Goal: Contribute content: Contribute content

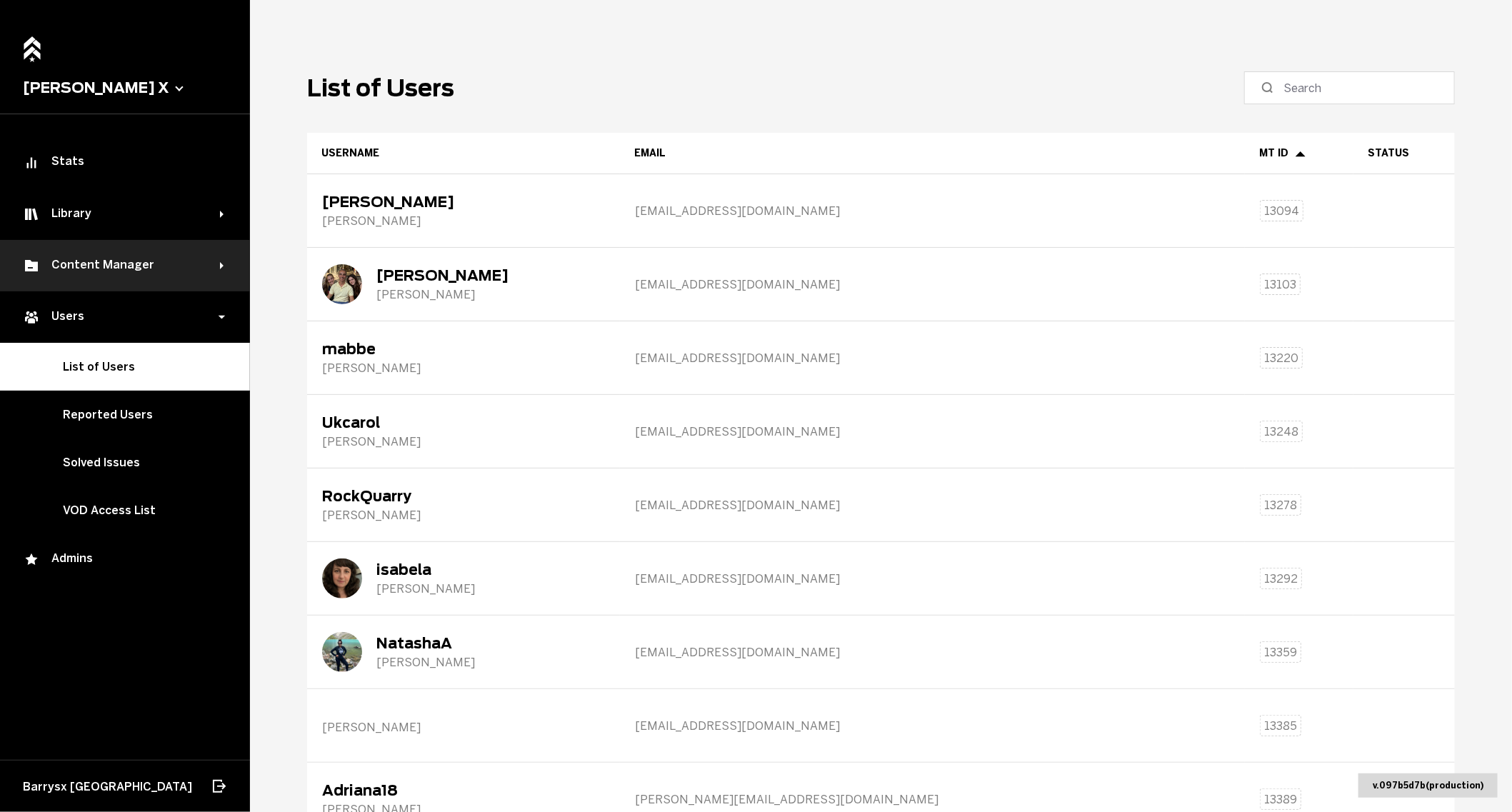
click at [91, 257] on div "Content Manager" at bounding box center [121, 266] width 197 height 17
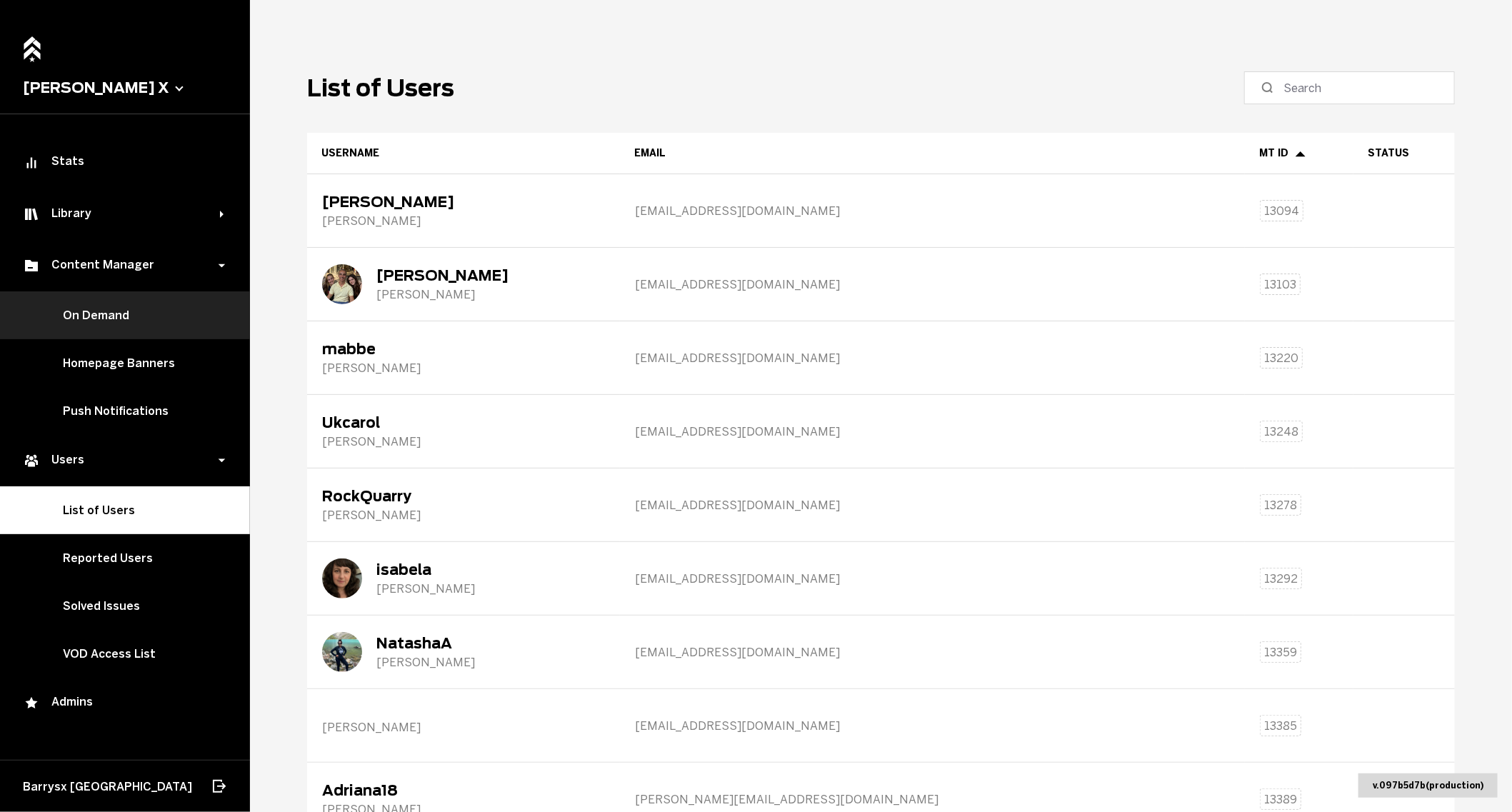
click at [85, 320] on link "On Demand" at bounding box center [125, 315] width 250 height 48
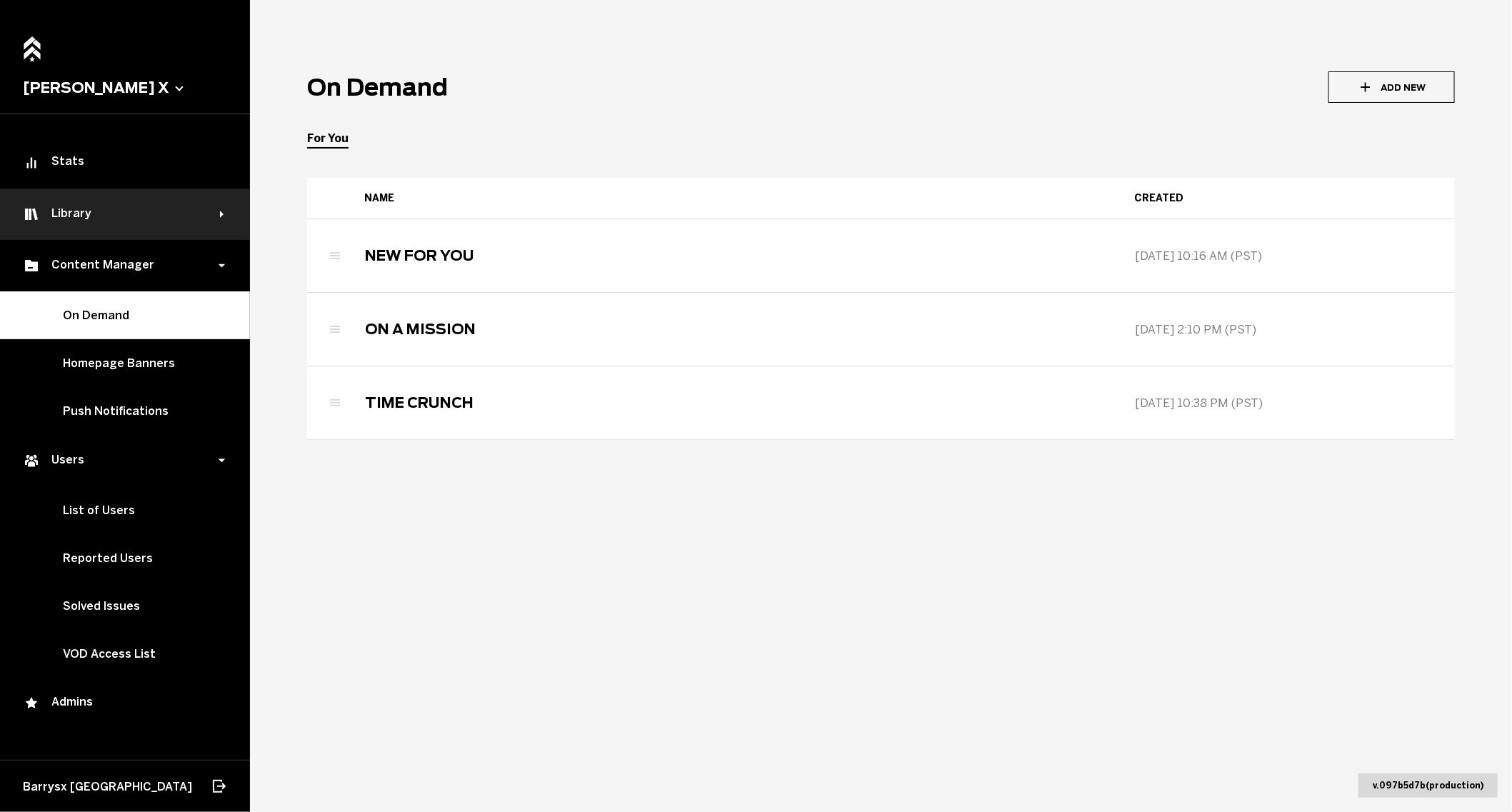
click at [75, 230] on div "Library" at bounding box center [125, 214] width 250 height 51
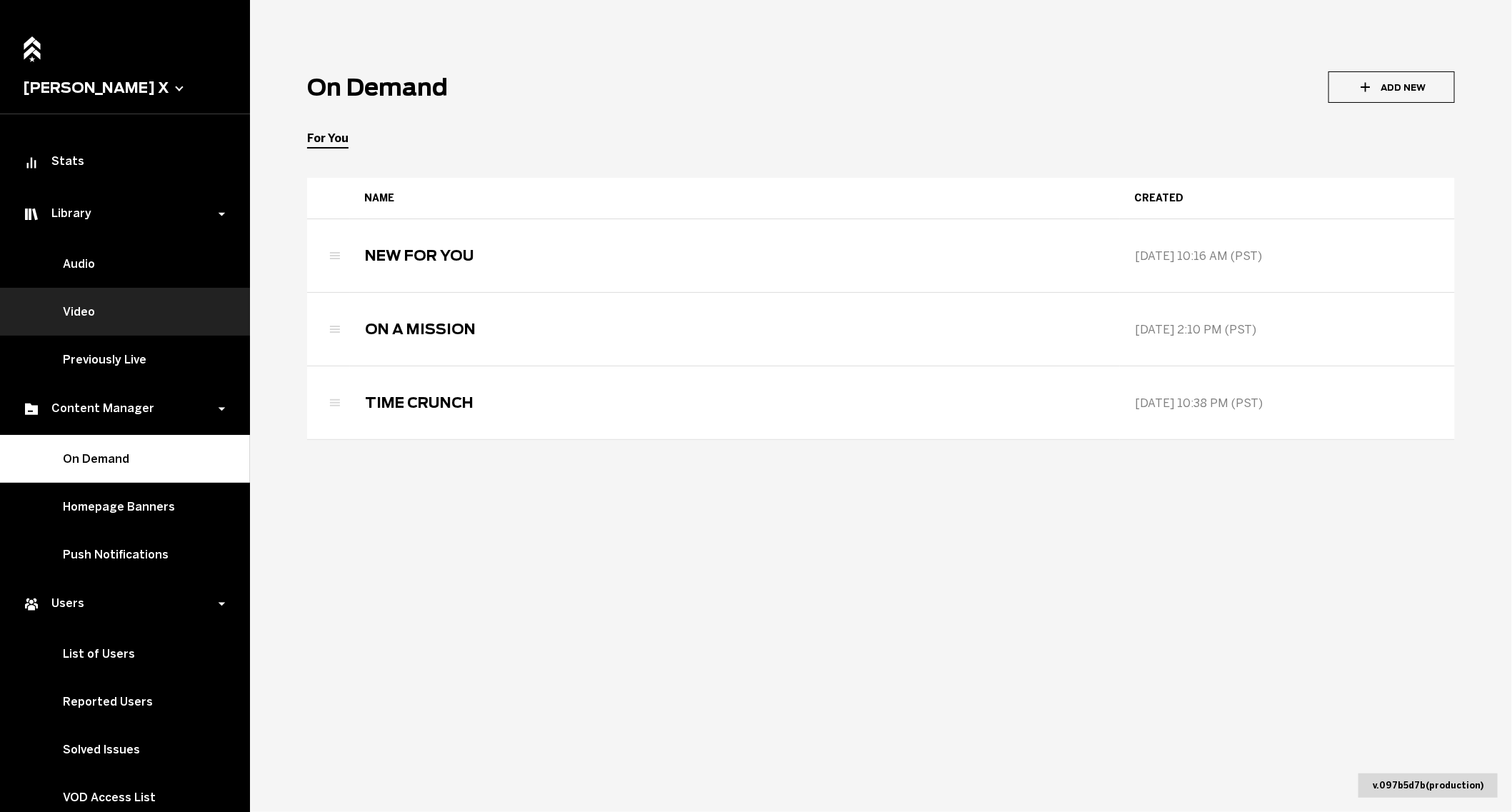
click at [80, 305] on link "Video" at bounding box center [125, 311] width 250 height 48
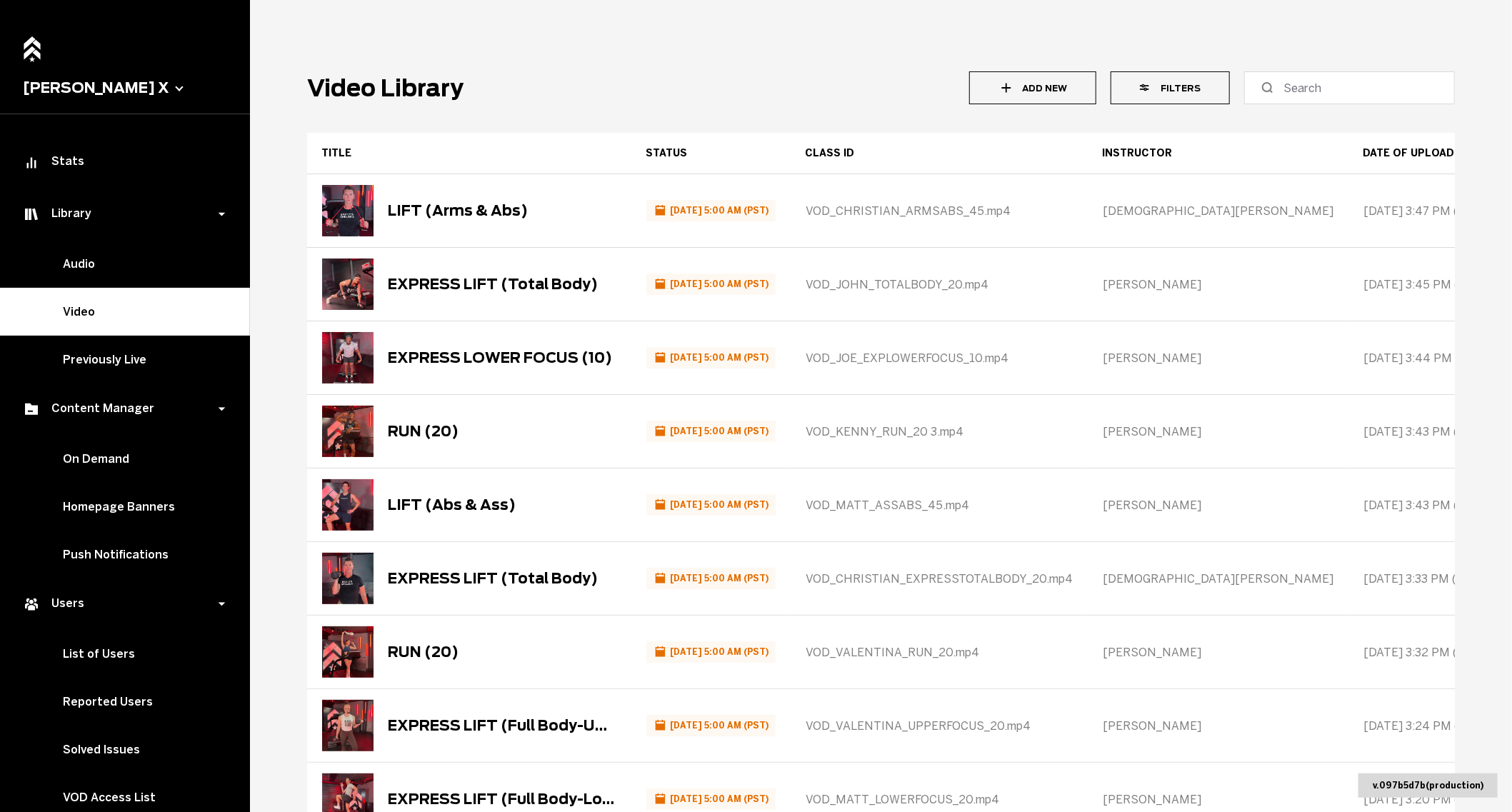
click at [1201, 86] on button "Filters" at bounding box center [1170, 88] width 119 height 33
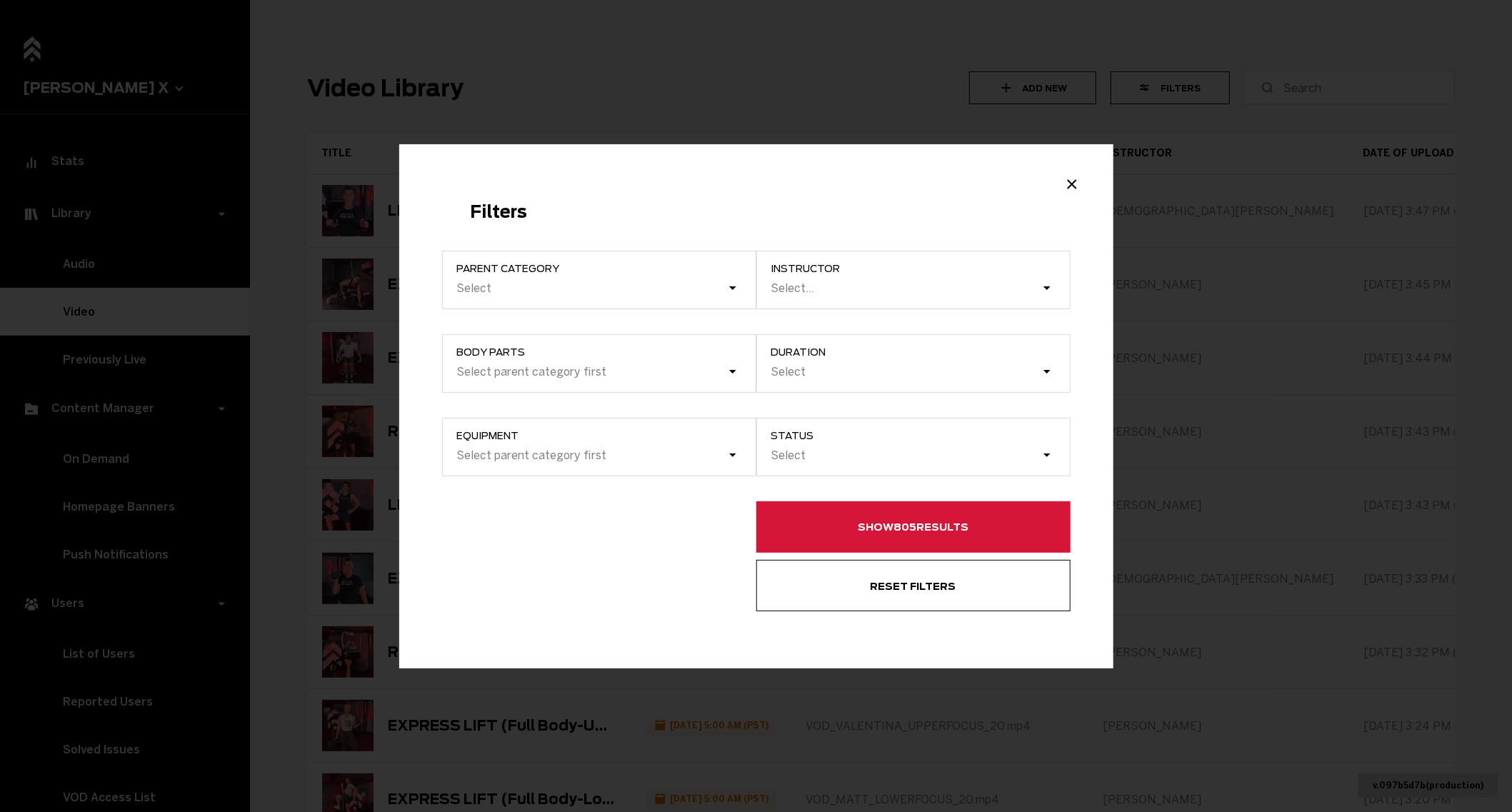
click at [674, 453] on label "Equipment Select parent category first" at bounding box center [599, 447] width 314 height 58
click at [659, 461] on label "Equipment Select parent category first" at bounding box center [599, 447] width 314 height 58
click at [734, 459] on label "Equipment Select parent category first" at bounding box center [599, 447] width 314 height 58
click at [733, 449] on label "Equipment Select parent category first" at bounding box center [599, 447] width 314 height 58
click at [694, 452] on label "Equipment Select parent category first" at bounding box center [599, 447] width 314 height 58
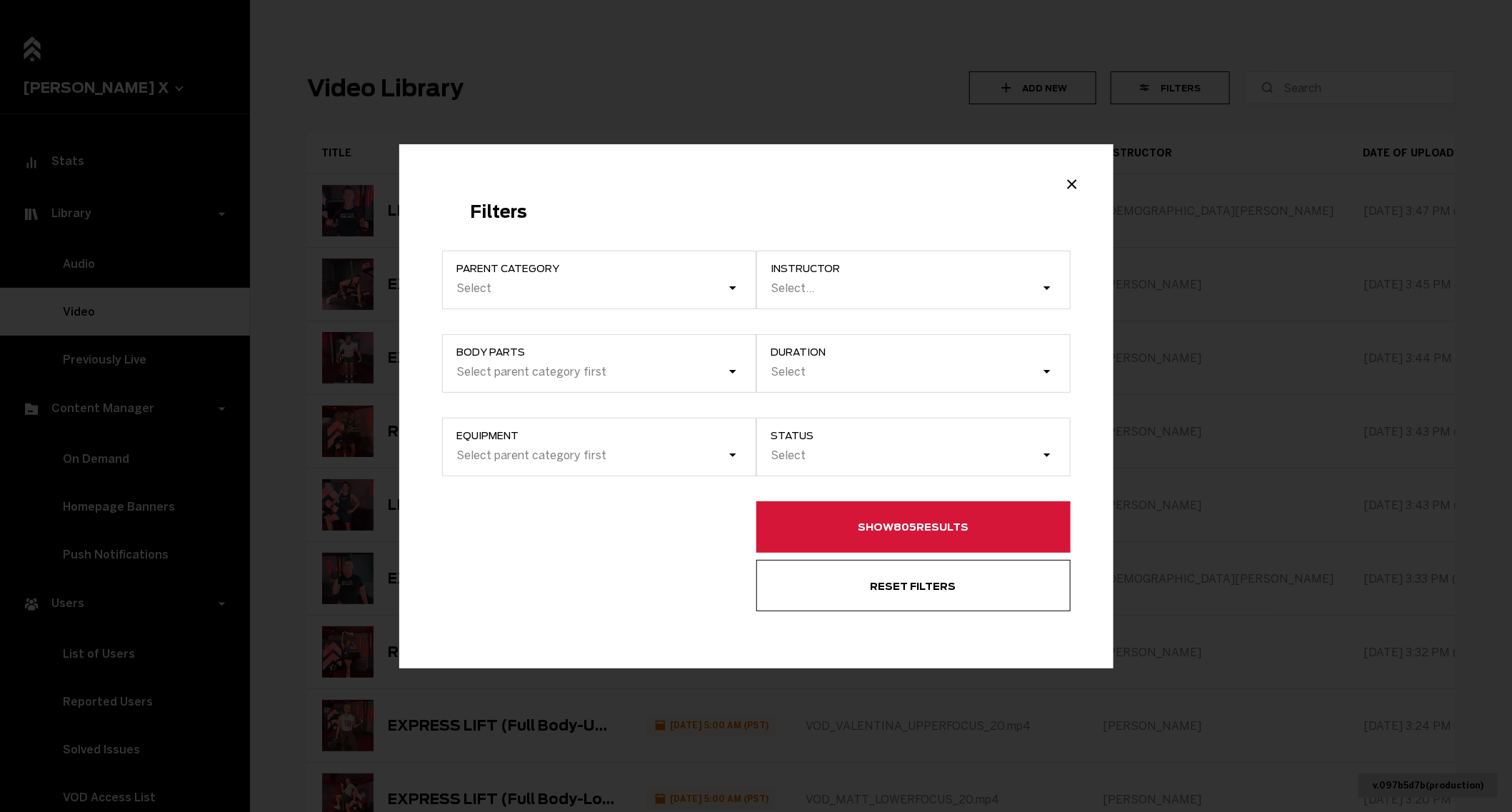
click at [616, 450] on label "Equipment Select parent category first" at bounding box center [599, 447] width 314 height 58
click at [547, 238] on div "Filters Parent category Select Body parts Select parent category first Equipmen…" at bounding box center [756, 406] width 714 height 524
click at [549, 285] on div "Select" at bounding box center [592, 288] width 271 height 13
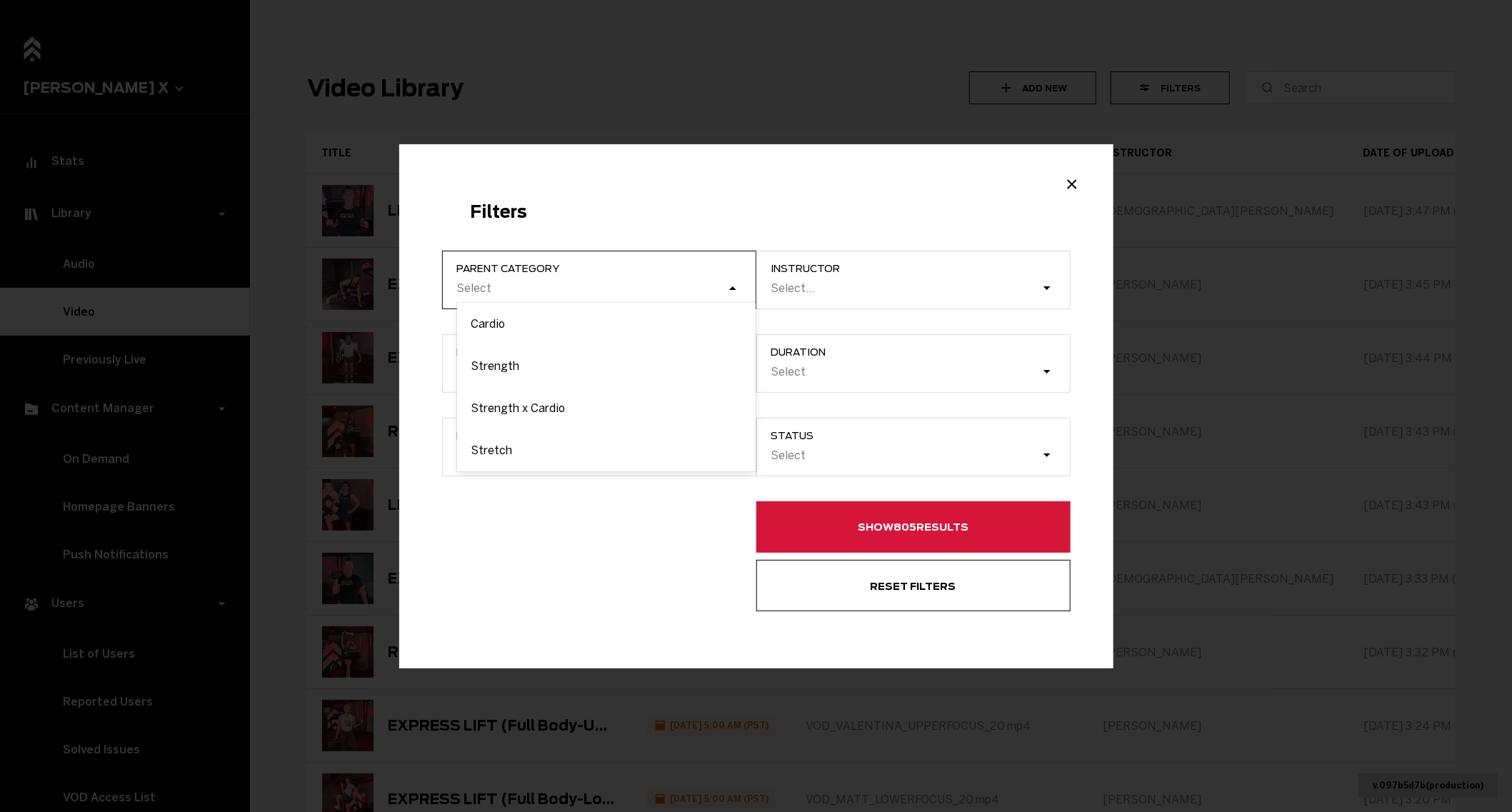
click at [384, 288] on input "Parent category option Cardio focused, 1 of 4. 4 results available. Use Up and …" at bounding box center [384, 288] width 0 height 0
click at [524, 367] on div "Strength" at bounding box center [606, 366] width 299 height 42
click at [384, 288] on input "Parent category option Strength focused, 2 of 4. 4 results available. Use Up an…" at bounding box center [384, 288] width 0 height 0
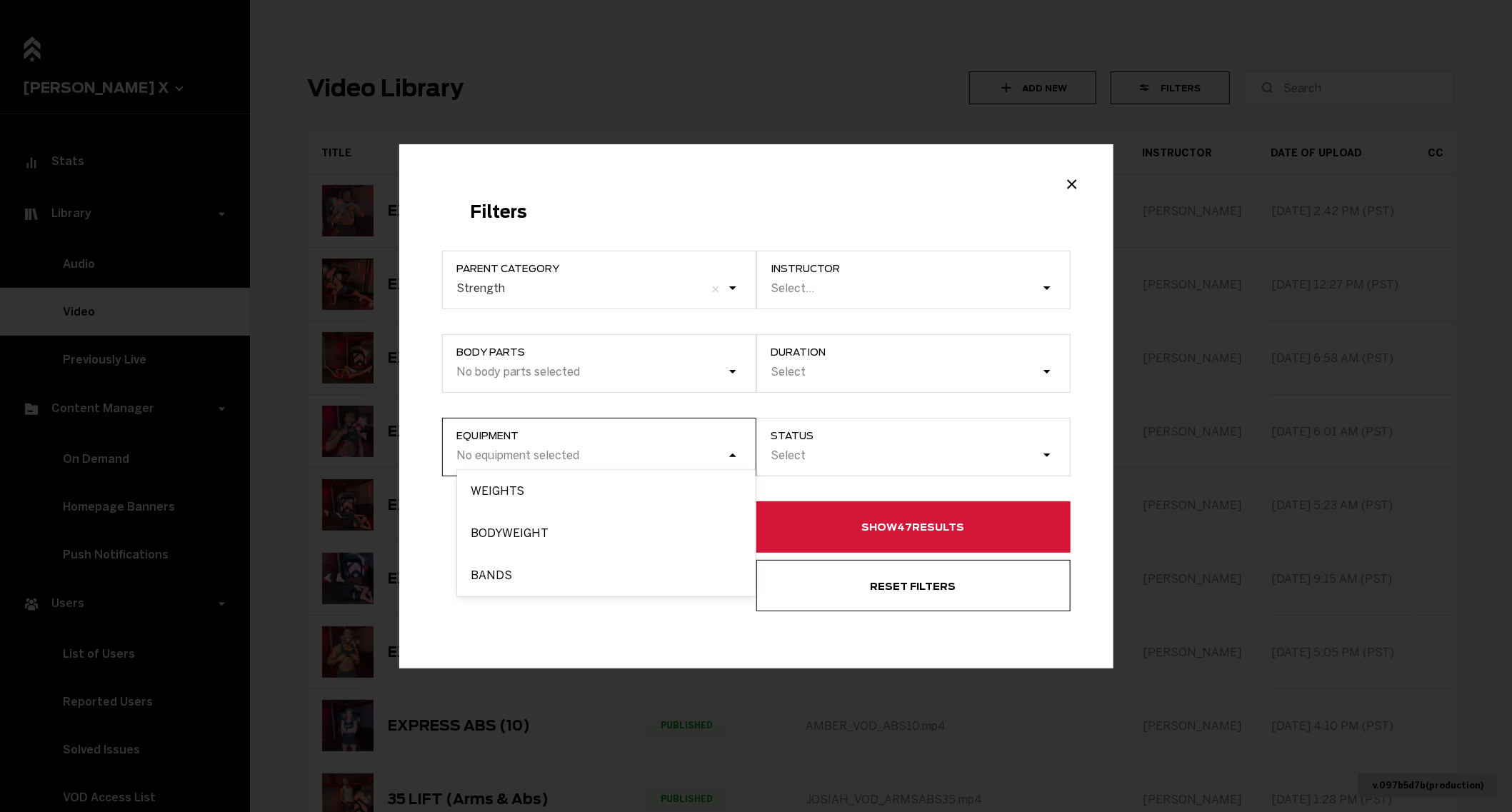
click at [602, 455] on div "No equipment selected" at bounding box center [592, 454] width 271 height 13
click at [384, 456] on input "Equipment option WEIGHTS focused, 1 of 3. 3 results available. Use Up and Down …" at bounding box center [384, 456] width 0 height 0
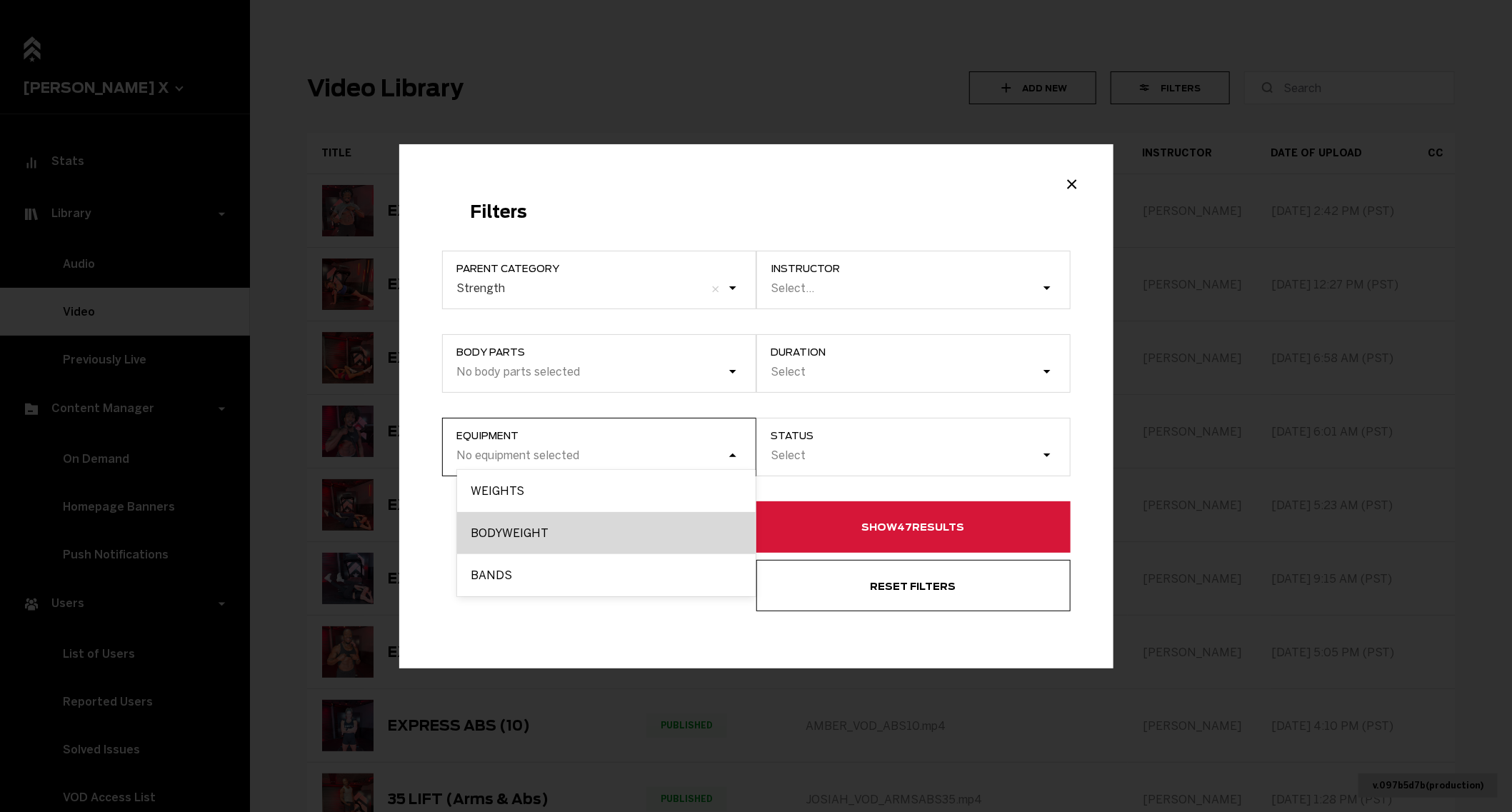
click at [567, 534] on div "BODYWEIGHT" at bounding box center [606, 533] width 299 height 42
click at [384, 456] on input "Equipment option BODYWEIGHT focused, 2 of 3. 3 results available. Use Up and Do…" at bounding box center [384, 456] width 0 height 0
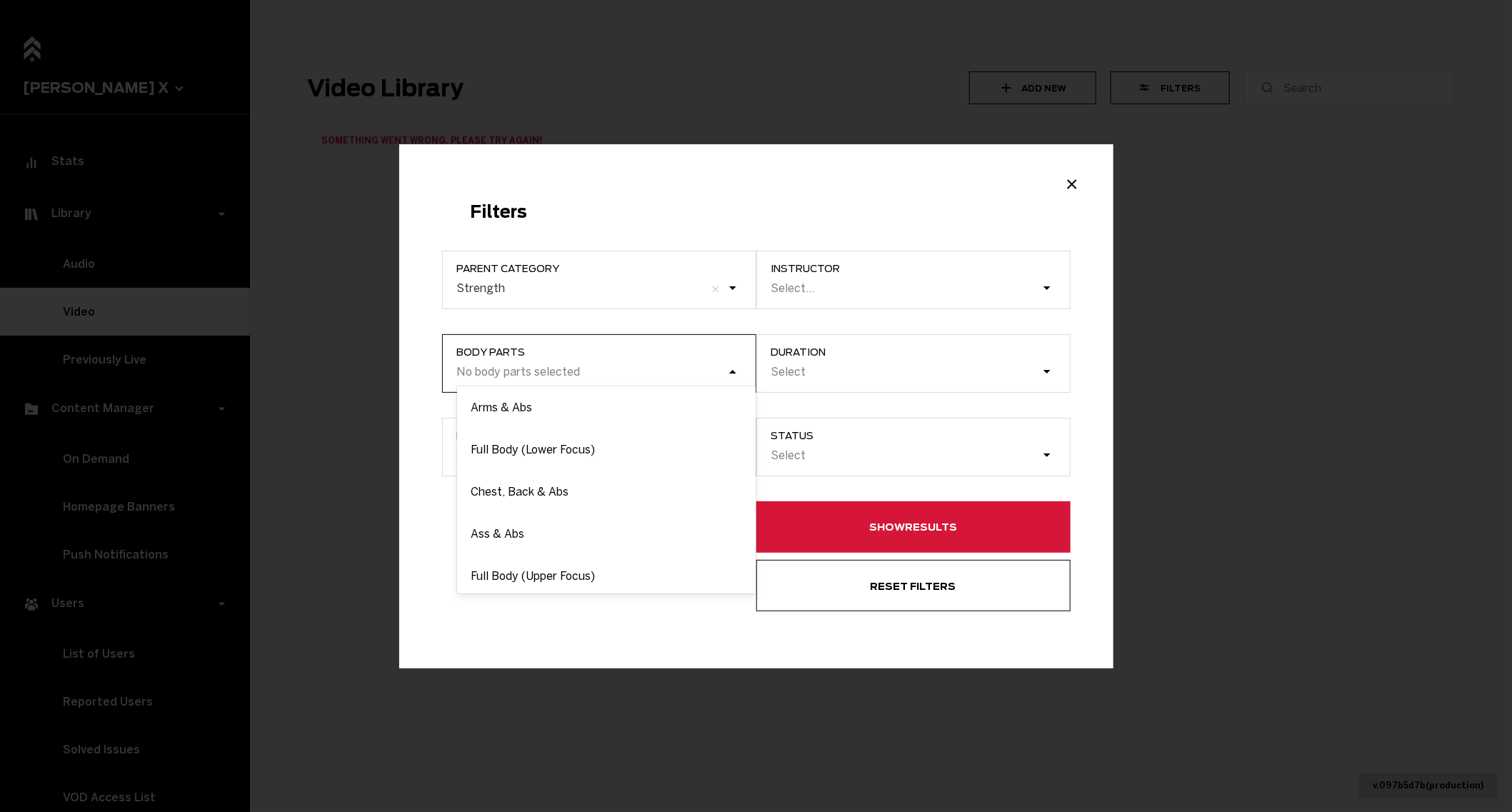
click at [705, 380] on div "No body parts selected" at bounding box center [606, 372] width 299 height 27
click at [384, 372] on input "Body parts option Arms & Abs focused, 1 of 6. 6 results available. Use Up and D…" at bounding box center [384, 372] width 0 height 0
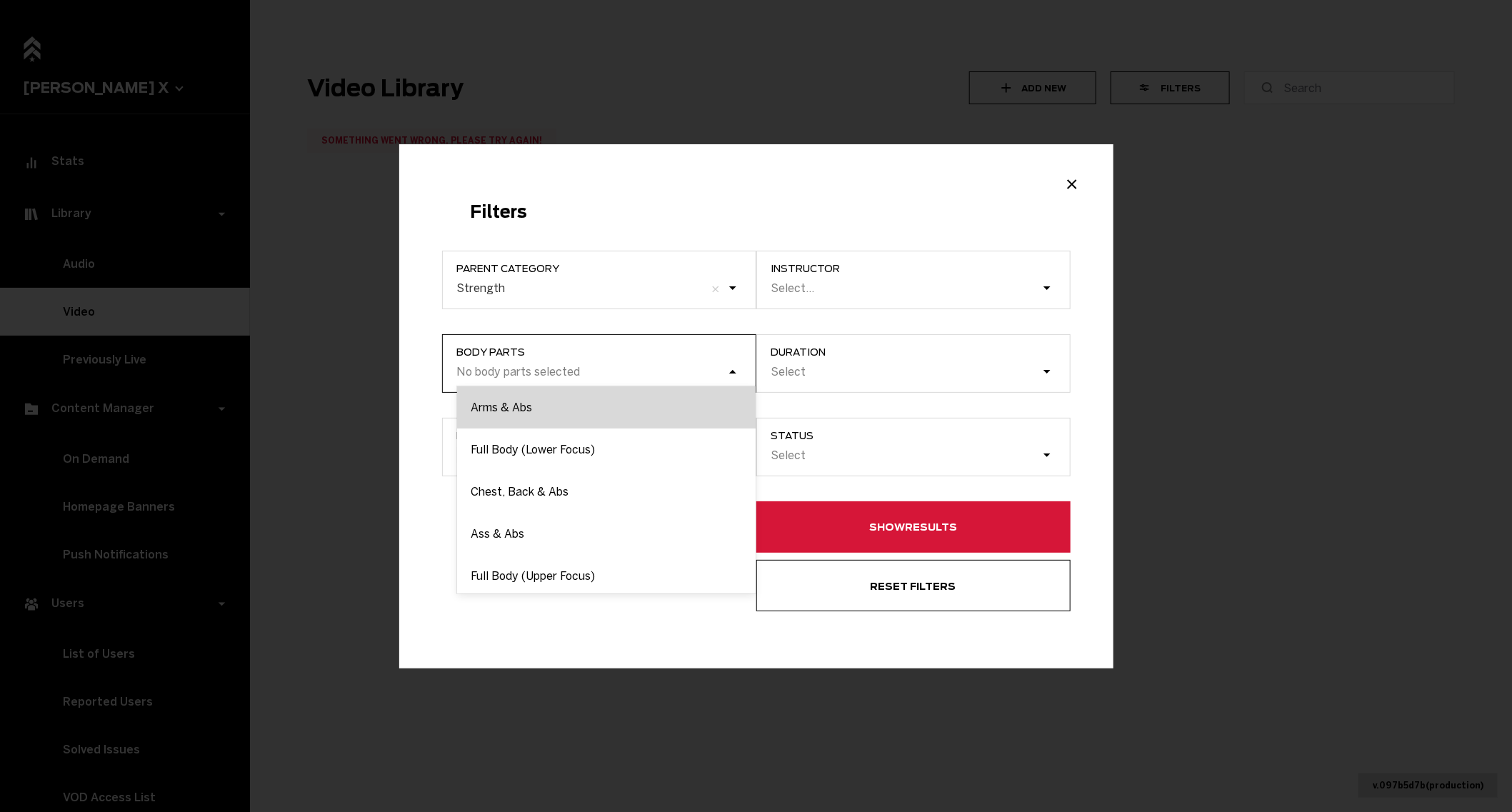
click at [664, 415] on div "Arms & Abs" at bounding box center [606, 408] width 299 height 42
click at [384, 372] on input "Body parts option Arms & Abs focused, 1 of 6. 6 results available. Use Up and D…" at bounding box center [384, 372] width 0 height 0
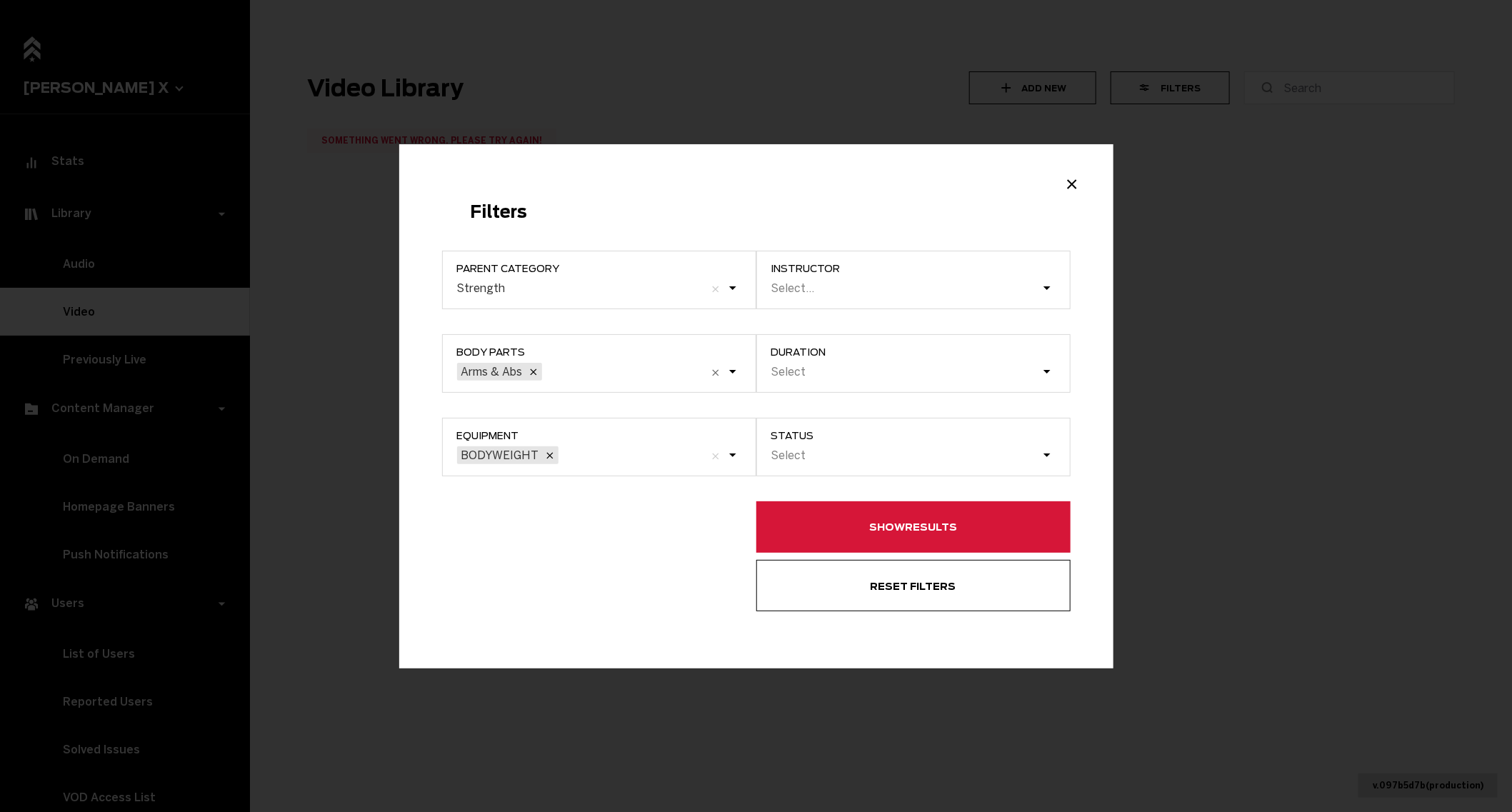
click at [927, 573] on button "Reset filters" at bounding box center [913, 585] width 314 height 51
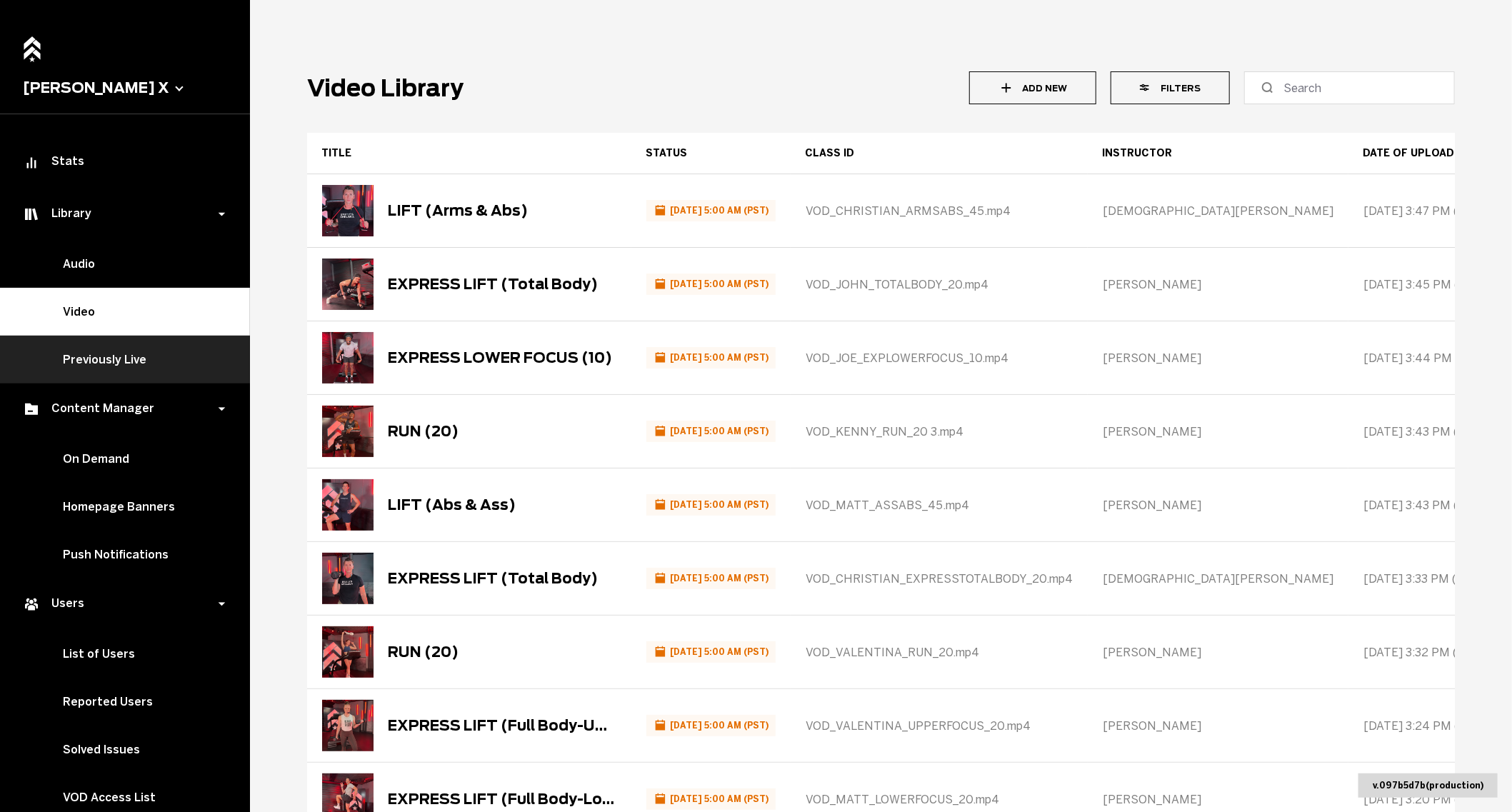
click at [109, 360] on link "Previously Live" at bounding box center [125, 359] width 250 height 48
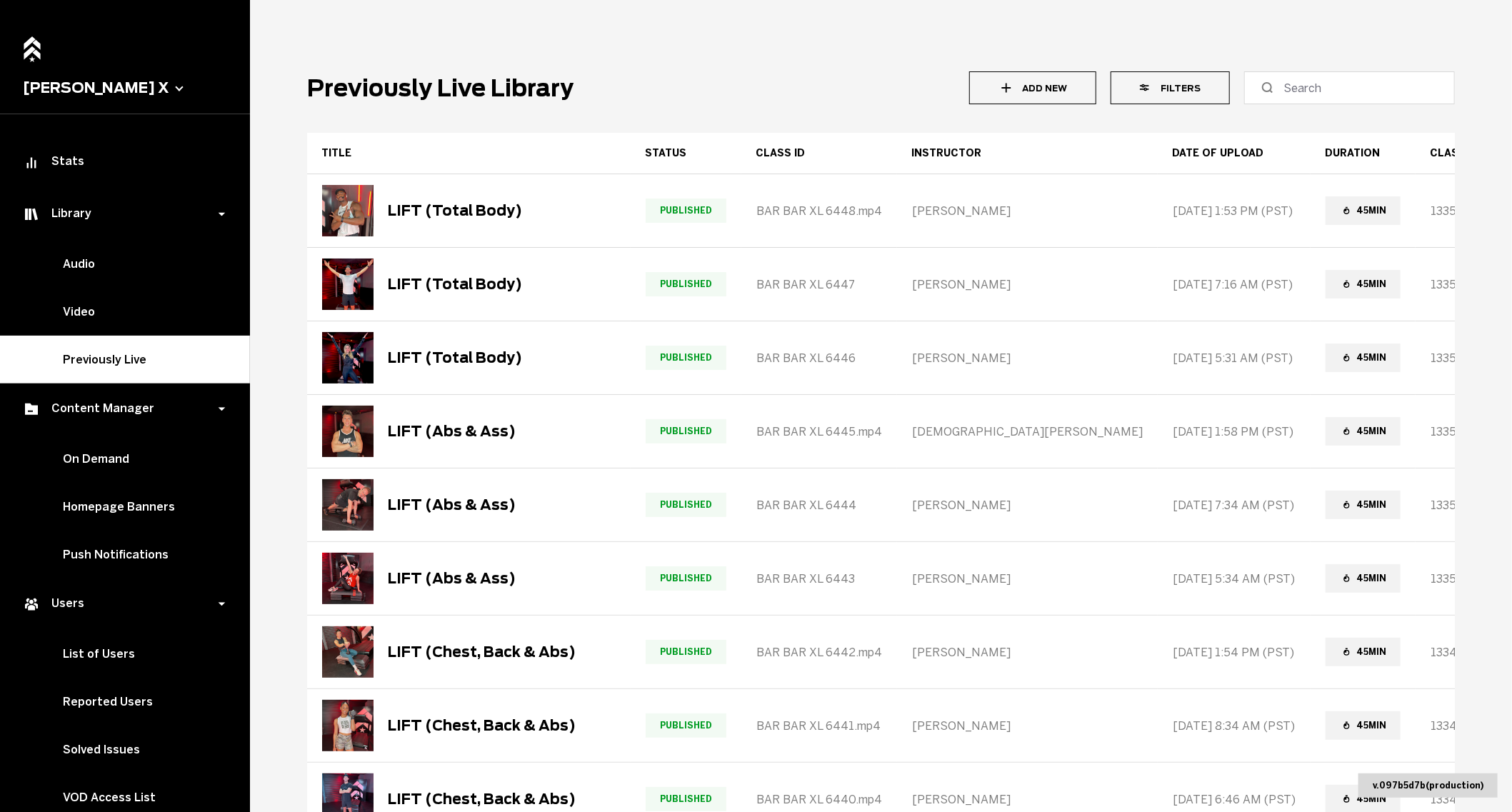
click at [1180, 81] on button "Filters" at bounding box center [1170, 88] width 119 height 33
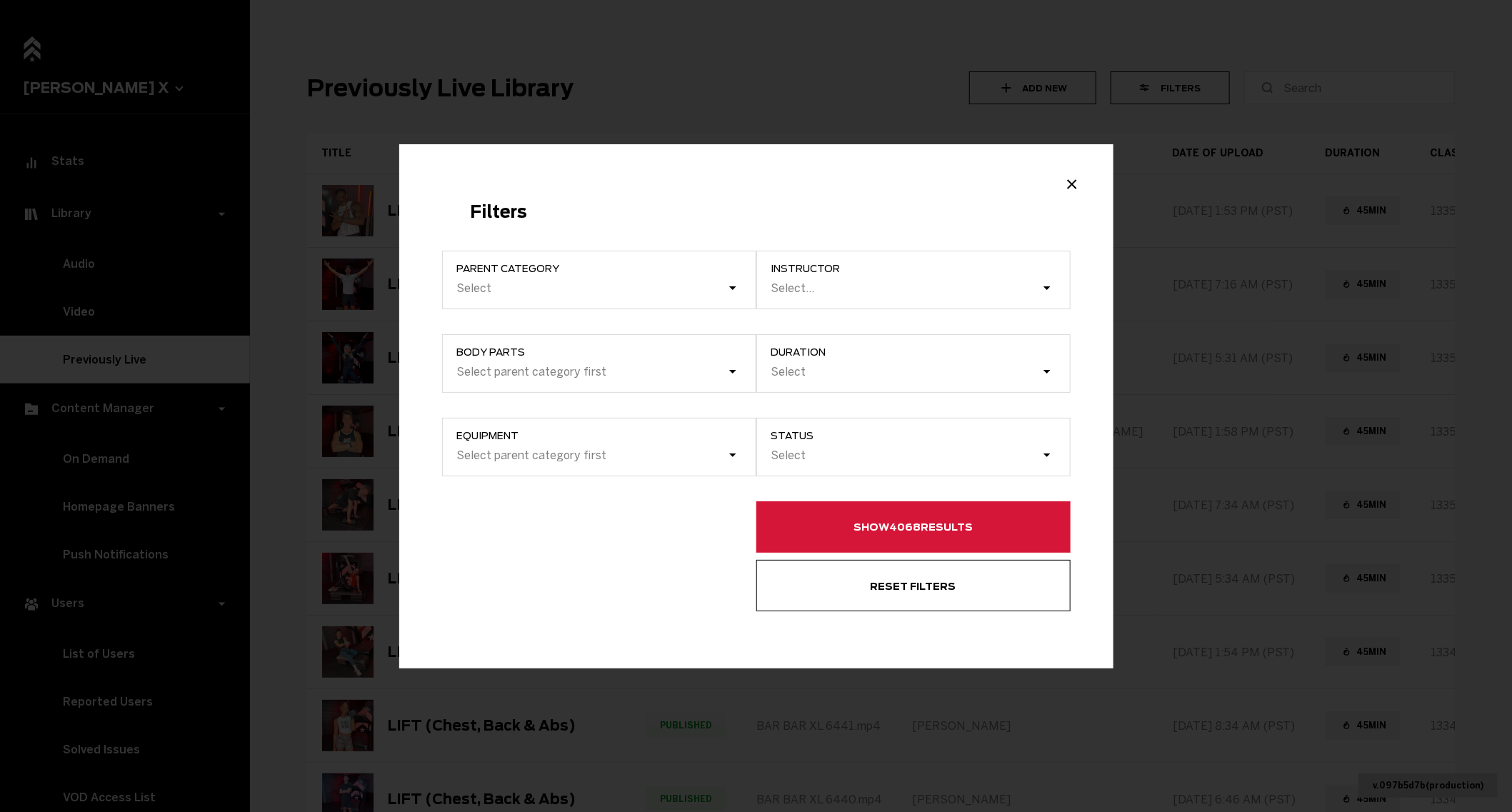
click at [590, 449] on label "Equipment Select parent category first" at bounding box center [599, 447] width 314 height 58
click at [551, 263] on span "Parent category" at bounding box center [606, 268] width 299 height 12
click at [384, 288] on input "Parent category Select" at bounding box center [384, 288] width 0 height 0
click at [593, 282] on div "Select" at bounding box center [592, 288] width 271 height 13
click at [384, 288] on input "Parent category option Cardio focused, 1 of 4. 4 results available. Use Up and …" at bounding box center [384, 288] width 0 height 0
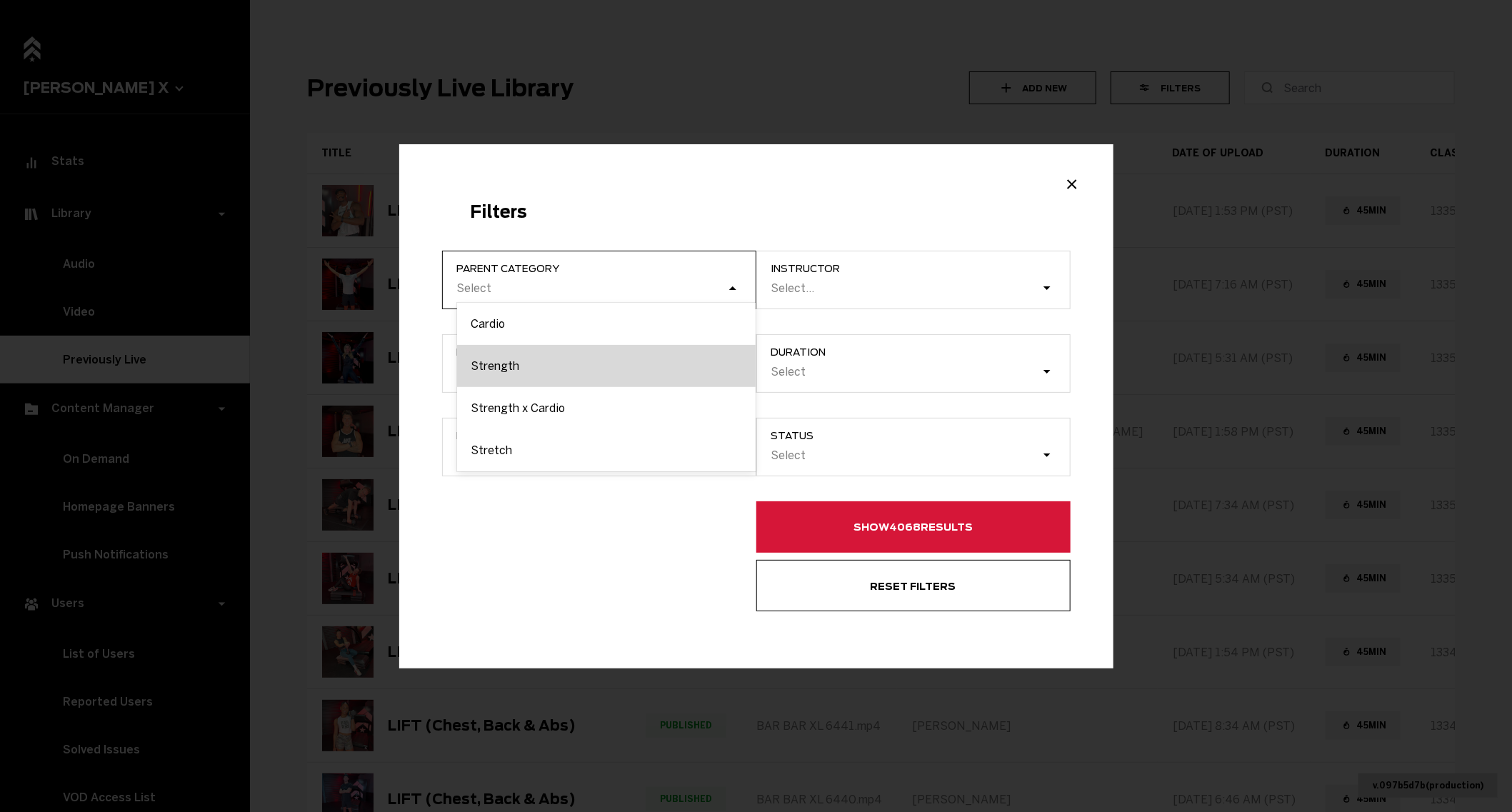
click at [509, 375] on div "Strength" at bounding box center [606, 366] width 299 height 42
click at [384, 288] on input "Parent category option Strength focused, 2 of 4. 4 results available. Use Up an…" at bounding box center [384, 288] width 0 height 0
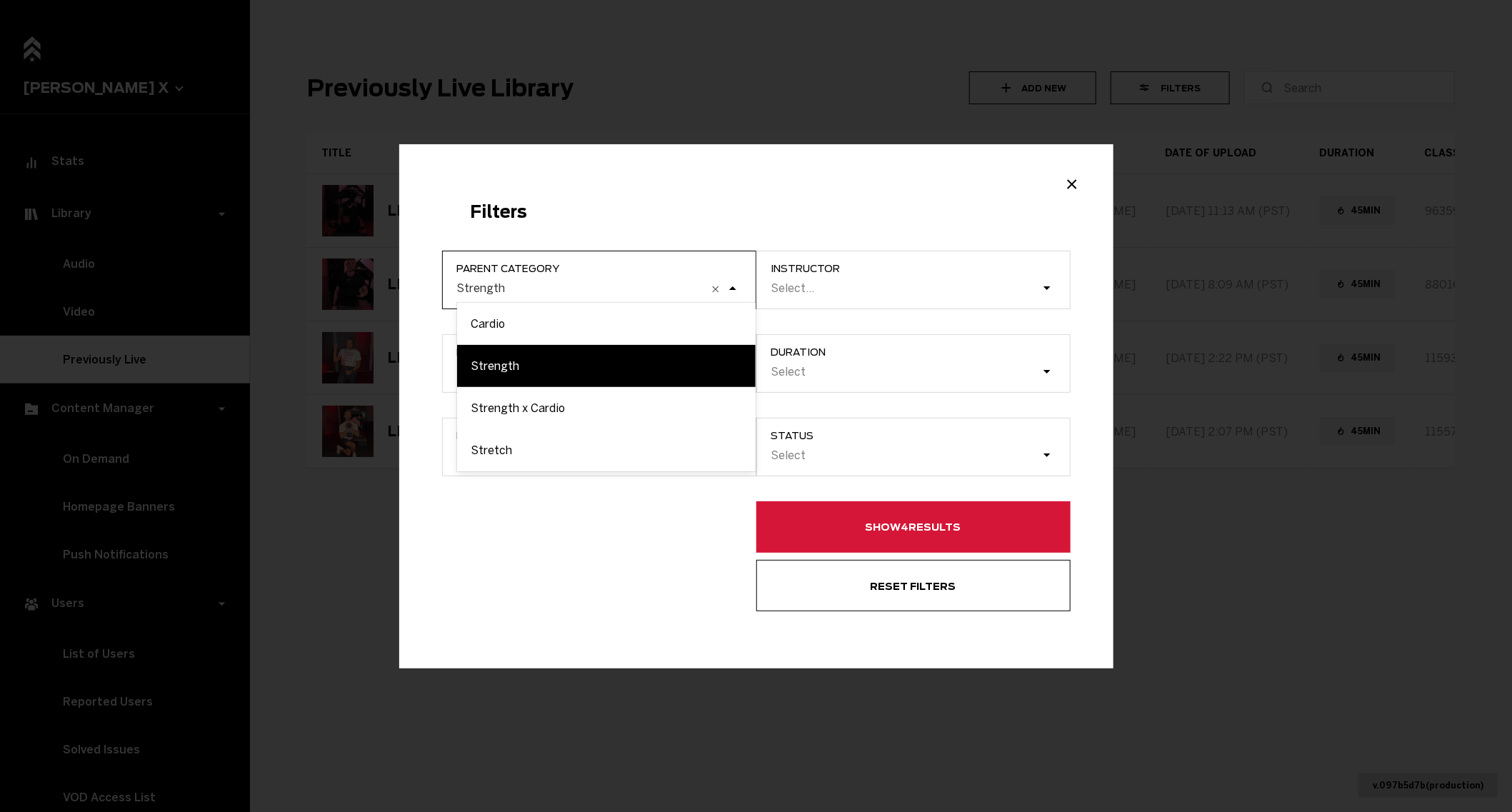
click at [562, 284] on div "Strength" at bounding box center [580, 288] width 249 height 13
click at [384, 288] on input "Parent category option Strength, selected. option Cardio focused, 1 of 4. 4 res…" at bounding box center [384, 288] width 0 height 0
click at [556, 516] on div "Example Modal" at bounding box center [599, 556] width 314 height 110
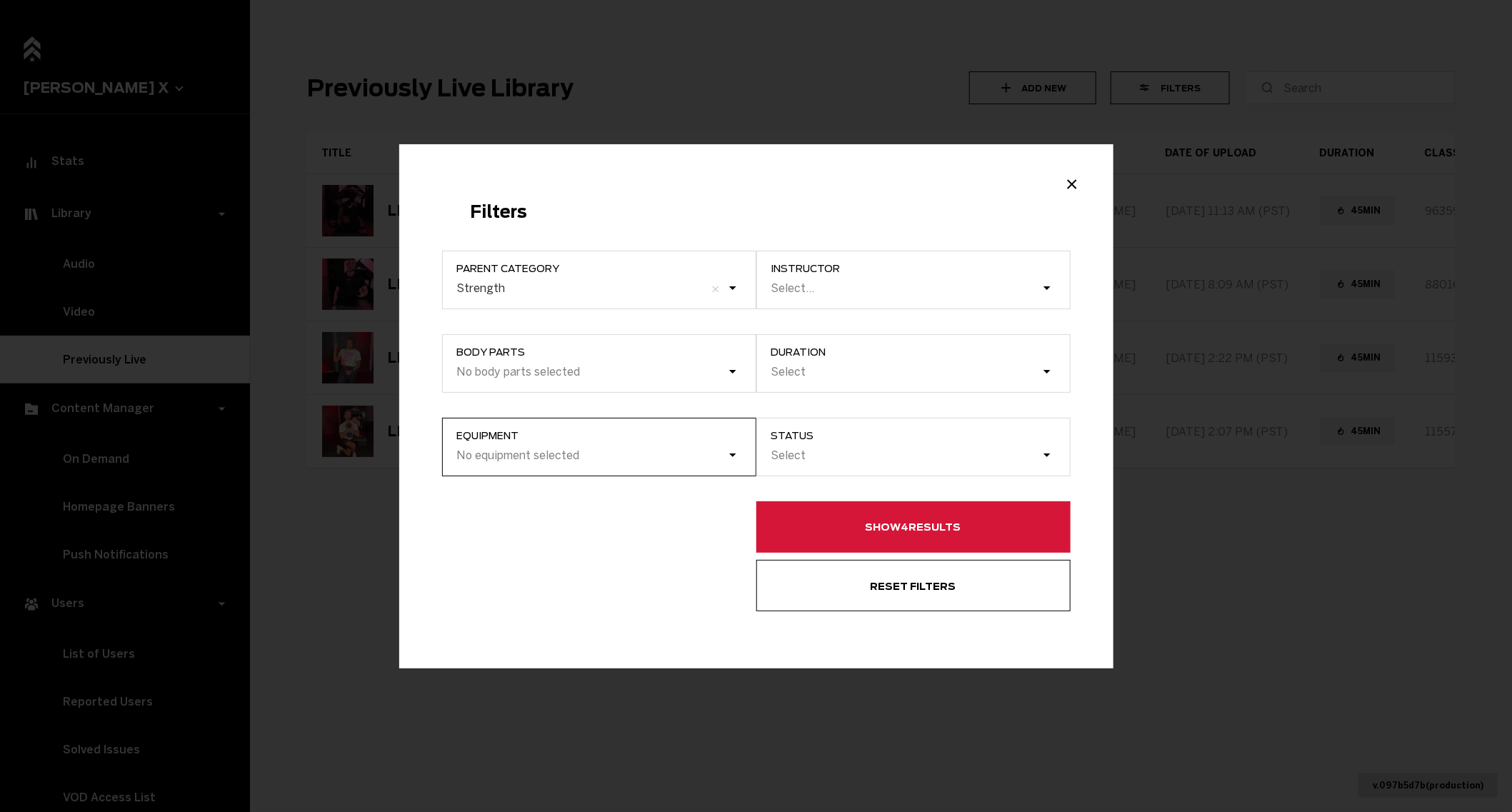
click at [540, 456] on div "No equipment selected" at bounding box center [518, 454] width 123 height 13
click at [384, 456] on input "Equipment No equipment selected" at bounding box center [384, 456] width 0 height 0
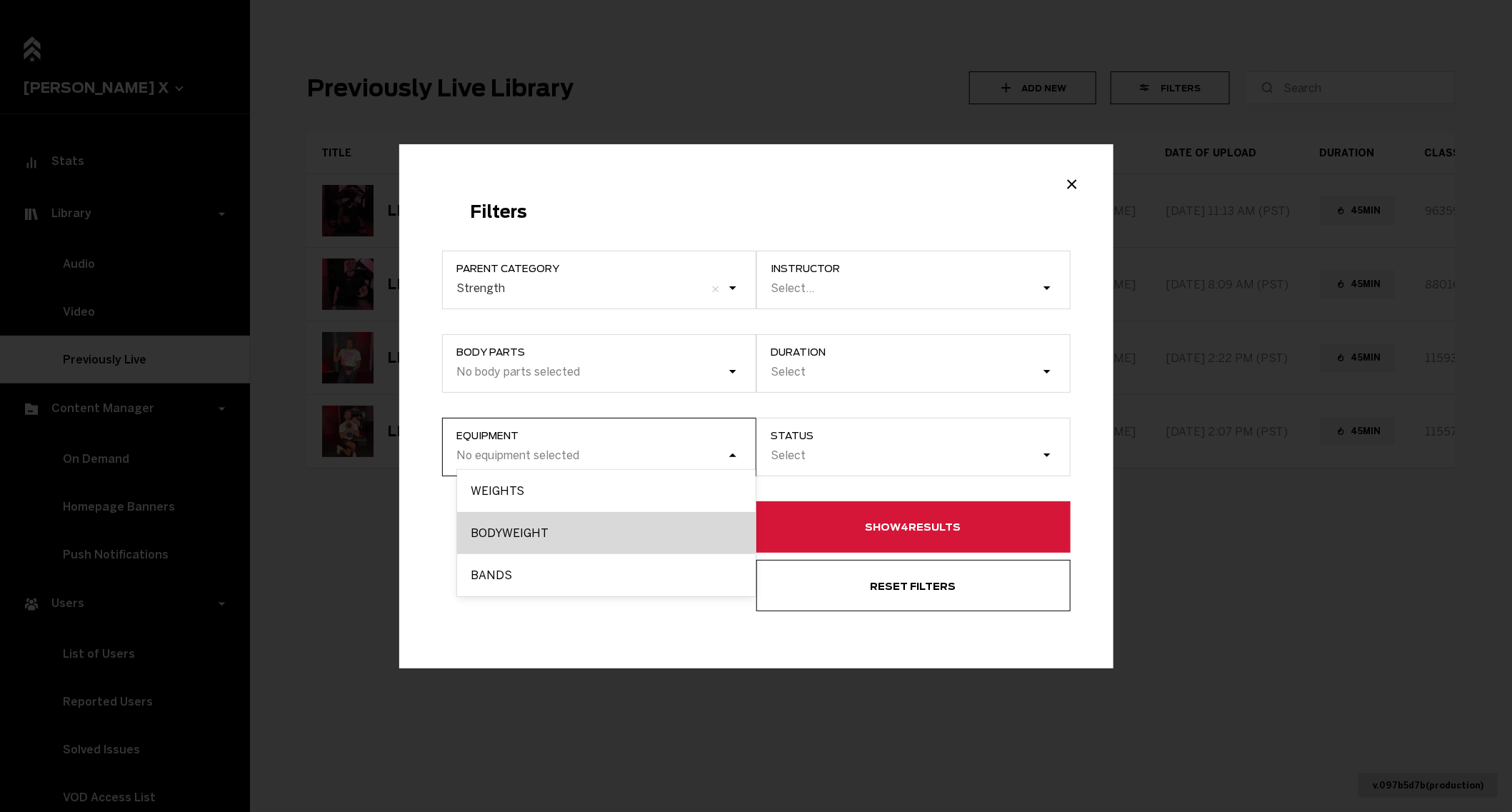
click at [533, 535] on div "BODYWEIGHT" at bounding box center [606, 533] width 299 height 42
click at [384, 456] on input "Equipment option BODYWEIGHT focused, 2 of 3. 3 results available. Use Up and Do…" at bounding box center [384, 456] width 0 height 0
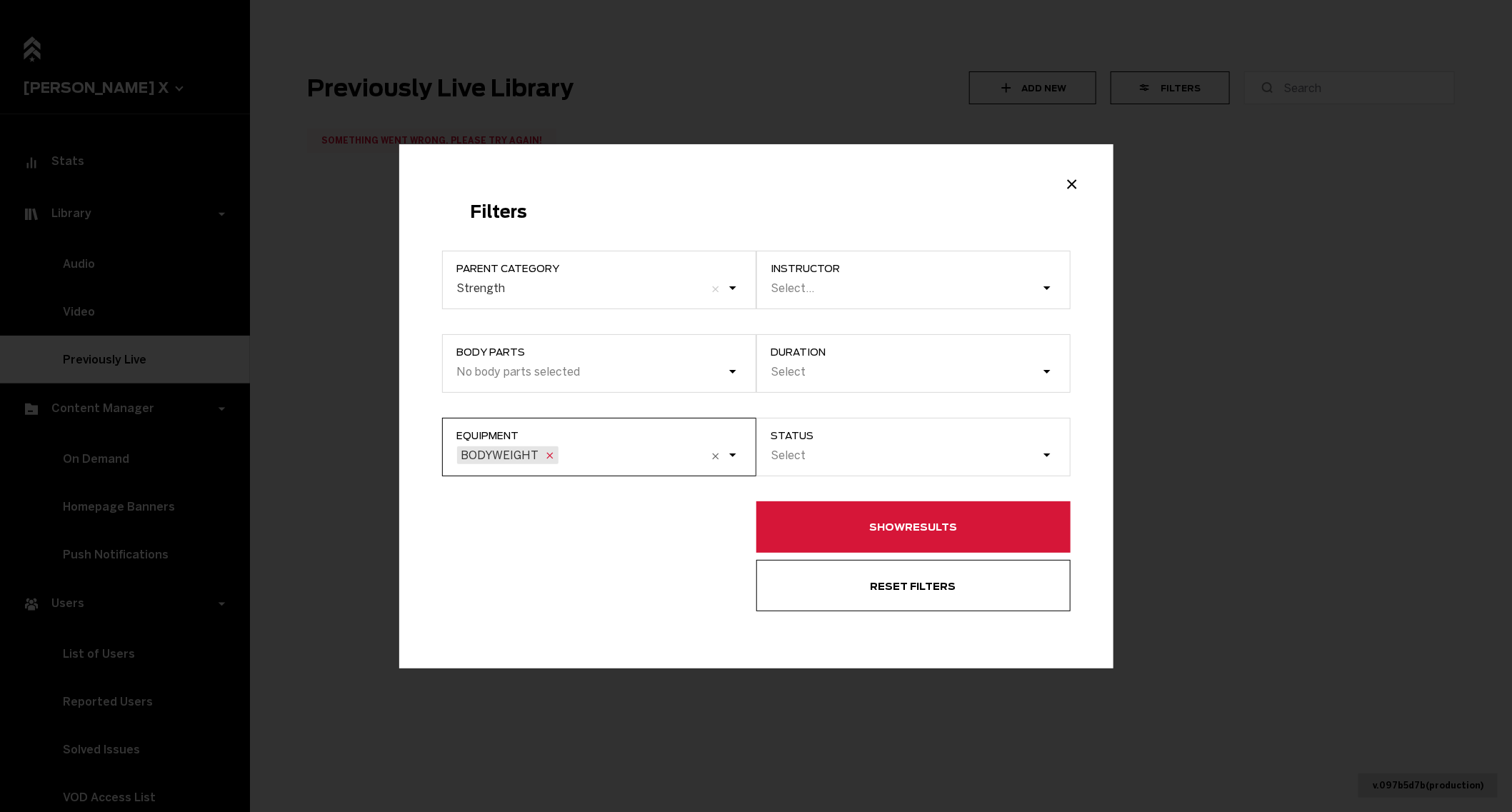
click at [555, 457] on div "Example Modal" at bounding box center [549, 455] width 17 height 18
click at [489, 456] on input "Equipment option BODYWEIGHT, selected. 0 results available. Select is focused ,…" at bounding box center [489, 456] width 0 height 0
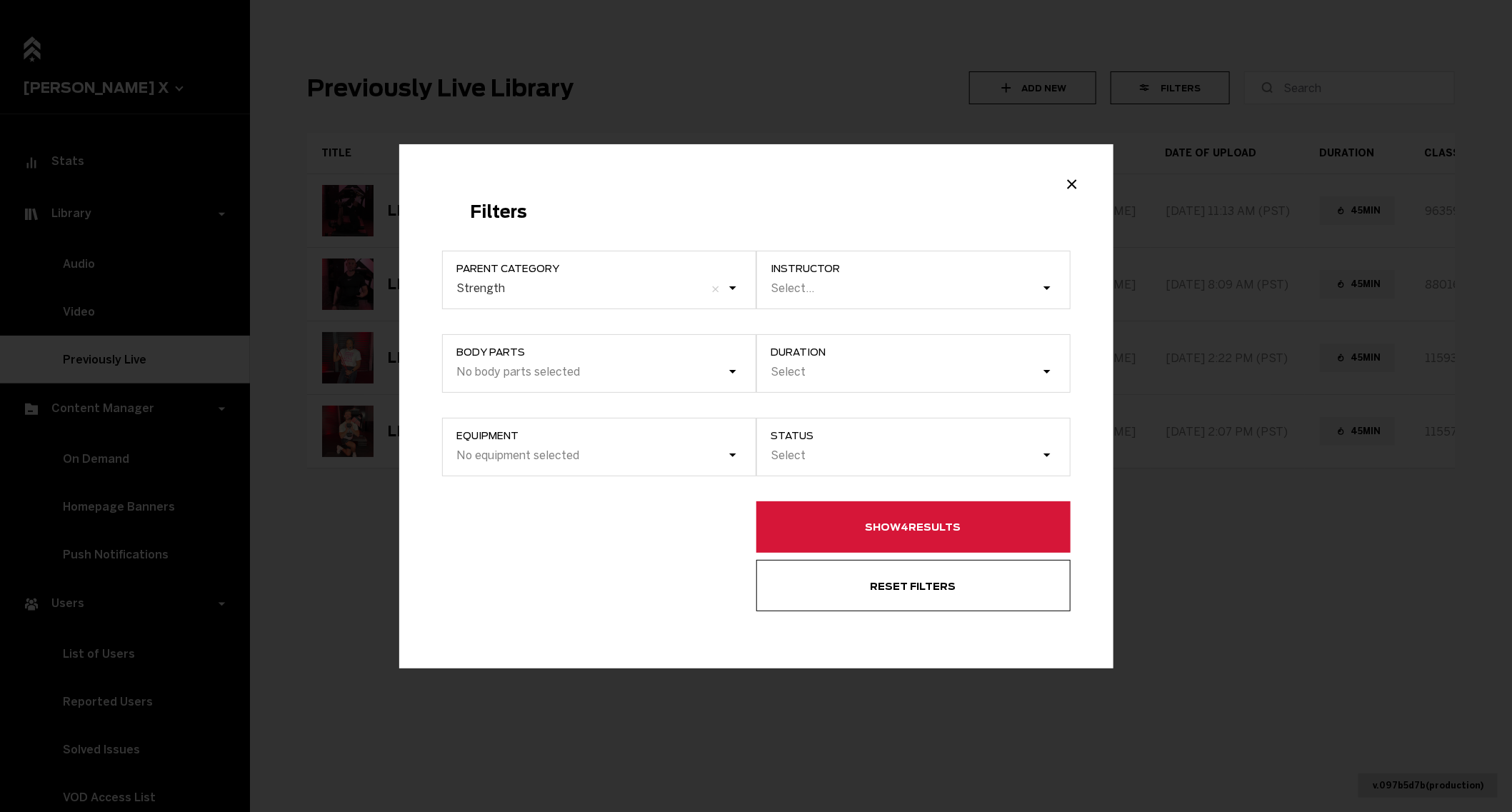
click at [797, 516] on button "Show 4 results" at bounding box center [913, 527] width 314 height 51
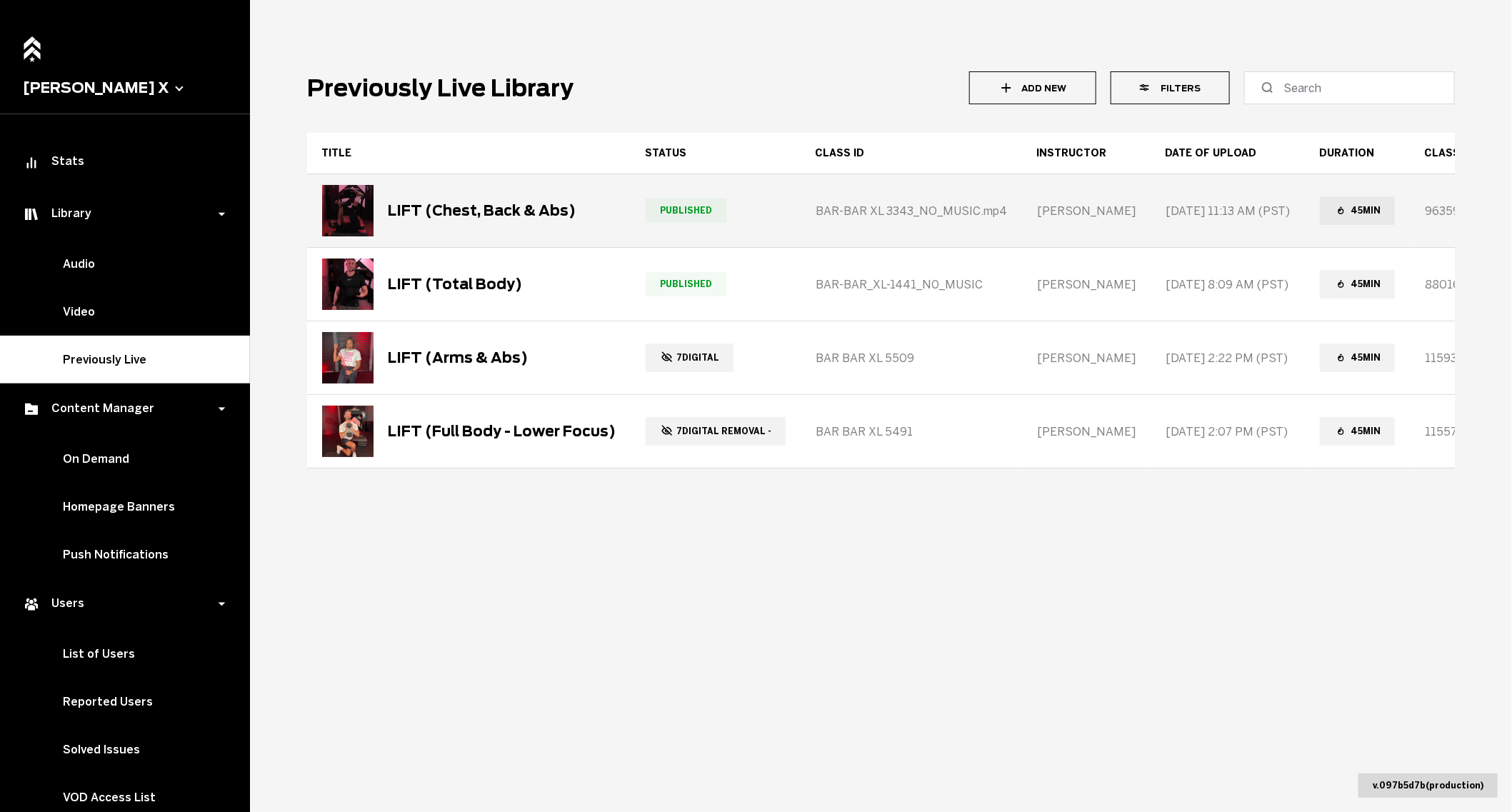
click at [534, 232] on div "LIFT (Chest, Back & Abs)" at bounding box center [448, 210] width 253 height 51
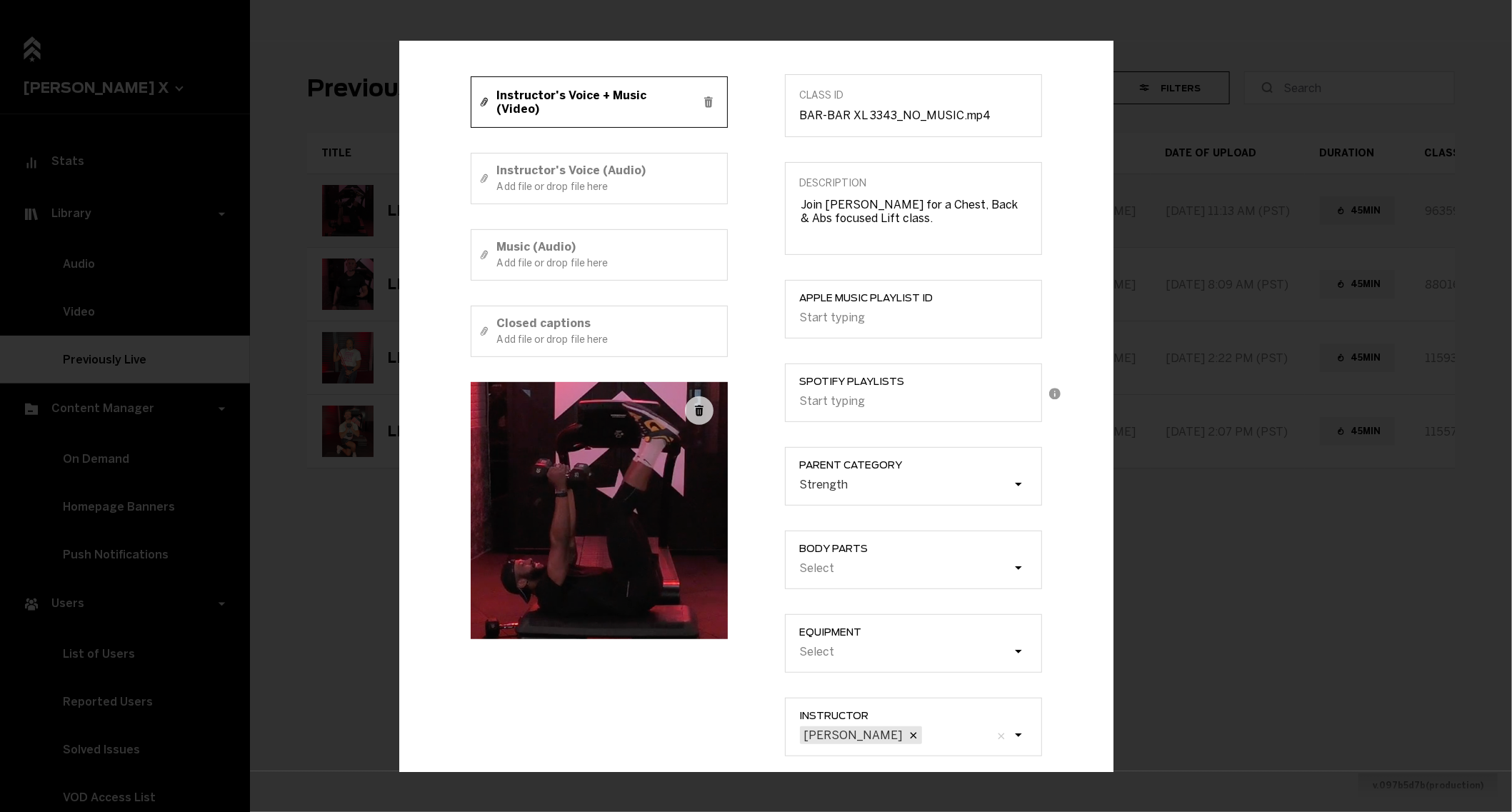
scroll to position [194, 0]
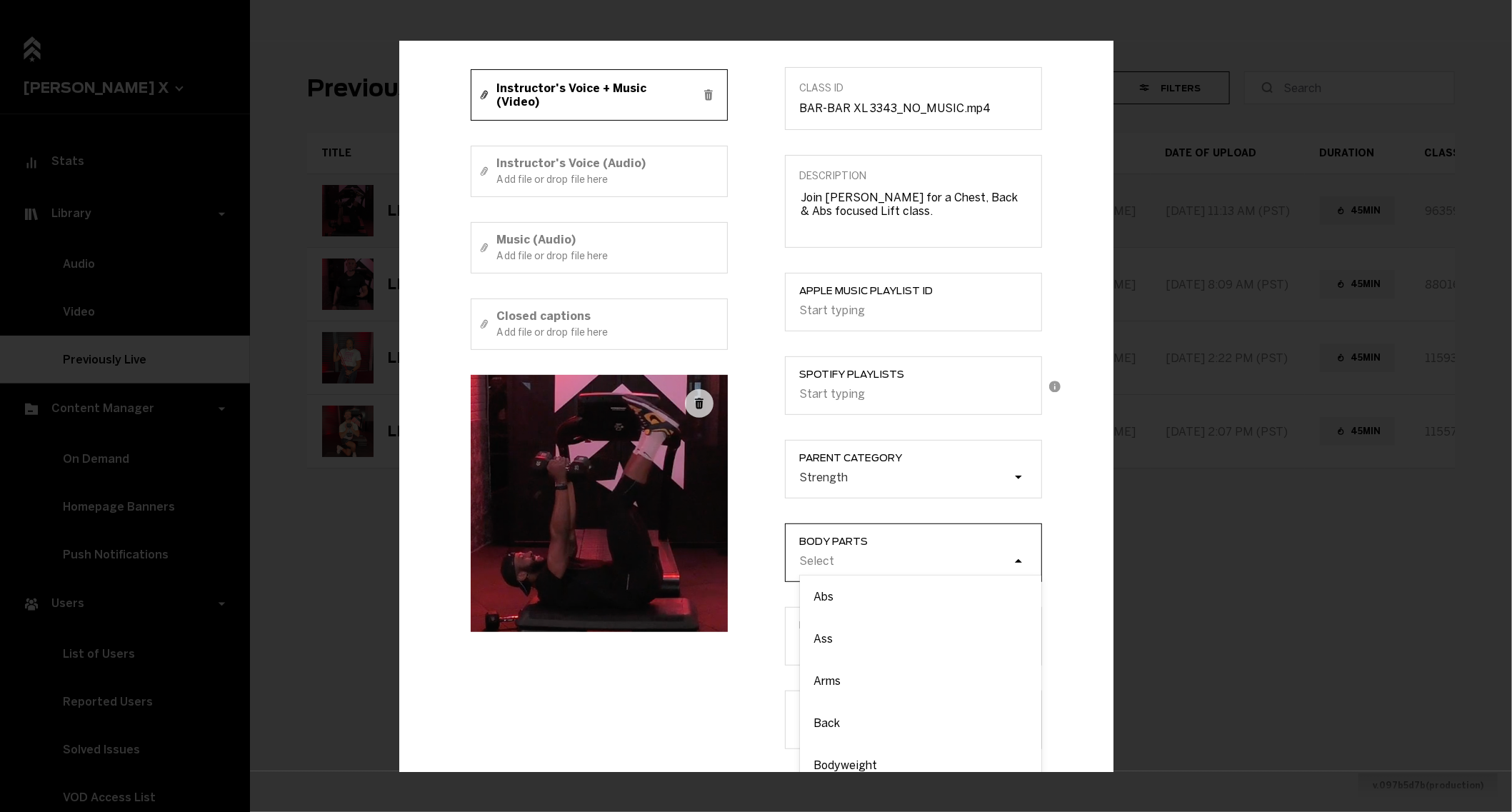
click at [821, 556] on div "Select" at bounding box center [817, 560] width 35 height 13
click at [727, 561] on input "Body parts option Abs focused, 1 of 12. 12 results available. Use Up and Down t…" at bounding box center [727, 561] width 0 height 0
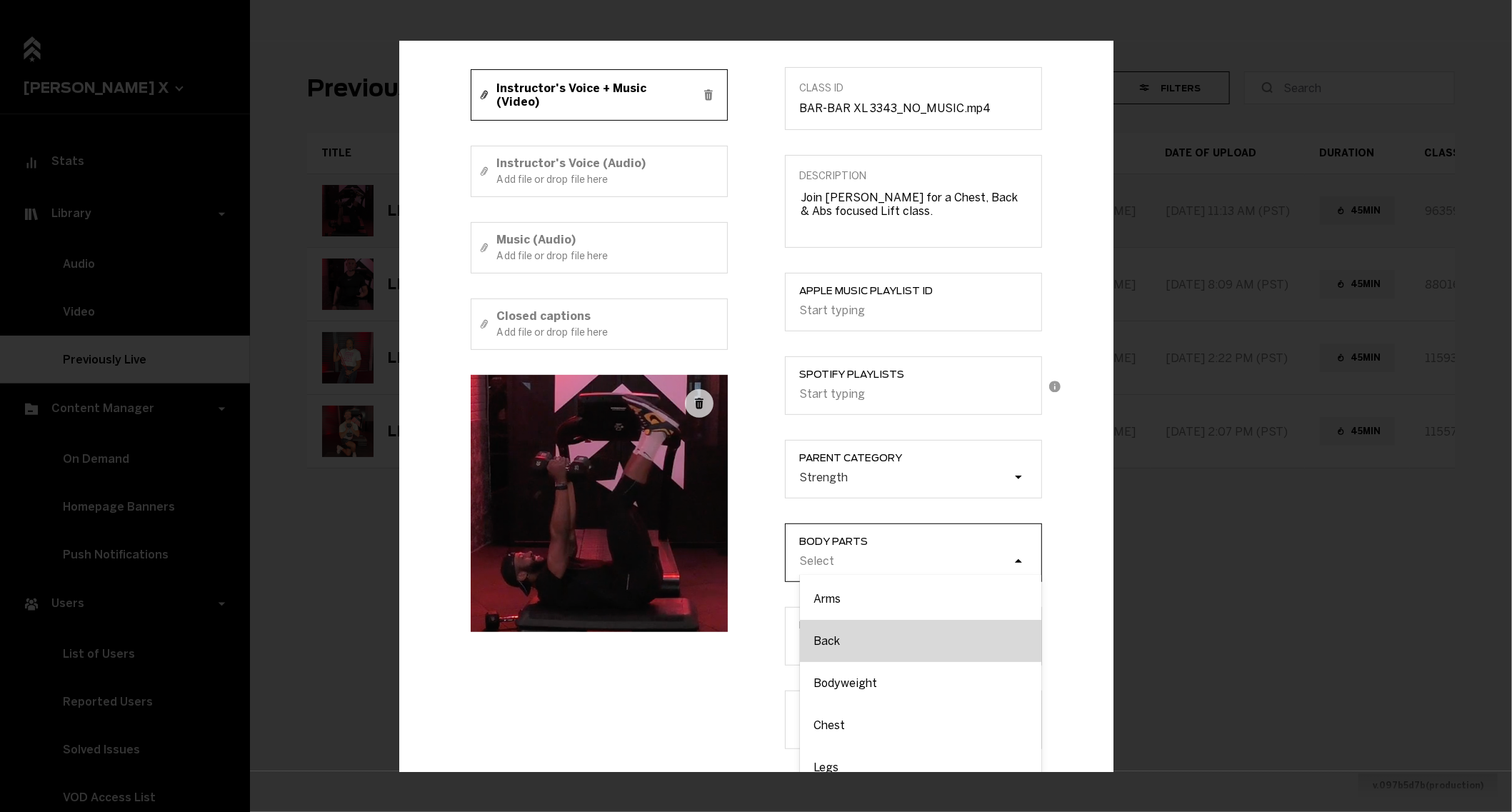
scroll to position [106, 0]
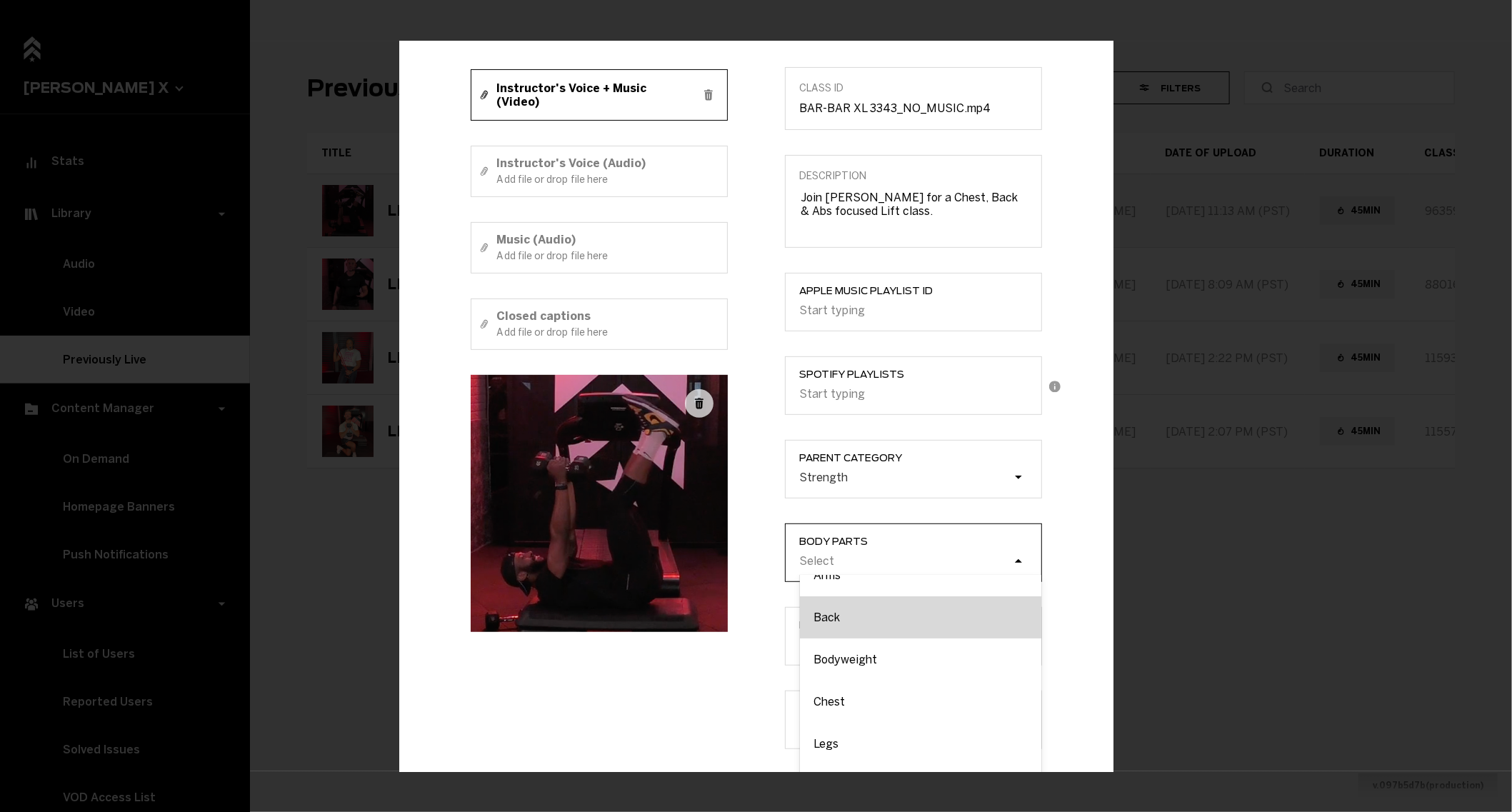
click at [839, 711] on div "Chest" at bounding box center [920, 701] width 242 height 42
click at [727, 561] on input "Body parts option Chest focused, 6 of 12. 12 results available. Use Up and Down…" at bounding box center [727, 561] width 0 height 0
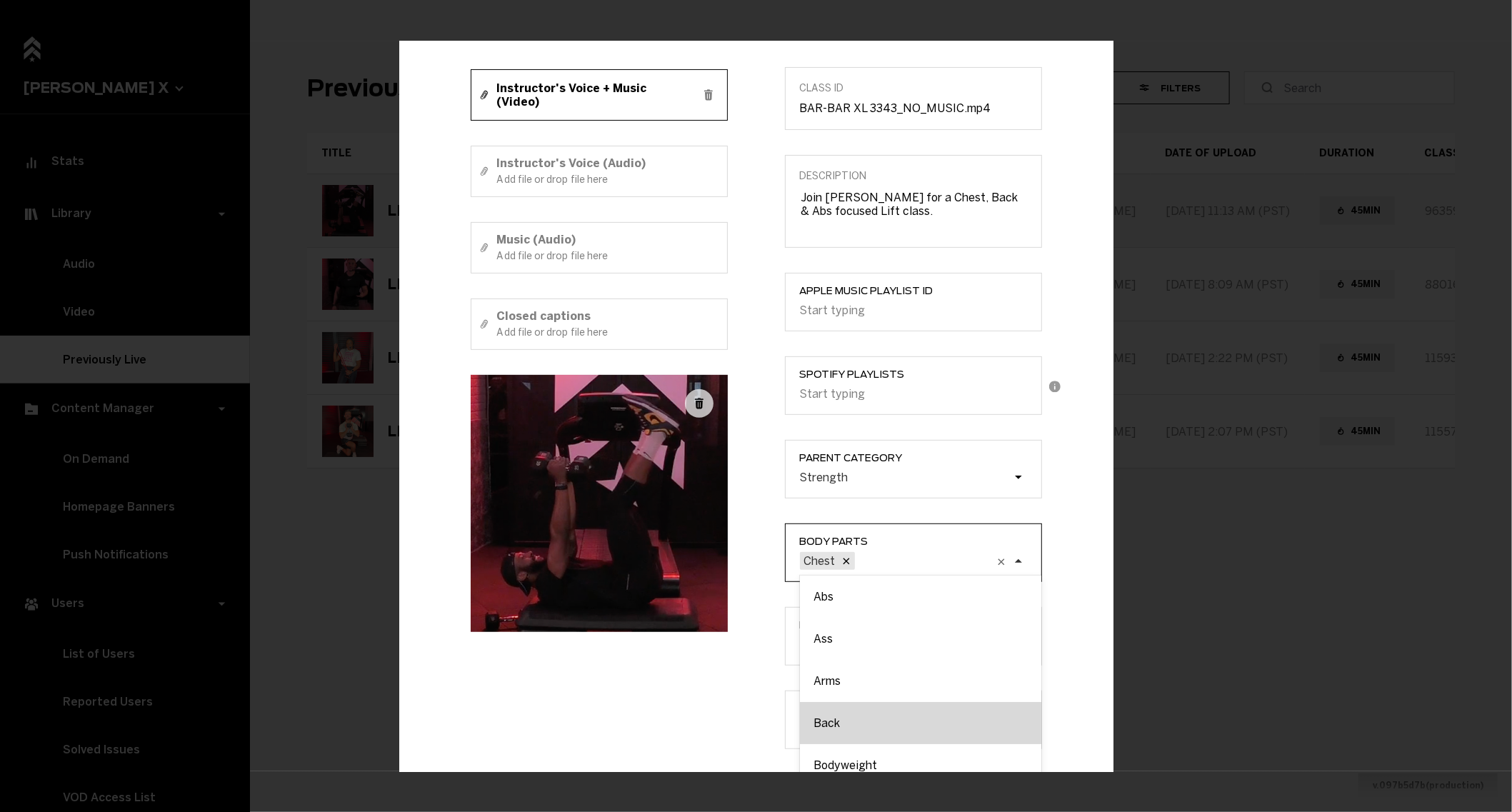
click at [840, 723] on div "Back" at bounding box center [920, 723] width 242 height 42
click at [785, 561] on input "Body parts option Chest, selected. option Back focused, 4 of 12. 11 results ava…" at bounding box center [785, 561] width 0 height 0
click at [1024, 558] on div "Example Modal" at bounding box center [1023, 567] width 29 height 29
click at [838, 561] on input "Body parts option Back, selected. 0 results available. Select is focused , pres…" at bounding box center [838, 561] width 0 height 0
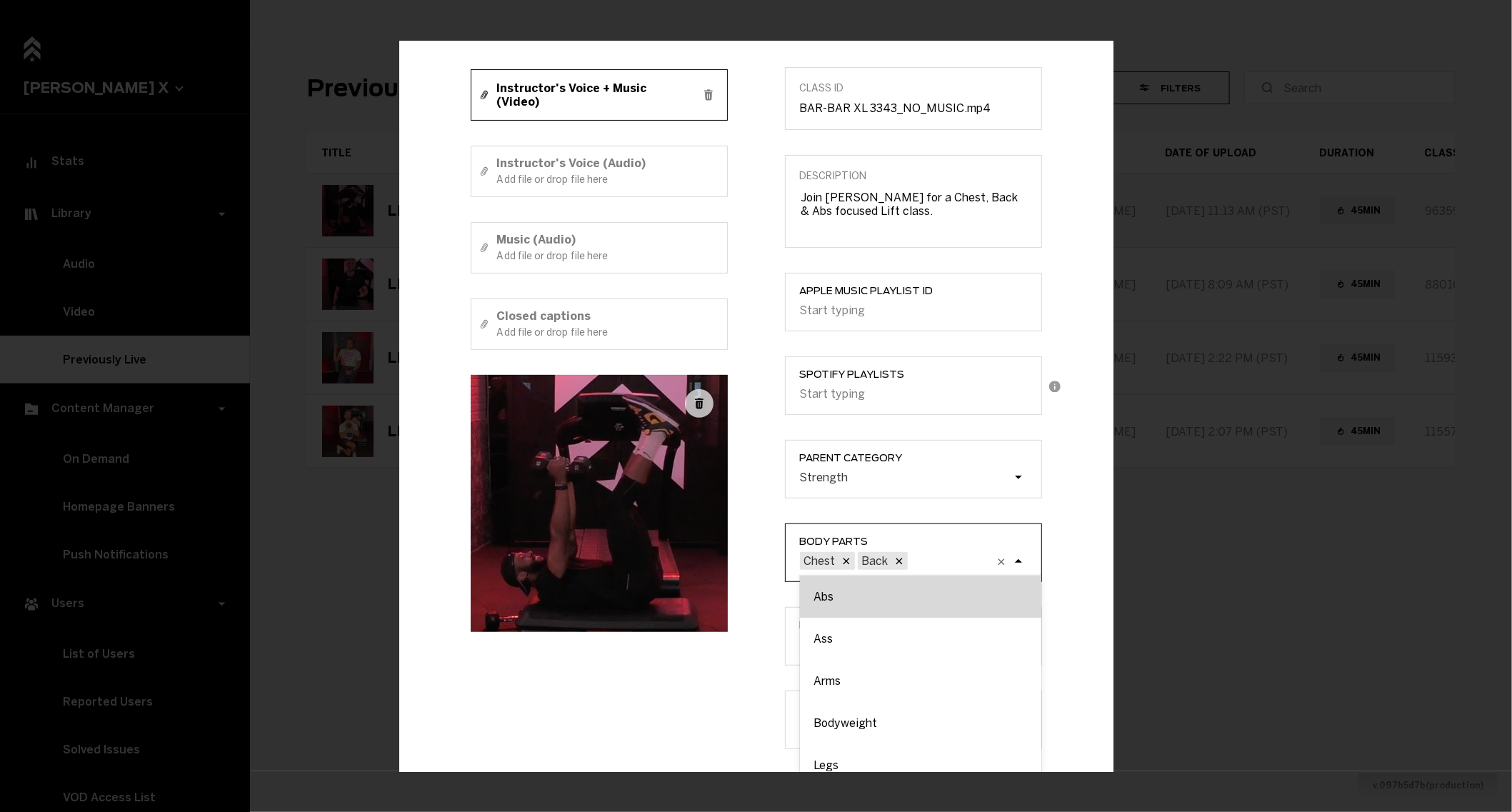
click at [917, 593] on div "Abs" at bounding box center [920, 596] width 242 height 42
click at [838, 561] on input "Body parts option Back, selected. option Abs focused, 1 of 12. 10 results avail…" at bounding box center [838, 561] width 0 height 0
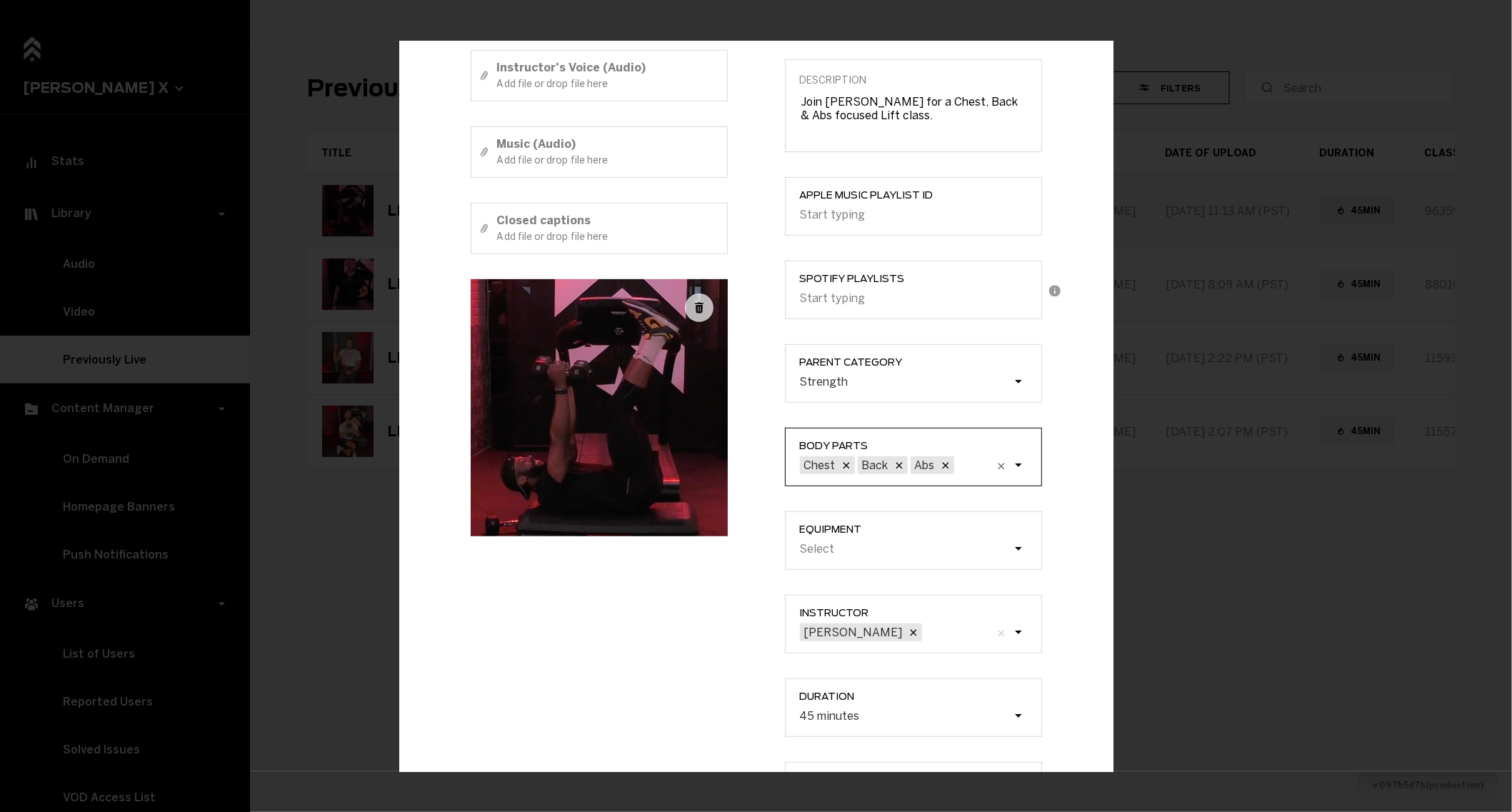
scroll to position [297, 0]
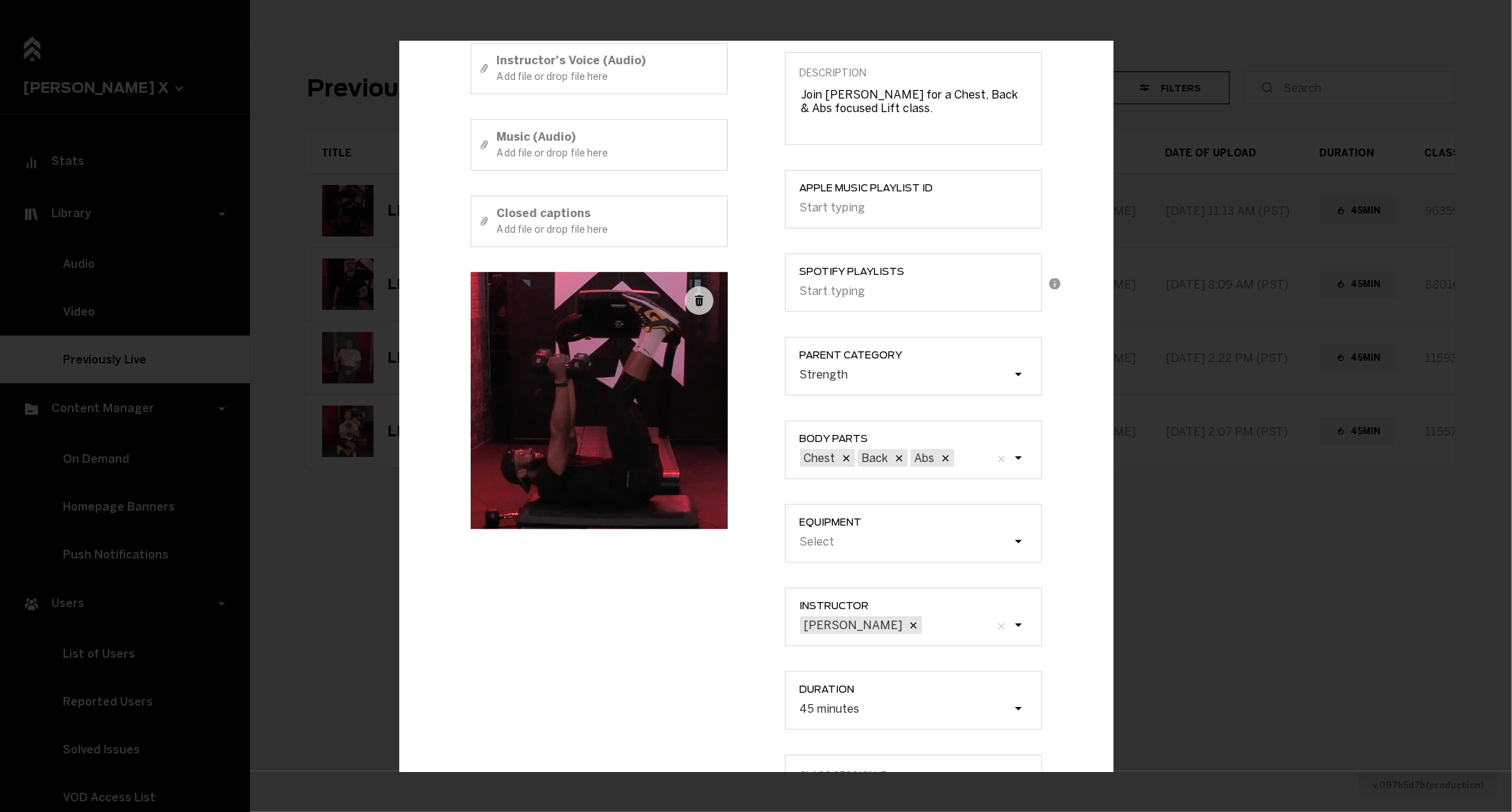
click at [881, 528] on label "Equipment Select" at bounding box center [913, 533] width 257 height 58
click at [727, 542] on input "Equipment Select" at bounding box center [727, 542] width 0 height 0
click at [964, 536] on div "Select" at bounding box center [905, 541] width 214 height 13
click at [727, 542] on input "Equipment 0 results available. Select is focused , press Down to open the menu,…" at bounding box center [727, 542] width 0 height 0
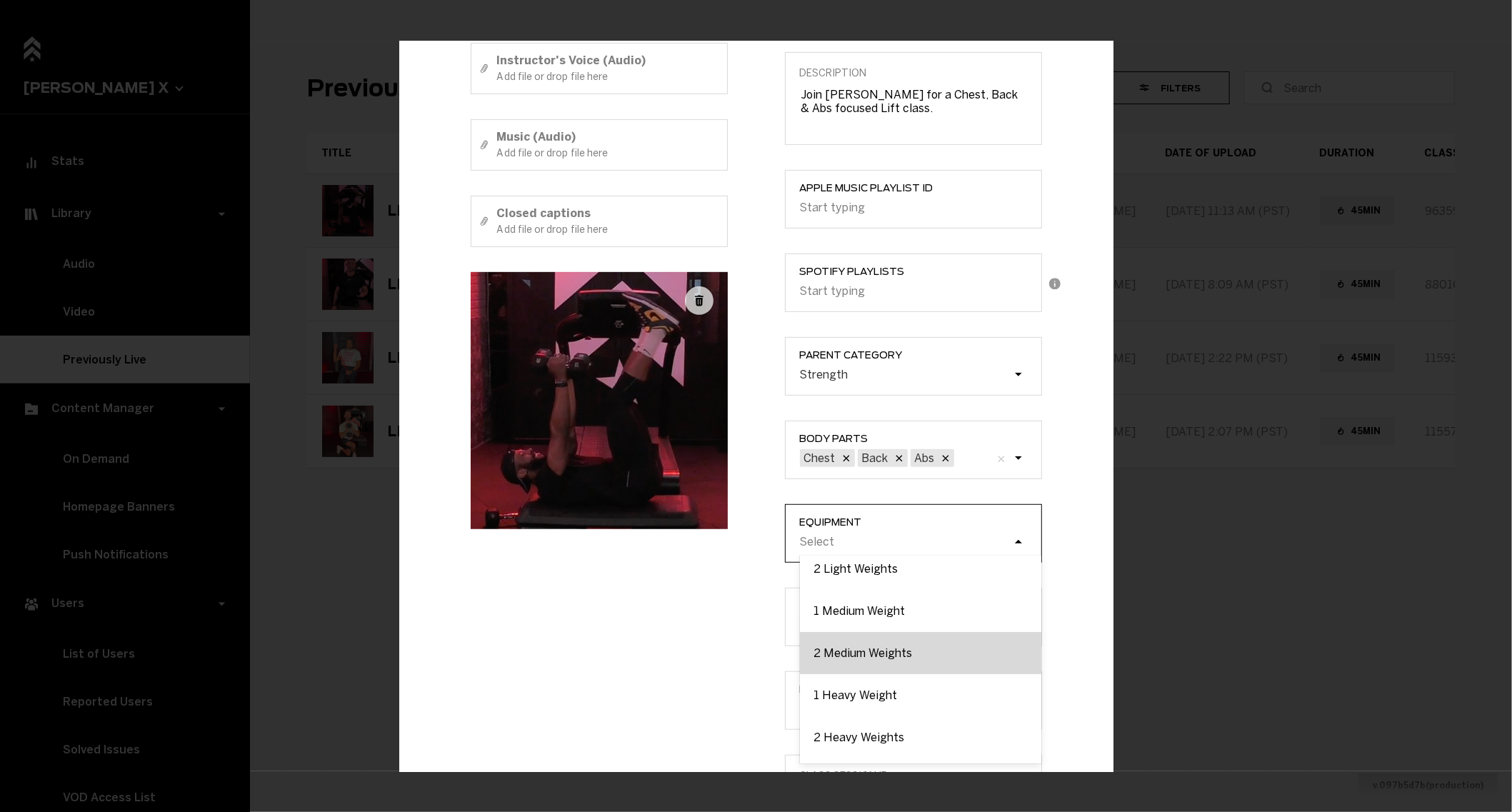
scroll to position [54, 0]
click at [888, 719] on div "2 Heavy Weights" at bounding box center [920, 734] width 242 height 42
click at [727, 542] on input "Equipment option 2 Heavy Weights focused, 6 of 9. 9 results available. Use Up a…" at bounding box center [727, 542] width 0 height 0
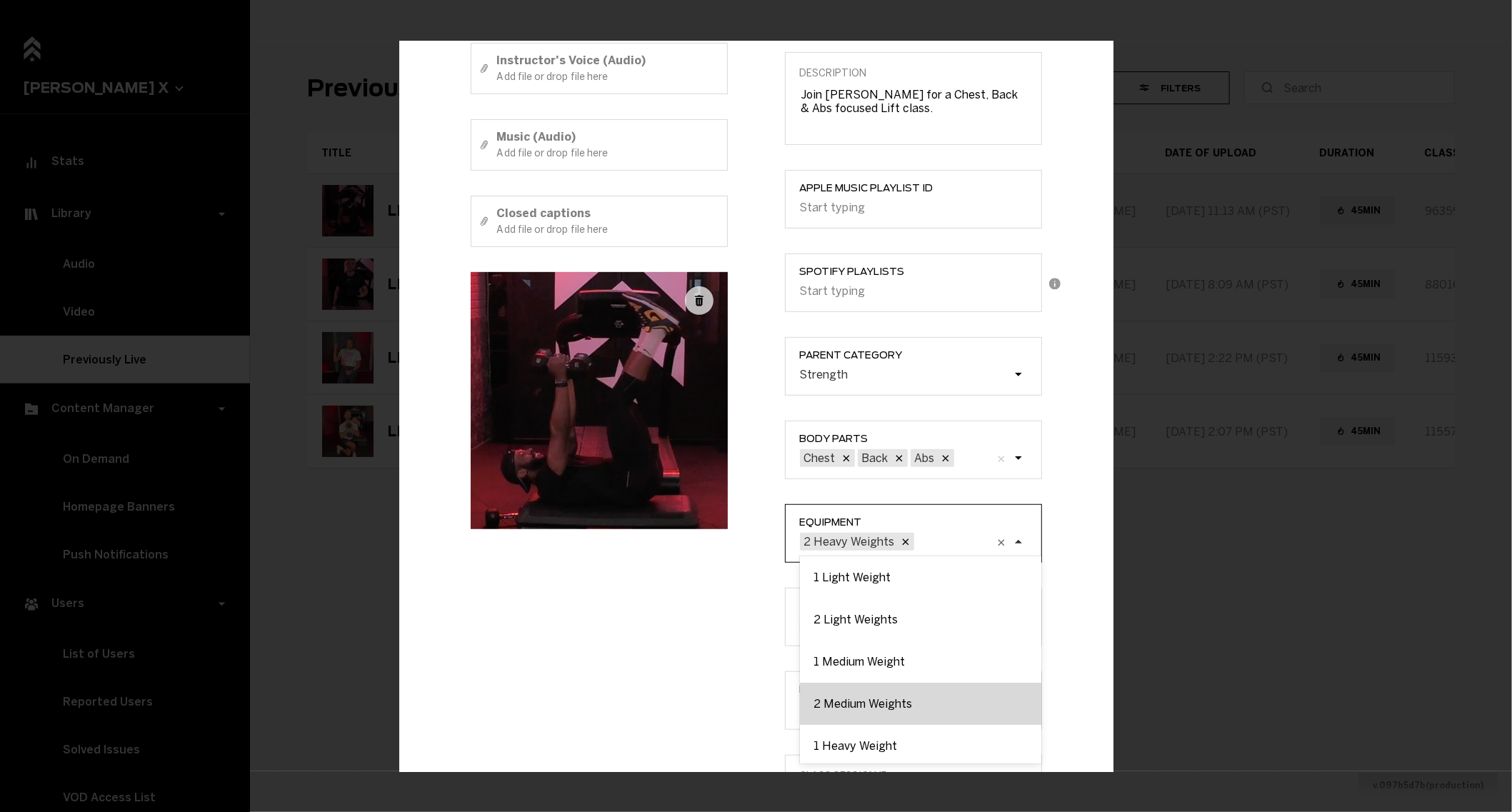
click at [894, 697] on div "2 Medium Weights" at bounding box center [920, 704] width 242 height 42
click at [844, 542] on input "Equipment option 2 Heavy Weights, selected. option 2 Medium Weights focused, 4 …" at bounding box center [844, 542] width 0 height 0
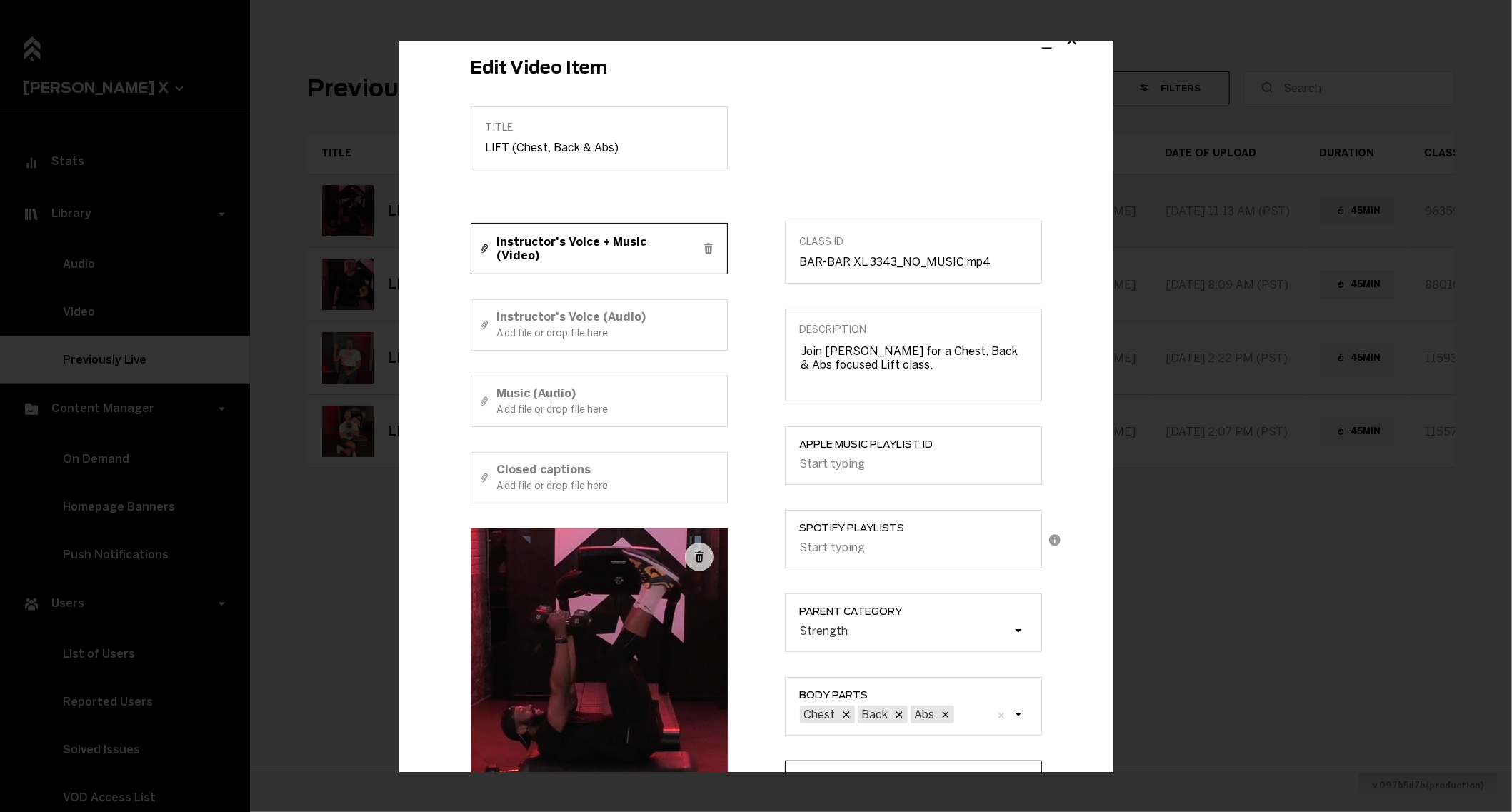
scroll to position [489, 0]
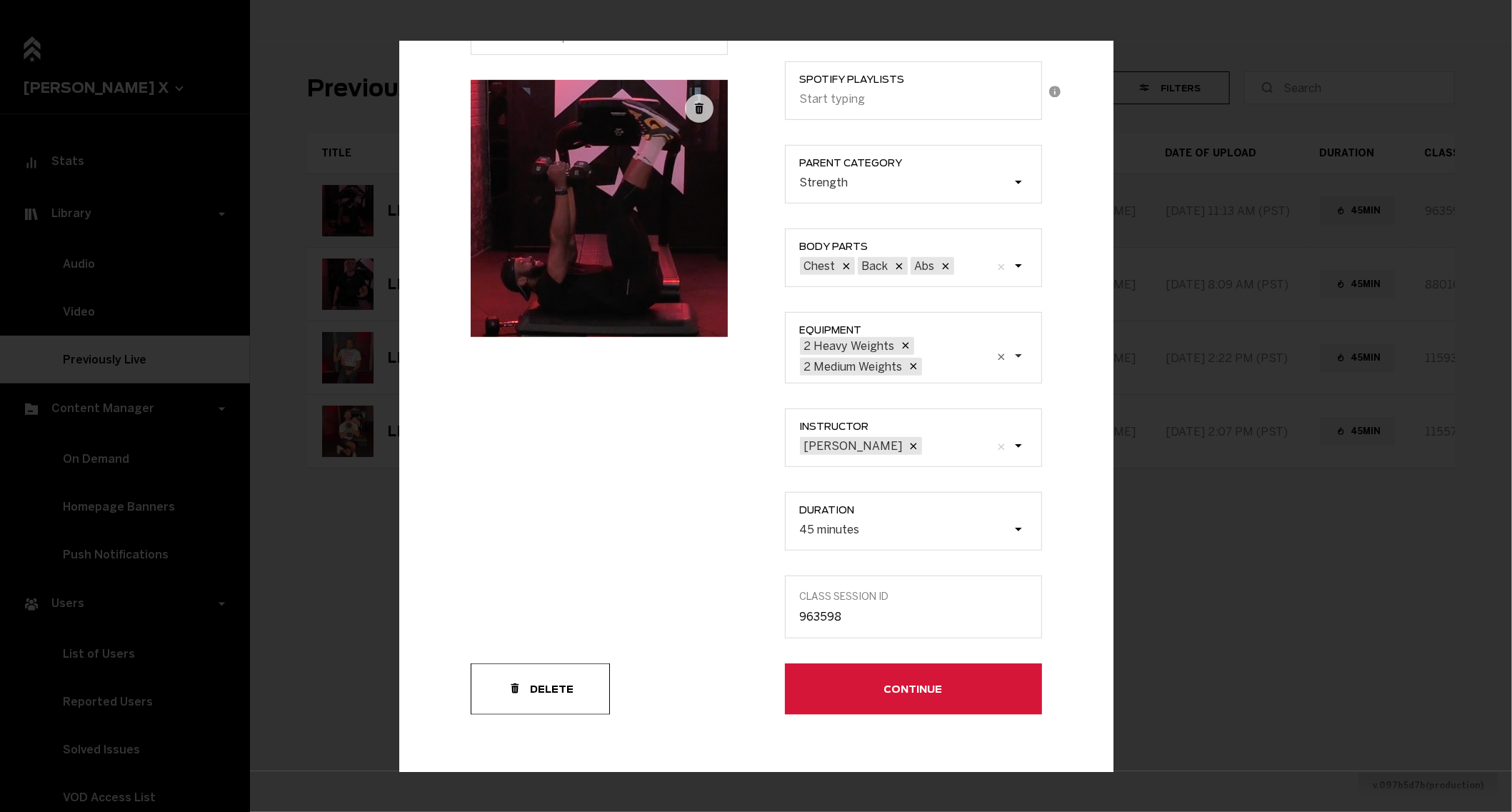
click at [814, 680] on button "Continue" at bounding box center [913, 689] width 257 height 51
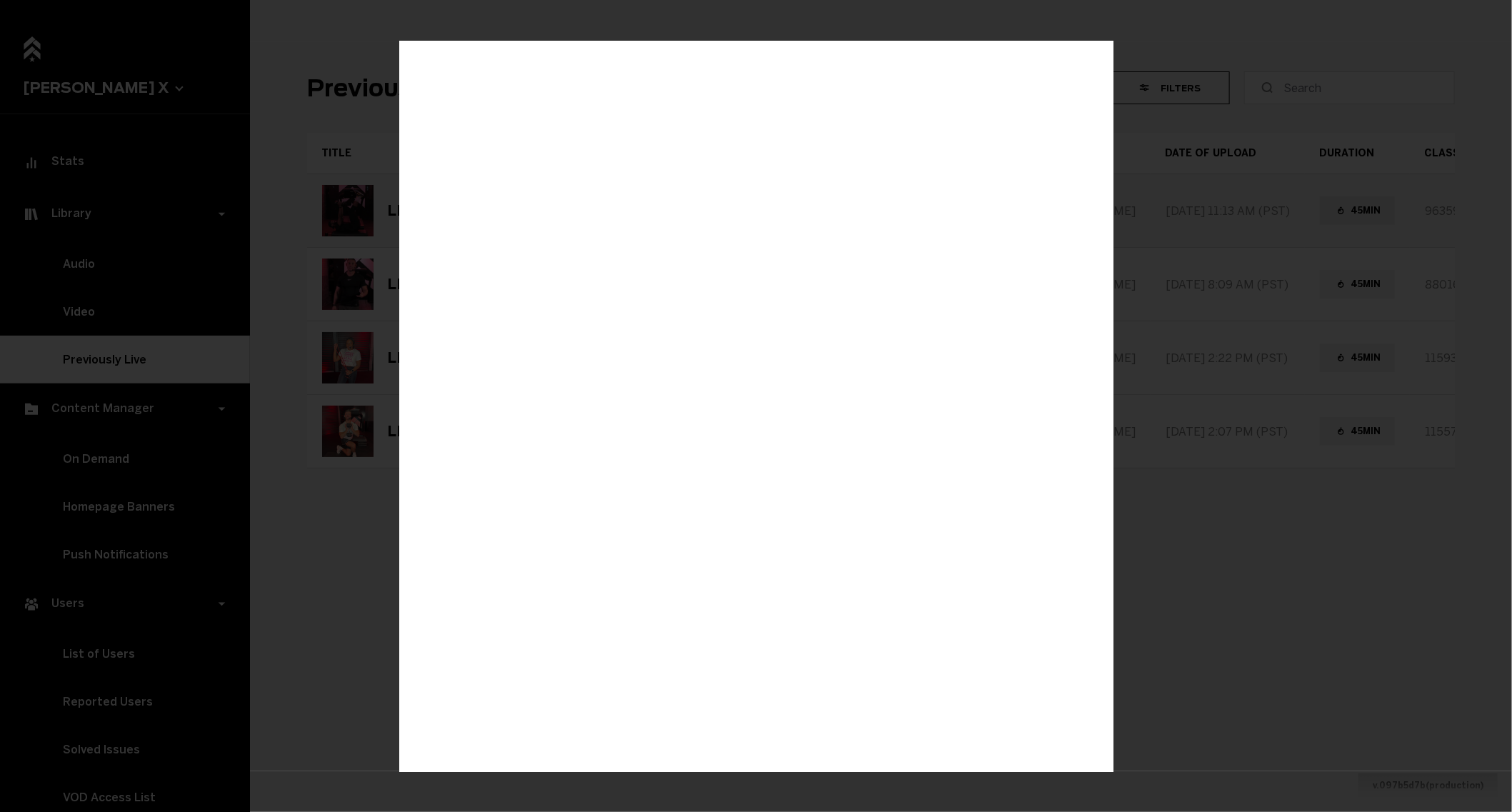
scroll to position [0, 0]
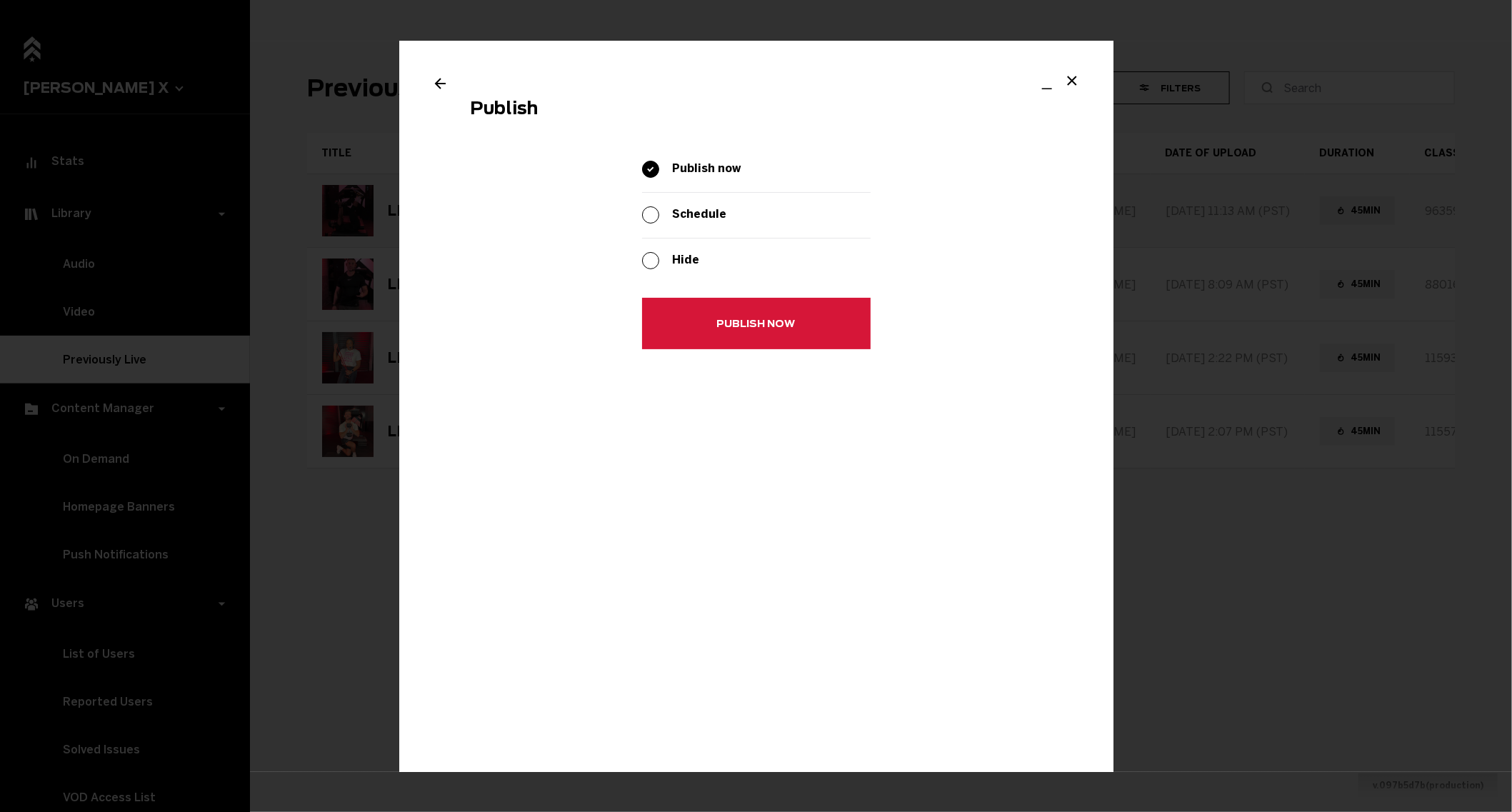
click at [690, 312] on button "Publish now" at bounding box center [756, 324] width 228 height 51
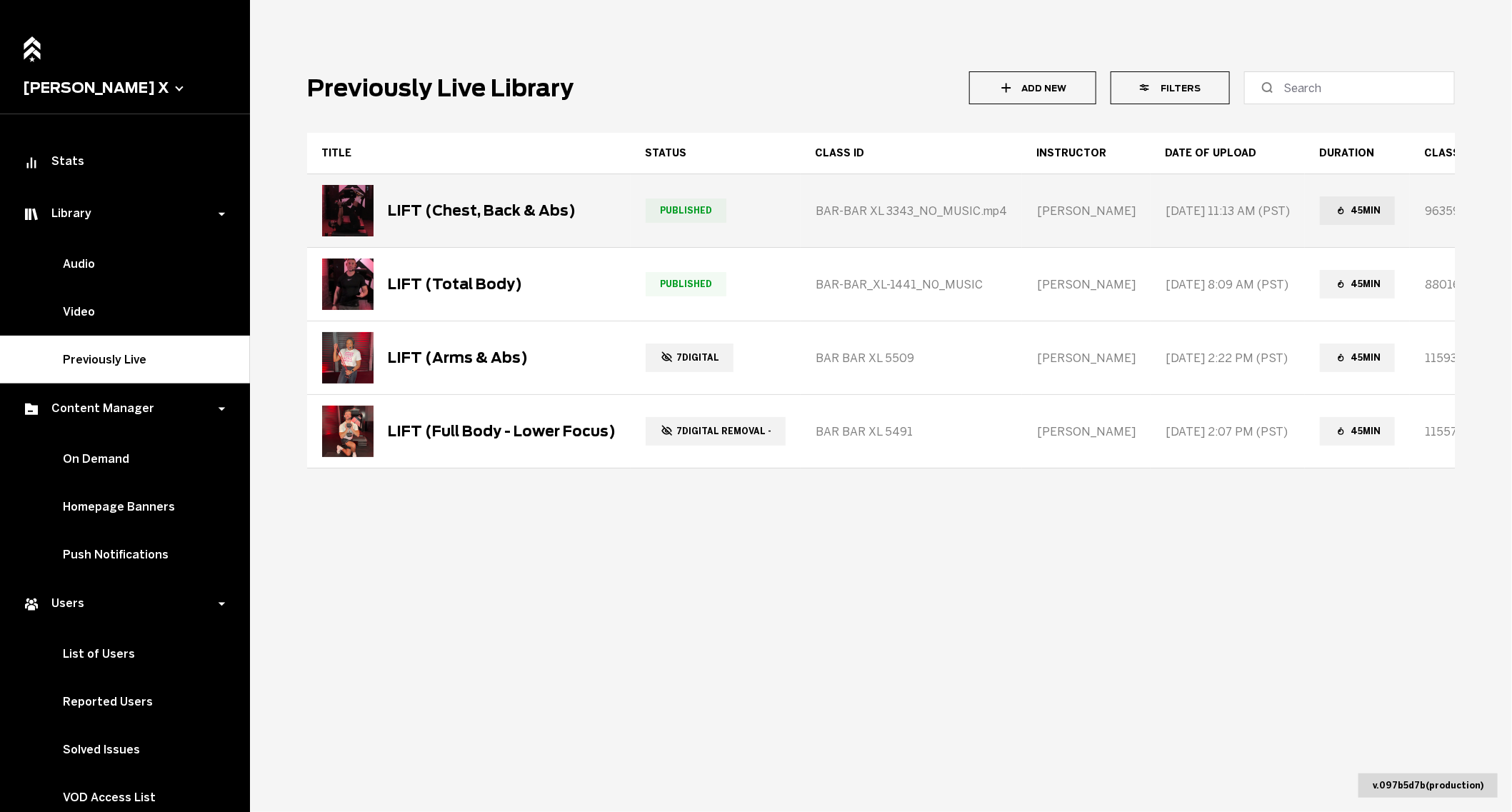
click at [1169, 90] on button "Filters" at bounding box center [1170, 88] width 119 height 33
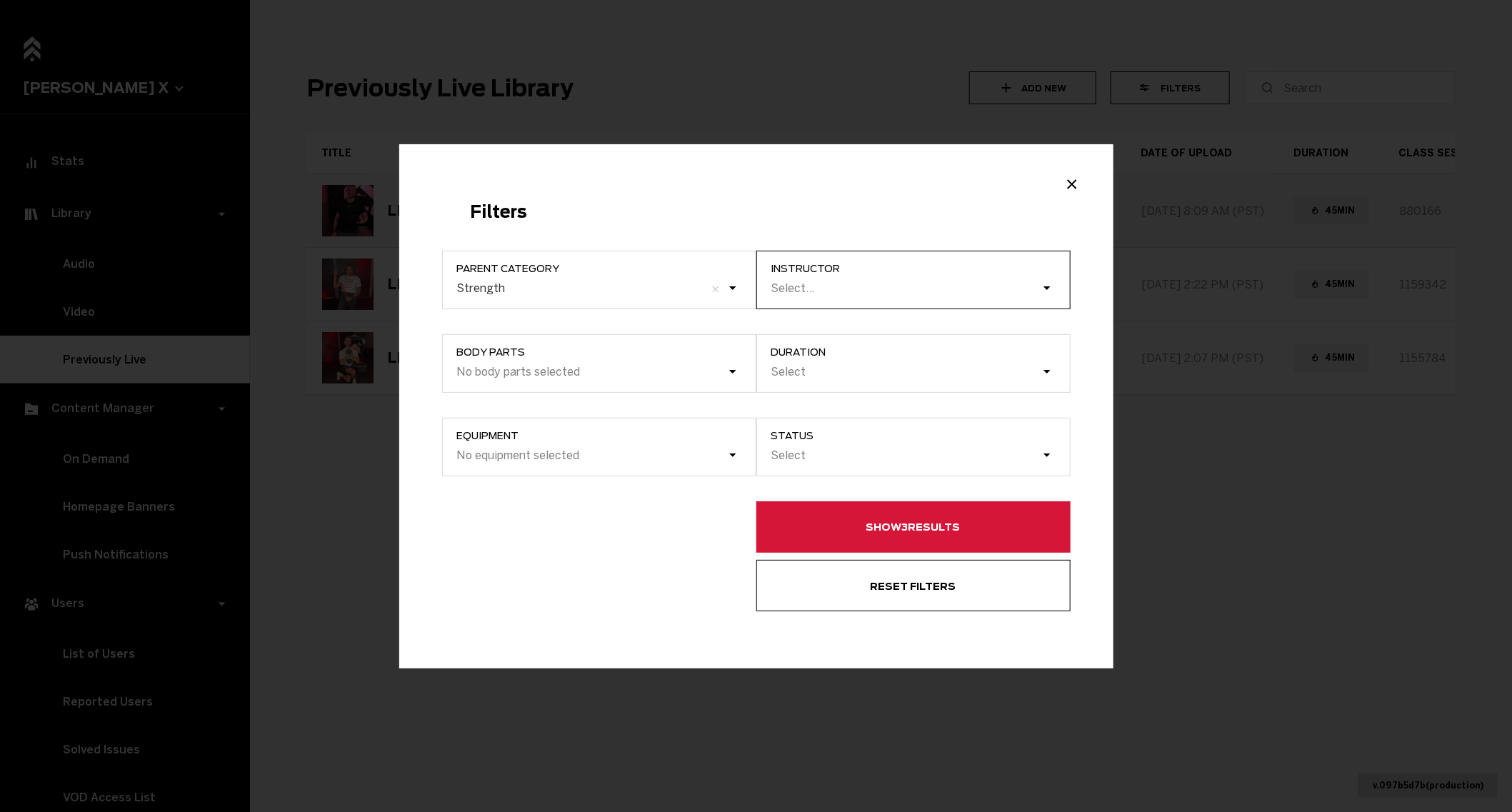
click at [852, 278] on div "Select..." at bounding box center [906, 288] width 271 height 19
click at [772, 281] on input "instructor Select..." at bounding box center [772, 288] width 2 height 13
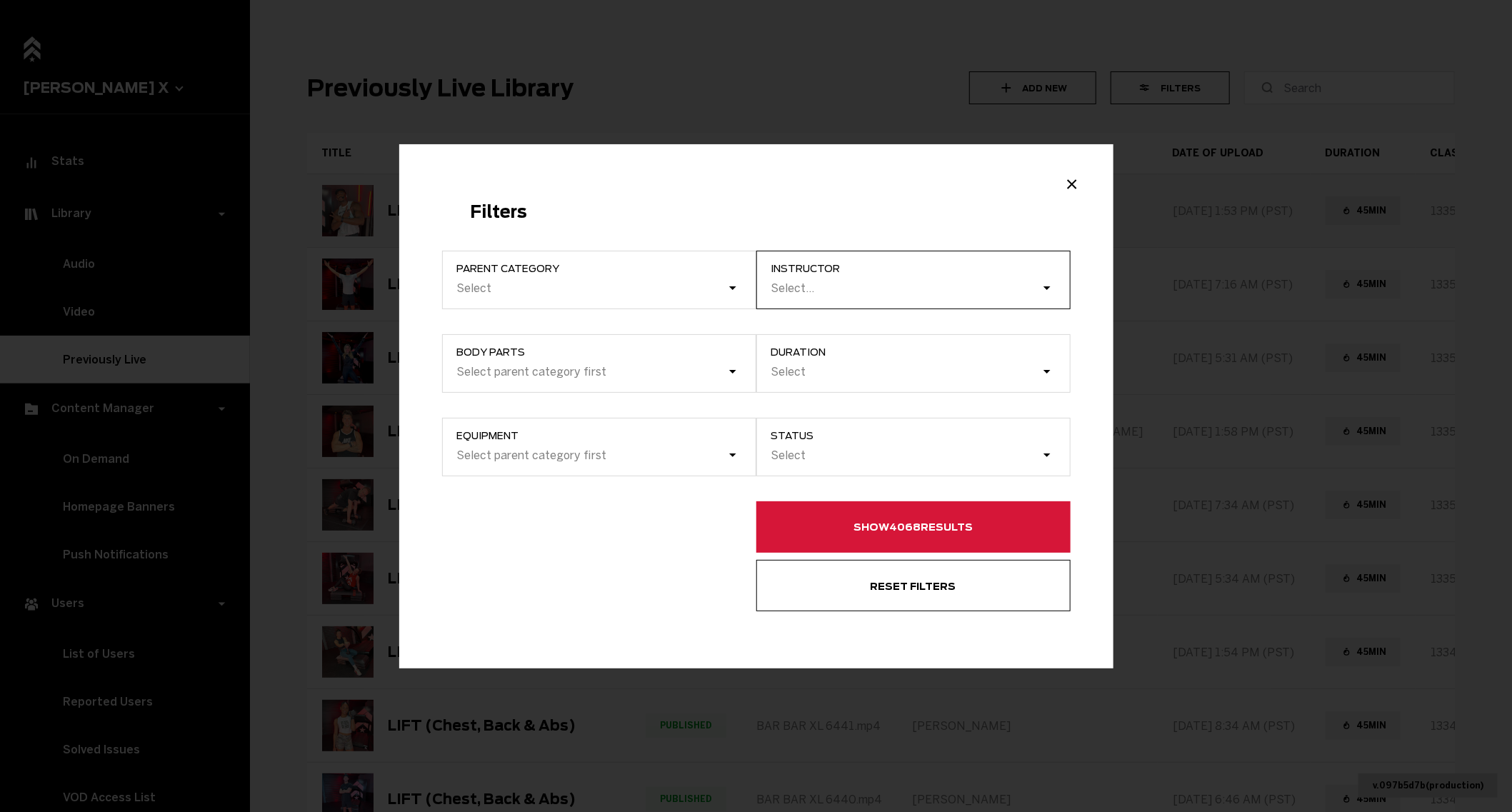
click at [835, 294] on div "Select..." at bounding box center [906, 288] width 271 height 19
click at [772, 294] on input "instructor Select..." at bounding box center [772, 288] width 2 height 13
type input "tar"
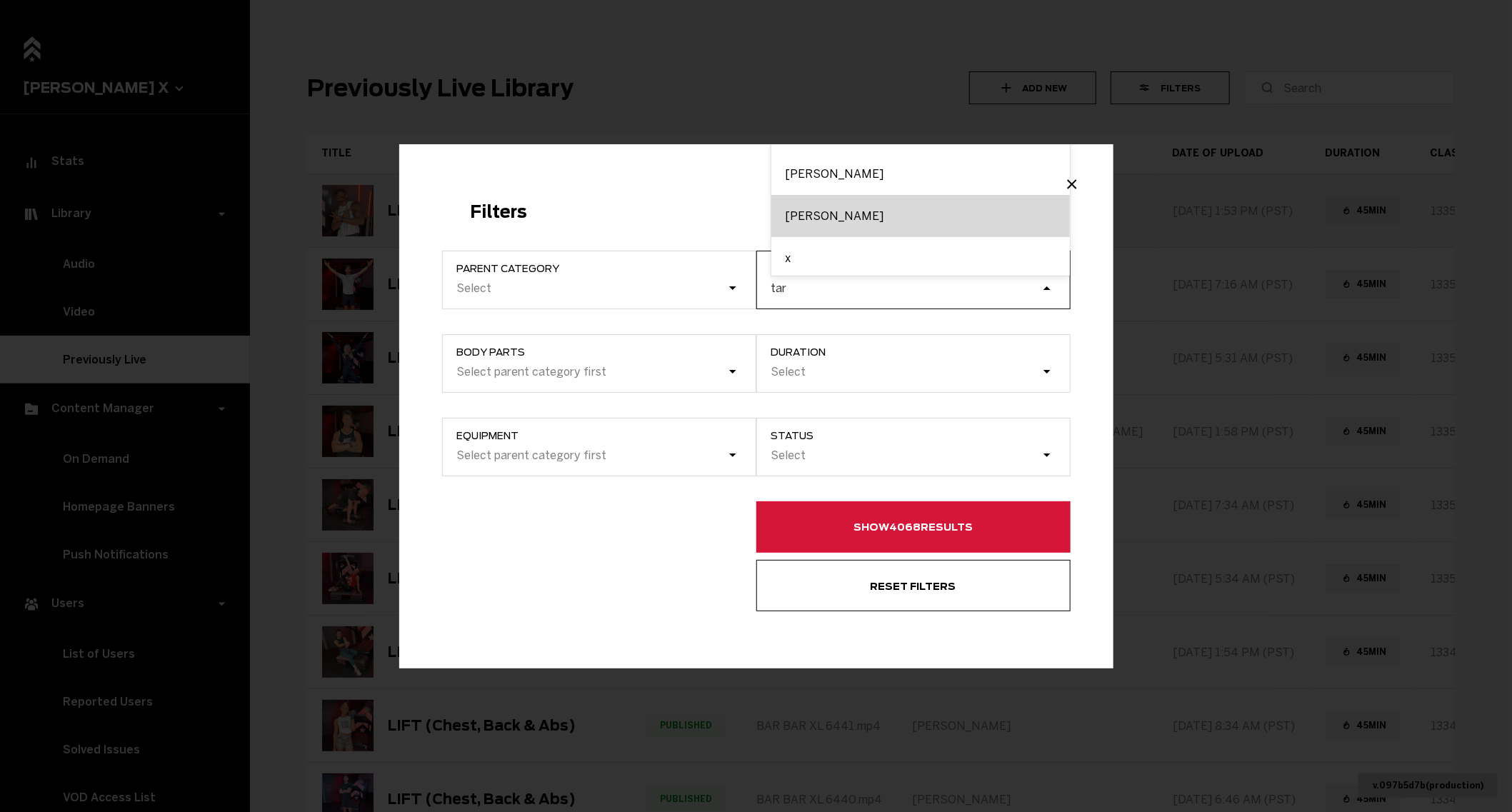
click at [807, 218] on div "[PERSON_NAME]" at bounding box center [920, 216] width 299 height 42
click at [788, 281] on input "tar" at bounding box center [779, 288] width 16 height 13
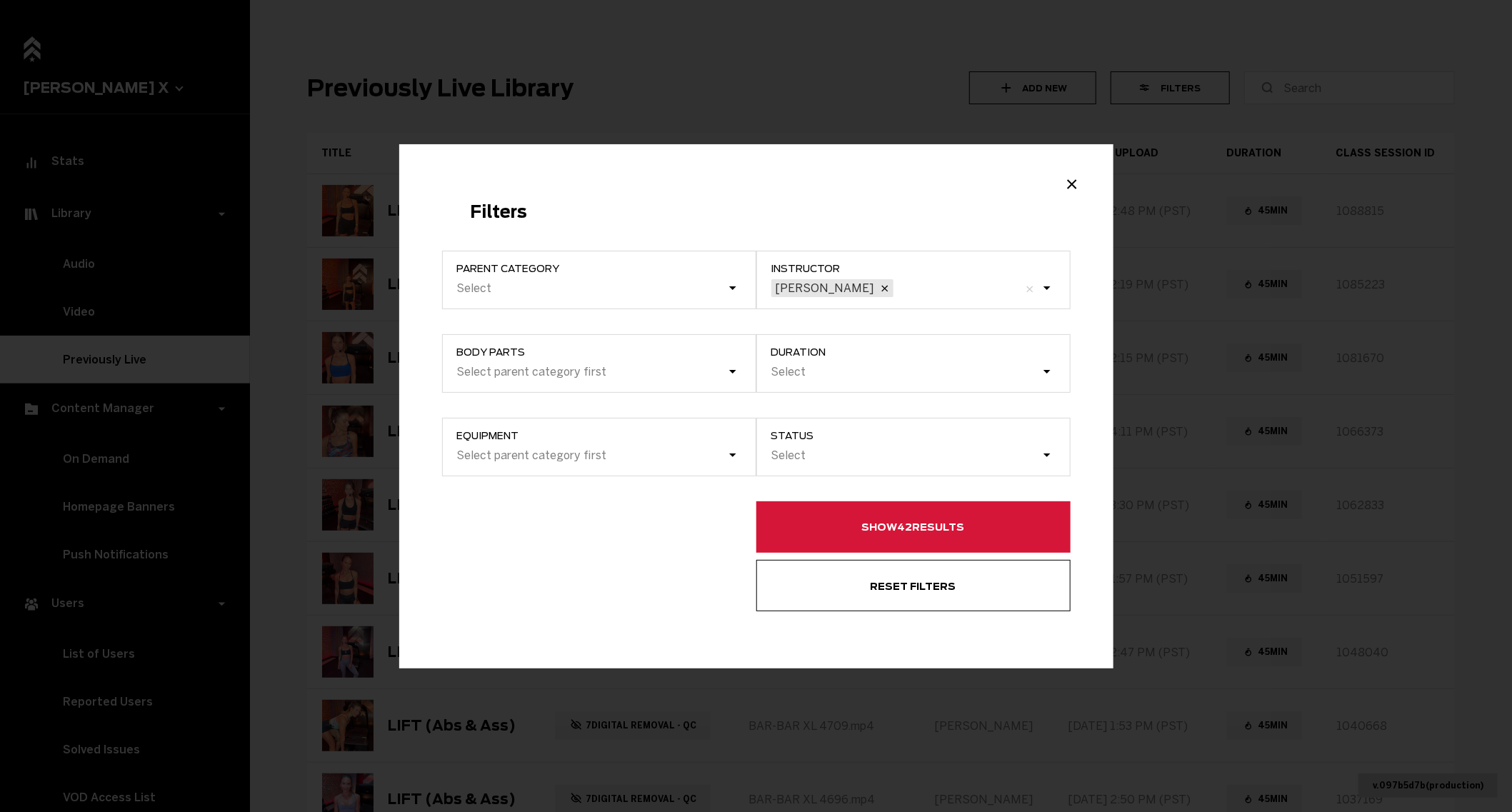
click at [876, 524] on button "Show 42 results" at bounding box center [913, 527] width 314 height 51
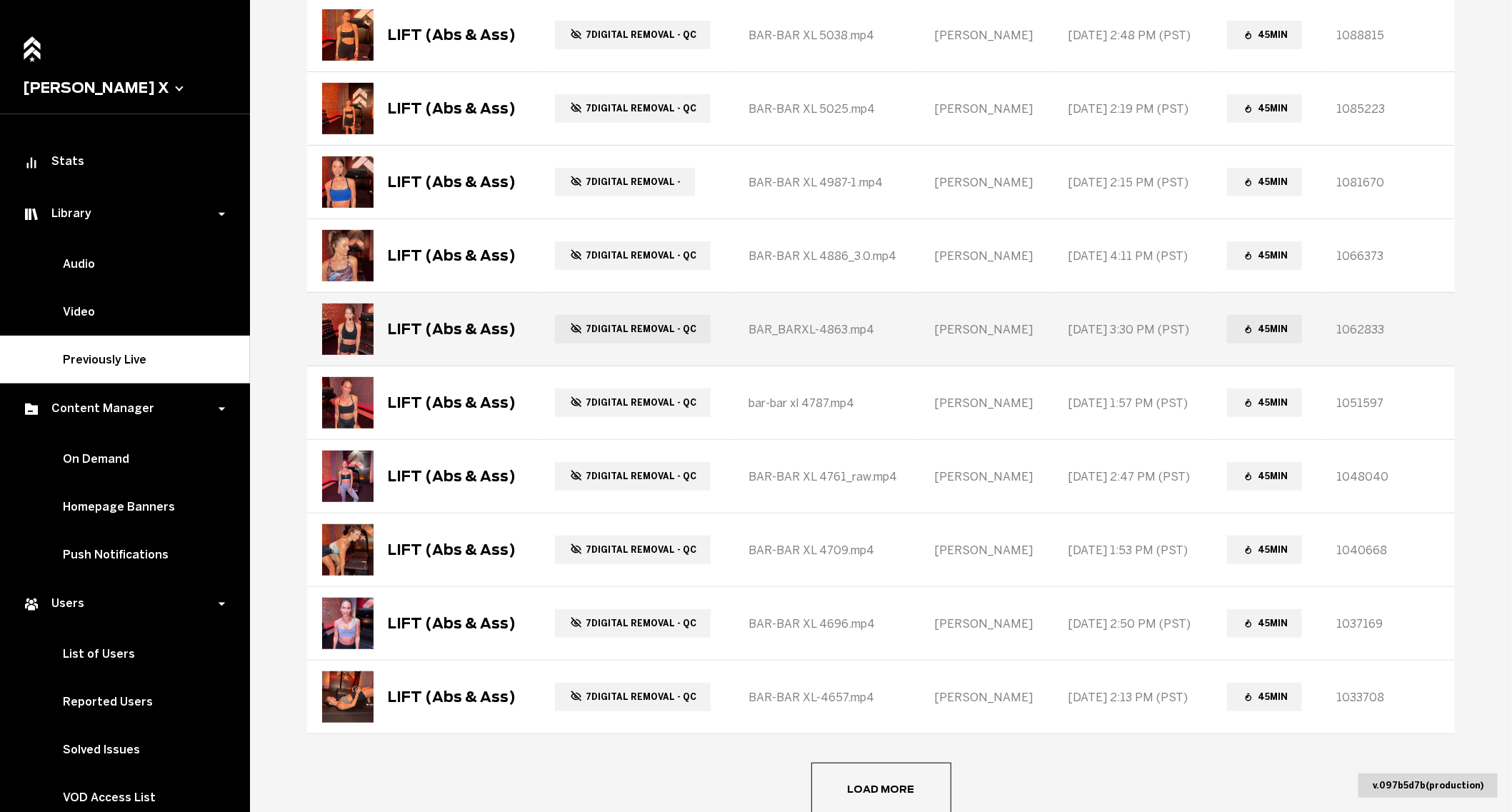
scroll to position [245, 0]
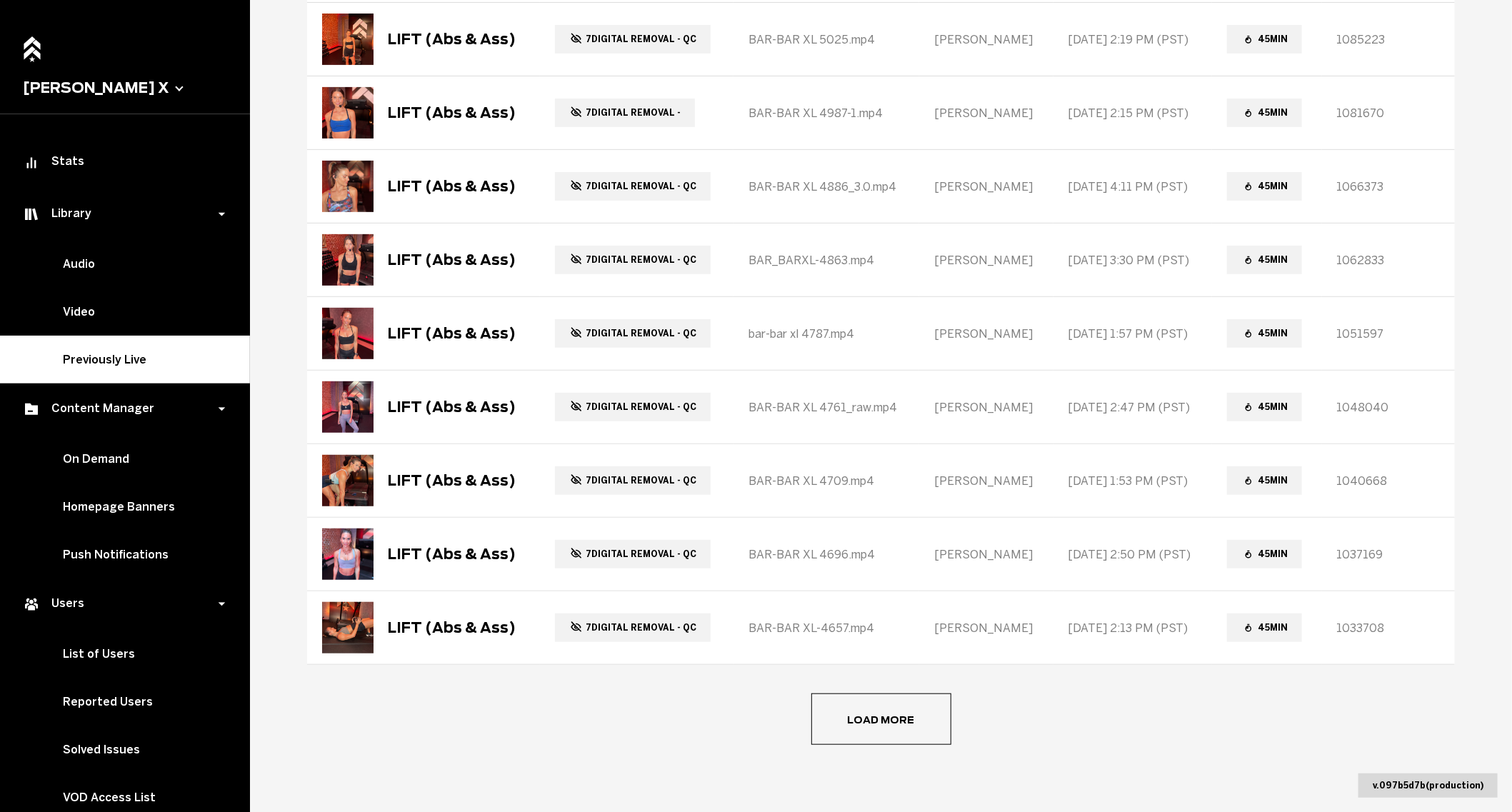
click at [854, 729] on button "Load more" at bounding box center [881, 719] width 140 height 51
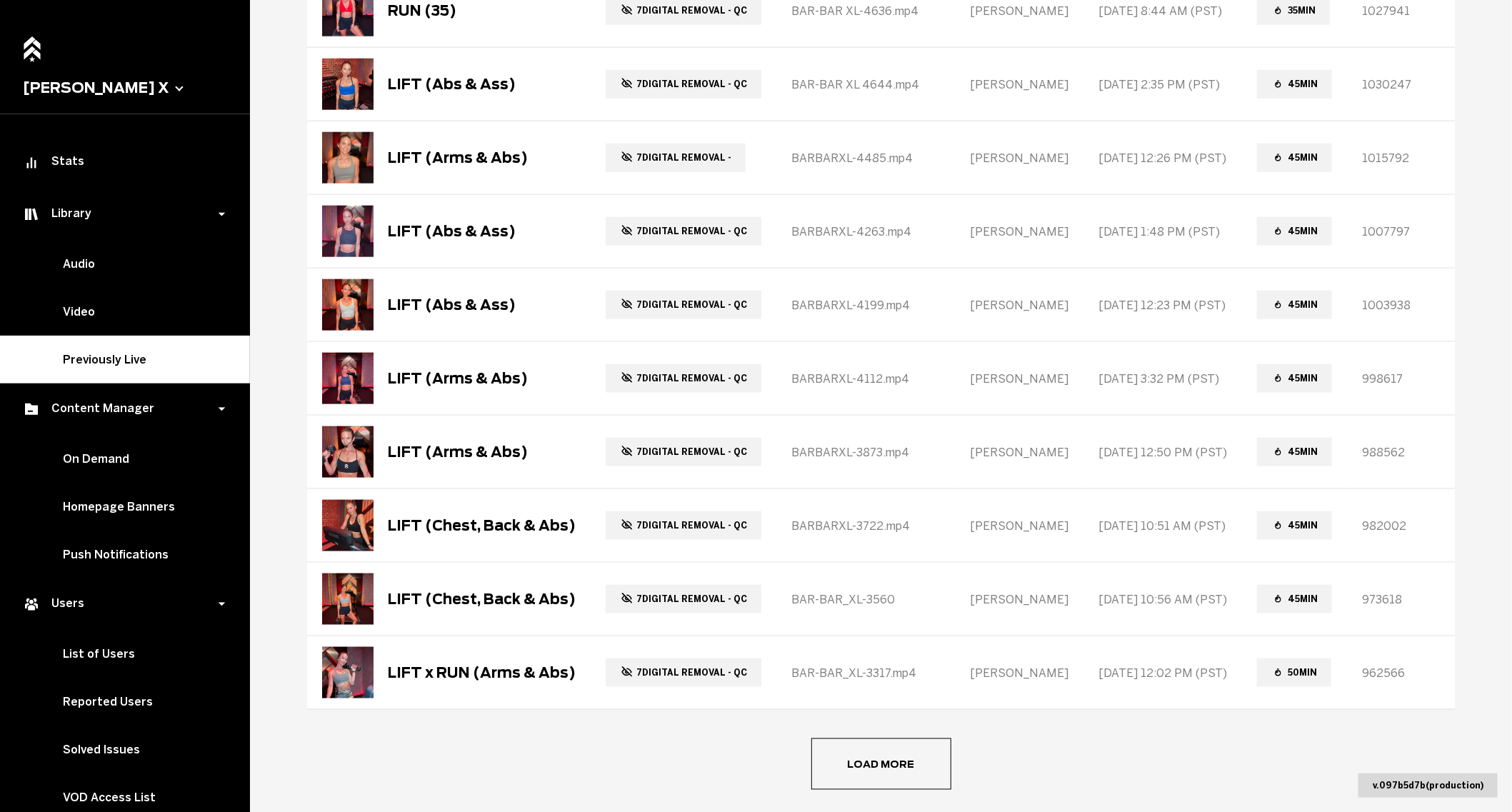
scroll to position [977, 0]
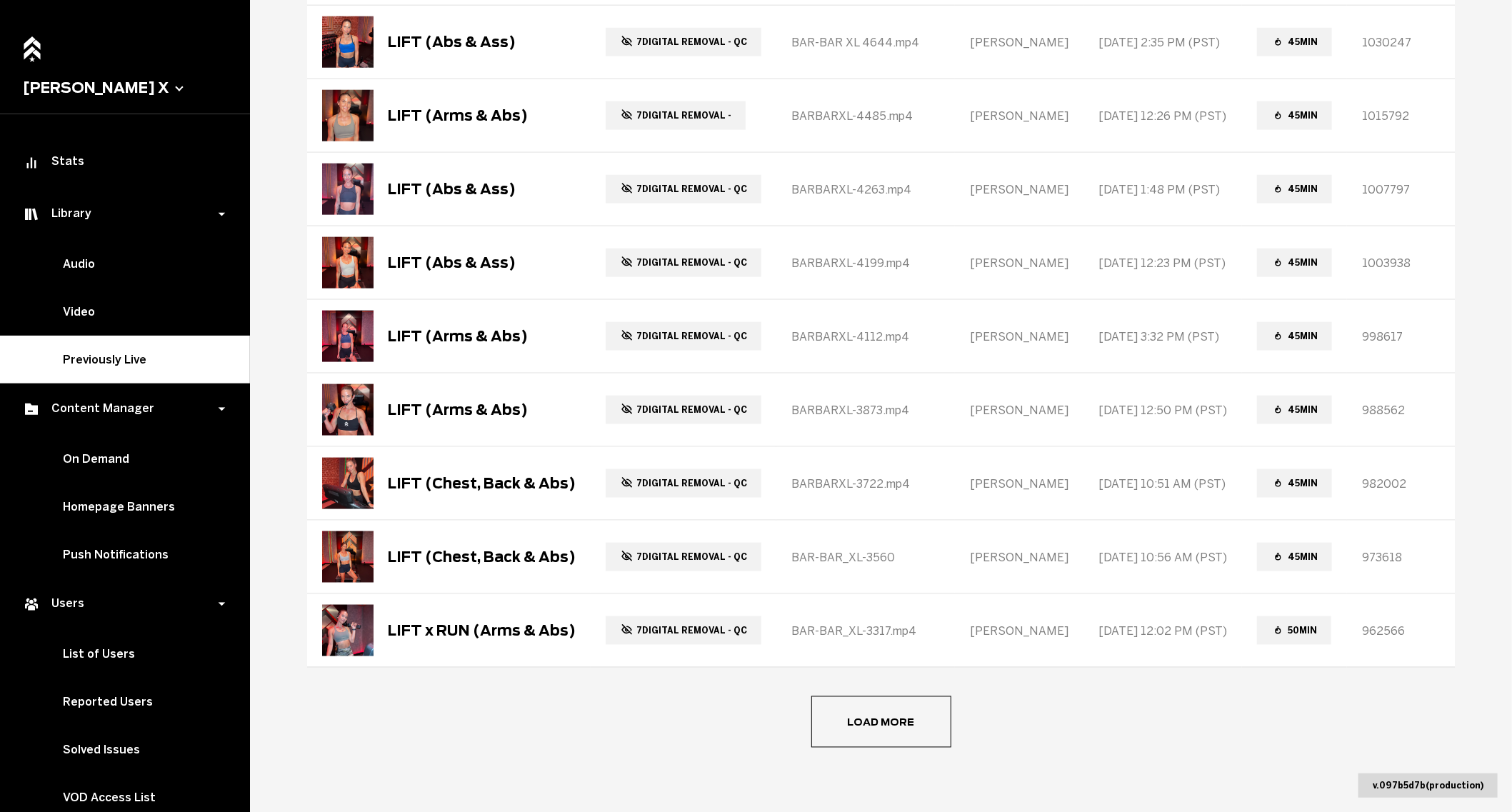
click at [0, 0] on span "Load more" at bounding box center [0, 0] width 0 height 0
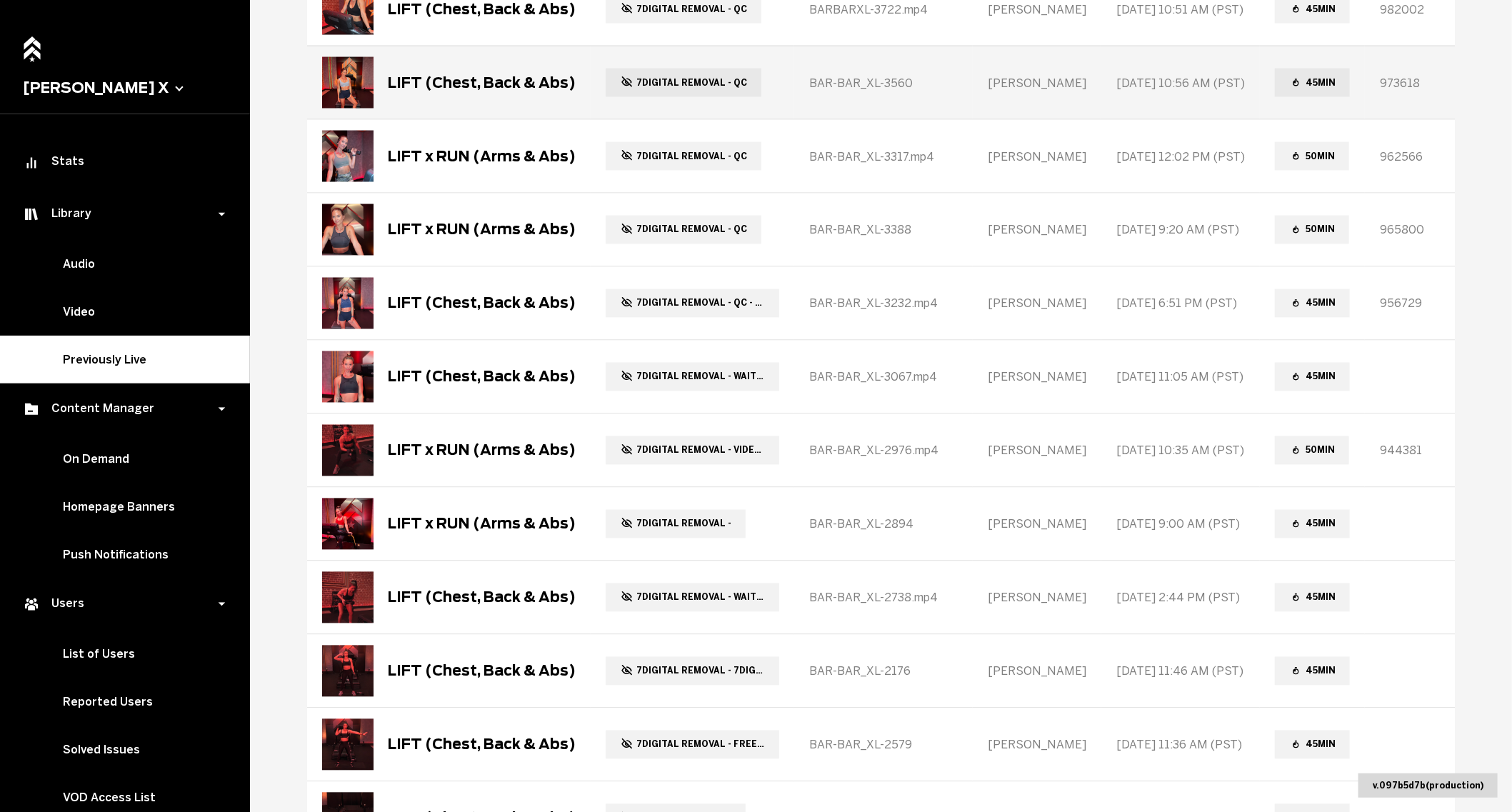
scroll to position [1710, 0]
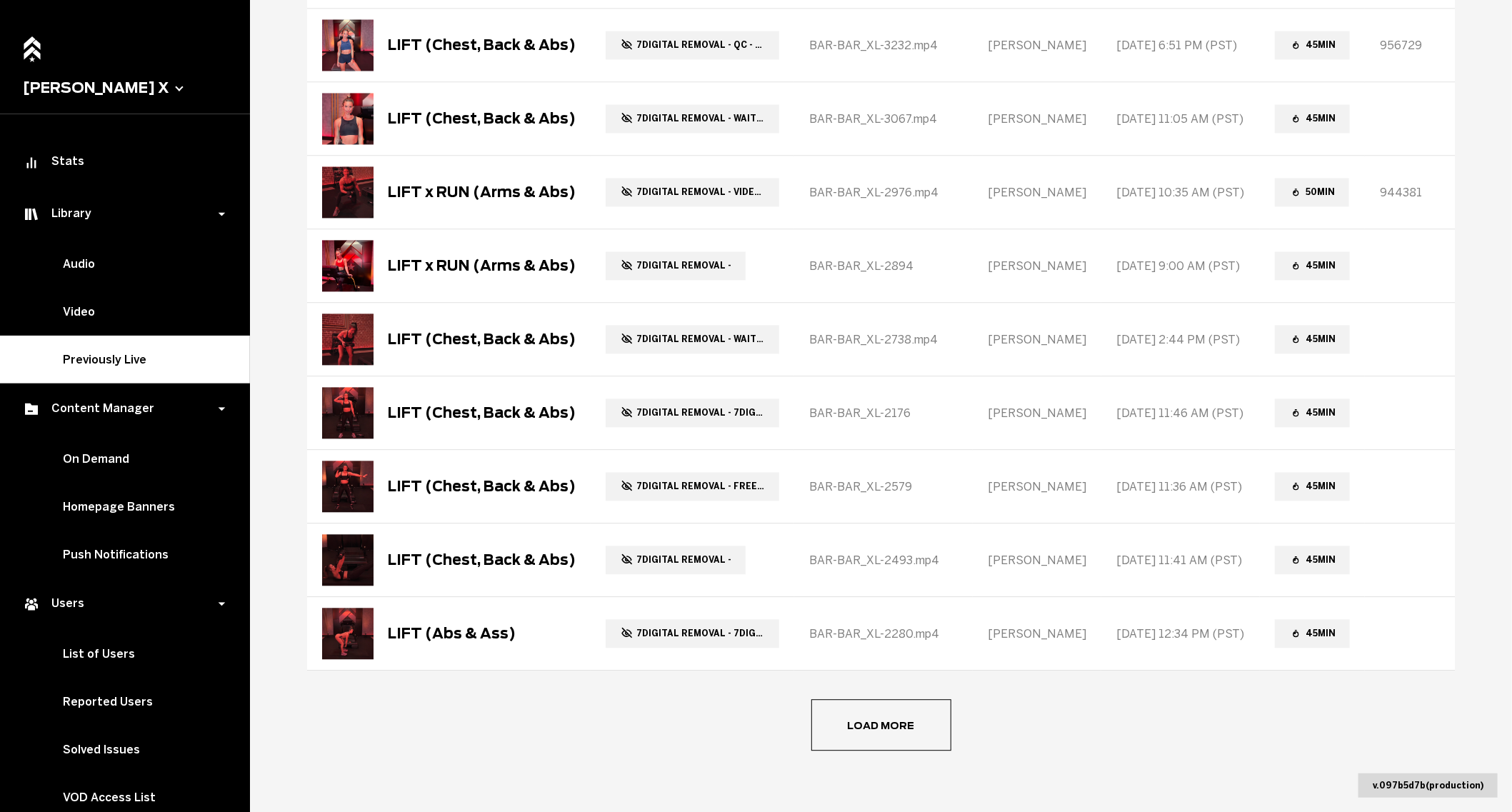
click at [881, 725] on button "Load more" at bounding box center [881, 725] width 140 height 51
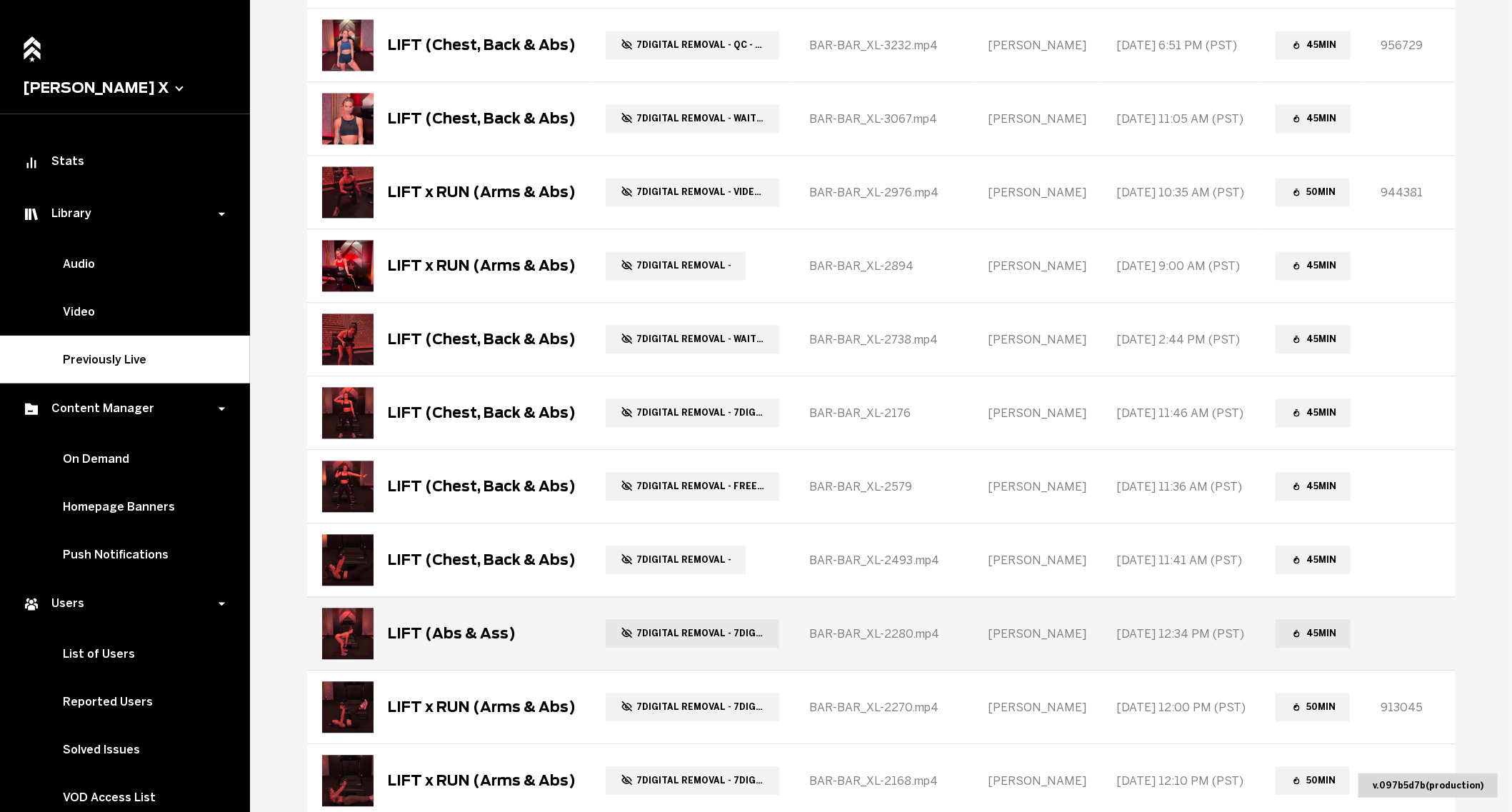
scroll to position [2442, 0]
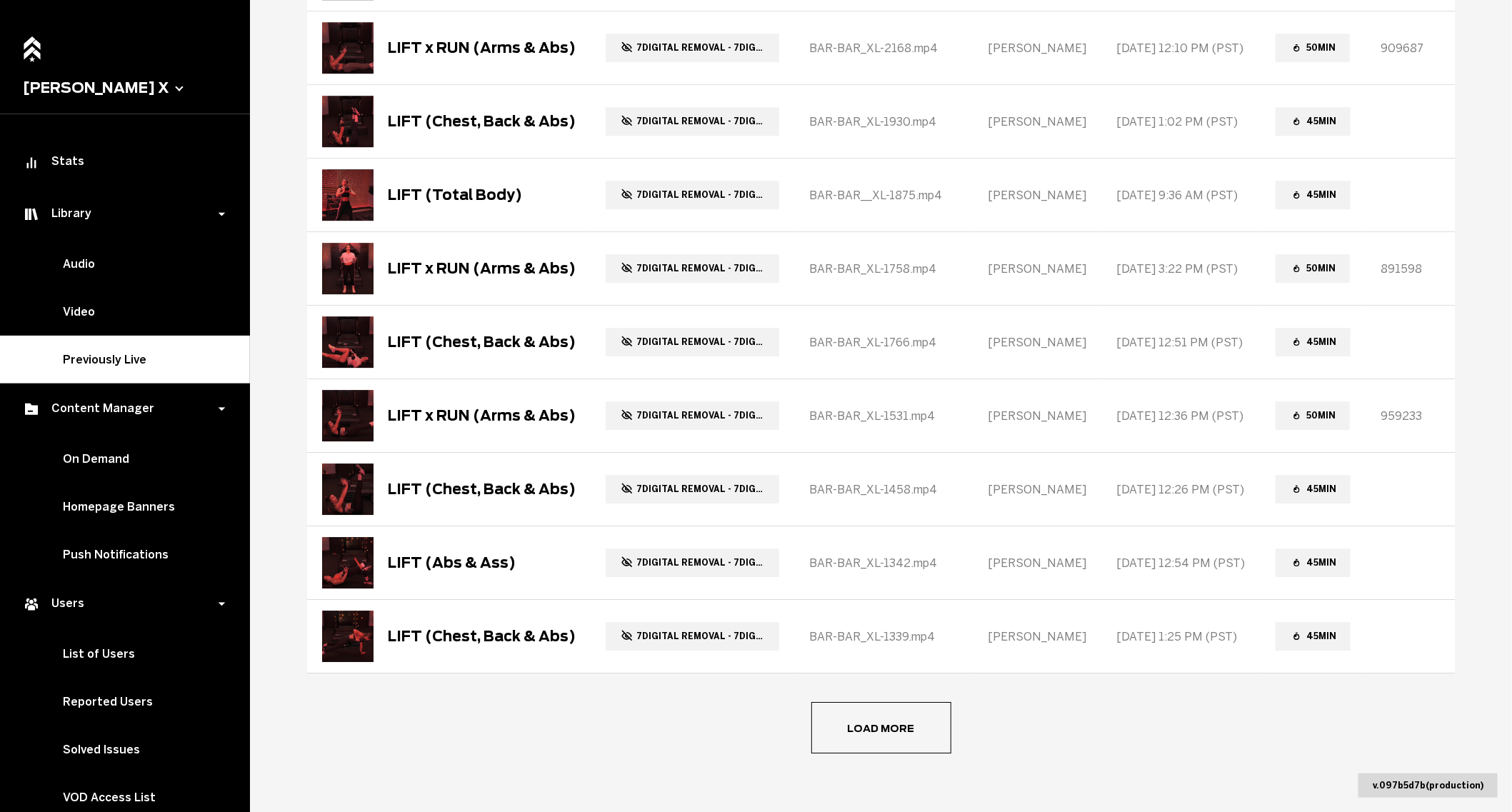
click at [888, 747] on main "Previously Live Library Add New Filters Title Status Class ID Instructor Date o…" at bounding box center [881, 406] width 1262 height 812
click at [888, 738] on button "Load more" at bounding box center [881, 728] width 140 height 51
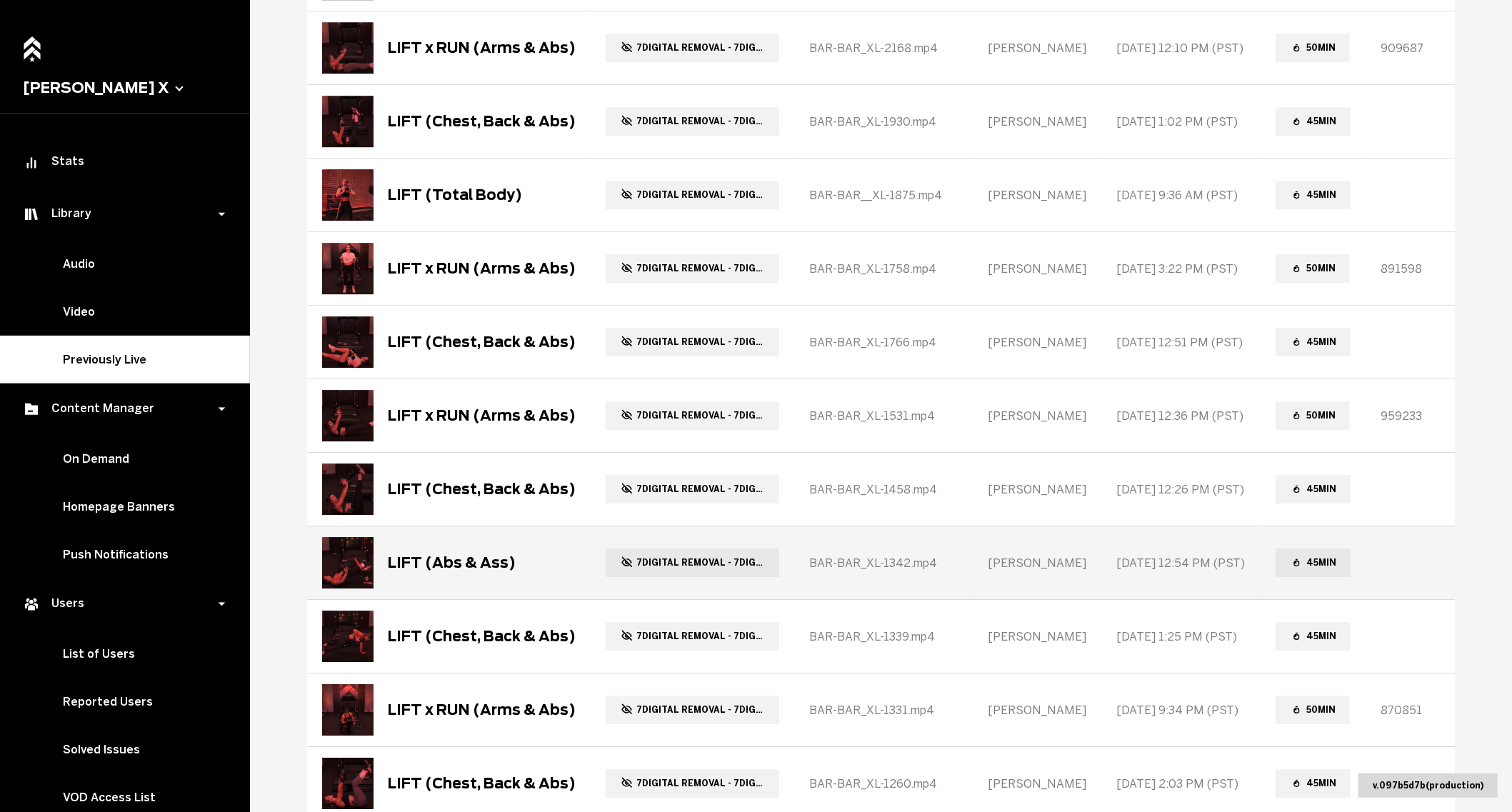
scroll to position [2589, 0]
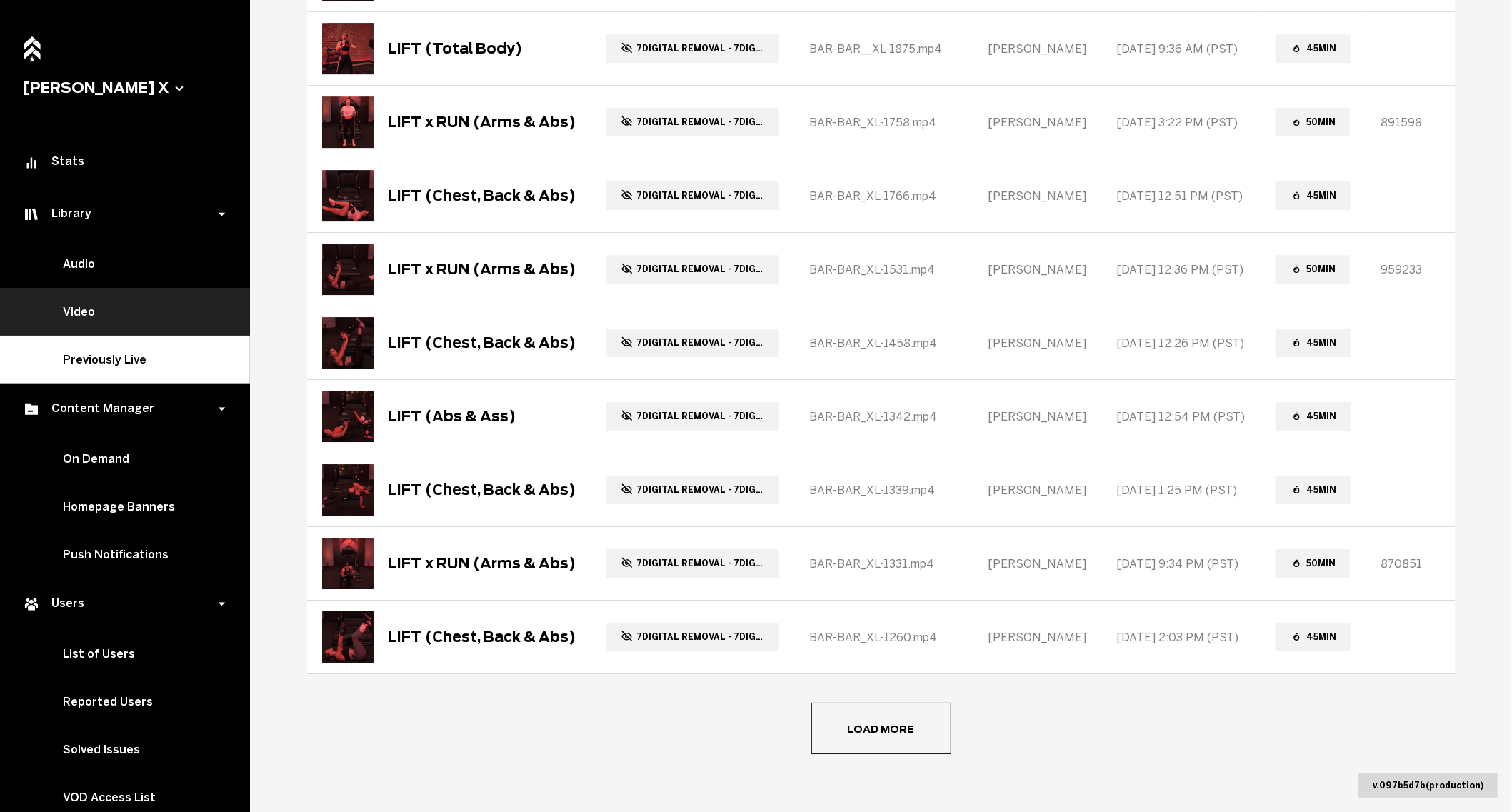
click at [90, 306] on link "Video" at bounding box center [125, 311] width 250 height 48
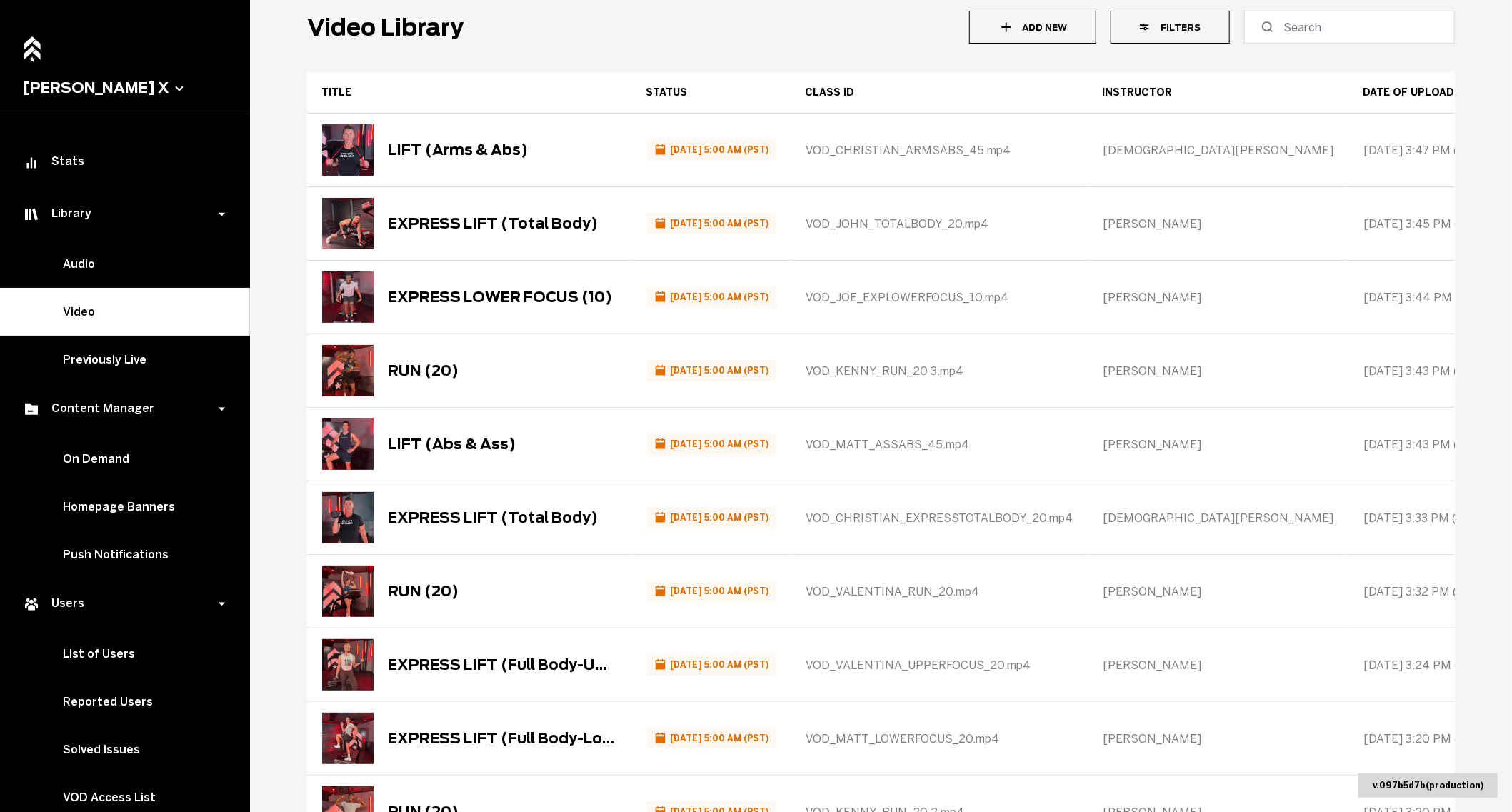
click at [1182, 19] on button "Filters" at bounding box center [1170, 27] width 119 height 33
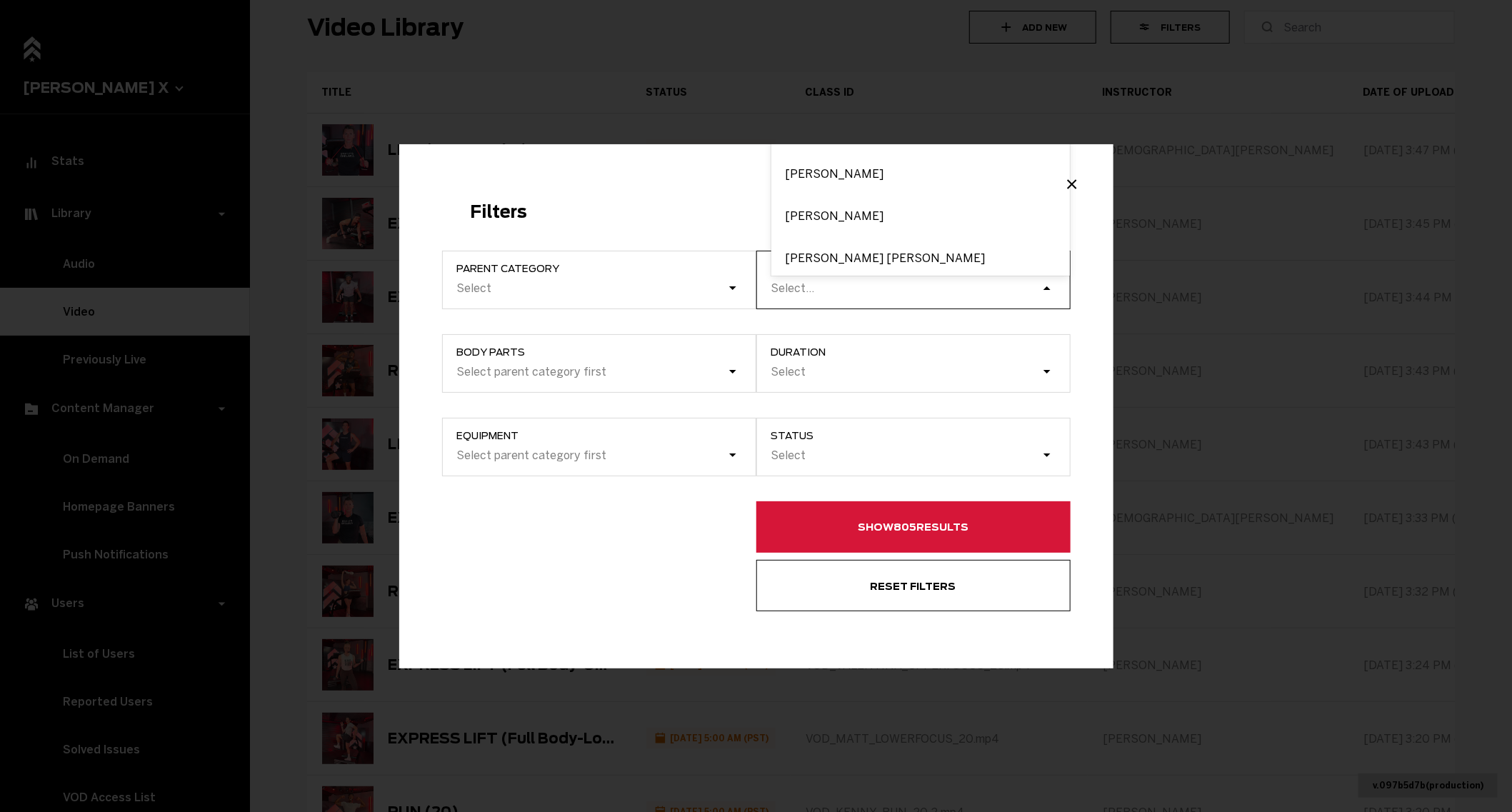
click at [969, 297] on div "Select..." at bounding box center [906, 288] width 271 height 19
click at [772, 295] on input "instructor option [PERSON_NAME] focused, 1 of 5. 5 results available. Use Up an…" at bounding box center [772, 288] width 2 height 13
type input "tary"
click at [798, 259] on div "[PERSON_NAME]" at bounding box center [920, 255] width 299 height 42
click at [794, 281] on input "tary" at bounding box center [782, 288] width 23 height 13
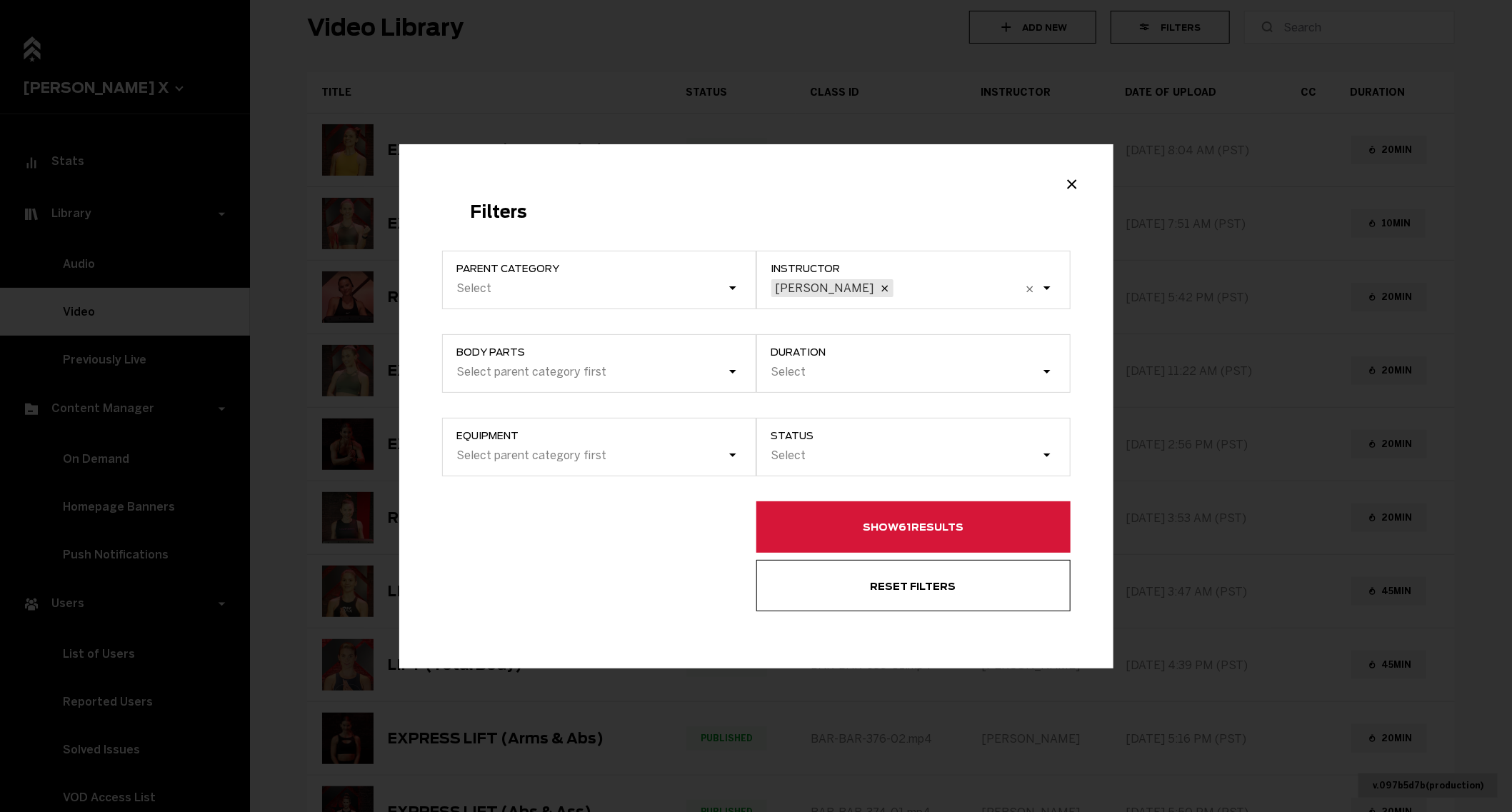
click at [847, 521] on button "Show 61 results" at bounding box center [913, 527] width 314 height 51
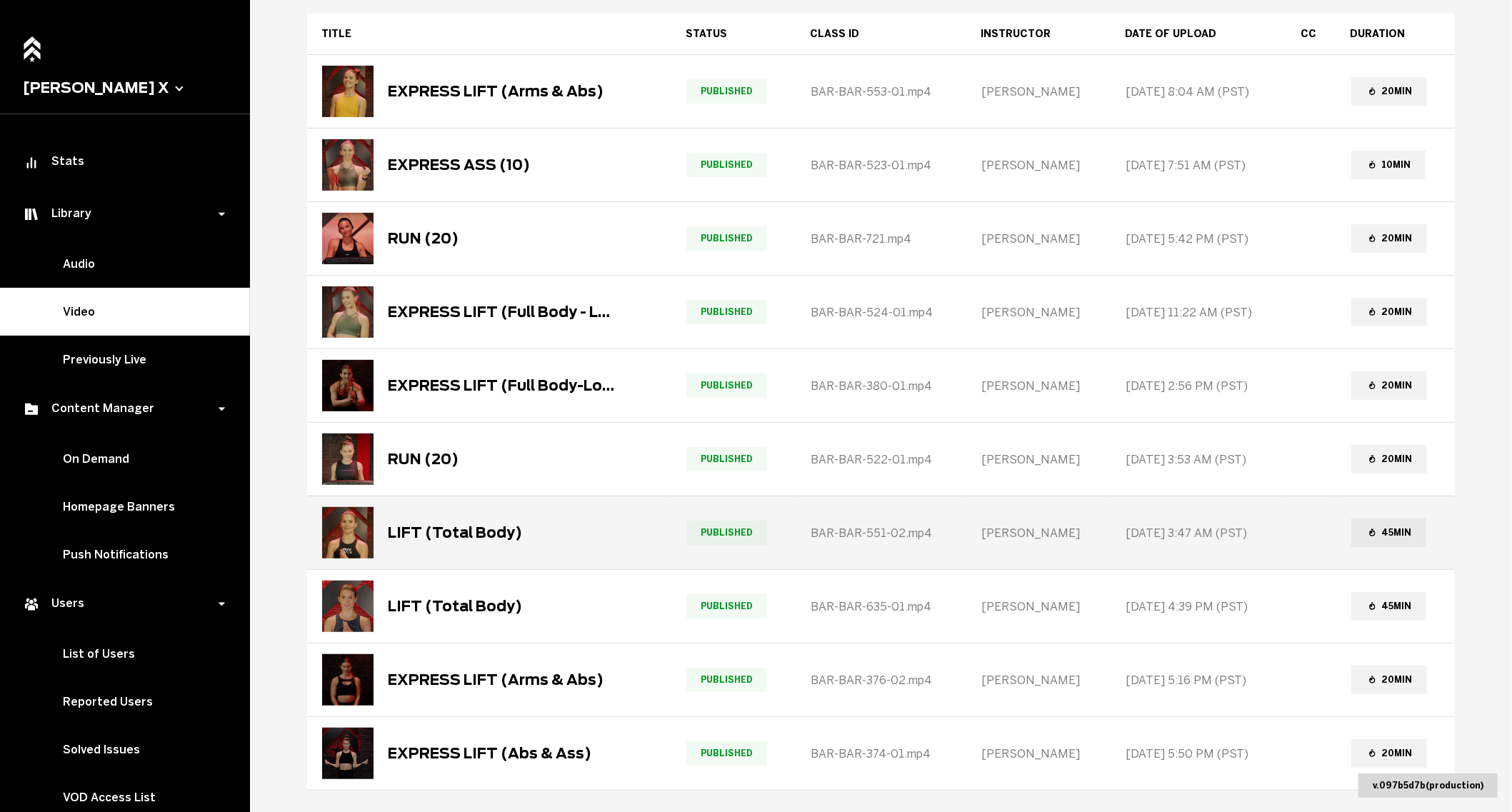
scroll to position [245, 0]
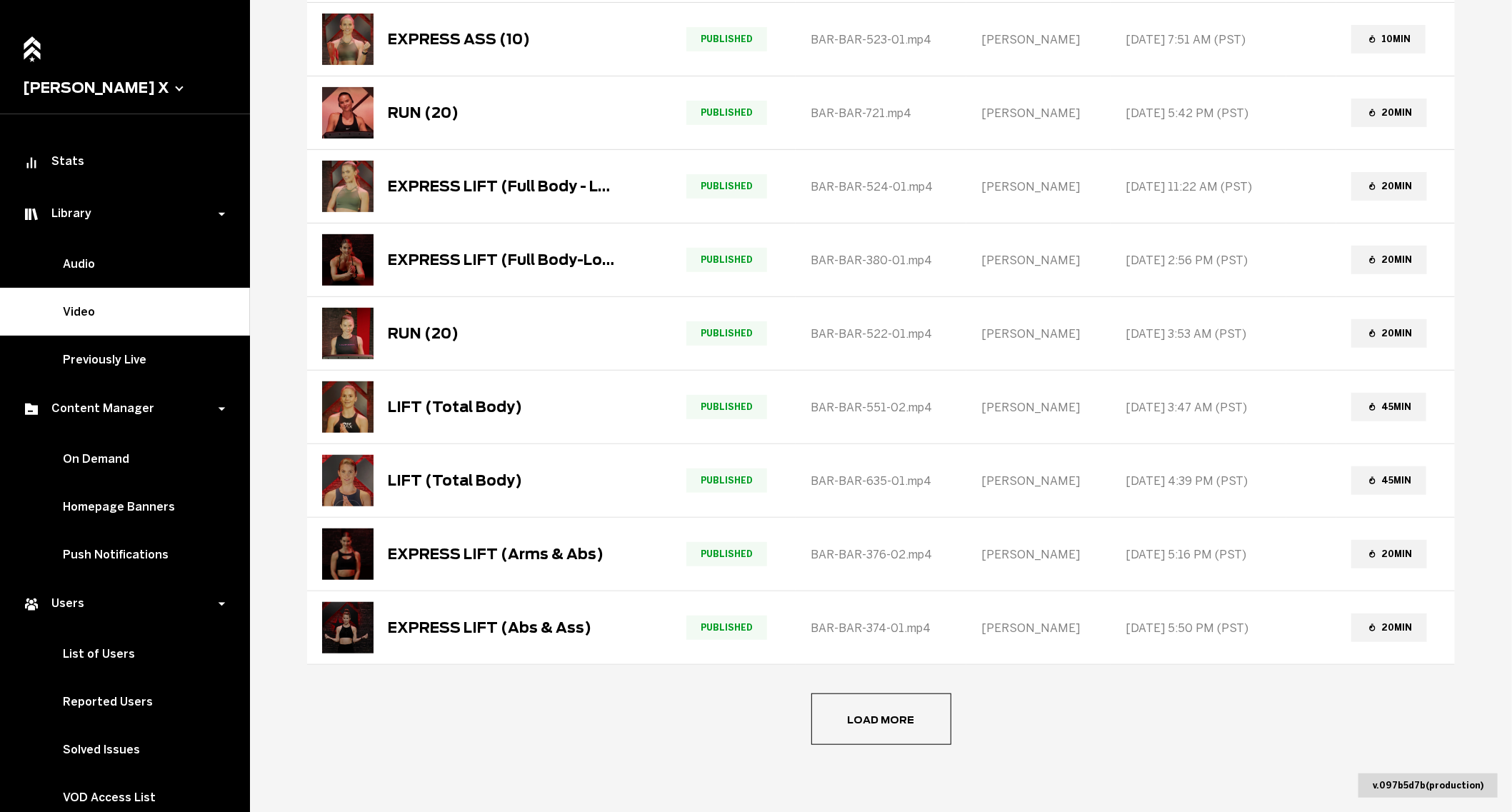
click at [862, 706] on button "Load more" at bounding box center [881, 719] width 140 height 51
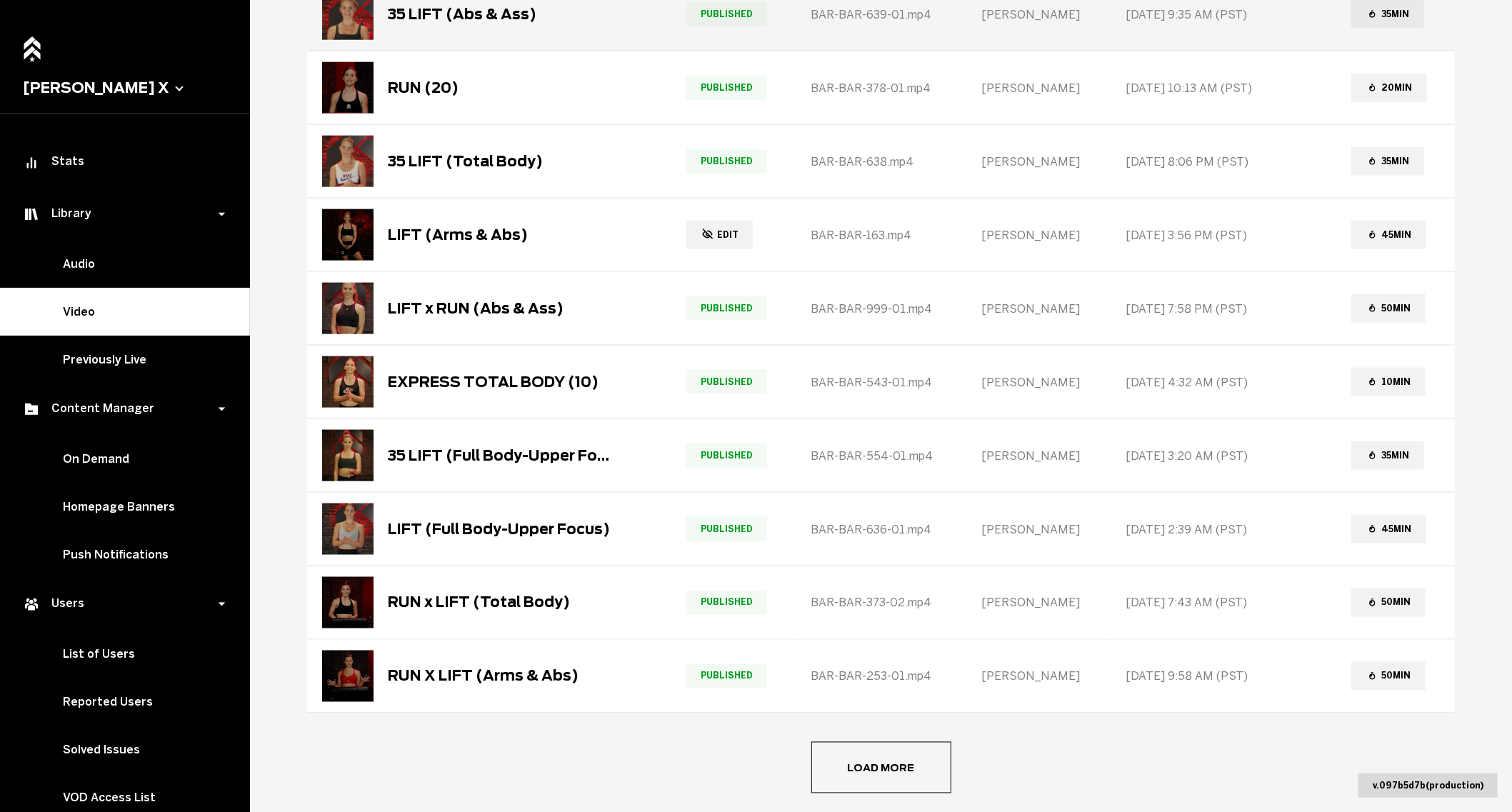
scroll to position [977, 0]
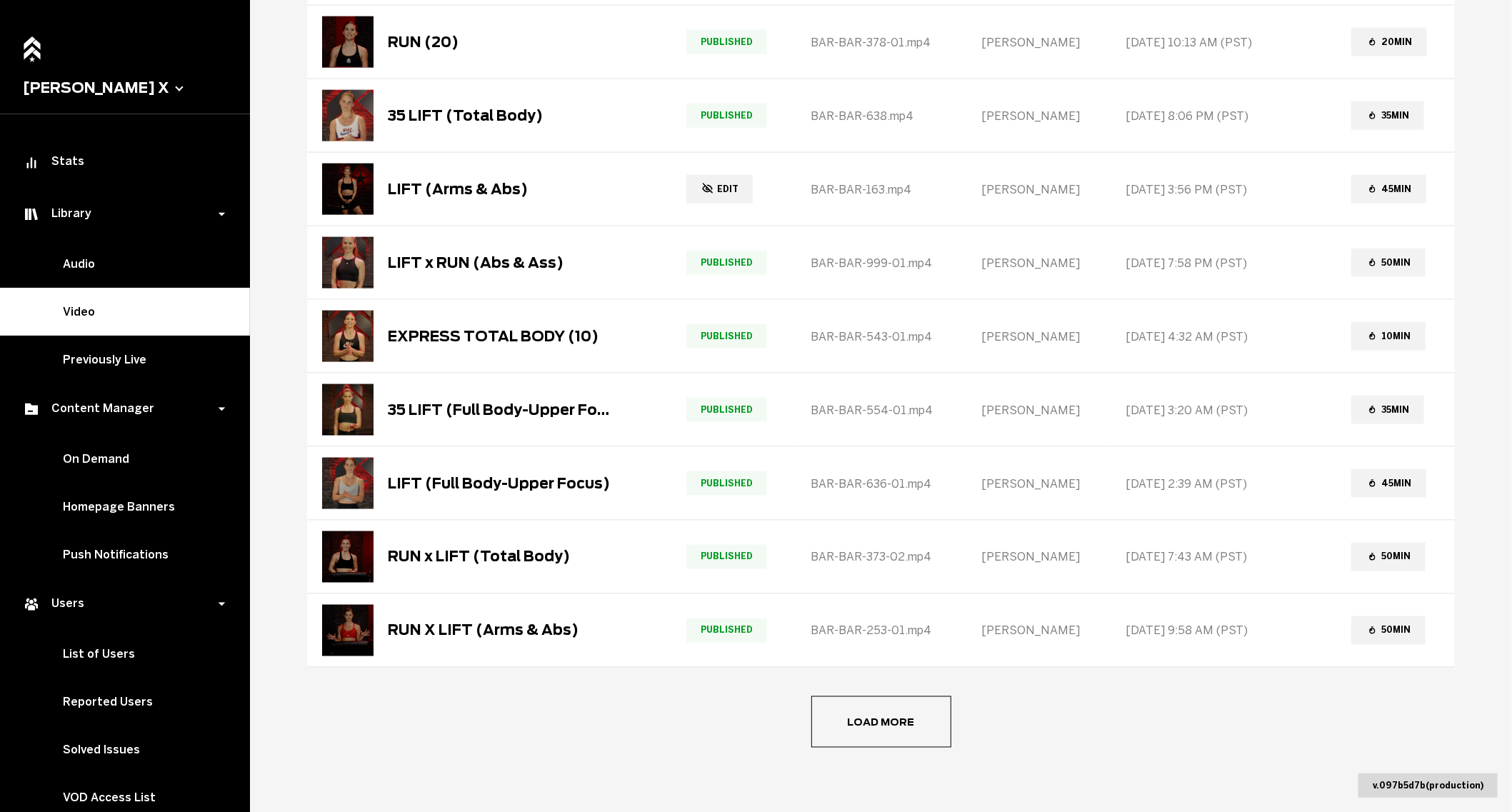
click at [882, 699] on button "Load more" at bounding box center [881, 722] width 140 height 51
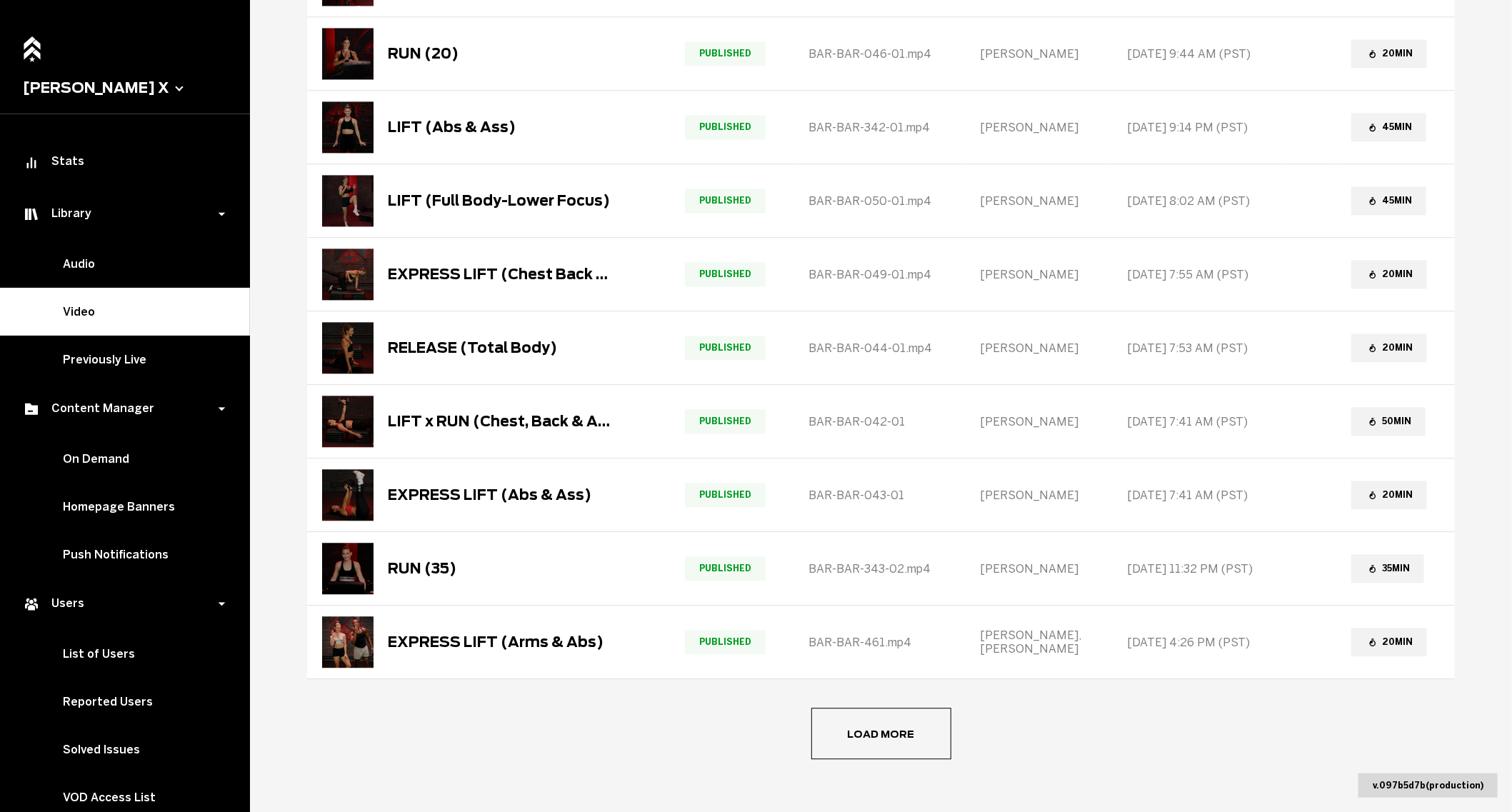
scroll to position [1710, 0]
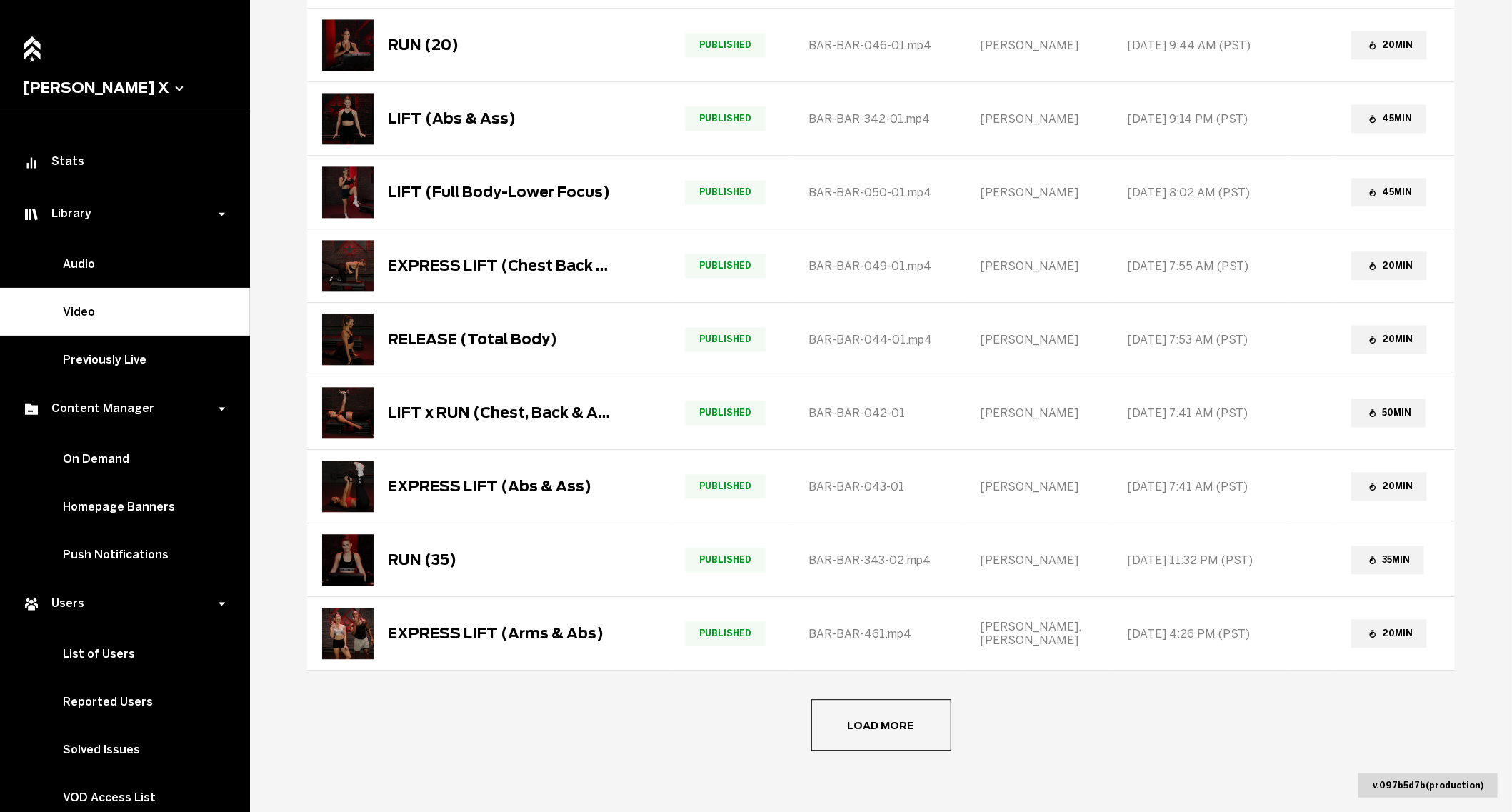
click at [877, 709] on button "Load more" at bounding box center [881, 725] width 140 height 51
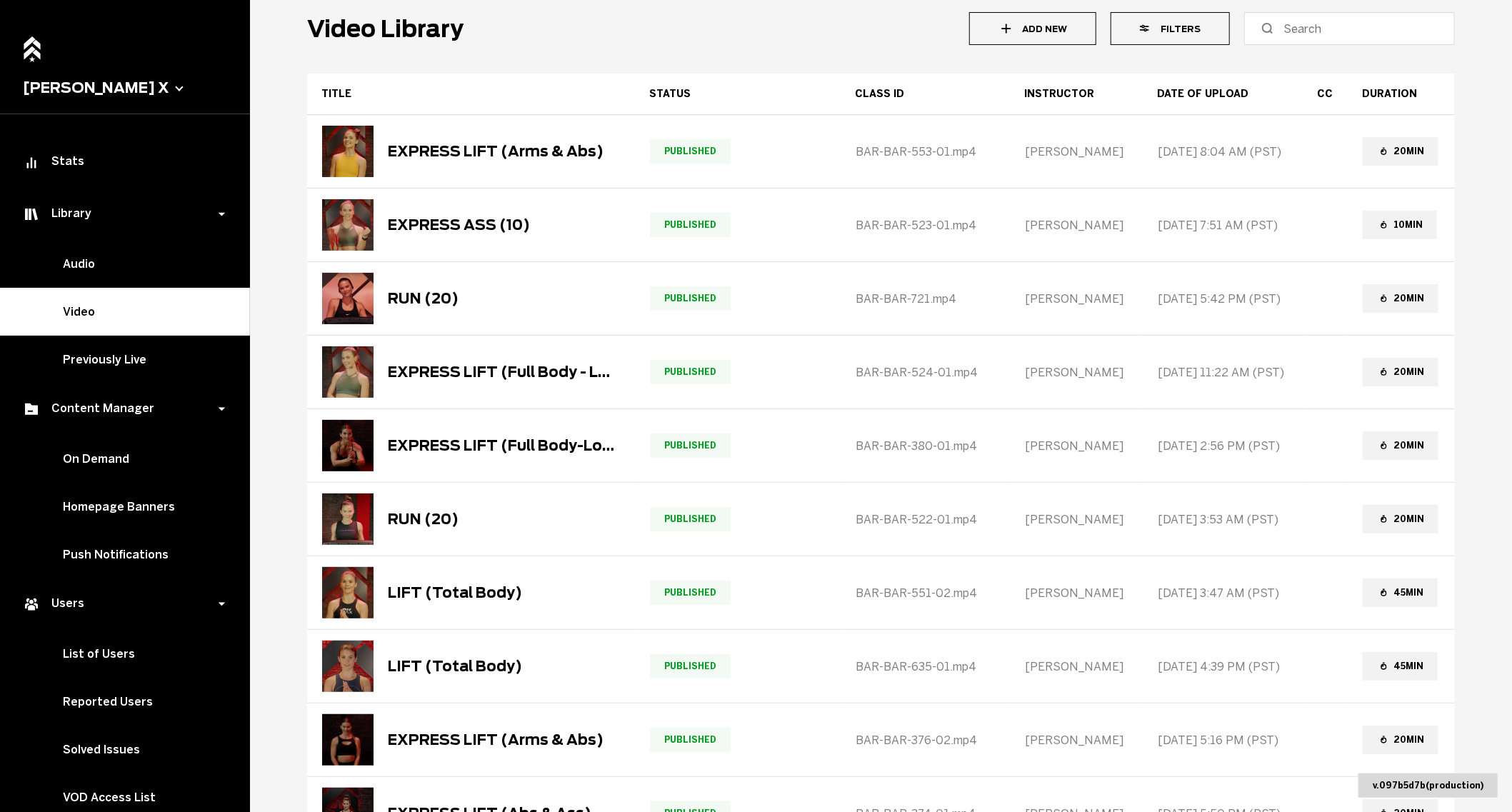
scroll to position [0, 0]
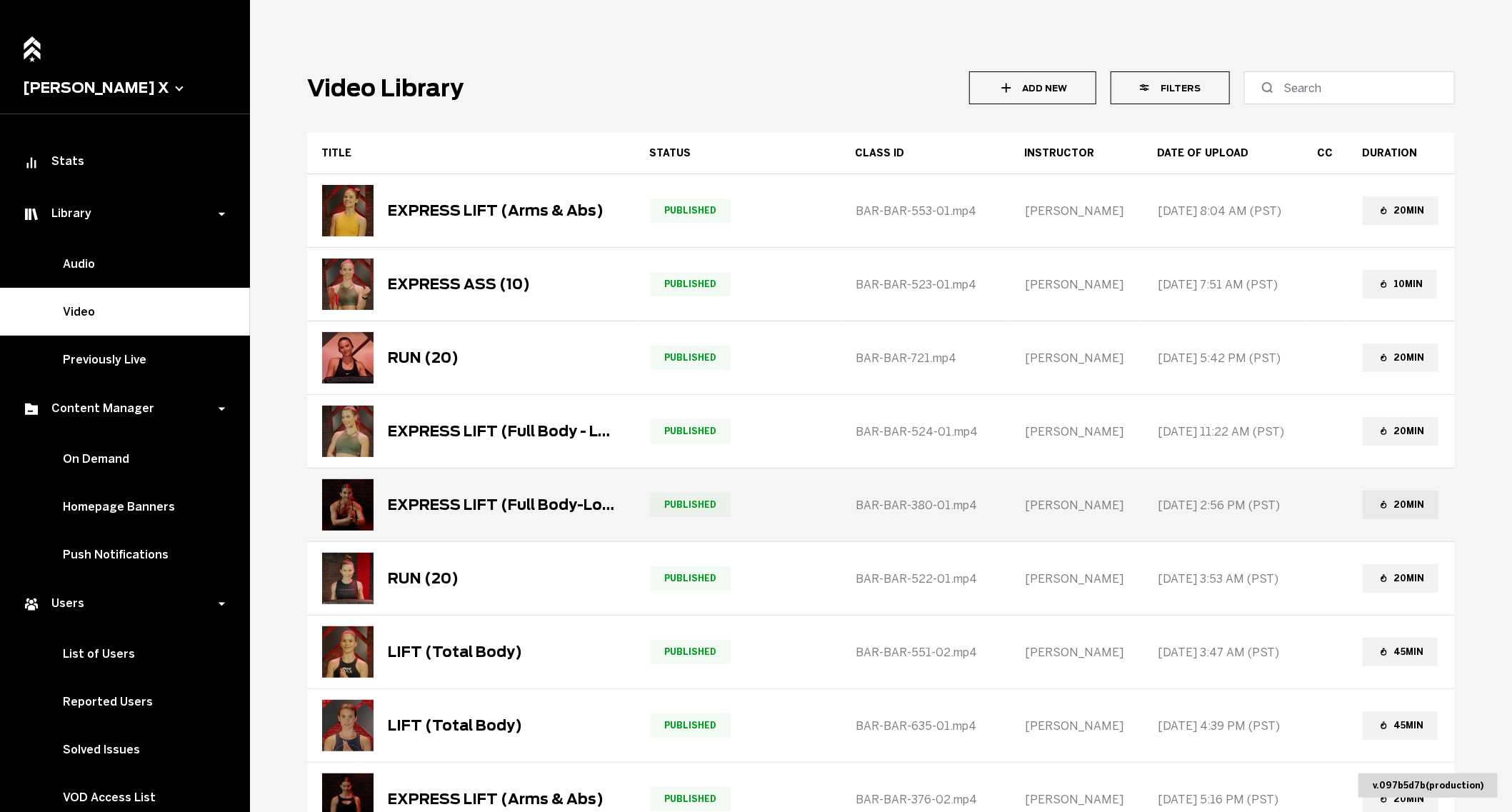
click at [503, 517] on div "EXPRESS LIFT (Full Body-Lower Focus)" at bounding box center [468, 505] width 294 height 51
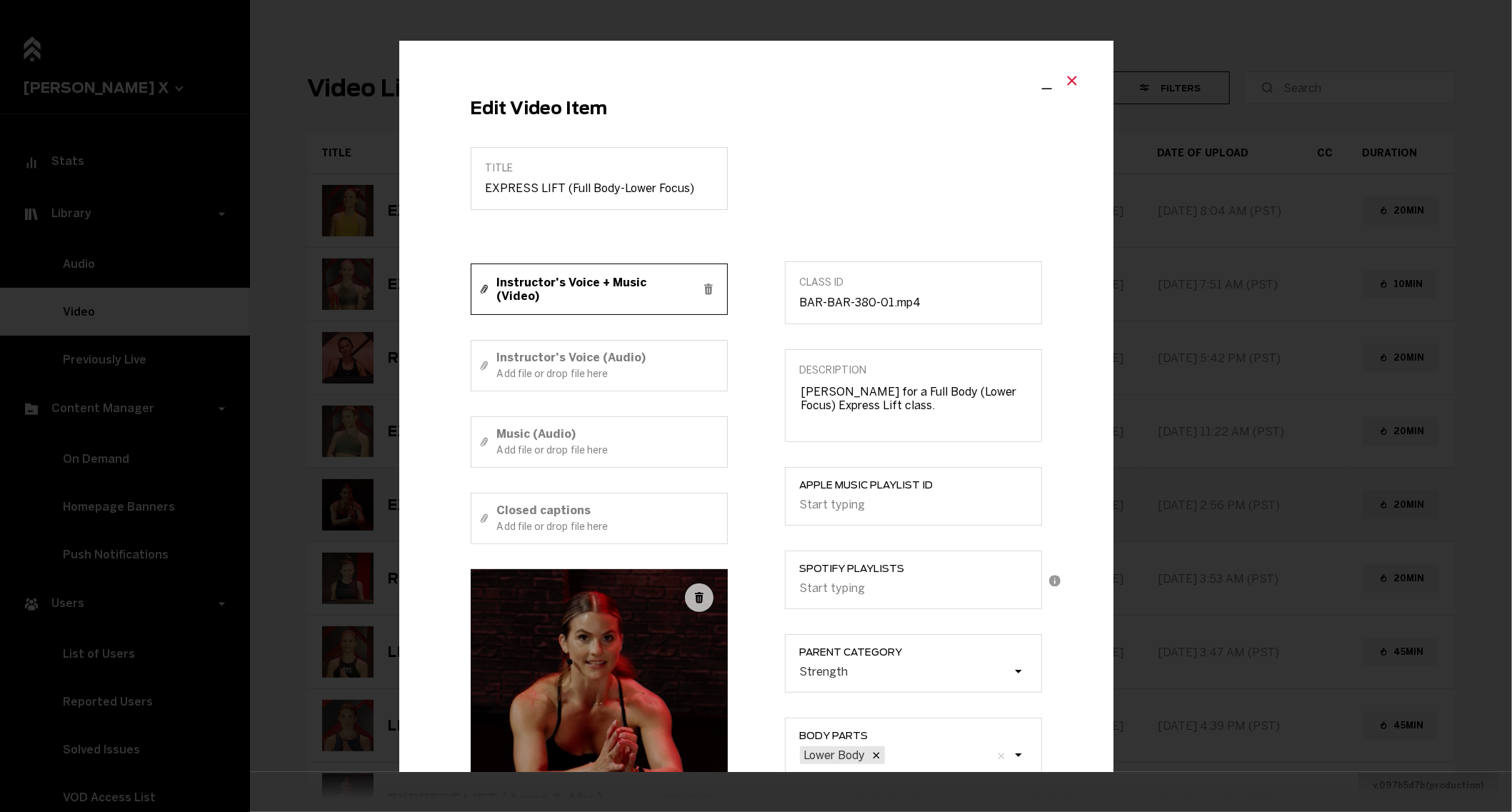
click at [1071, 80] on icon "Close modal" at bounding box center [1072, 81] width 9 height 9
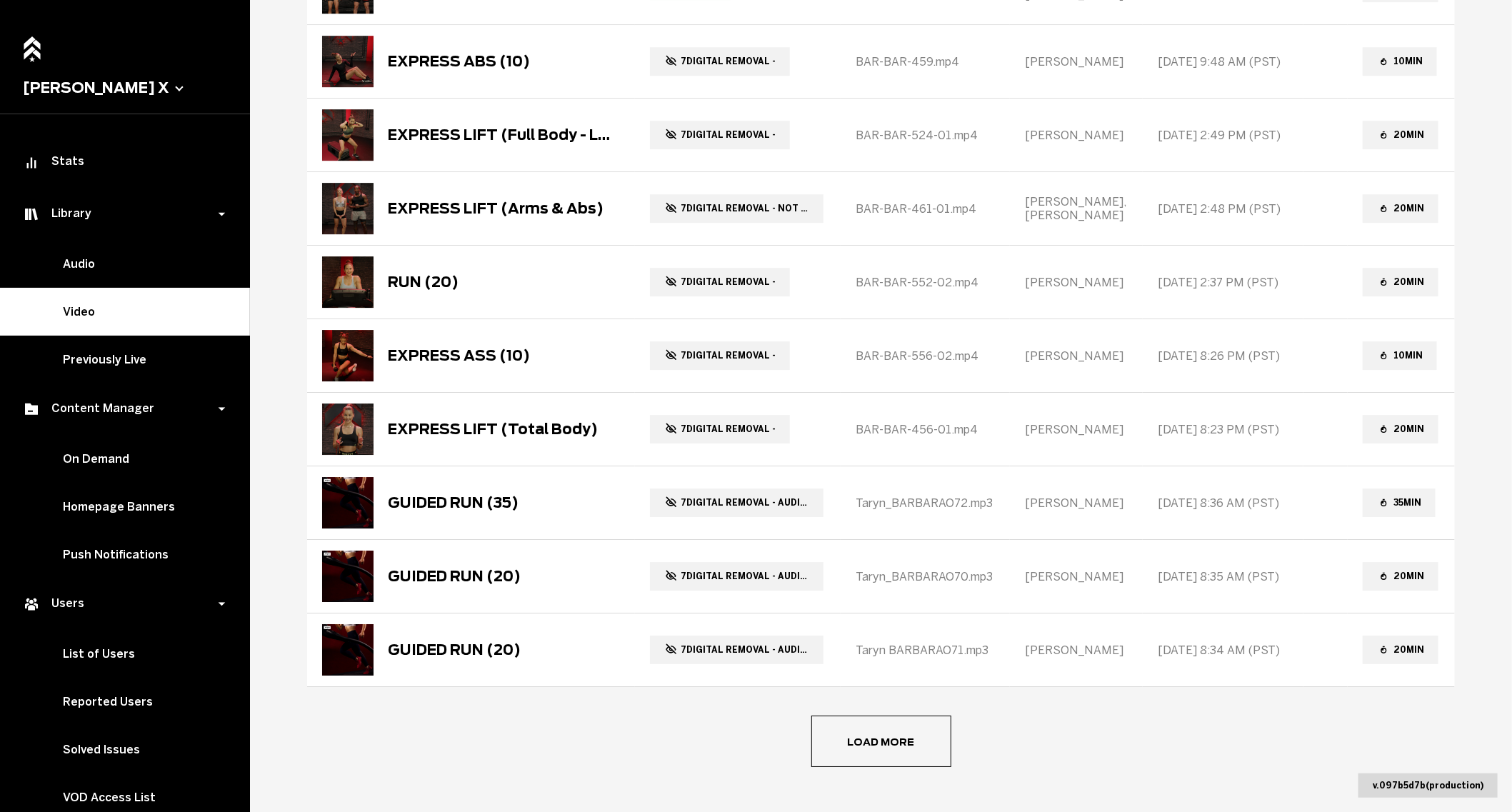
scroll to position [2442, 0]
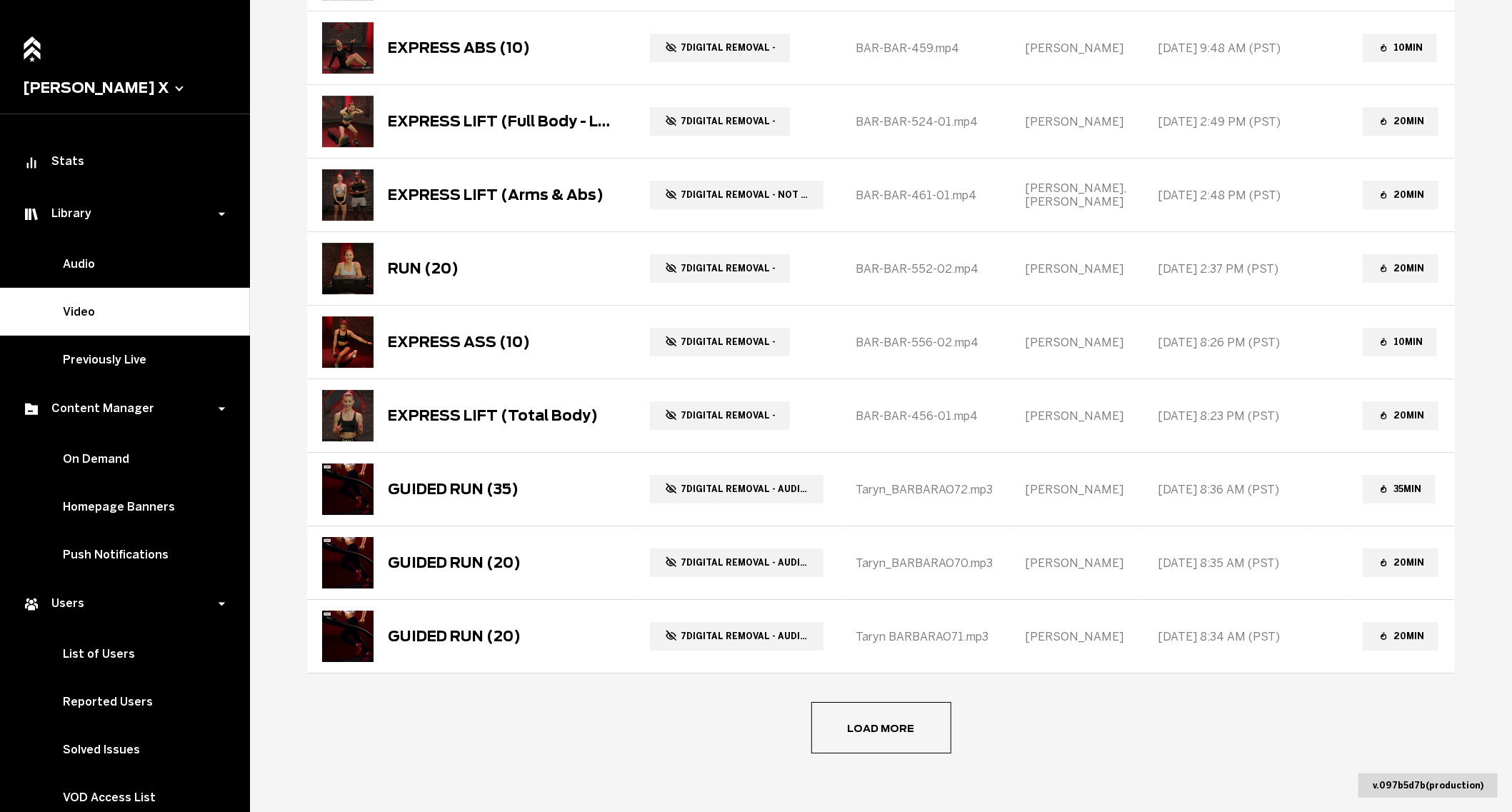
click at [0, 0] on span "Load more" at bounding box center [0, 0] width 0 height 0
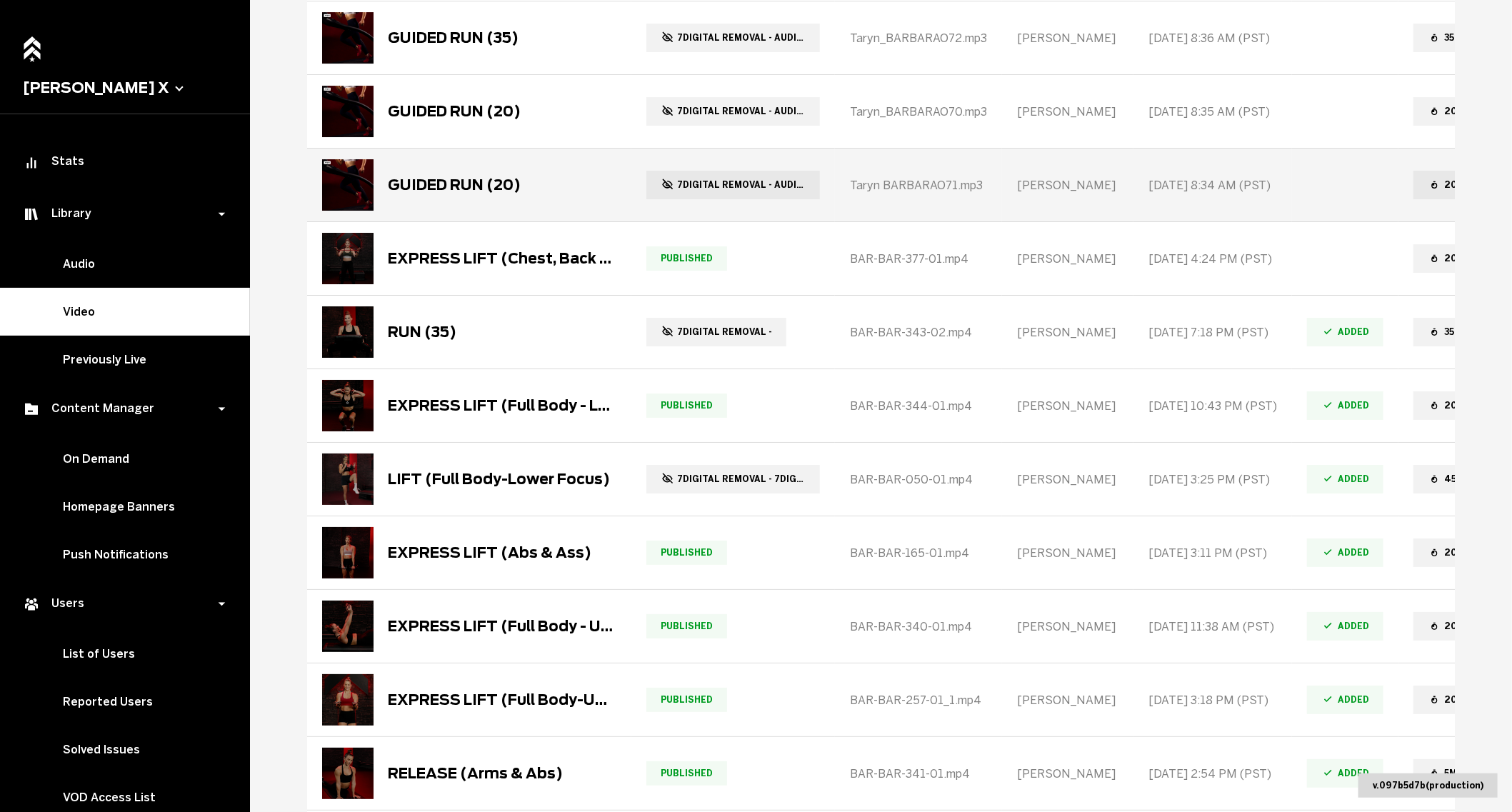
scroll to position [2899, 0]
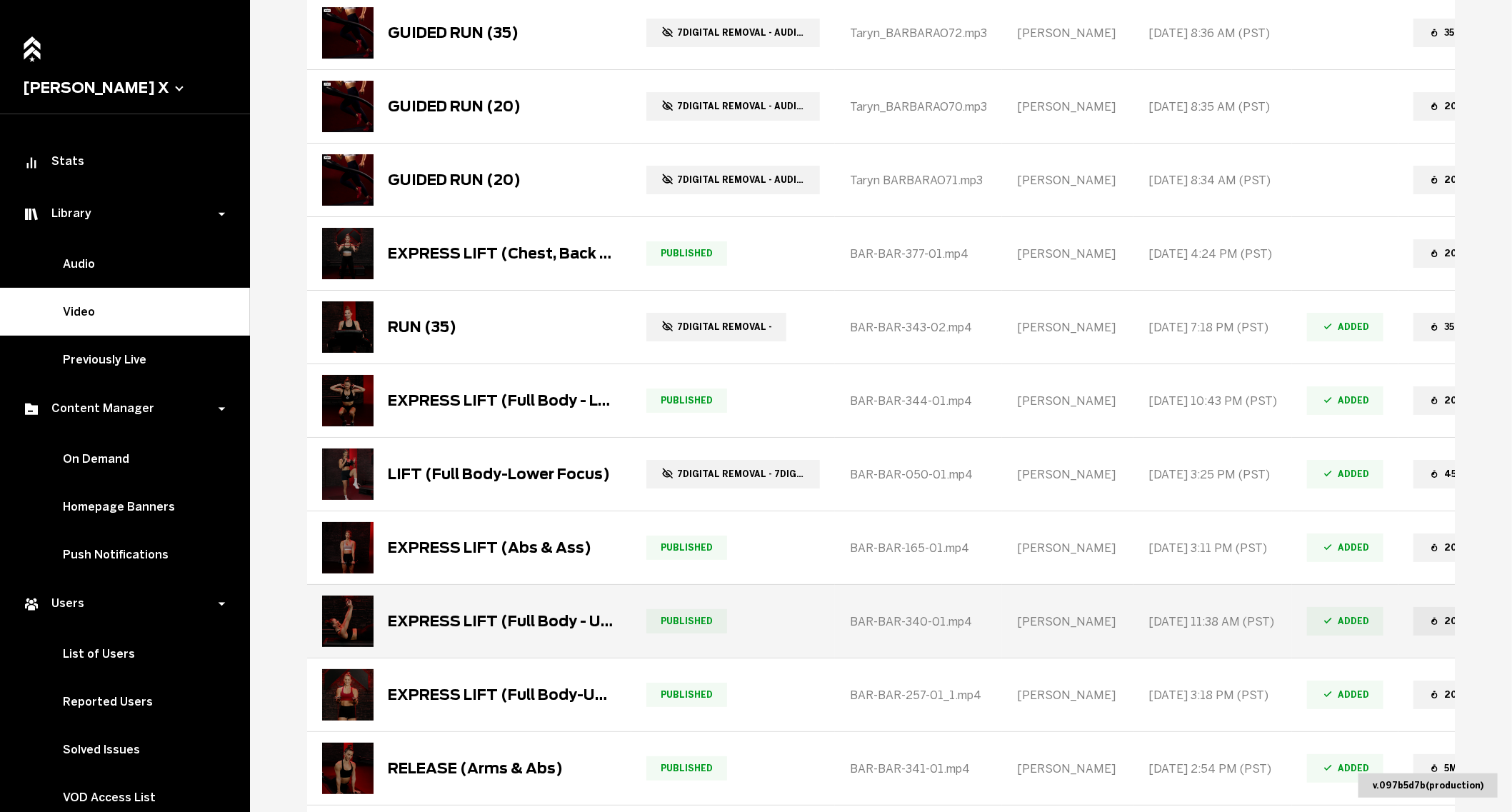
click at [493, 623] on div "EXPRESS LIFT (Full Body - Upper Focus)" at bounding box center [468, 621] width 294 height 51
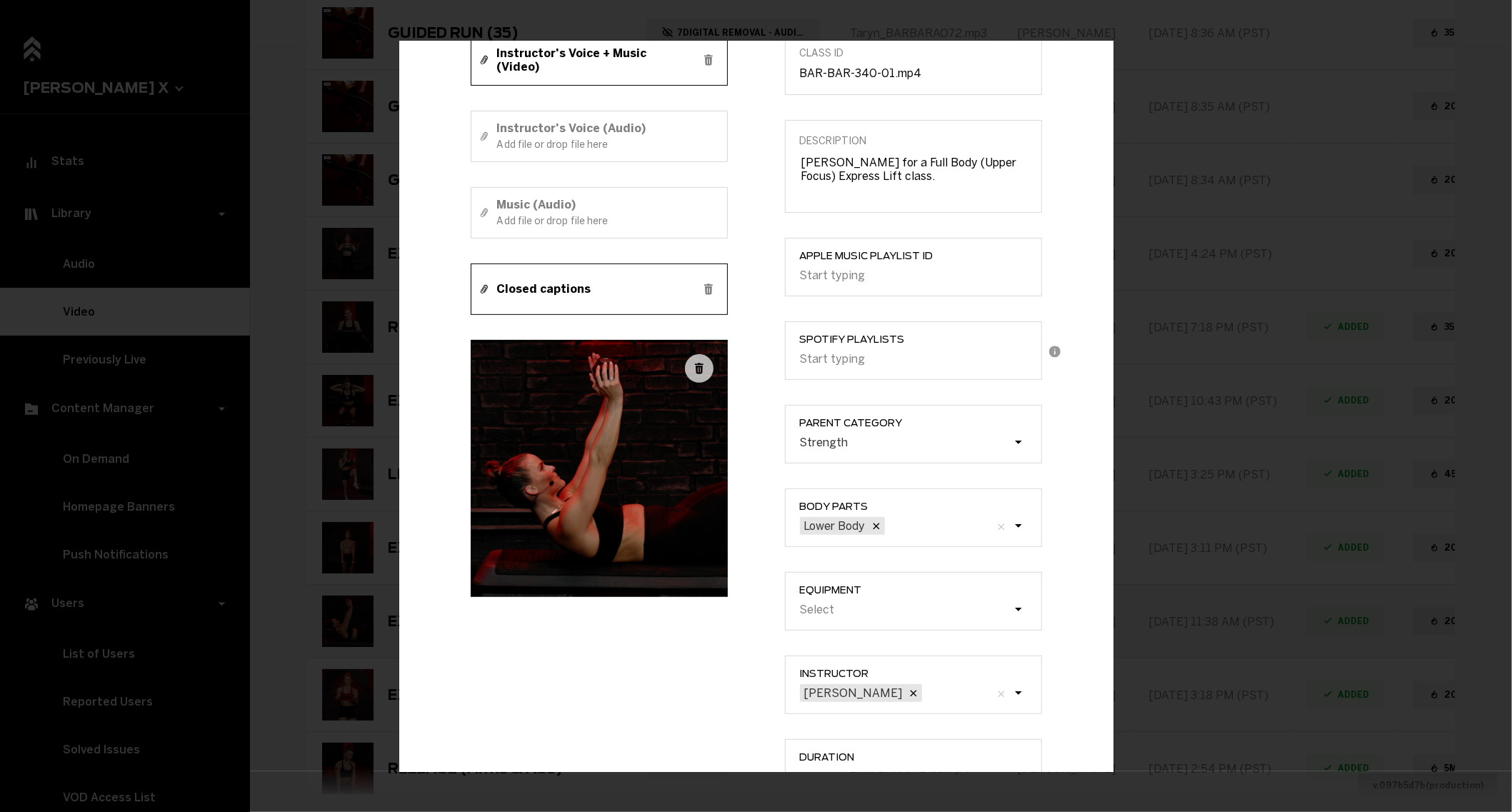
scroll to position [0, 0]
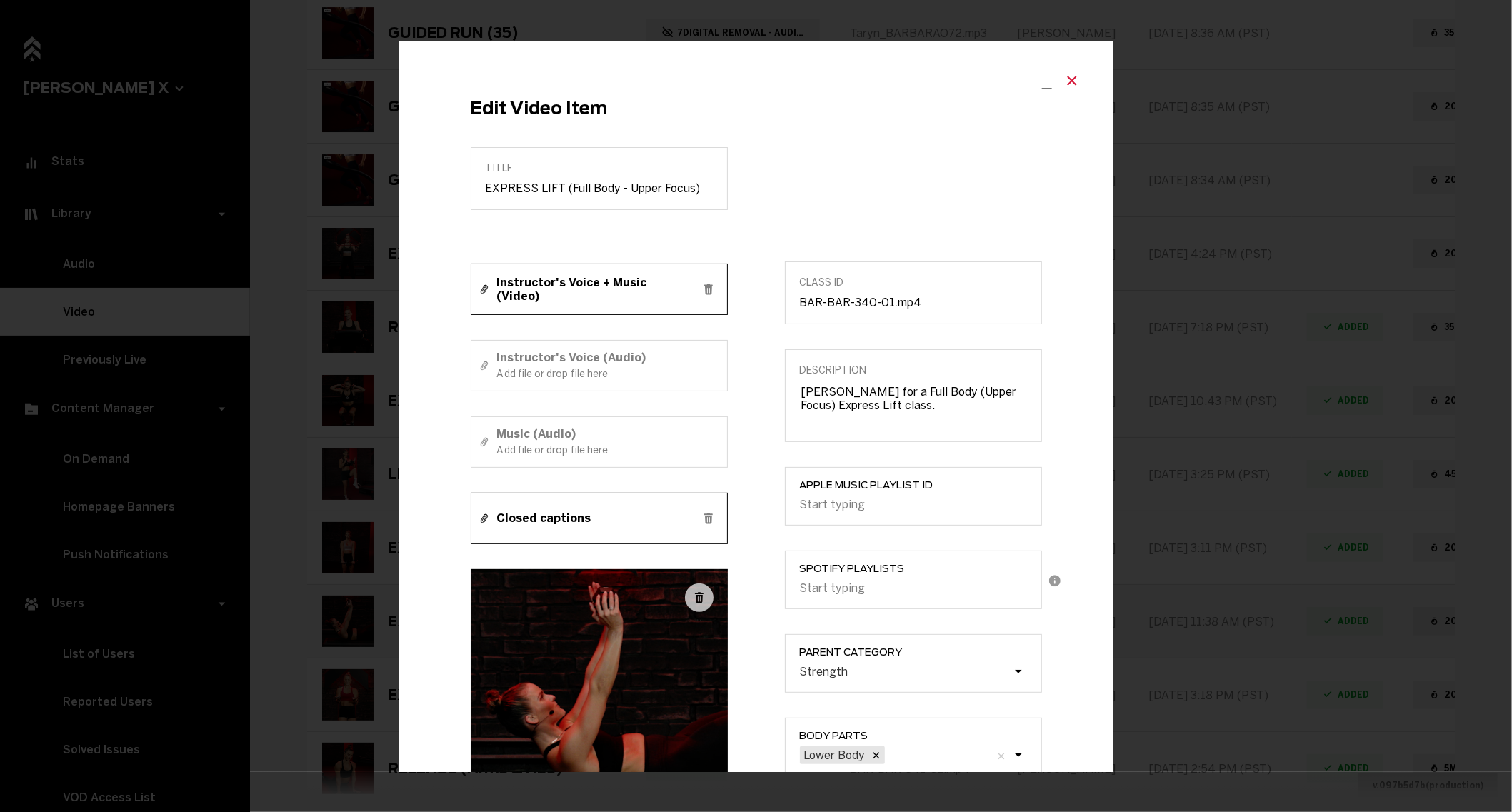
click at [1076, 79] on icon "Close modal" at bounding box center [1072, 81] width 17 height 17
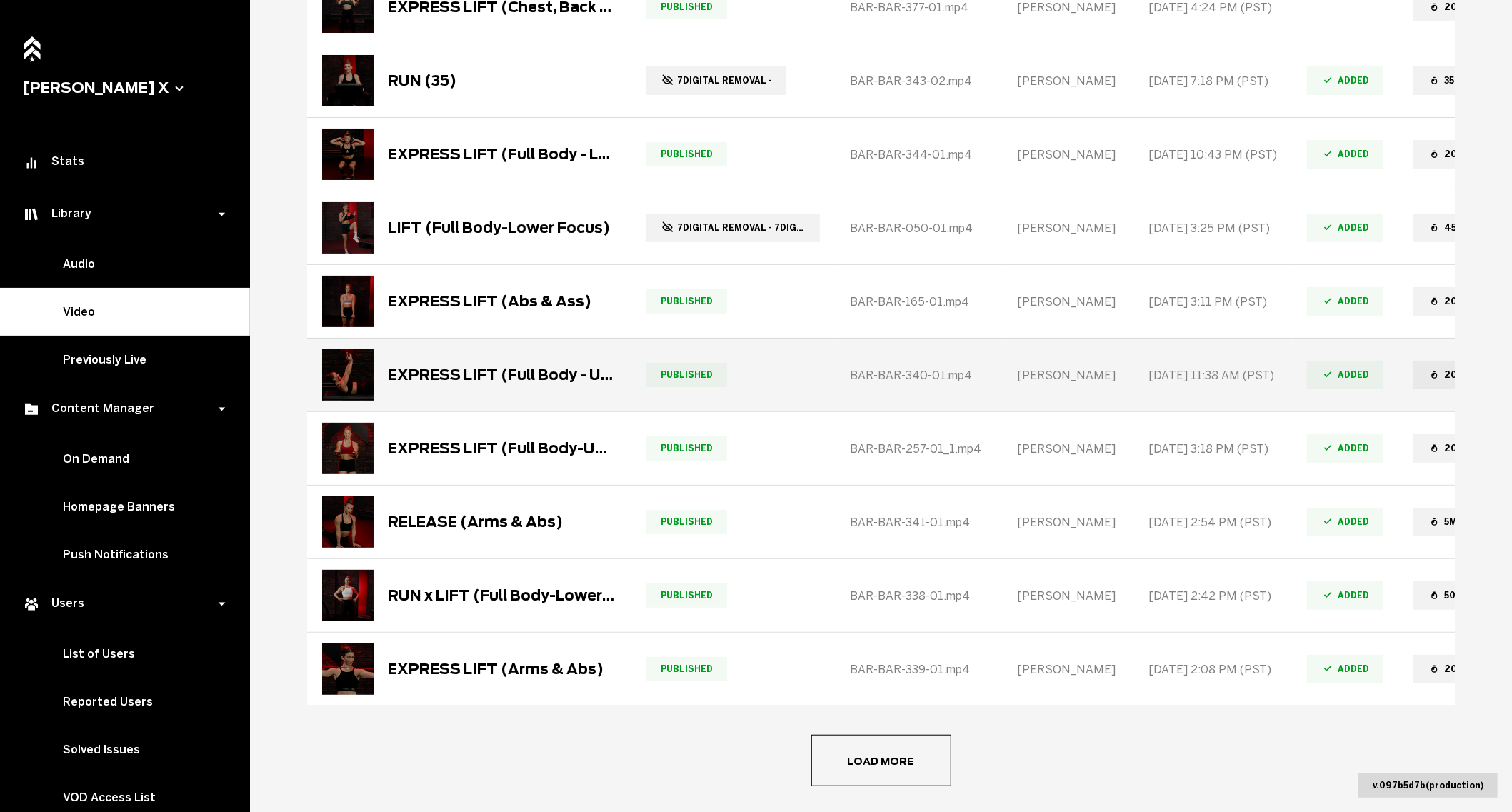
scroll to position [3176, 0]
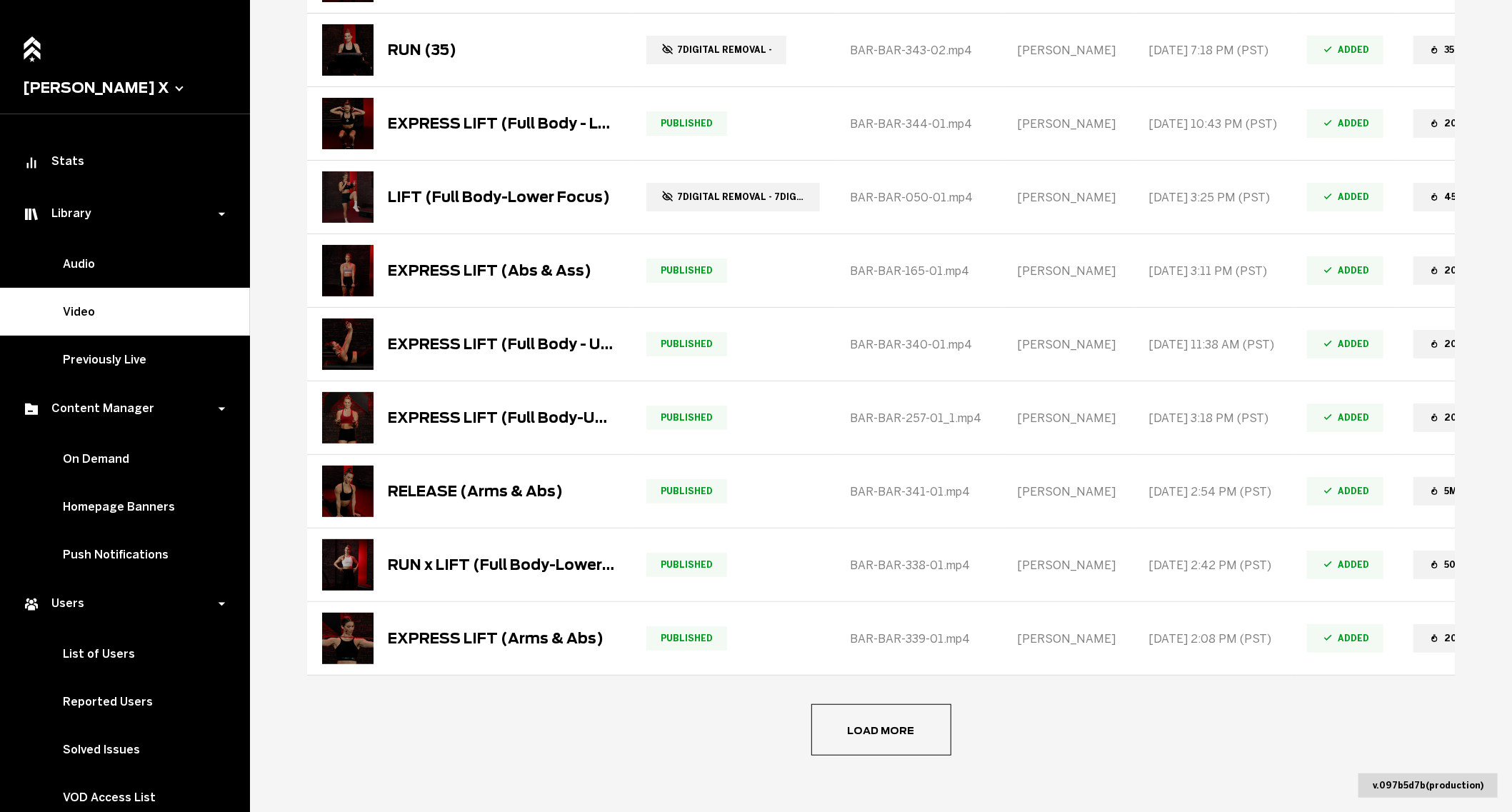
click at [857, 704] on button "Load more" at bounding box center [881, 729] width 140 height 51
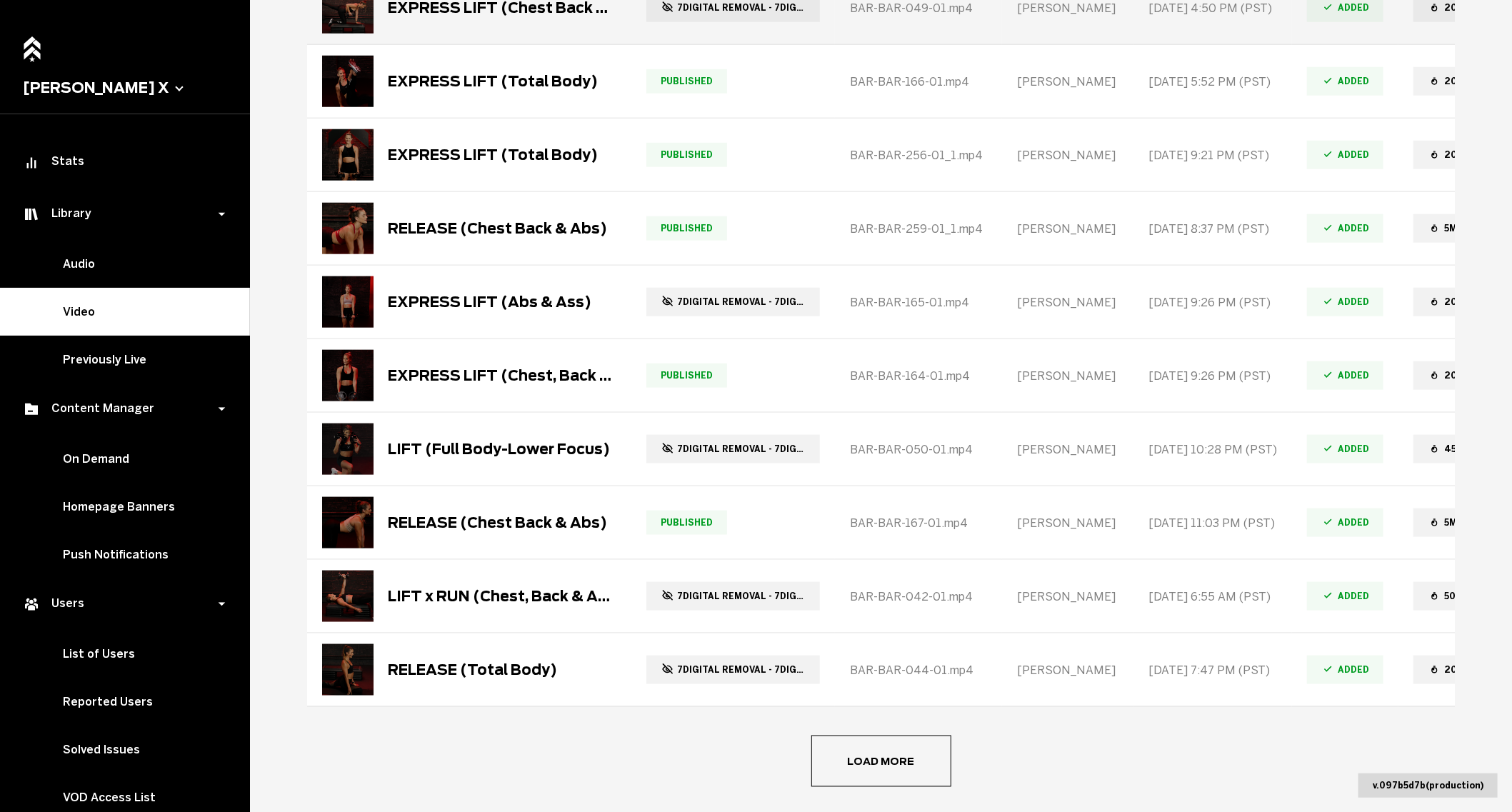
scroll to position [3901, 0]
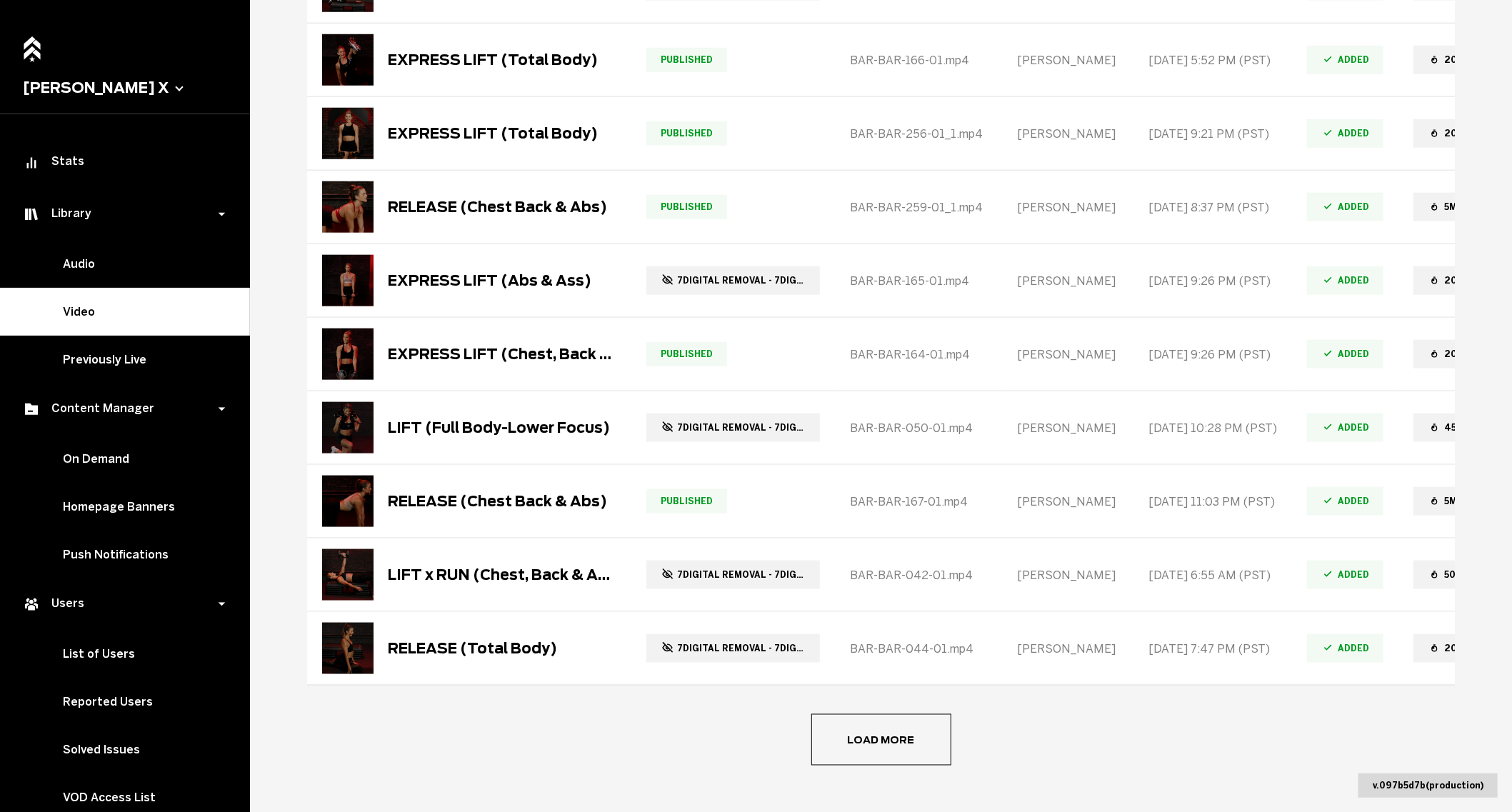
click at [885, 733] on button "Load more" at bounding box center [881, 740] width 140 height 51
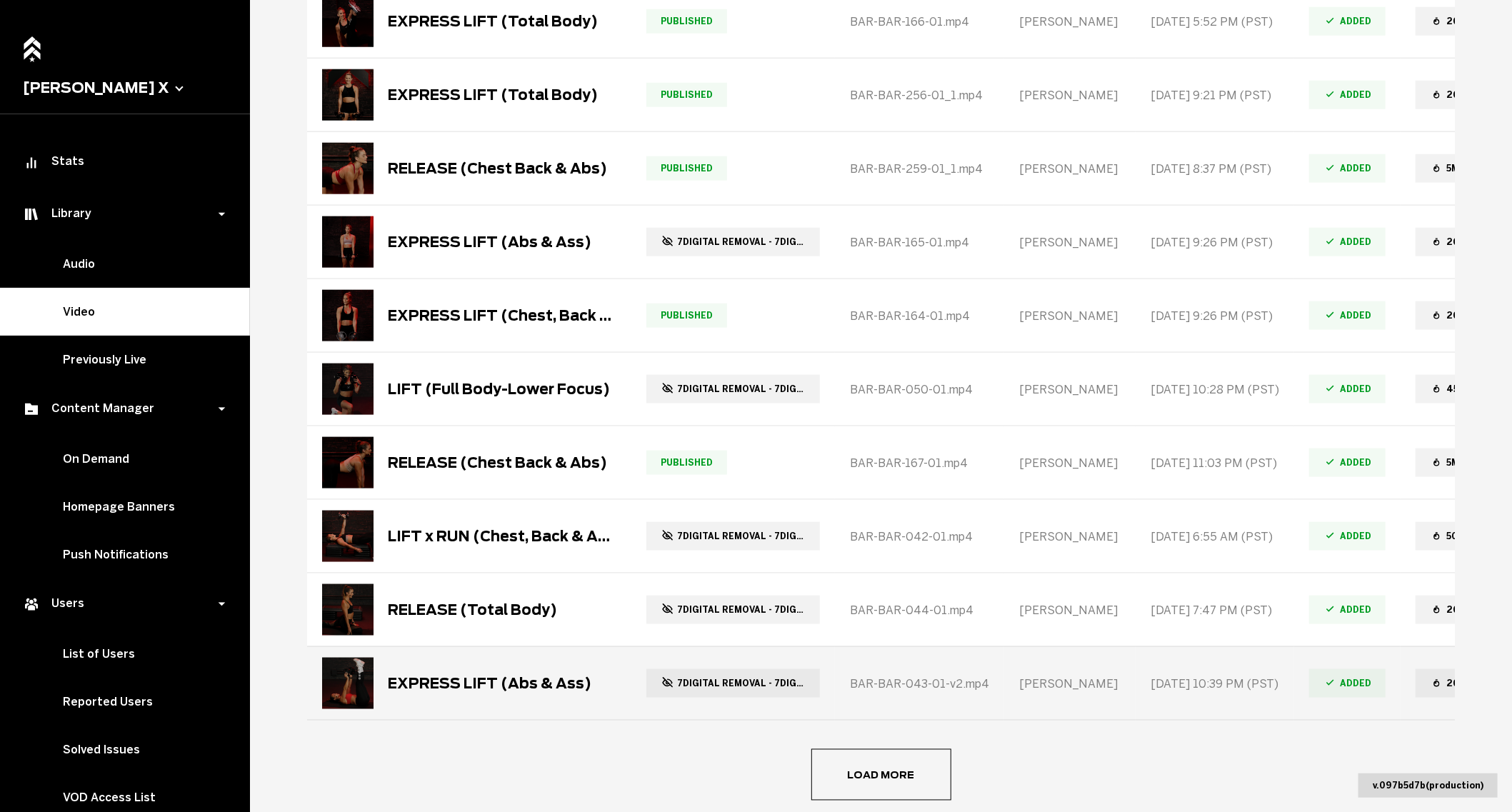
scroll to position [3961, 0]
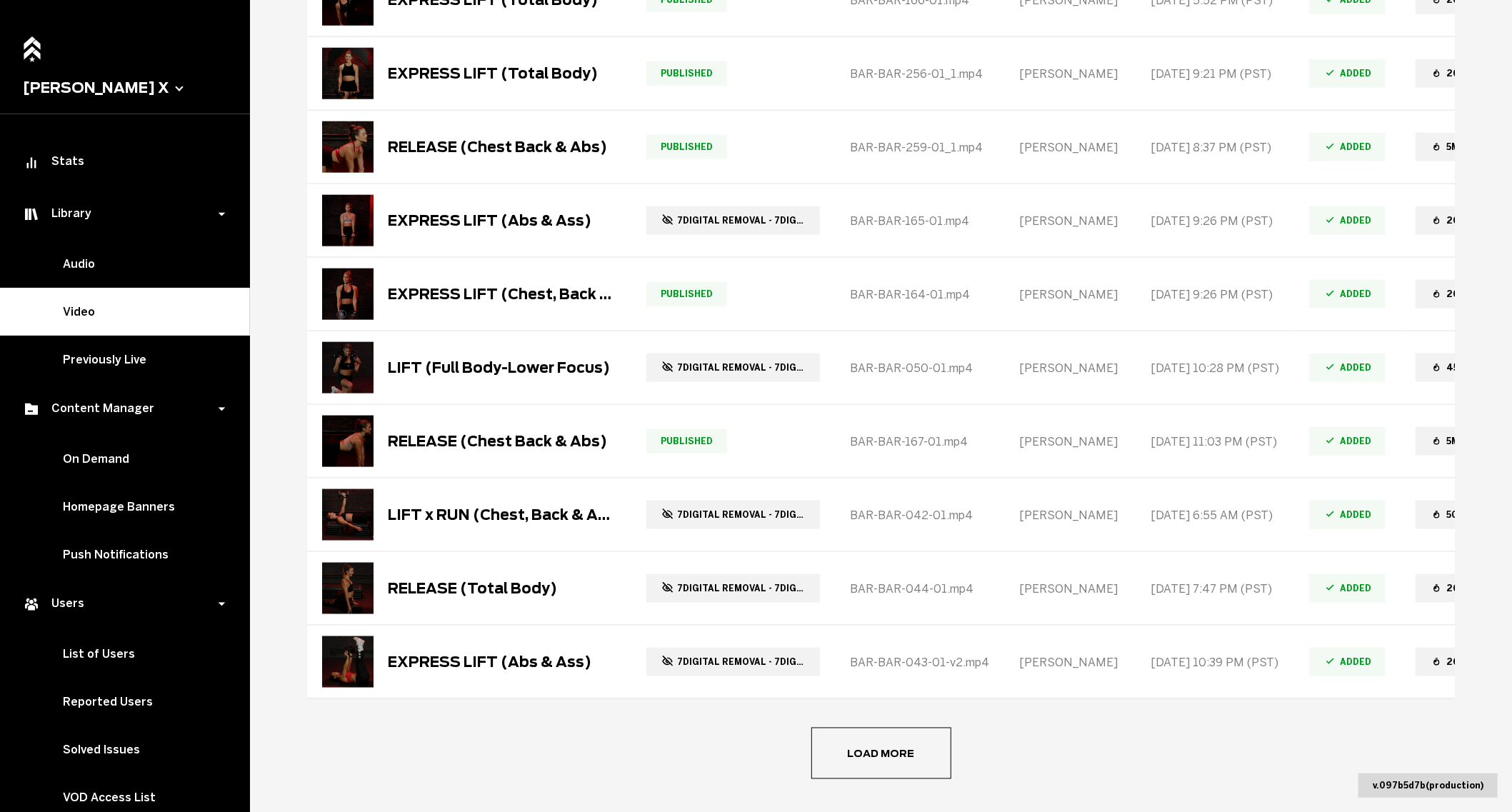
click at [912, 728] on button "Load more" at bounding box center [881, 754] width 140 height 51
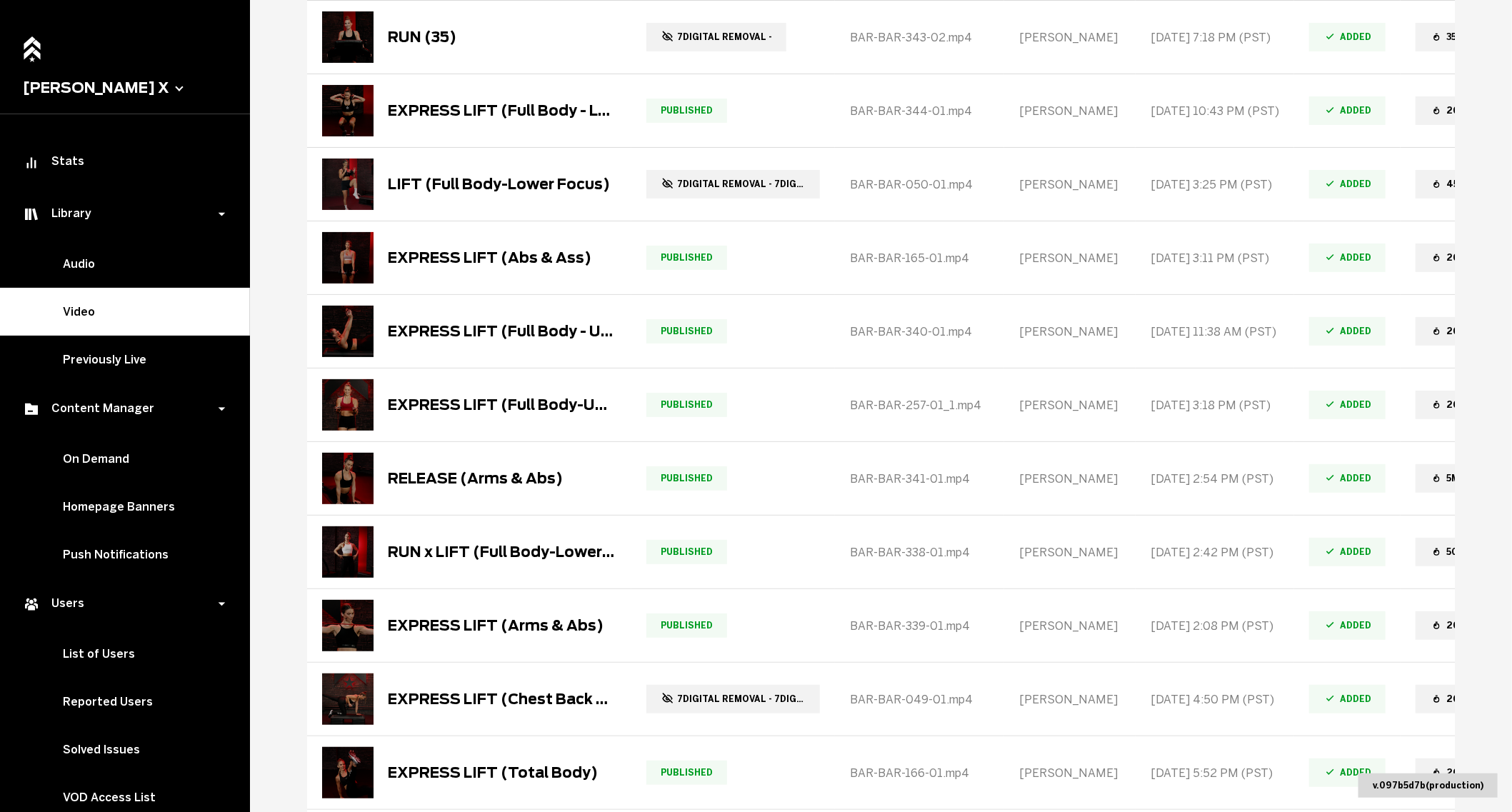
scroll to position [3167, 0]
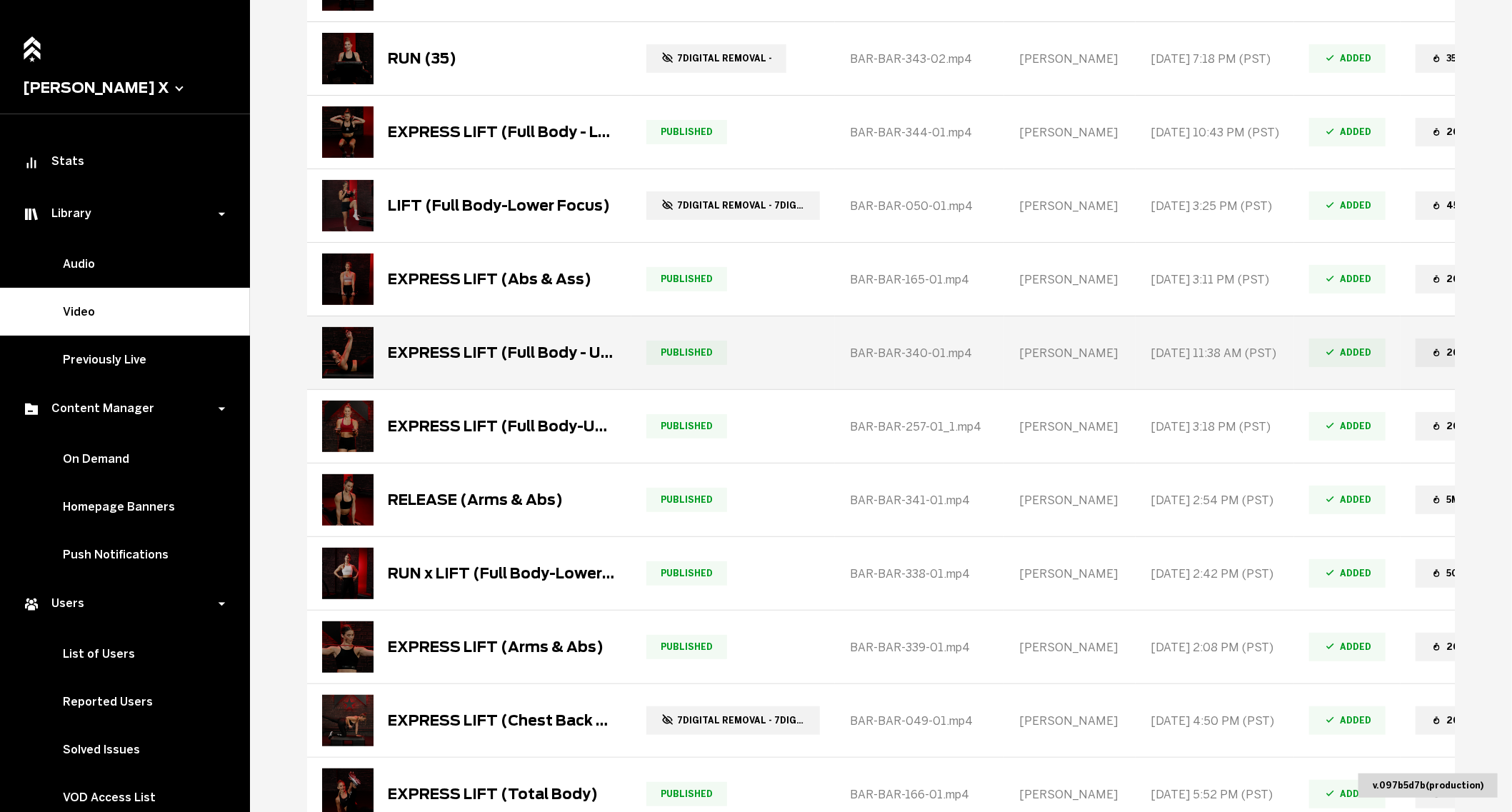
click at [478, 345] on div "EXPRESS LIFT (Full Body - Upper Focus)" at bounding box center [501, 353] width 228 height 17
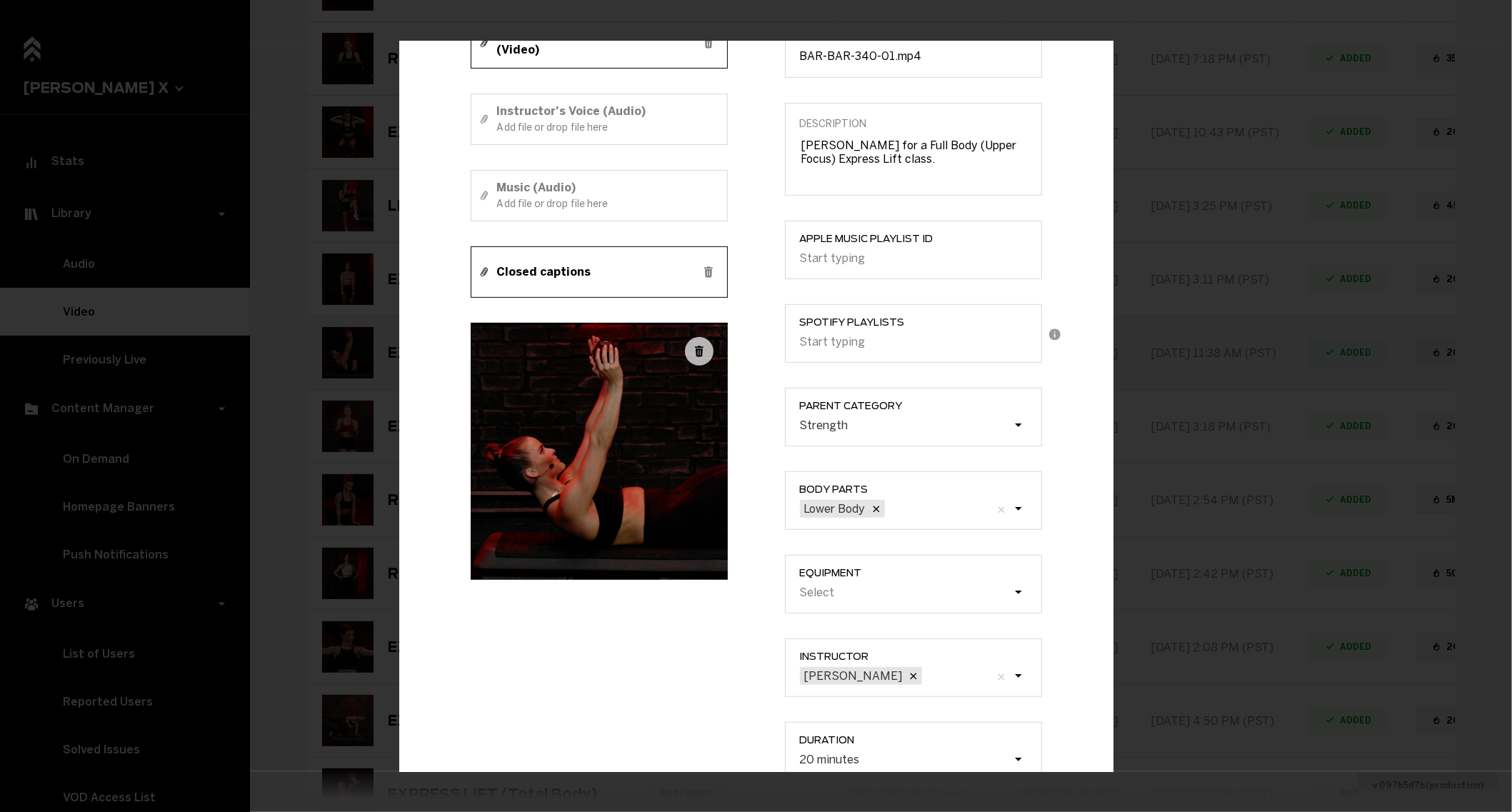
scroll to position [266, 0]
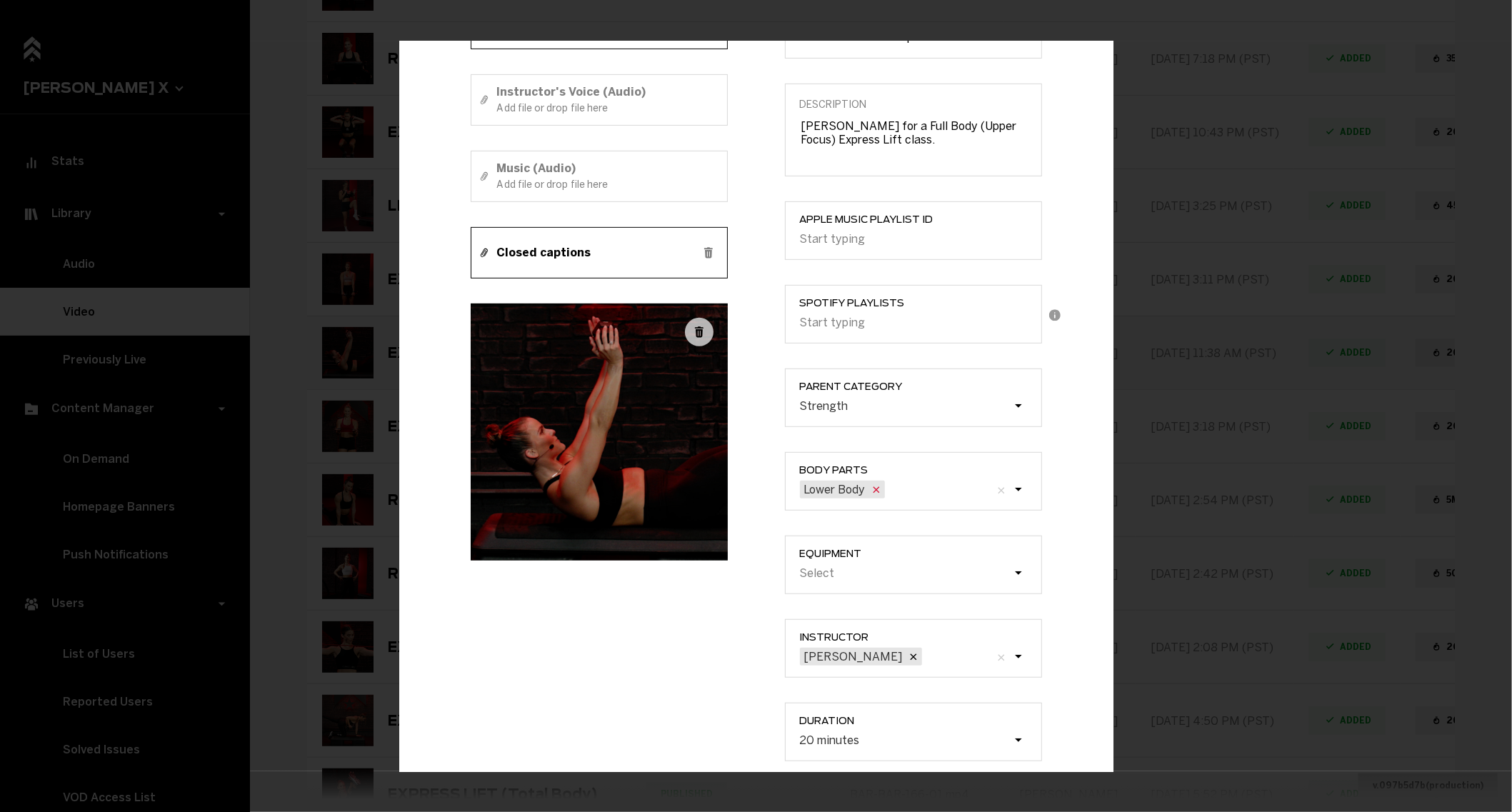
click at [881, 493] on icon "Example Modal" at bounding box center [876, 489] width 12 height 12
click at [814, 490] on input "Body parts Lower Body" at bounding box center [814, 490] width 0 height 0
click at [1002, 493] on div "Select" at bounding box center [905, 489] width 214 height 13
click at [727, 490] on input "Body parts option Lower Body, deselected. 0 results available. Select is focuse…" at bounding box center [727, 490] width 0 height 0
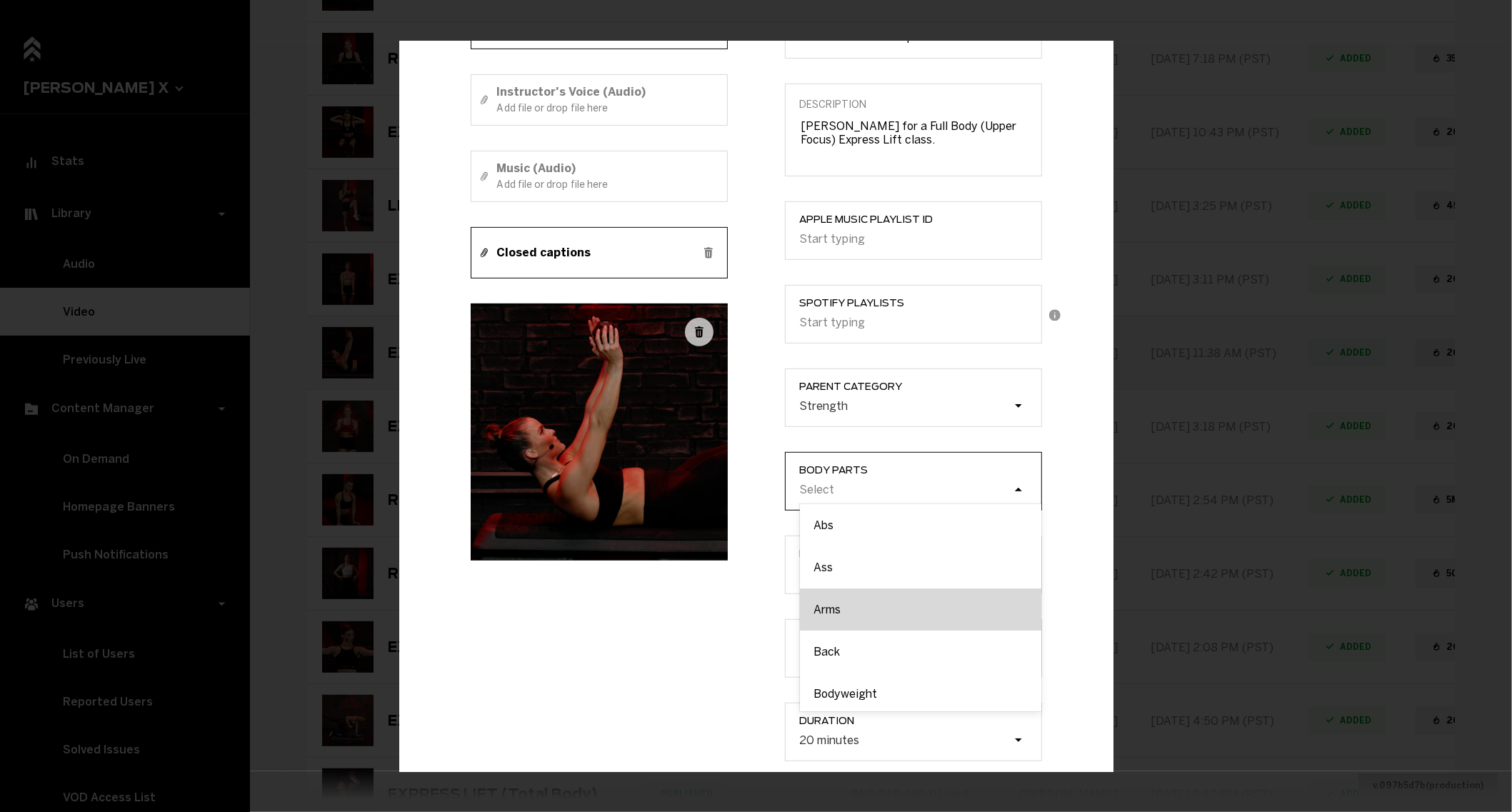
scroll to position [302, 0]
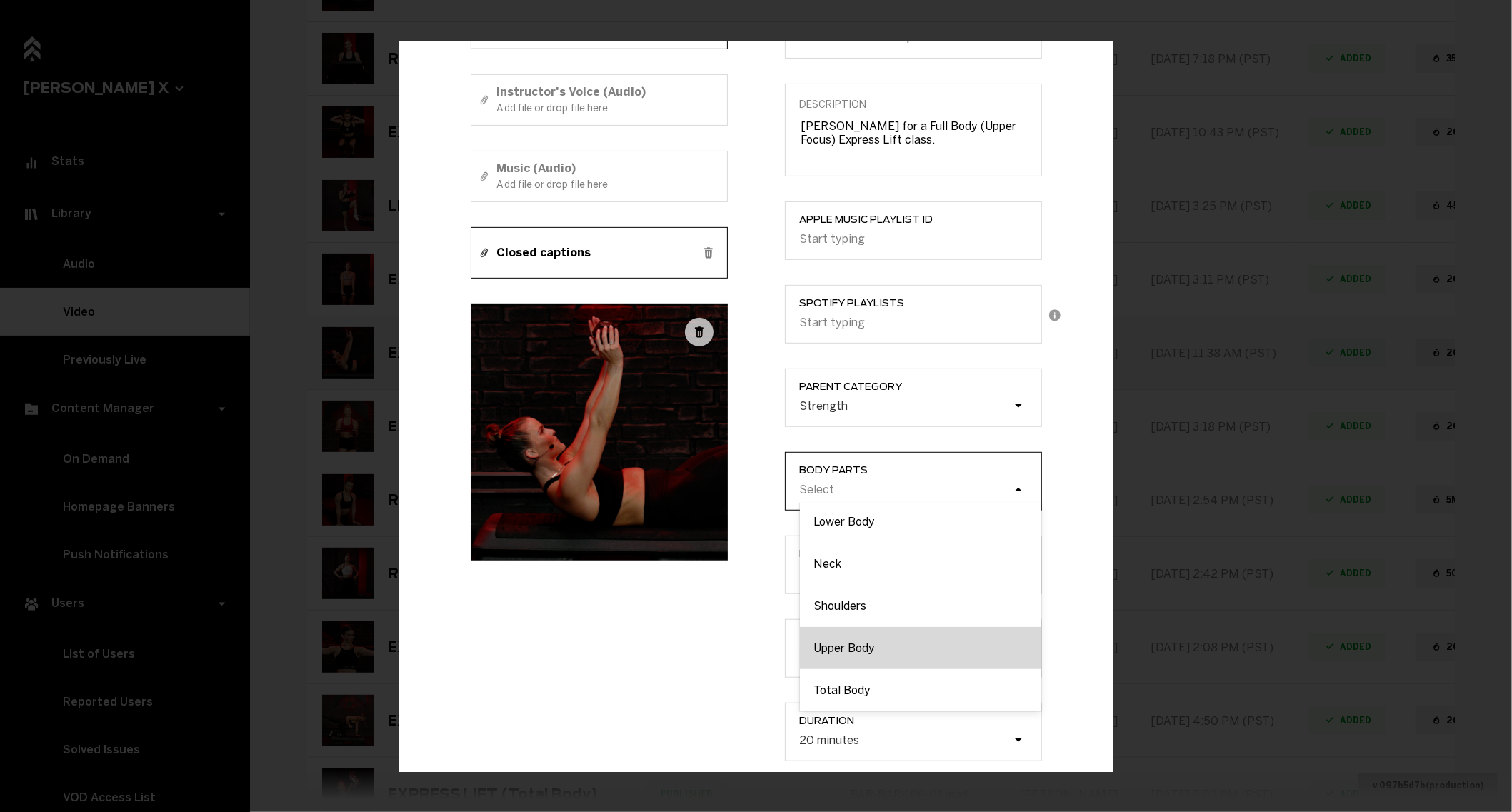
click at [863, 648] on div "Upper Body" at bounding box center [920, 648] width 242 height 42
click at [727, 490] on input "Body parts option Lower Body, deselected. option Upper Body focused, 11 of 12. …" at bounding box center [727, 490] width 0 height 0
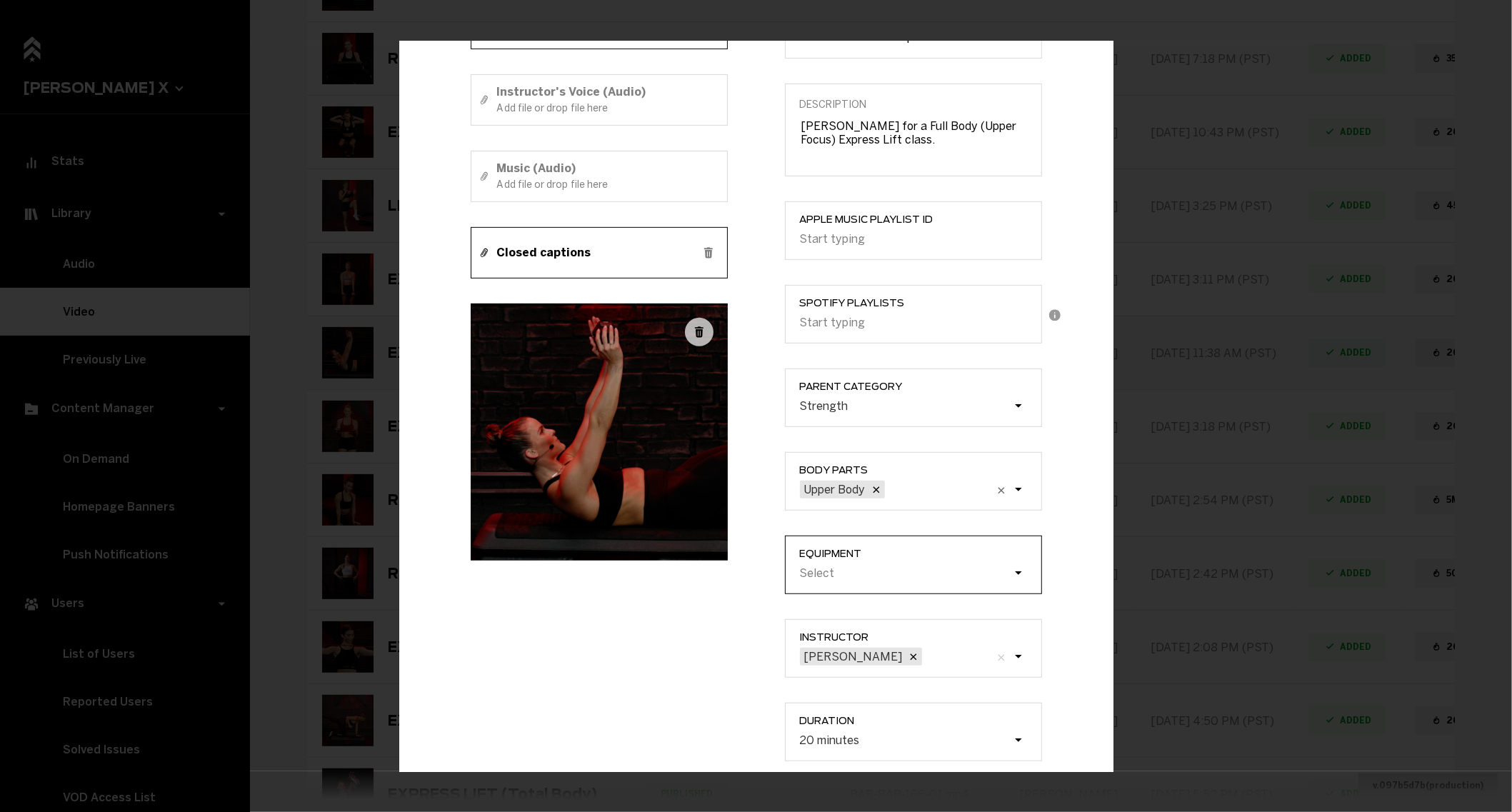
click at [867, 584] on div "Select" at bounding box center [920, 574] width 242 height 27
click at [727, 574] on input "Equipment Select" at bounding box center [727, 574] width 0 height 0
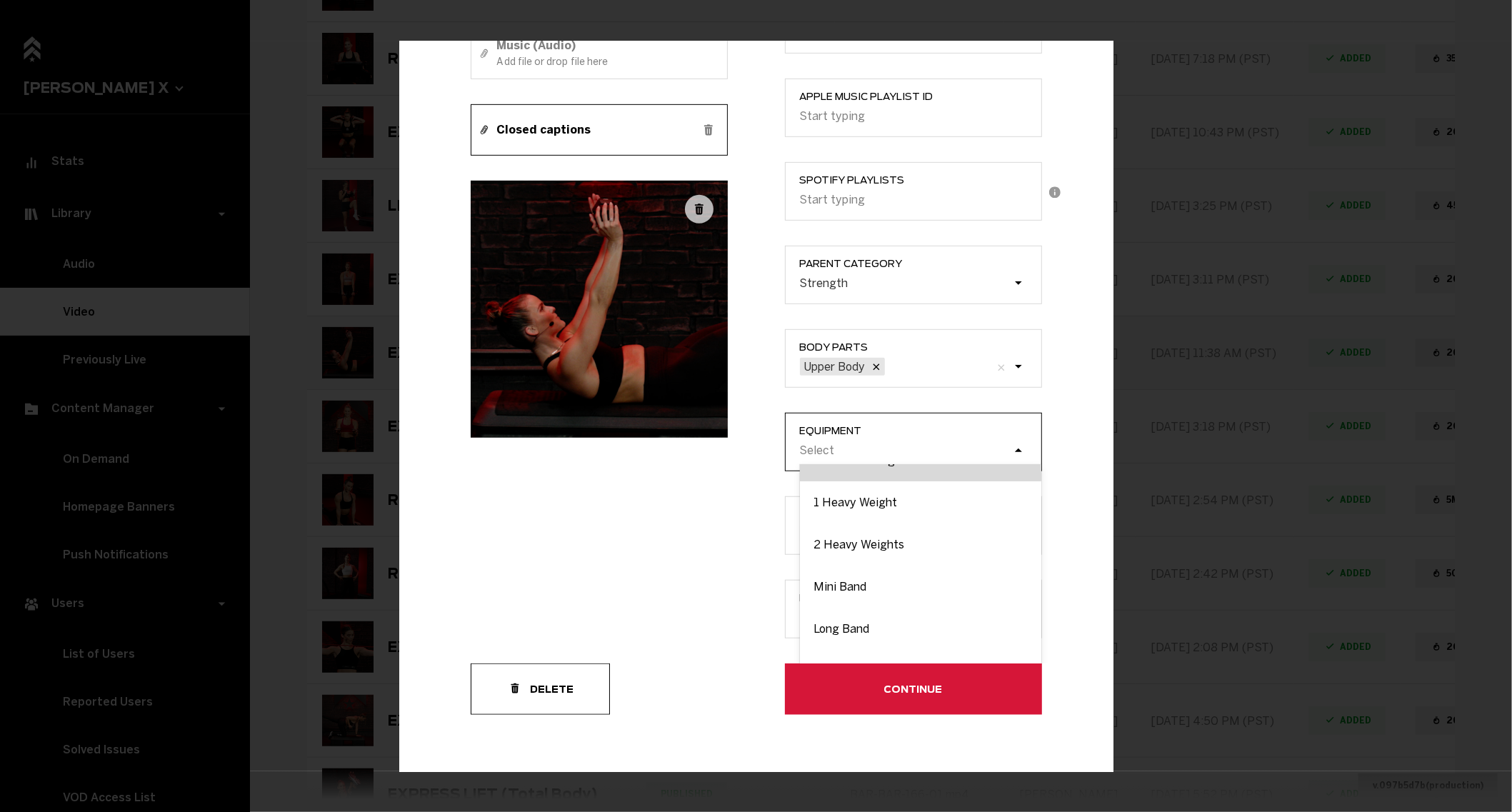
scroll to position [154, 0]
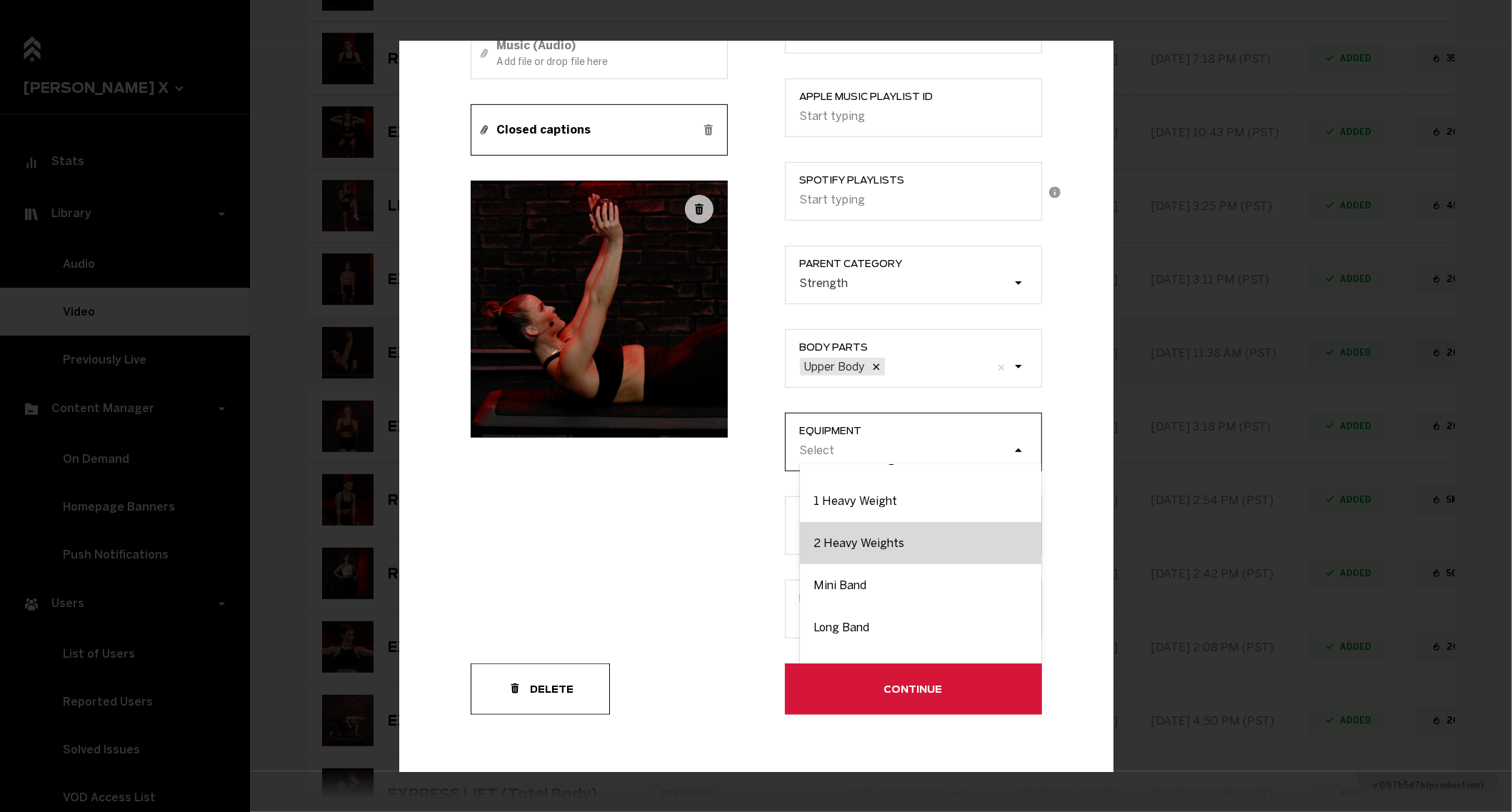
click at [840, 553] on div "2 Heavy Weights" at bounding box center [920, 543] width 242 height 42
click at [727, 450] on input "Equipment option 2 Heavy Weights focused, 6 of 9. 9 results available. Use Up a…" at bounding box center [727, 450] width 0 height 0
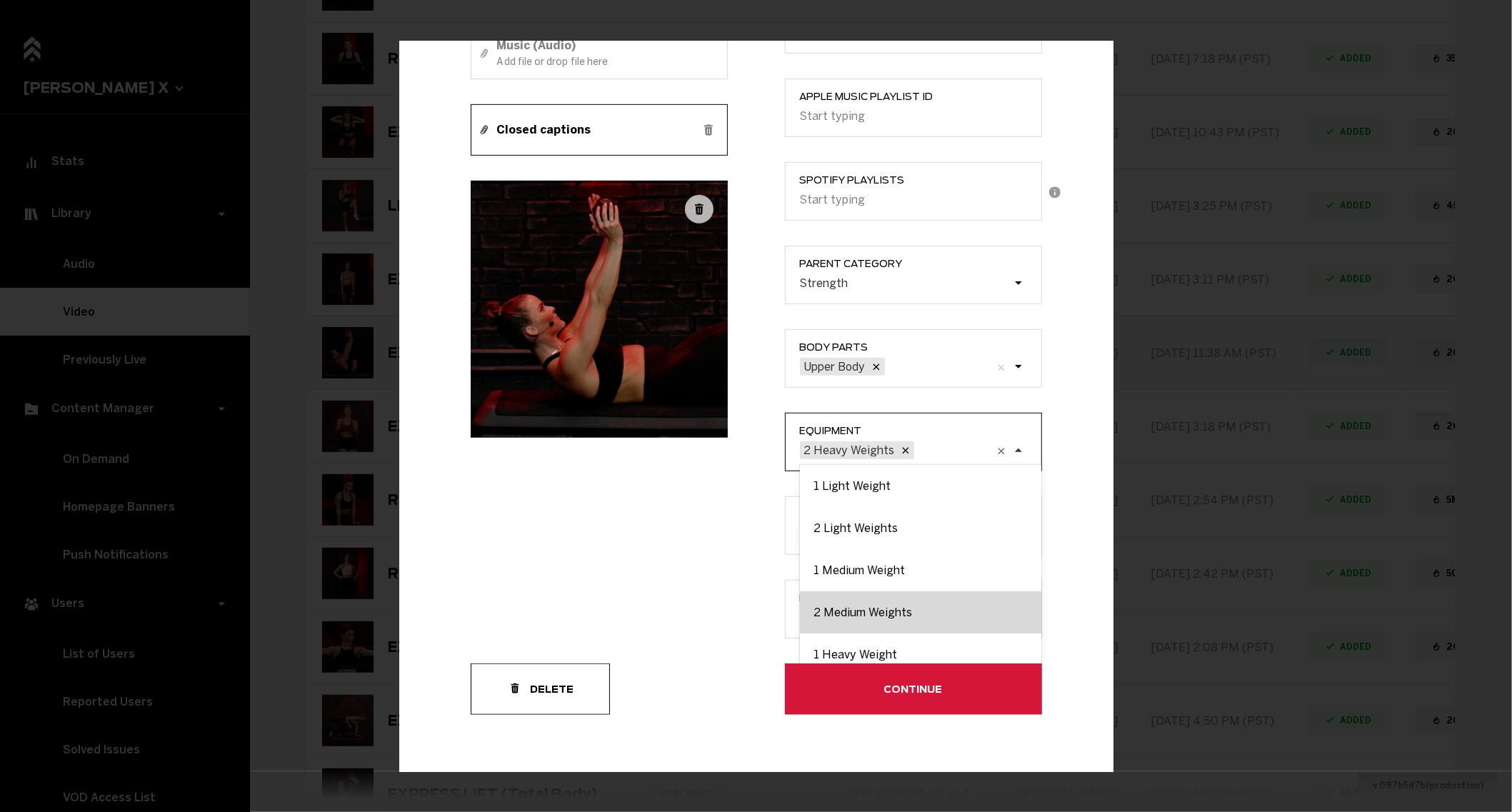
click at [890, 604] on div "2 Medium Weights" at bounding box center [920, 613] width 242 height 42
click at [844, 450] on input "Equipment option 2 Heavy Weights, selected. option 2 Medium Weights focused, 4 …" at bounding box center [844, 450] width 0 height 0
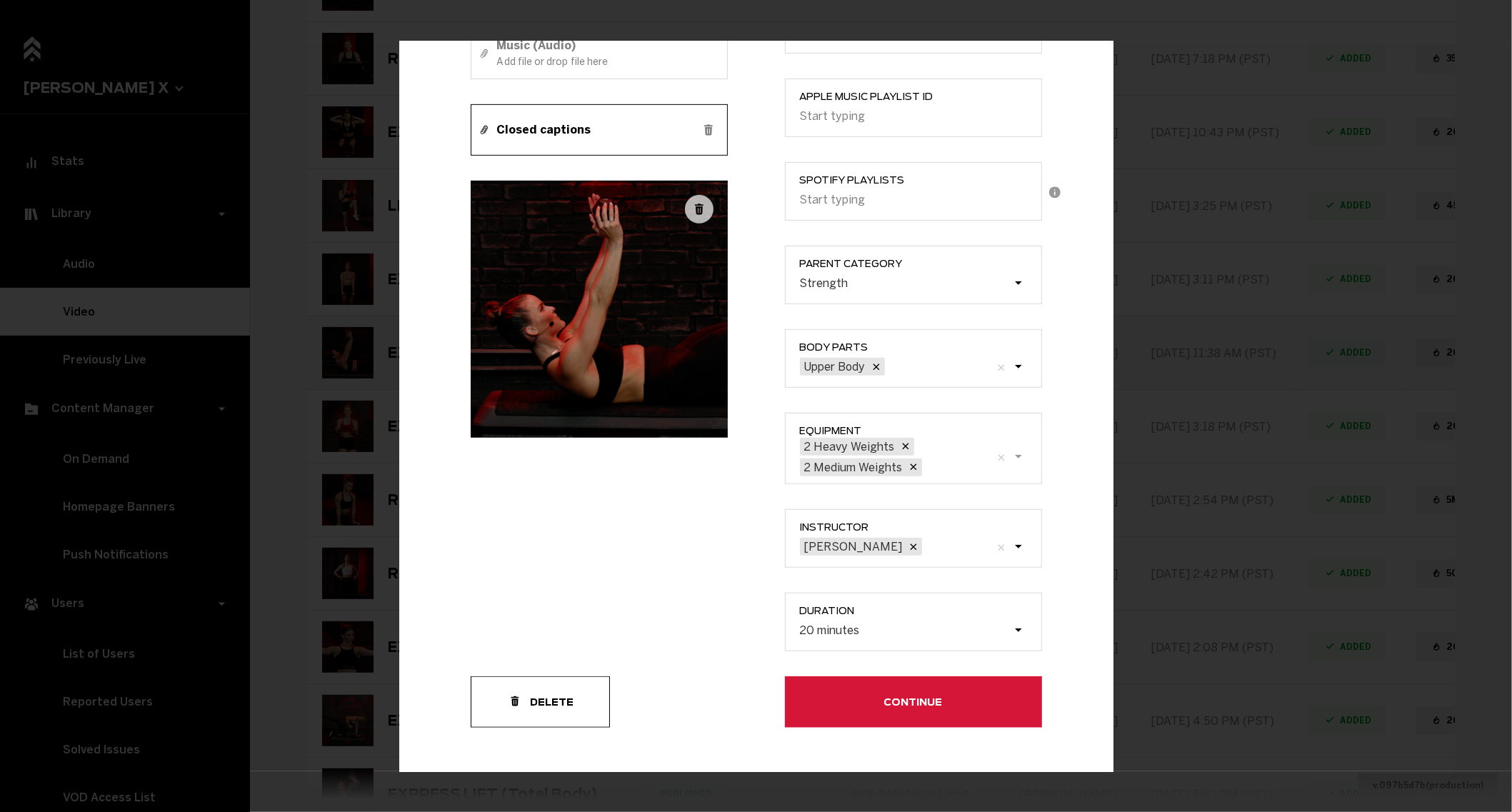
click at [814, 709] on button "Continue" at bounding box center [913, 702] width 257 height 51
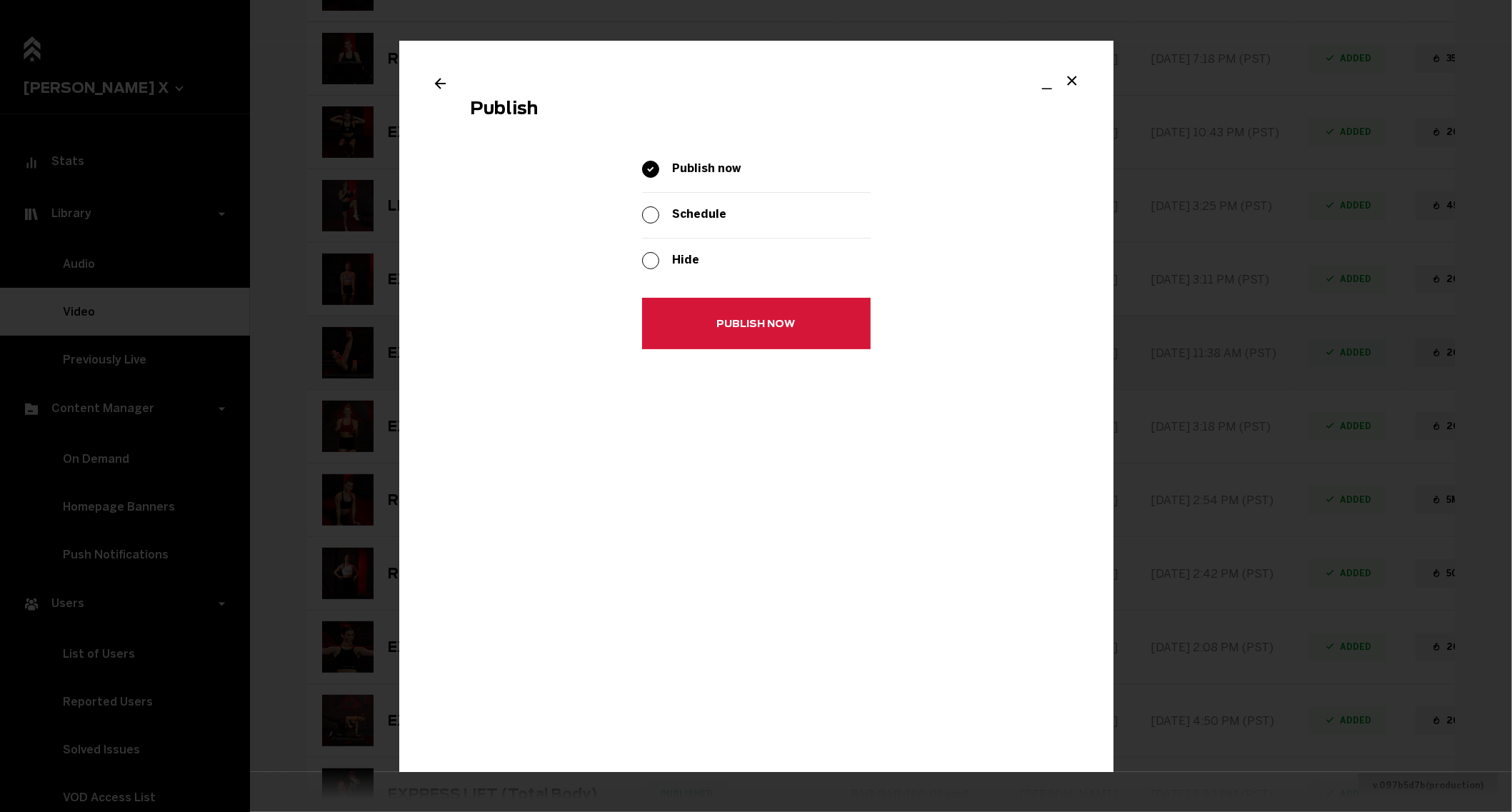
click at [761, 326] on button "Publish now" at bounding box center [756, 324] width 228 height 51
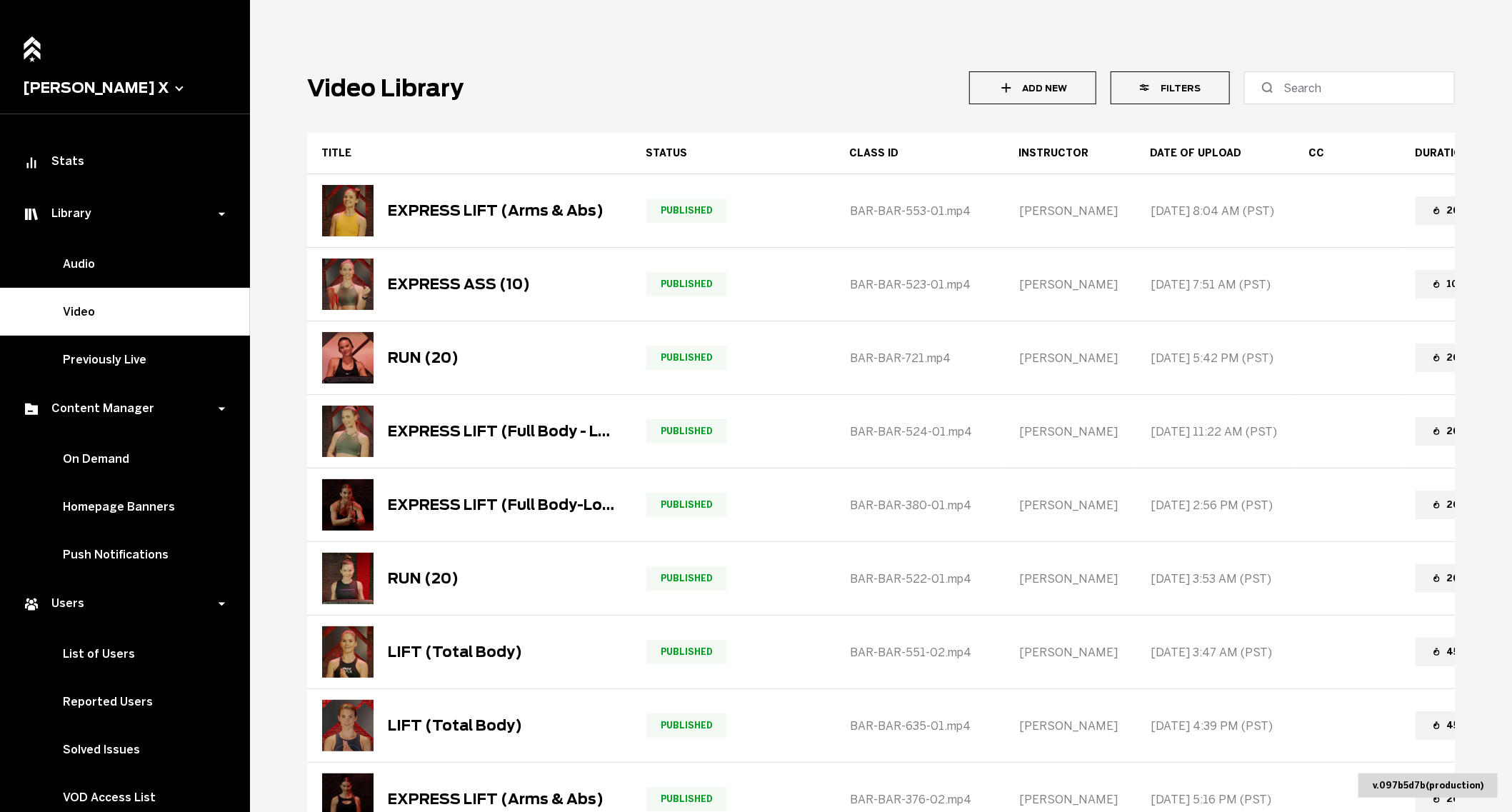
click at [1168, 95] on button "Filters" at bounding box center [1170, 88] width 119 height 33
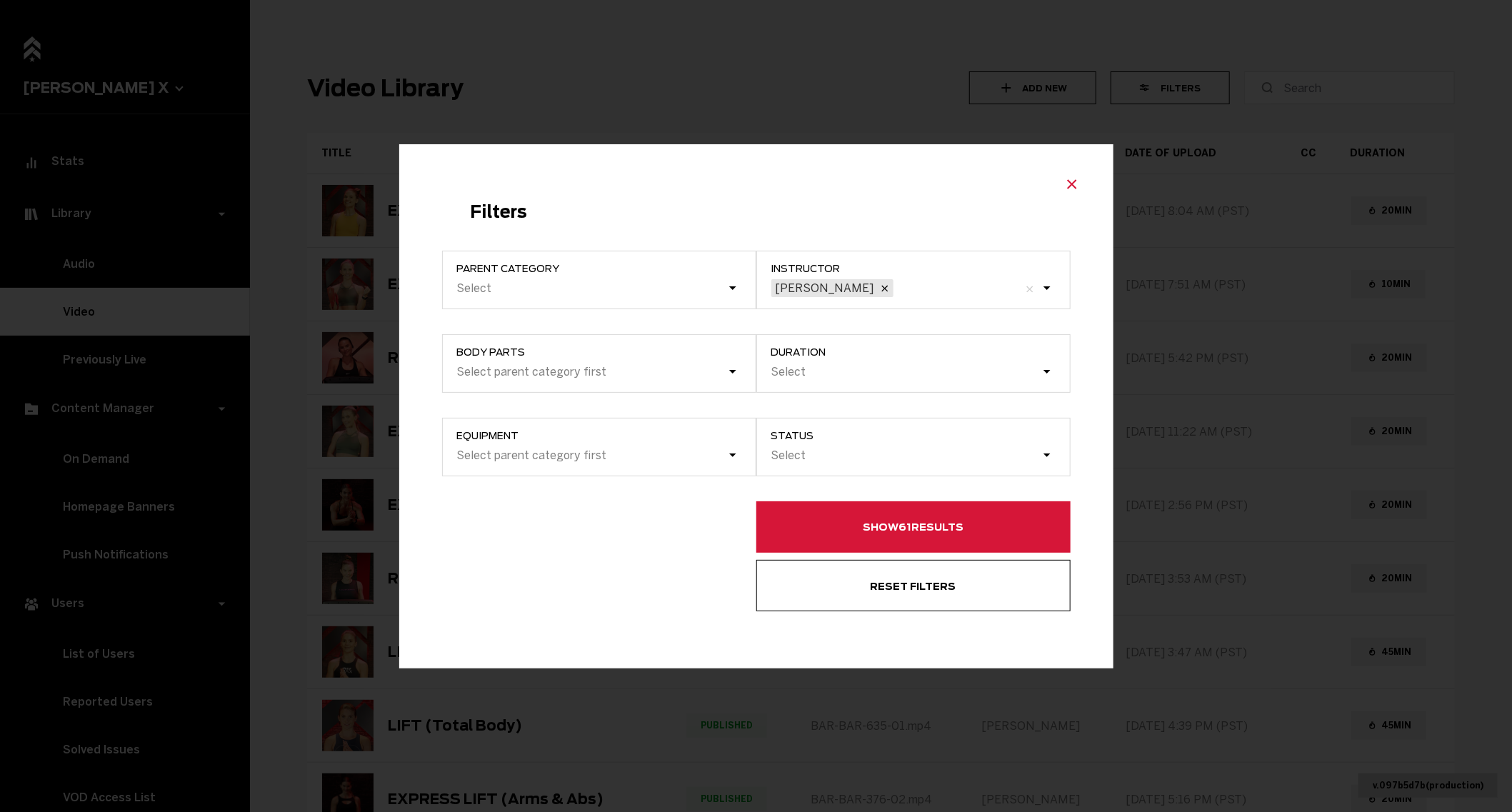
click at [1069, 183] on icon "Close modal" at bounding box center [1072, 184] width 17 height 17
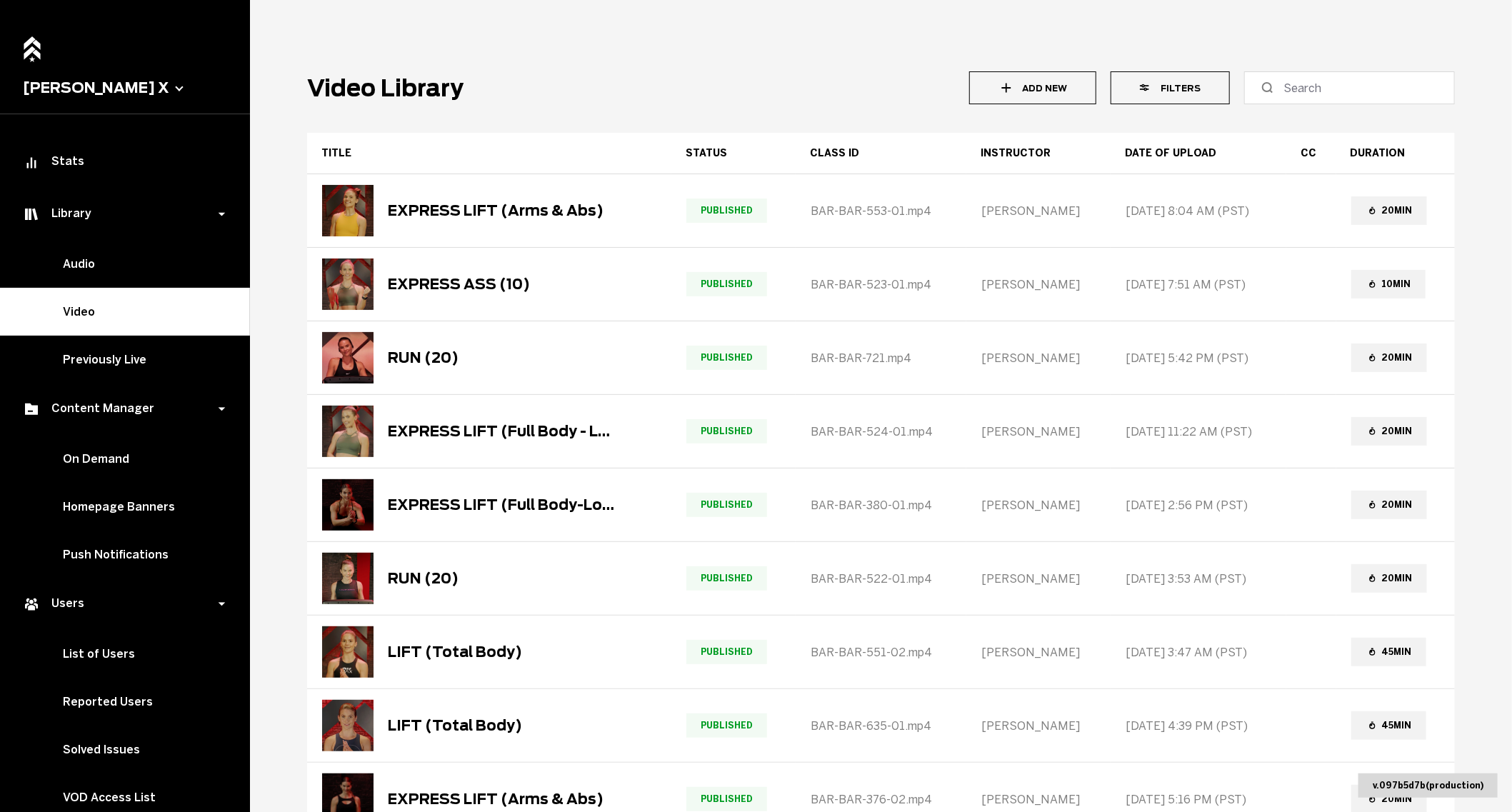
click at [1197, 98] on button "Filters" at bounding box center [1170, 88] width 119 height 33
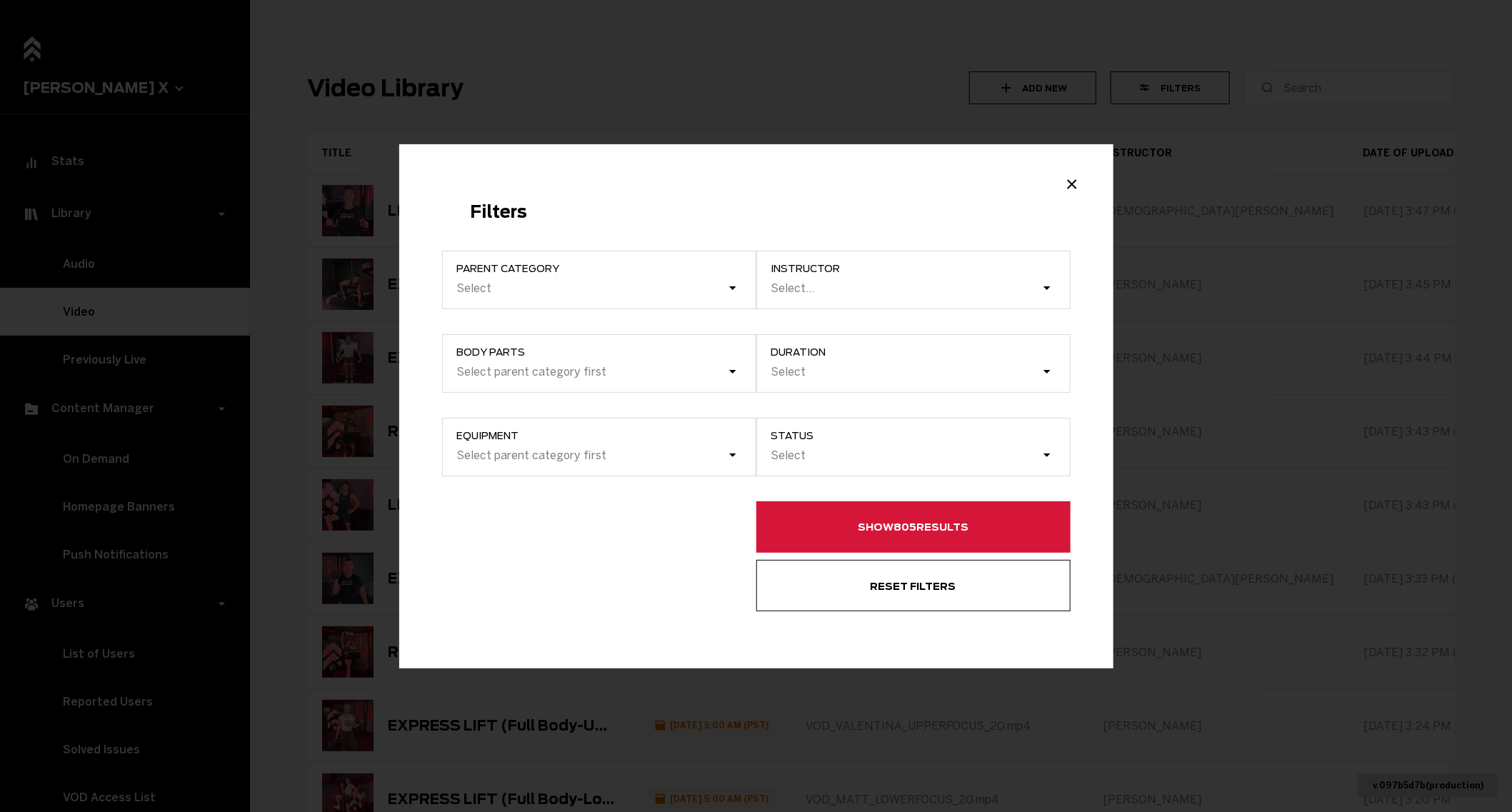
click at [920, 531] on button "Show 805 results" at bounding box center [913, 527] width 314 height 51
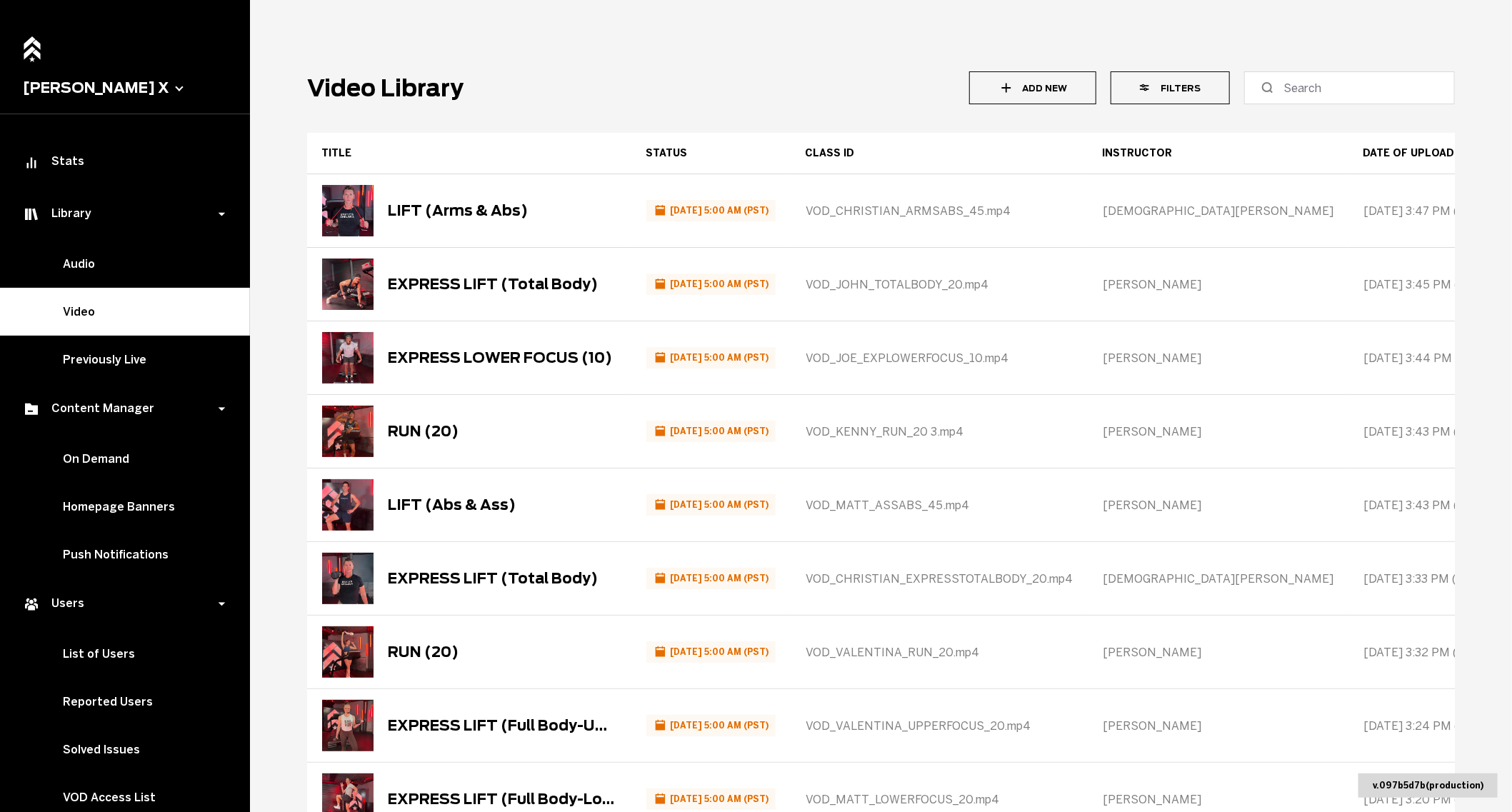
click at [1153, 92] on icon "button" at bounding box center [1146, 87] width 13 height 13
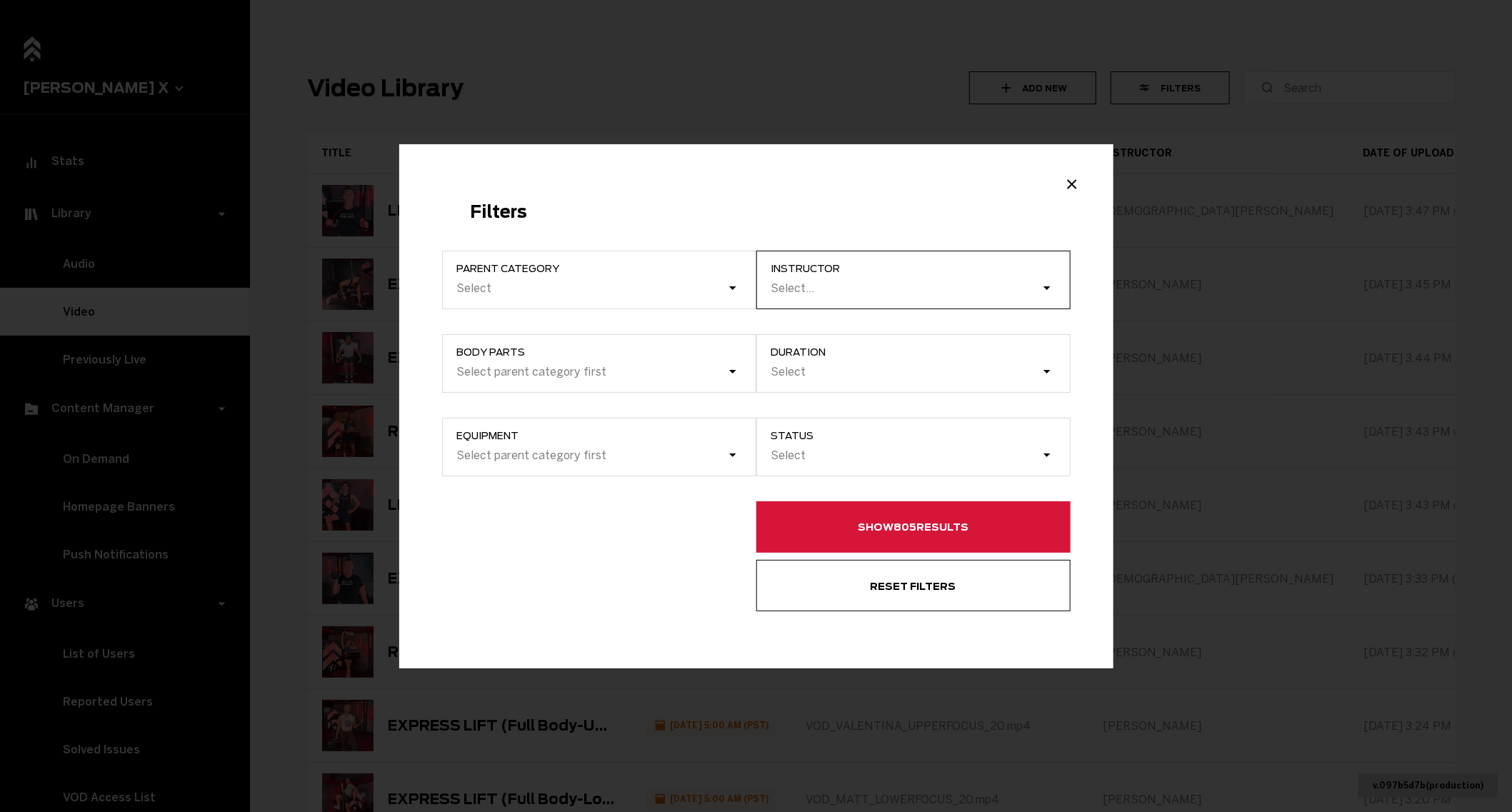
click at [834, 289] on div "Select..." at bounding box center [906, 288] width 271 height 19
click at [772, 289] on input "instructor Select..." at bounding box center [772, 288] width 2 height 13
type input "vid"
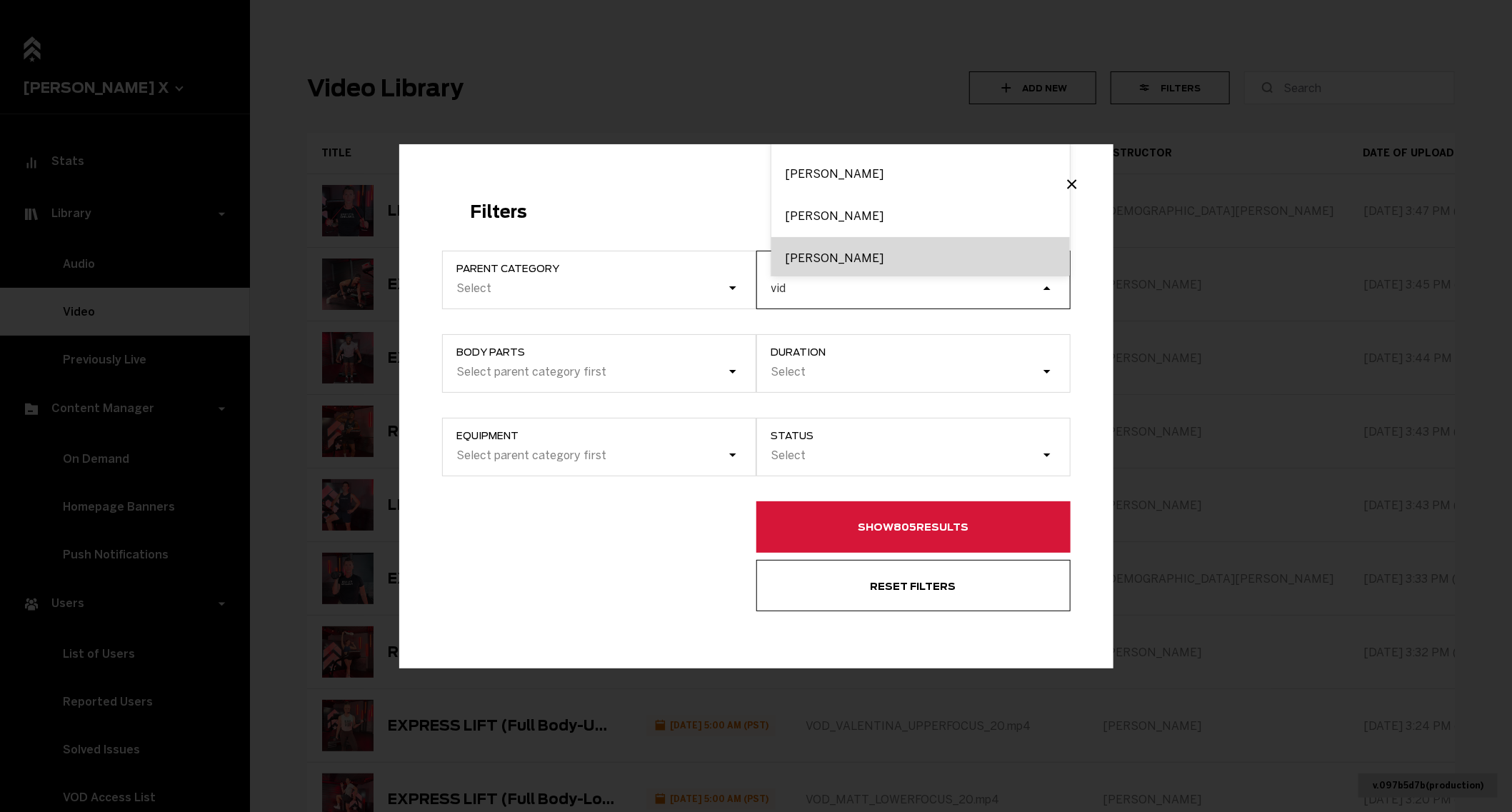
click at [790, 260] on div "[PERSON_NAME]" at bounding box center [920, 258] width 299 height 42
click at [788, 281] on input "vid" at bounding box center [779, 288] width 17 height 13
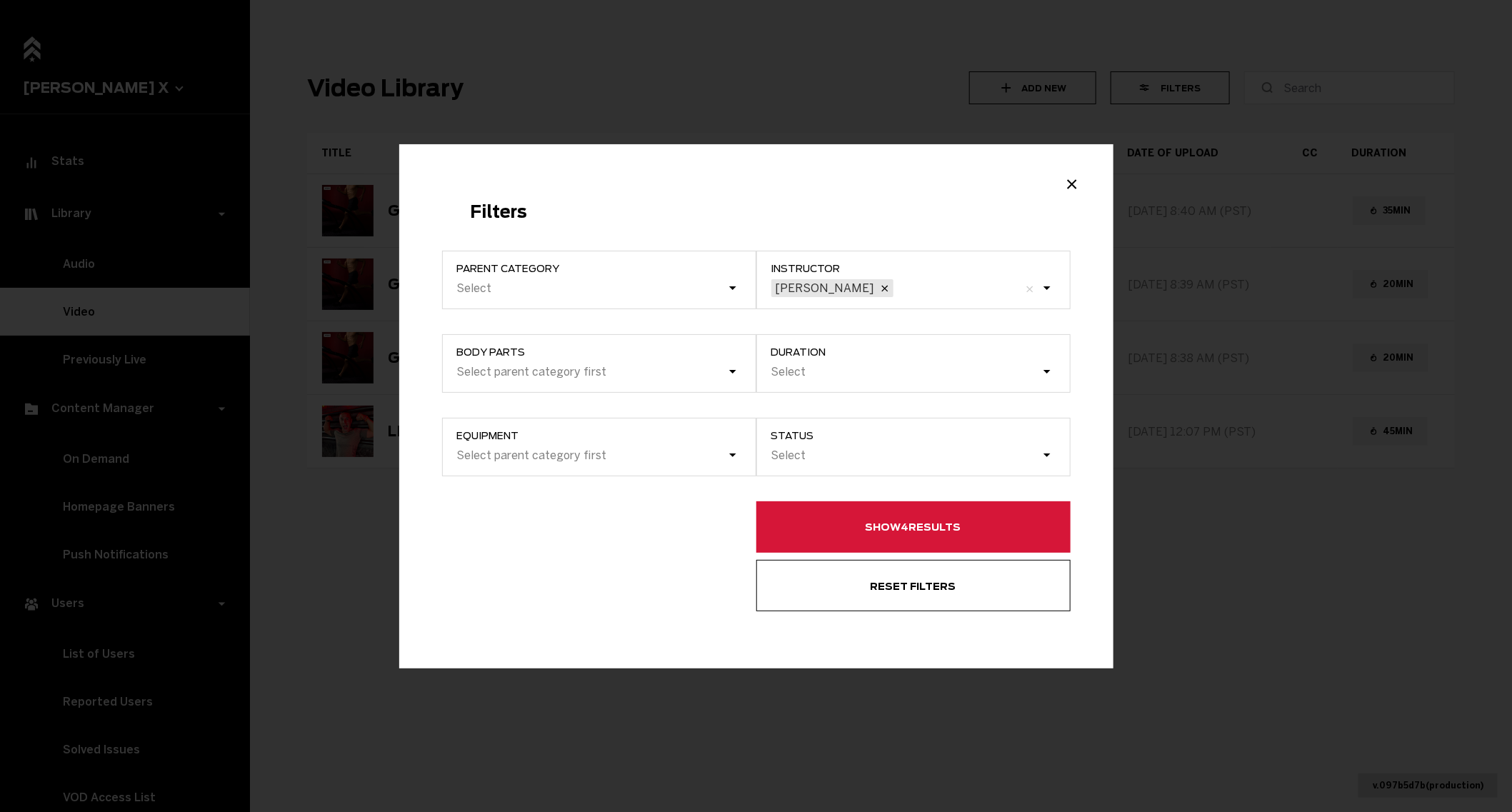
click at [822, 517] on button "Show 4 results" at bounding box center [913, 527] width 314 height 51
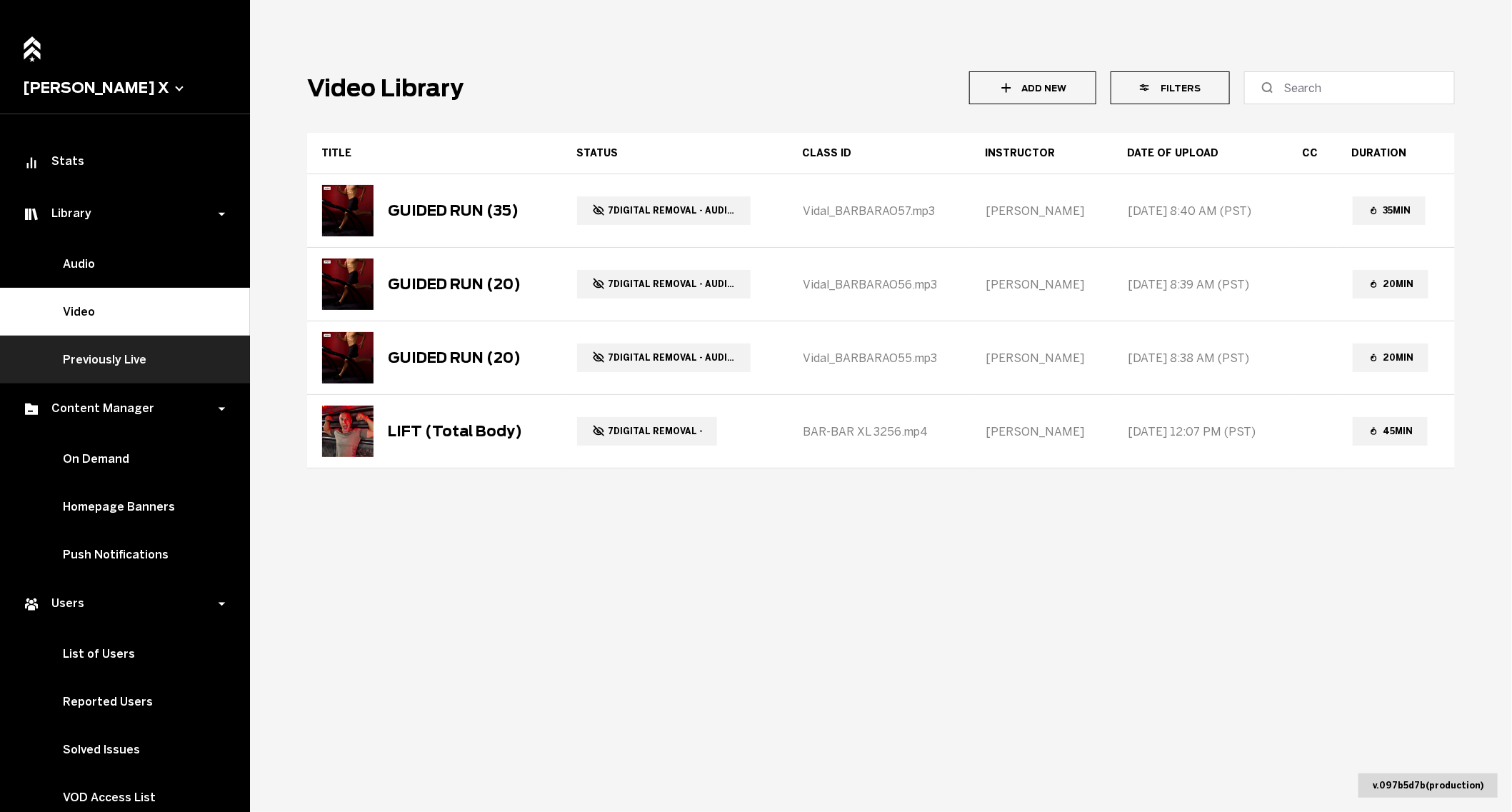
click at [151, 355] on link "Previously Live" at bounding box center [125, 359] width 250 height 48
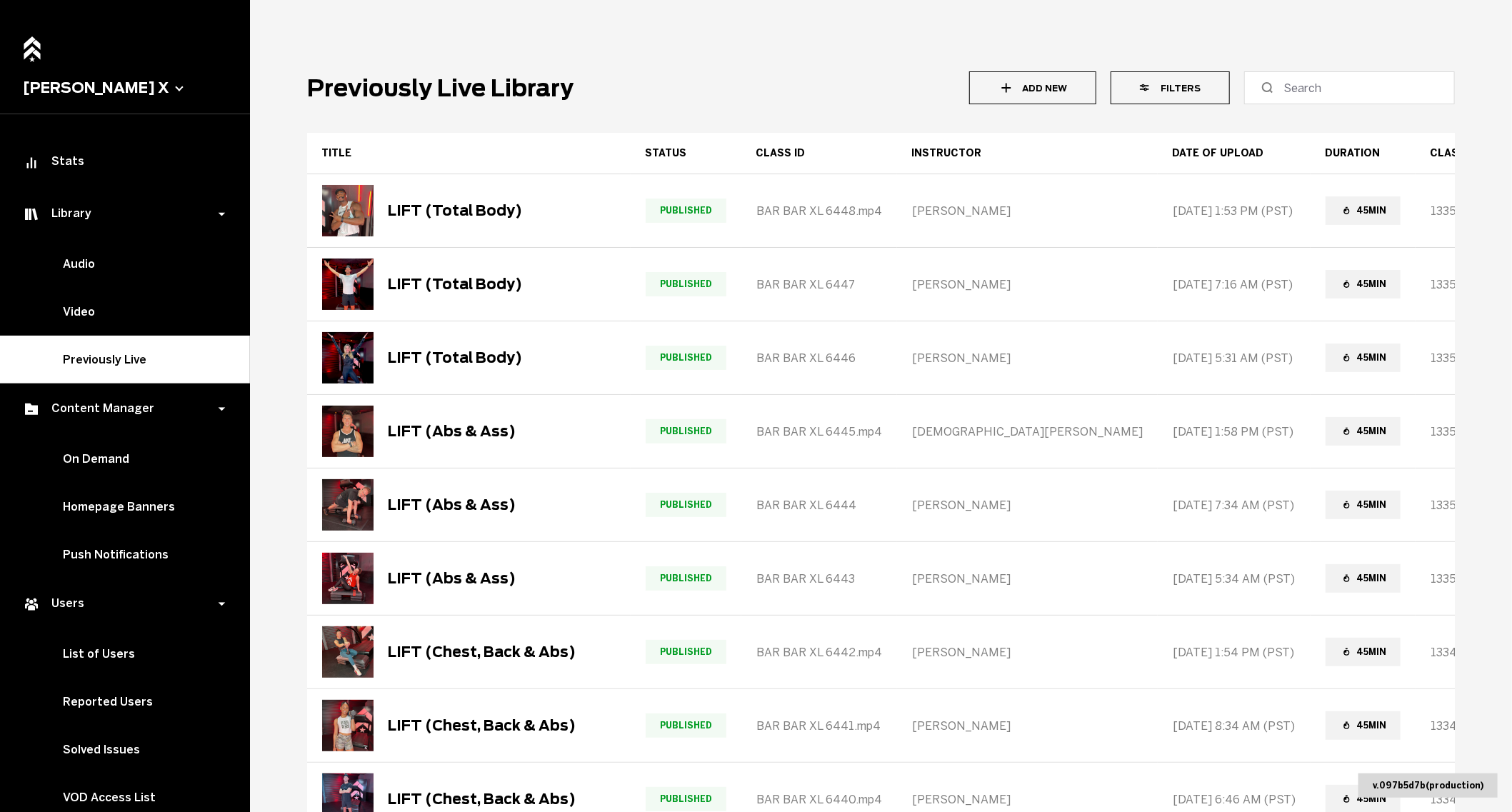
click at [1173, 97] on button "Filters" at bounding box center [1170, 88] width 119 height 33
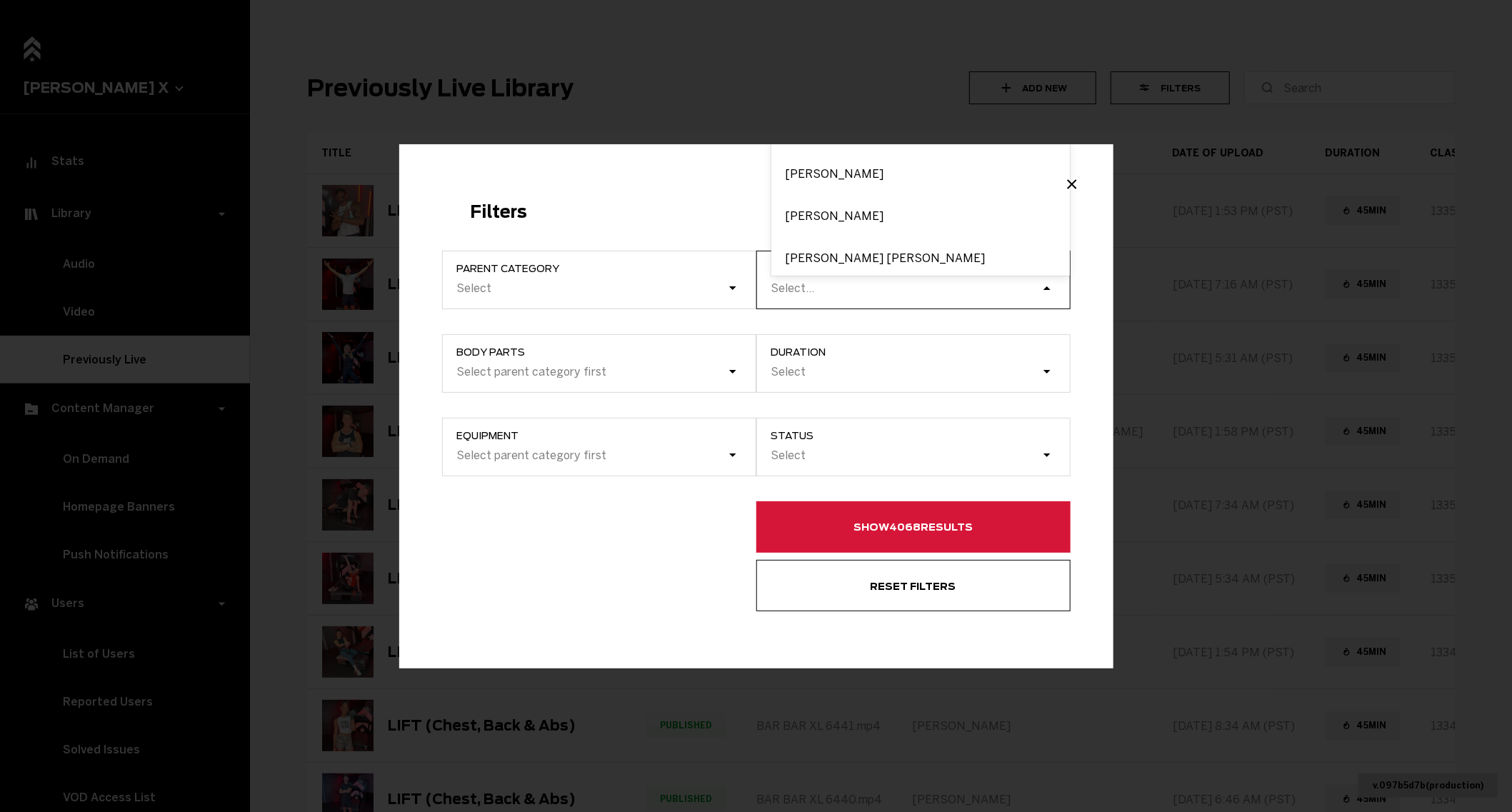
click at [809, 295] on div "Select..." at bounding box center [906, 288] width 271 height 19
click at [772, 295] on input "instructor option [PERSON_NAME] focused, 1 of 5. 5 results available. Use Up an…" at bounding box center [772, 288] width 2 height 13
type input "vida"
click at [795, 243] on div "[PERSON_NAME]" at bounding box center [920, 255] width 299 height 42
click at [795, 281] on input "vida" at bounding box center [782, 288] width 23 height 13
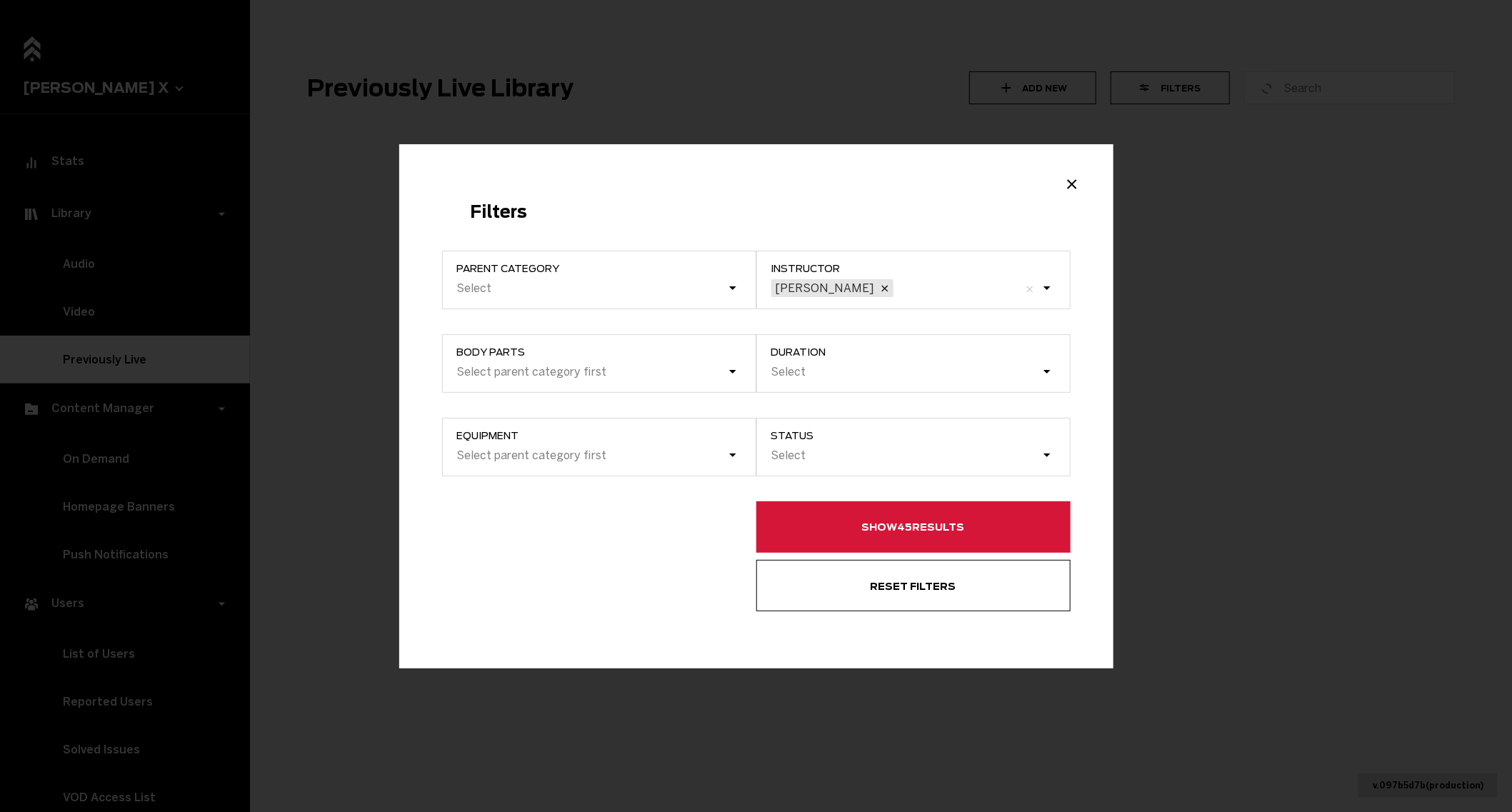
click at [861, 517] on button "Show 45 results" at bounding box center [913, 527] width 314 height 51
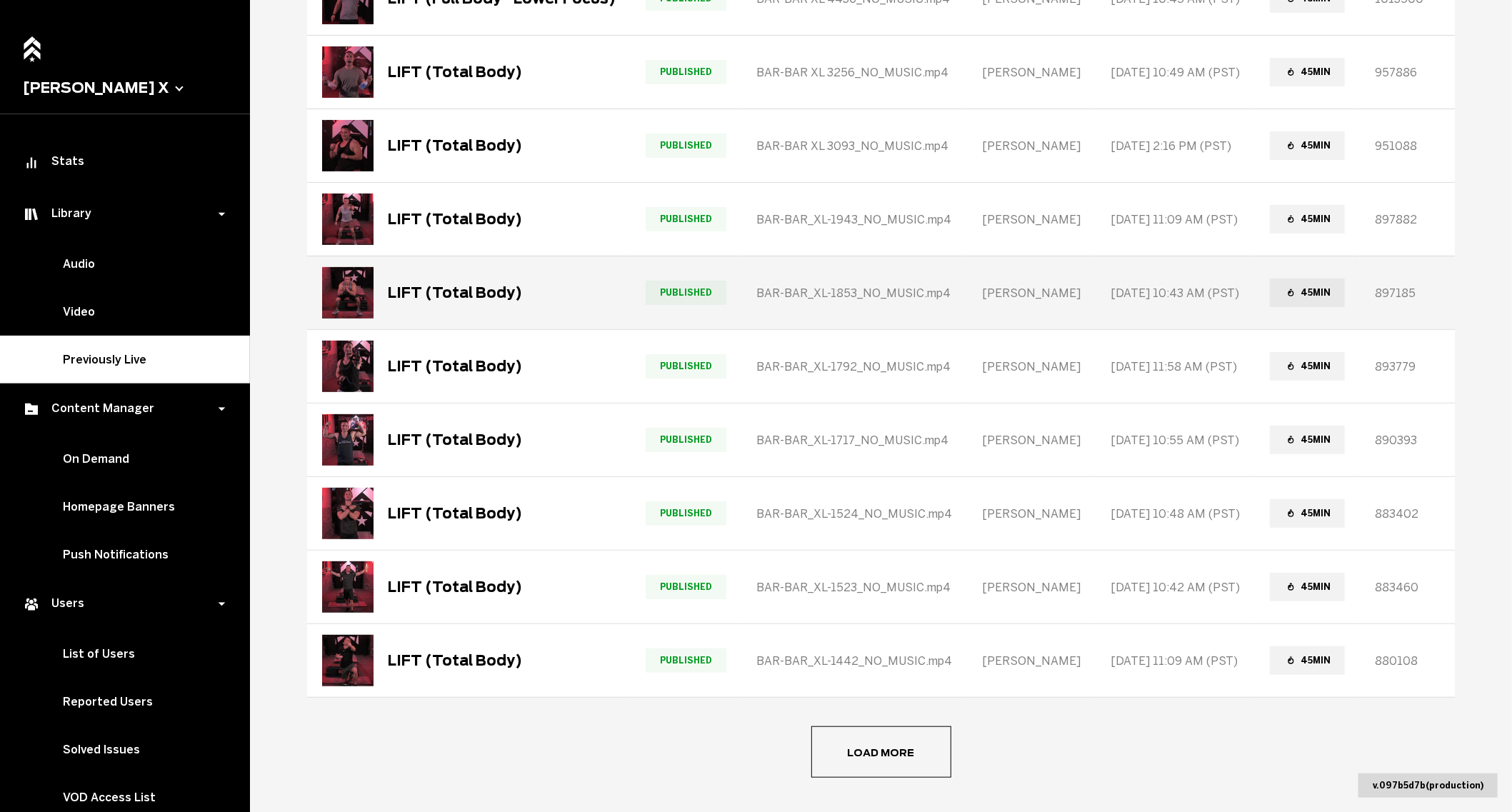
scroll to position [245, 0]
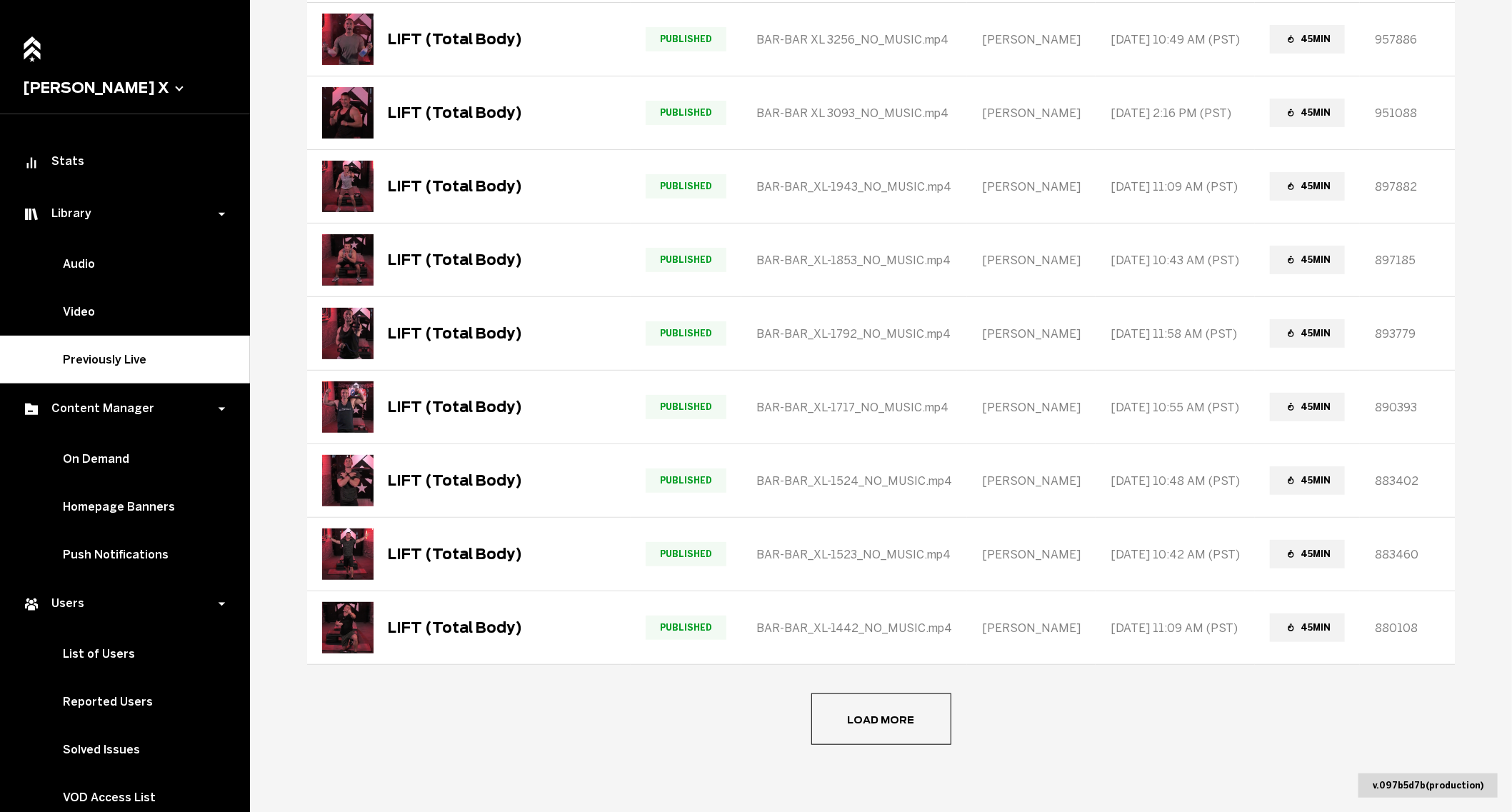
click at [835, 725] on button "Load more" at bounding box center [881, 719] width 140 height 51
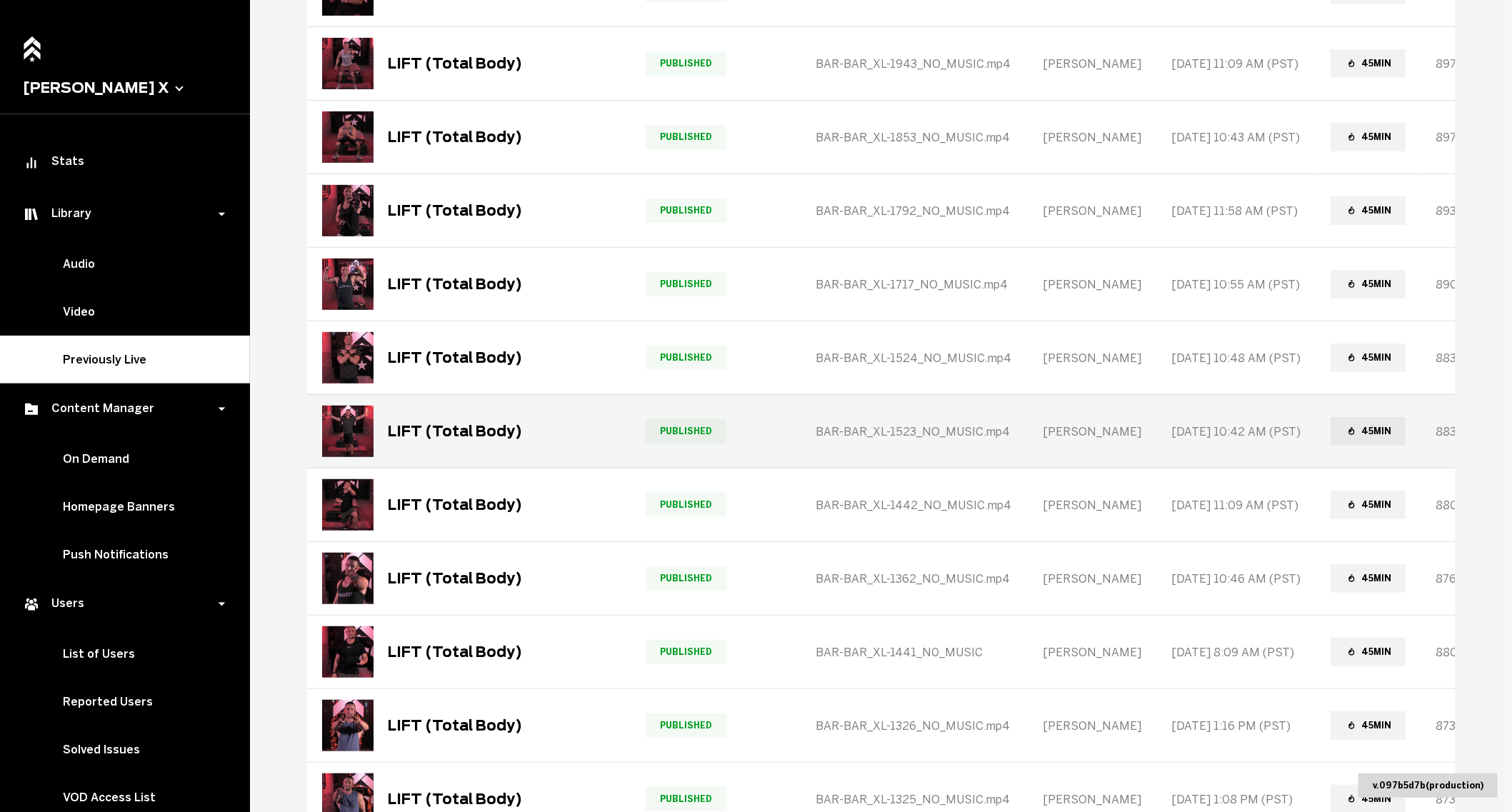
scroll to position [377, 0]
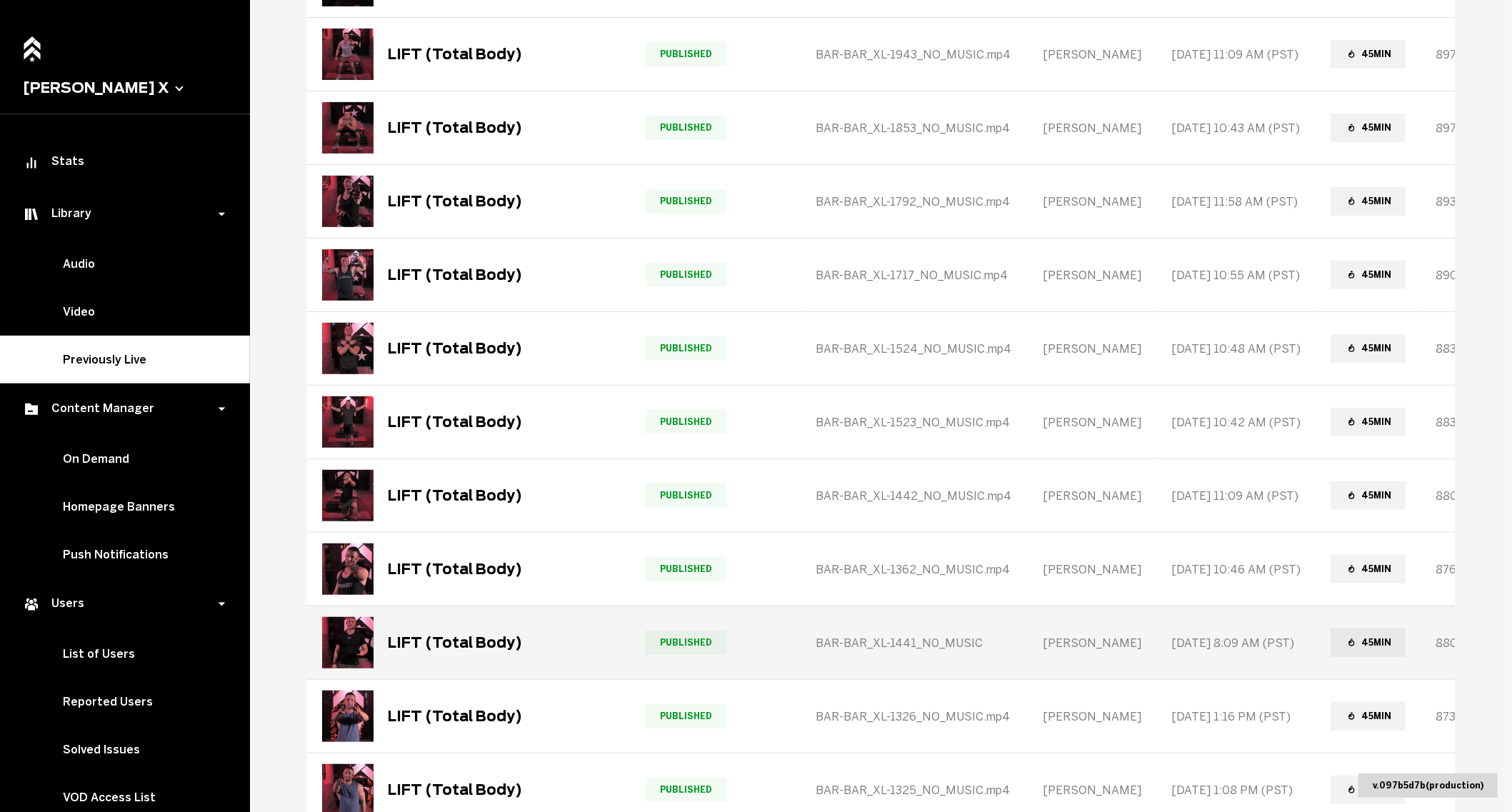
click at [420, 654] on div "LIFT (Total Body)" at bounding box center [422, 643] width 200 height 51
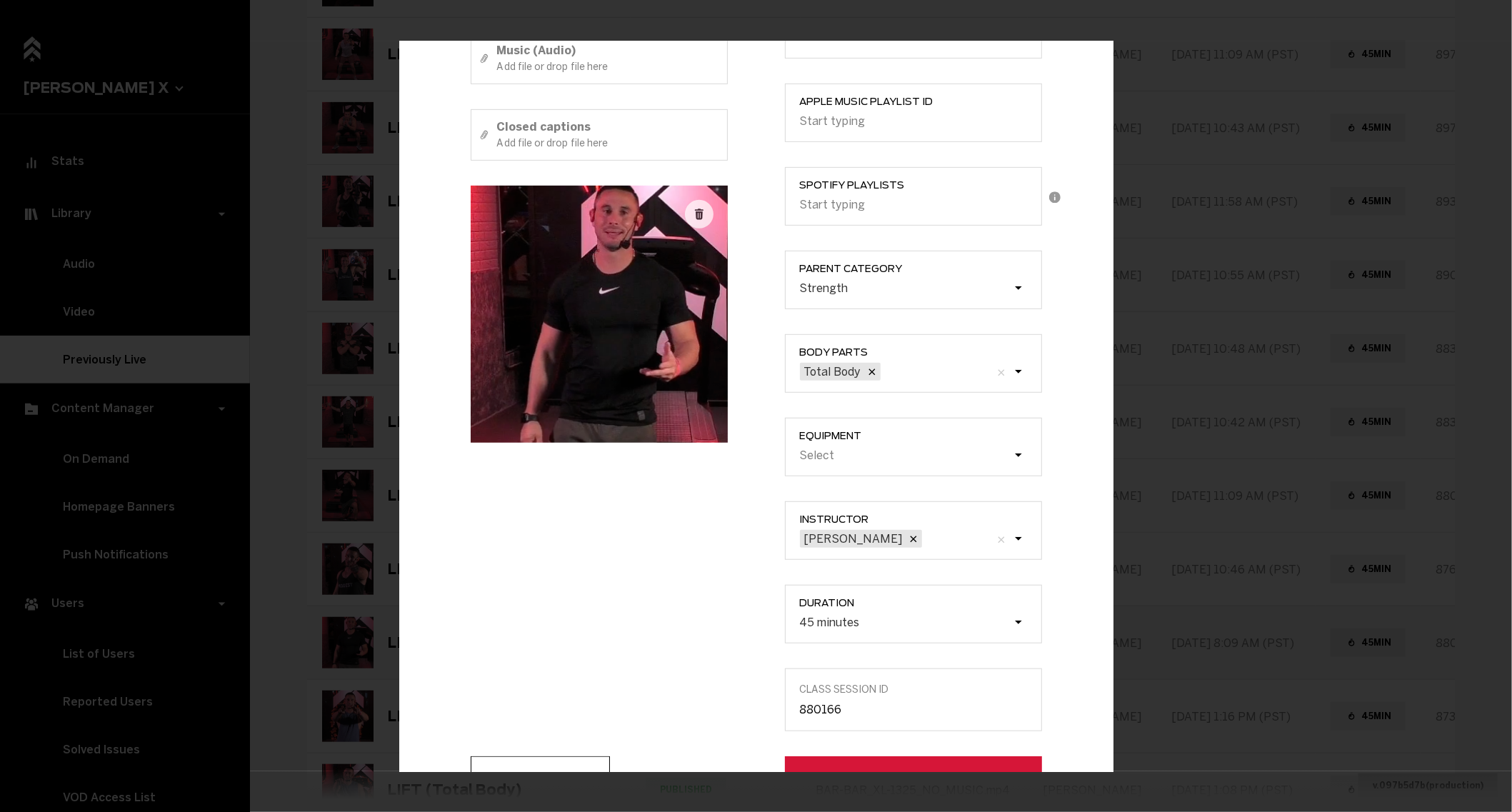
scroll to position [354, 0]
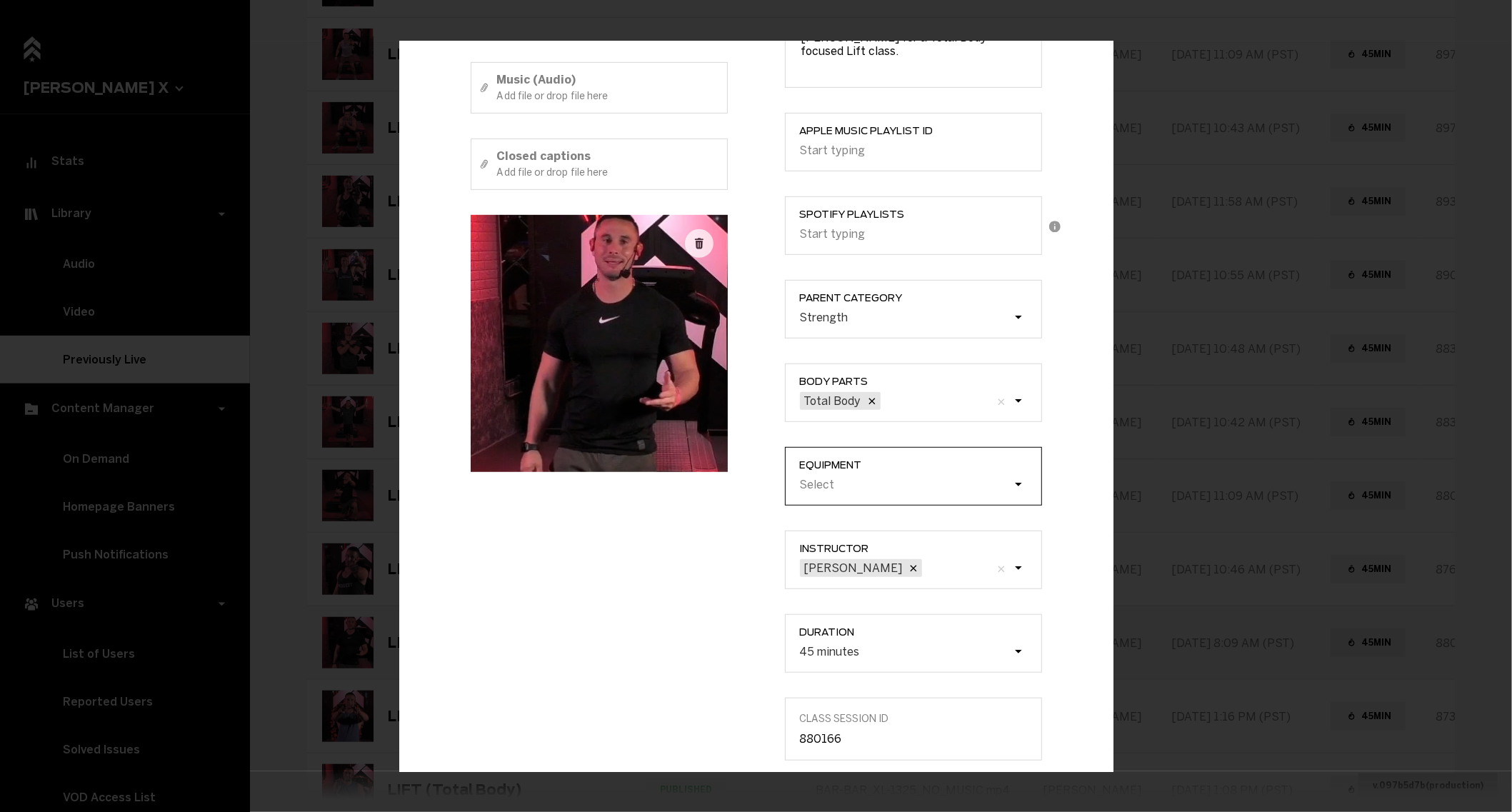
click at [860, 482] on div "Select" at bounding box center [905, 484] width 214 height 13
click at [727, 485] on input "Equipment Select" at bounding box center [727, 485] width 0 height 0
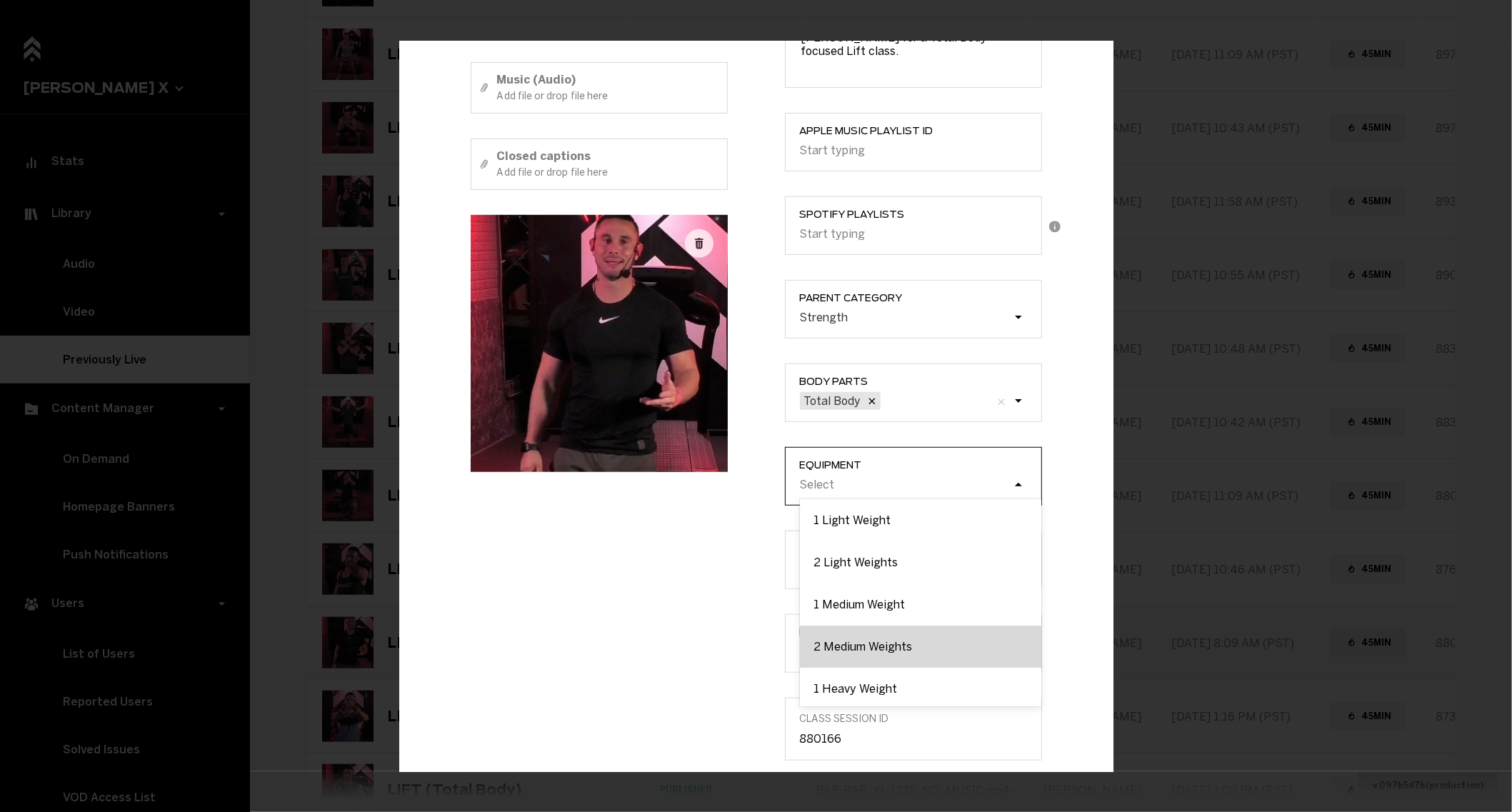
click at [846, 641] on div "2 Medium Weights" at bounding box center [920, 647] width 242 height 42
click at [727, 485] on input "Equipment option 2 Medium Weights focused, 4 of 9. 9 results available. Use Up …" at bounding box center [727, 485] width 0 height 0
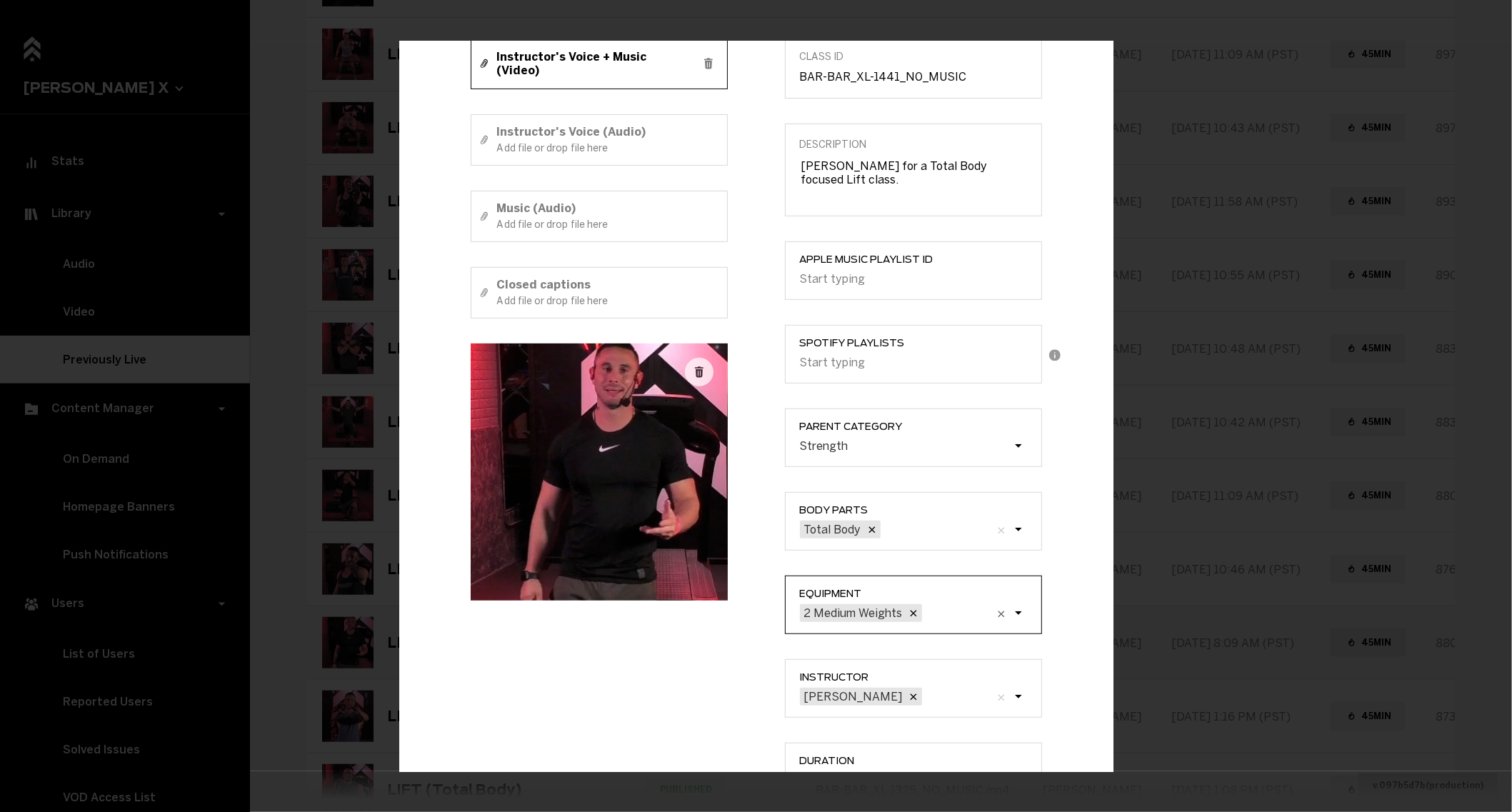
scroll to position [475, 0]
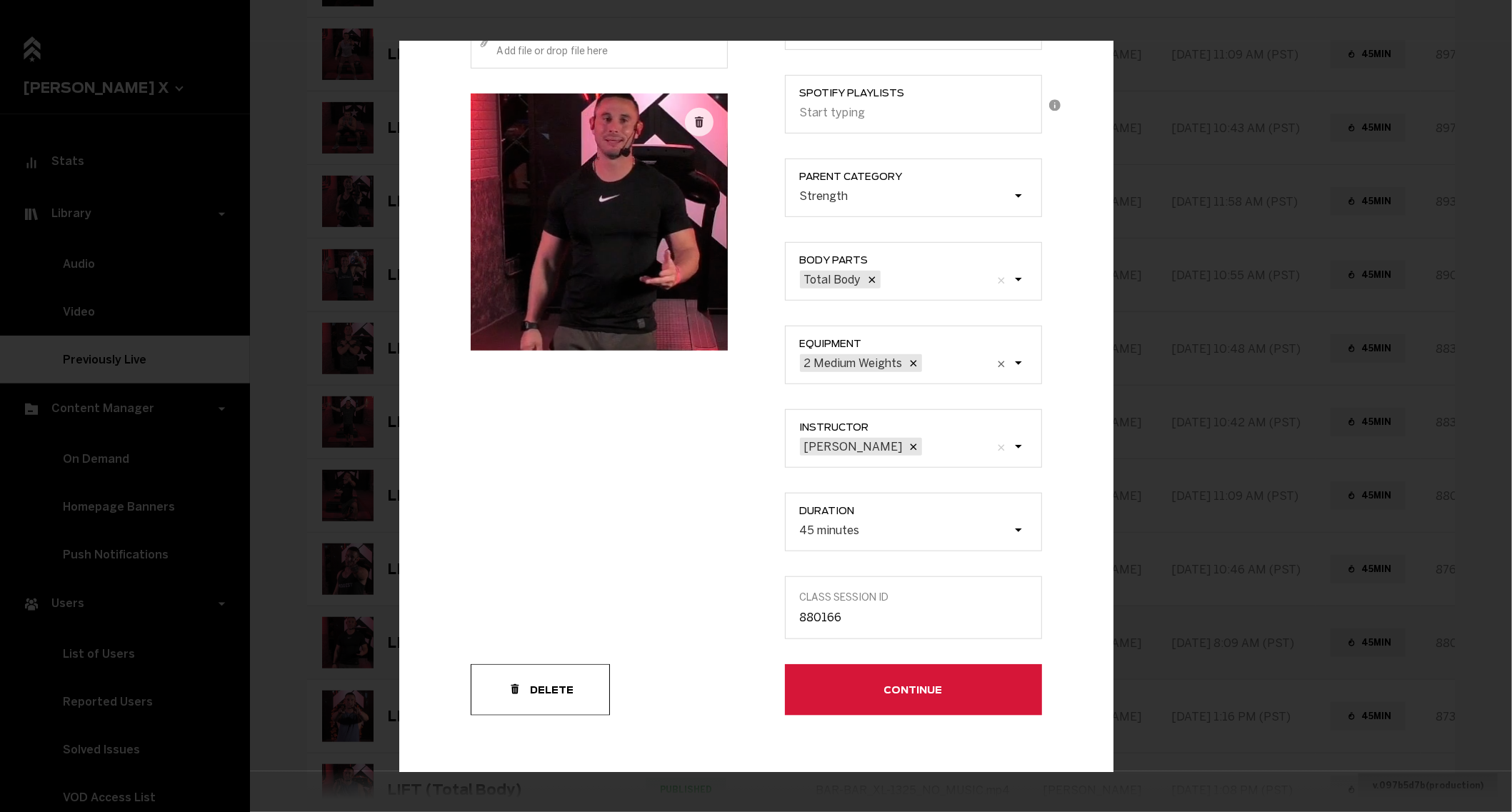
click at [823, 677] on button "Continue" at bounding box center [913, 690] width 257 height 51
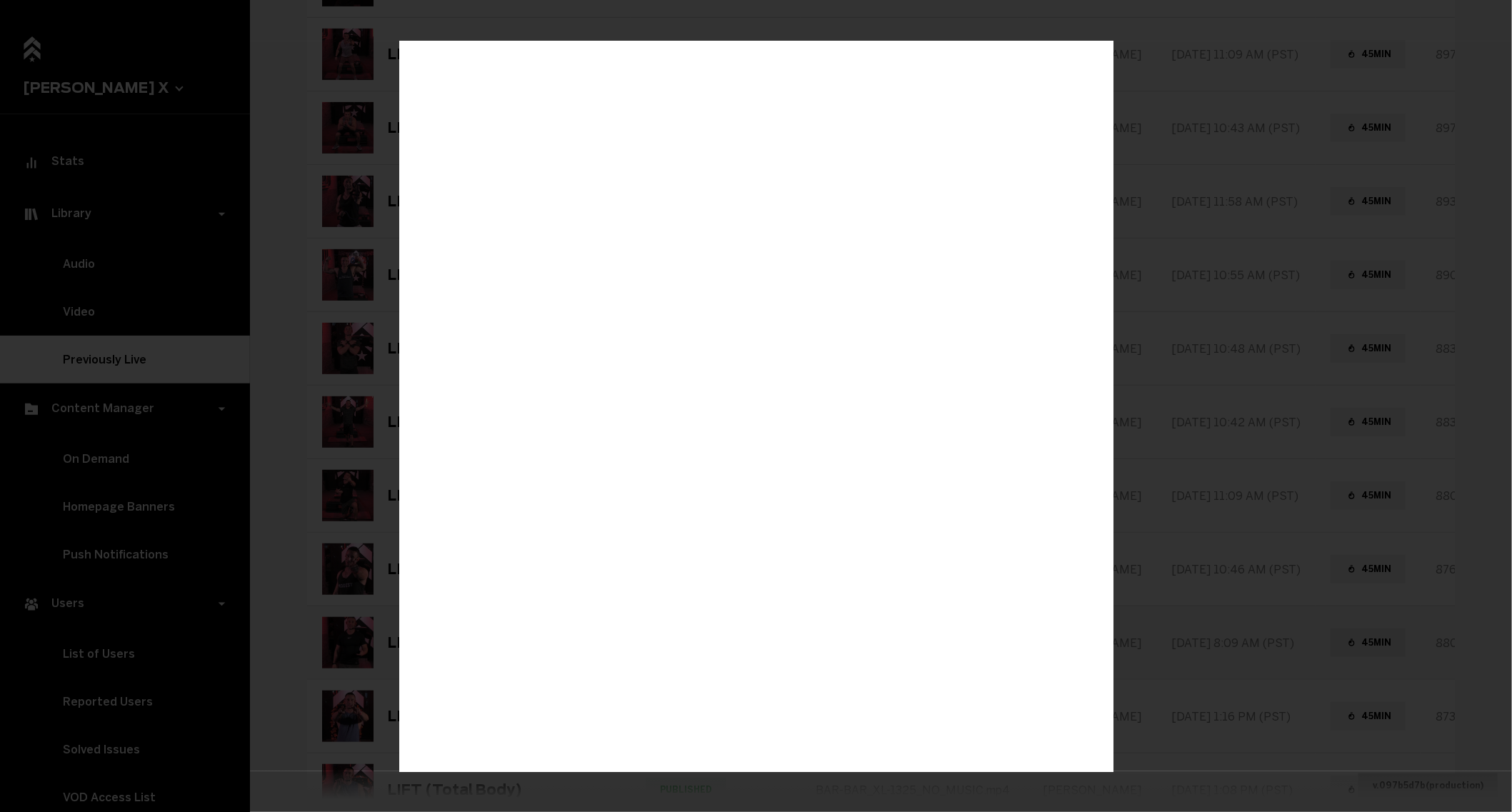
scroll to position [0, 0]
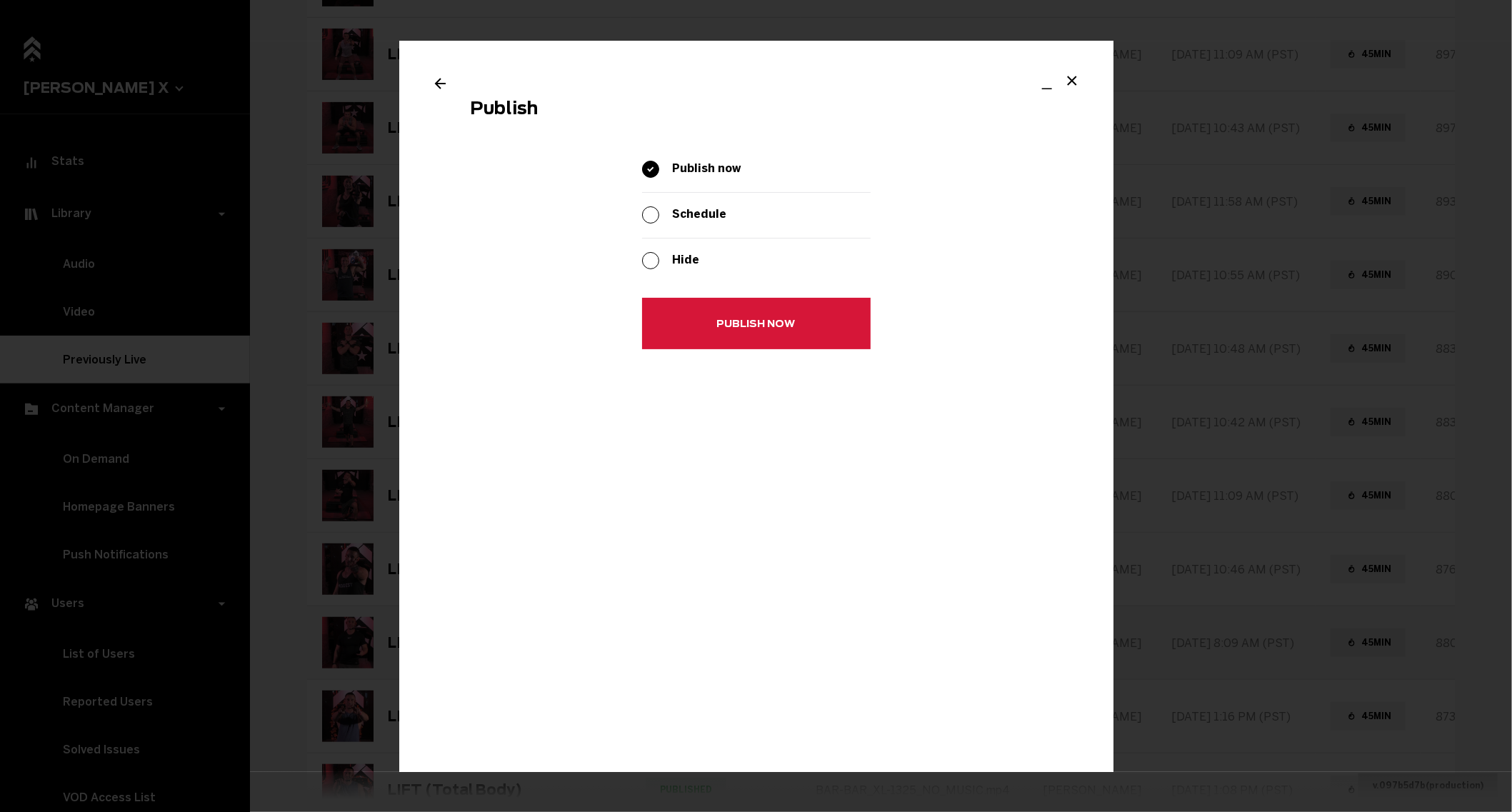
click at [680, 329] on button "Publish now" at bounding box center [756, 324] width 228 height 51
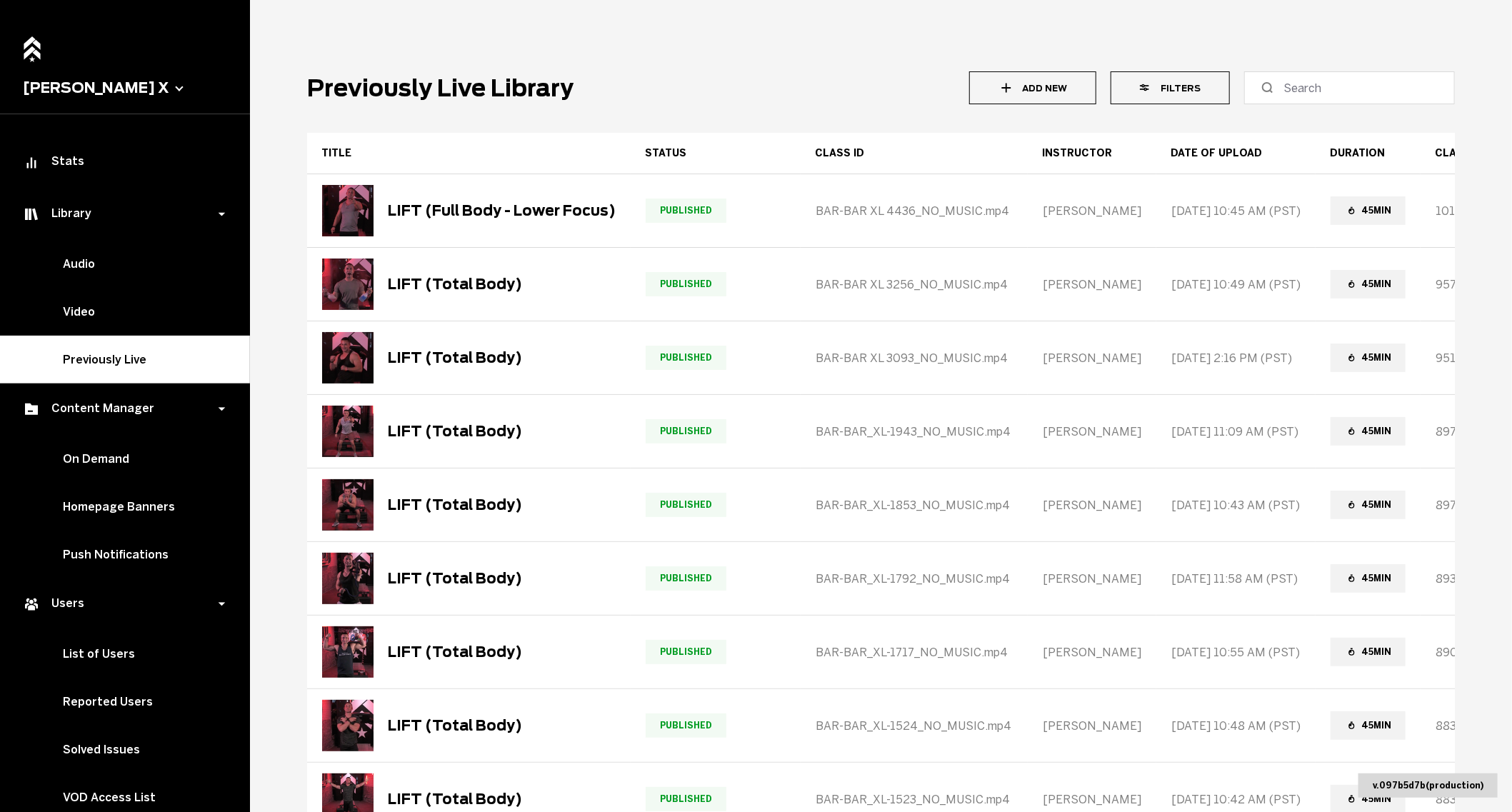
click at [1189, 95] on button "Filters" at bounding box center [1170, 88] width 119 height 33
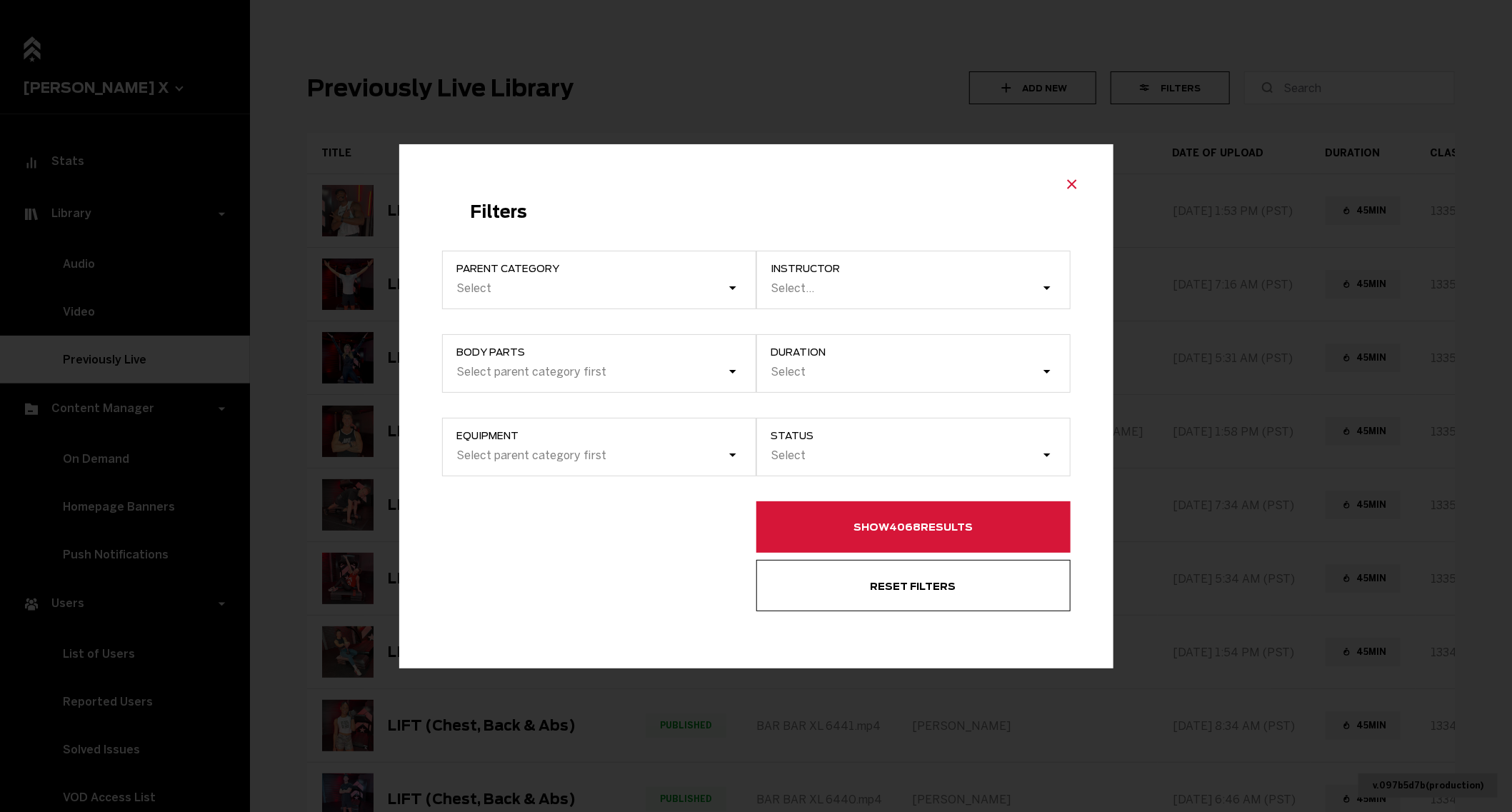
click at [1069, 178] on icon "Close modal" at bounding box center [1072, 184] width 17 height 17
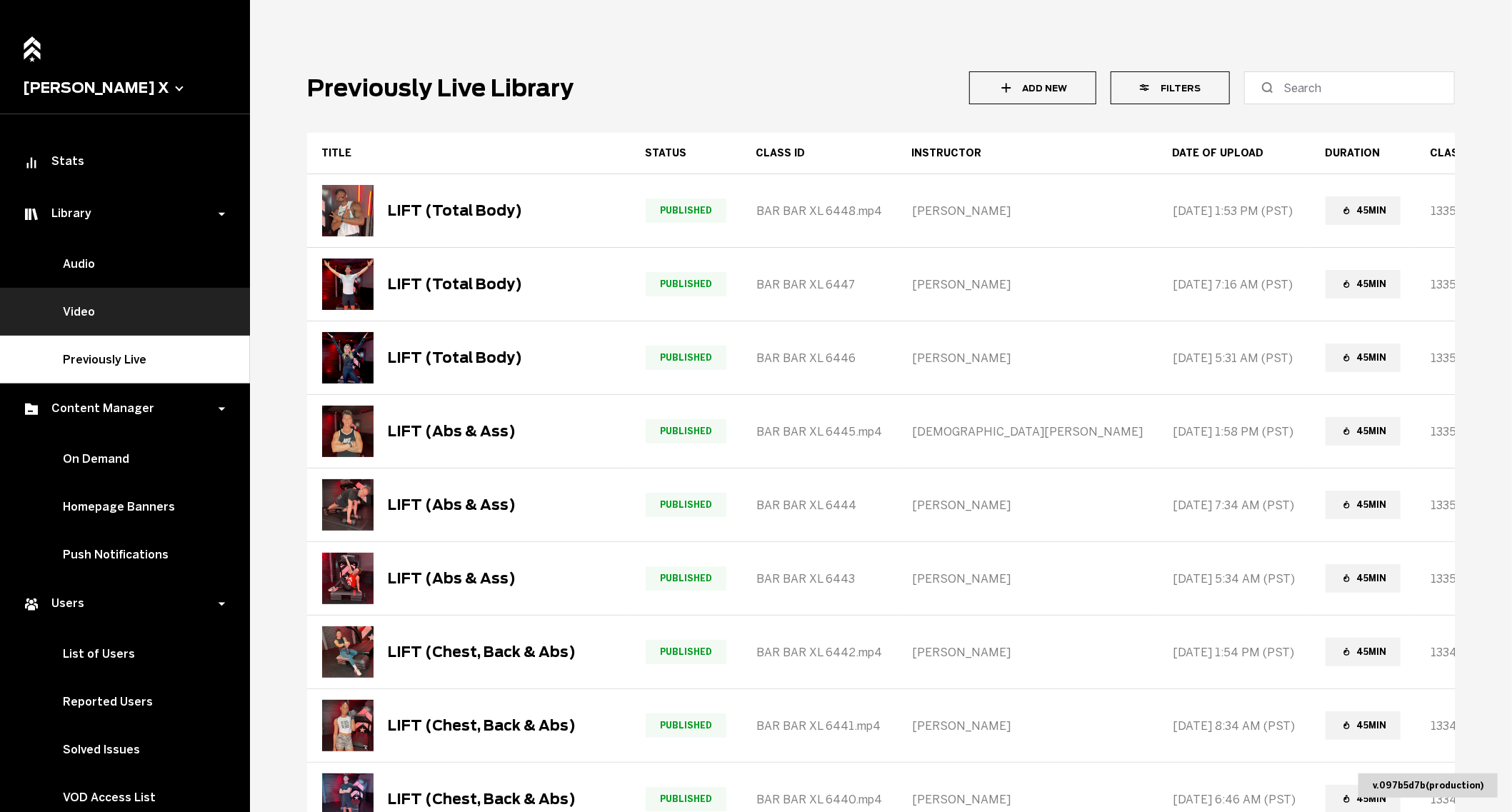
click at [79, 315] on link "Video" at bounding box center [125, 311] width 250 height 48
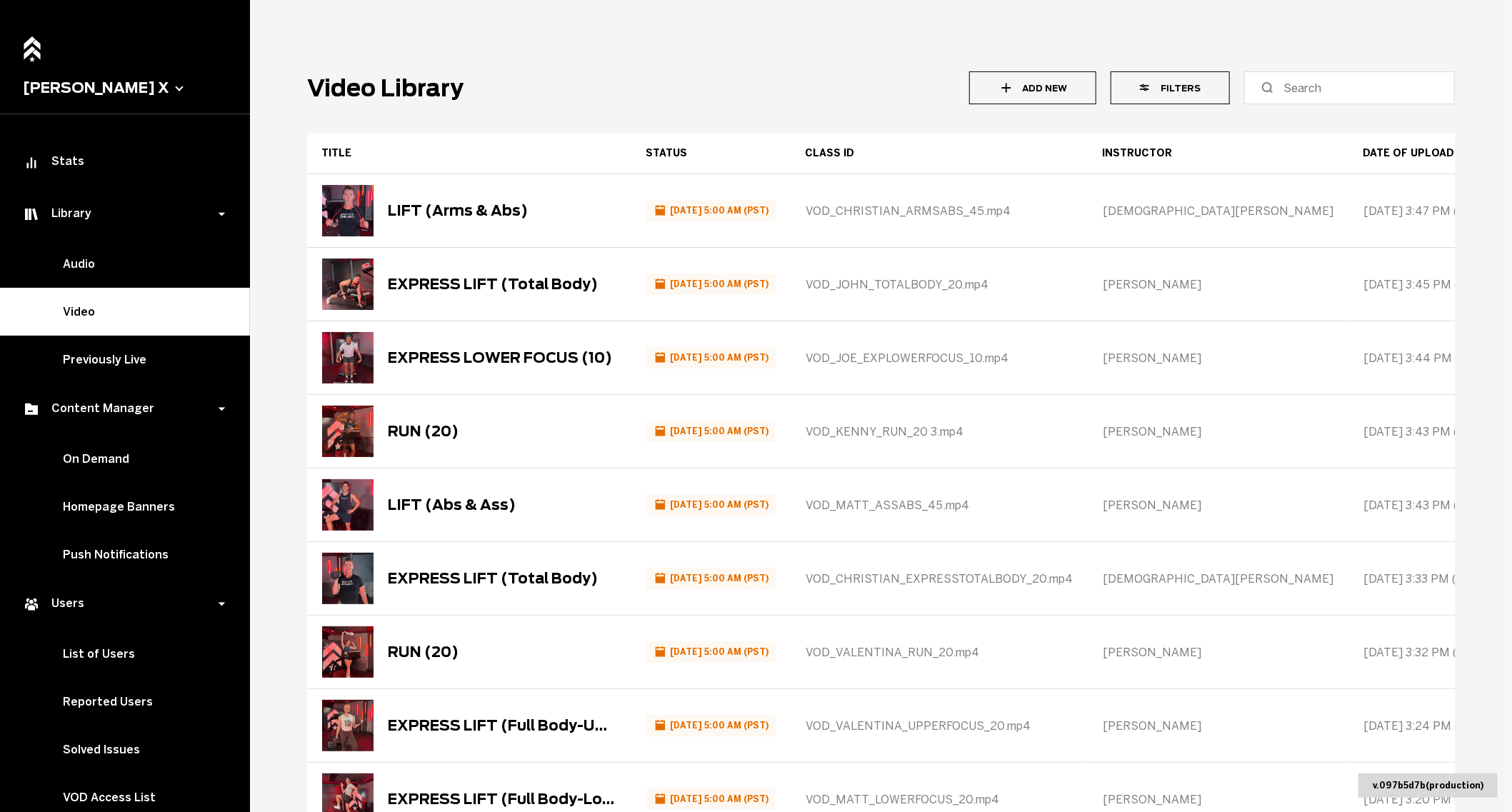
click at [1212, 93] on button "Filters" at bounding box center [1170, 88] width 119 height 33
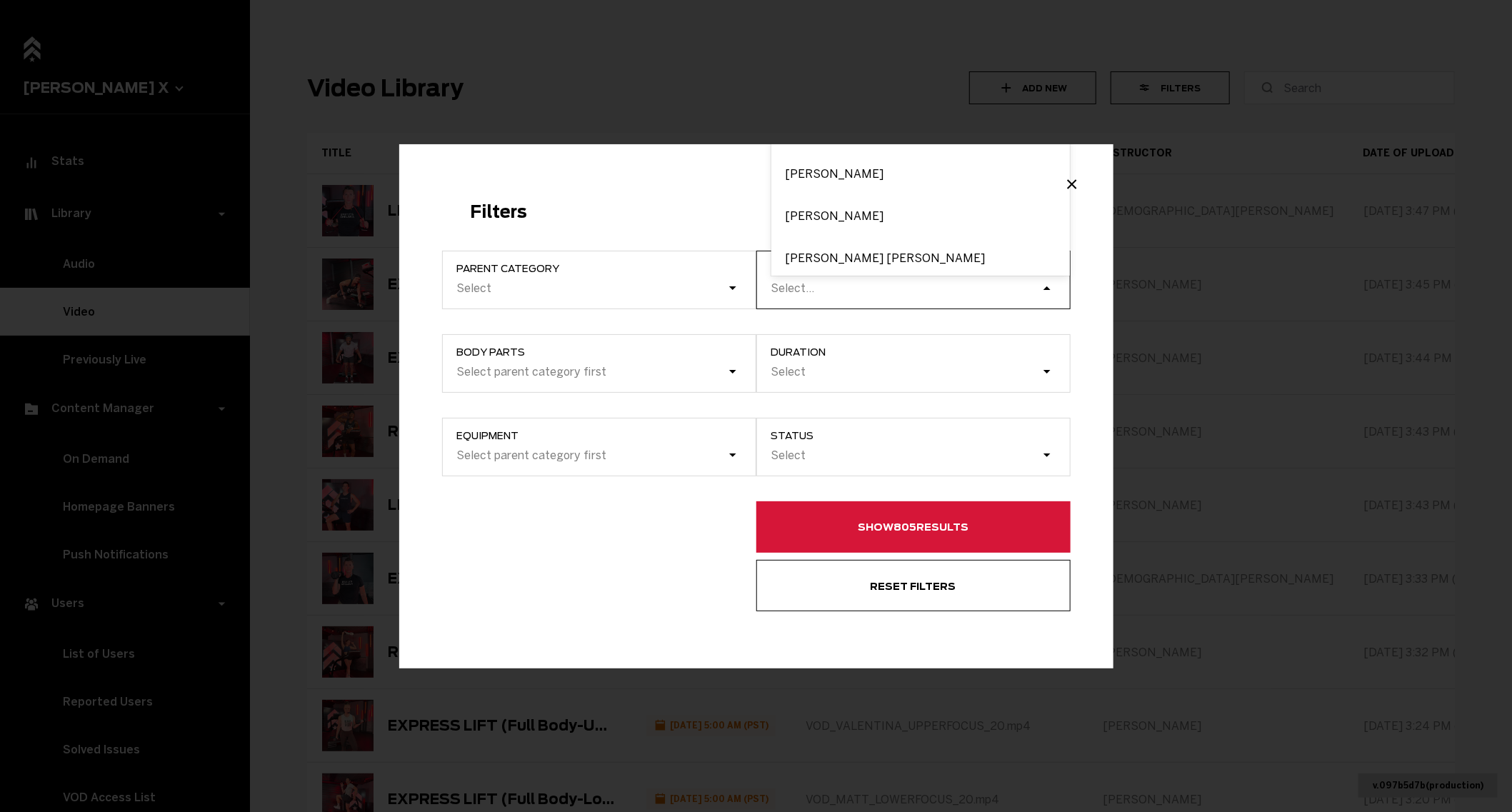
click at [906, 296] on div "Select..." at bounding box center [906, 288] width 271 height 19
click at [772, 295] on input "instructor option [PERSON_NAME] focused, 1 of 5. 5 results available. Use Up an…" at bounding box center [772, 288] width 2 height 13
type input "[PERSON_NAME]"
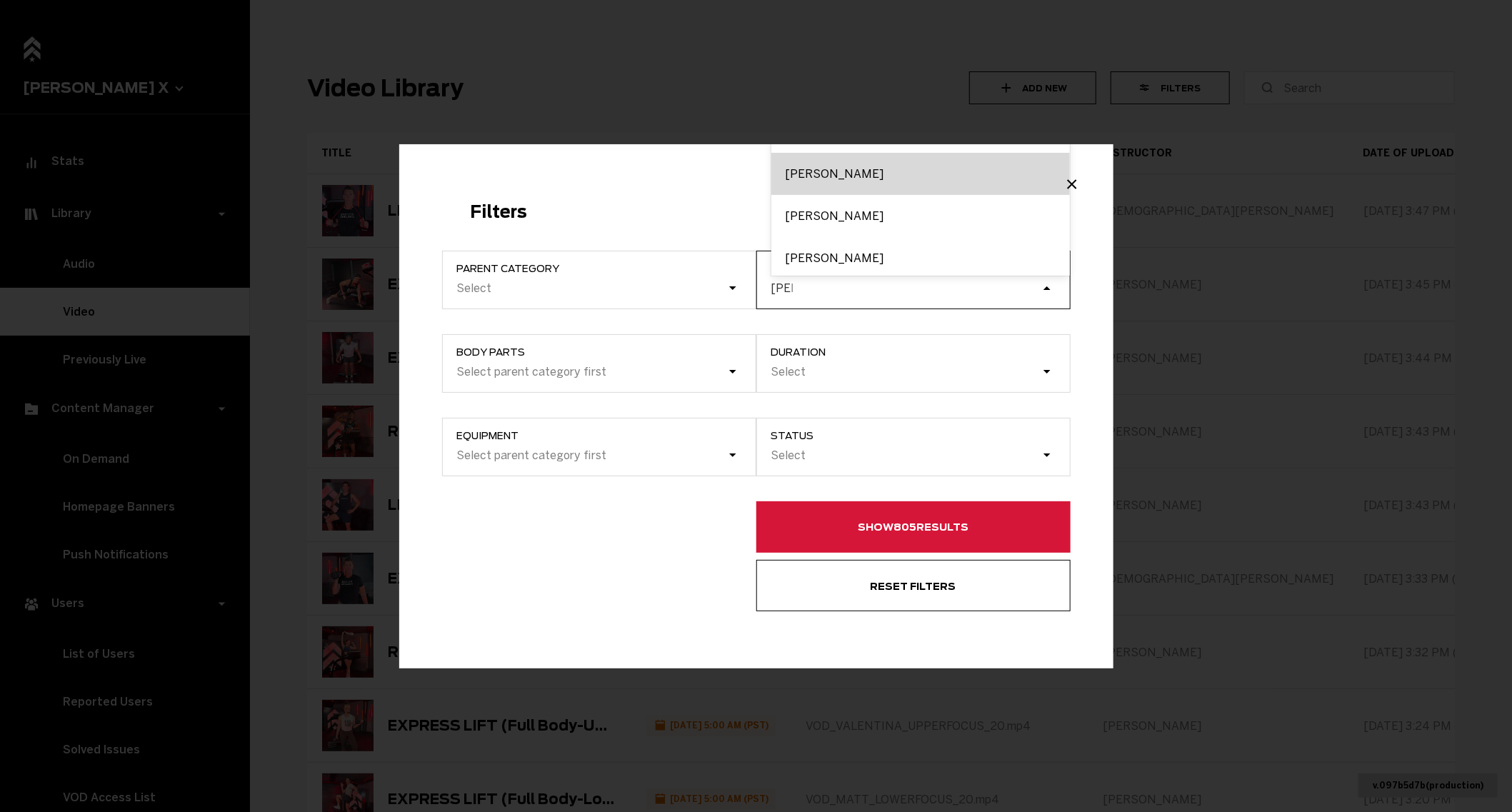
click at [813, 185] on div "[PERSON_NAME]" at bounding box center [920, 174] width 299 height 42
click at [793, 281] on input "[PERSON_NAME]" at bounding box center [781, 288] width 21 height 13
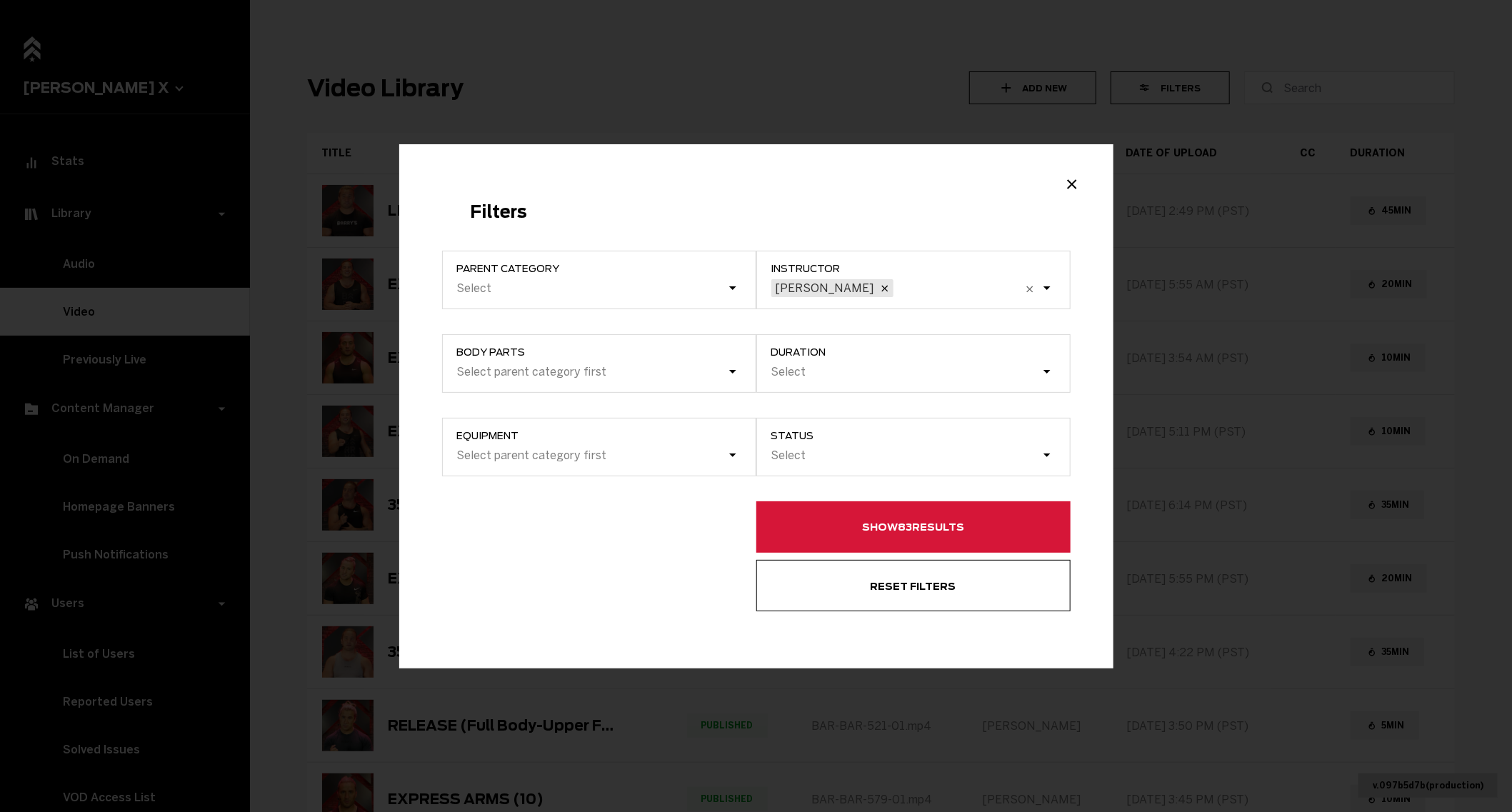
click at [872, 528] on button "Show 83 results" at bounding box center [913, 527] width 314 height 51
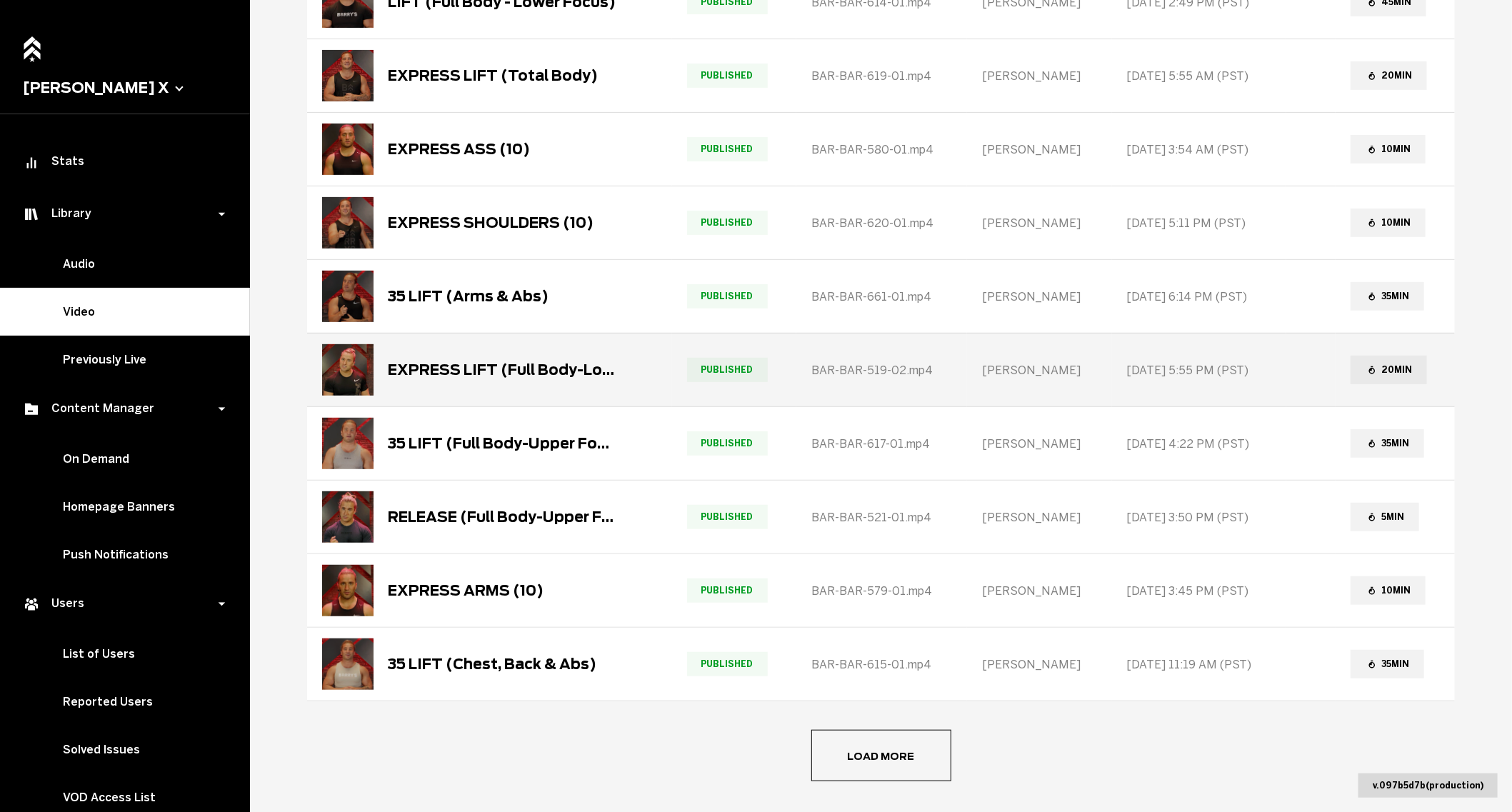
scroll to position [245, 0]
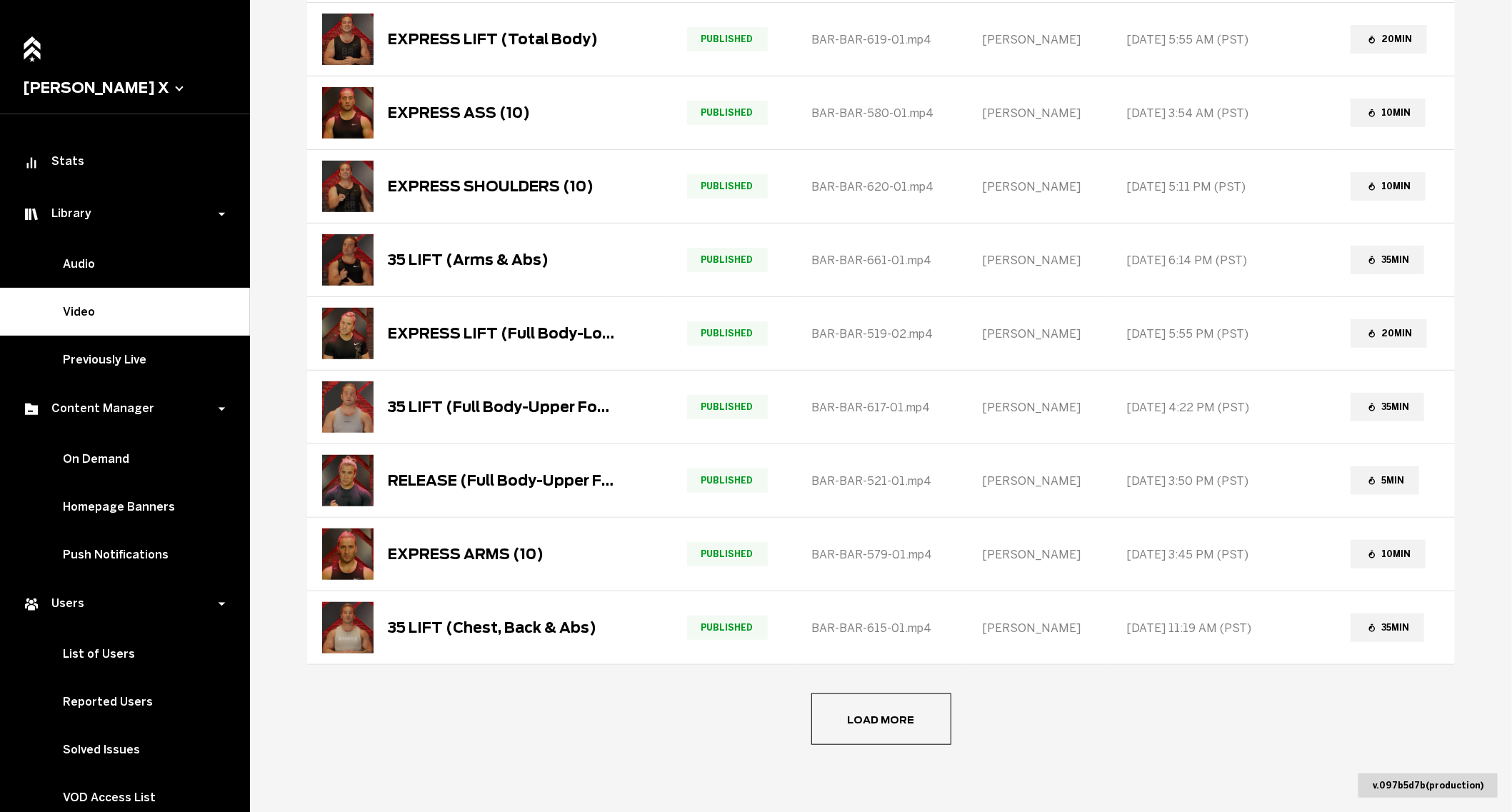
click at [0, 0] on span "Load more" at bounding box center [0, 0] width 0 height 0
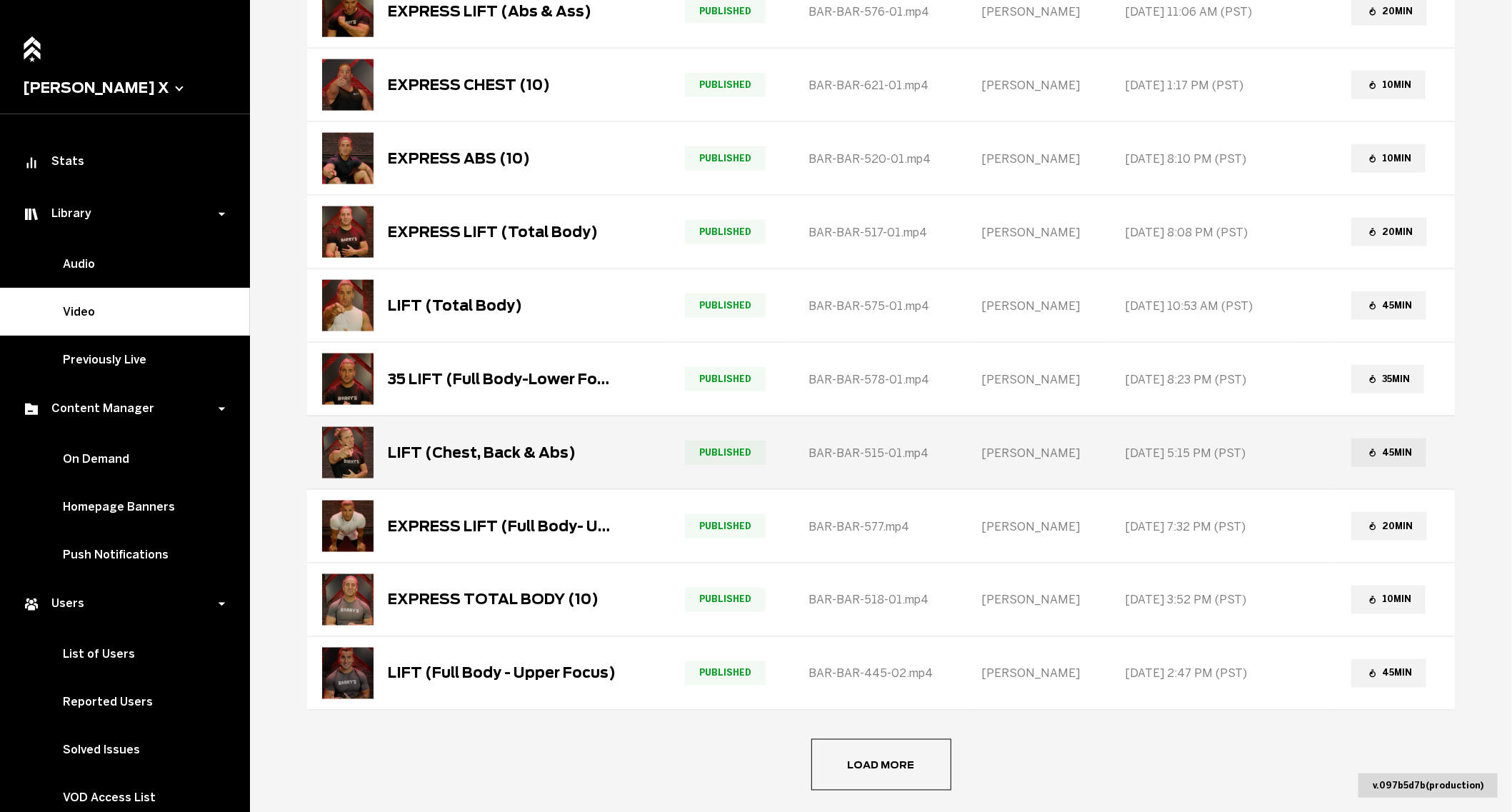
scroll to position [965, 0]
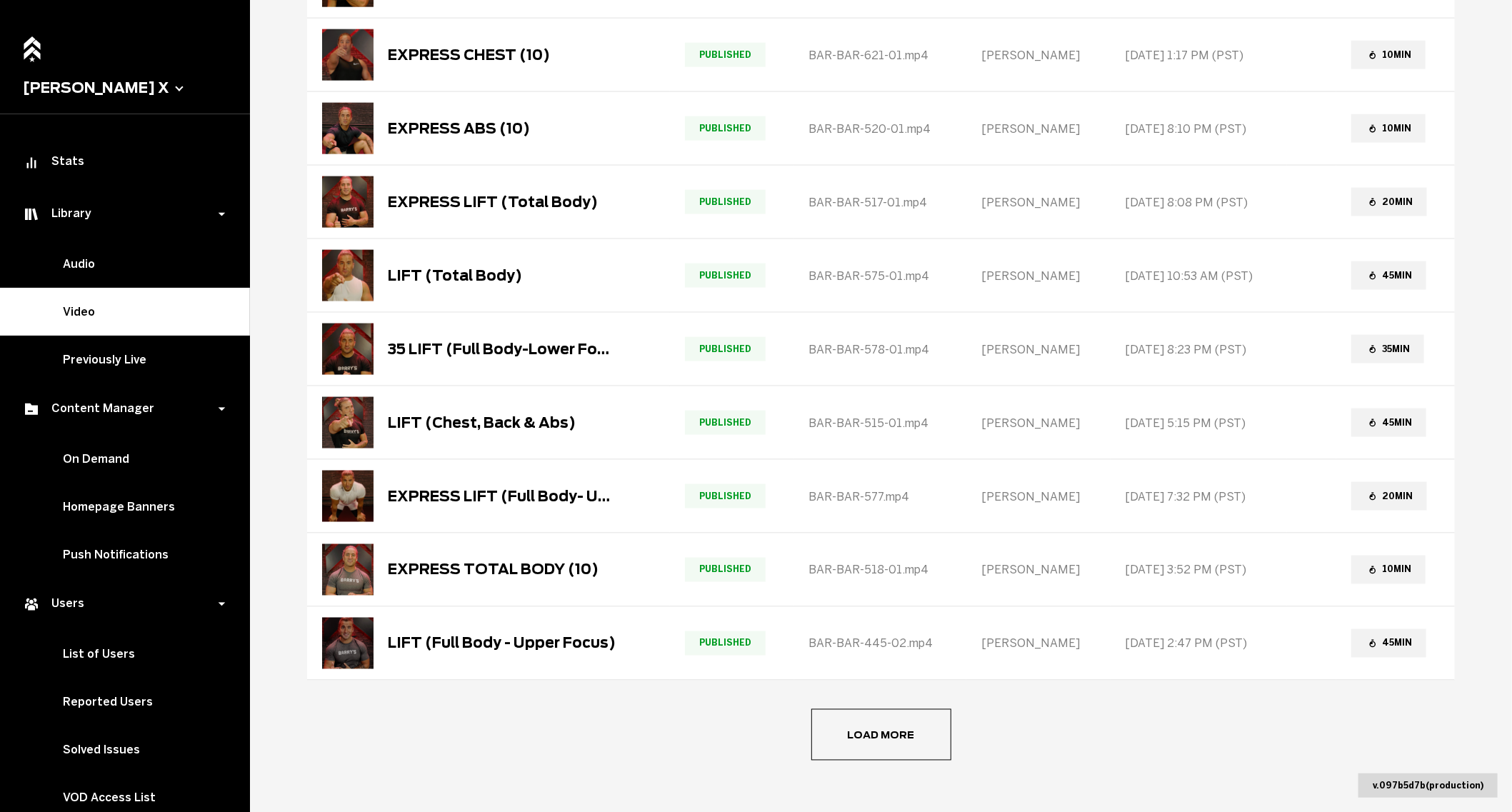
click at [878, 718] on button "Load more" at bounding box center [881, 735] width 140 height 51
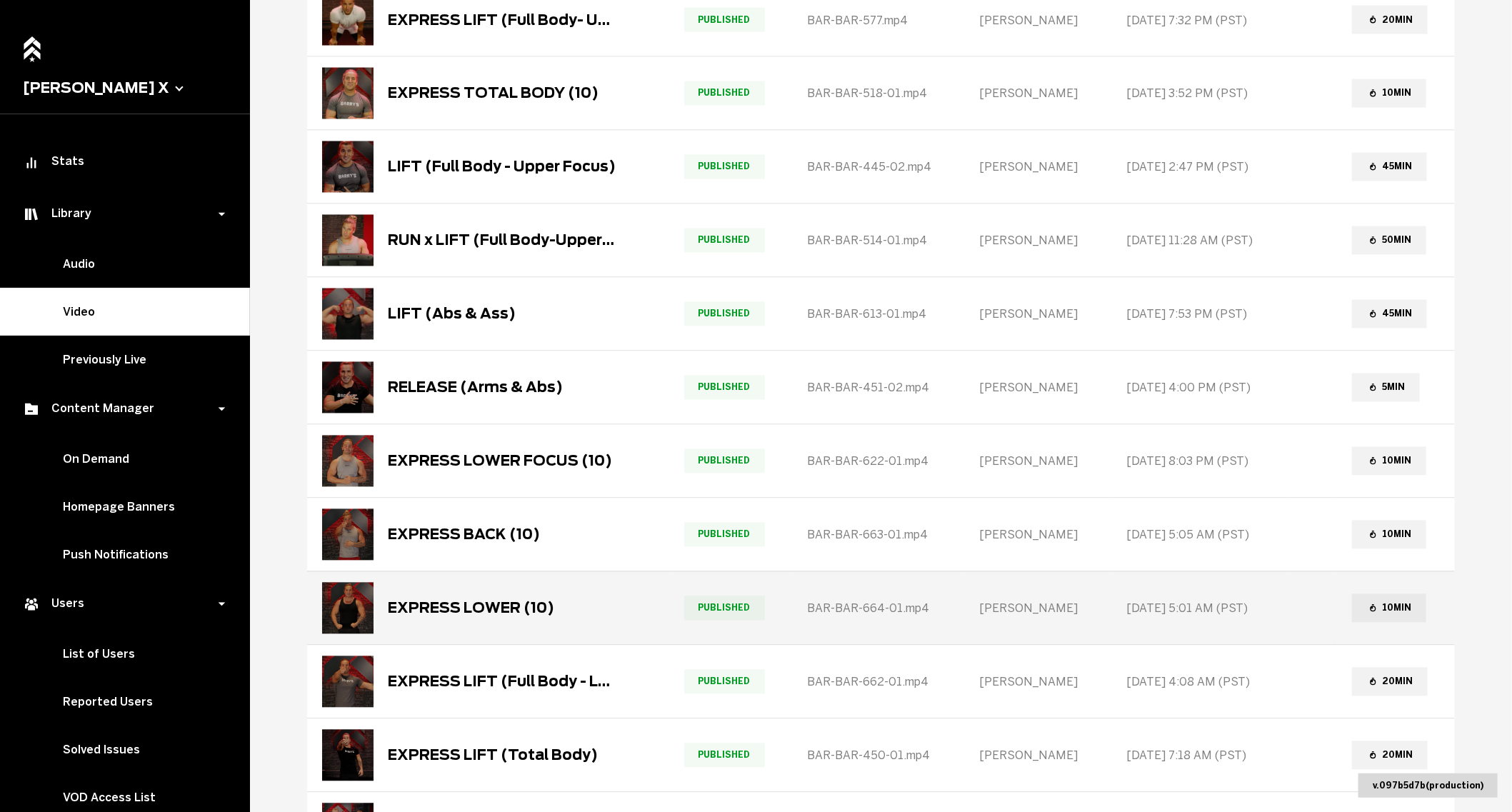
scroll to position [1449, 0]
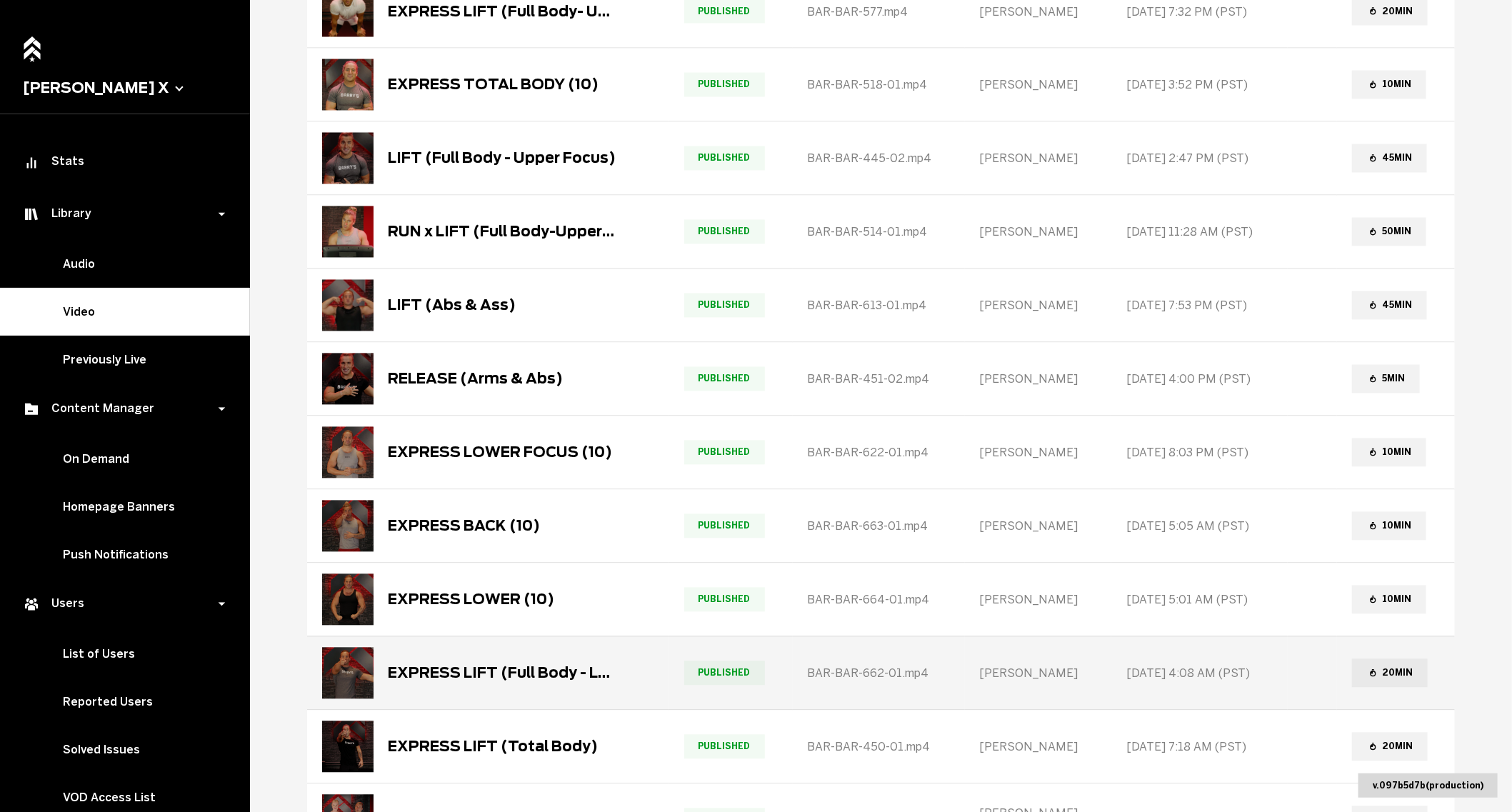
click at [436, 665] on div "EXPRESS LIFT (Full Body - Lower Focus)" at bounding box center [501, 673] width 228 height 17
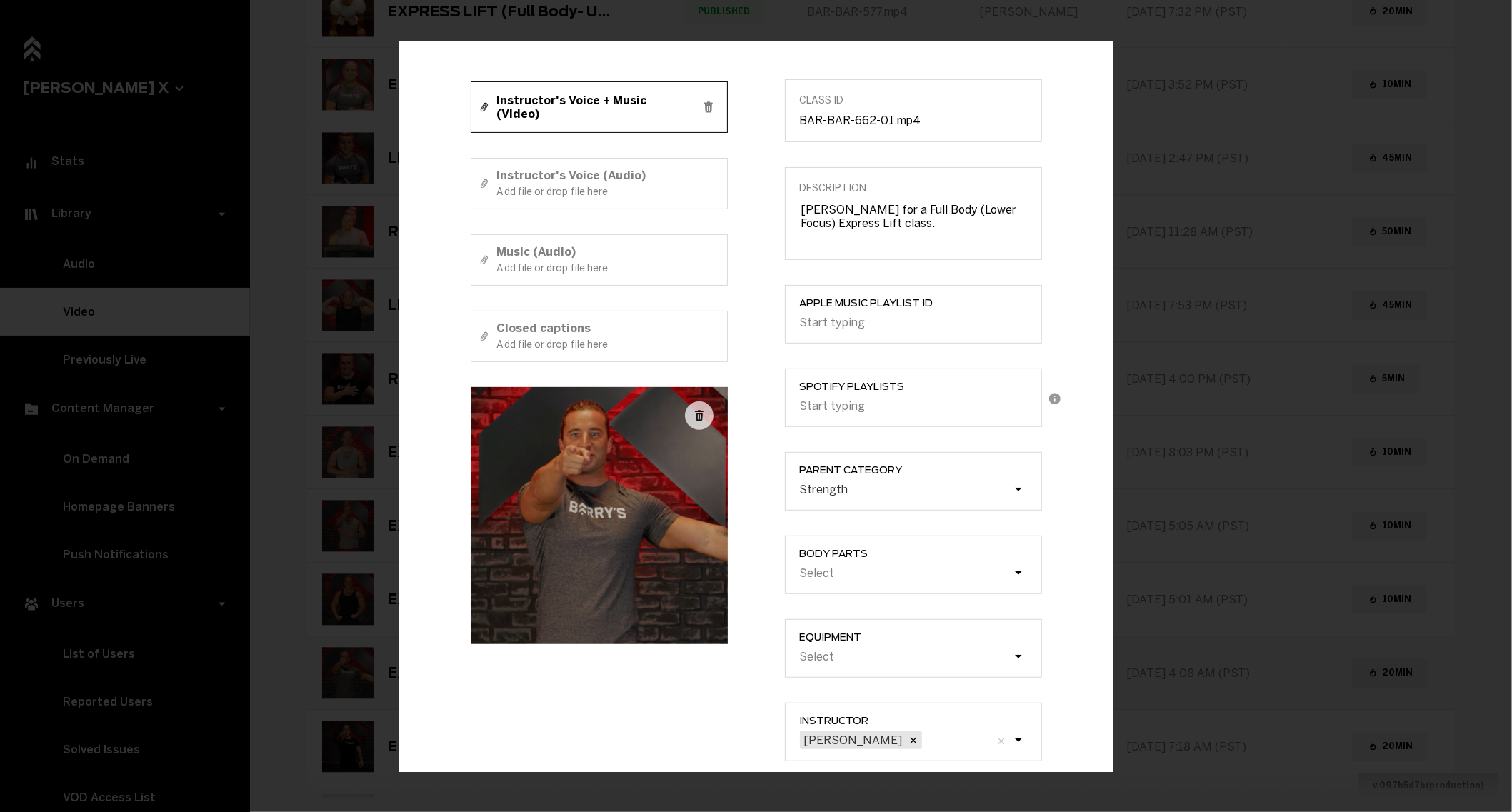
scroll to position [198, 0]
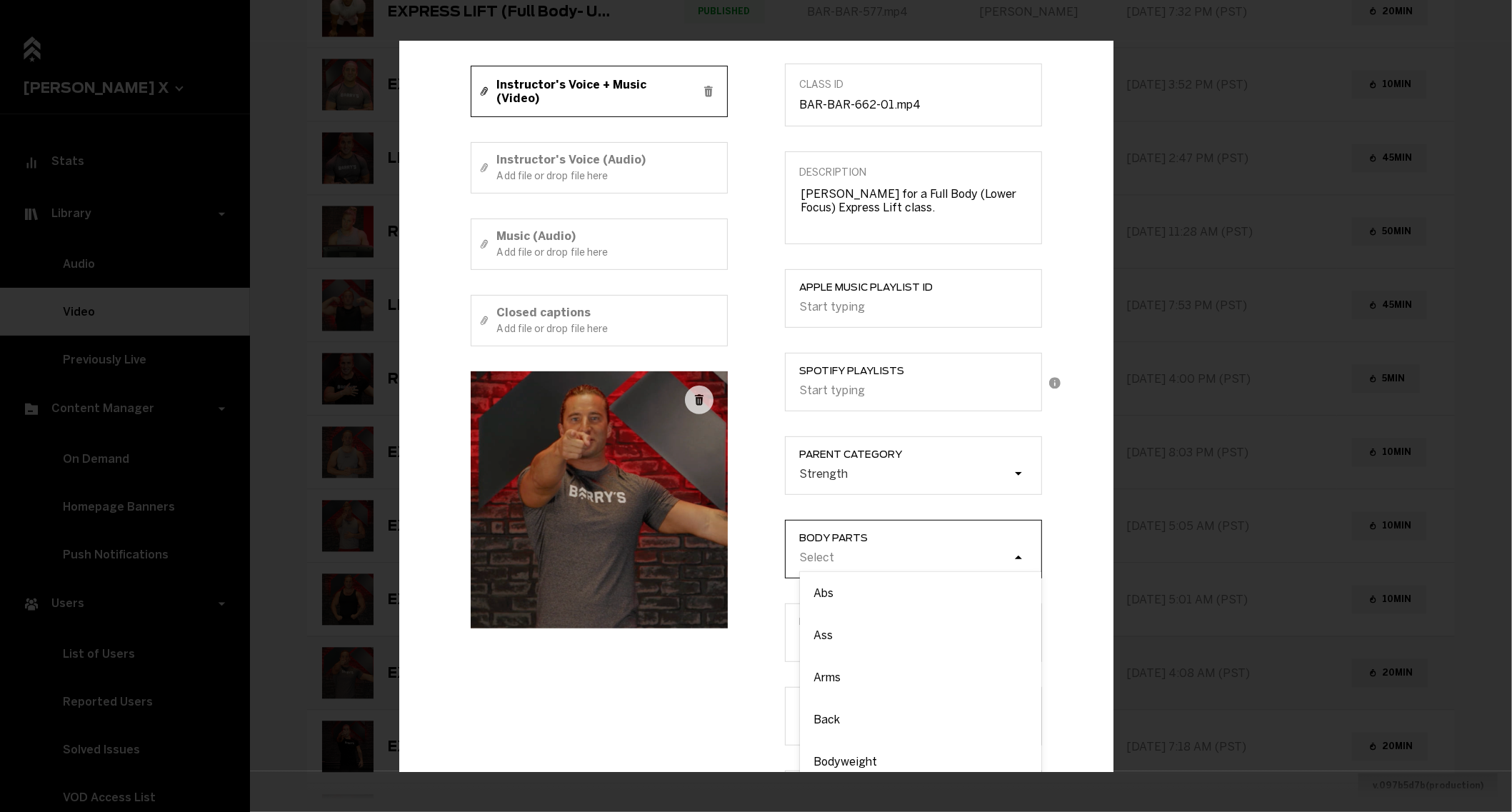
click at [821, 553] on div "Select" at bounding box center [817, 556] width 35 height 13
click at [727, 558] on input "Body parts option Abs focused, 1 of 12. 12 results available. Use Up and Down t…" at bounding box center [727, 558] width 0 height 0
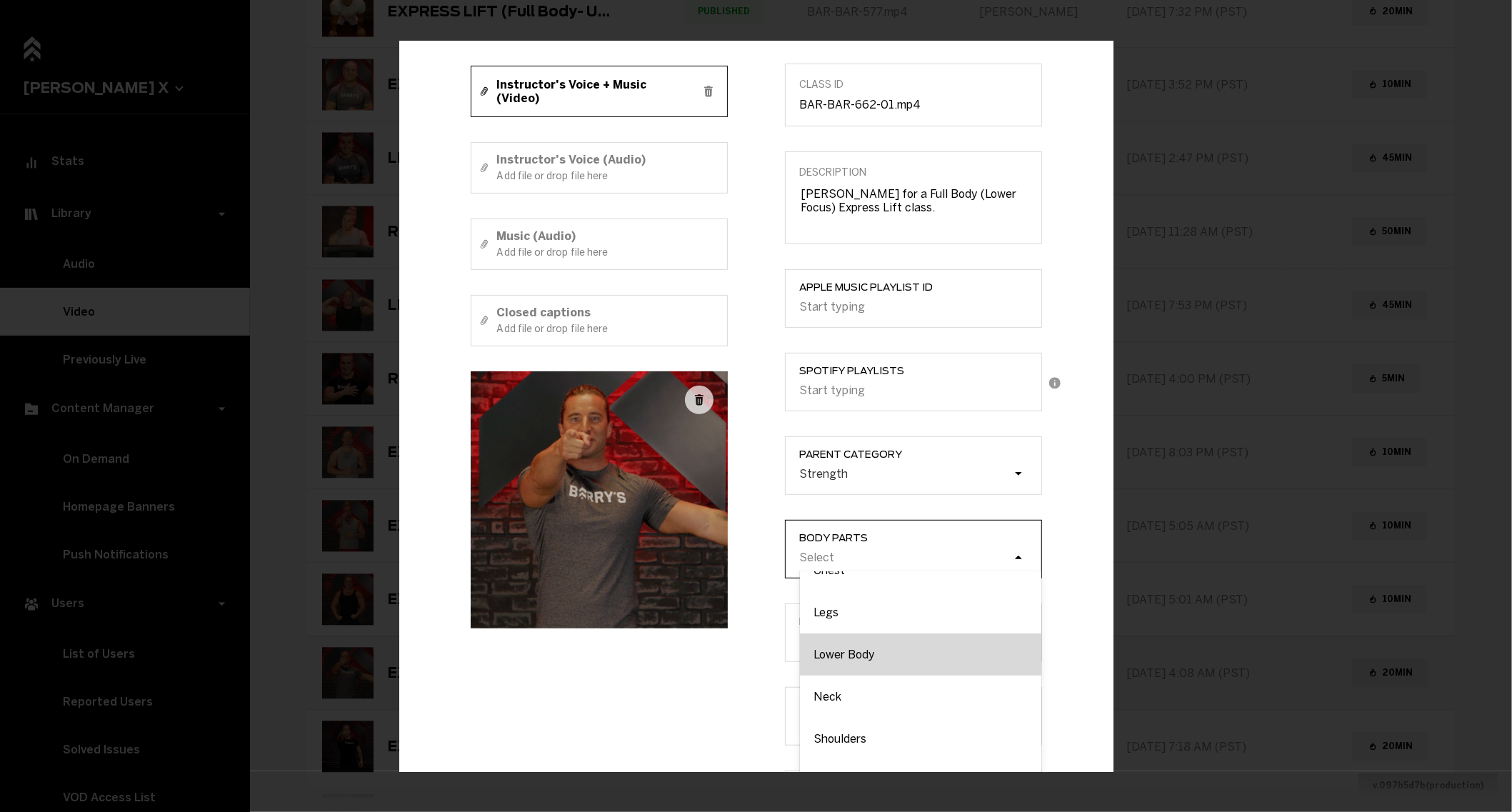
click at [839, 669] on div "Lower Body" at bounding box center [920, 655] width 242 height 42
click at [727, 558] on input "Body parts option Lower Body focused, 8 of 12. 12 results available. Use Up and…" at bounding box center [727, 558] width 0 height 0
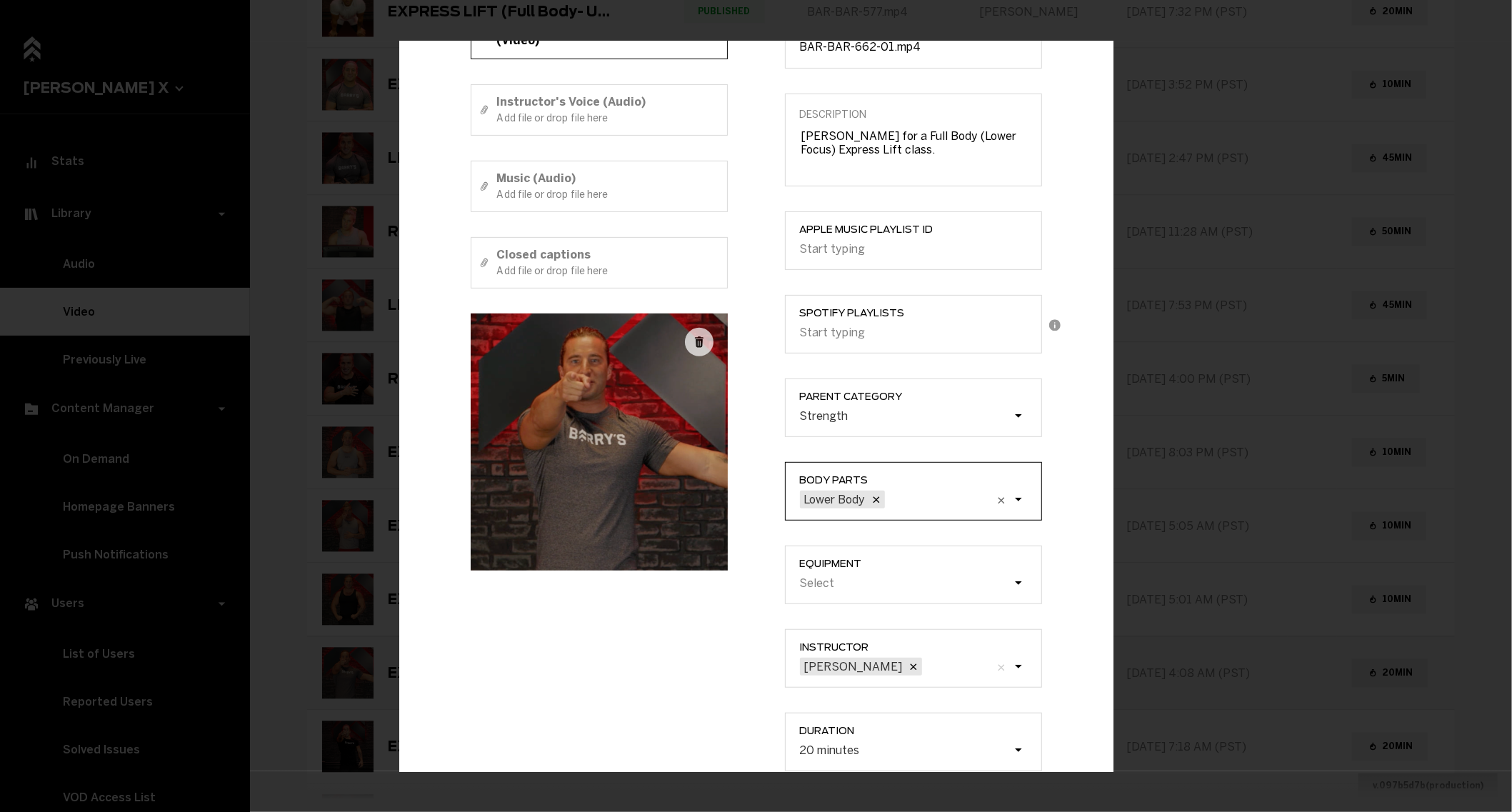
scroll to position [268, 0]
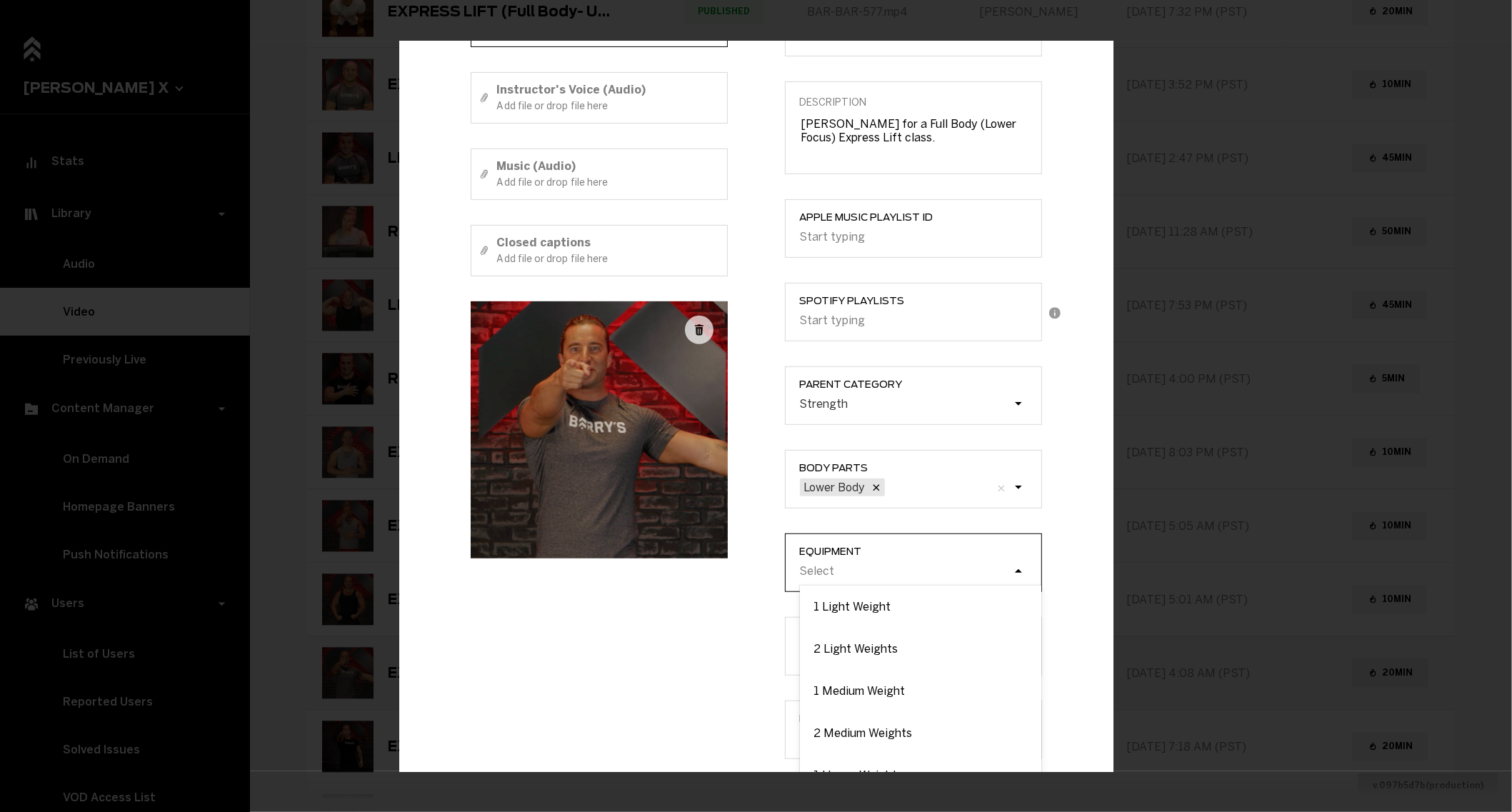
click at [839, 574] on div "Select" at bounding box center [905, 570] width 214 height 13
click at [727, 571] on input "Equipment option 1 Light Weight focused, 1 of 9. 9 results available. Use Up an…" at bounding box center [727, 571] width 0 height 0
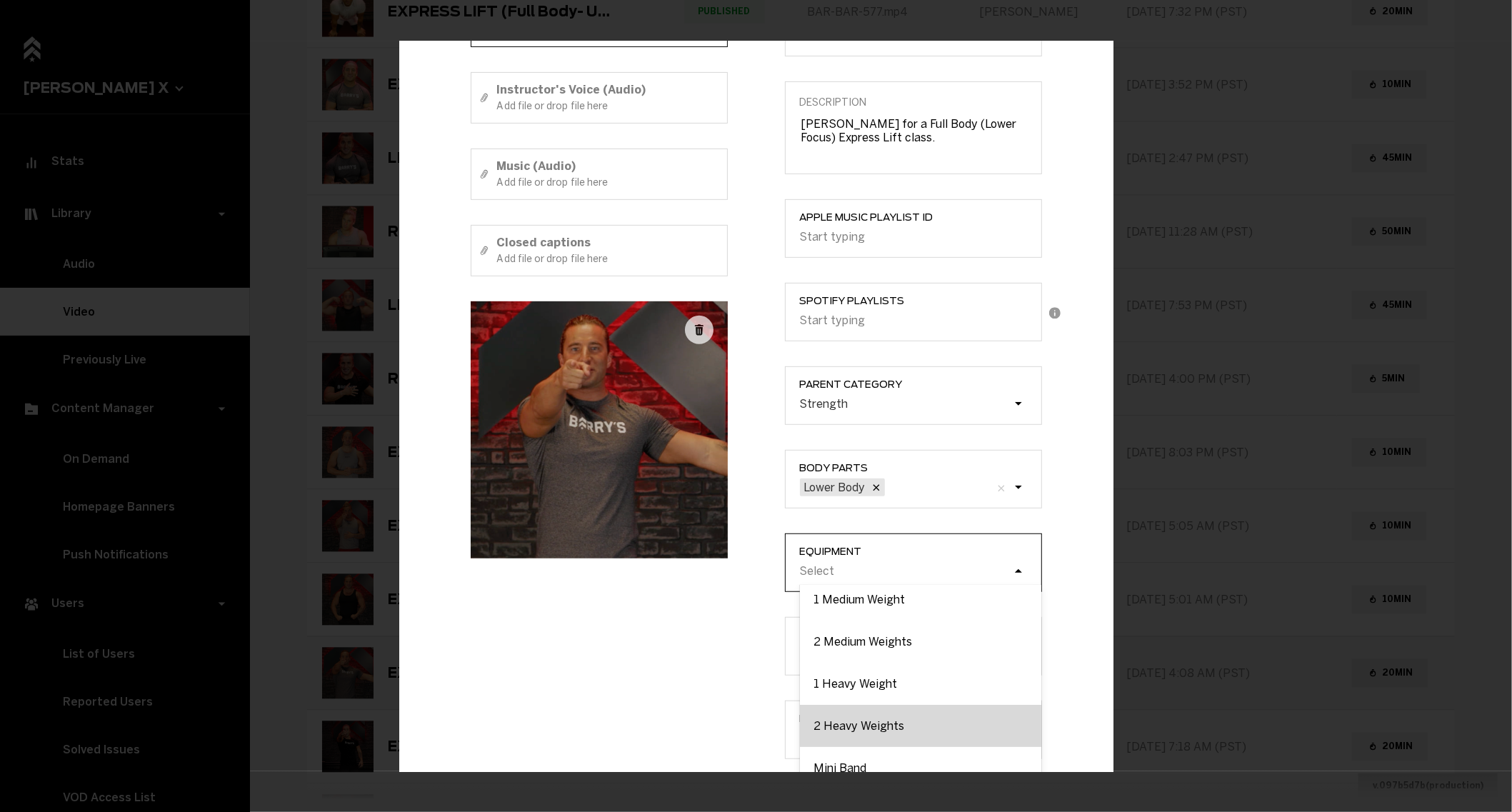
click at [850, 715] on div "2 Heavy Weights" at bounding box center [920, 726] width 242 height 42
click at [727, 571] on input "Equipment option 2 Heavy Weights focused, 6 of 9. 9 results available. Use Up a…" at bounding box center [727, 571] width 0 height 0
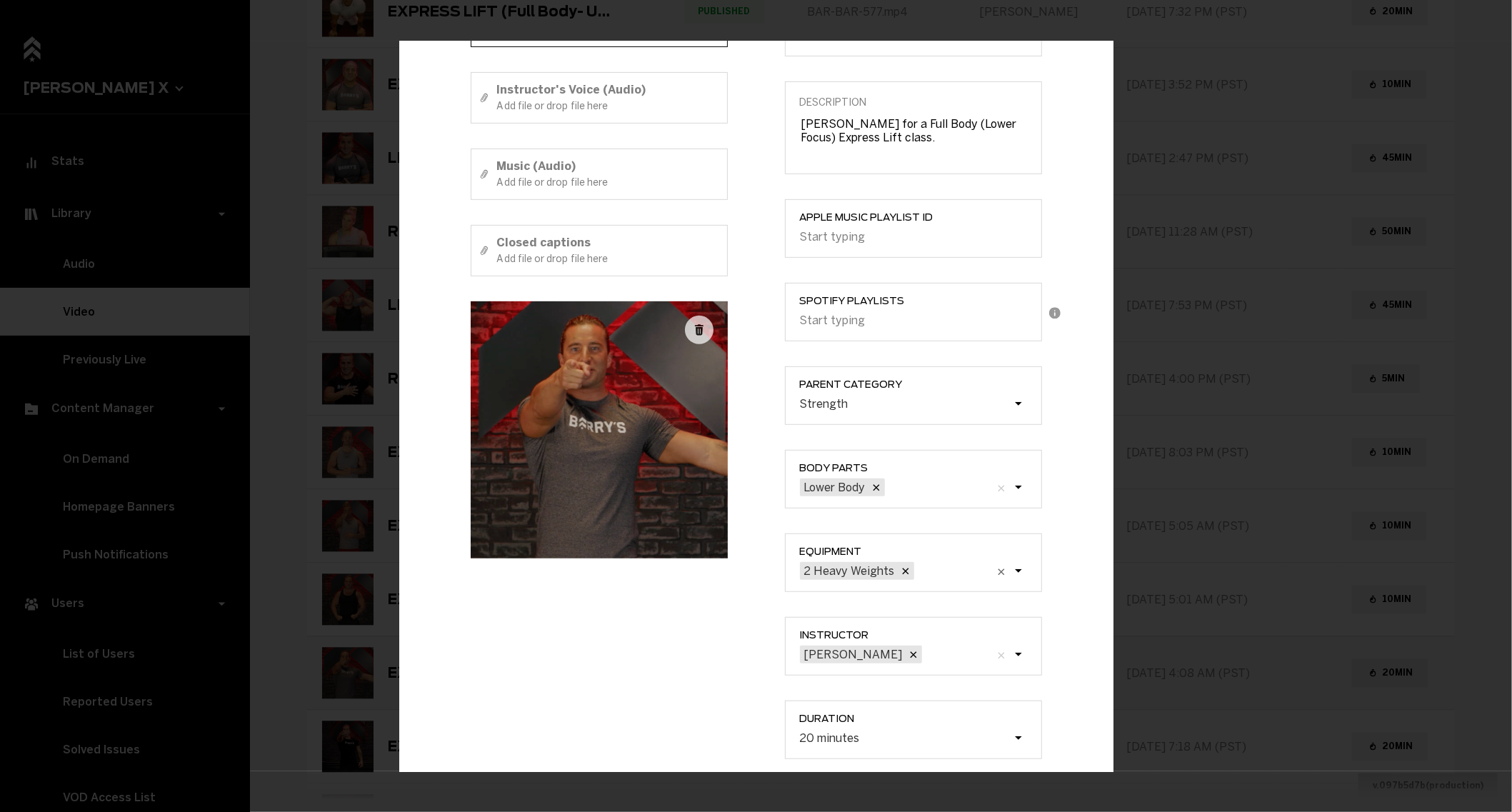
click at [730, 703] on div "Title EXPRESS LIFT (Full Body - Lower Focus) Instructor's Voice + Music (Video)…" at bounding box center [599, 331] width 314 height 905
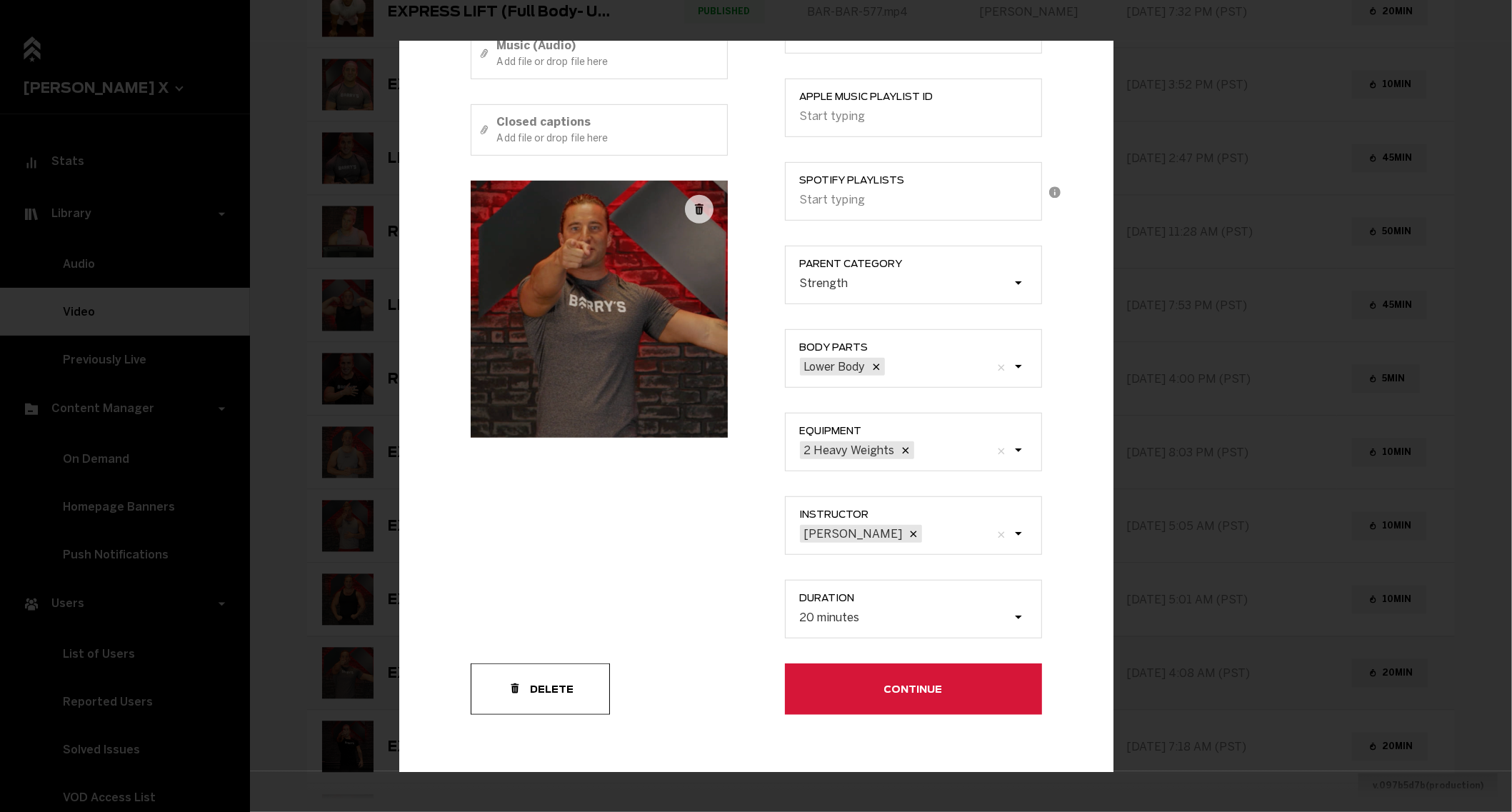
click at [812, 680] on button "Continue" at bounding box center [913, 689] width 257 height 51
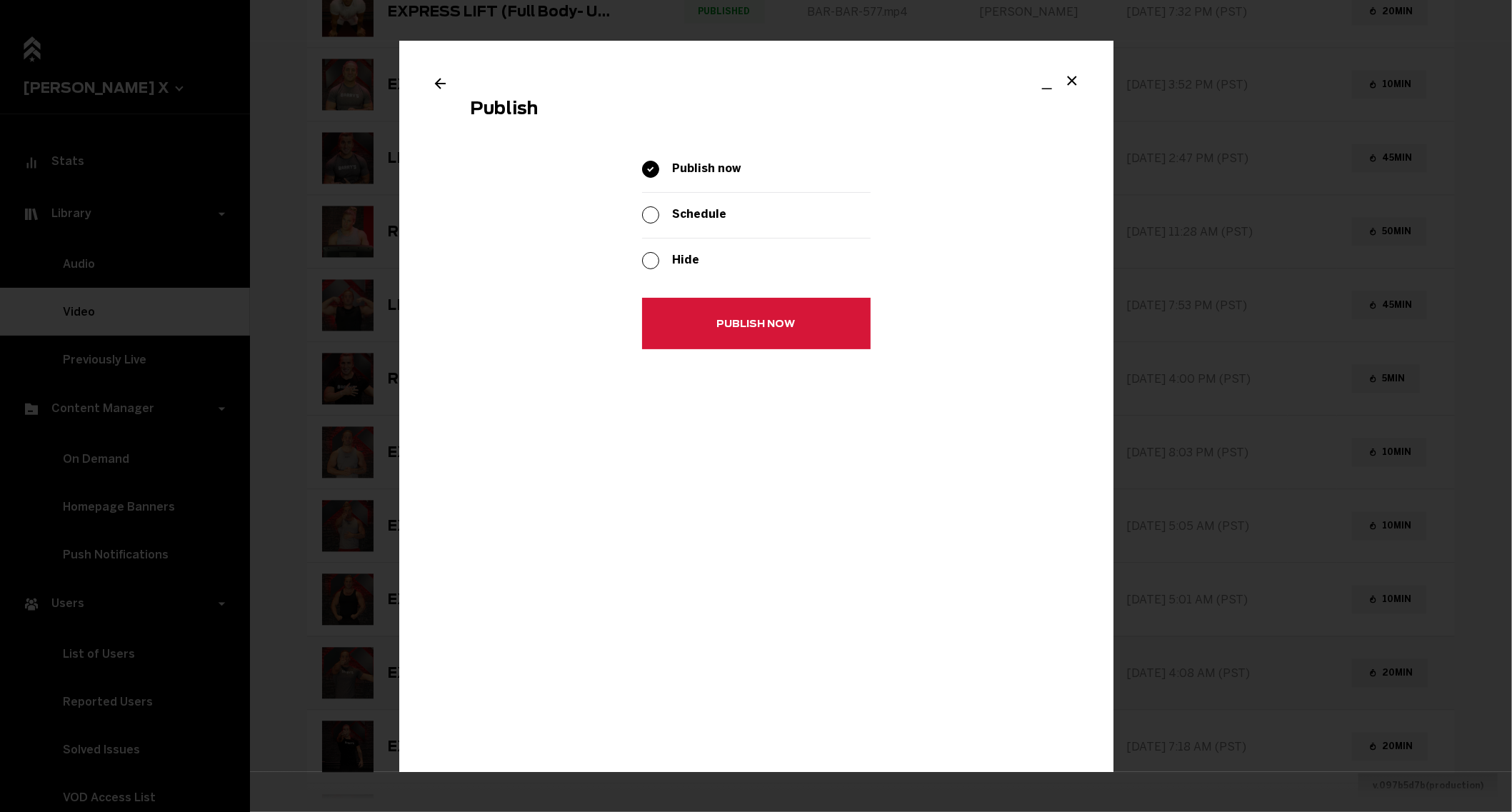
click at [704, 318] on button "Publish now" at bounding box center [756, 324] width 228 height 51
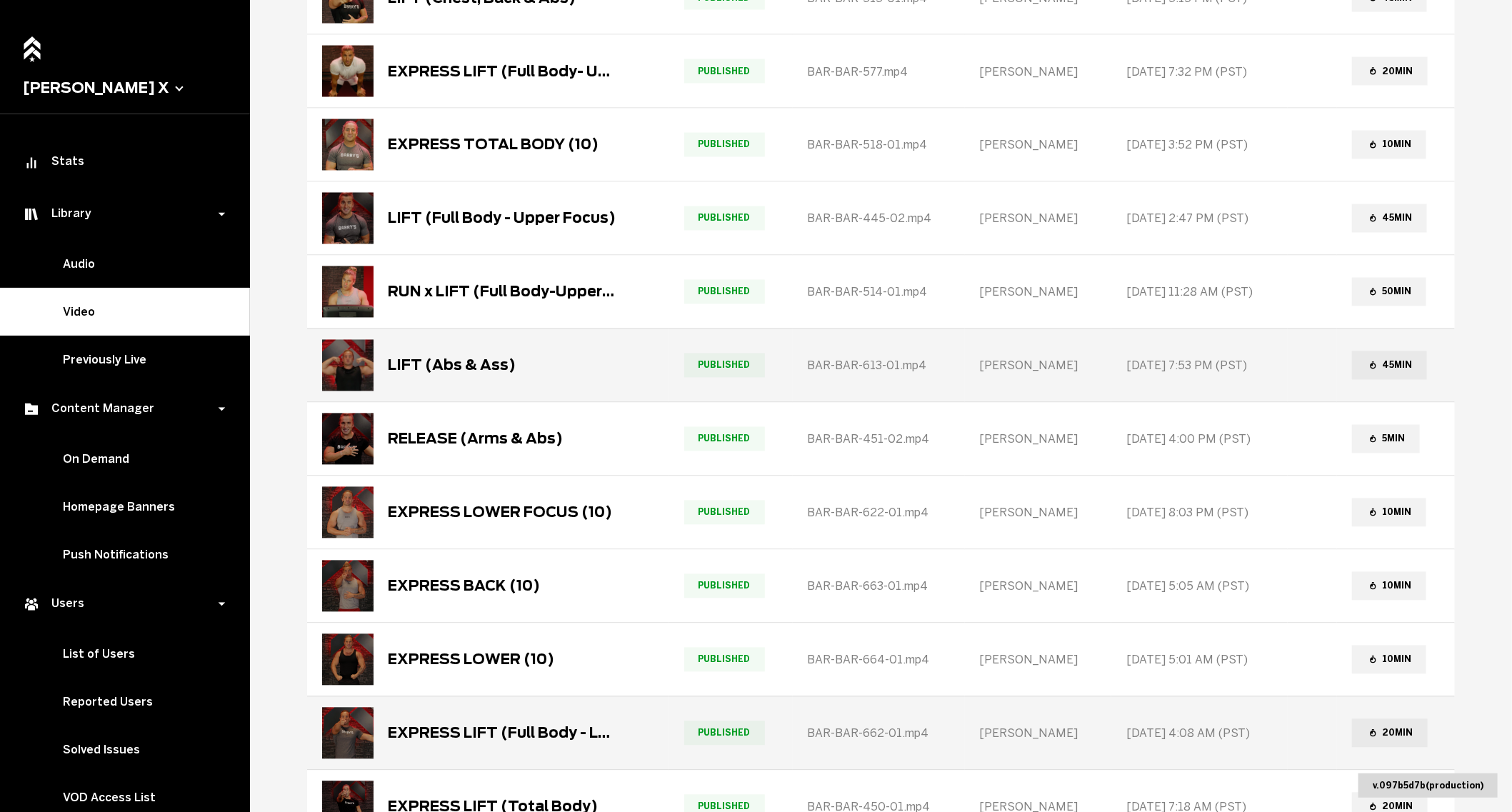
scroll to position [1392, 0]
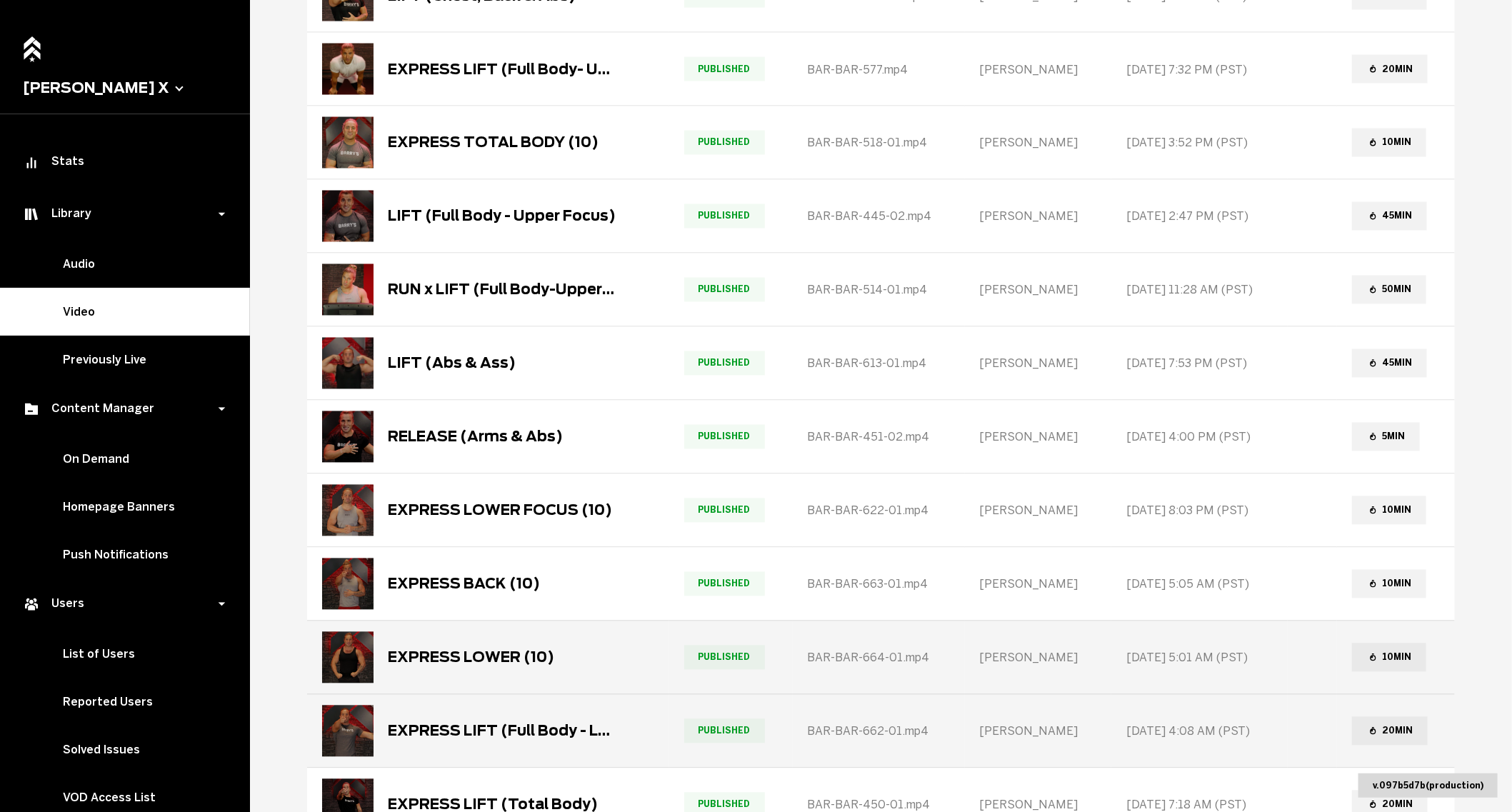
click at [545, 649] on div "EXPRESS LOWER (10)" at bounding box center [470, 658] width 166 height 17
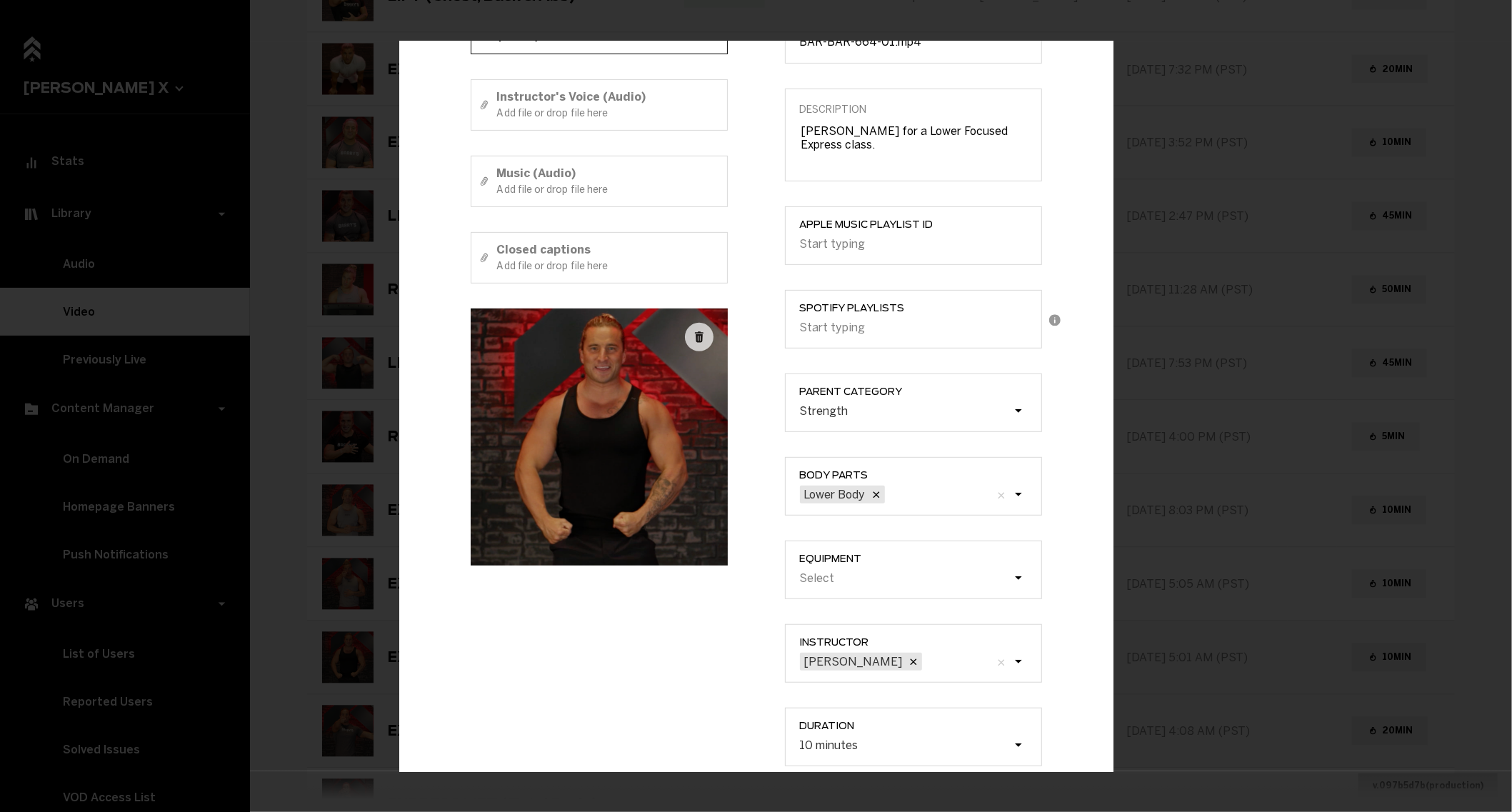
scroll to position [266, 0]
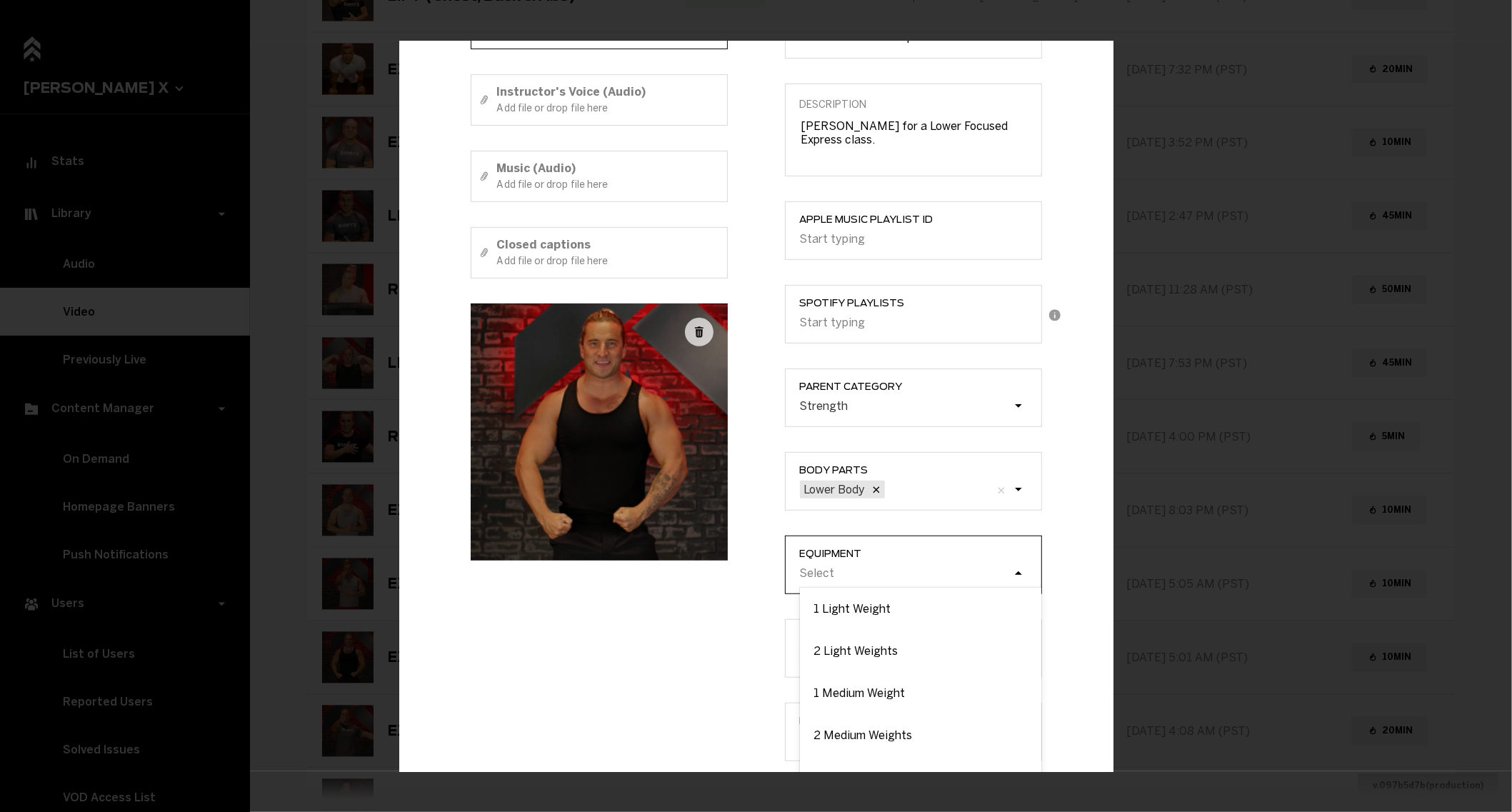
click at [873, 565] on div "Select" at bounding box center [920, 574] width 242 height 27
click at [727, 574] on input "Equipment option 1 Light Weight focused, 1 of 9. 9 results available. Use Up an…" at bounding box center [727, 574] width 0 height 0
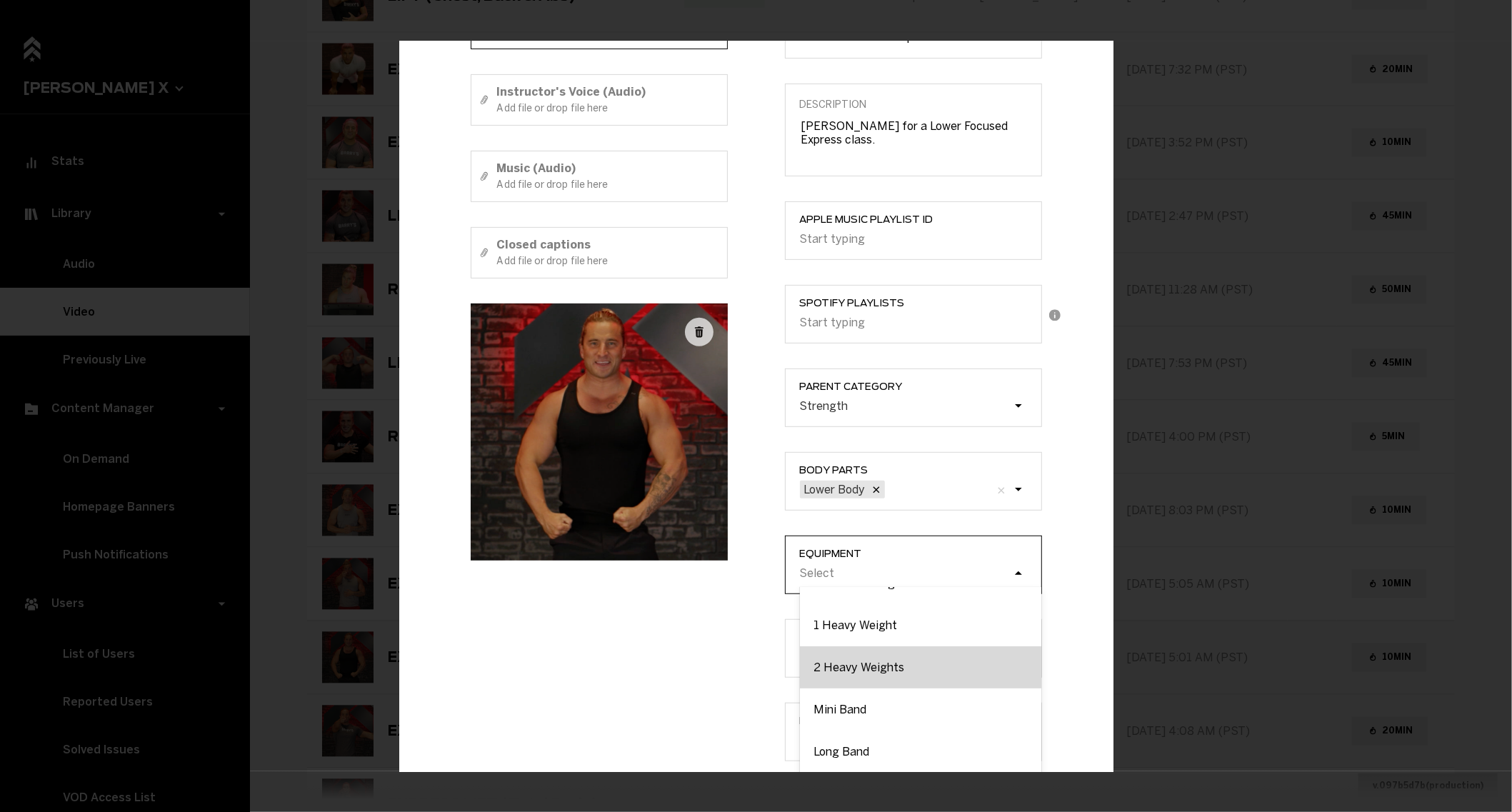
click at [852, 676] on div "2 Heavy Weights" at bounding box center [920, 667] width 242 height 42
click at [727, 574] on input "Equipment option 2 Heavy Weights focused, 6 of 9. 9 results available. Use Up a…" at bounding box center [727, 574] width 0 height 0
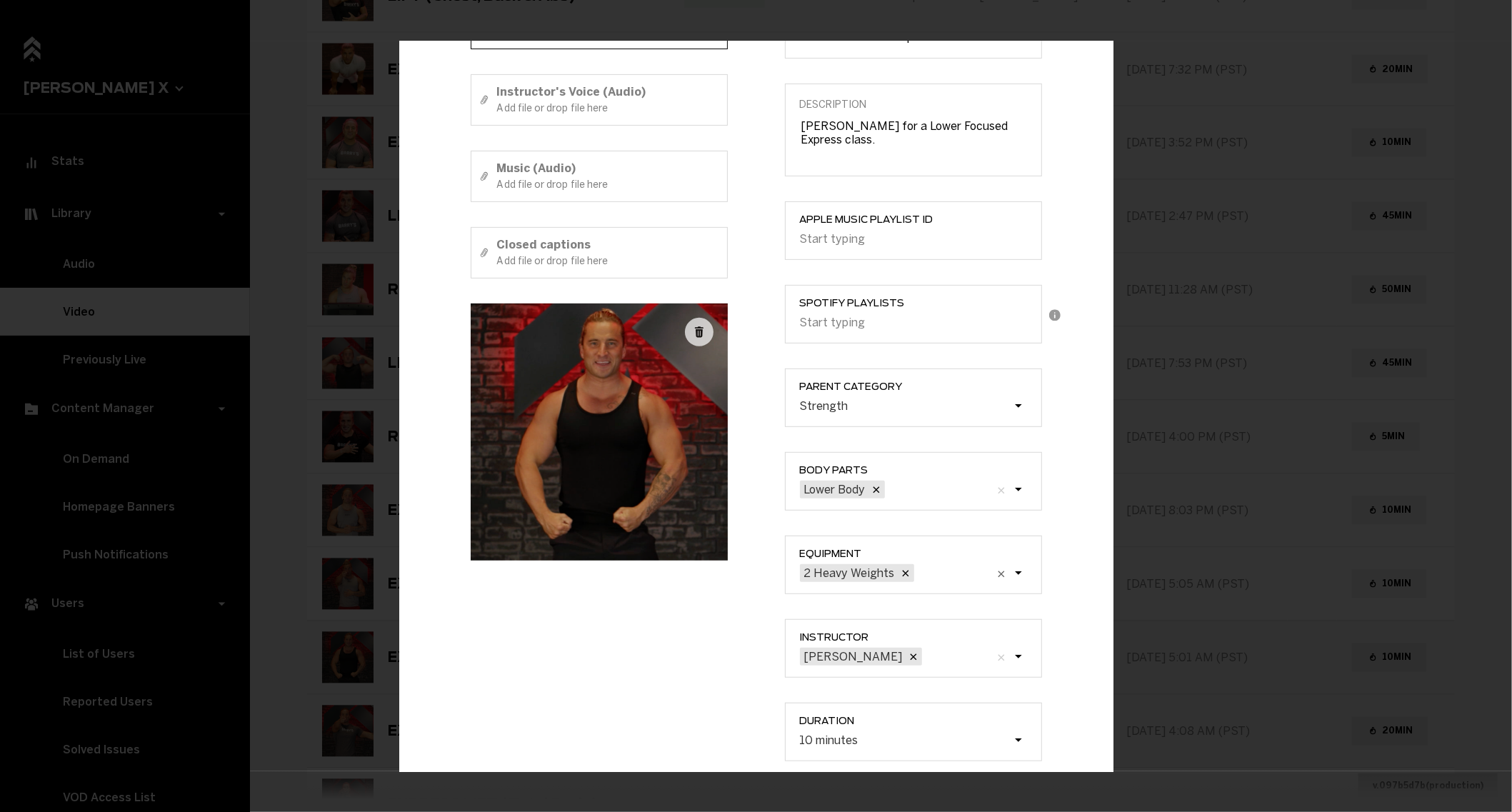
click at [682, 669] on div "Title EXPRESS LOWER (10) Instructor's Voice + Music (Video) Instructor's Voice …" at bounding box center [599, 334] width 314 height 905
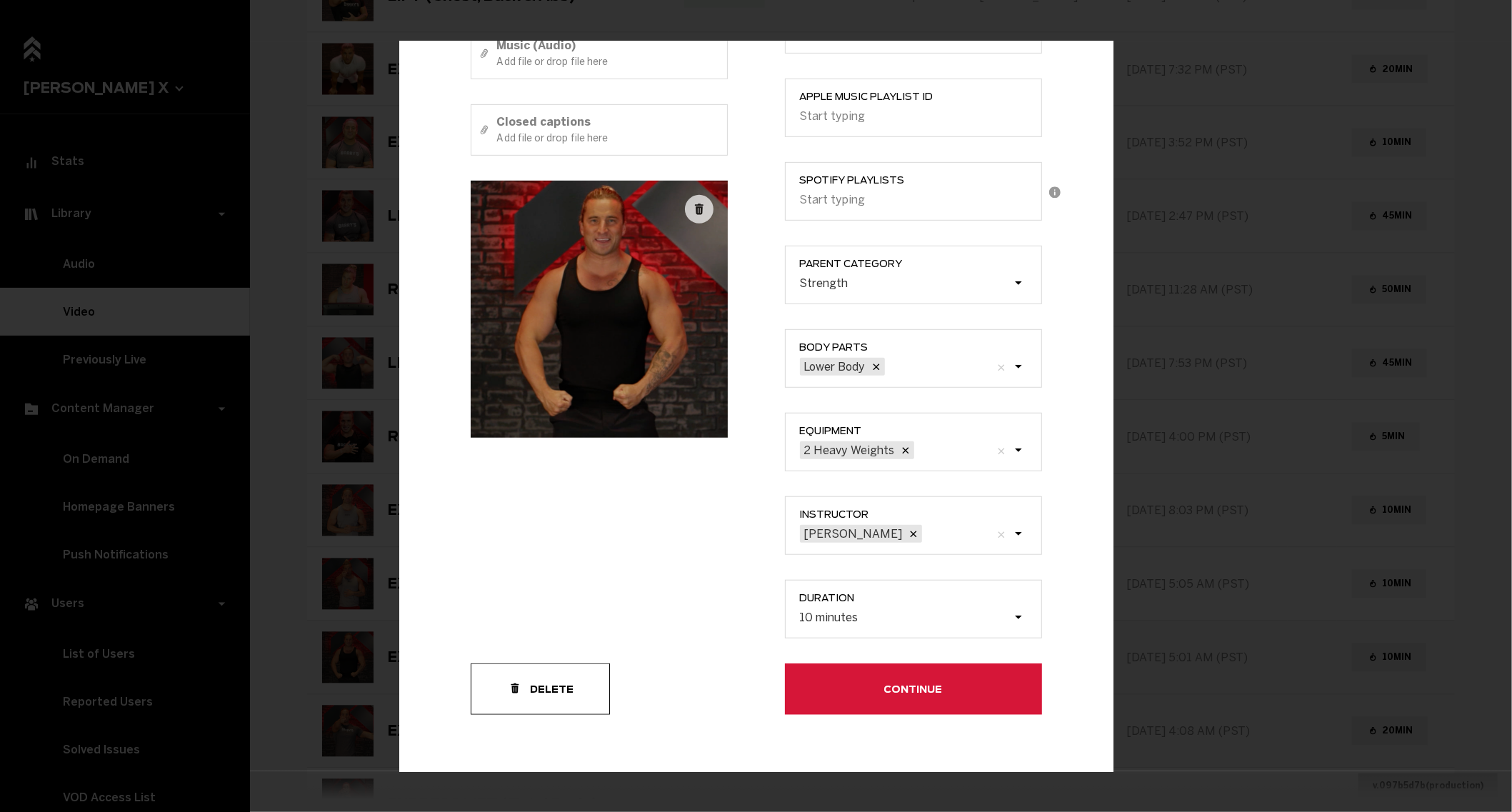
scroll to position [387, 0]
click at [835, 690] on button "Continue" at bounding box center [913, 690] width 257 height 51
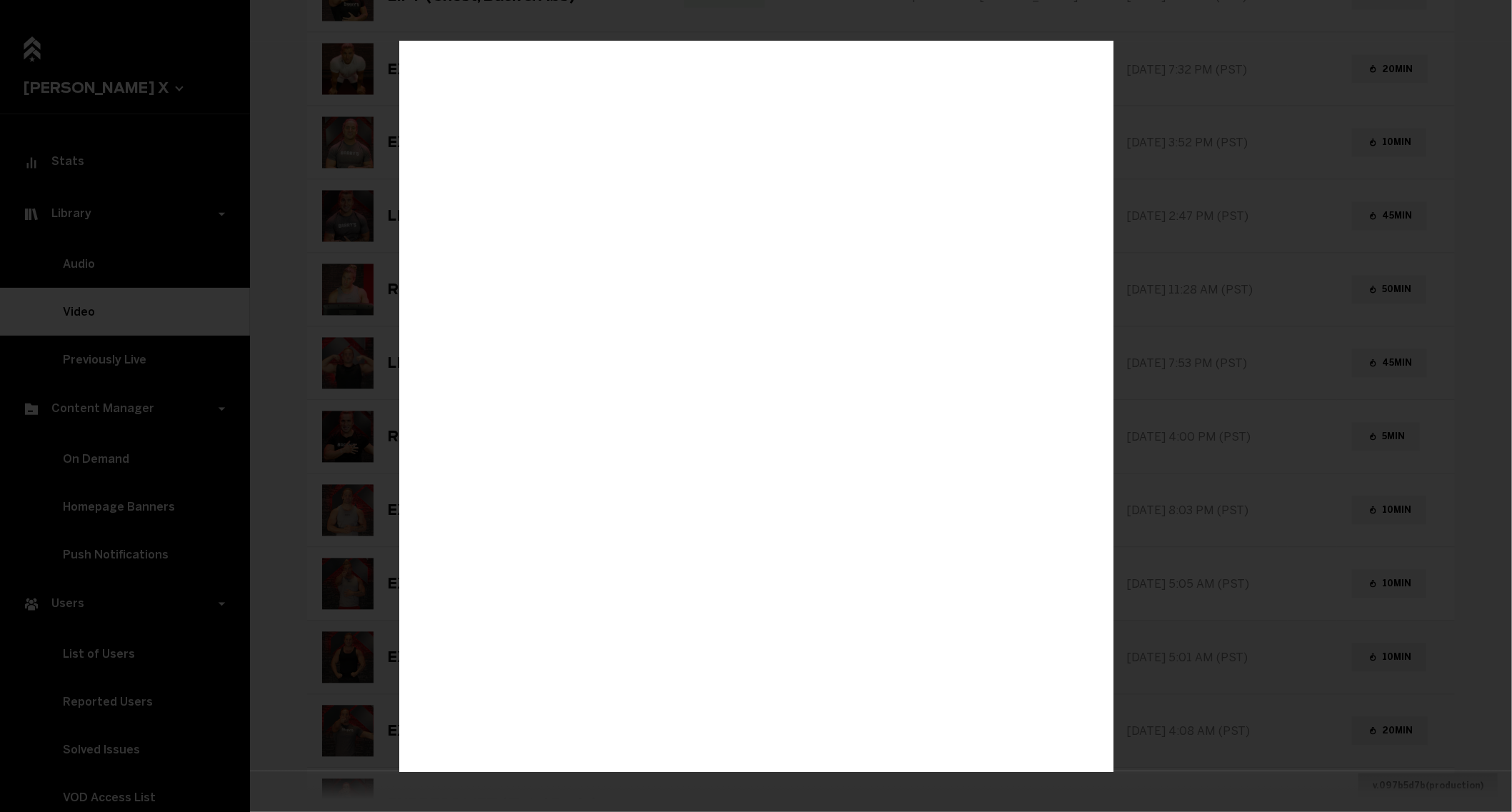
scroll to position [0, 0]
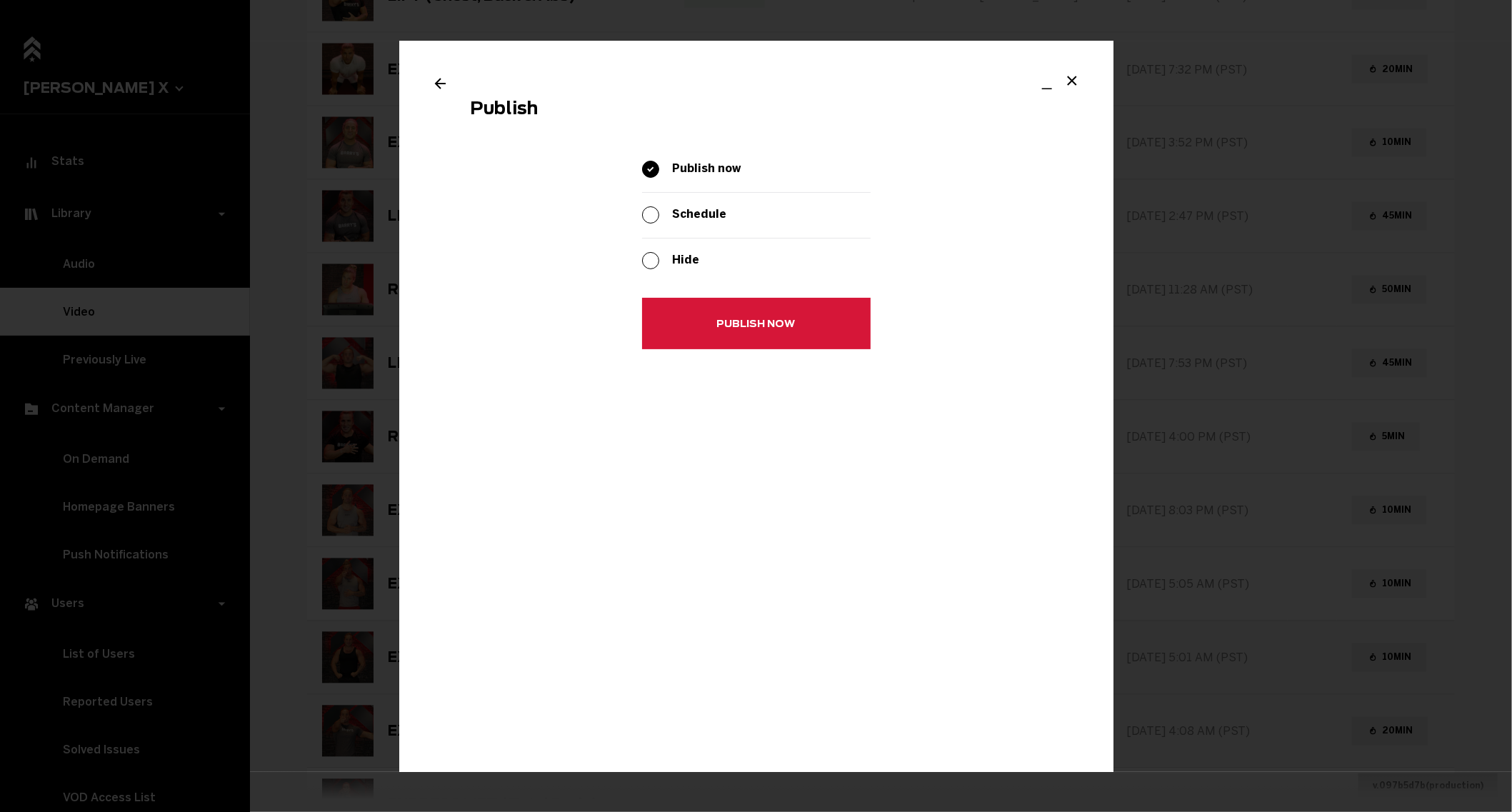
click at [0, 0] on span "Publish now" at bounding box center [0, 0] width 0 height 0
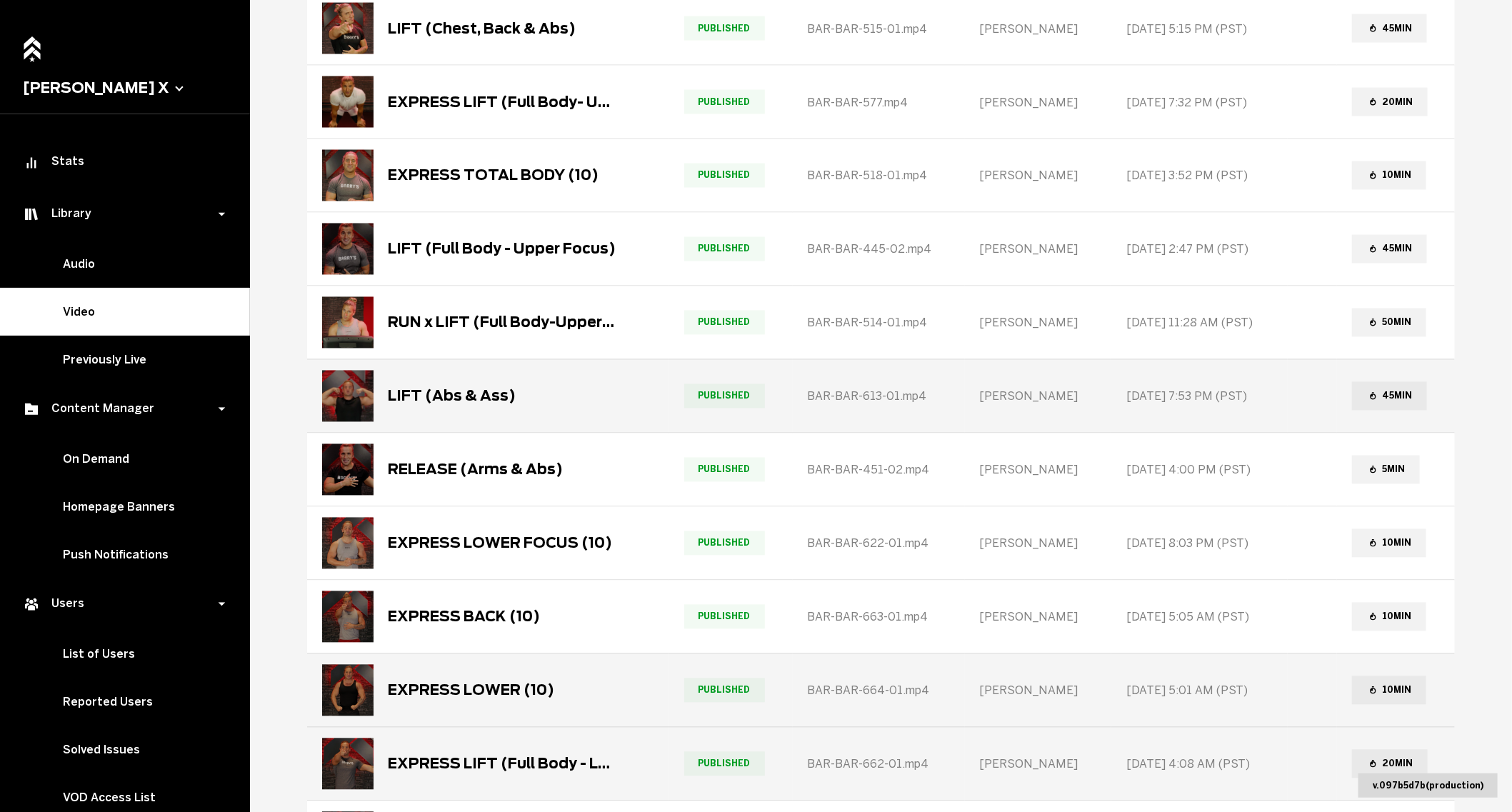
scroll to position [1357, 0]
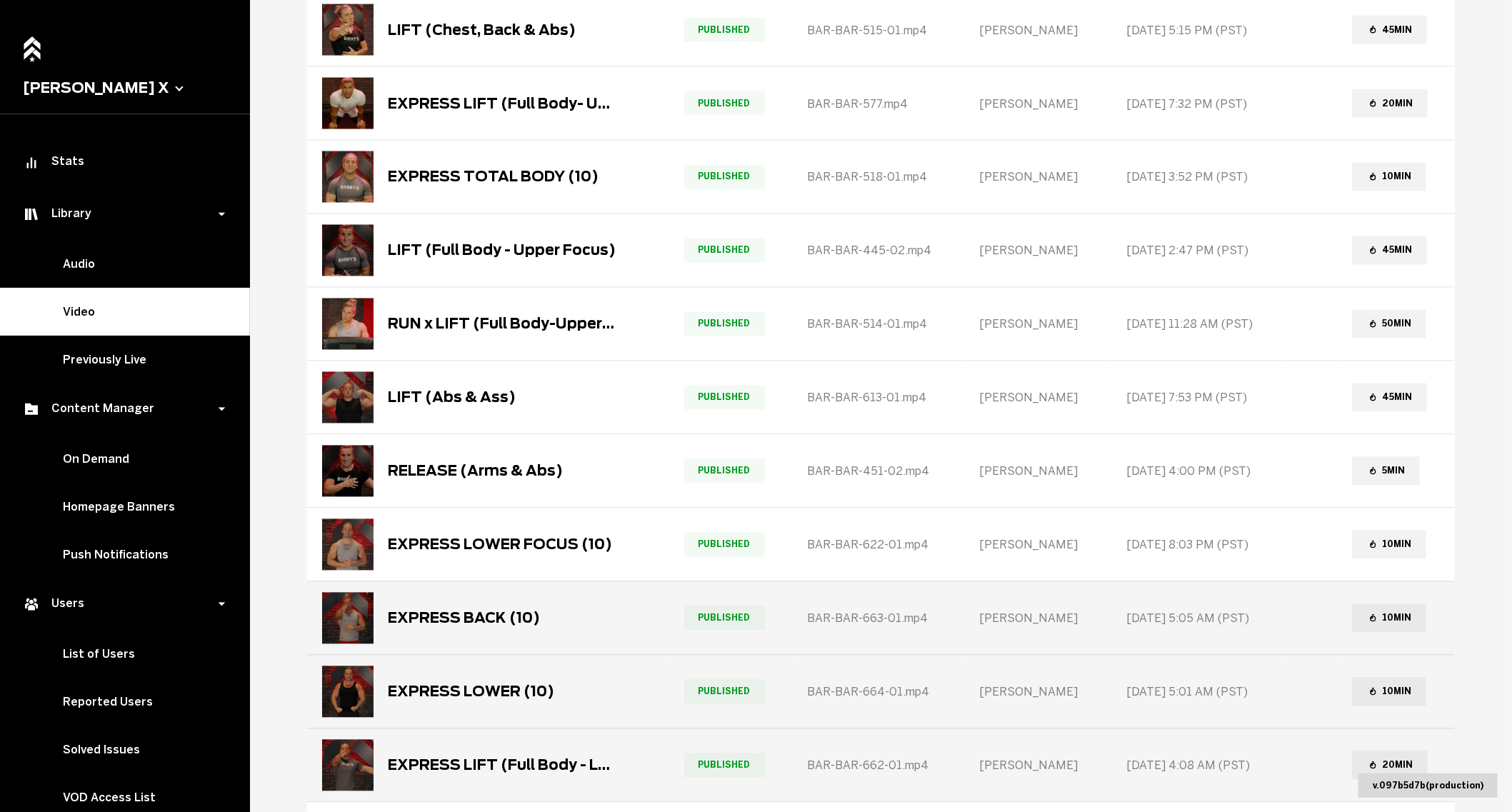
click at [571, 613] on div "EXPRESS BACK (10)" at bounding box center [488, 619] width 361 height 72
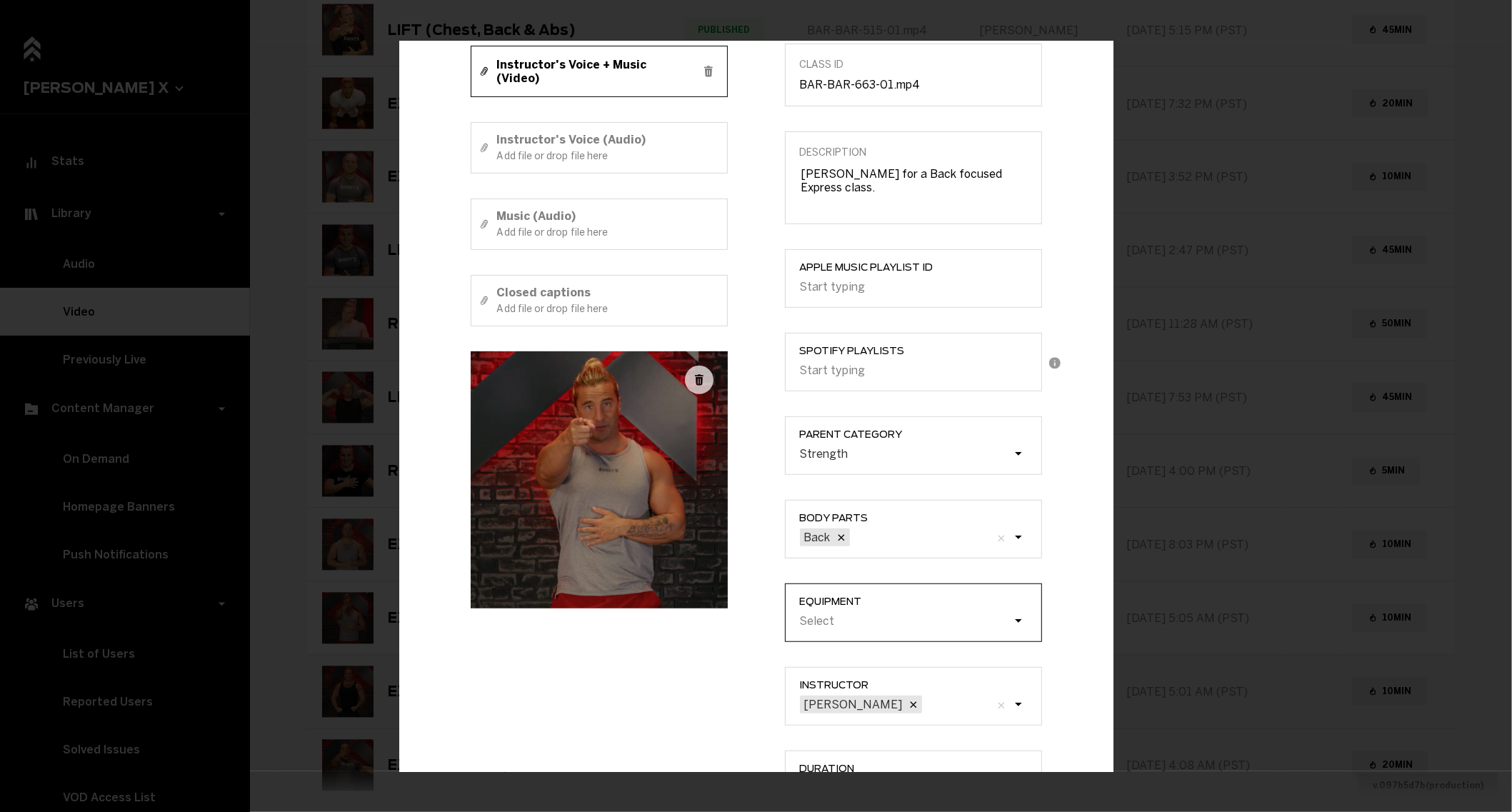
scroll to position [254, 0]
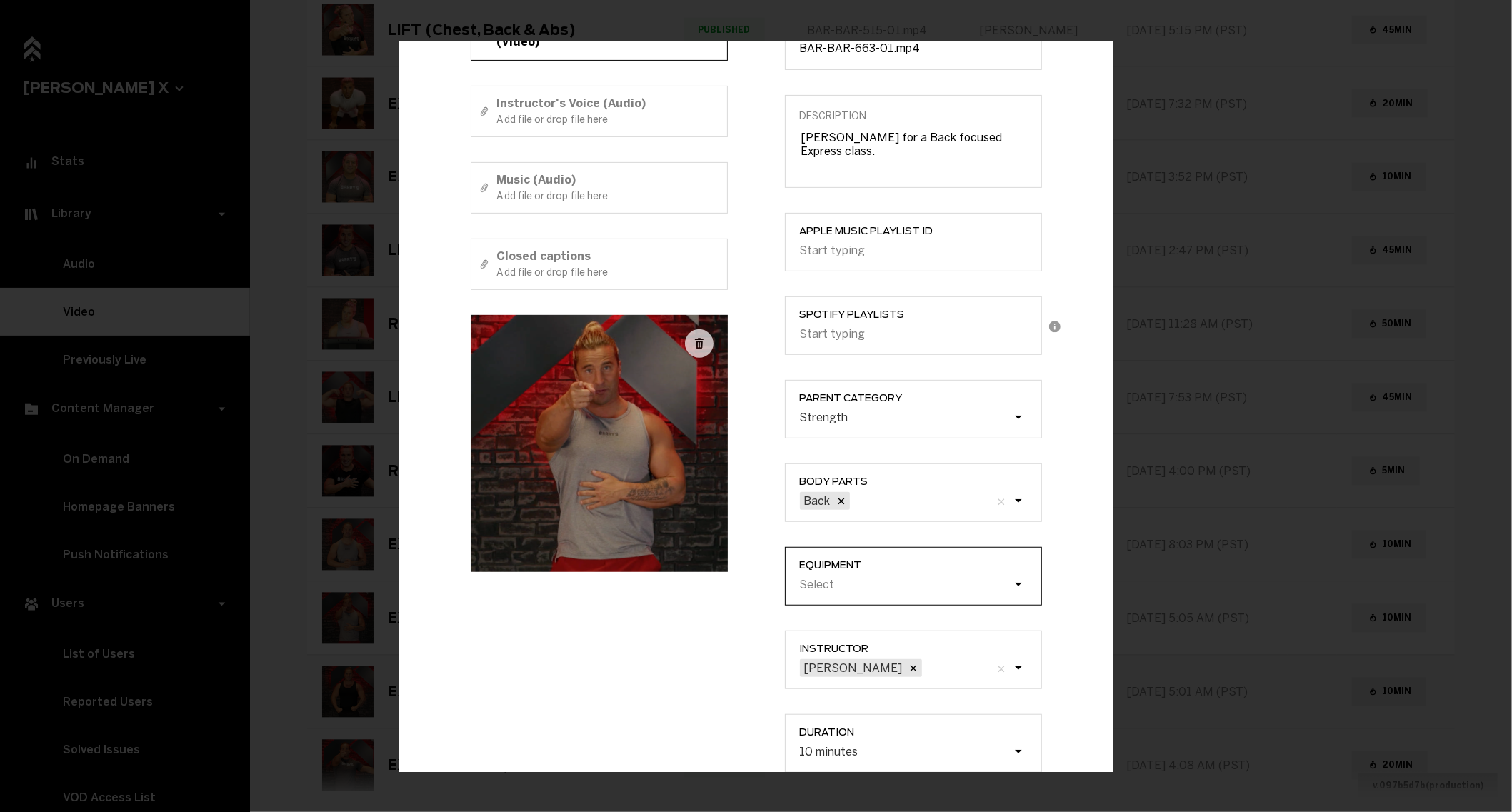
click at [851, 593] on div "Select" at bounding box center [920, 585] width 242 height 16
click at [727, 584] on input "Equipment Select" at bounding box center [727, 584] width 0 height 0
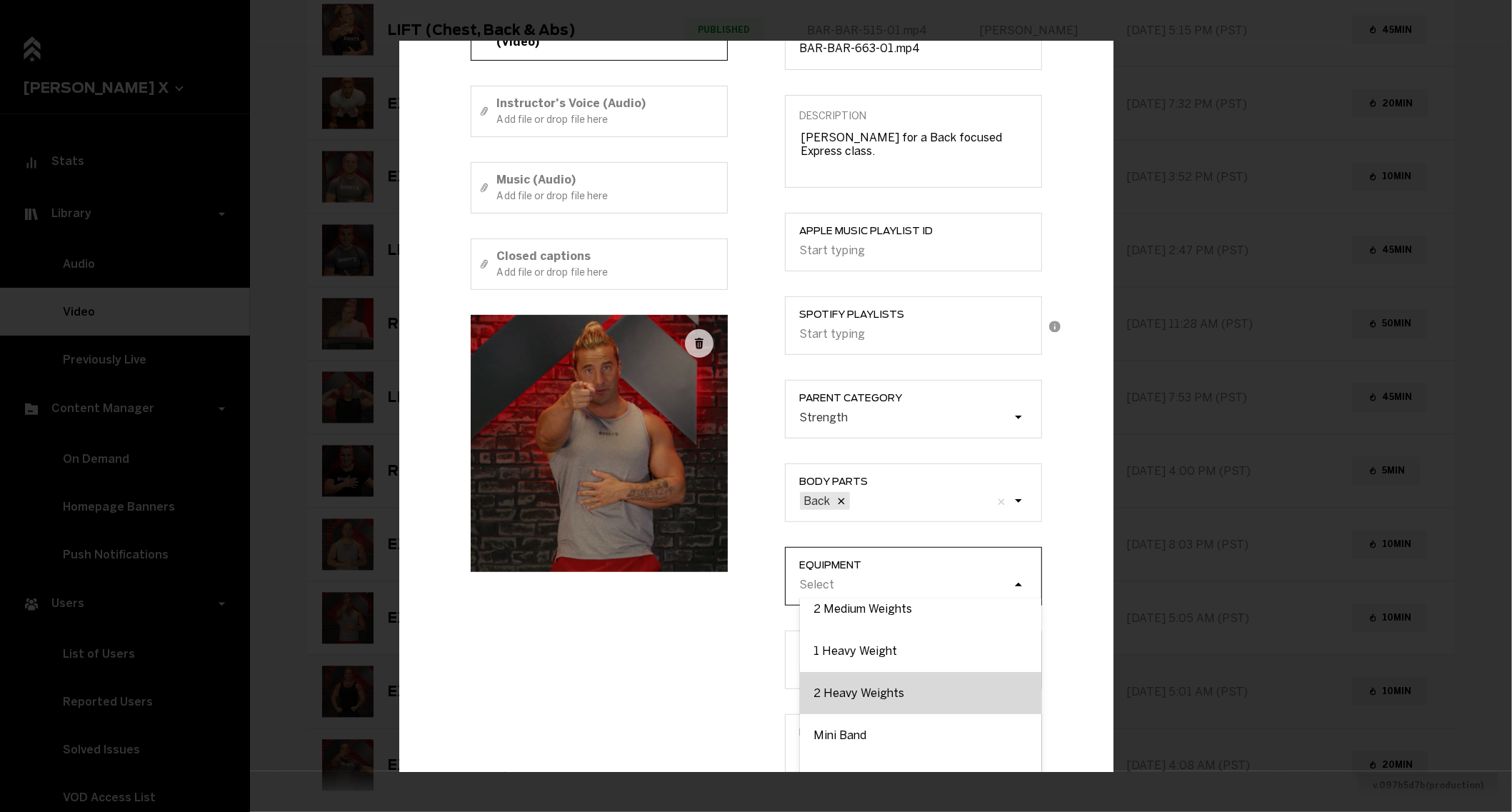
click at [846, 679] on div "2 Heavy Weights" at bounding box center [920, 693] width 242 height 42
click at [727, 584] on input "Equipment option 2 Heavy Weights focused, 6 of 9. 9 results available. Use Up a…" at bounding box center [727, 584] width 0 height 0
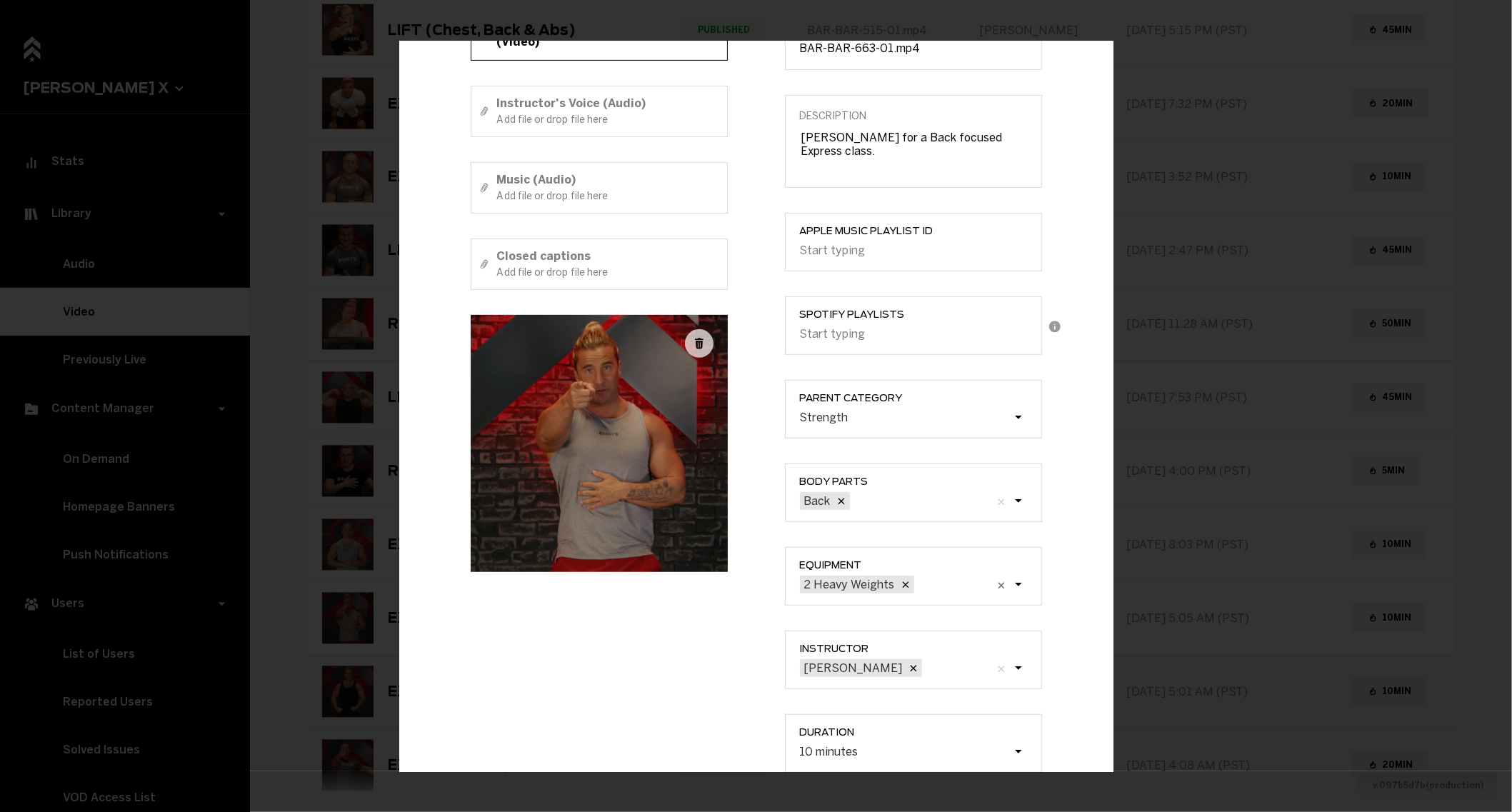
click at [738, 685] on div "Title EXPRESS BACK (10) Instructor's Voice + Music (Video) Instructor's Voice (…" at bounding box center [599, 345] width 314 height 905
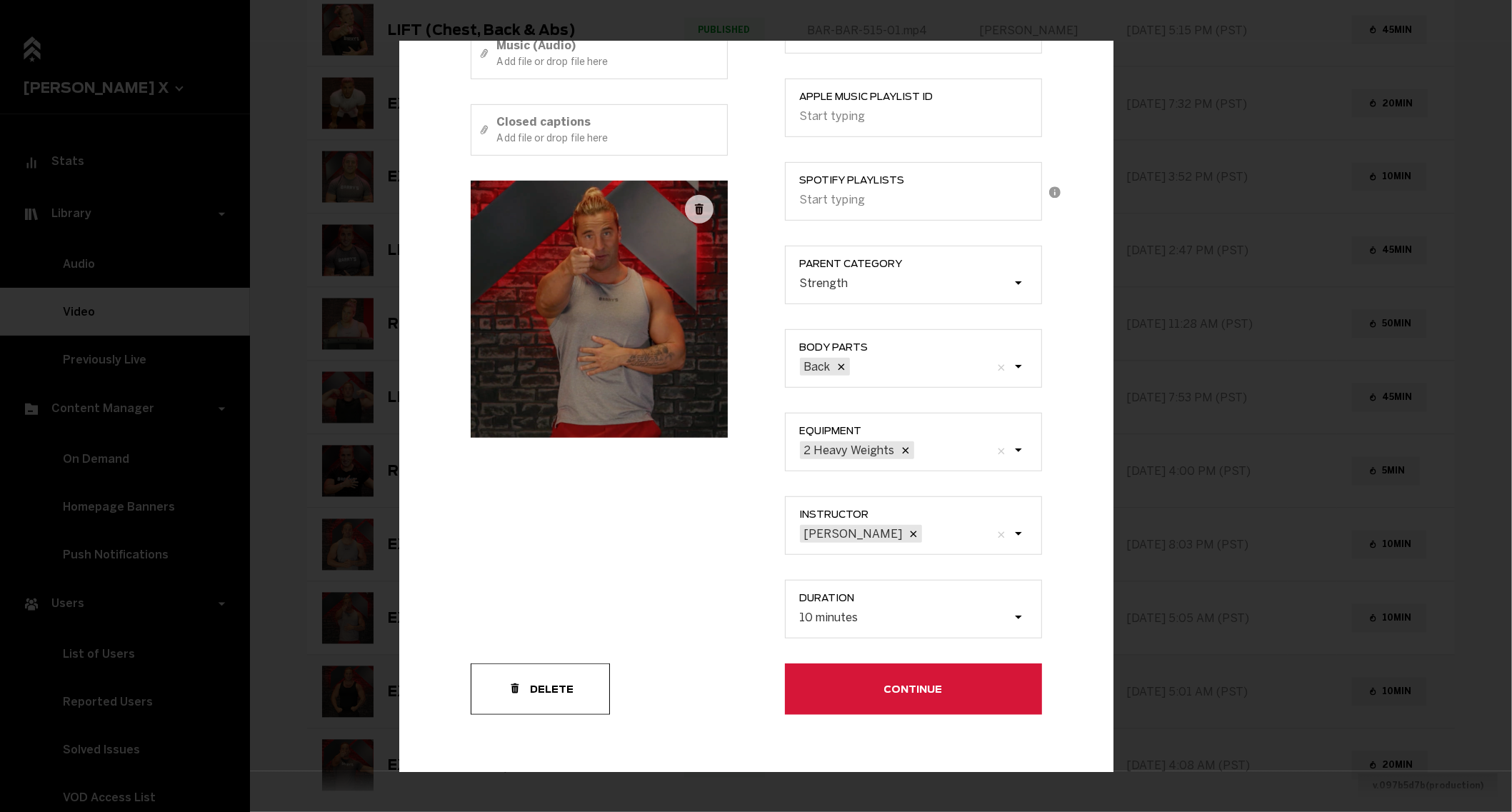
click at [810, 689] on button "Continue" at bounding box center [913, 689] width 257 height 51
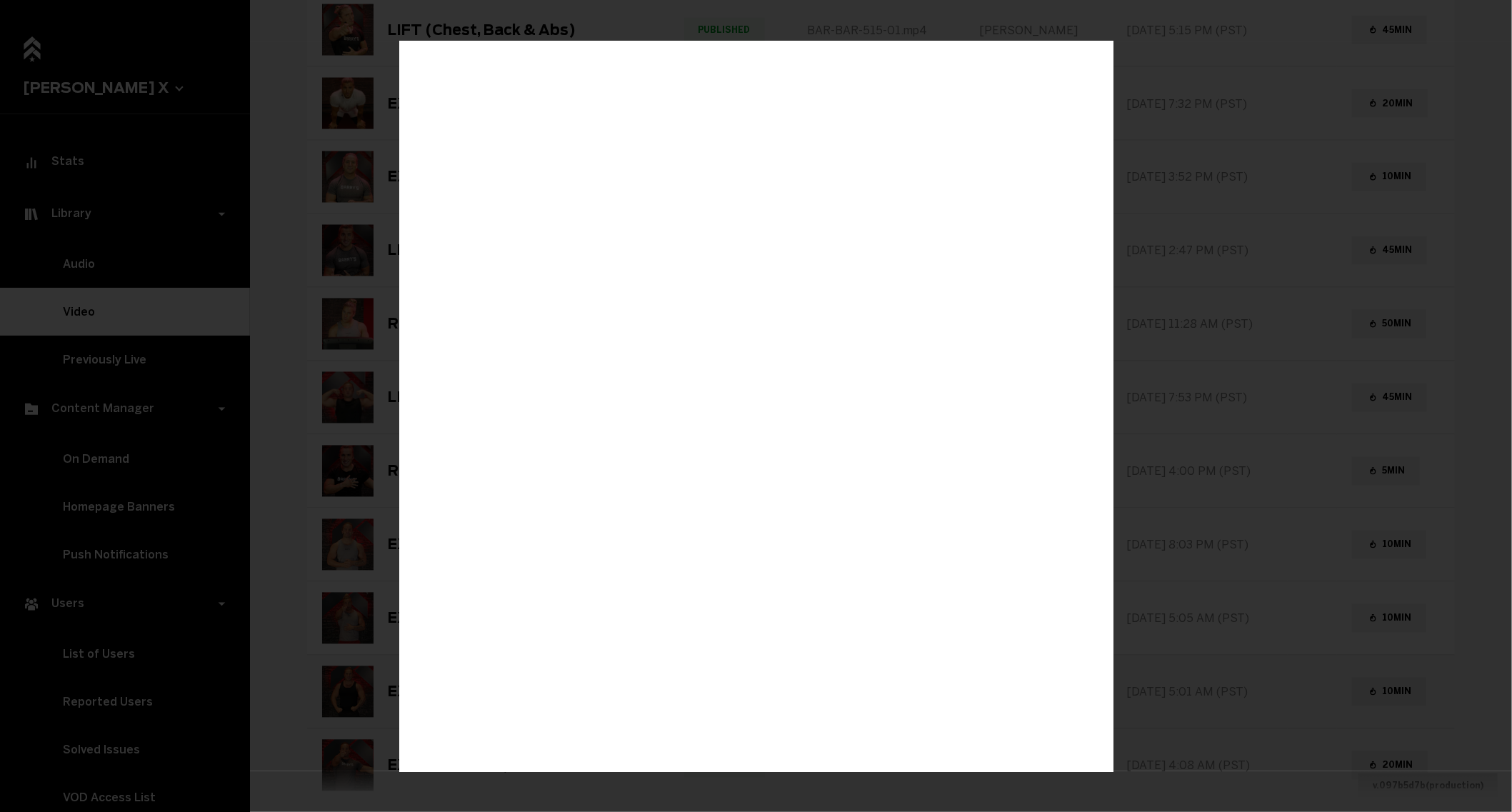
scroll to position [0, 0]
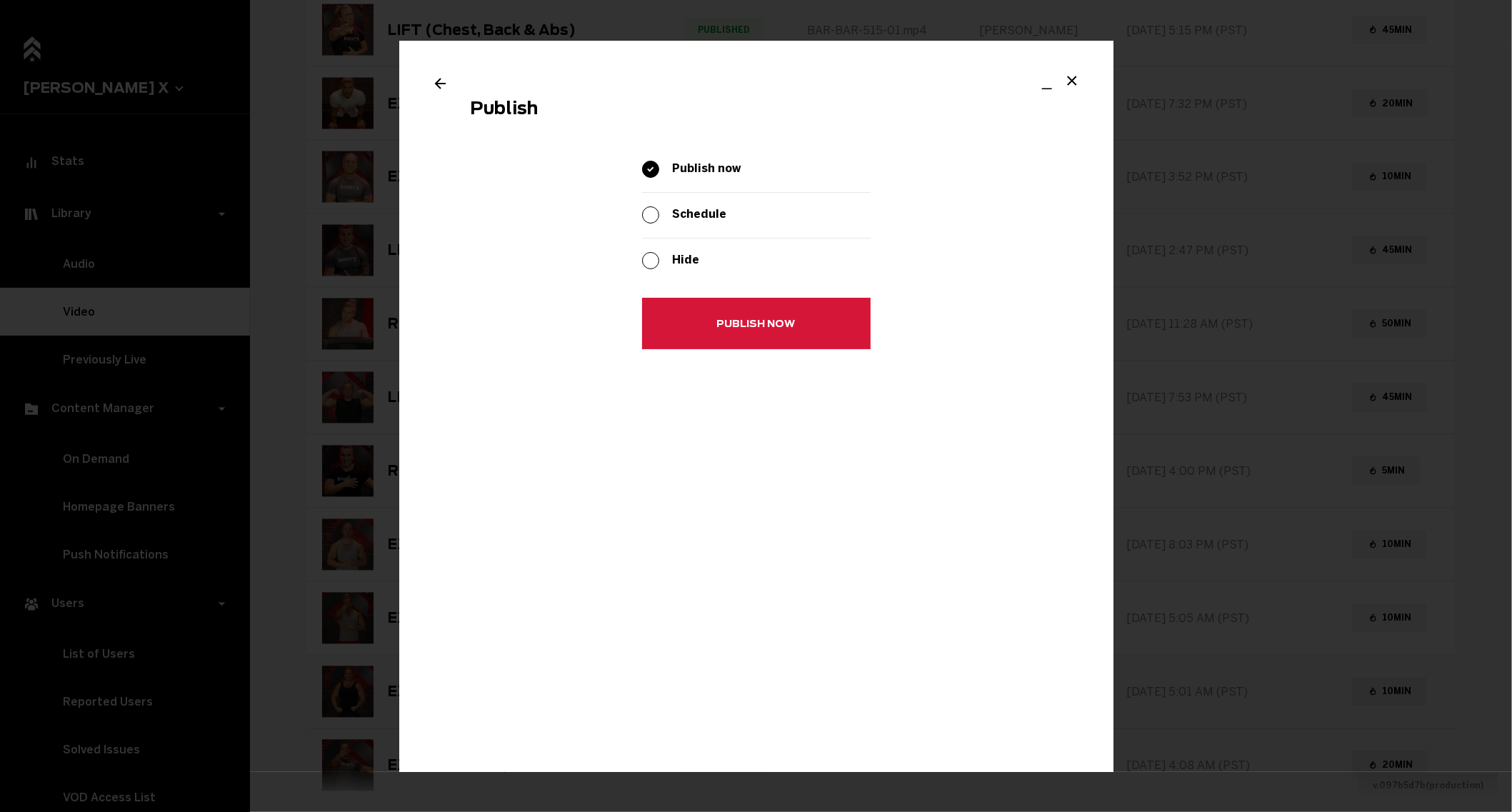
click at [699, 330] on button "Publish now" at bounding box center [756, 324] width 228 height 51
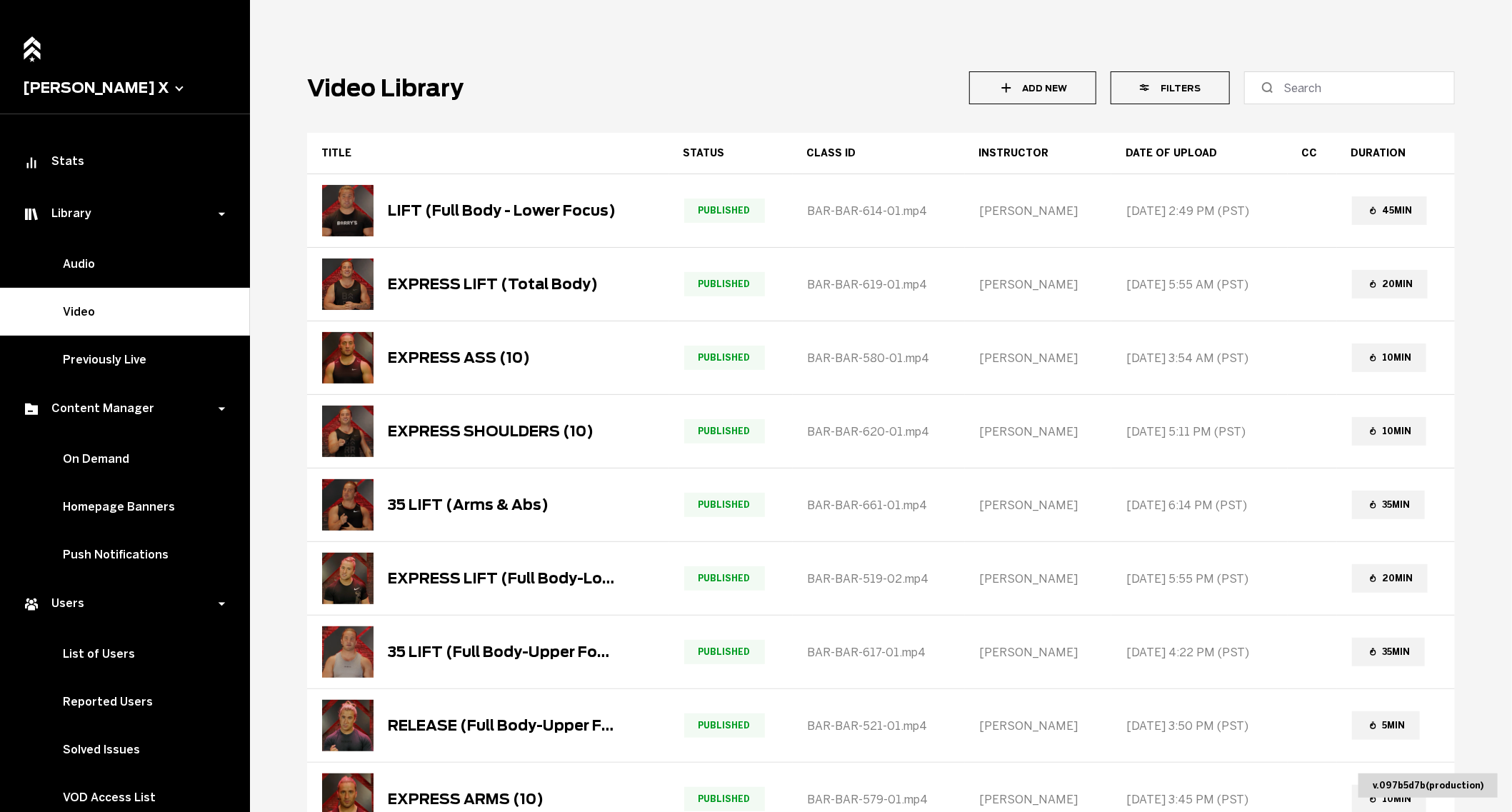
click at [1158, 94] on button "Filters" at bounding box center [1170, 88] width 119 height 33
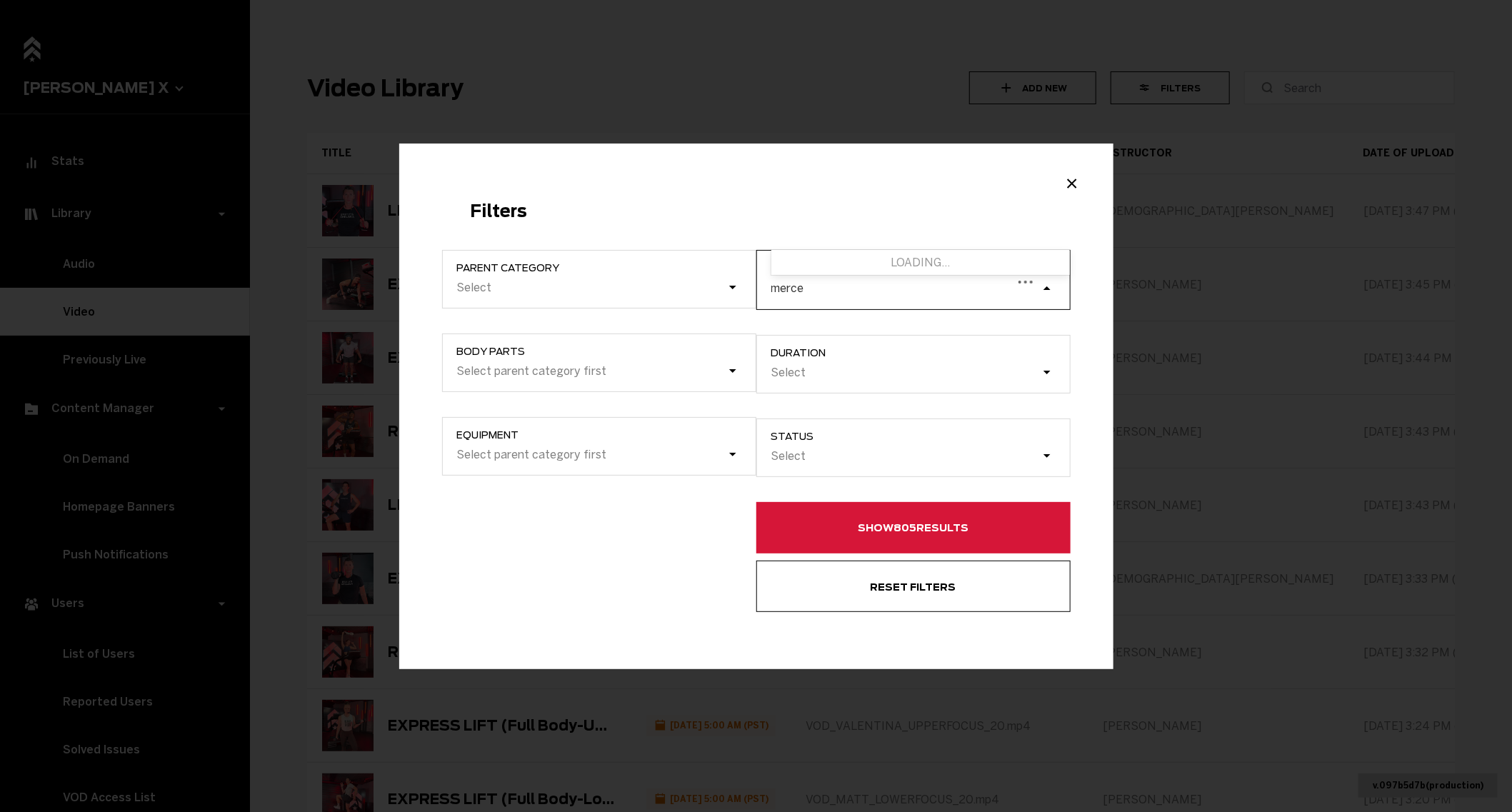
type input "merced"
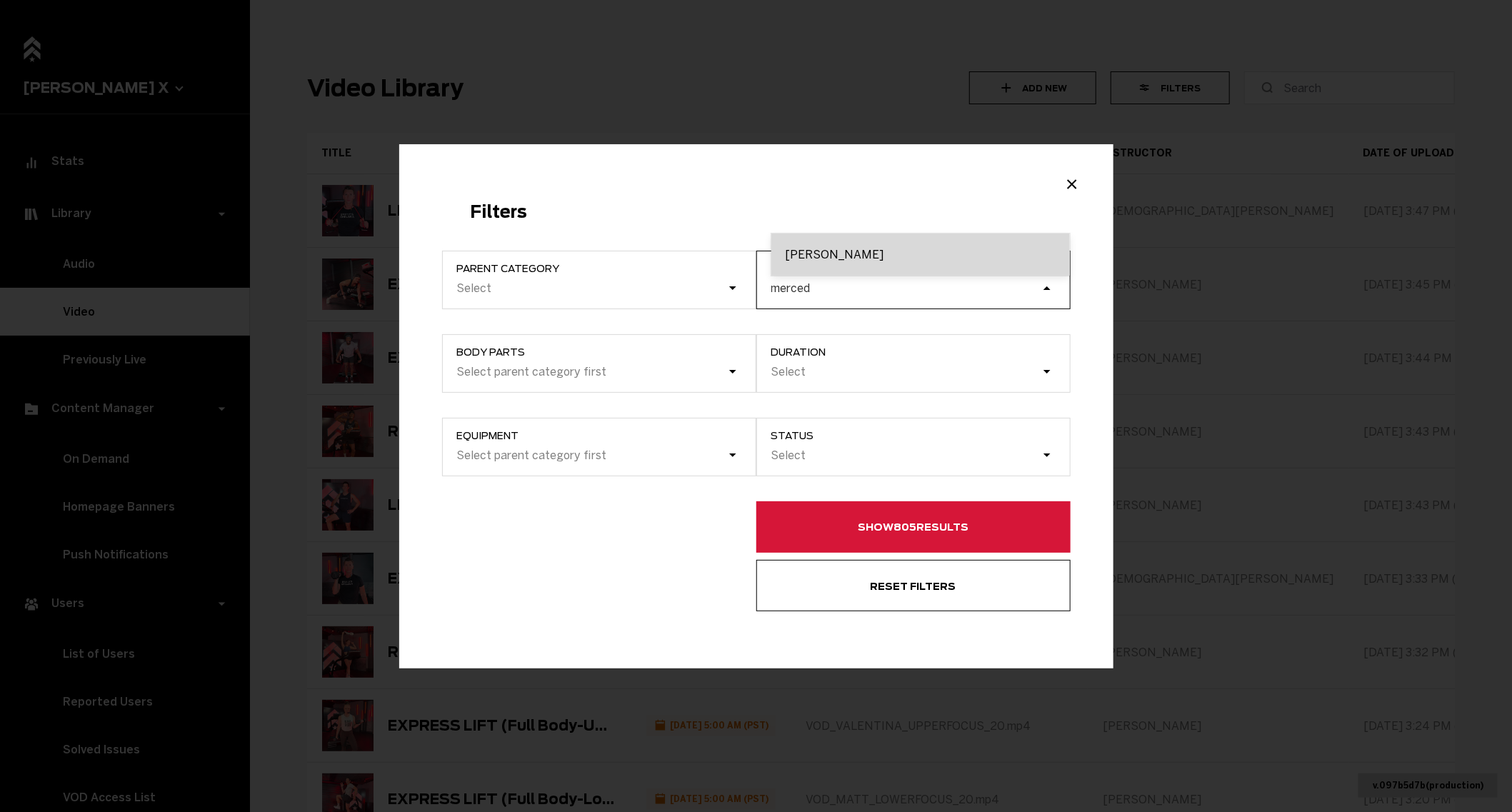
click at [818, 261] on div "[PERSON_NAME]" at bounding box center [920, 255] width 299 height 42
click at [813, 281] on input "merced" at bounding box center [791, 288] width 41 height 13
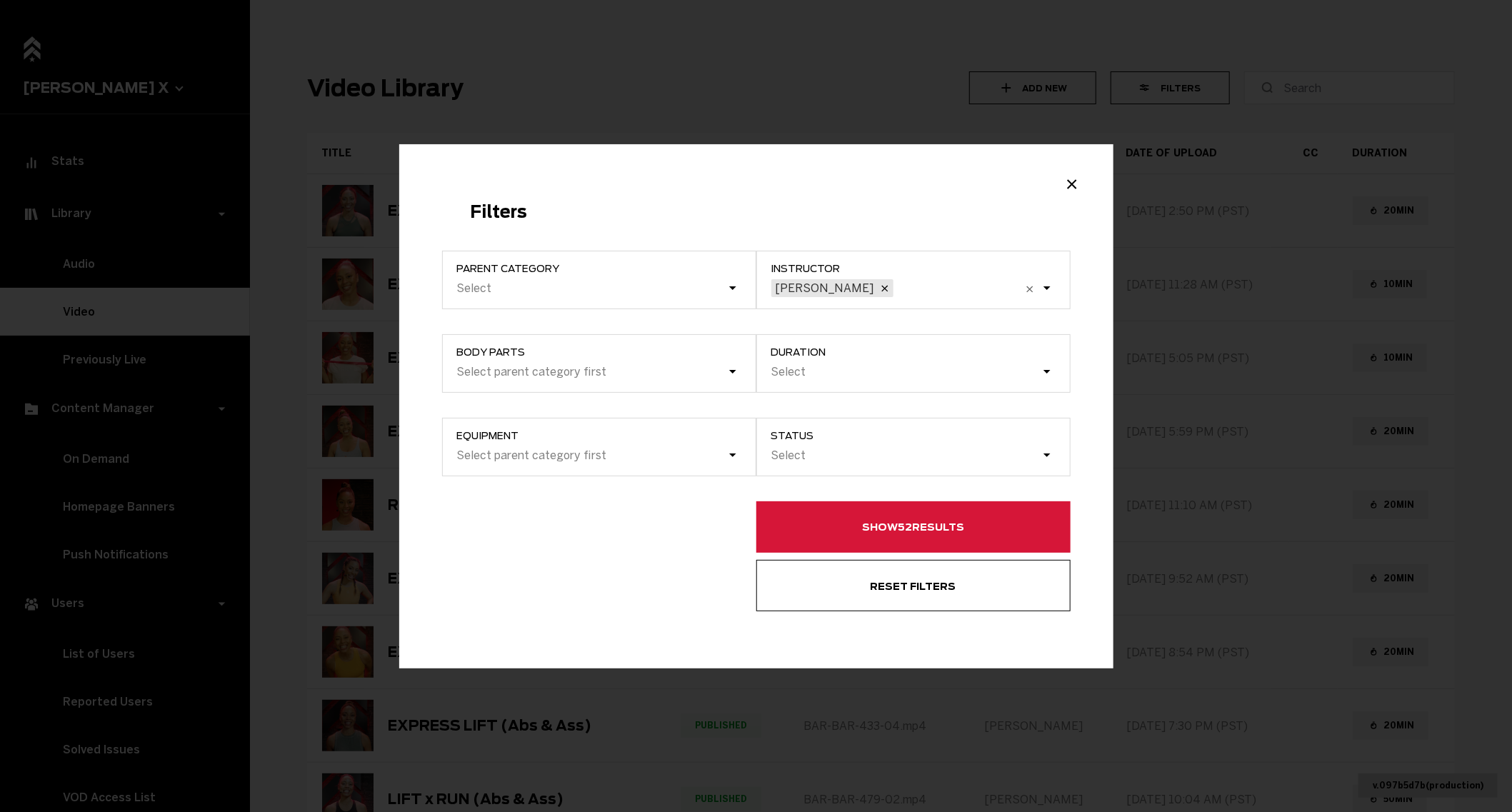
click at [822, 529] on button "Show 52 results" at bounding box center [913, 527] width 314 height 51
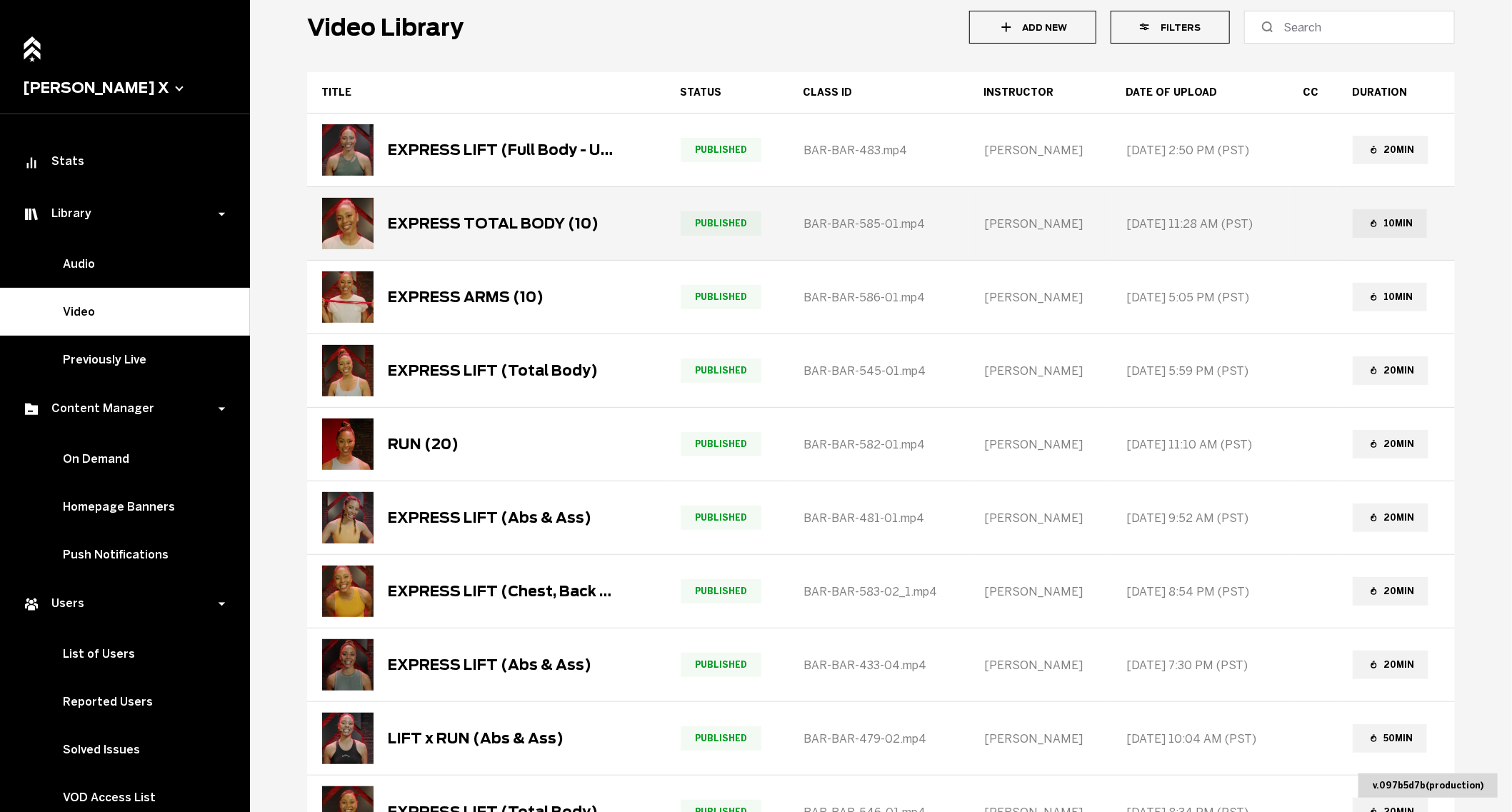
scroll to position [62, 0]
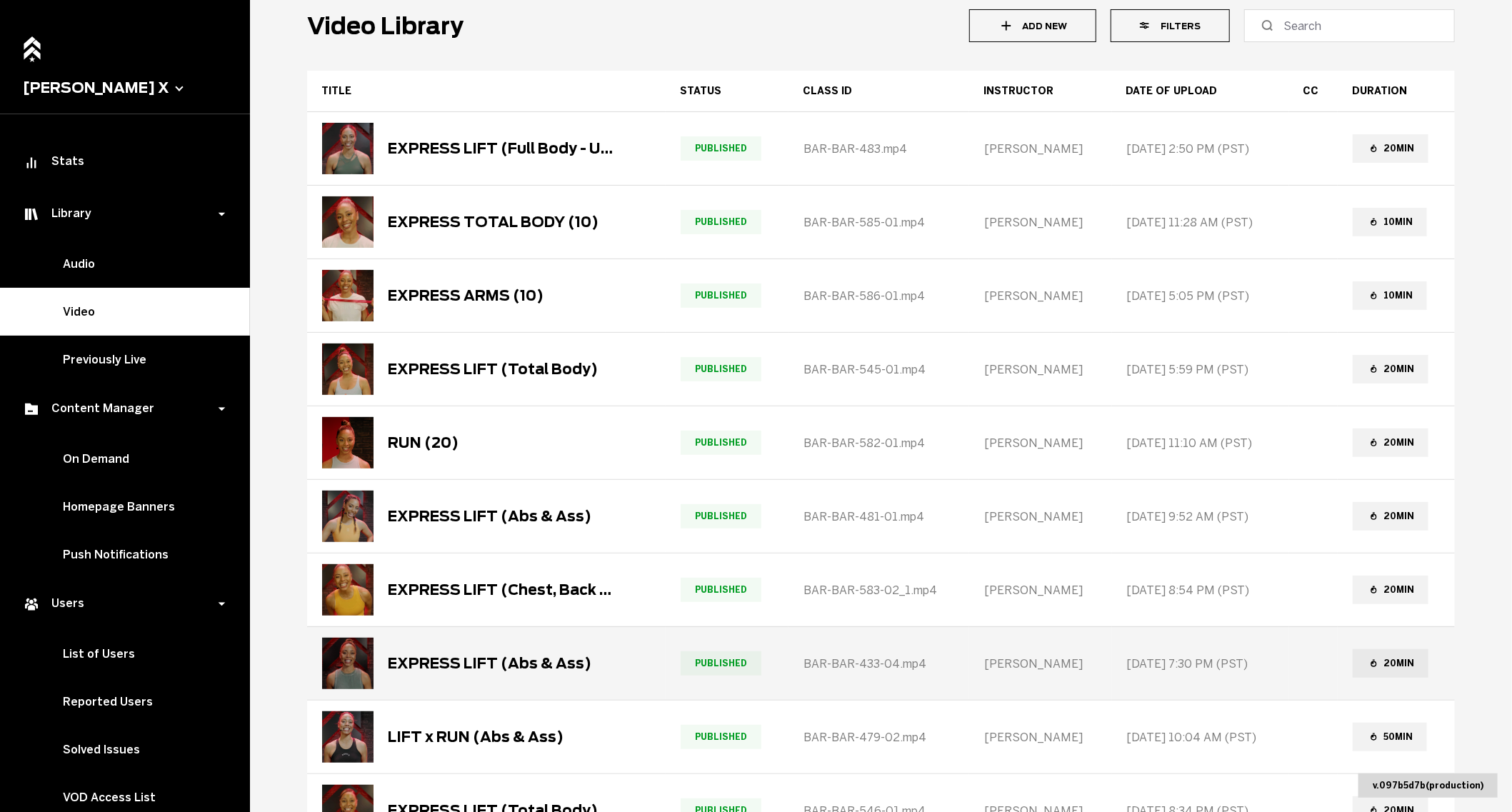
click at [465, 676] on div "EXPRESS LIFT (Abs & Ass)" at bounding box center [456, 663] width 269 height 51
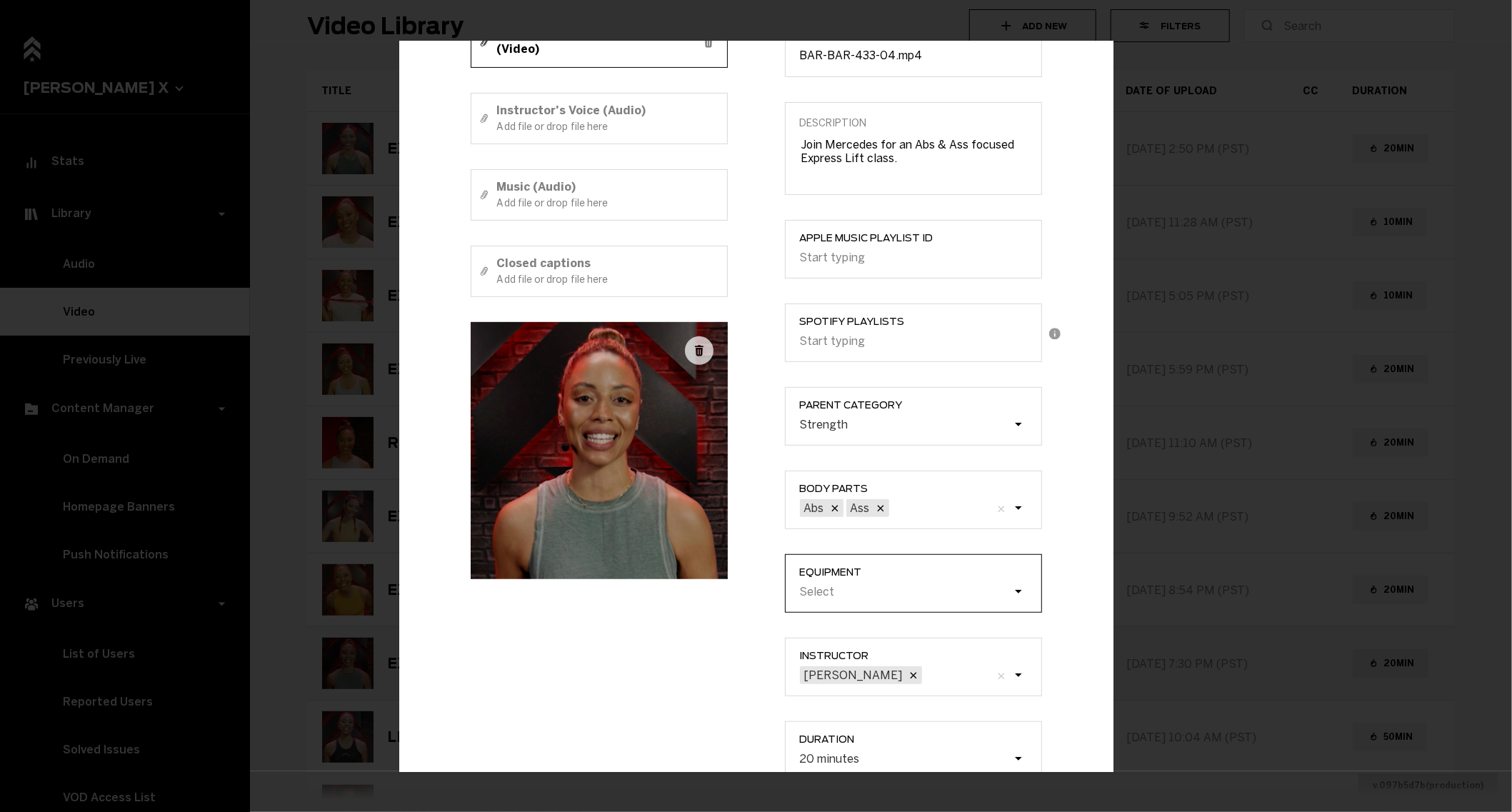
click at [850, 596] on div "Select" at bounding box center [920, 592] width 242 height 27
click at [727, 592] on input "Equipment Select" at bounding box center [727, 592] width 0 height 0
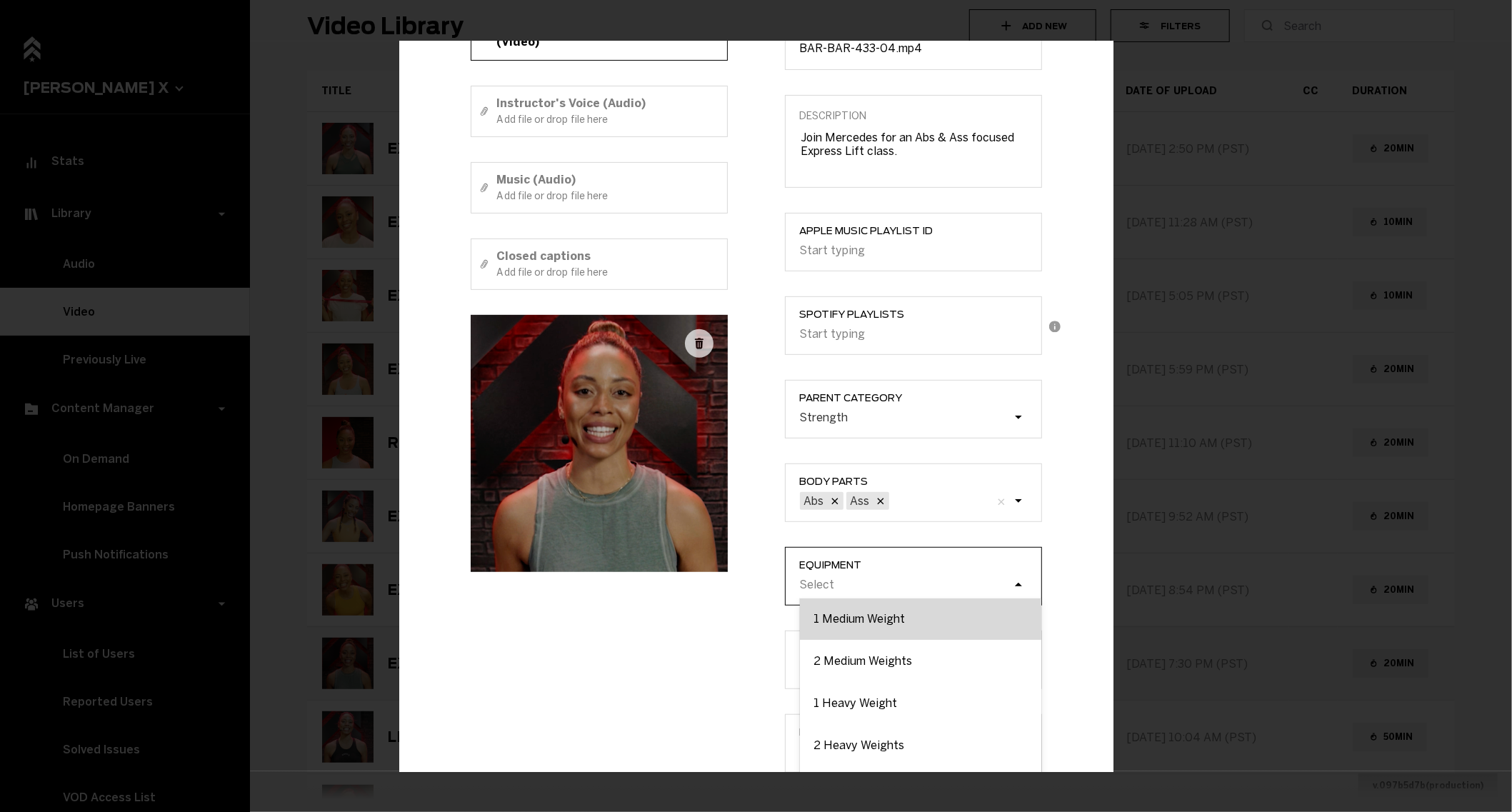
scroll to position [91, 0]
click at [878, 703] on div "1 Heavy Weight" at bounding box center [920, 697] width 242 height 42
click at [727, 584] on input "Equipment option 1 Heavy Weight focused, 5 of 9. 9 results available. Use Up an…" at bounding box center [727, 584] width 0 height 0
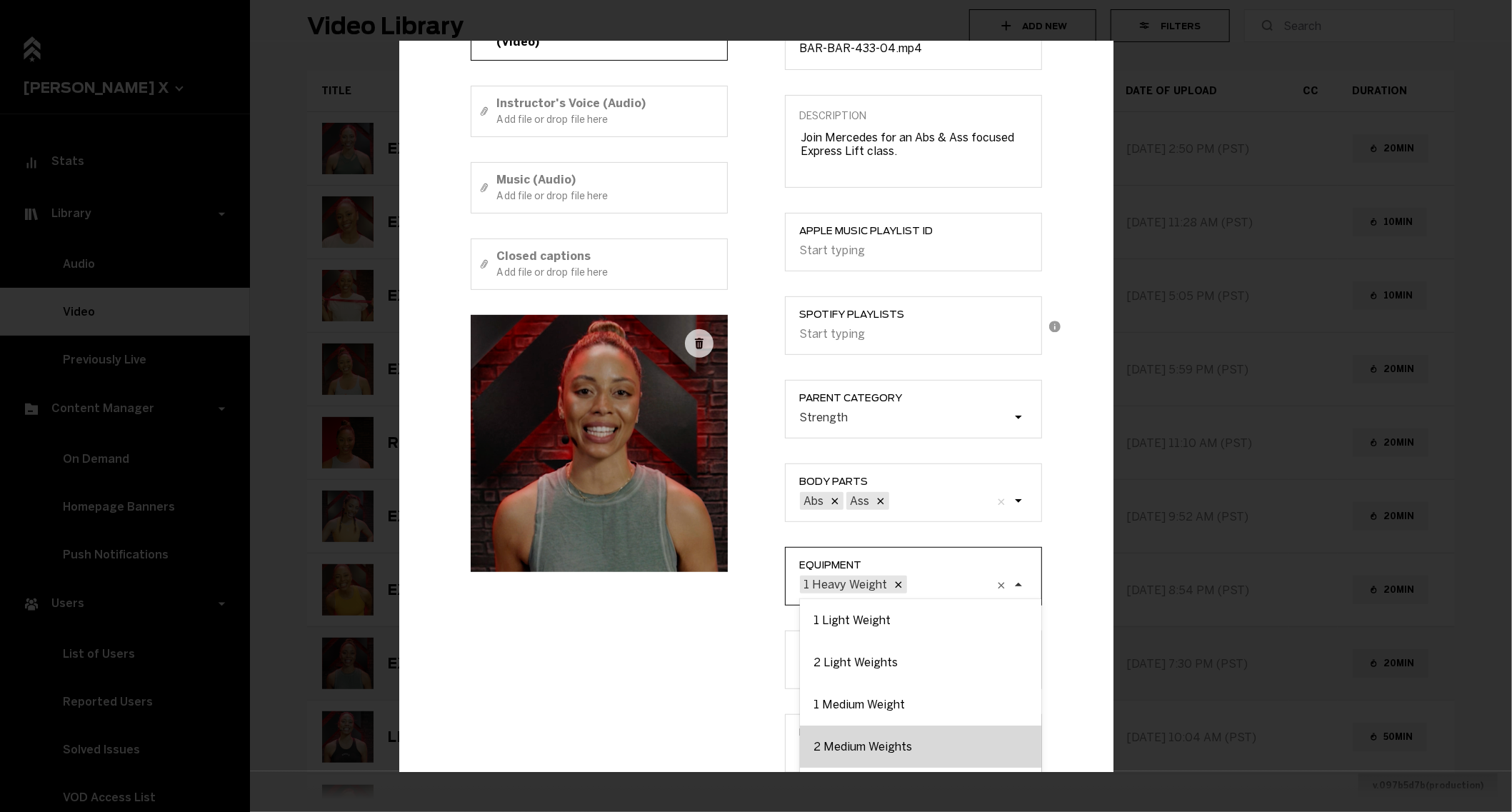
scroll to position [132, 0]
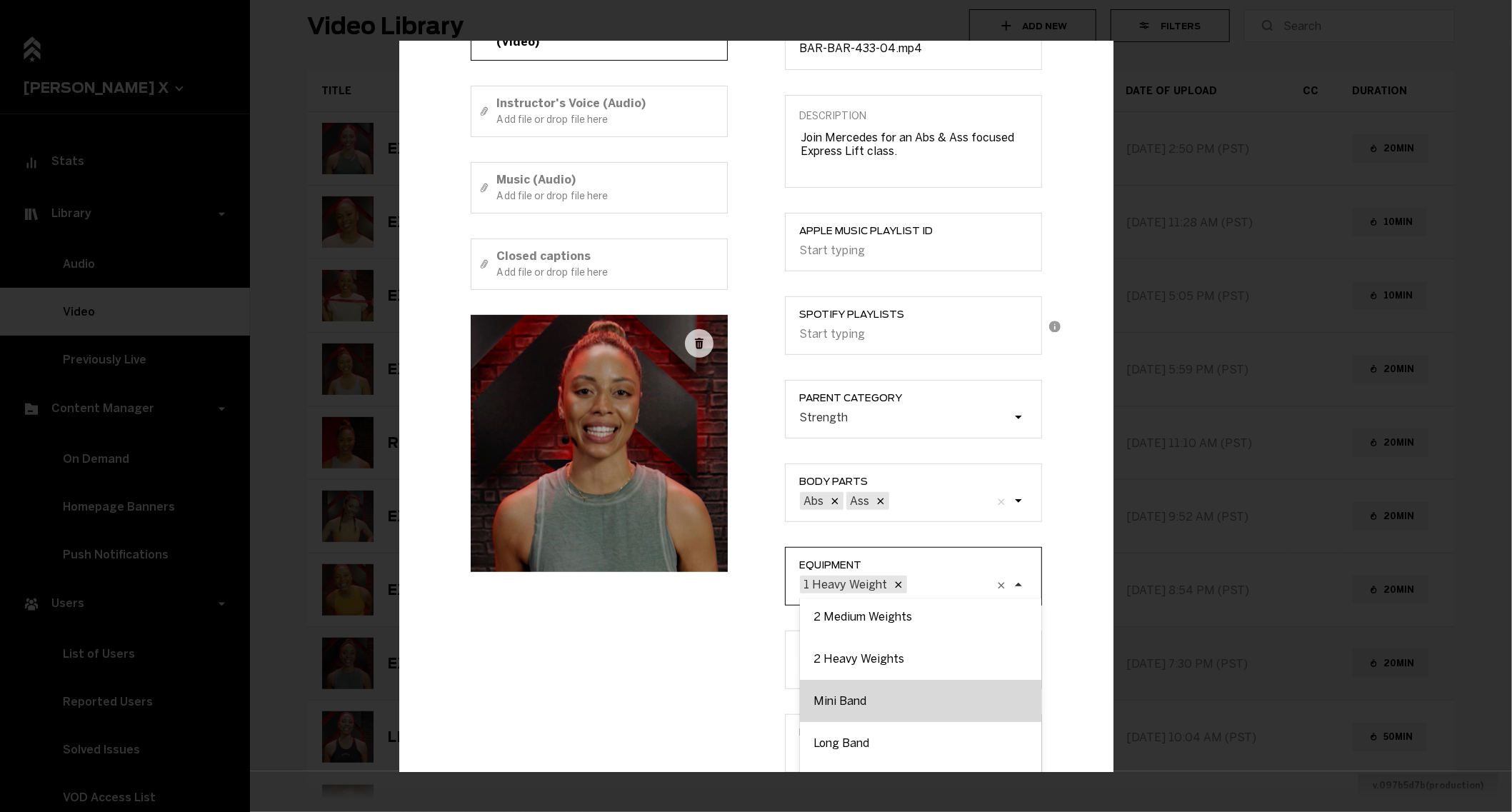
click at [874, 698] on div "Mini Band" at bounding box center [920, 701] width 242 height 42
click at [837, 584] on input "Equipment option 1 Heavy Weight, selected. option Mini Band focused, 7 of 9. 8 …" at bounding box center [837, 584] width 0 height 0
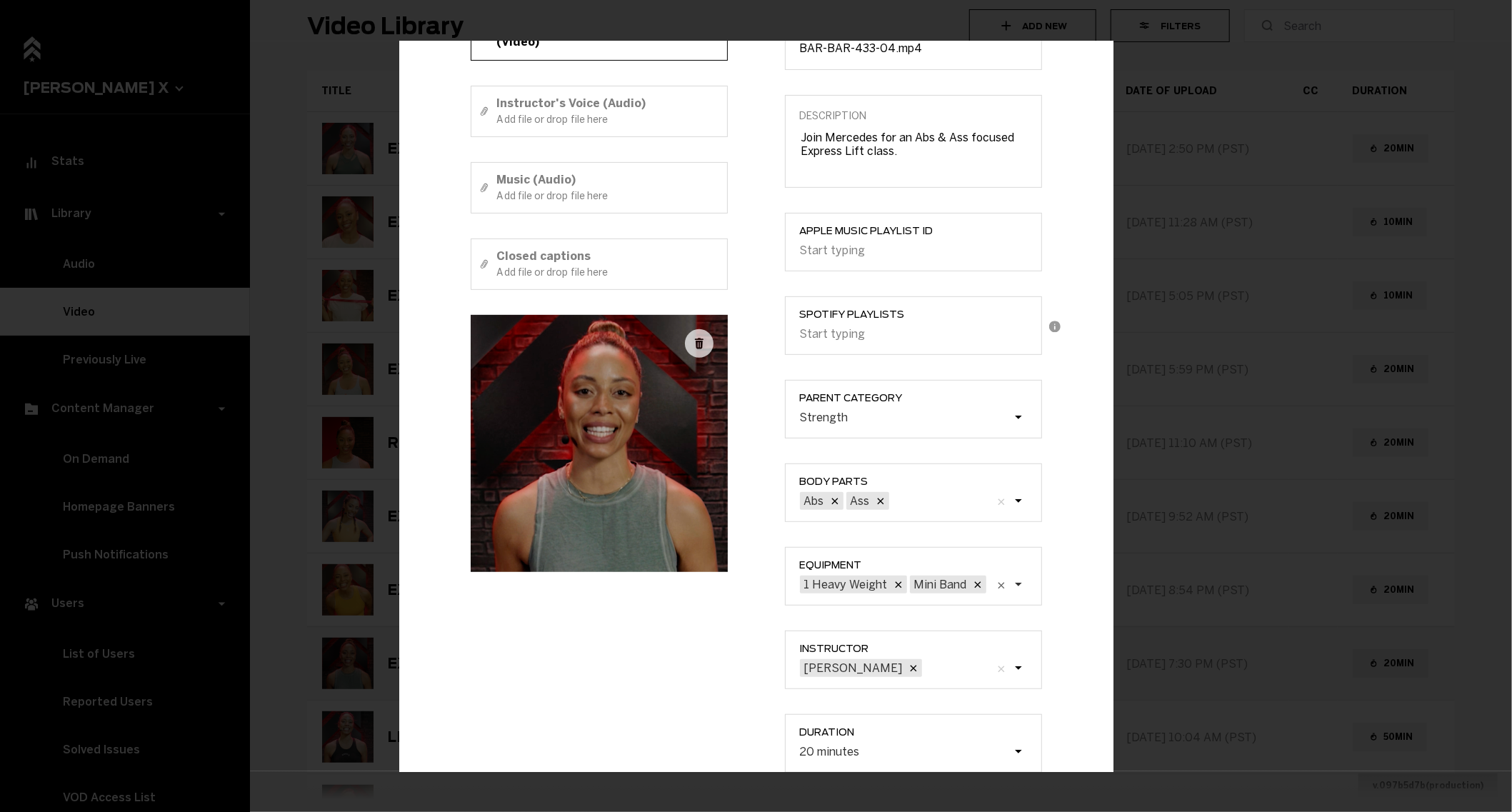
click at [729, 686] on div "Title EXPRESS LIFT (Abs & Ass) Instructor's Voice + Music (Video) Instructor's …" at bounding box center [599, 345] width 314 height 905
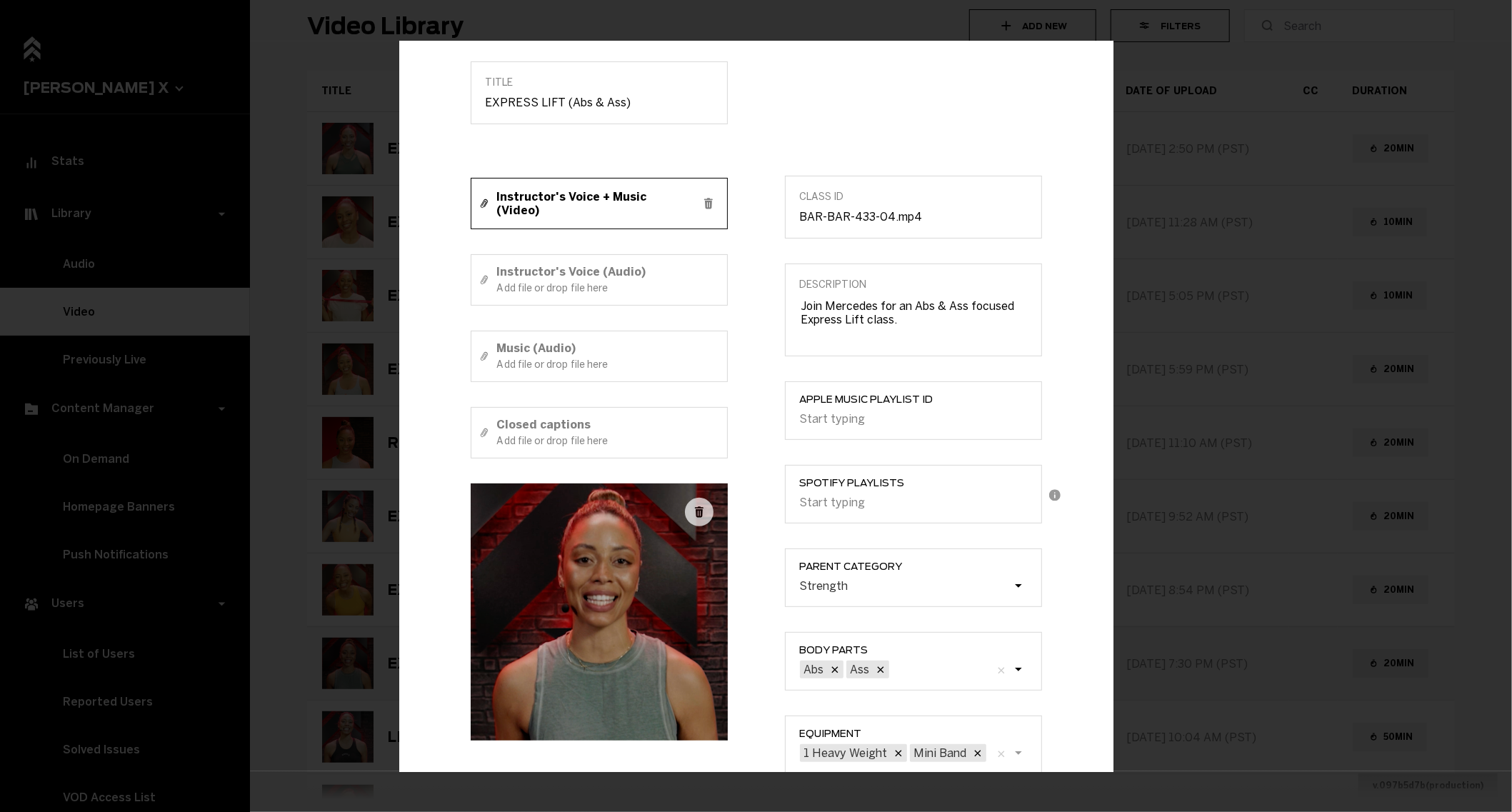
scroll to position [388, 0]
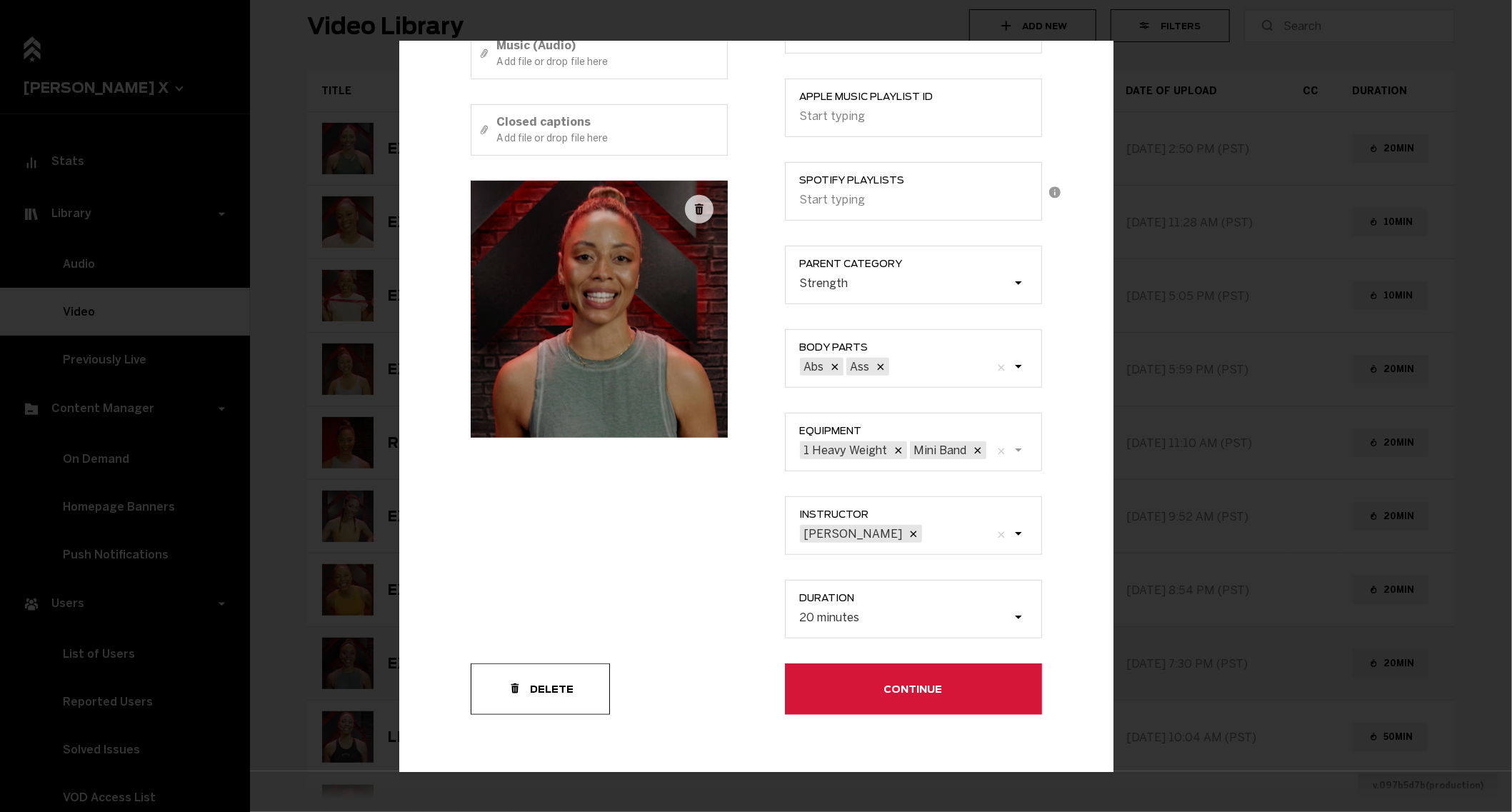
click at [818, 683] on button "Continue" at bounding box center [913, 689] width 257 height 51
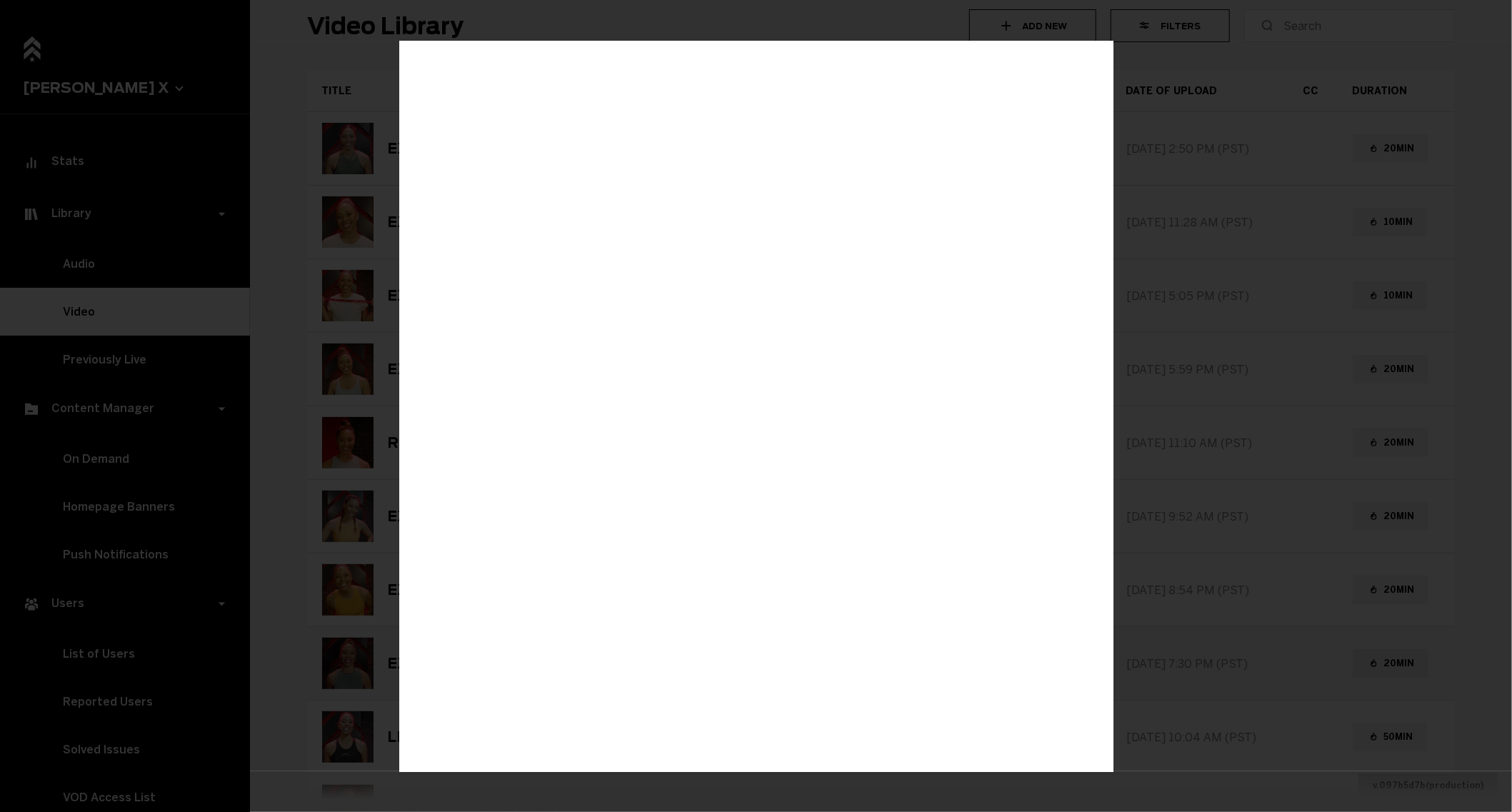
scroll to position [0, 0]
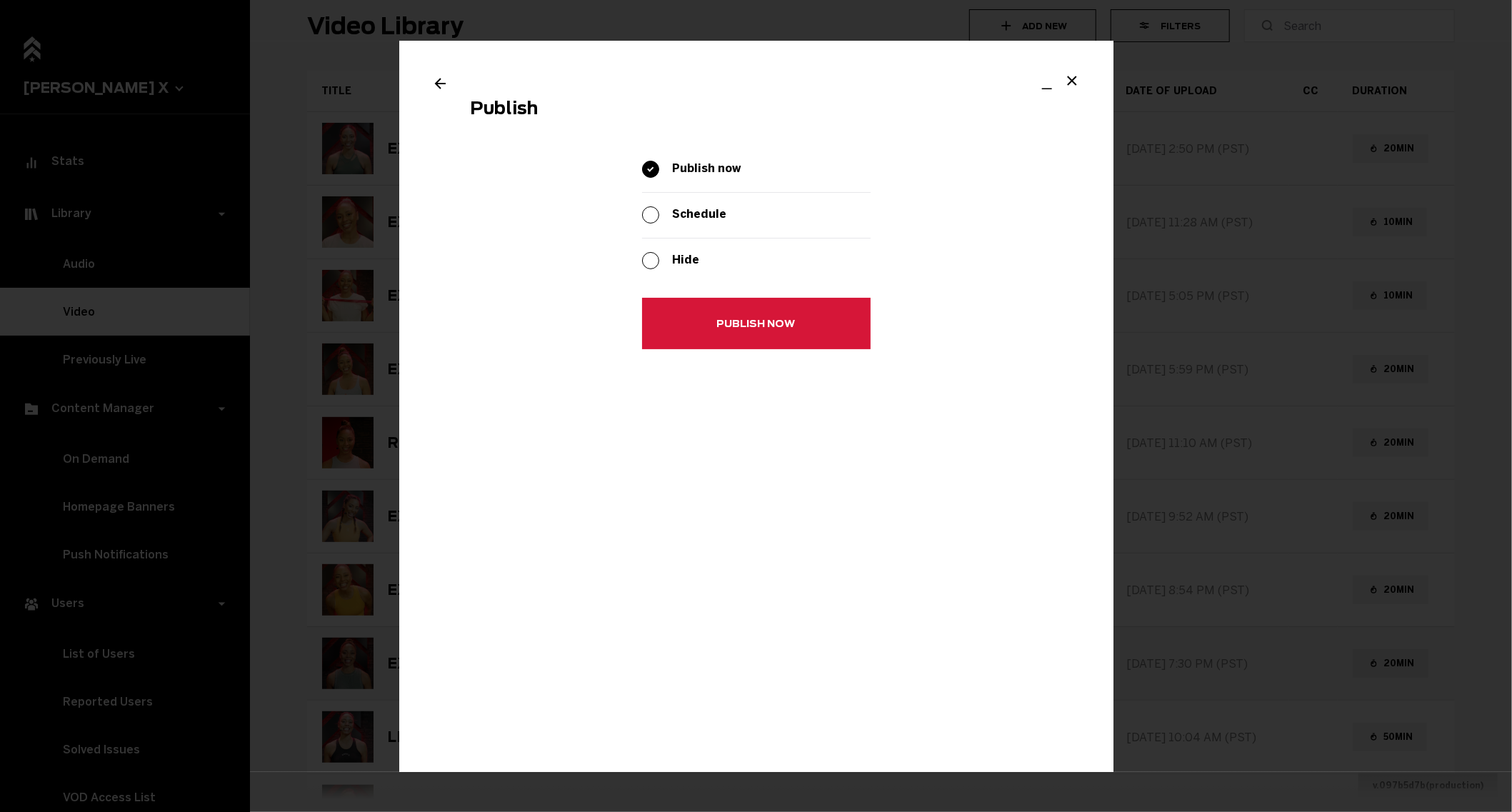
click at [683, 309] on button "Publish now" at bounding box center [756, 324] width 228 height 51
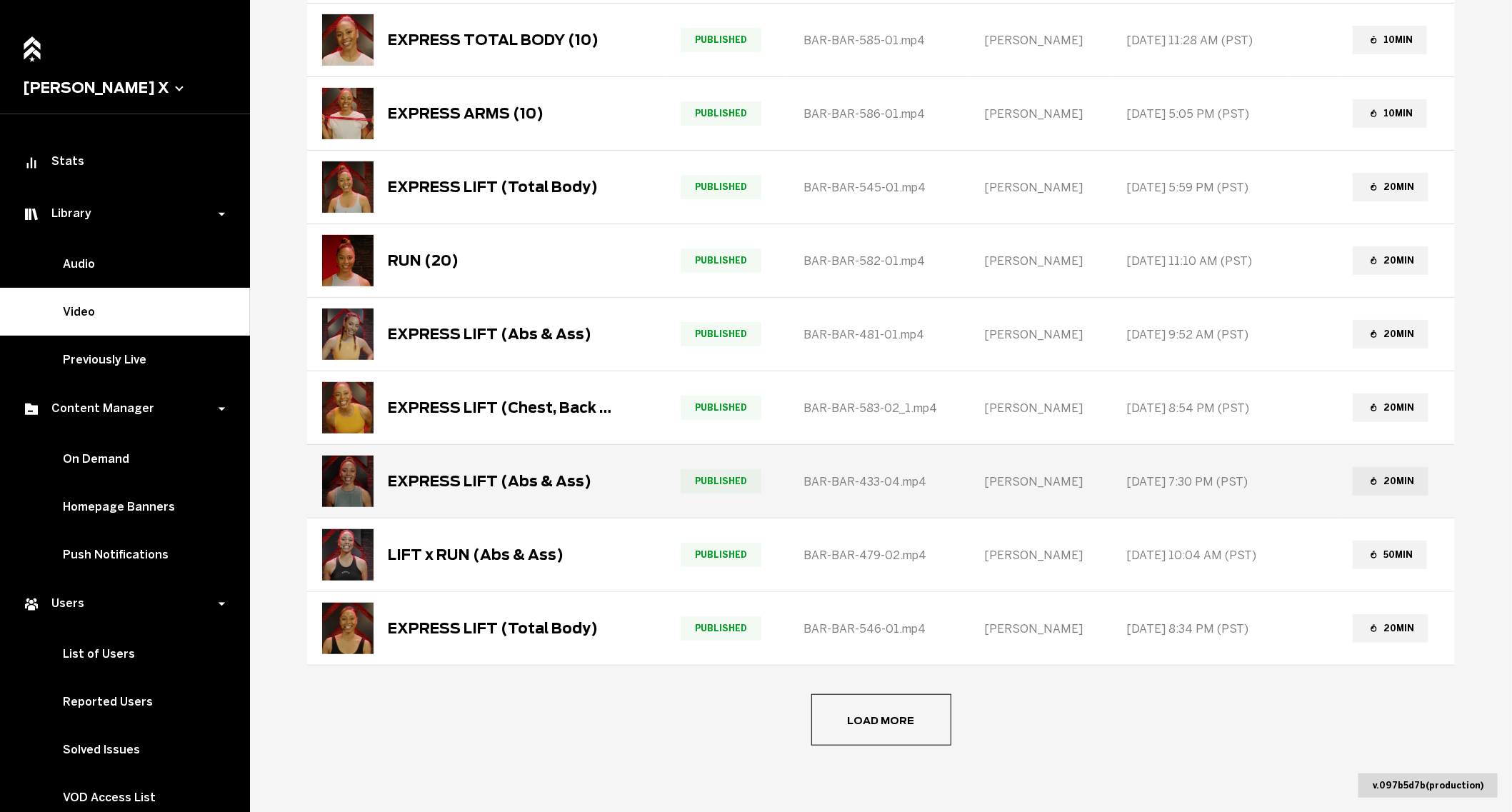
scroll to position [245, 0]
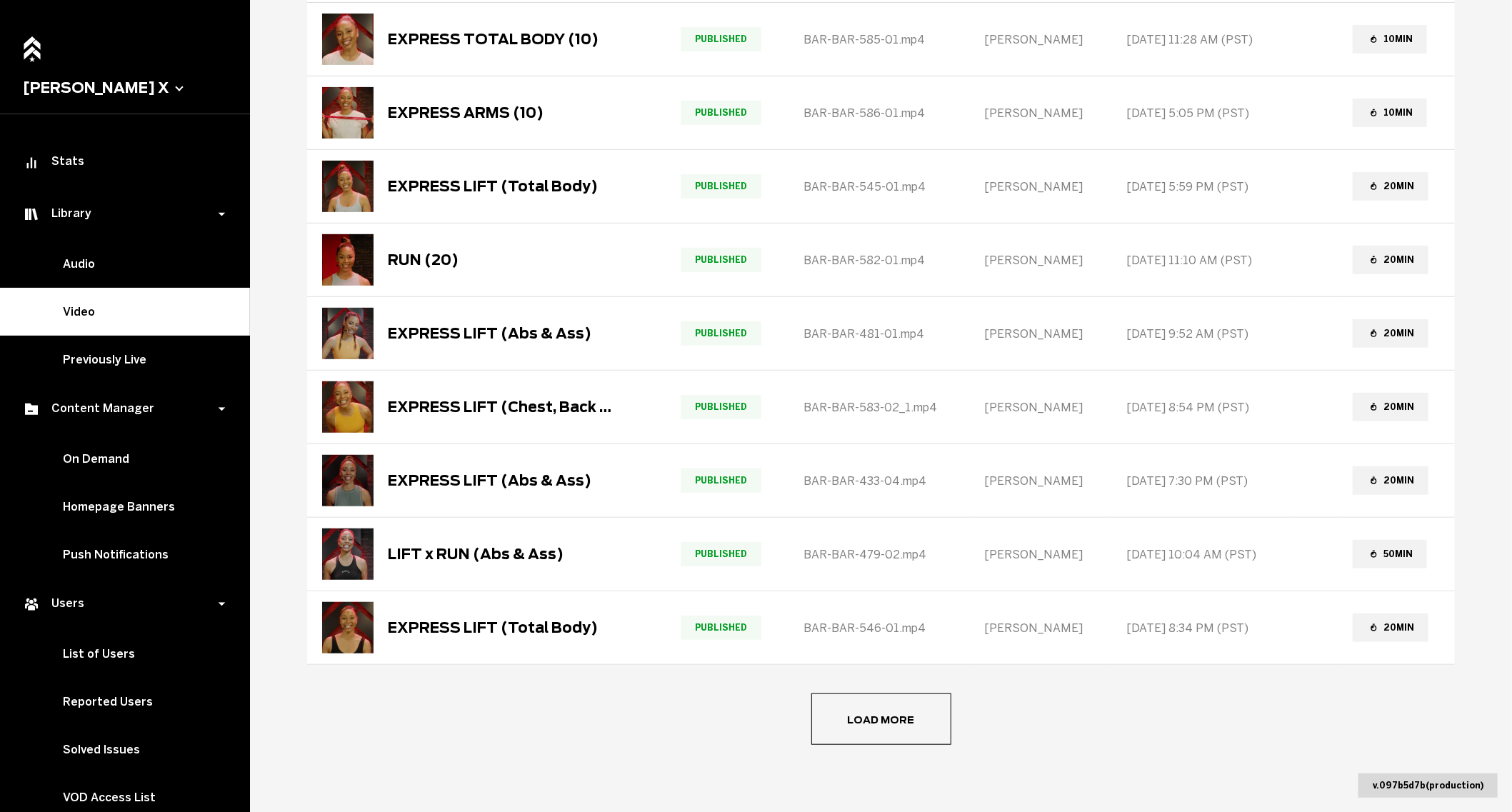
click at [839, 705] on button "Load more" at bounding box center [881, 719] width 140 height 51
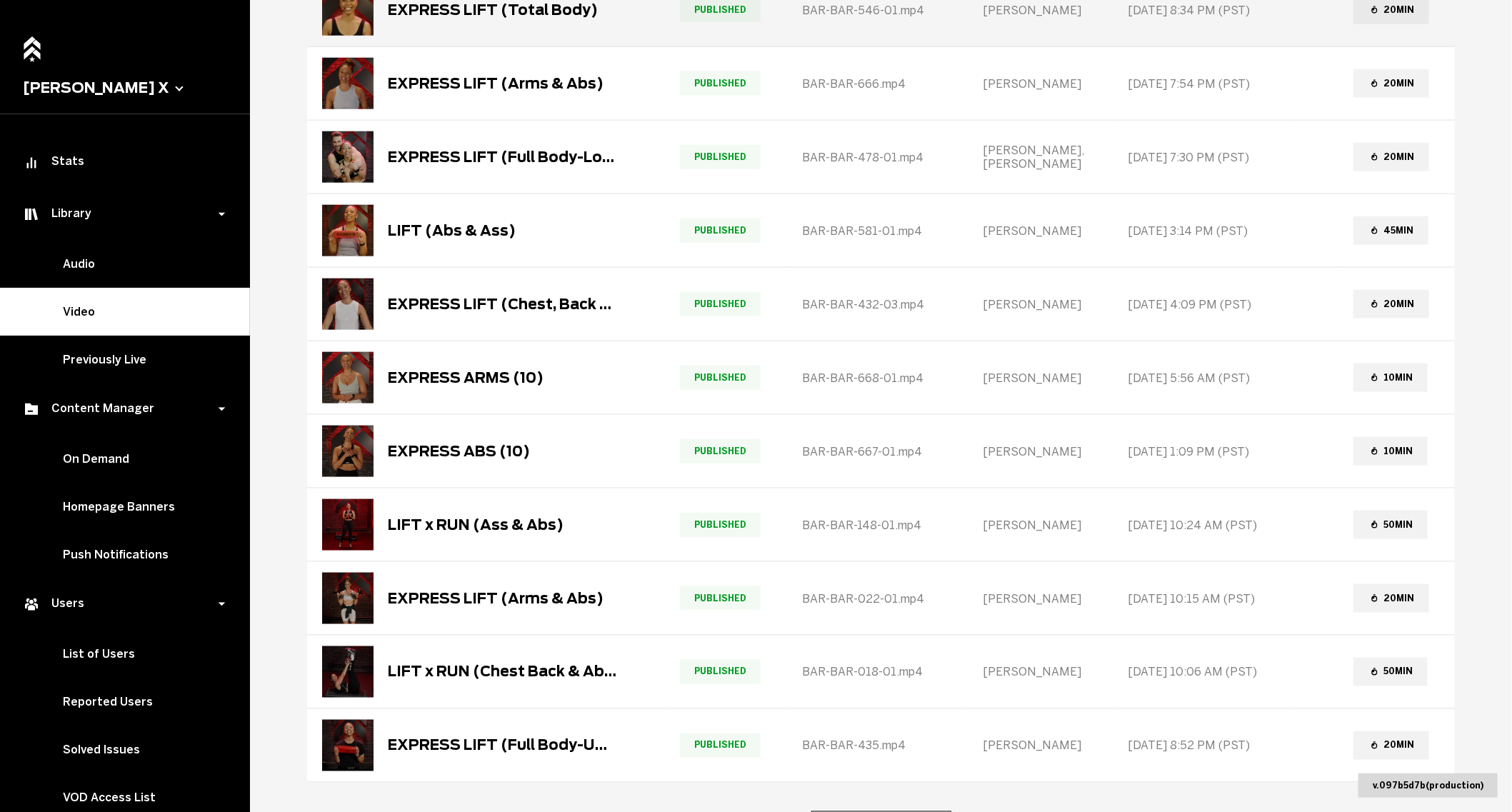
scroll to position [977, 0]
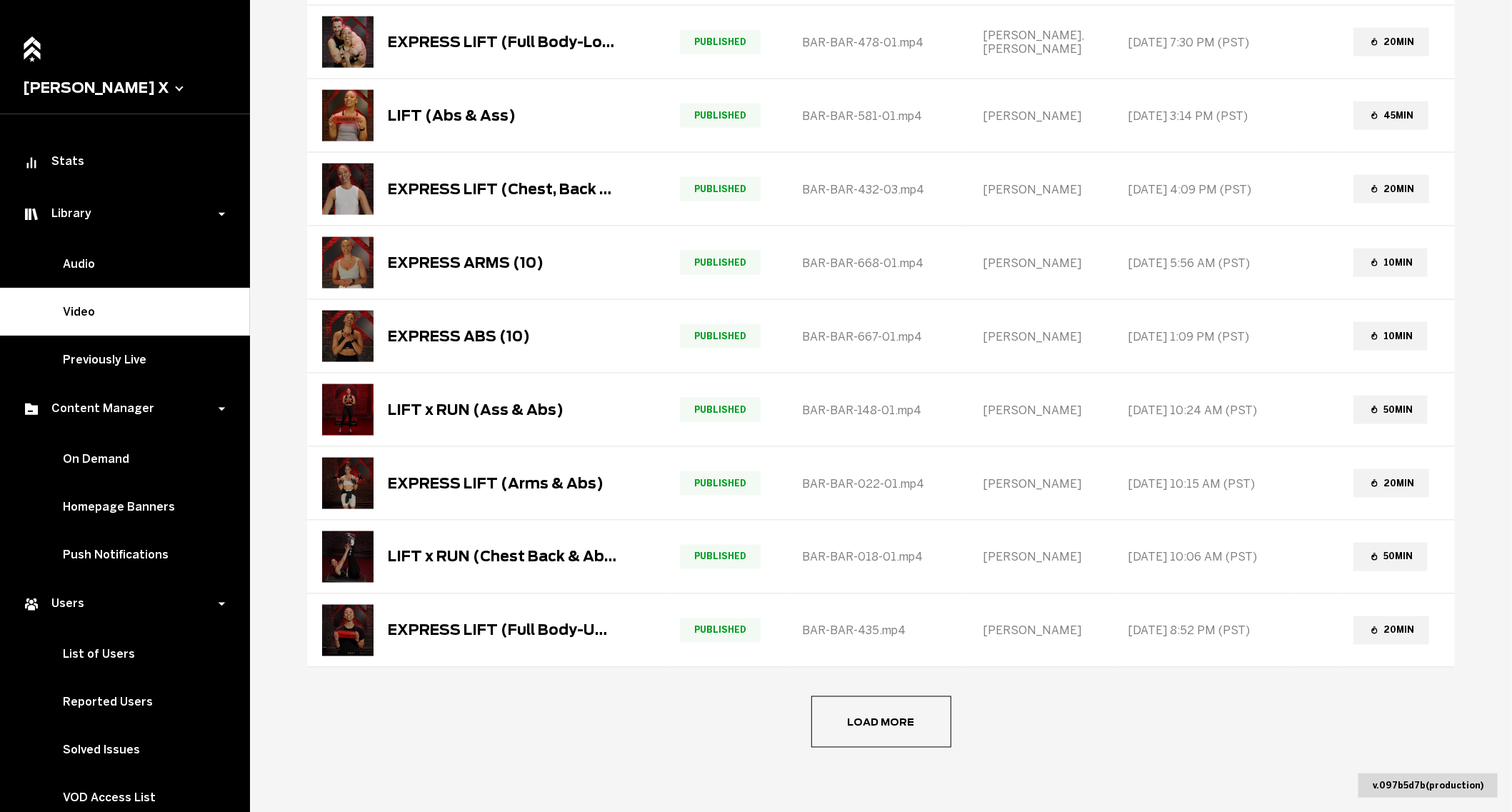
click at [873, 708] on button "Load more" at bounding box center [881, 722] width 140 height 51
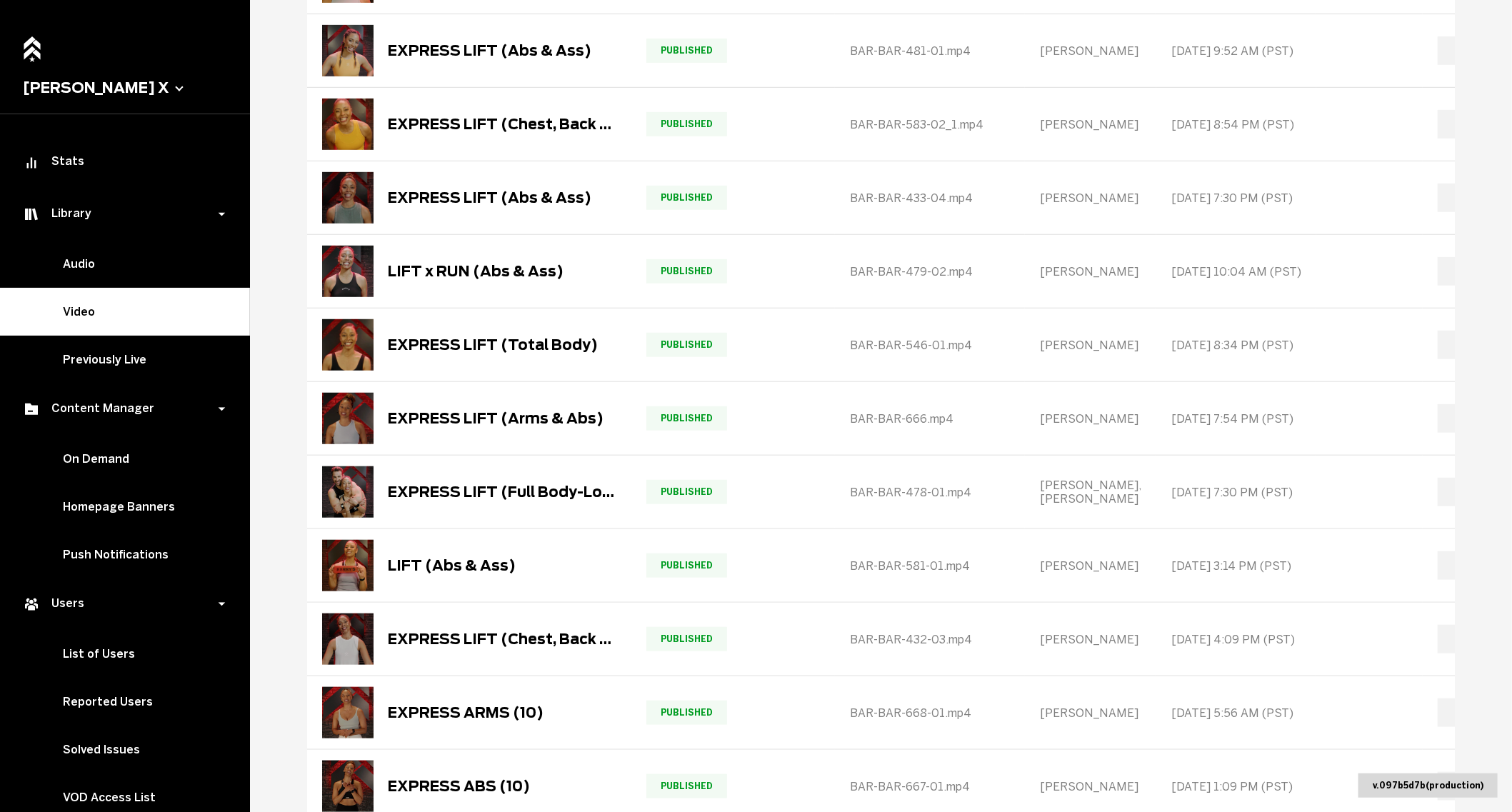
scroll to position [0, 0]
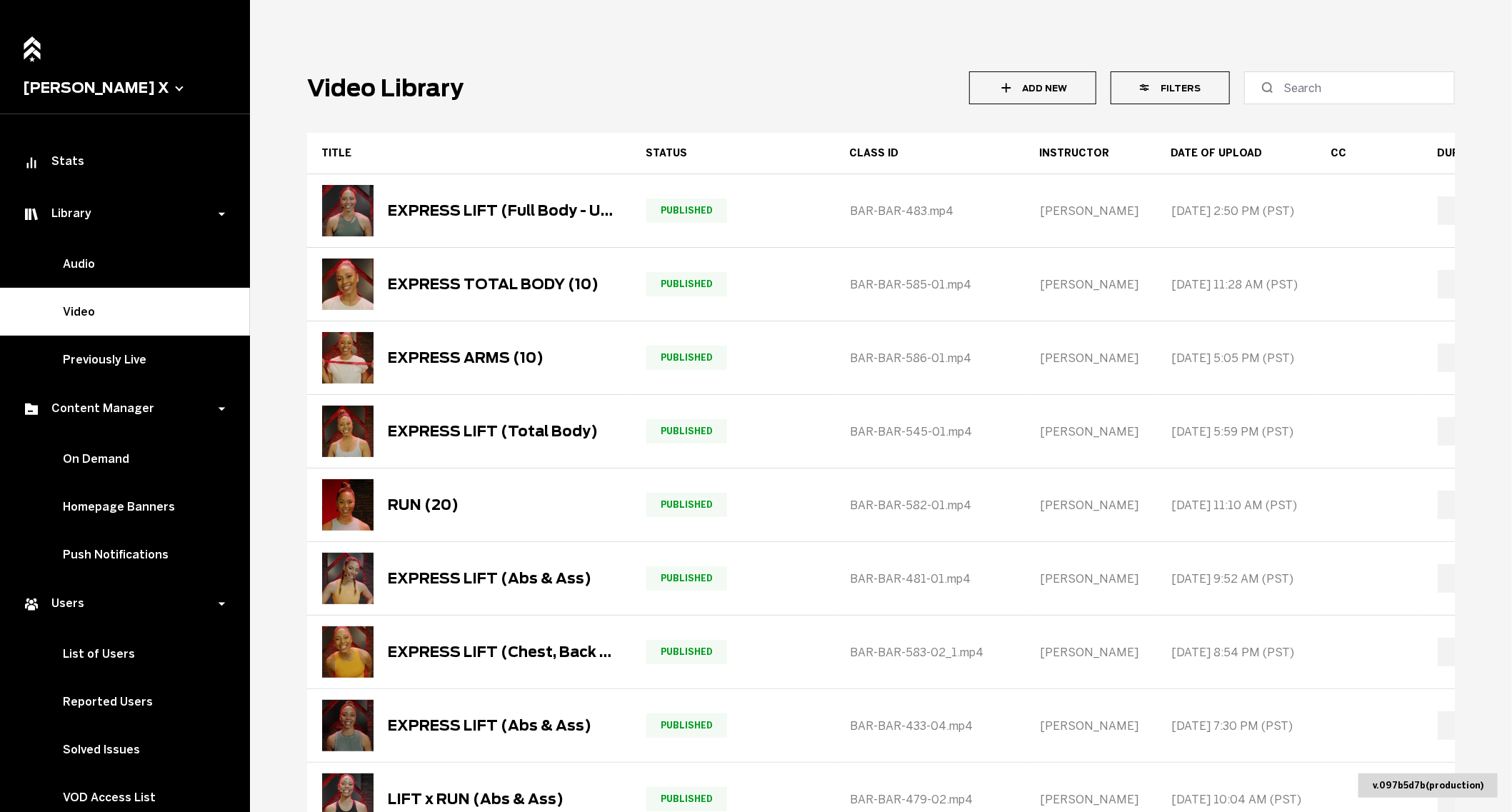
click at [1175, 90] on button "Filters" at bounding box center [1170, 88] width 119 height 33
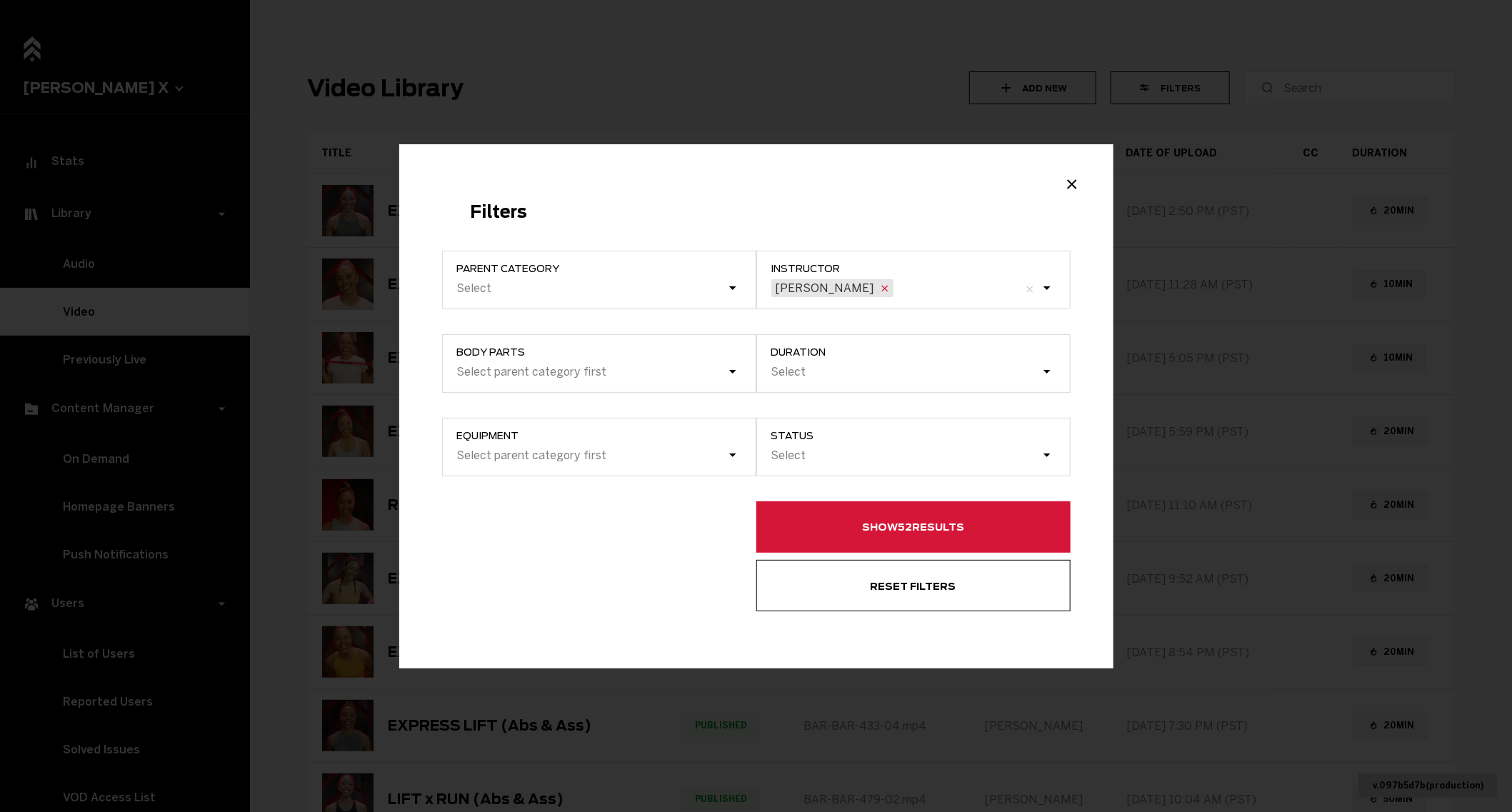
click at [879, 292] on icon "Example Modal" at bounding box center [885, 288] width 12 height 12
click at [896, 292] on input "instructor [PERSON_NAME]" at bounding box center [897, 288] width 2 height 13
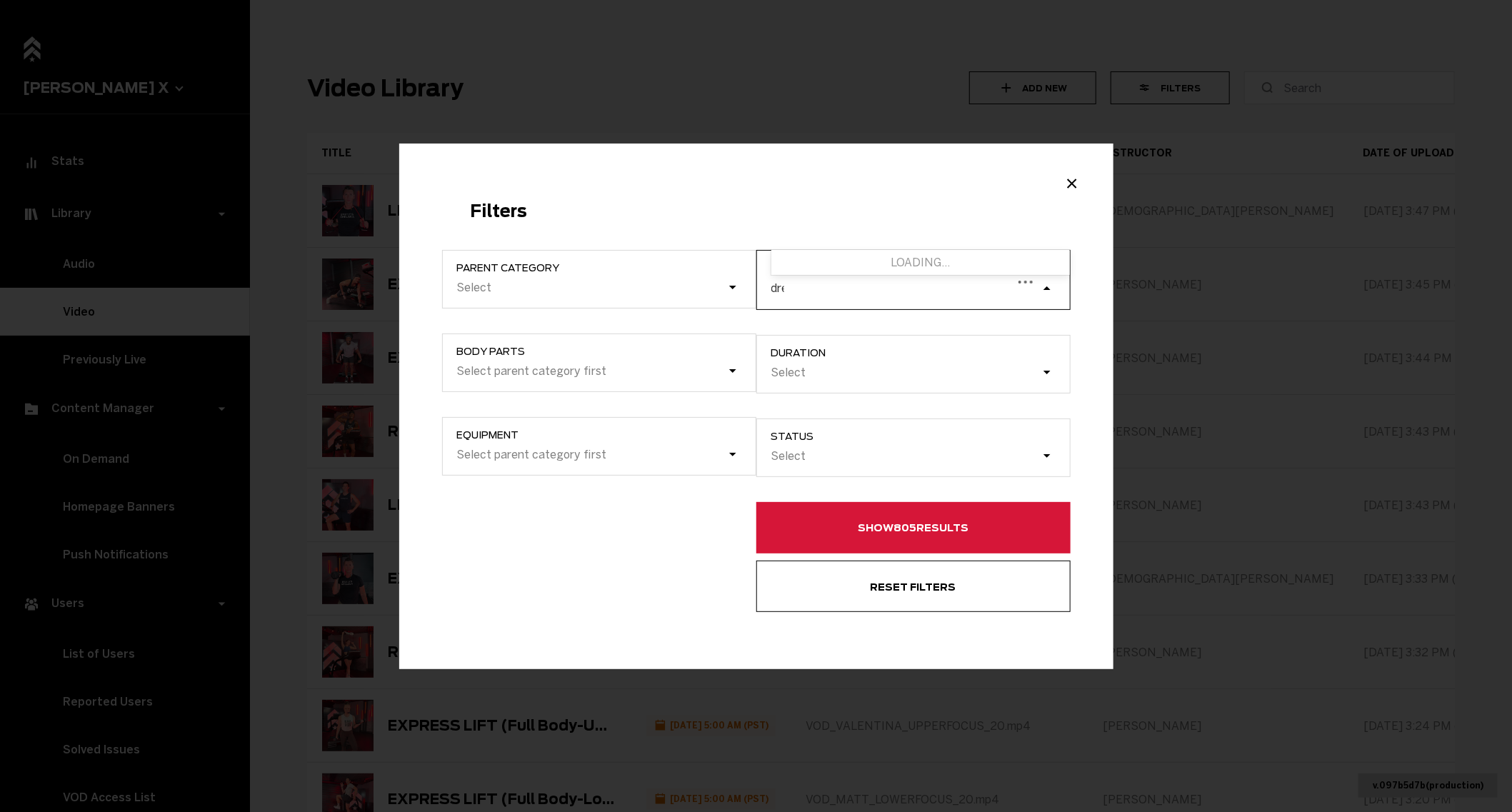
type input "drew"
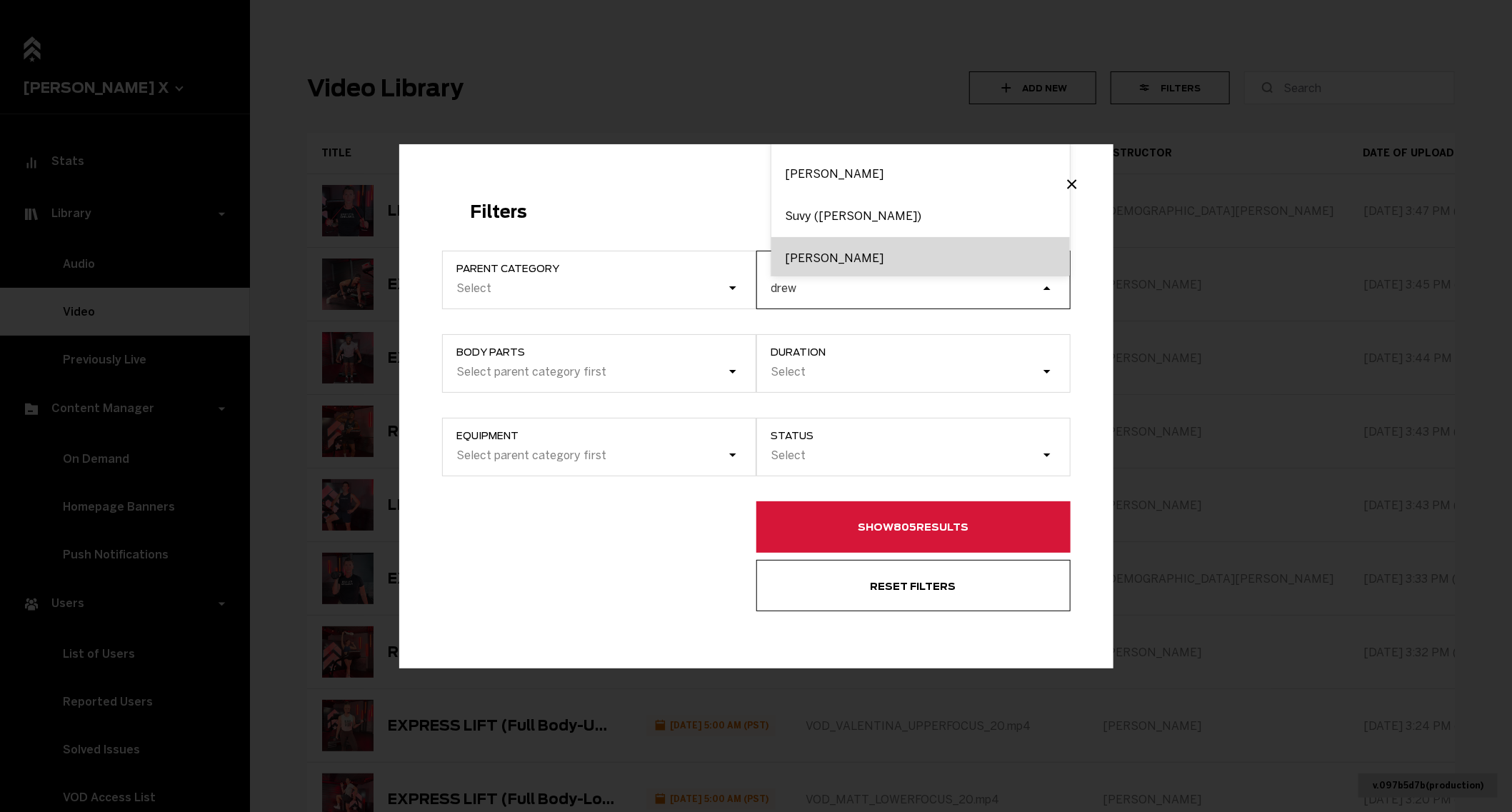
click at [797, 263] on div "[PERSON_NAME]" at bounding box center [920, 258] width 299 height 42
click at [797, 281] on input "drew" at bounding box center [784, 288] width 27 height 13
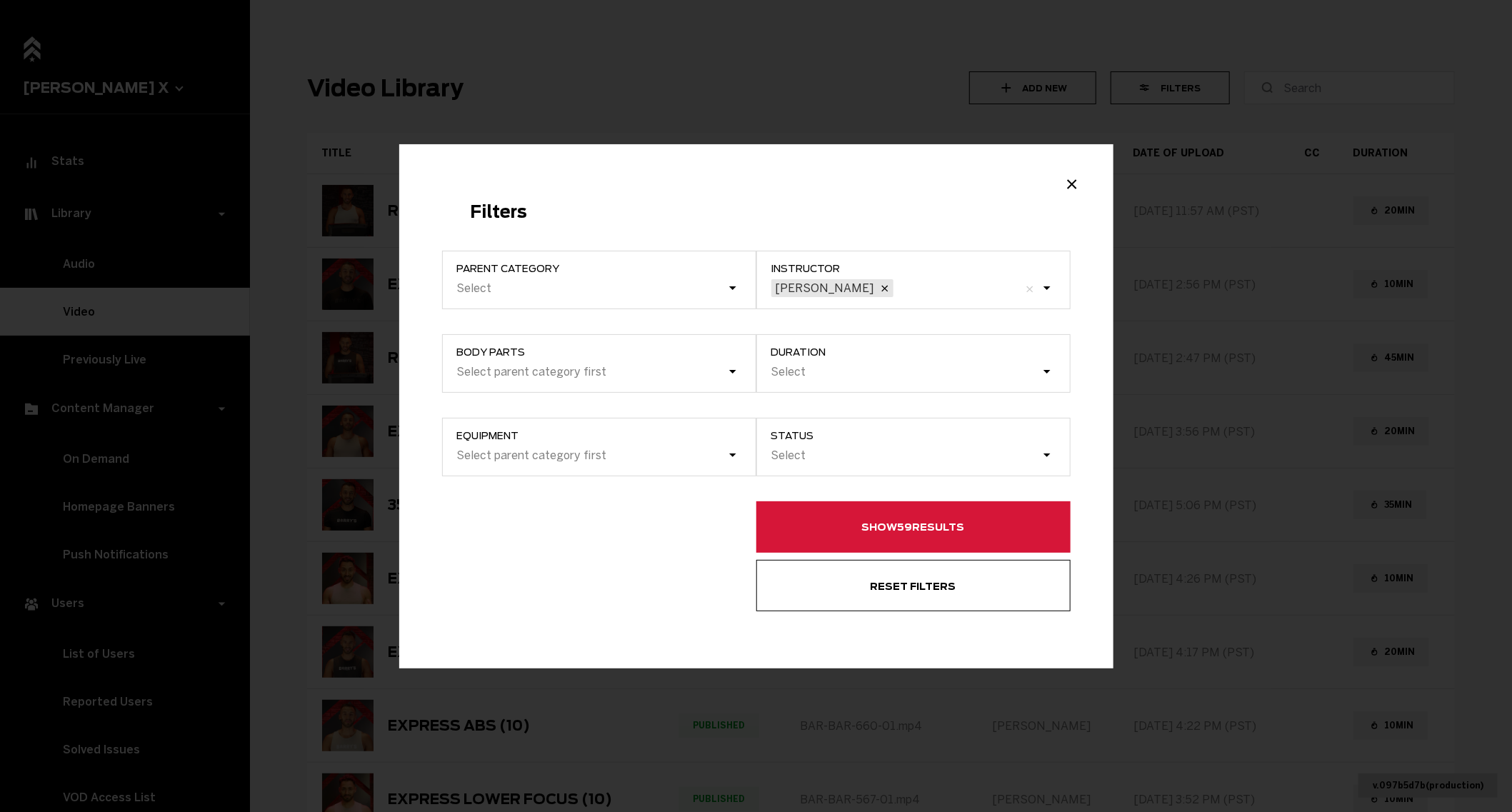
click at [833, 520] on button "Show 59 results" at bounding box center [913, 527] width 314 height 51
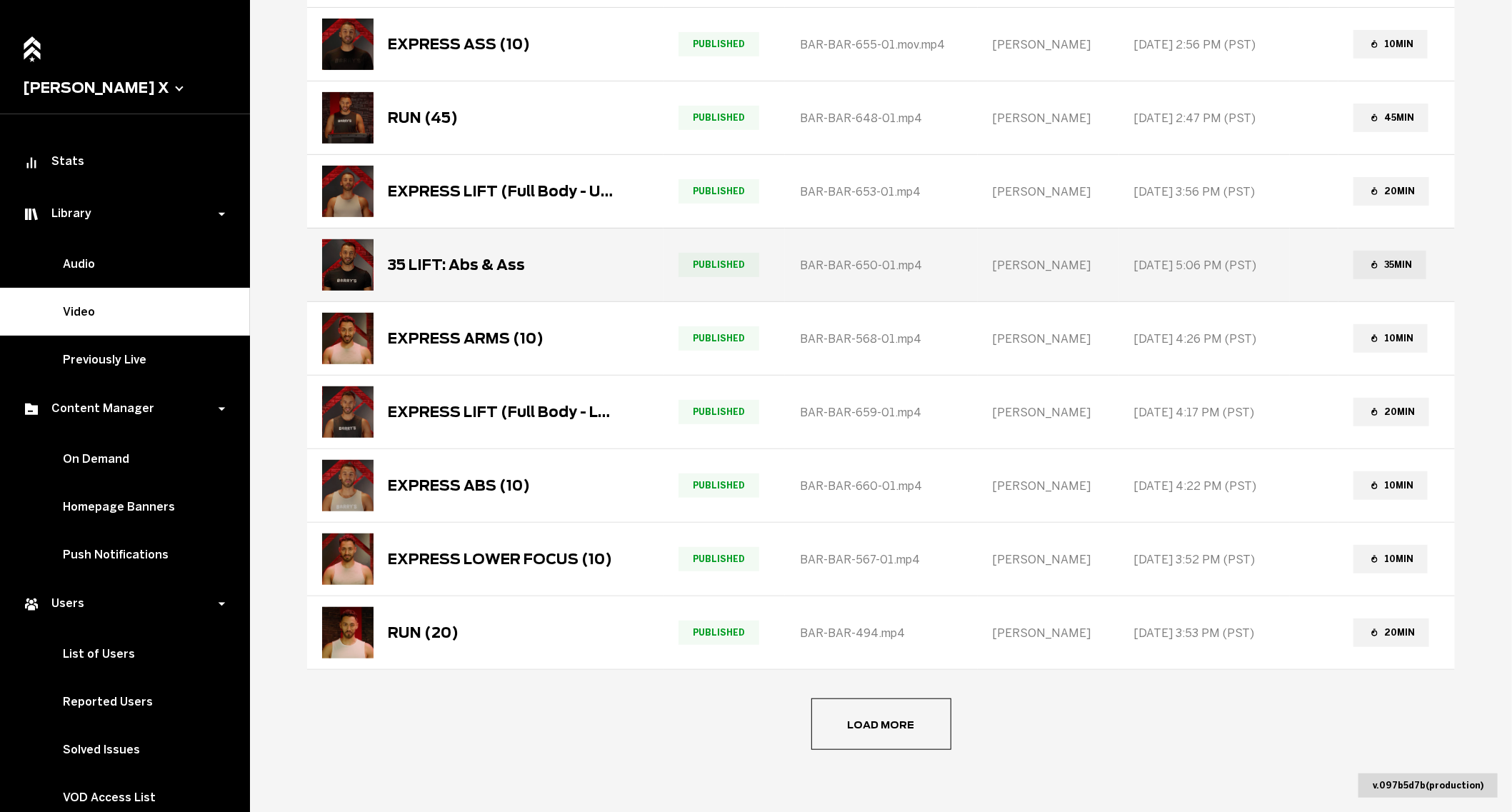
scroll to position [245, 0]
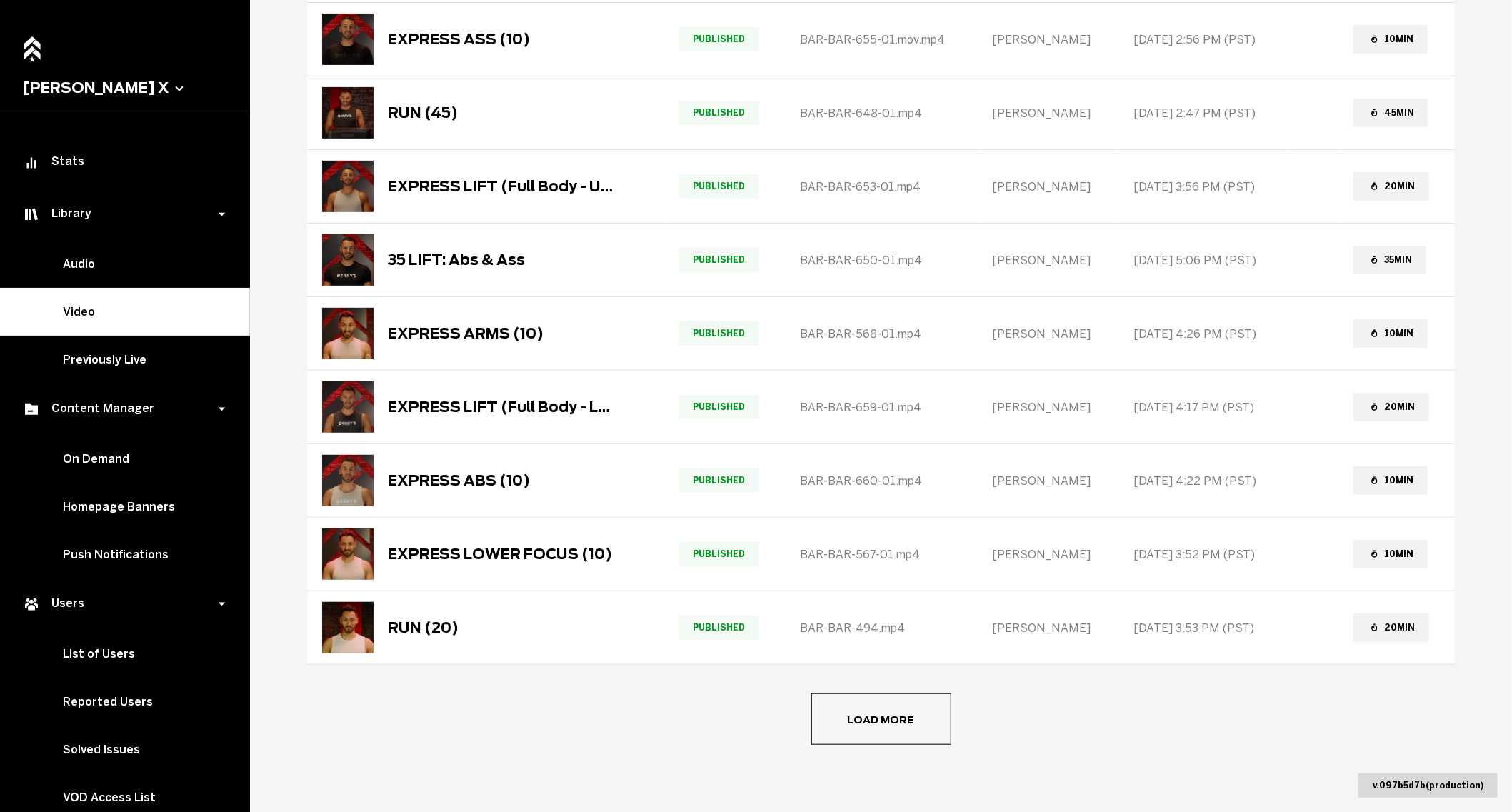
click at [920, 716] on button "Load more" at bounding box center [881, 719] width 140 height 51
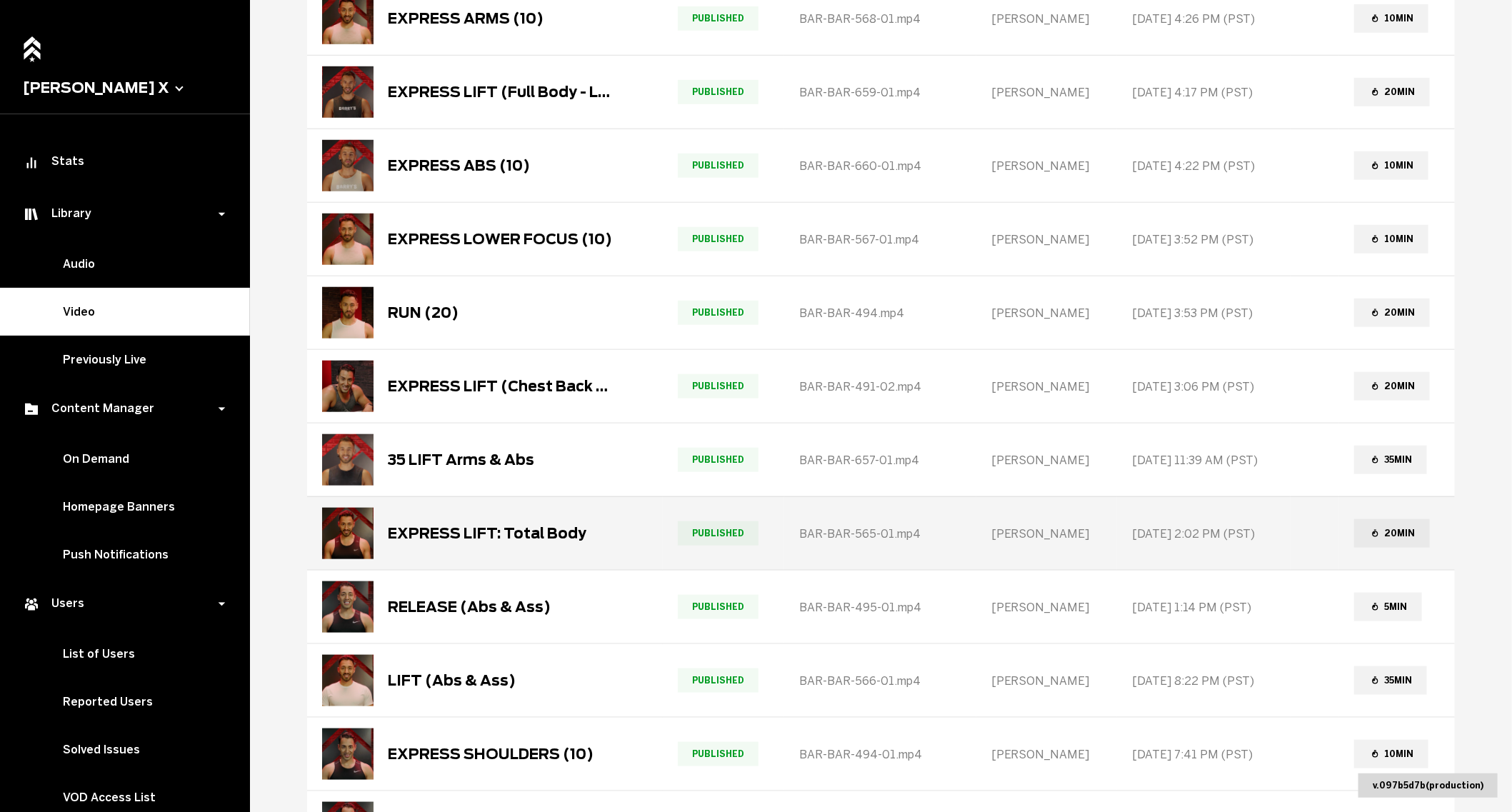
scroll to position [561, 0]
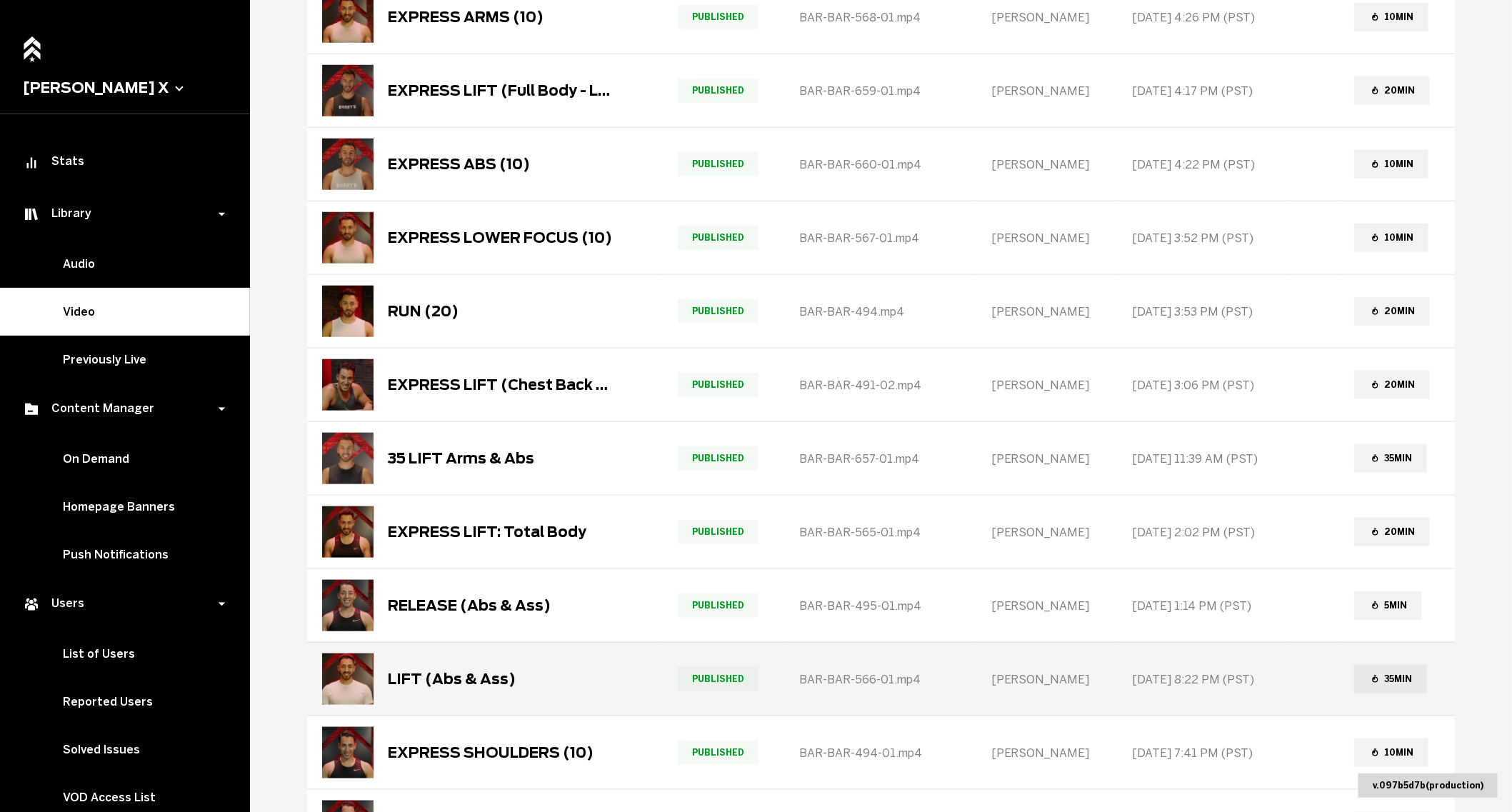
click at [481, 694] on div "LIFT (Abs & Ass)" at bounding box center [419, 679] width 193 height 51
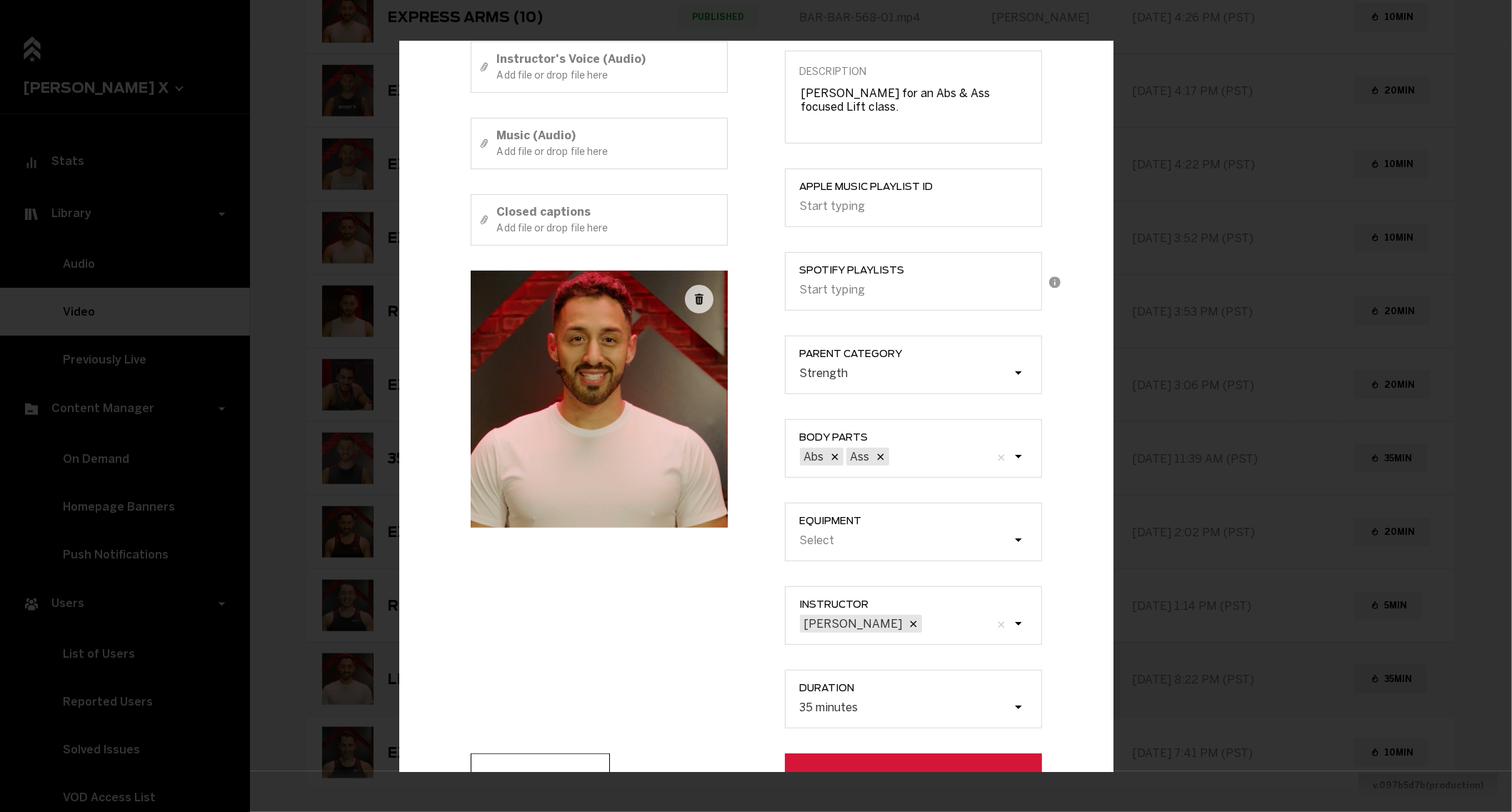
scroll to position [302, 0]
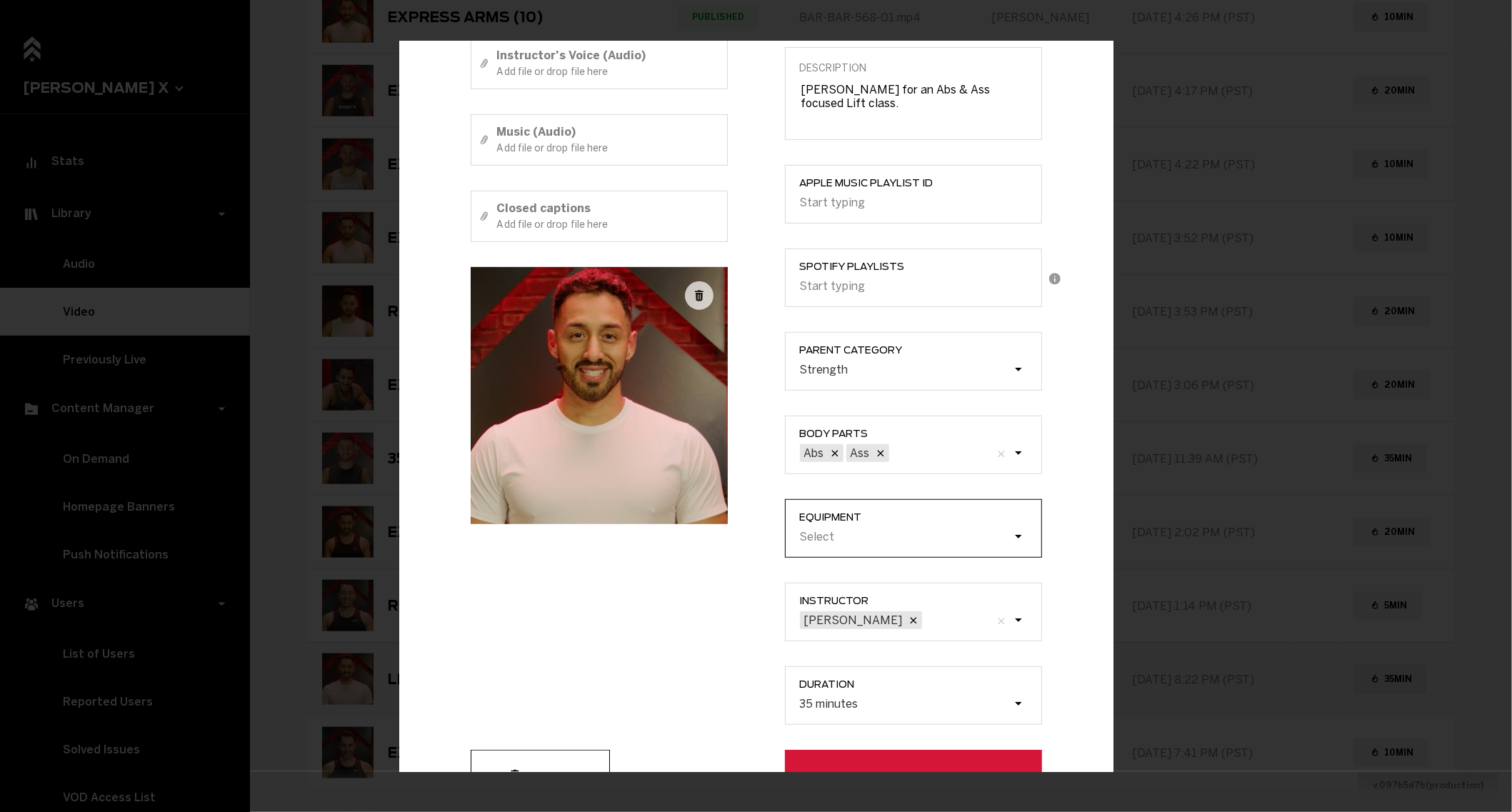
click at [886, 532] on div "Select" at bounding box center [905, 536] width 214 height 13
click at [727, 537] on input "Equipment Select" at bounding box center [727, 537] width 0 height 0
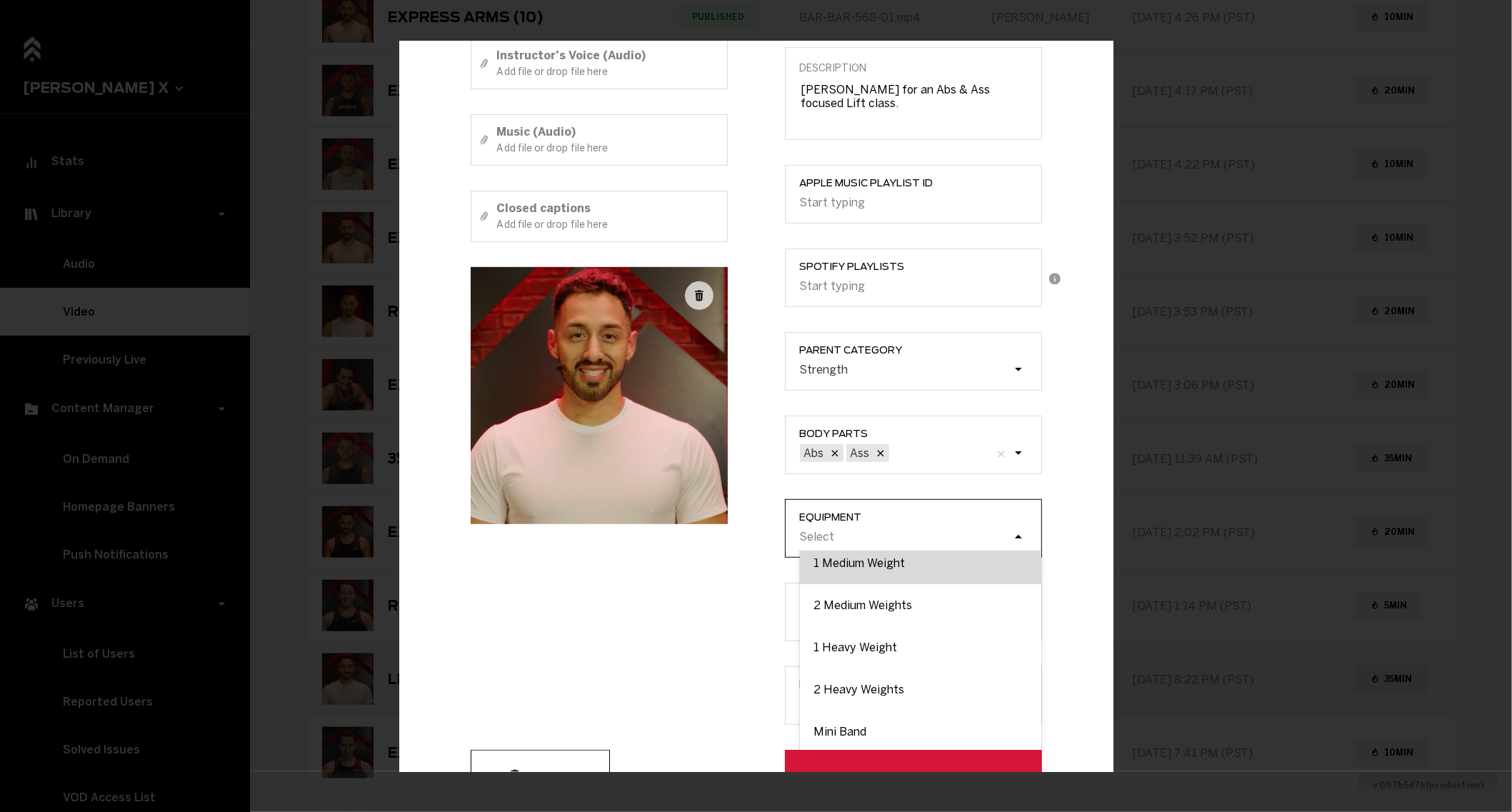
scroll to position [104, 0]
click at [863, 676] on div "2 Heavy Weights" at bounding box center [920, 680] width 242 height 42
click at [727, 537] on input "Equipment option 2 Heavy Weights focused, 6 of 9. 9 results available. Use Up a…" at bounding box center [727, 537] width 0 height 0
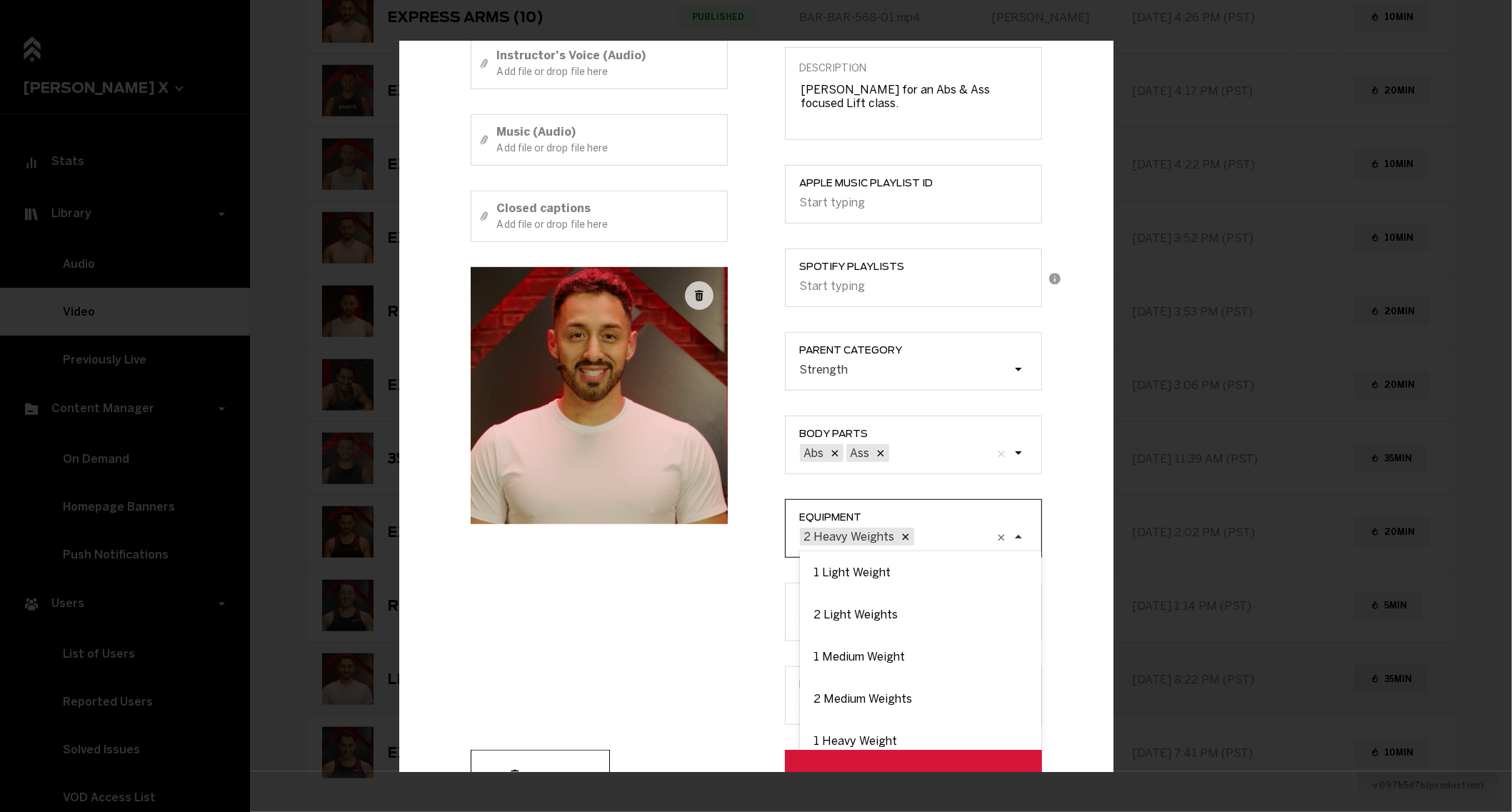
click at [1025, 533] on div "Example Modal" at bounding box center [1023, 543] width 29 height 29
click at [844, 537] on input "Equipment option 2 Heavy Weights, selected. option 1 Light Weight focused, 1 of…" at bounding box center [844, 537] width 0 height 0
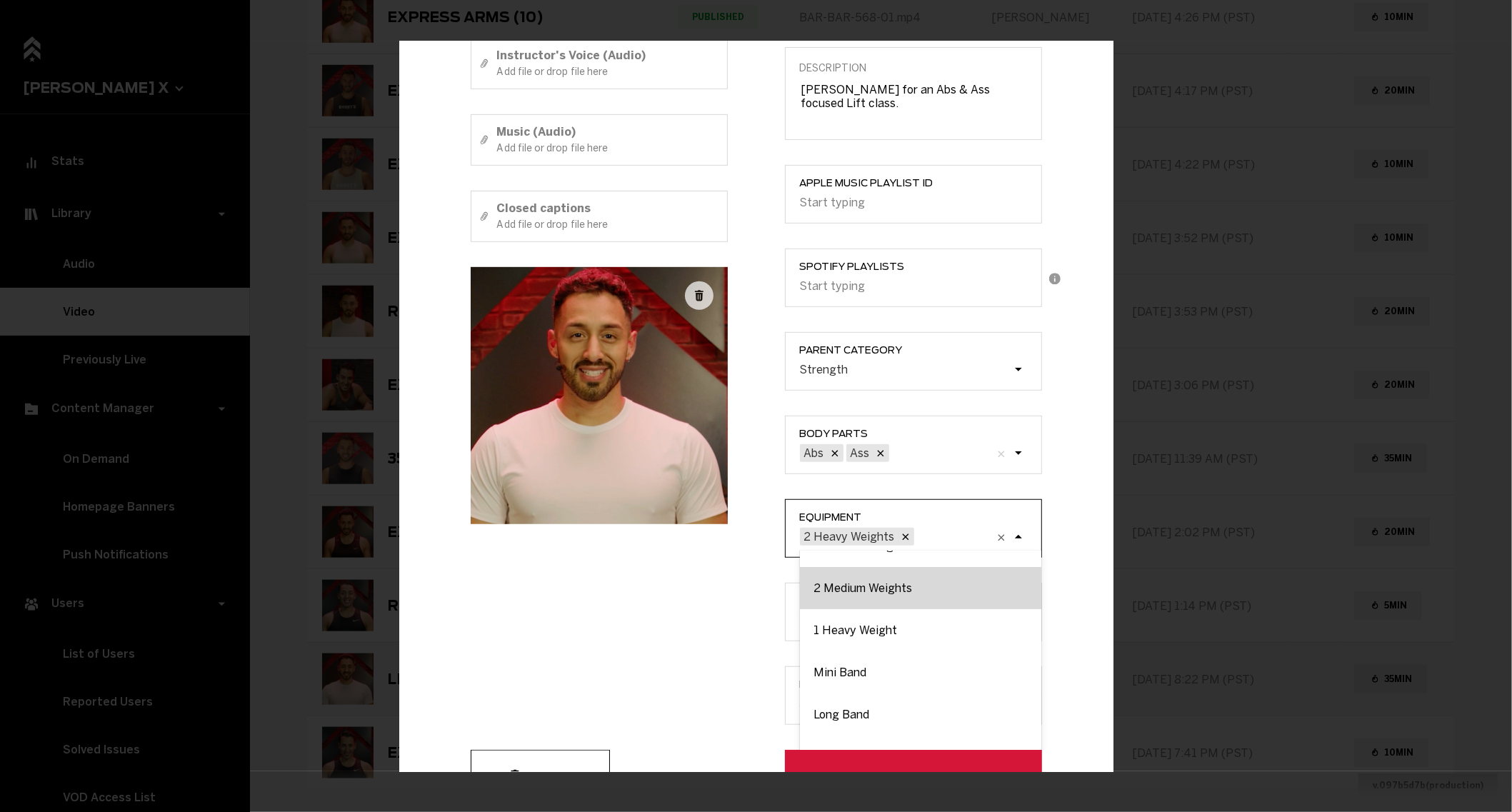
scroll to position [132, 0]
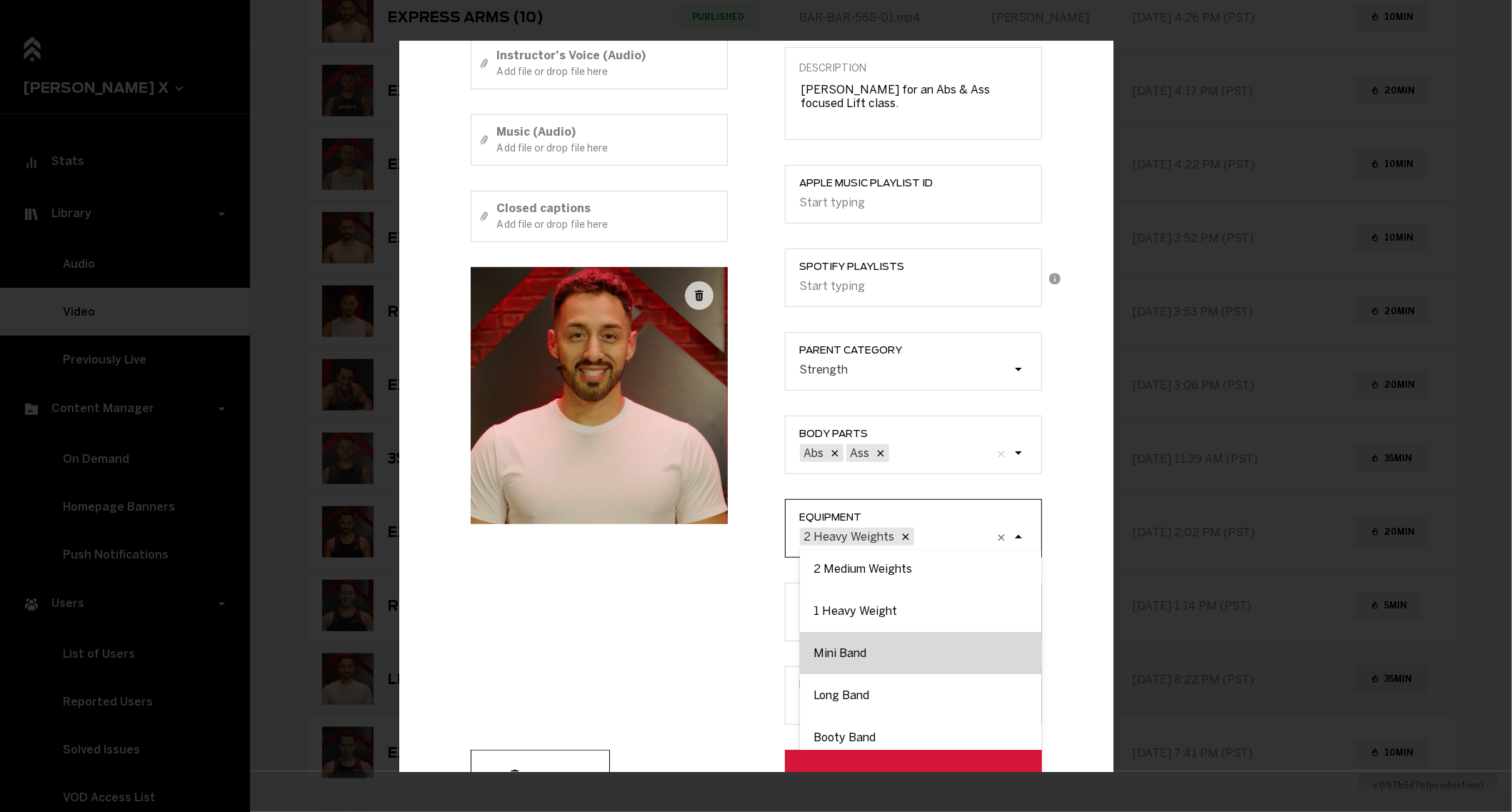
click at [880, 660] on div "Mini Band" at bounding box center [920, 653] width 242 height 42
click at [844, 537] on input "Equipment option 2 Heavy Weights, selected. option Mini Band focused, 7 of 9. 8…" at bounding box center [844, 537] width 0 height 0
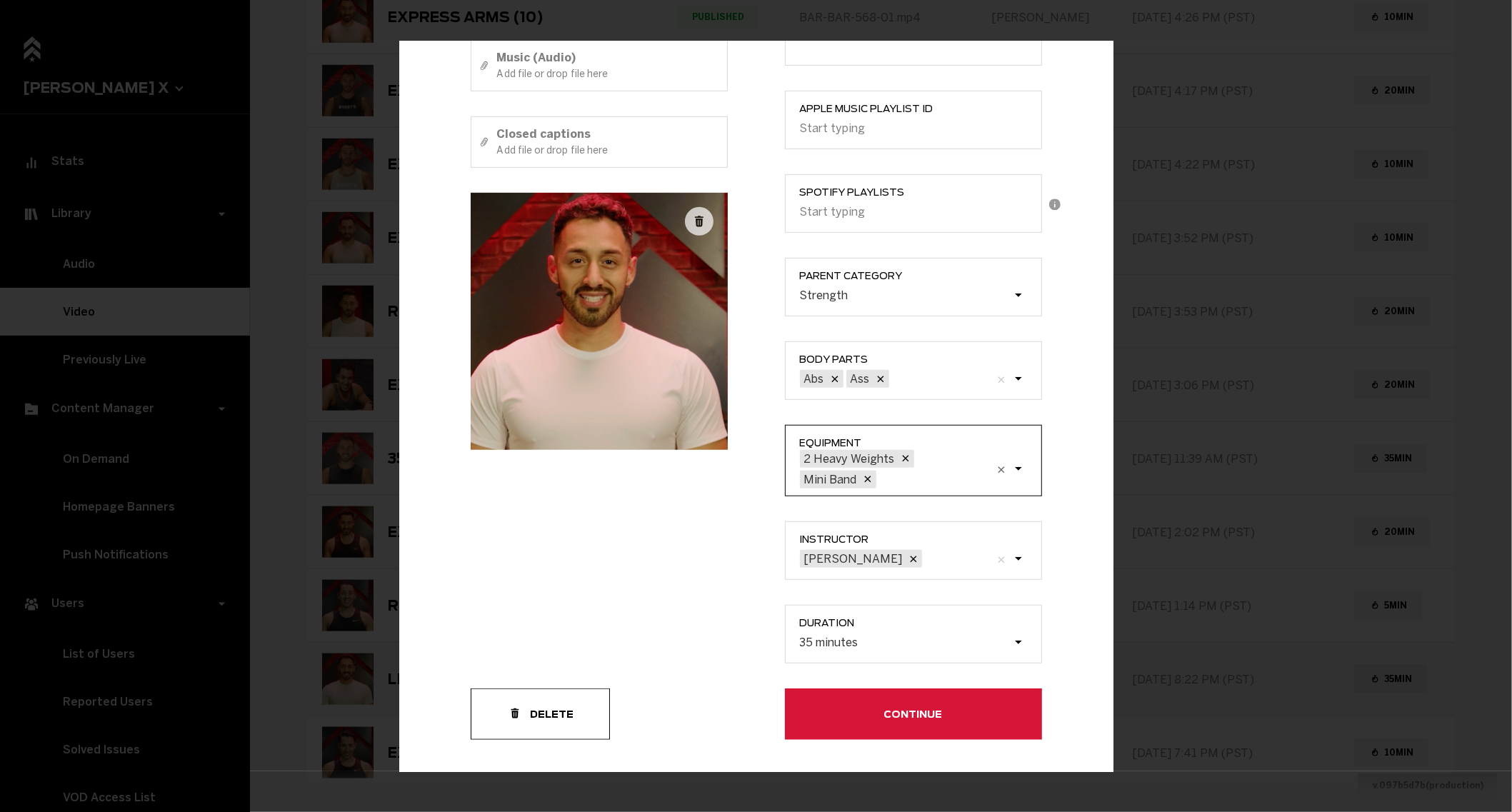
scroll to position [402, 0]
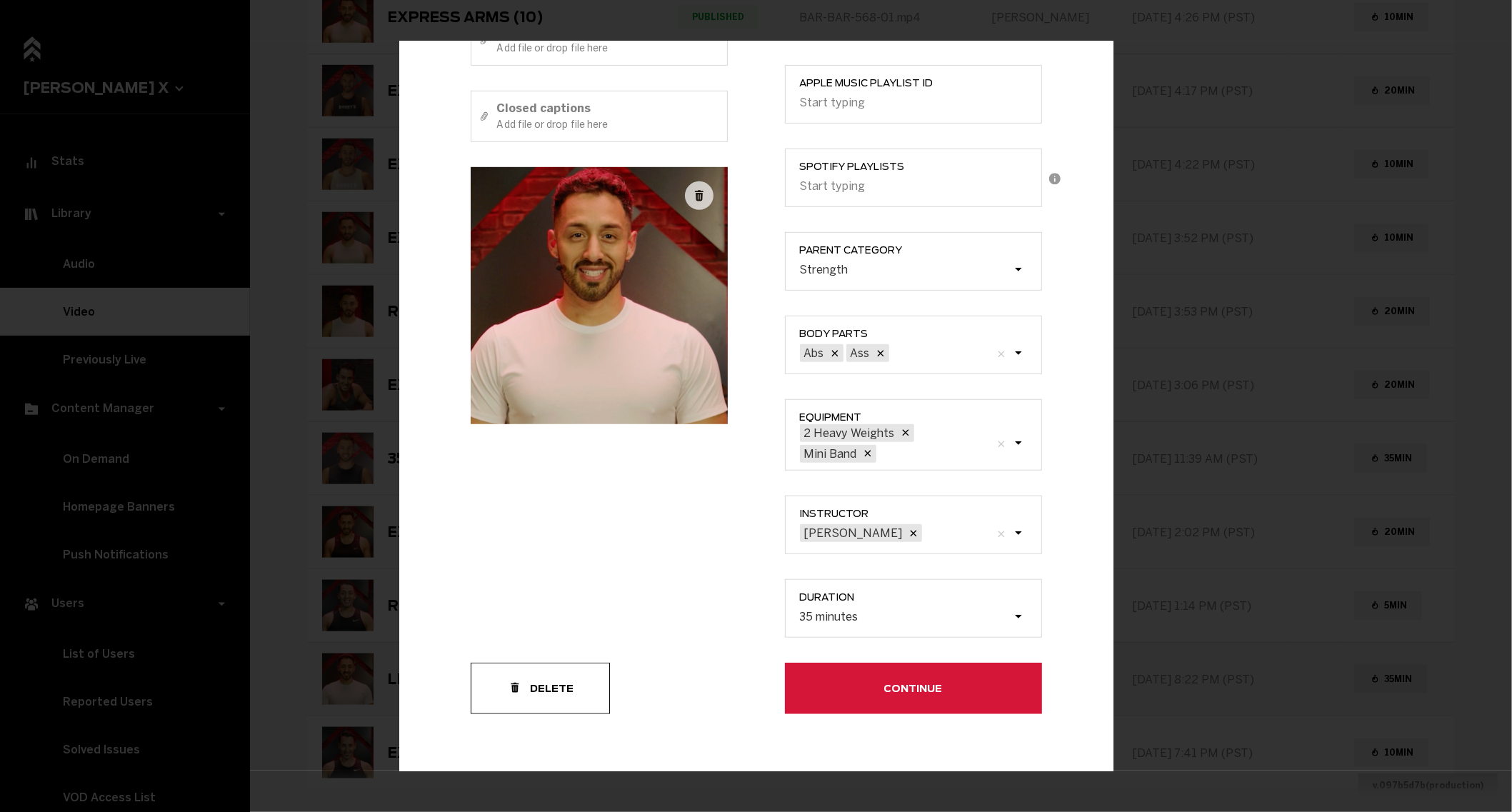
click at [831, 674] on button "Continue" at bounding box center [913, 688] width 257 height 51
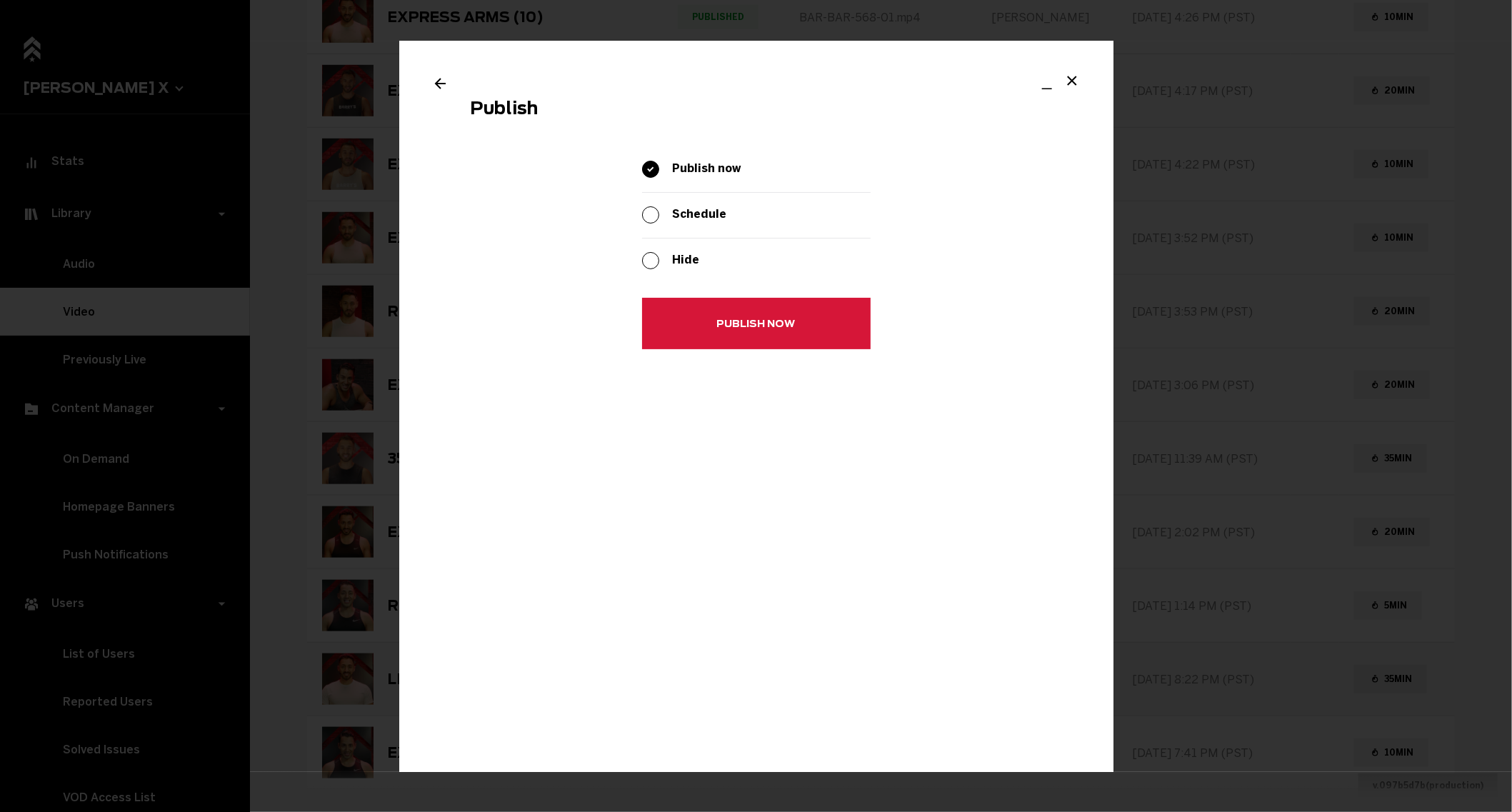
click at [744, 302] on button "Publish now" at bounding box center [756, 324] width 228 height 51
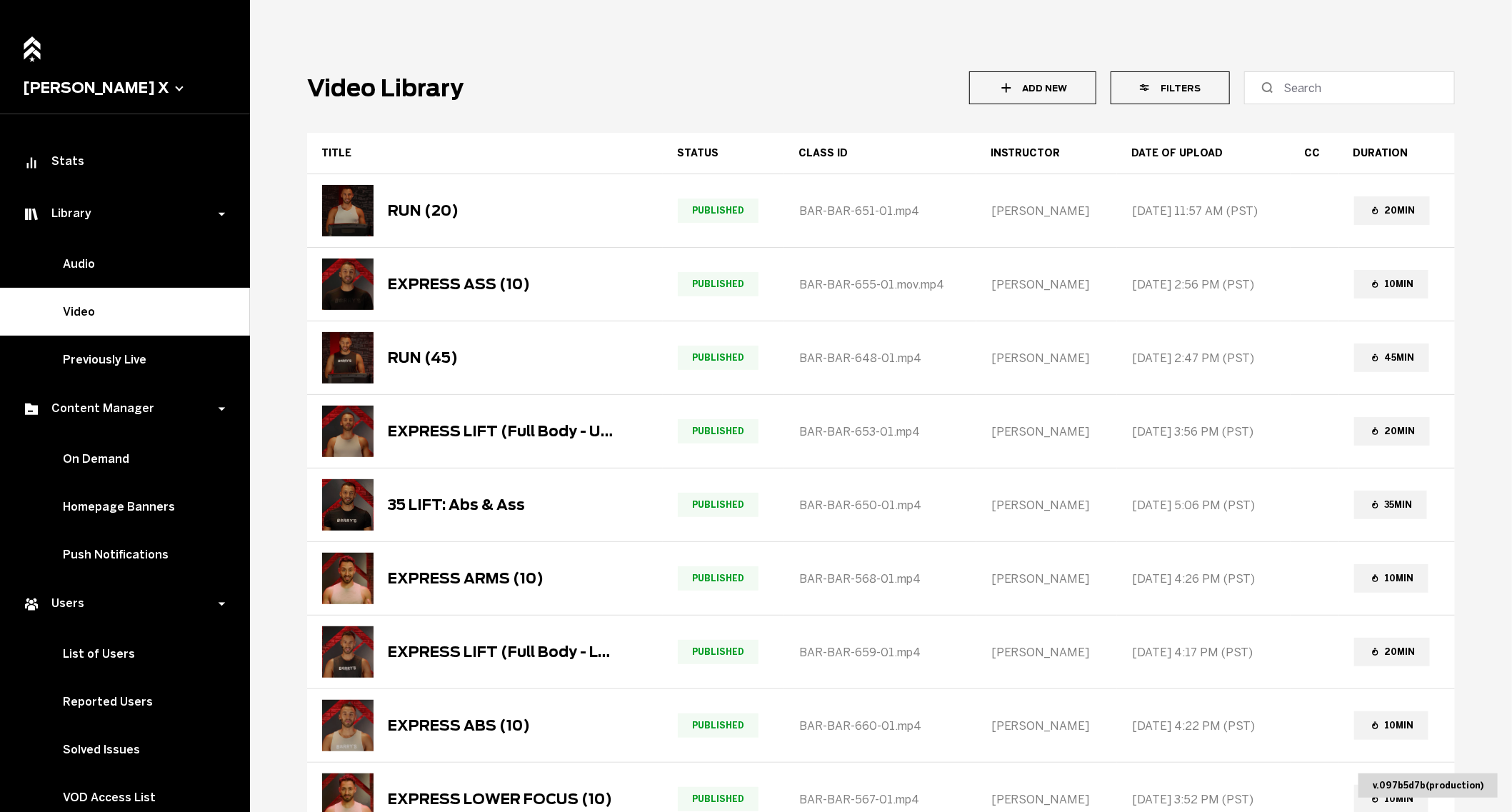
click at [1153, 86] on icon "button" at bounding box center [1146, 87] width 13 height 13
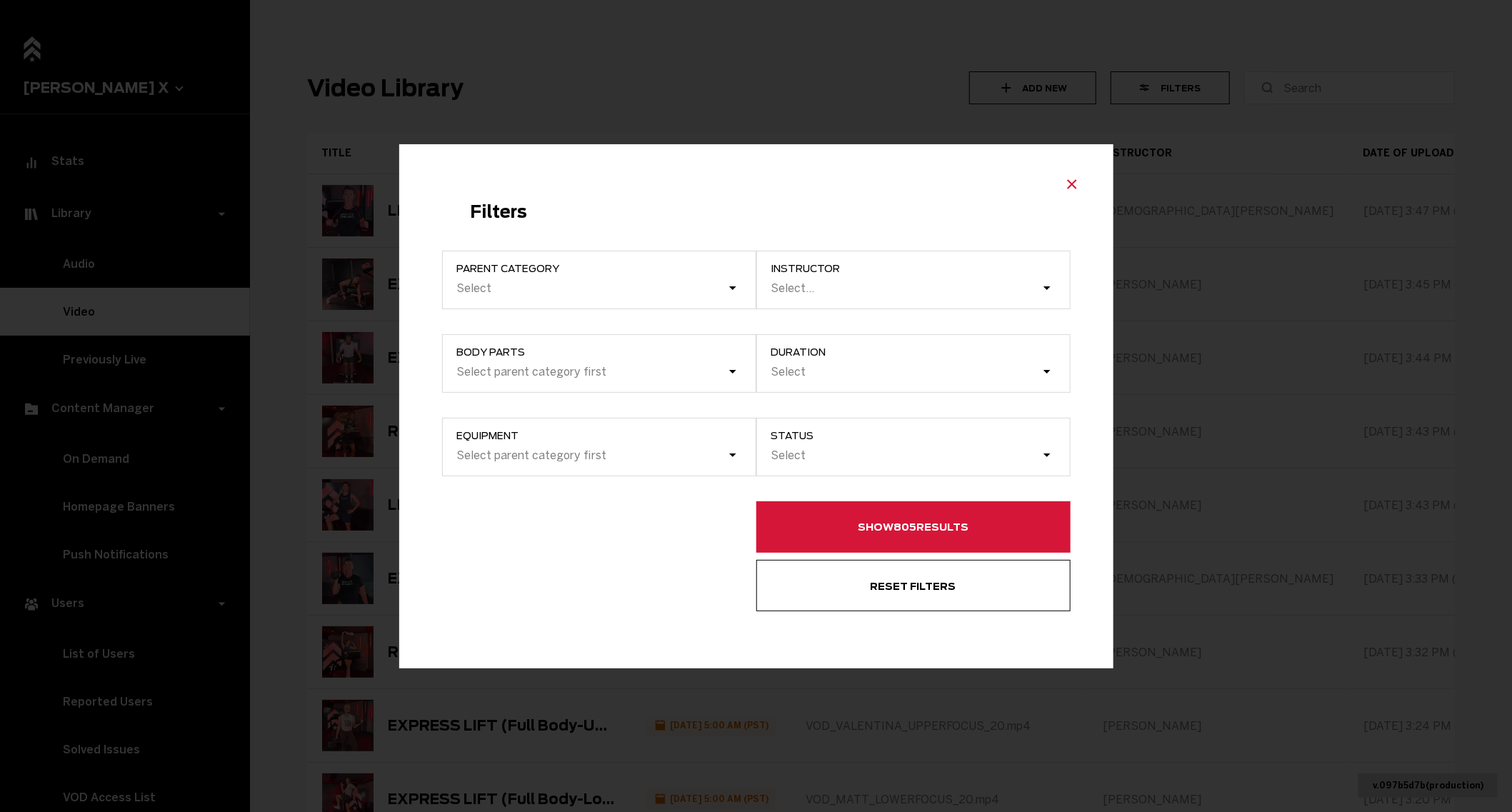
click at [1069, 183] on icon "Close modal" at bounding box center [1072, 184] width 9 height 9
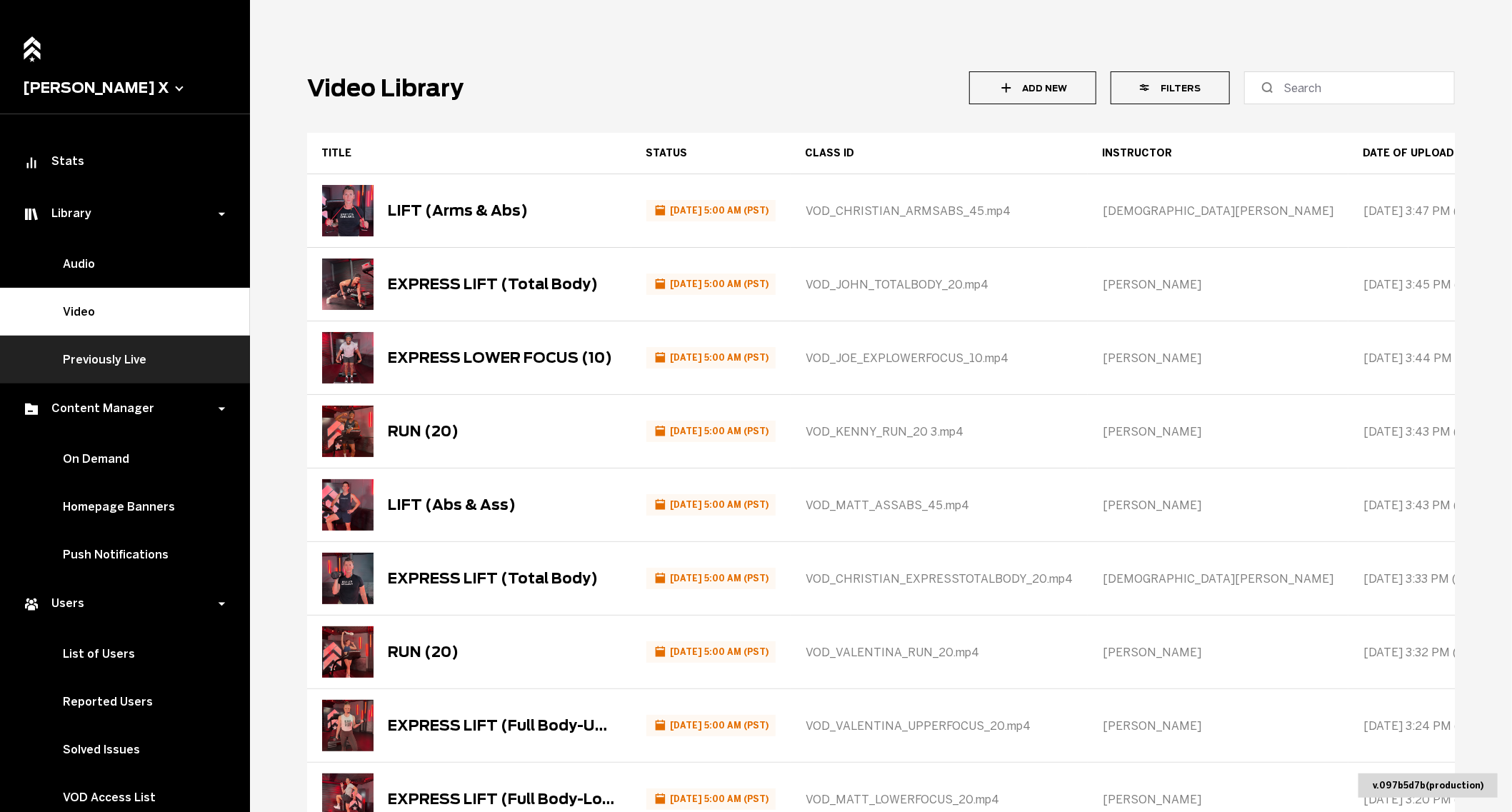
click at [146, 358] on link "Previously Live" at bounding box center [125, 359] width 250 height 48
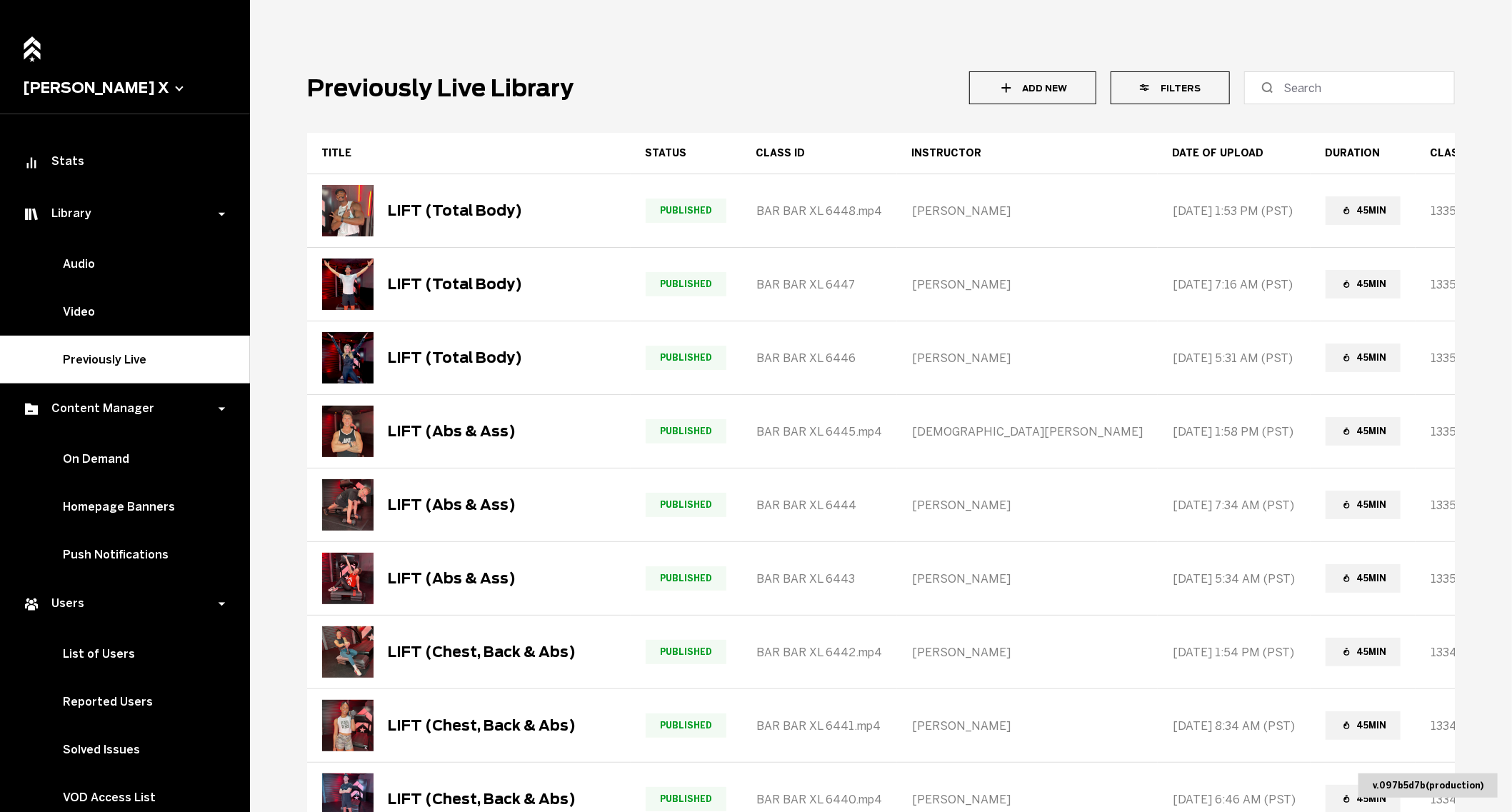
click at [1153, 93] on icon "button" at bounding box center [1146, 87] width 13 height 13
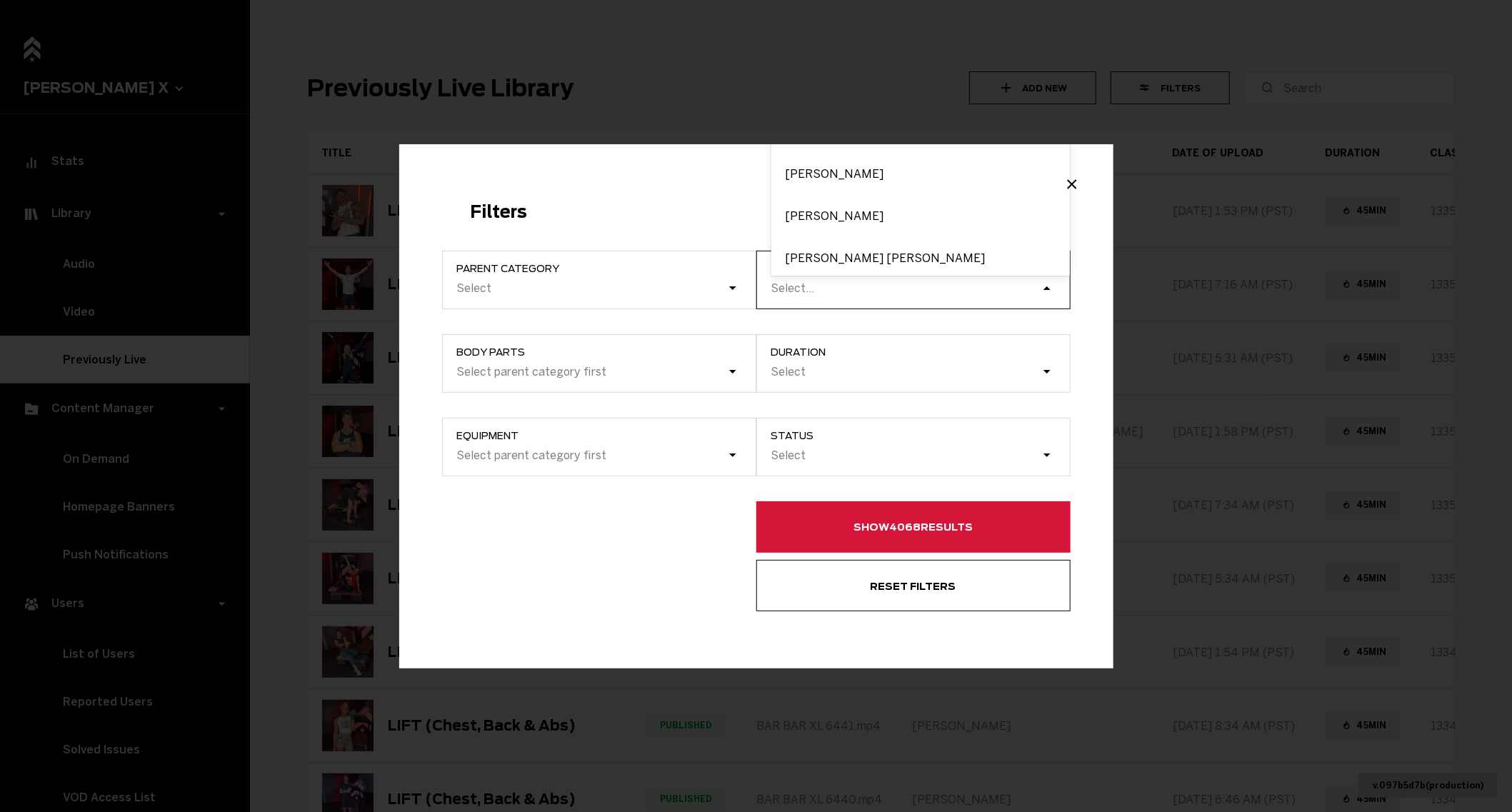
click at [821, 298] on div "Select..." at bounding box center [906, 288] width 271 height 19
click at [772, 295] on input "instructor option [PERSON_NAME] focused, 1 of 5. 5 results available. Use Up an…" at bounding box center [772, 288] width 2 height 13
type input "josi"
click at [801, 253] on div "[PERSON_NAME]" at bounding box center [920, 255] width 299 height 42
click at [790, 281] on input "josi" at bounding box center [780, 288] width 19 height 13
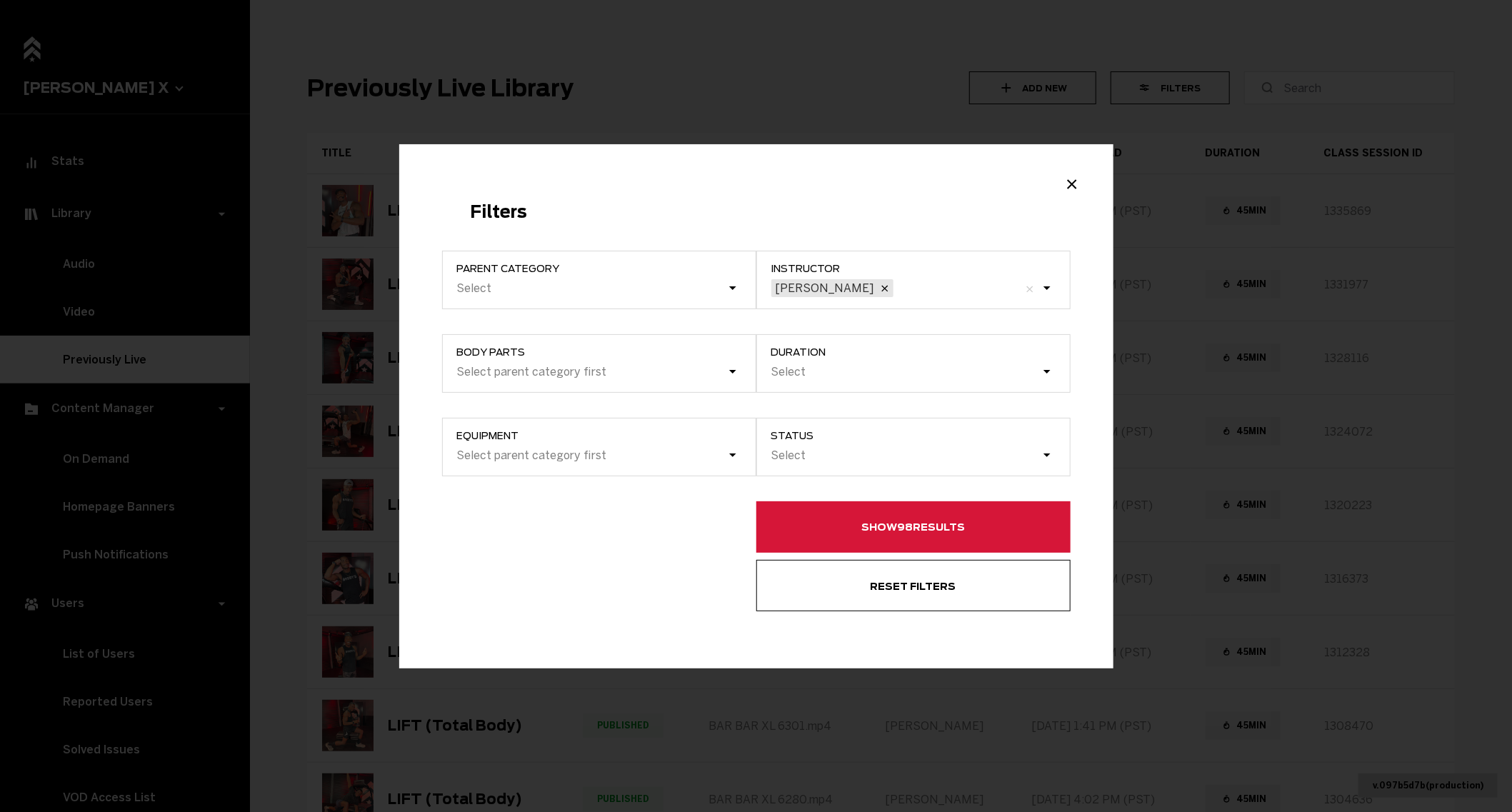
click at [830, 517] on button "Show 98 results" at bounding box center [913, 527] width 314 height 51
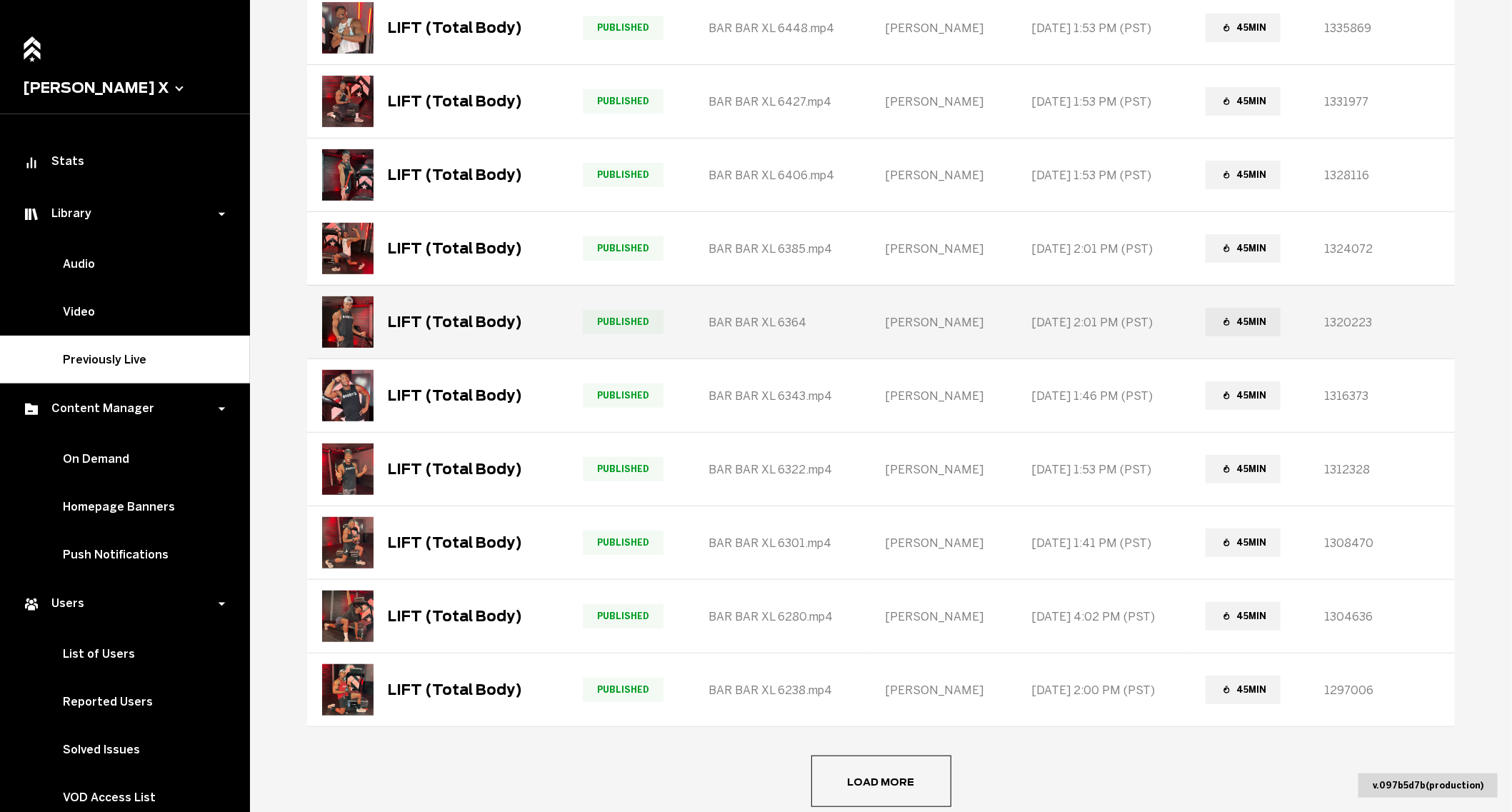
scroll to position [208, 0]
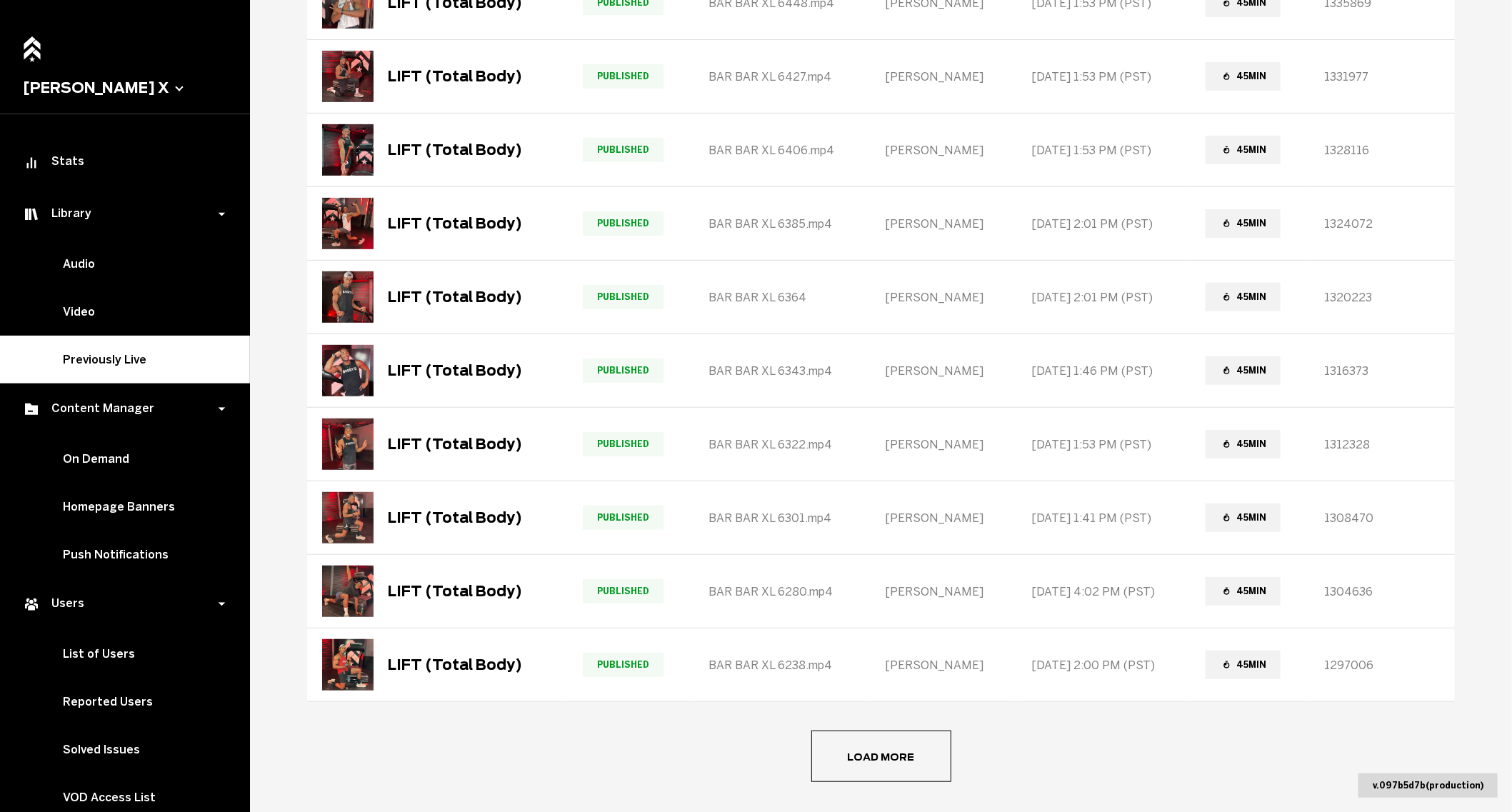
click at [881, 732] on button "Load more" at bounding box center [881, 756] width 140 height 51
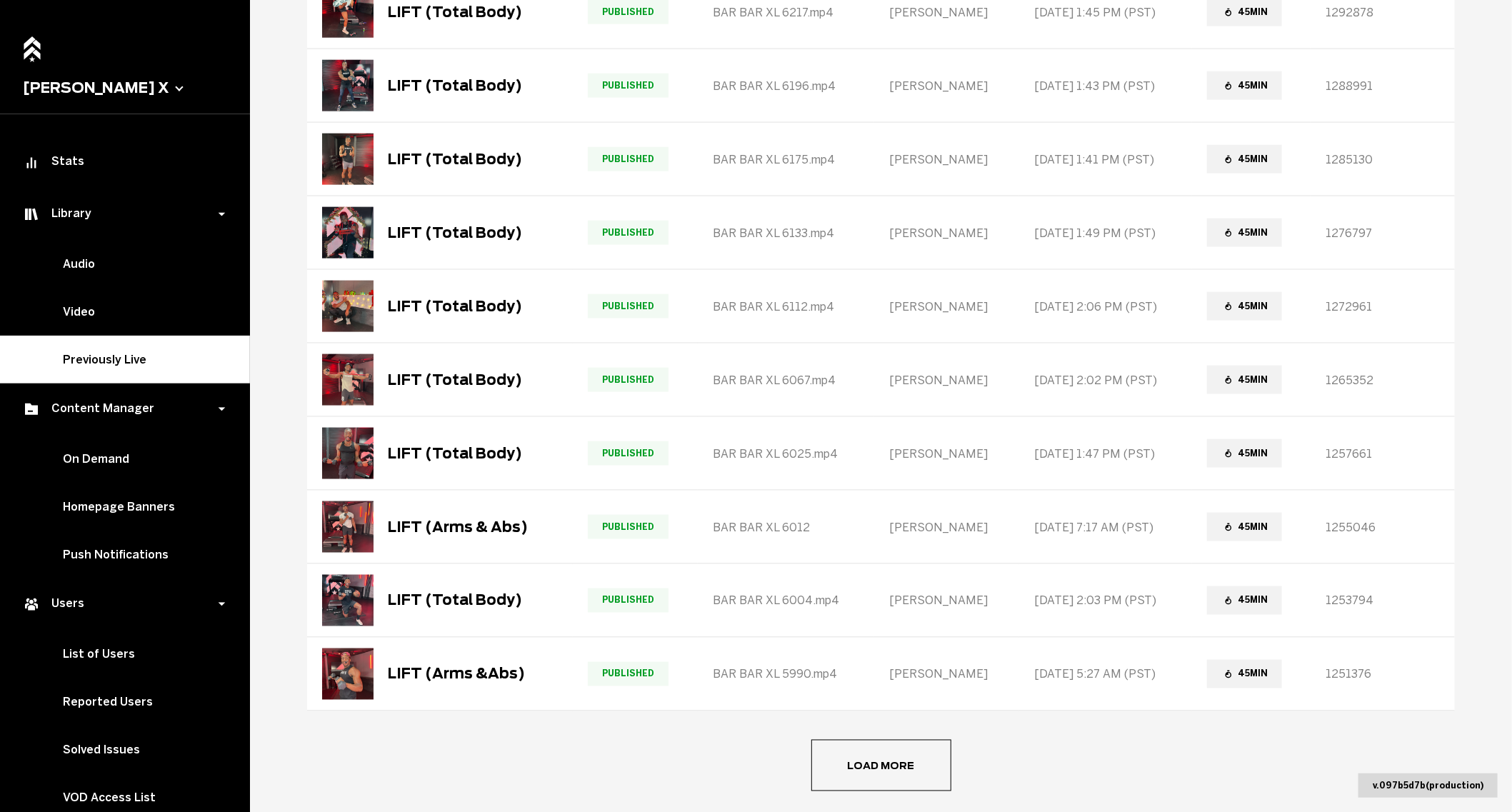
scroll to position [977, 0]
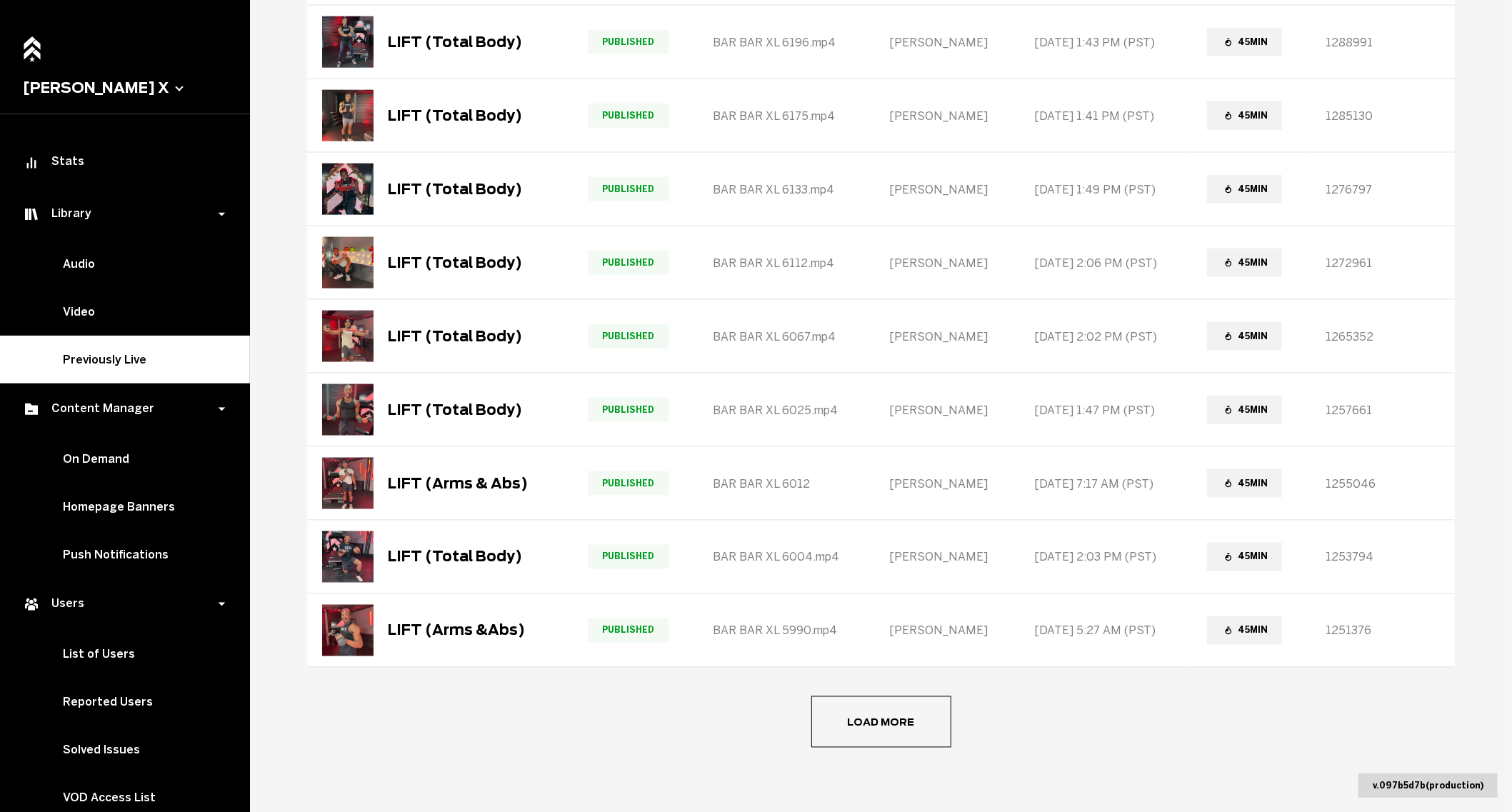
click at [892, 722] on button "Load more" at bounding box center [881, 722] width 140 height 51
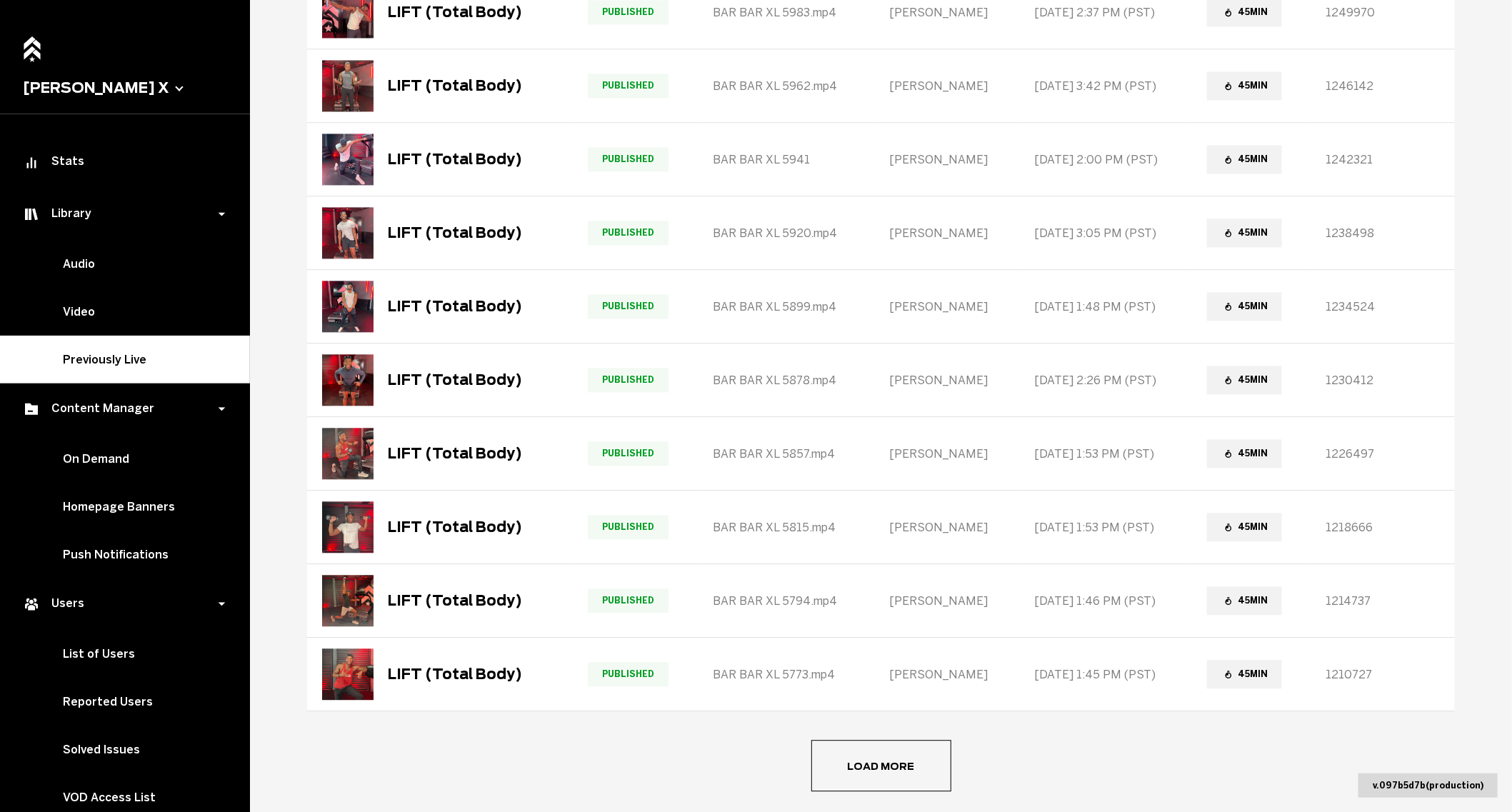
scroll to position [1710, 0]
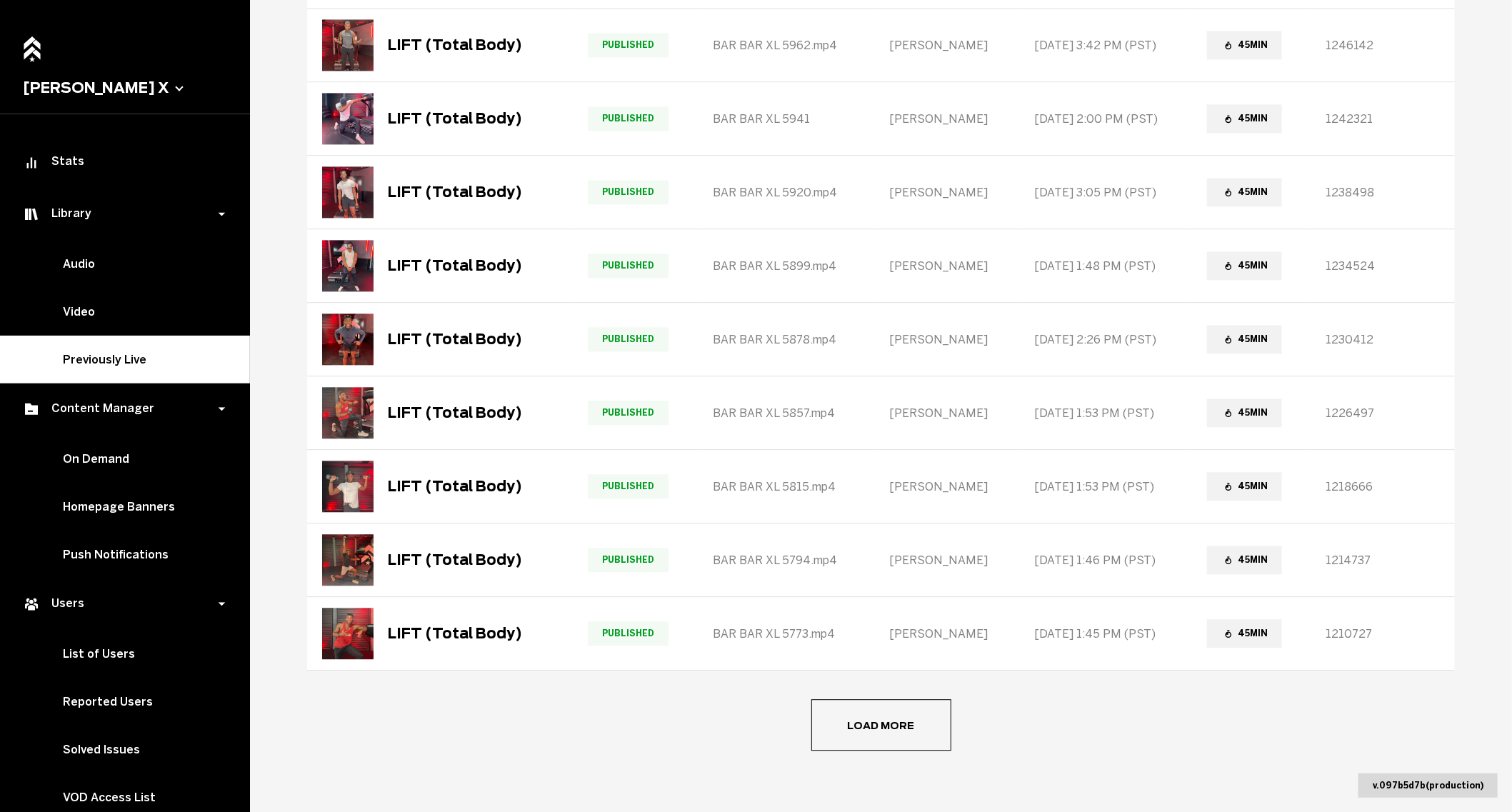
click at [887, 722] on button "Load more" at bounding box center [881, 725] width 140 height 51
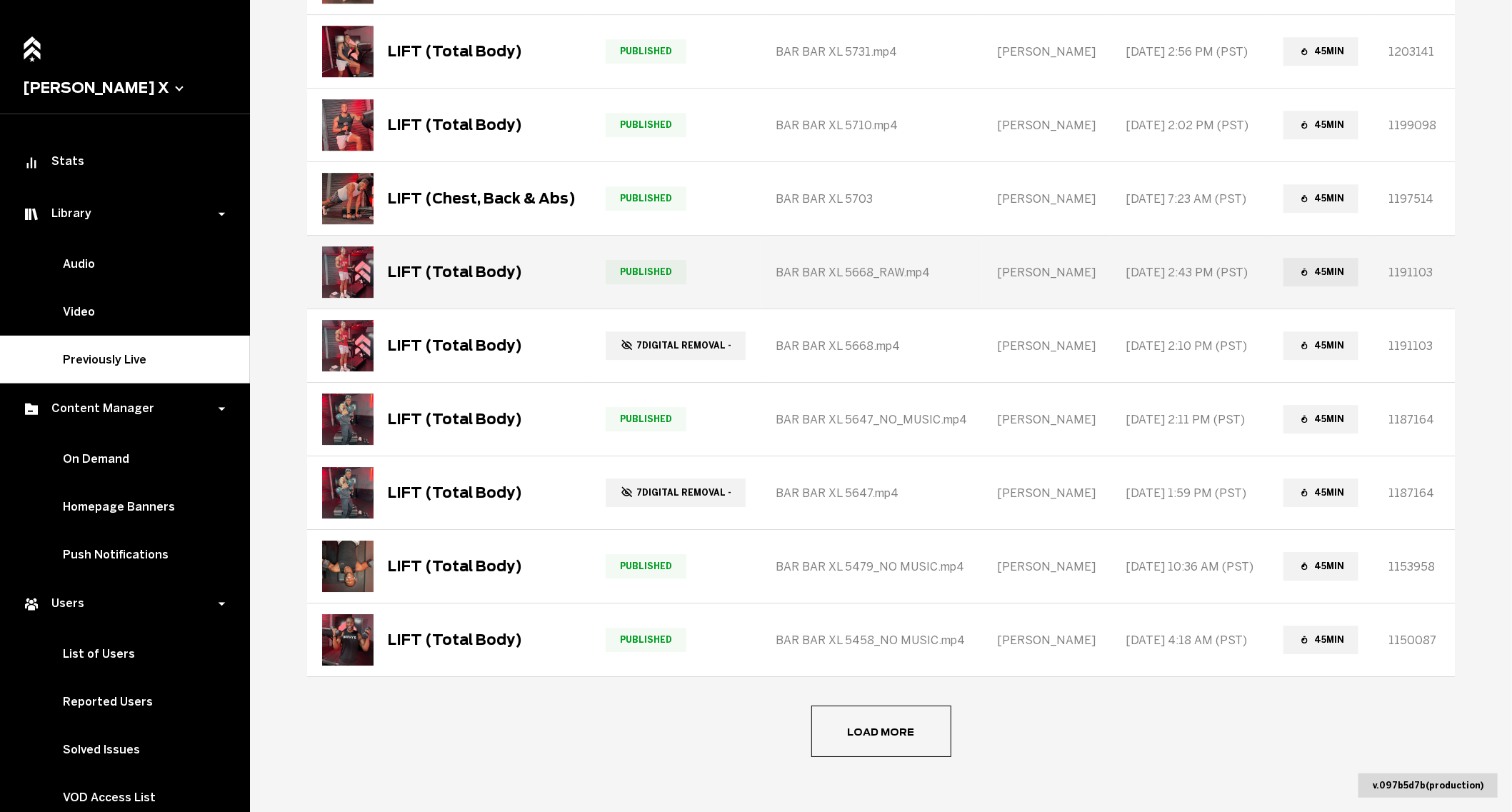
scroll to position [2442, 0]
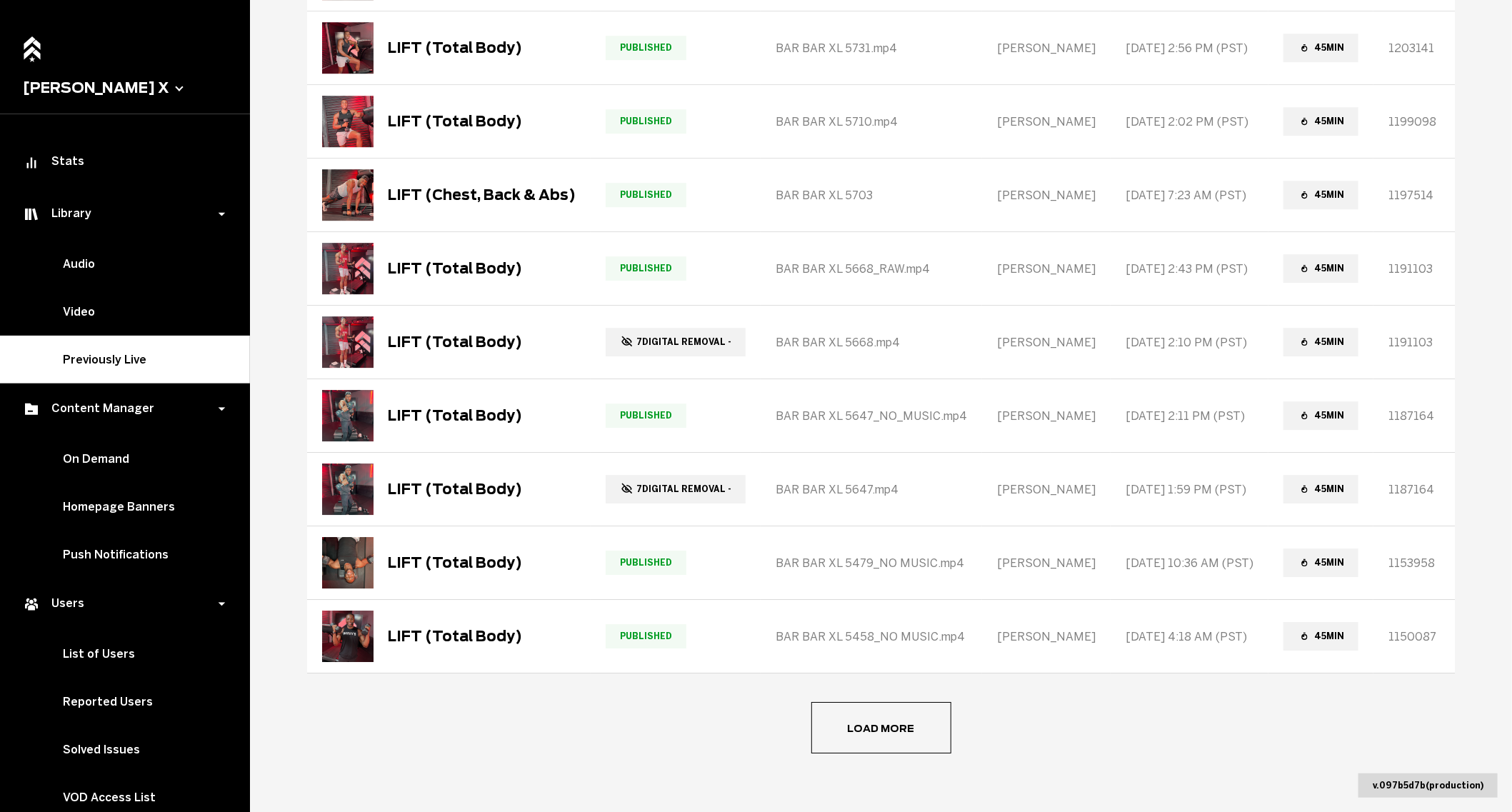
click at [862, 735] on button "Load more" at bounding box center [881, 728] width 140 height 51
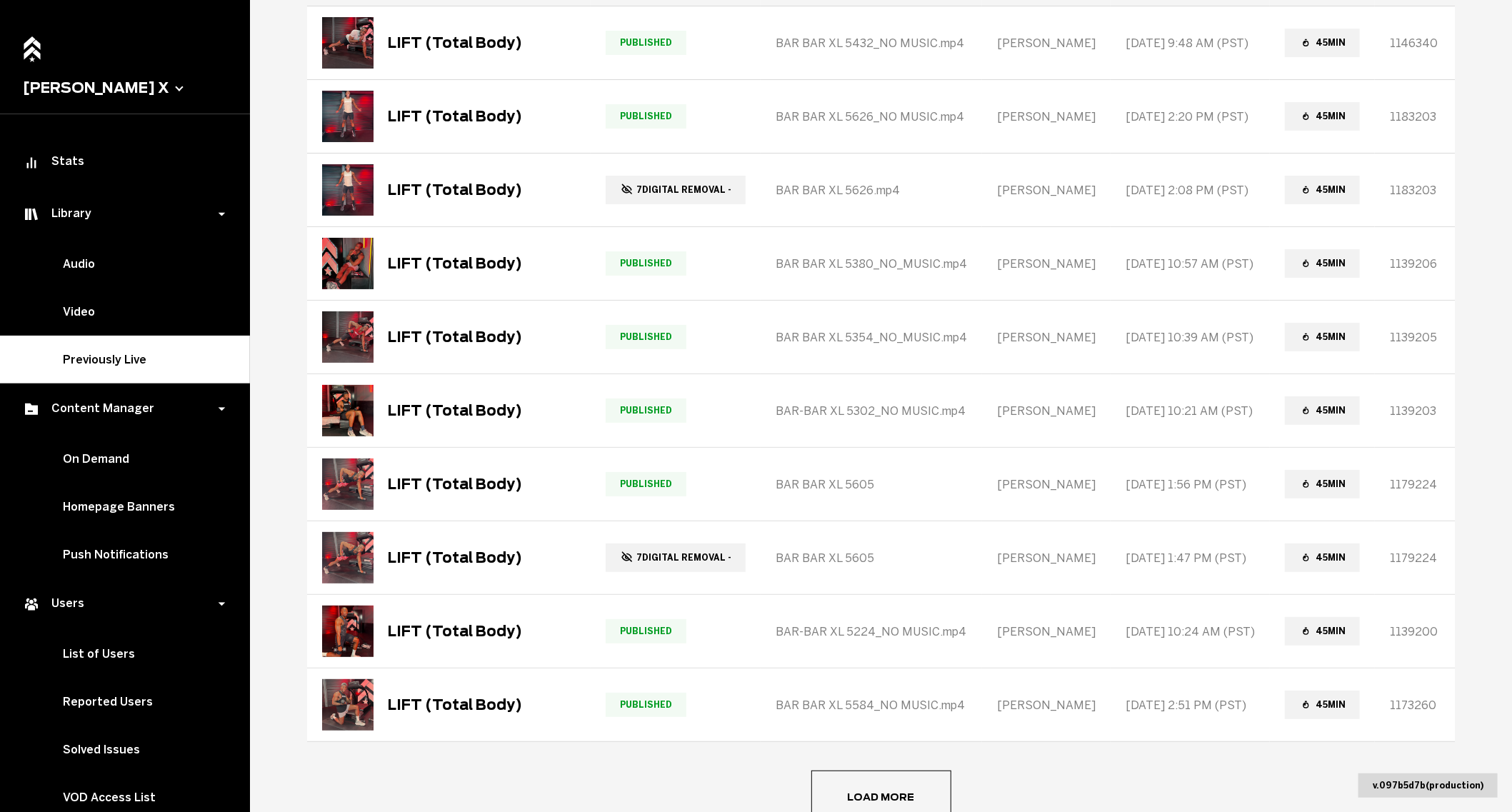
scroll to position [3112, 0]
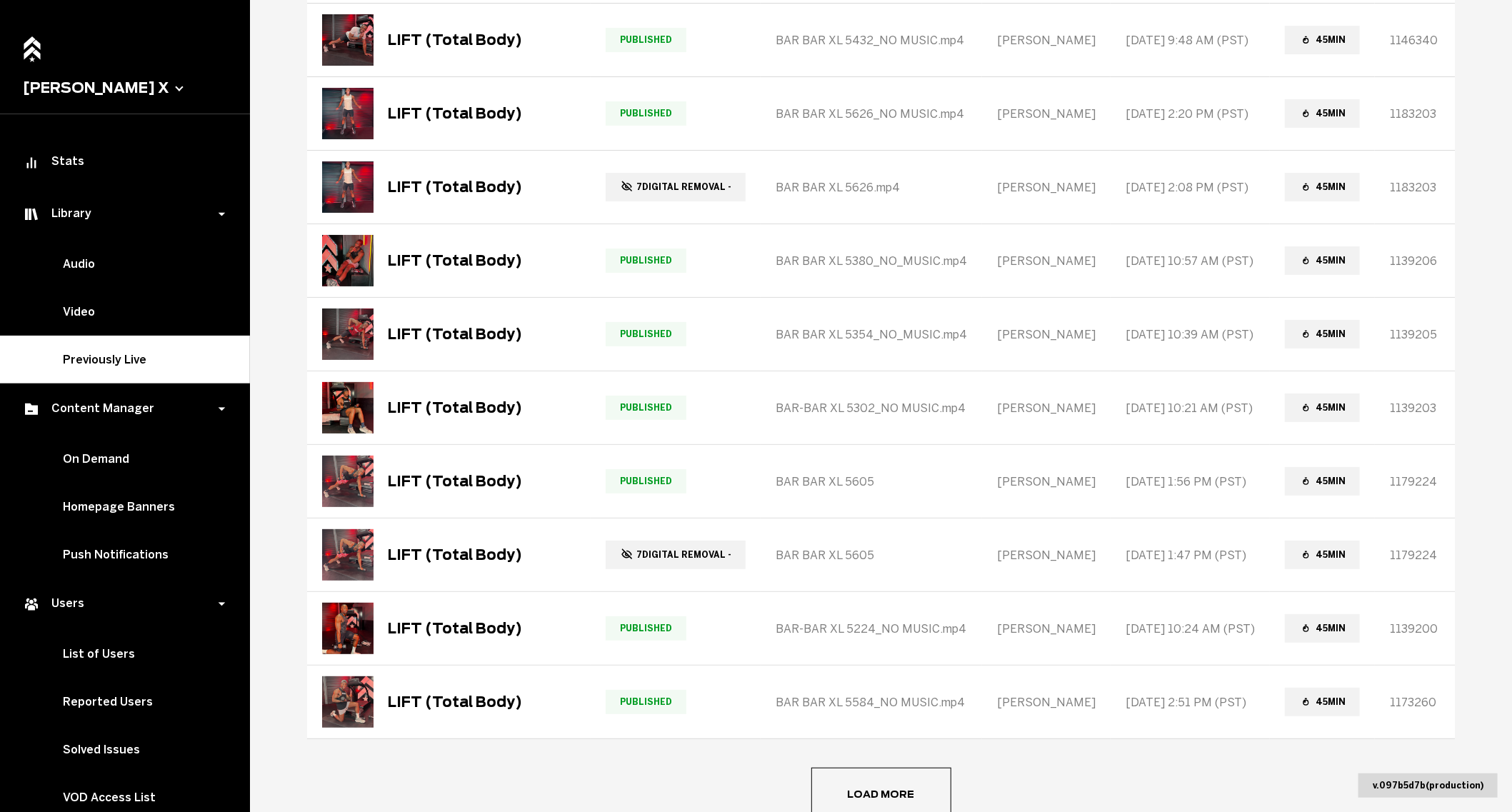
click at [897, 768] on button "Load more" at bounding box center [881, 793] width 140 height 51
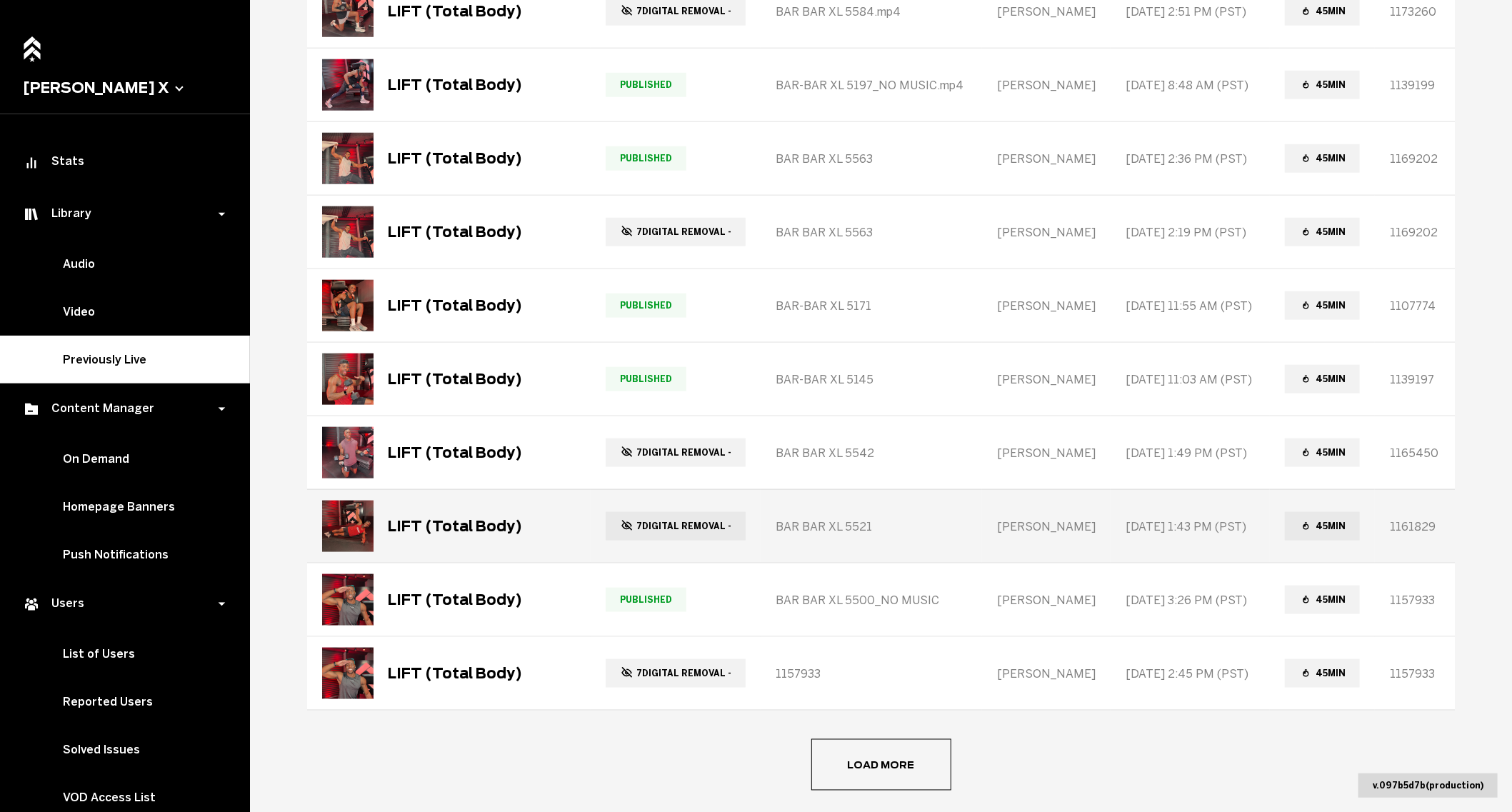
scroll to position [3908, 0]
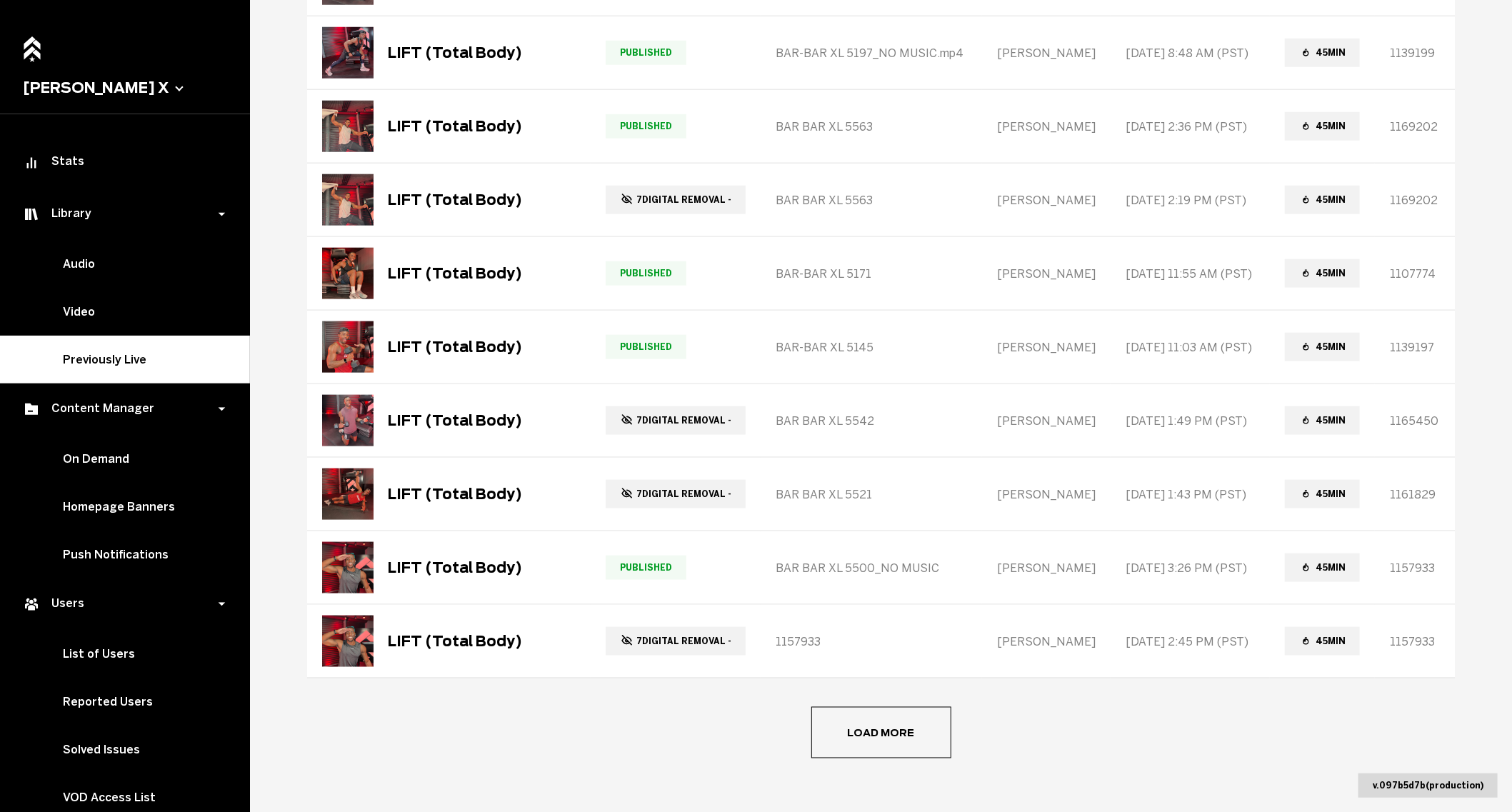
click at [870, 707] on button "Load more" at bounding box center [881, 733] width 140 height 51
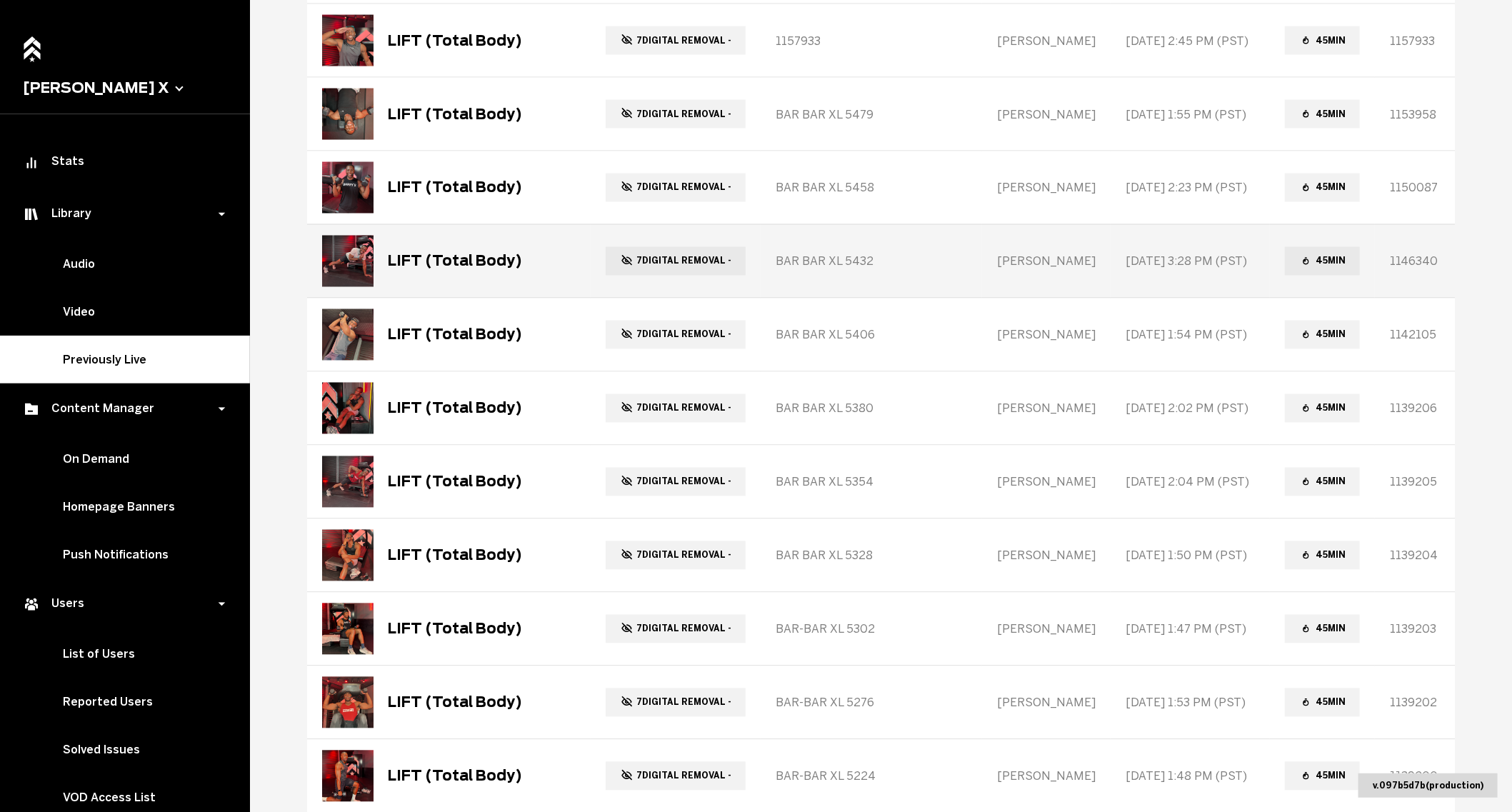
scroll to position [4514, 0]
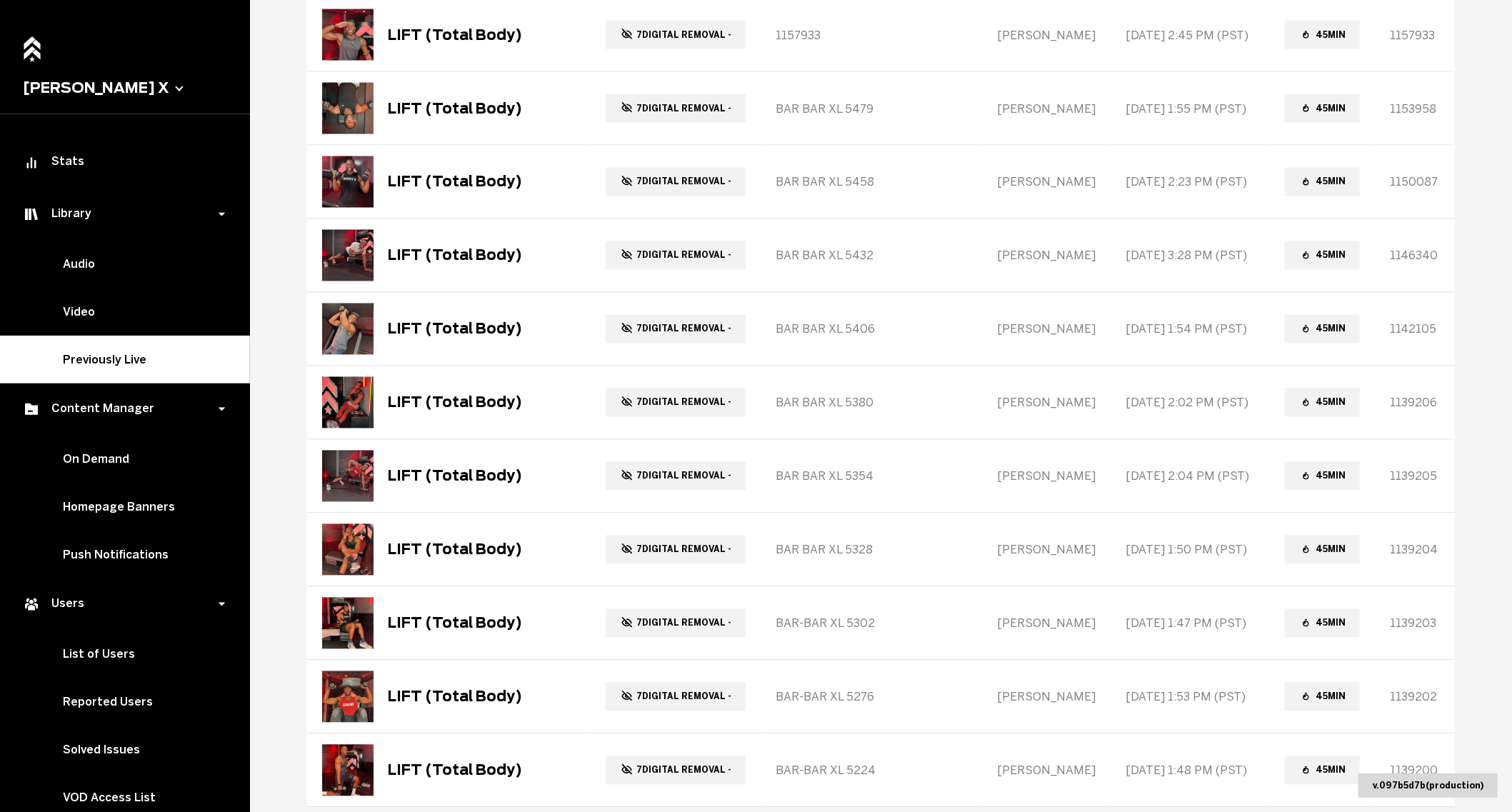
click at [285, 666] on main "Previously Live Library Add New Filters Title Status Class ID Instructor Date o…" at bounding box center [881, 406] width 1262 height 812
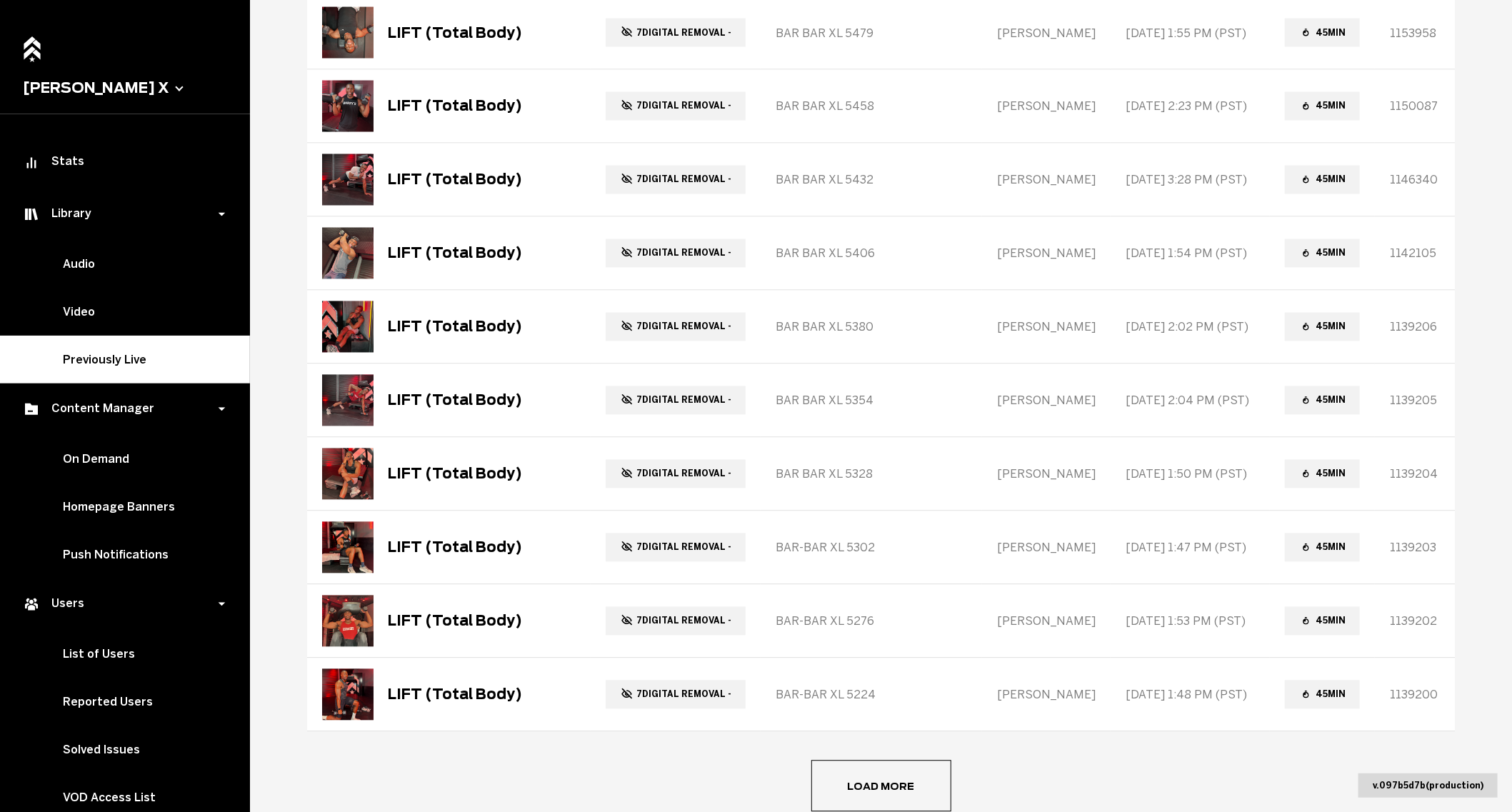
scroll to position [4641, 0]
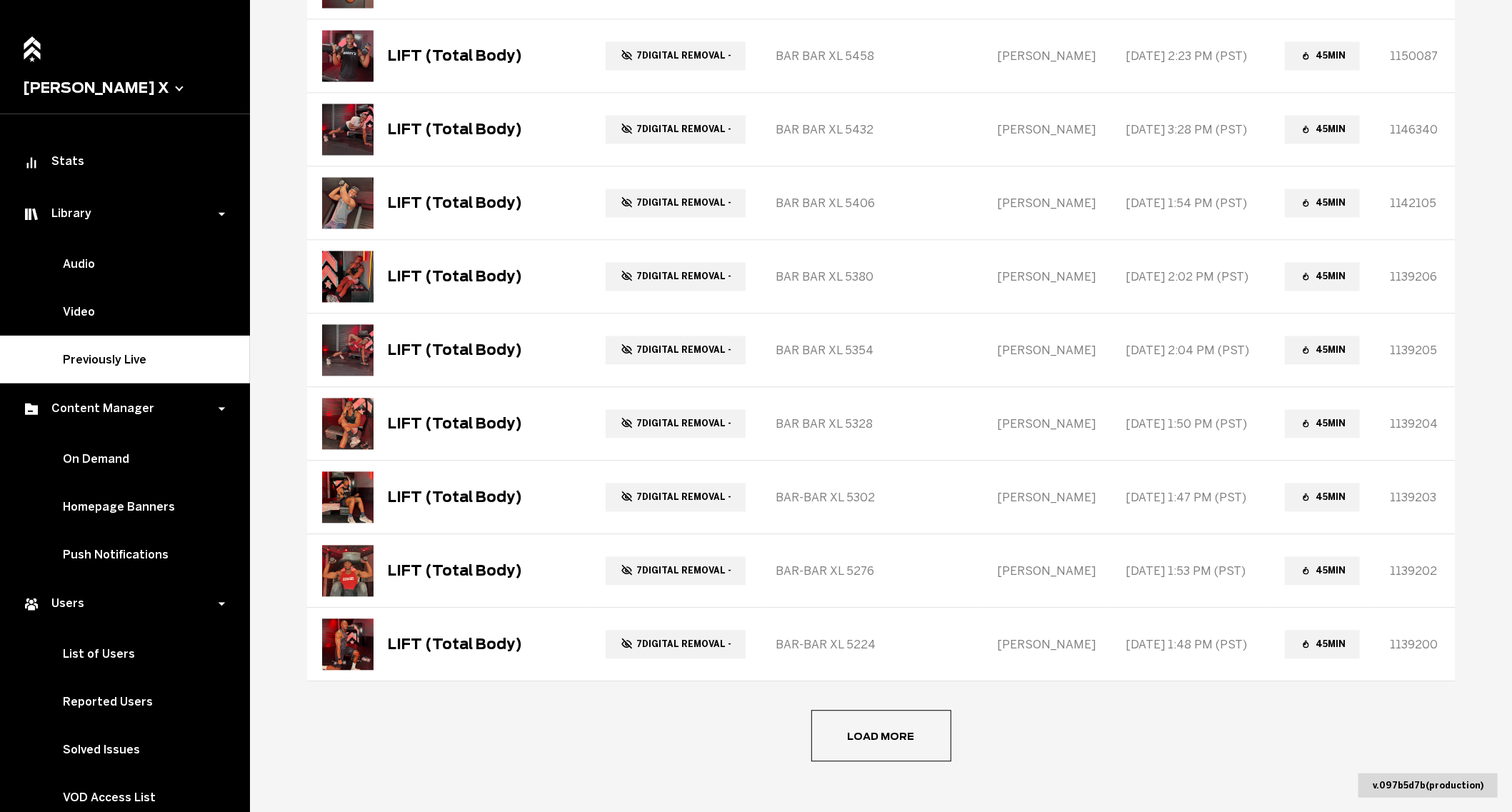
click at [850, 713] on button "Load more" at bounding box center [881, 736] width 140 height 51
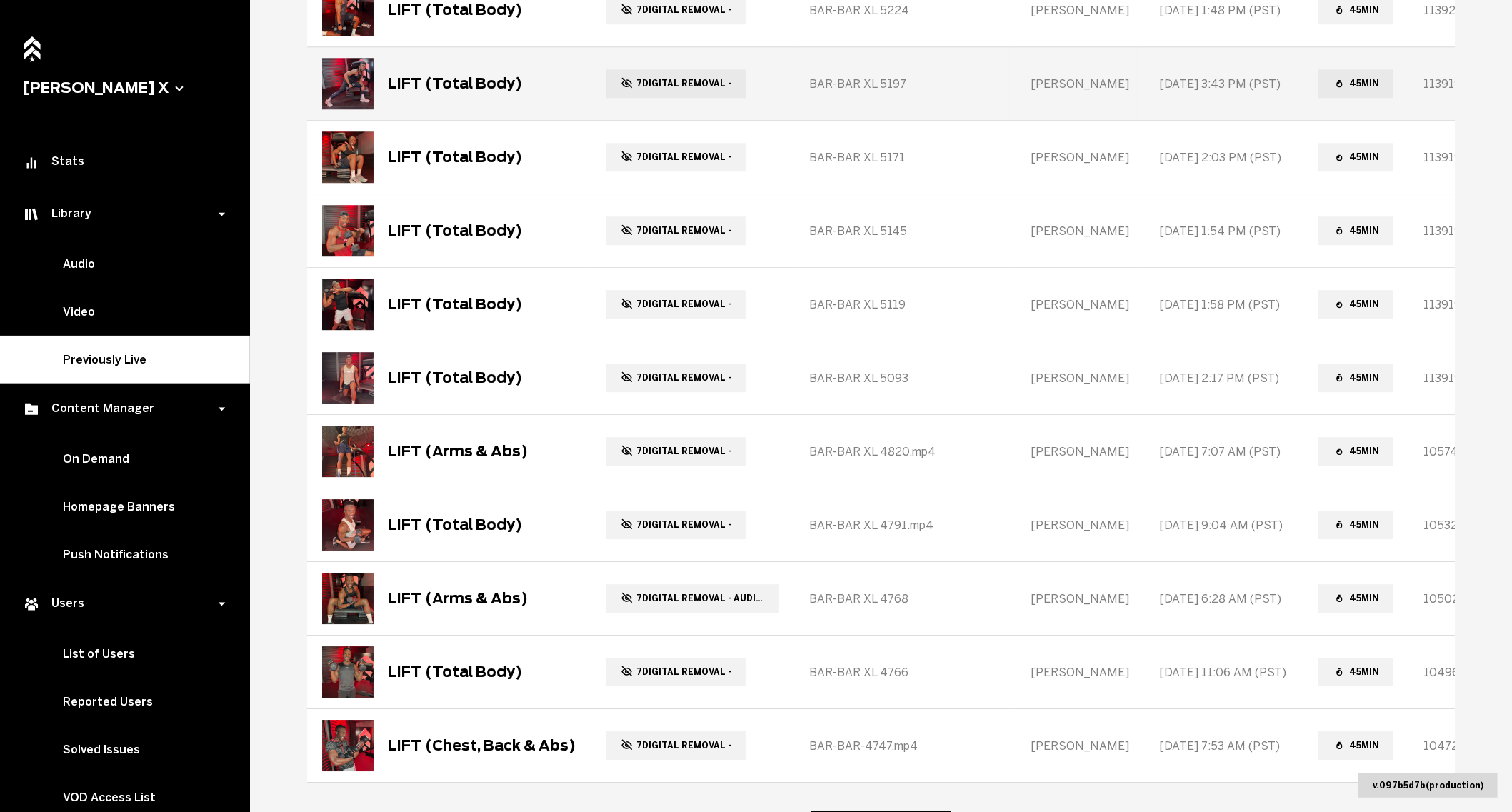
scroll to position [5373, 0]
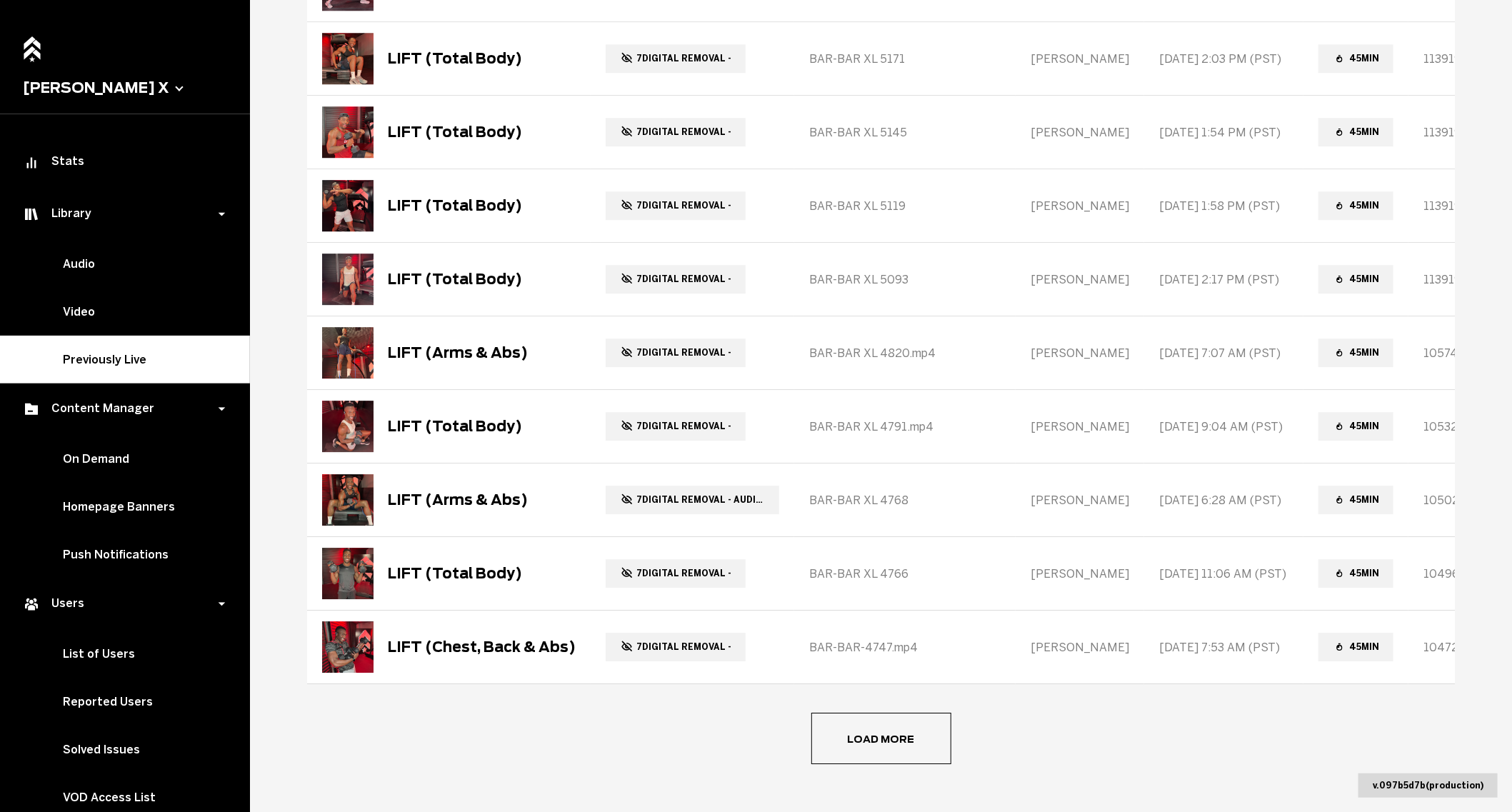
click at [881, 714] on button "Load more" at bounding box center [881, 738] width 140 height 51
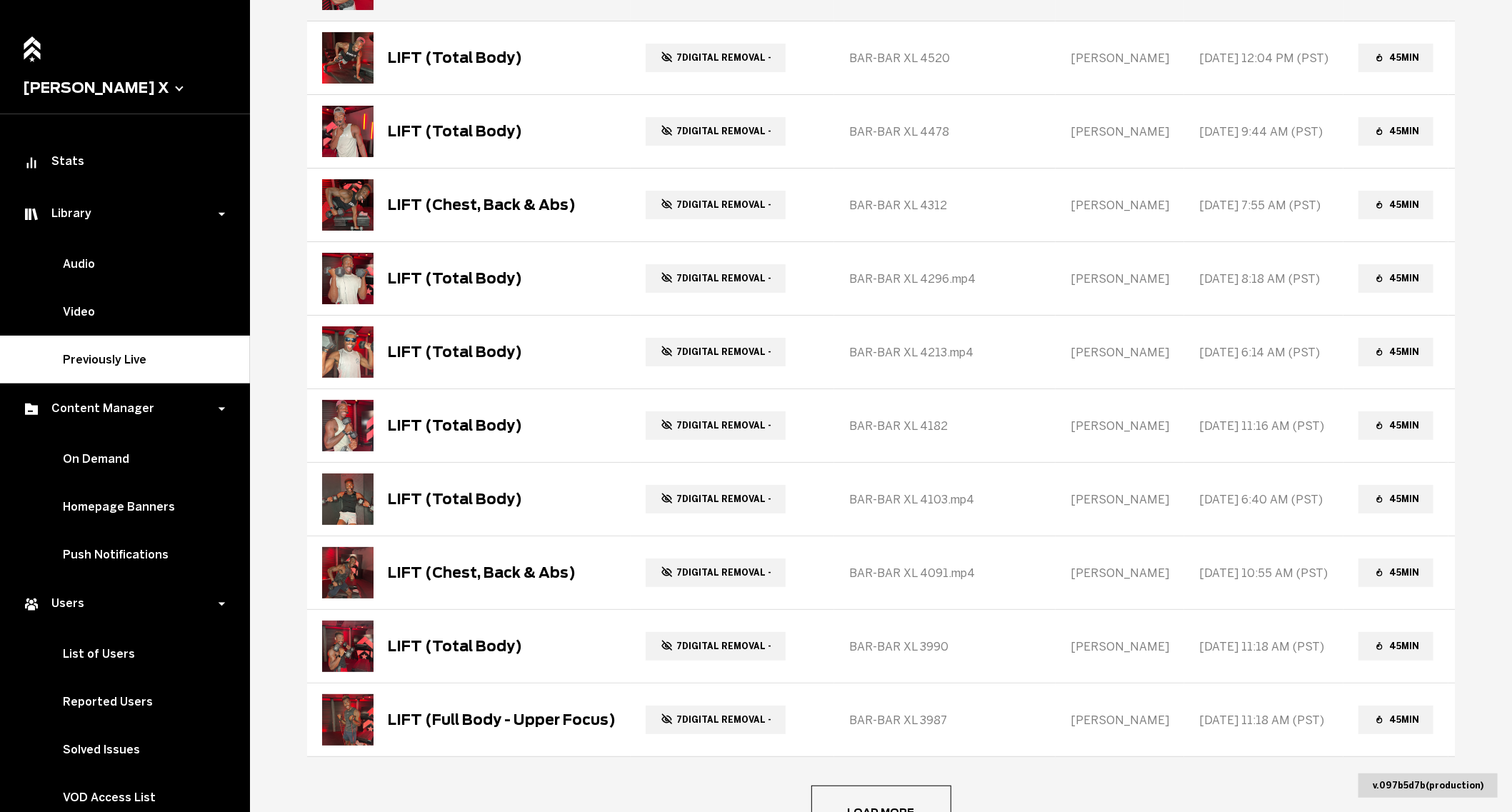
scroll to position [6043, 0]
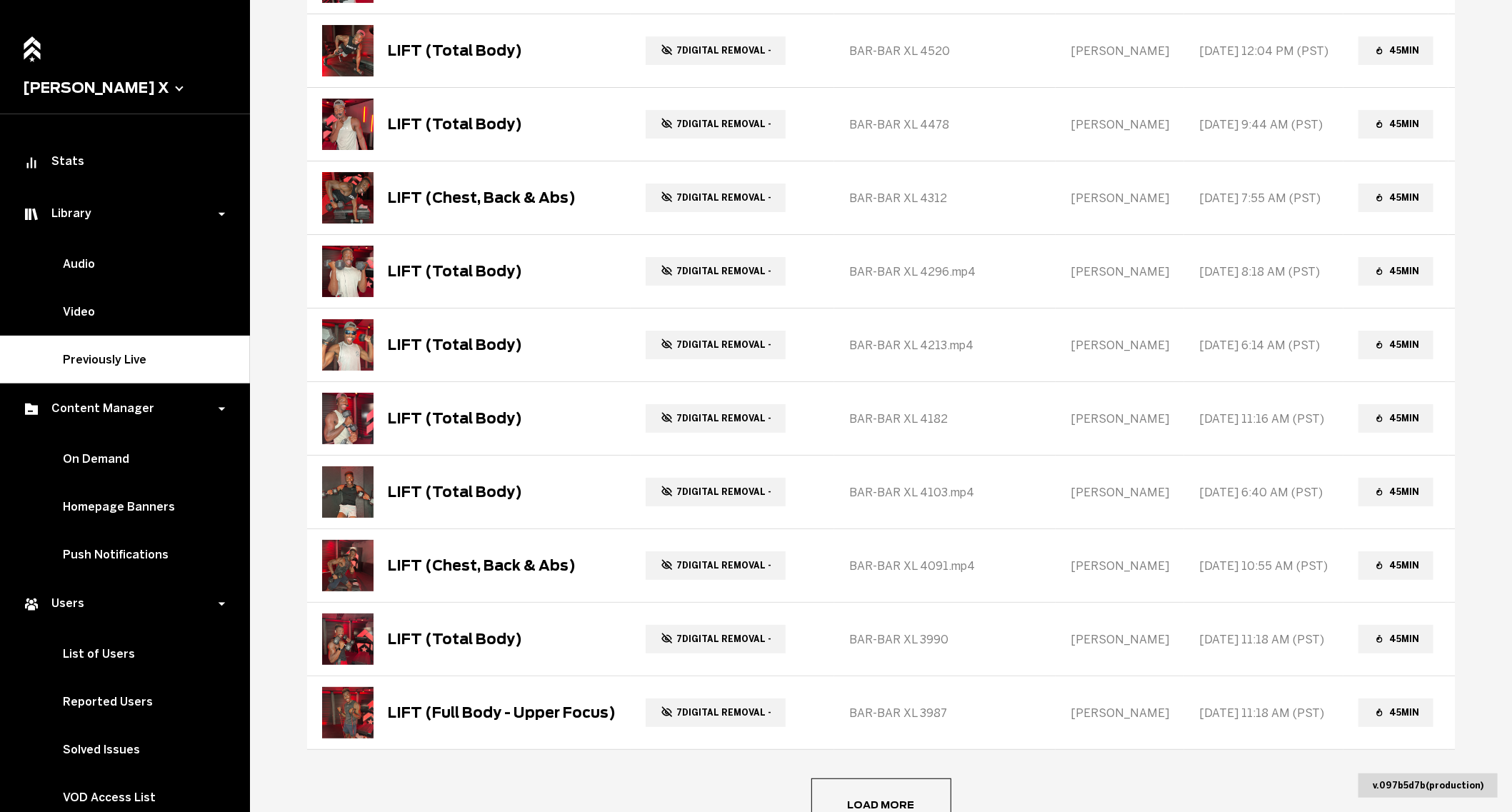
click at [865, 778] on button "Load more" at bounding box center [881, 804] width 140 height 51
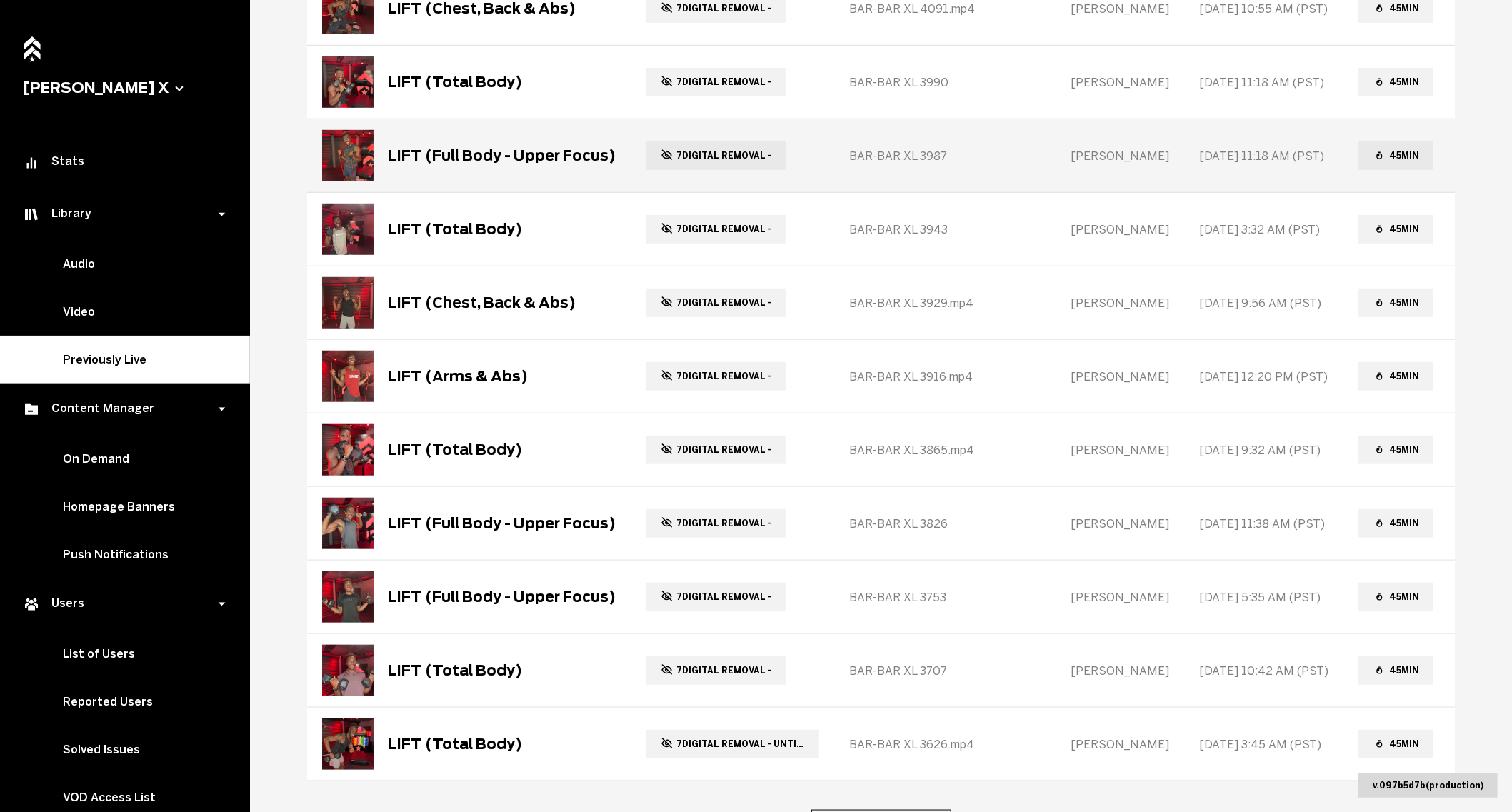
scroll to position [6692, 0]
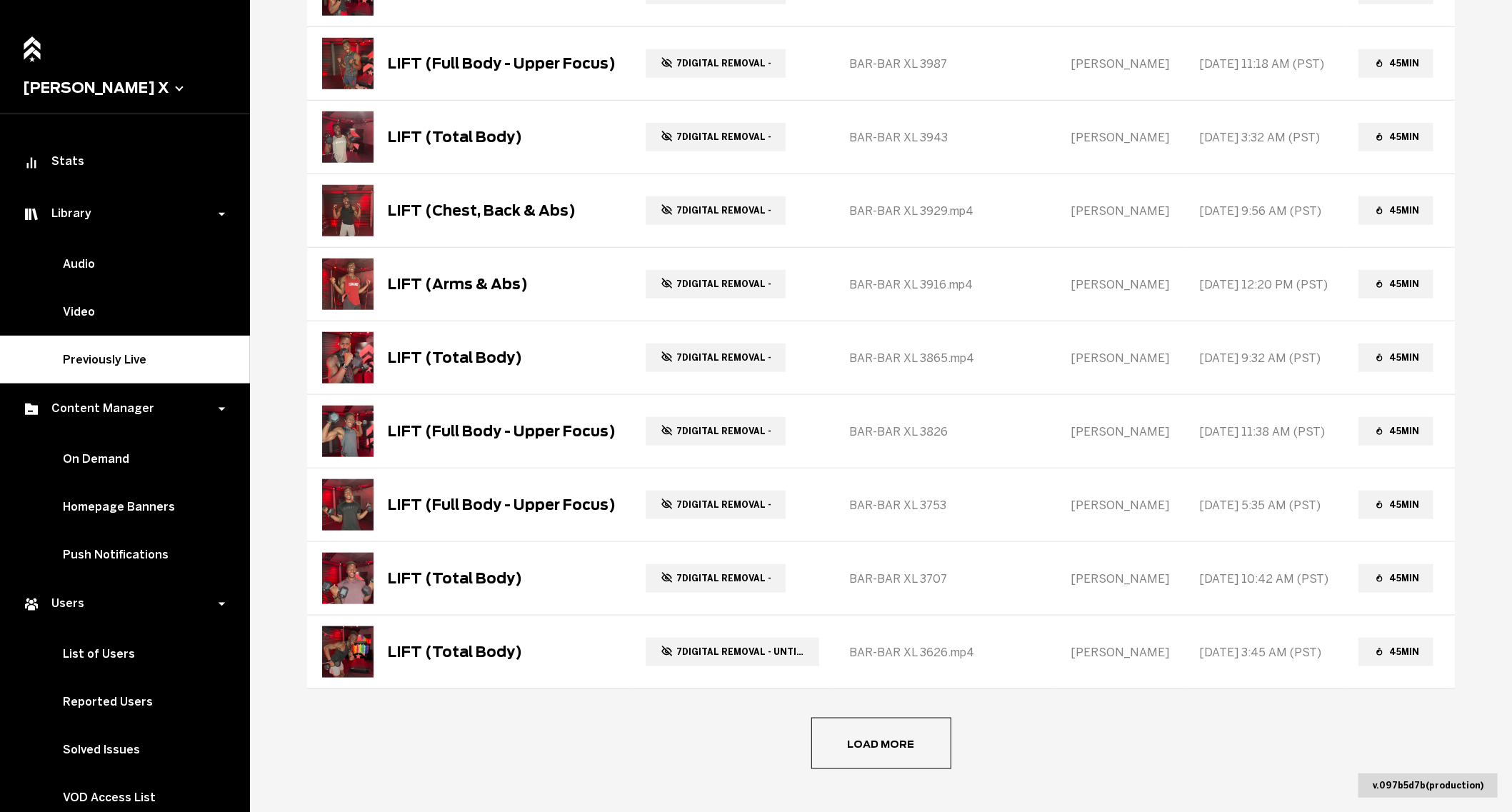
click at [883, 724] on button "Load more" at bounding box center [881, 743] width 140 height 51
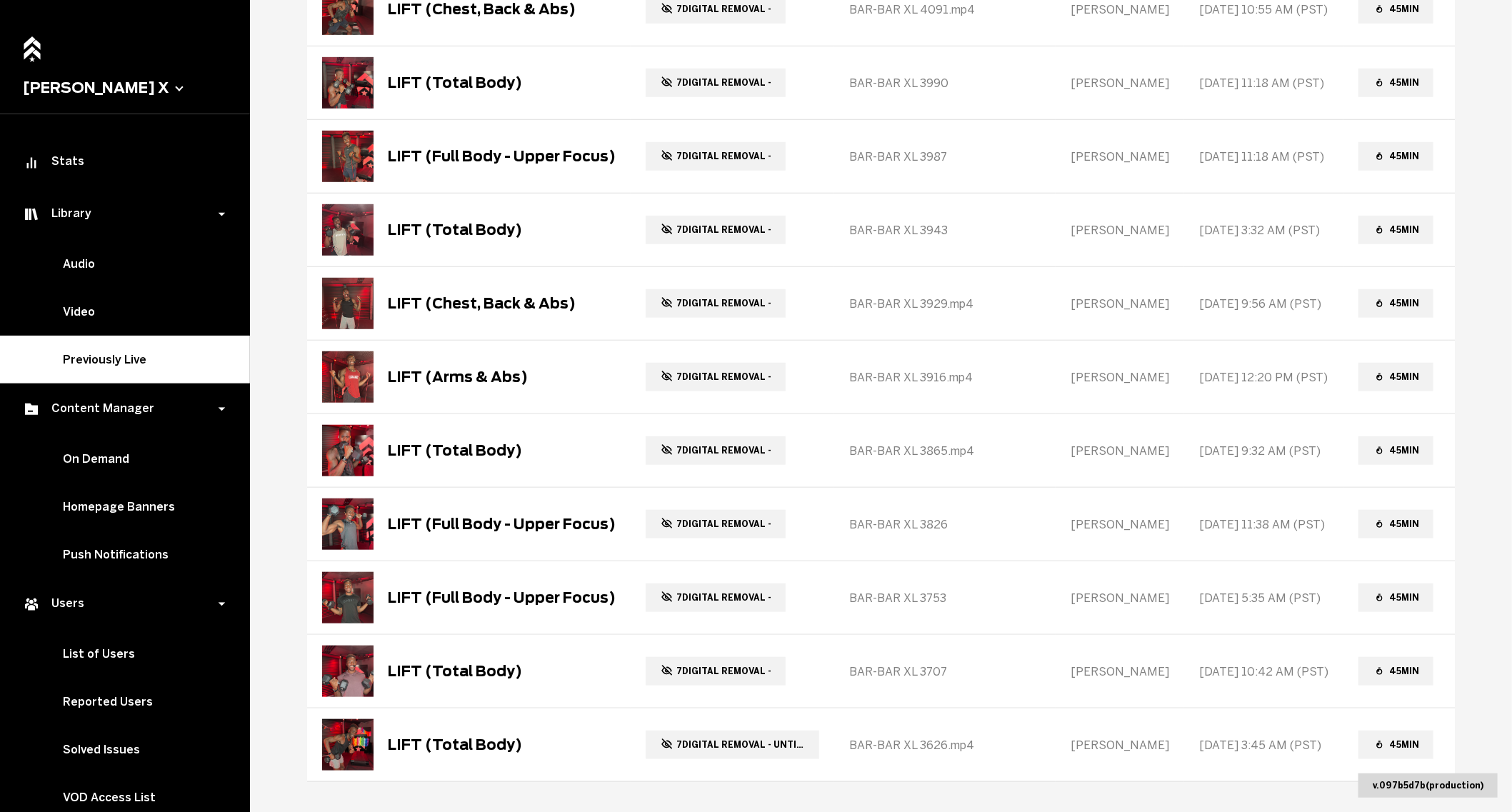
scroll to position [6612, 0]
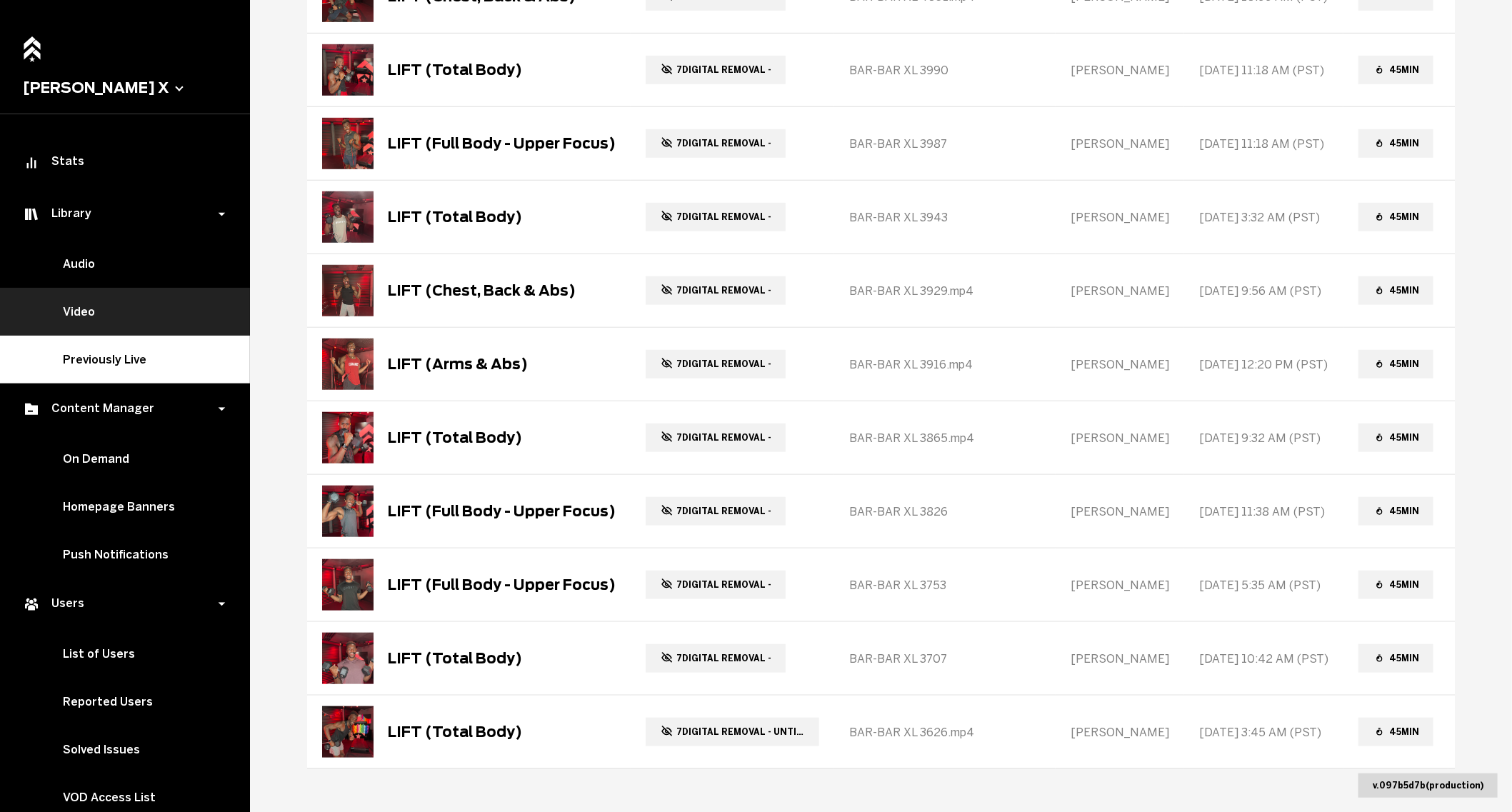
click at [103, 318] on link "Video" at bounding box center [125, 311] width 250 height 48
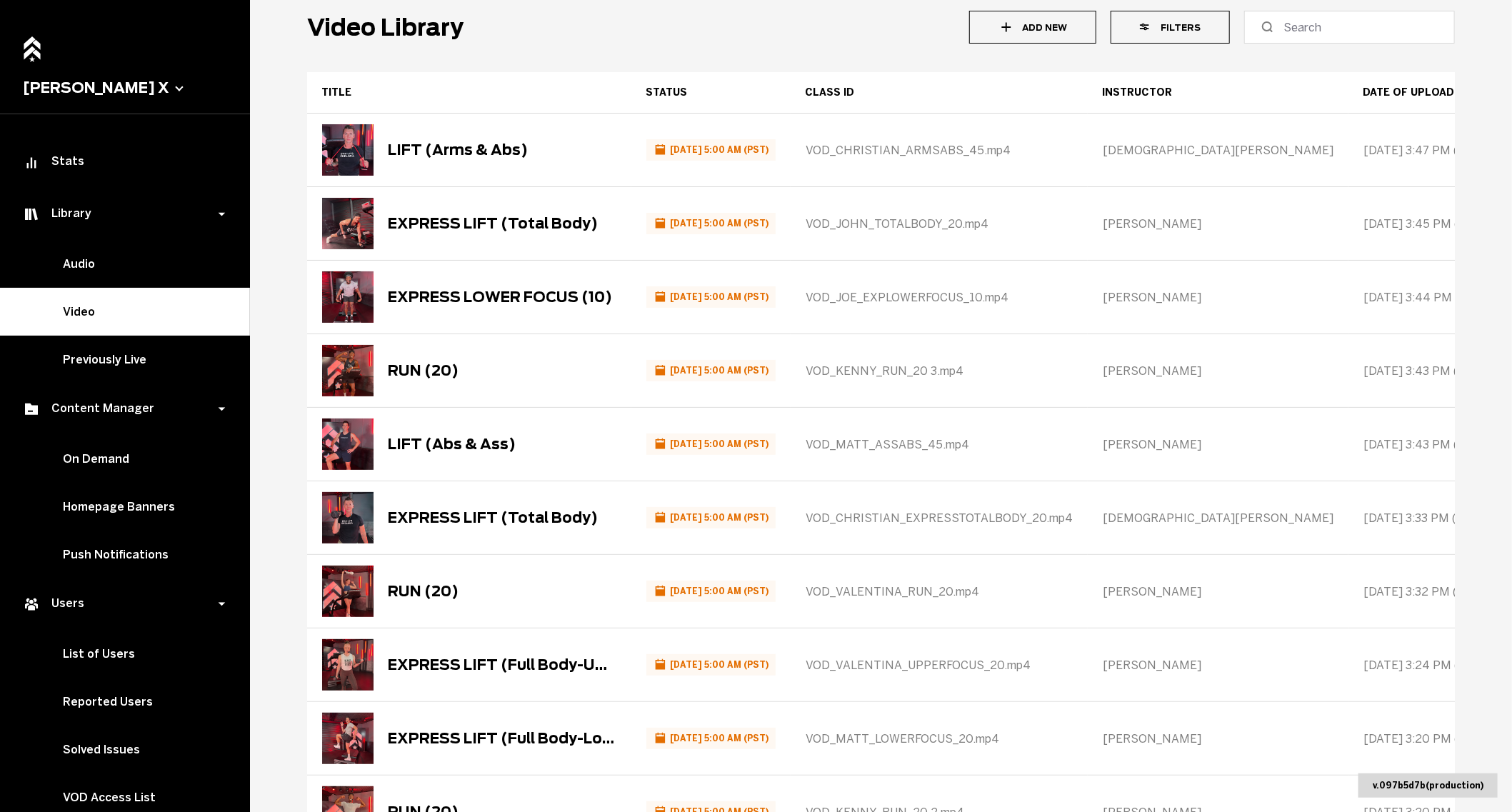
click at [1192, 19] on button "Filters" at bounding box center [1170, 27] width 119 height 33
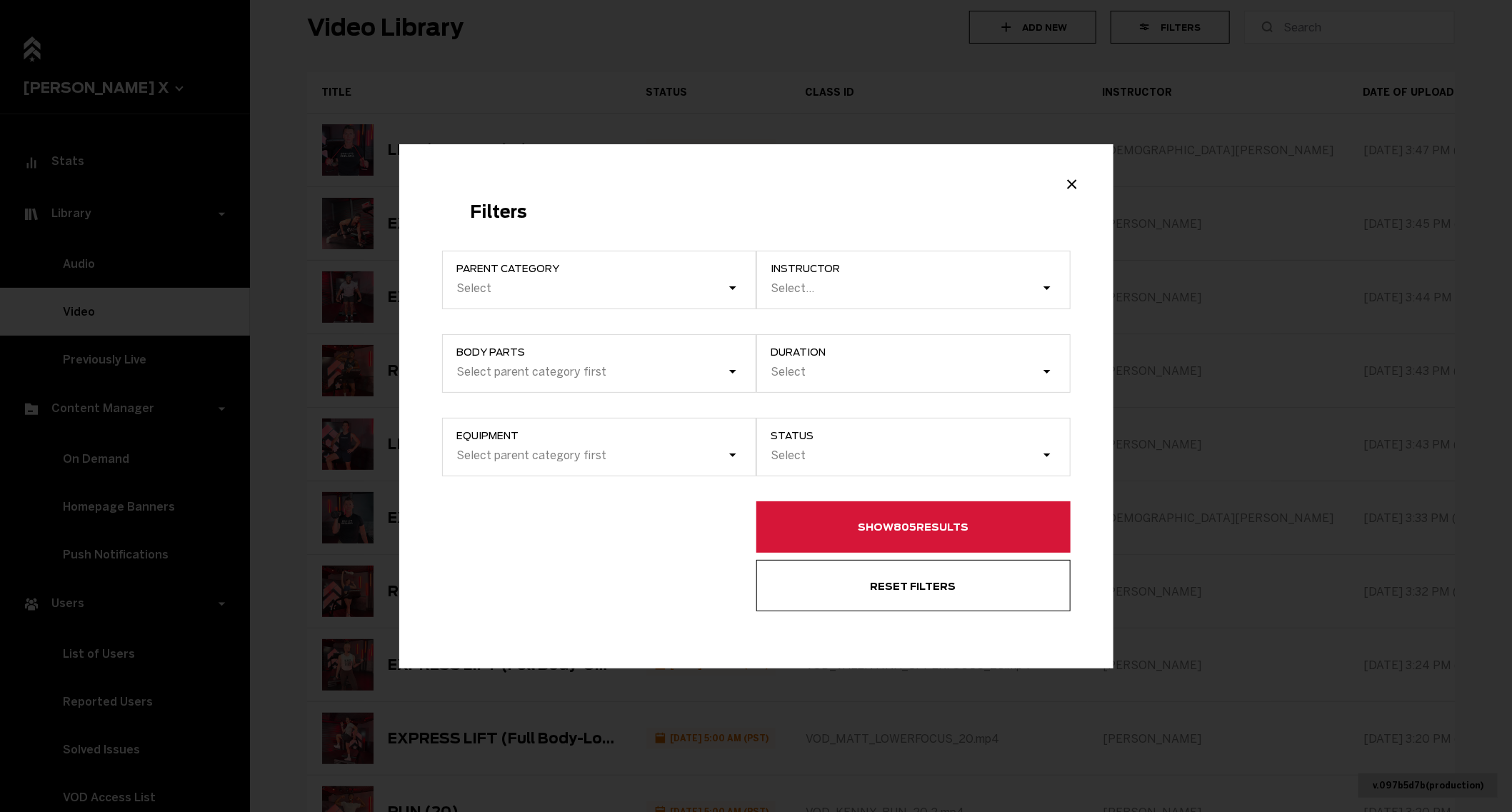
click at [957, 305] on label "instructor Select..." at bounding box center [913, 280] width 314 height 58
click at [772, 295] on input "instructor Select..." at bounding box center [772, 288] width 2 height 13
type input "josi"
click at [816, 250] on div "[PERSON_NAME]" at bounding box center [920, 255] width 299 height 42
click at [790, 281] on input "josi" at bounding box center [780, 288] width 19 height 13
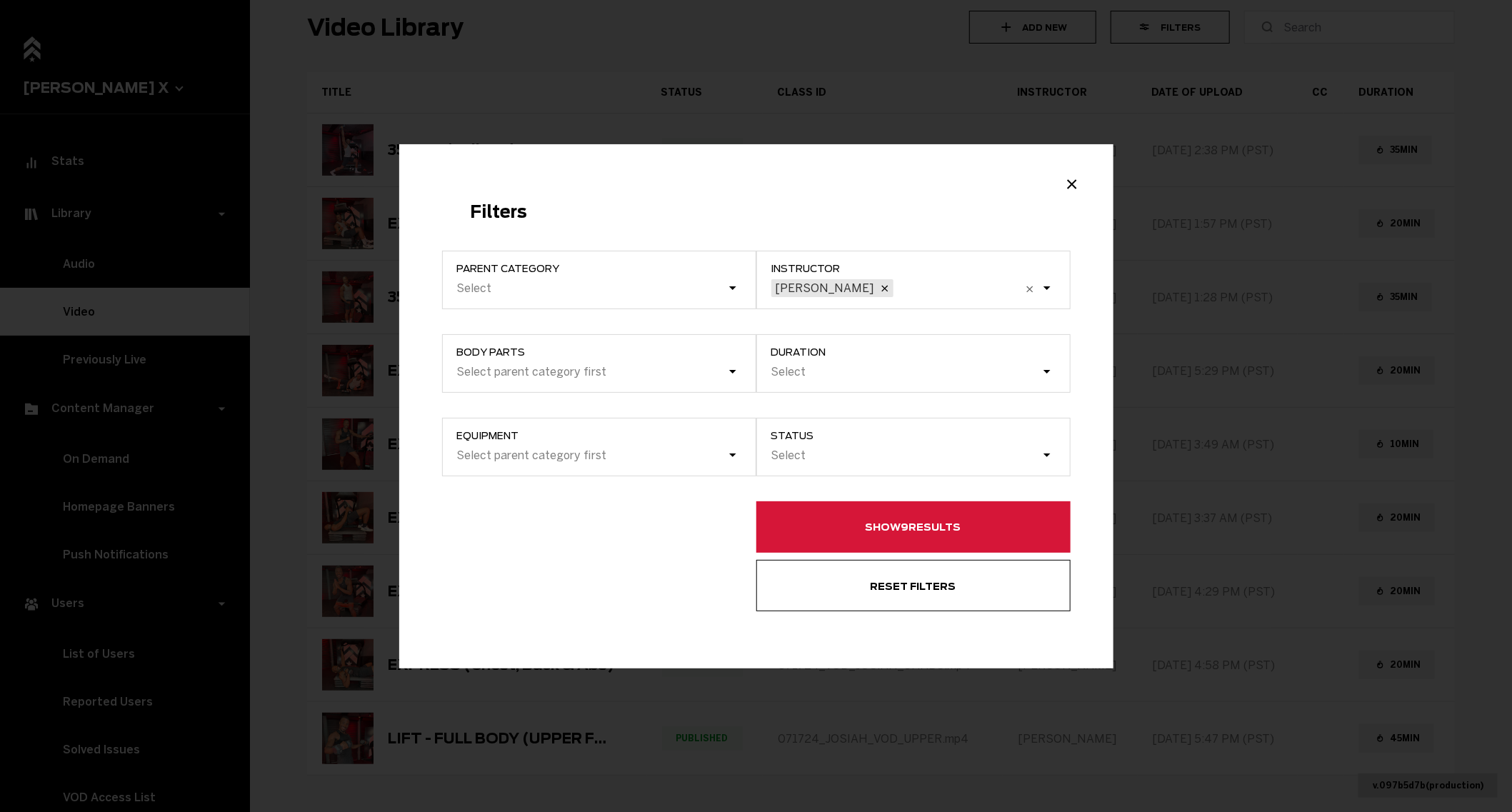
click at [860, 517] on button "Show 9 results" at bounding box center [913, 527] width 314 height 51
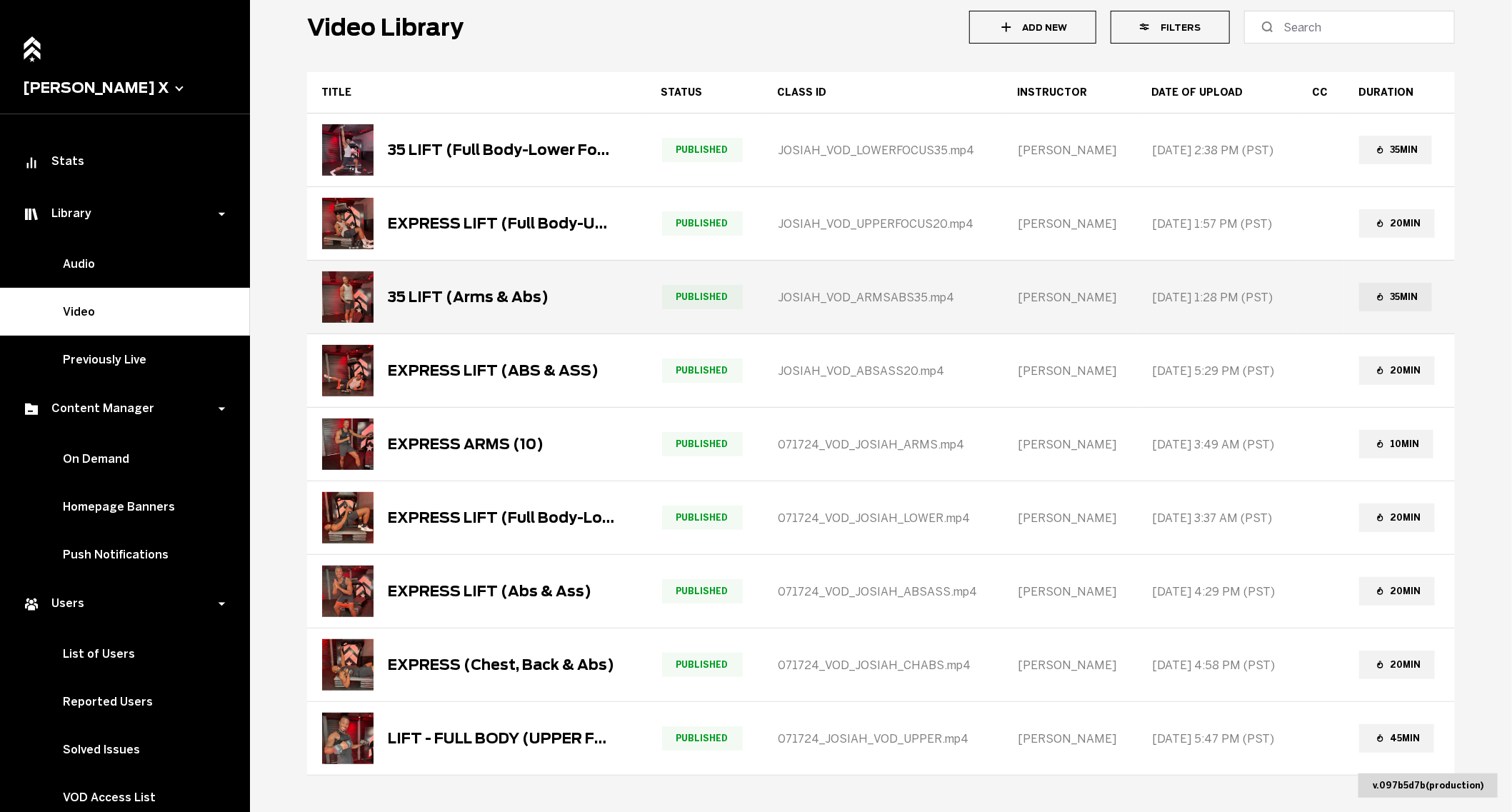
click at [532, 301] on div "35 LIFT (Arms & Abs)" at bounding box center [468, 297] width 161 height 17
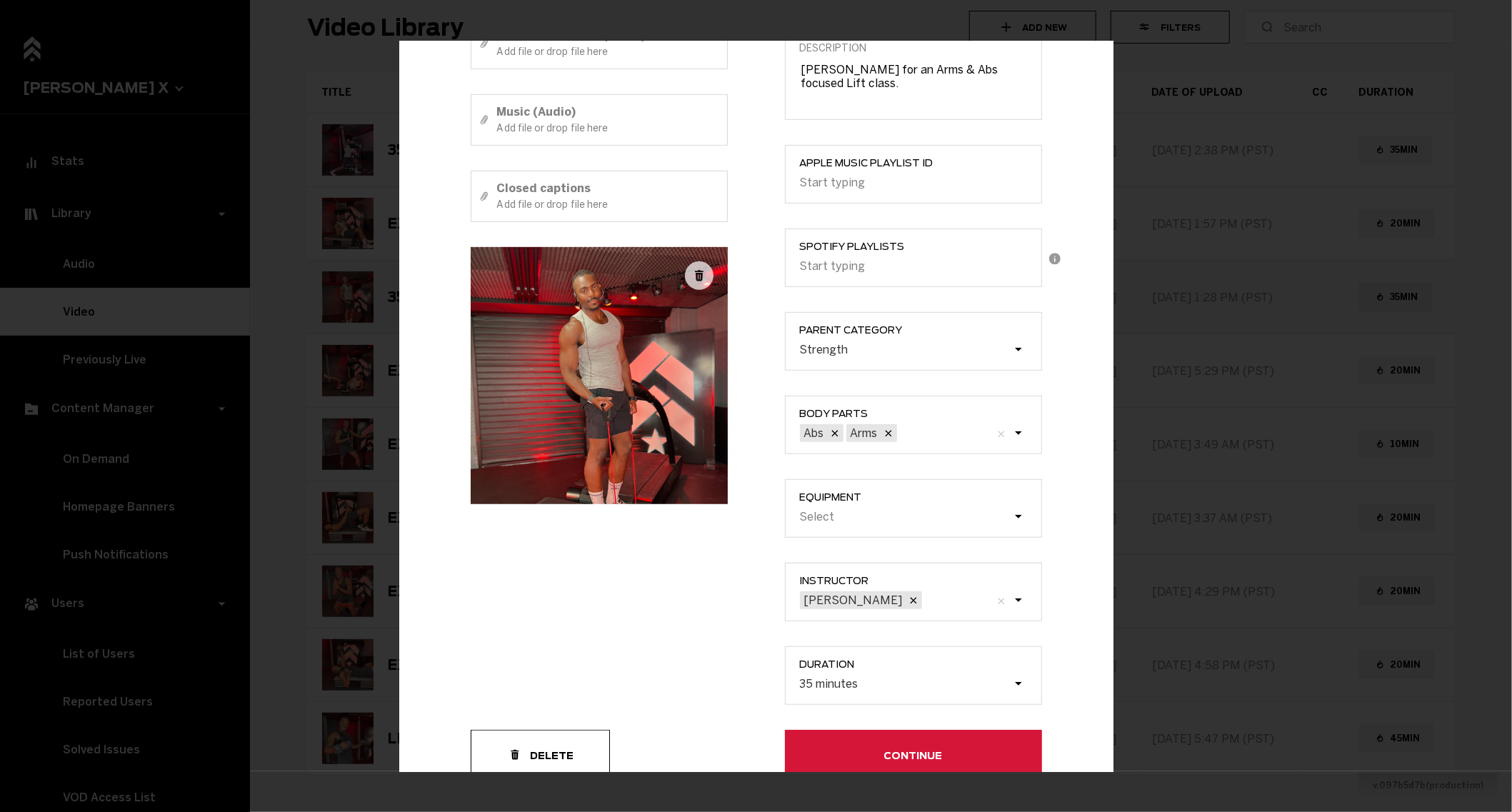
scroll to position [337, 0]
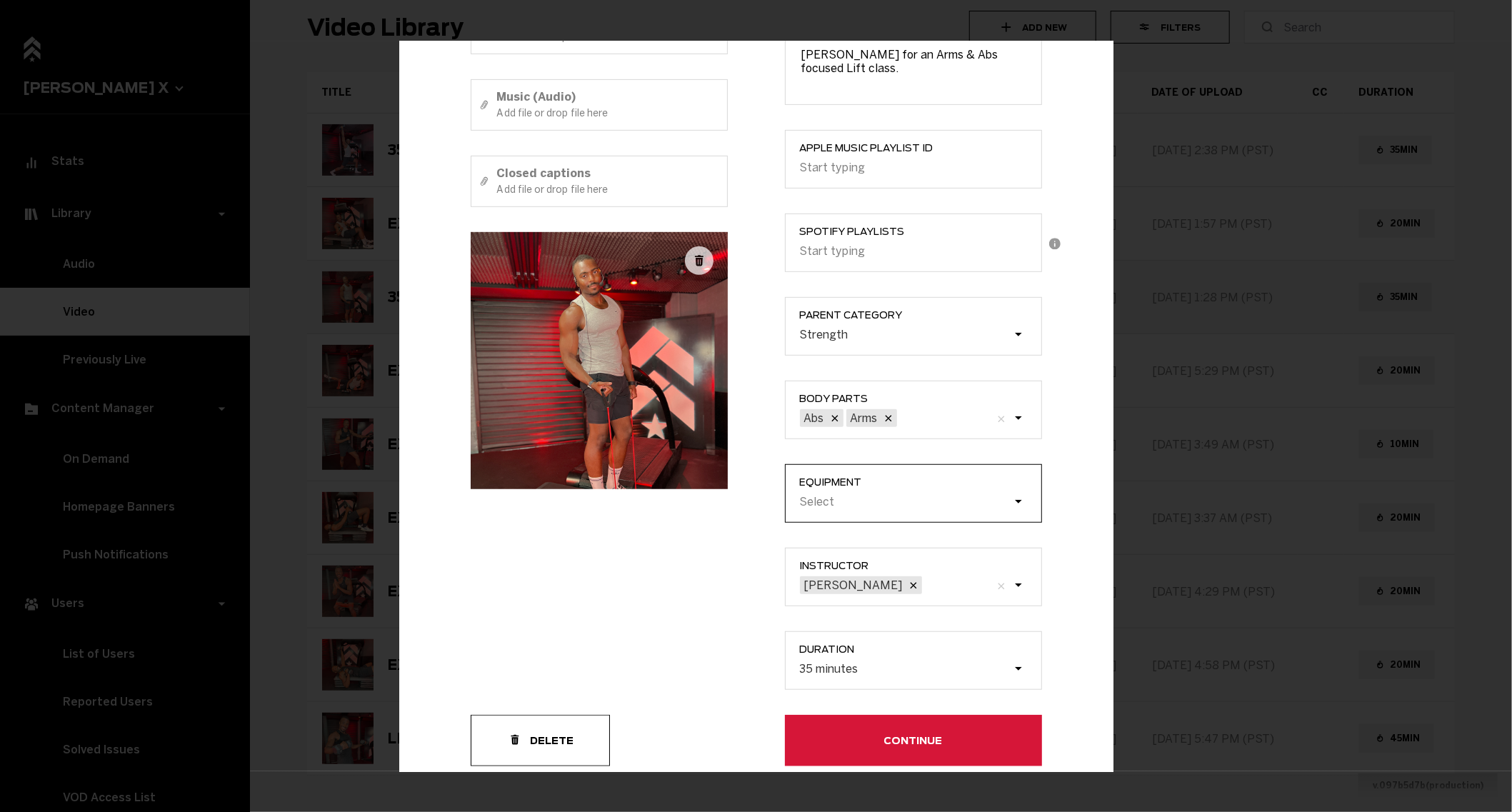
click at [847, 500] on div "Select" at bounding box center [905, 501] width 214 height 13
click at [727, 502] on input "Equipment Select" at bounding box center [727, 502] width 0 height 0
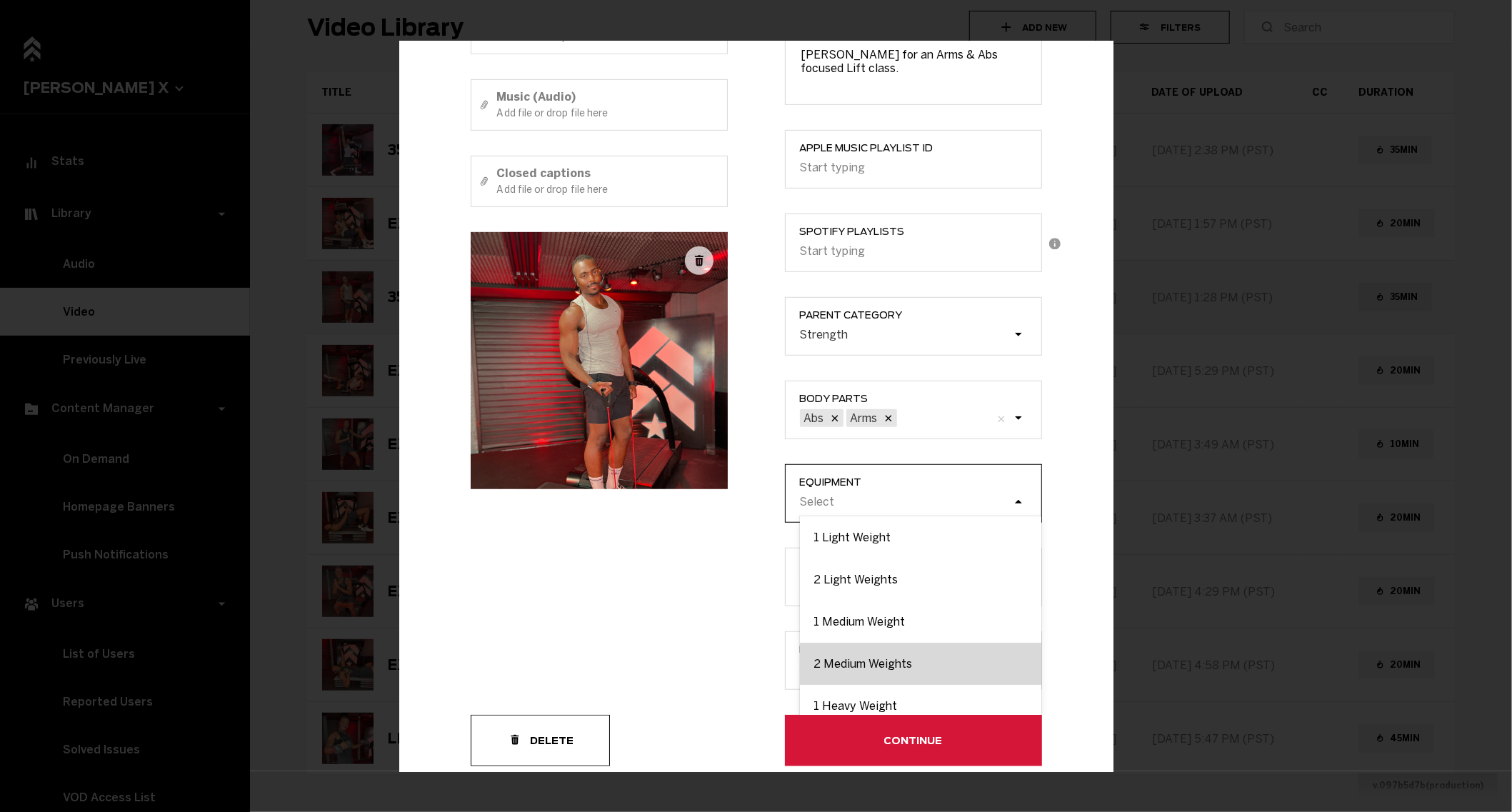
click at [842, 651] on div "2 Medium Weights" at bounding box center [920, 664] width 242 height 42
click at [727, 502] on input "Equipment option 2 Medium Weights focused, 4 of 9. 9 results available. Use Up …" at bounding box center [727, 502] width 0 height 0
click at [865, 658] on div "1 Heavy Weight" at bounding box center [920, 664] width 242 height 42
click at [852, 502] on input "Equipment option 2 Medium Weights, selected. option 1 Heavy Weight focused, 5 o…" at bounding box center [852, 502] width 0 height 0
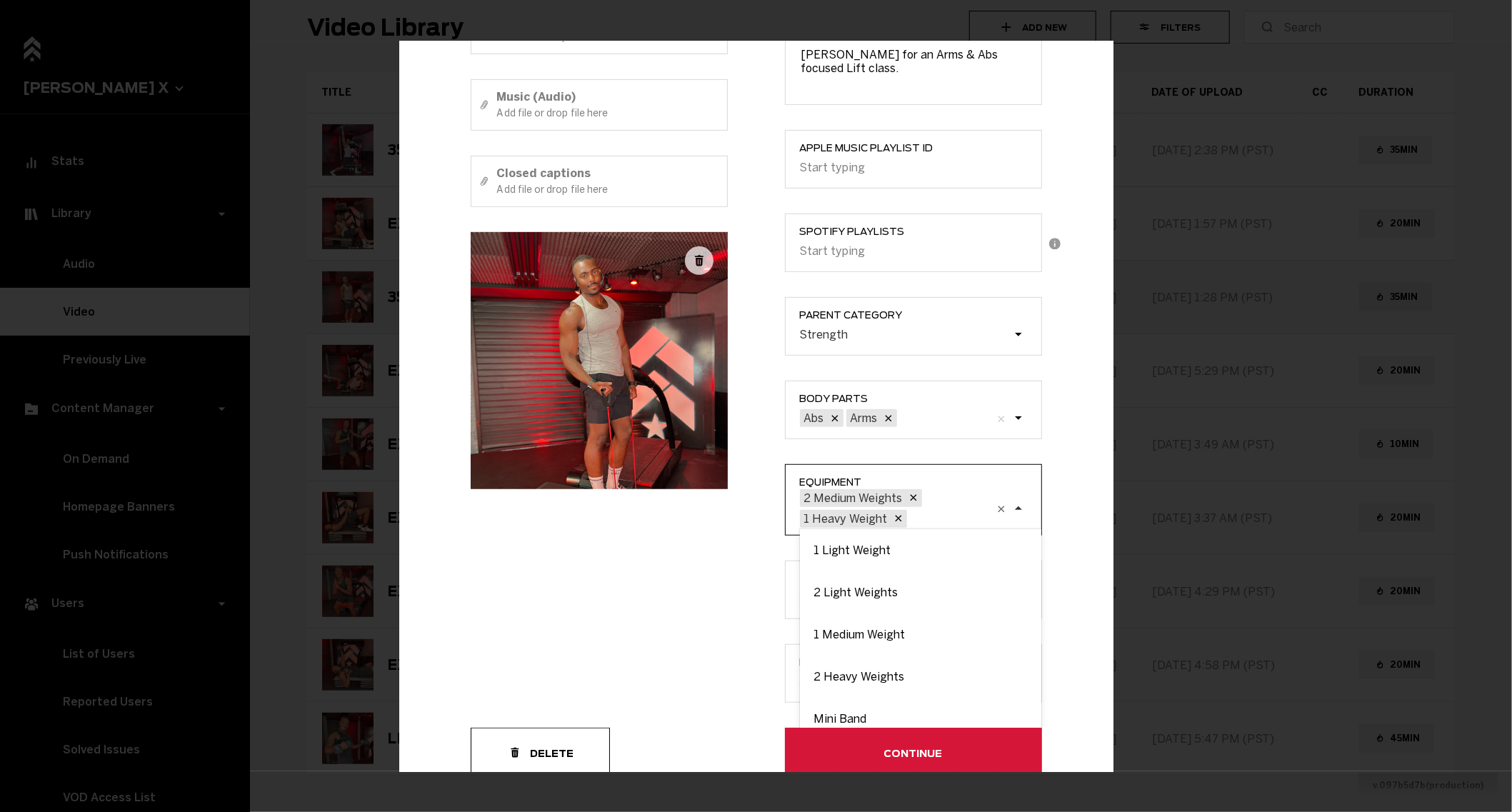
click at [1023, 505] on div "Example Modal" at bounding box center [1023, 514] width 29 height 29
click at [837, 518] on input "Equipment option 1 Heavy Weight, selected. option 1 Light Weight focused, 1 of …" at bounding box center [837, 518] width 0 height 0
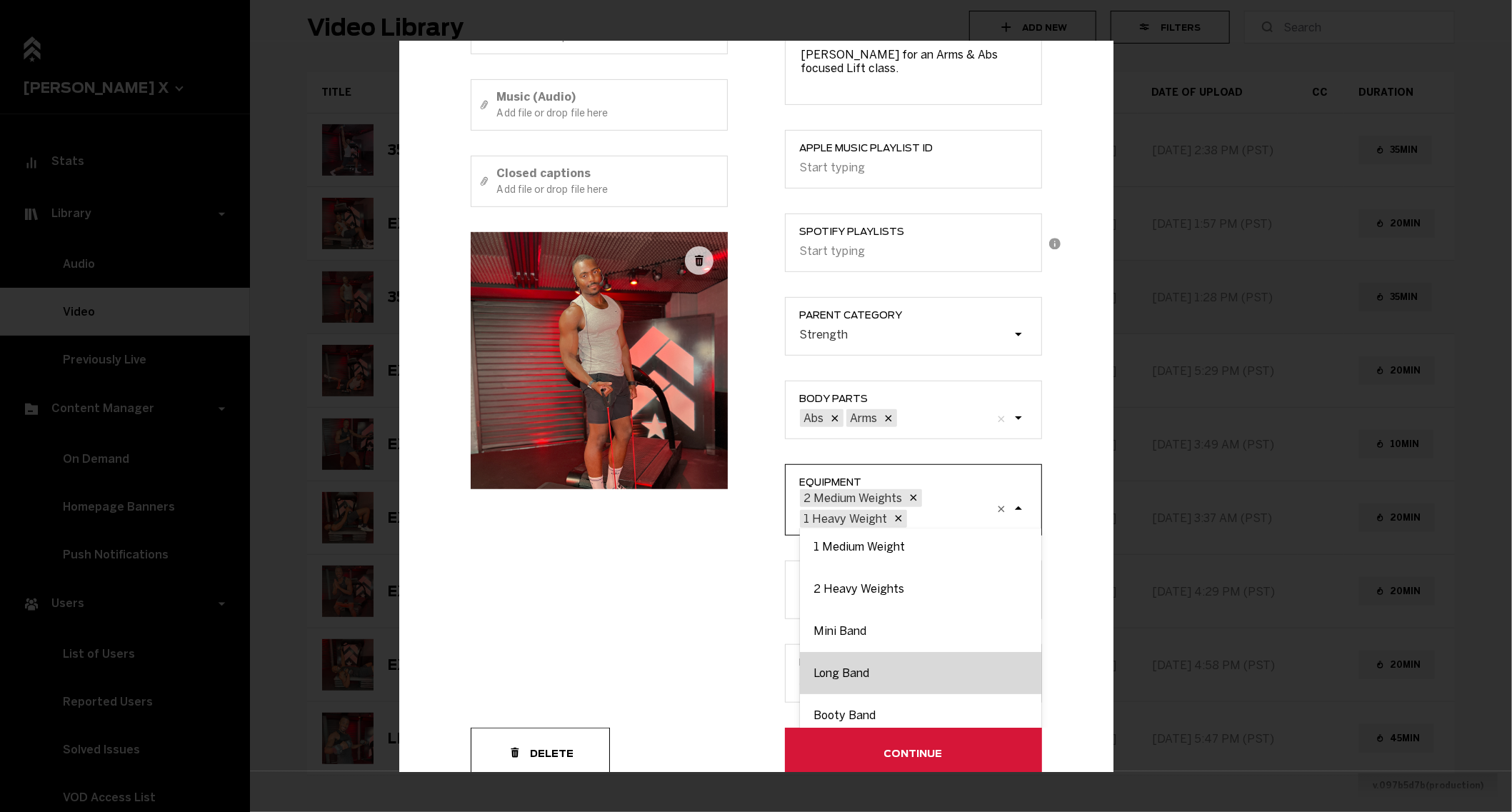
click at [869, 683] on div "Long Band" at bounding box center [920, 673] width 242 height 42
click at [837, 518] on input "Equipment option 1 Heavy Weight, selected. option Long Band focused, 8 of 9. 7 …" at bounding box center [837, 518] width 0 height 0
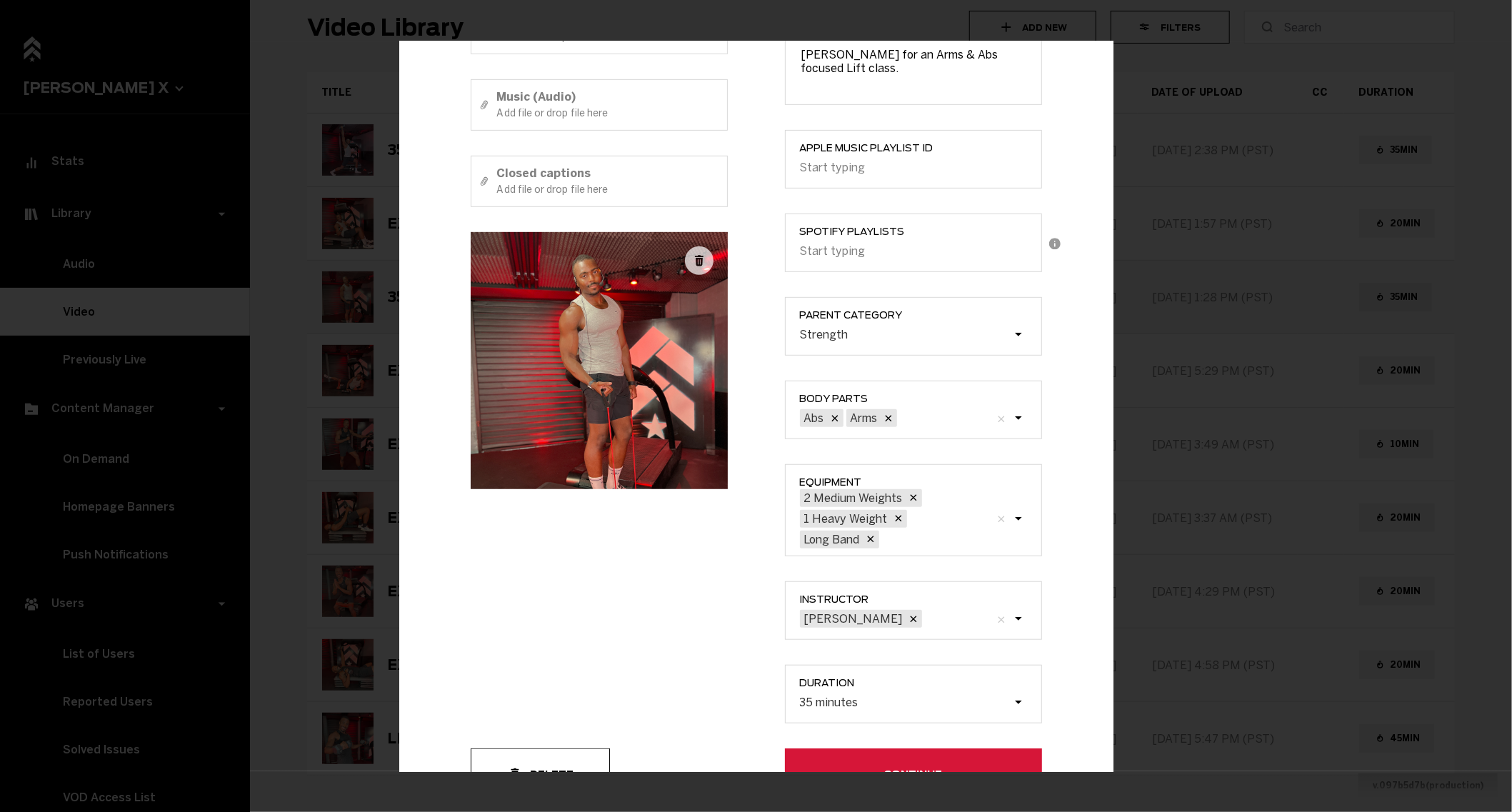
click at [759, 655] on div "Class ID JOSIAH_VOD_ARMSABS35.mp4 Description Join Josiah for an Arms & Abs foc…" at bounding box center [913, 279] width 314 height 938
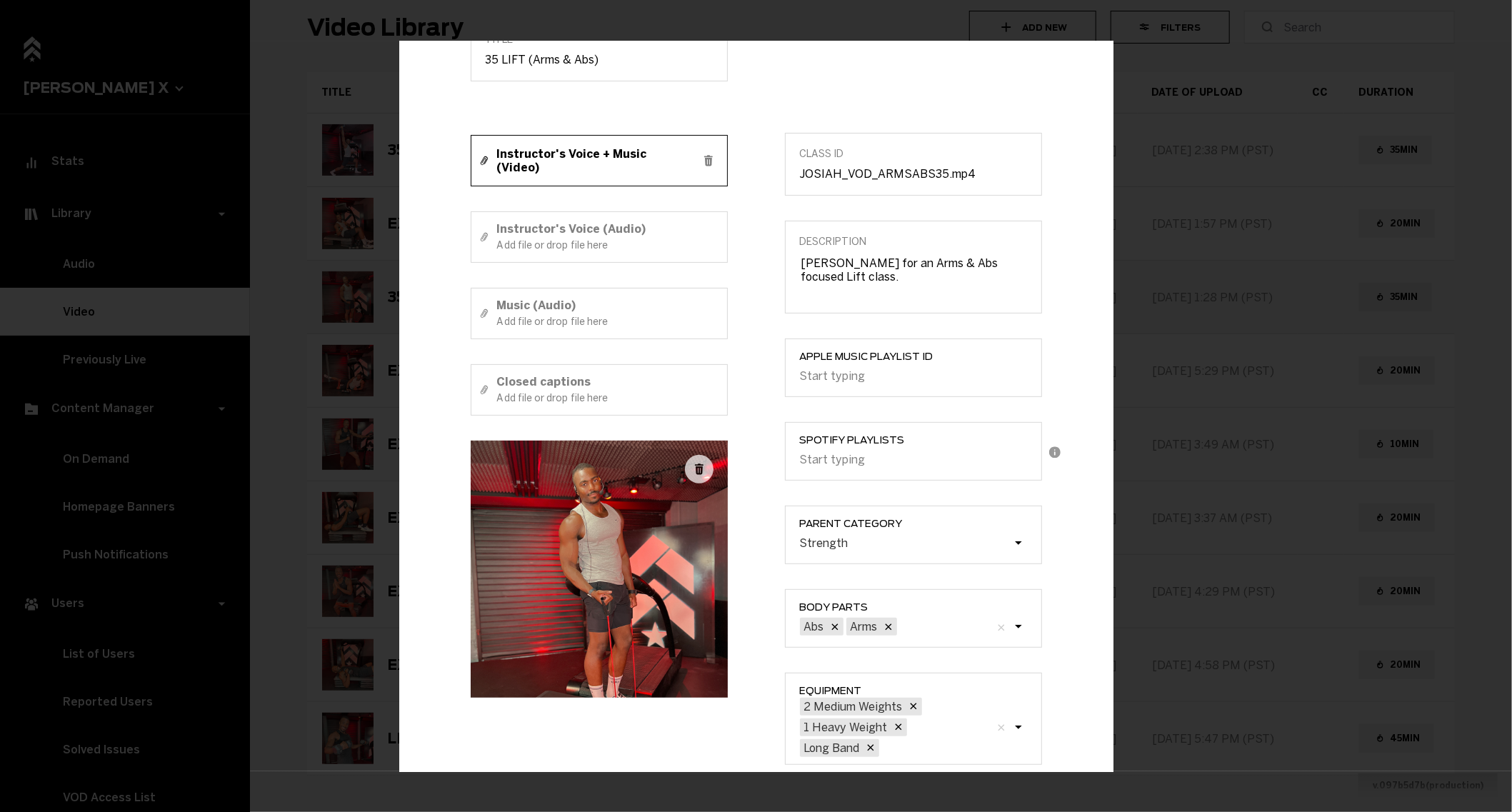
scroll to position [402, 0]
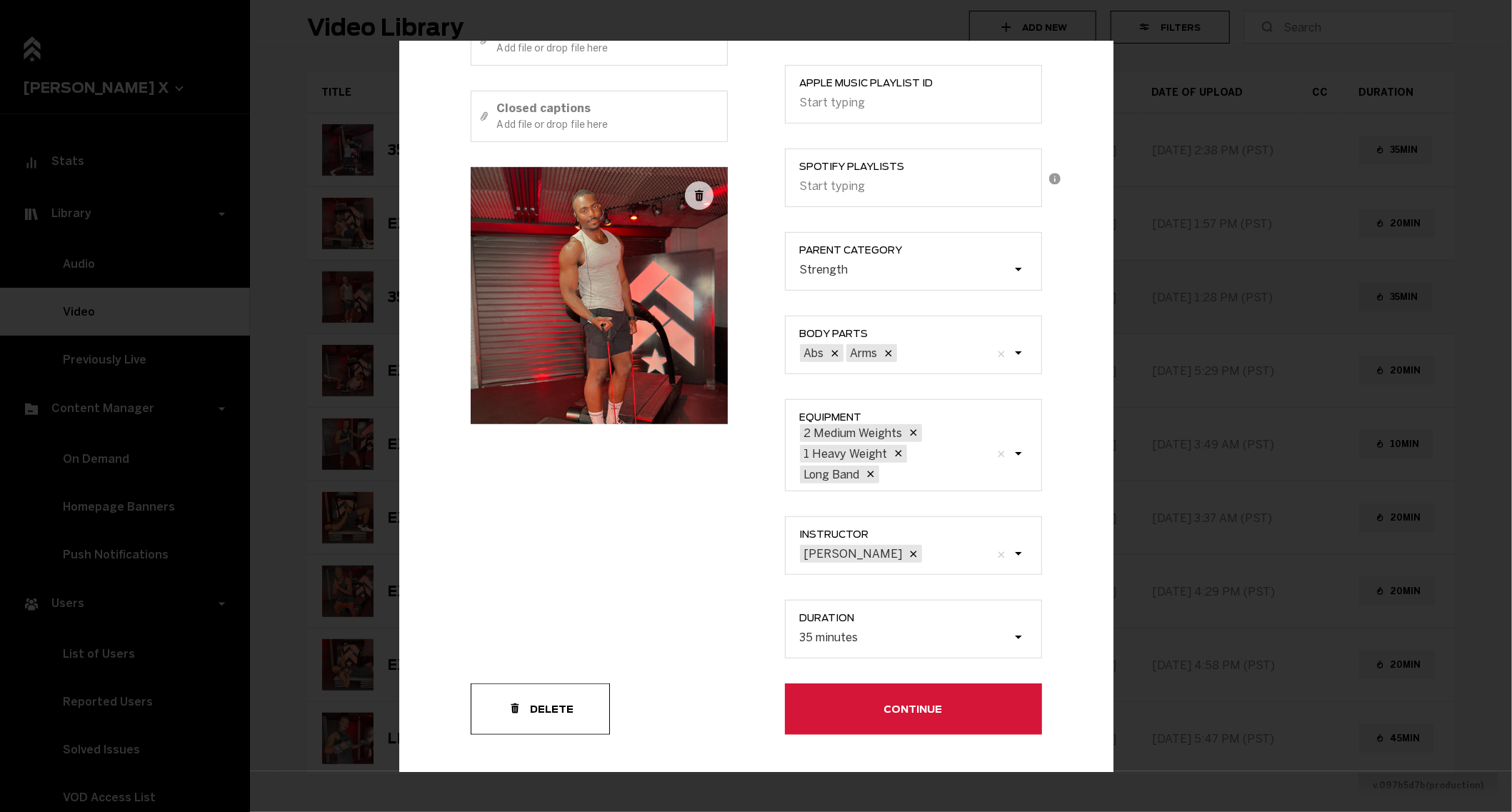
click at [805, 683] on button "Continue" at bounding box center [913, 709] width 257 height 51
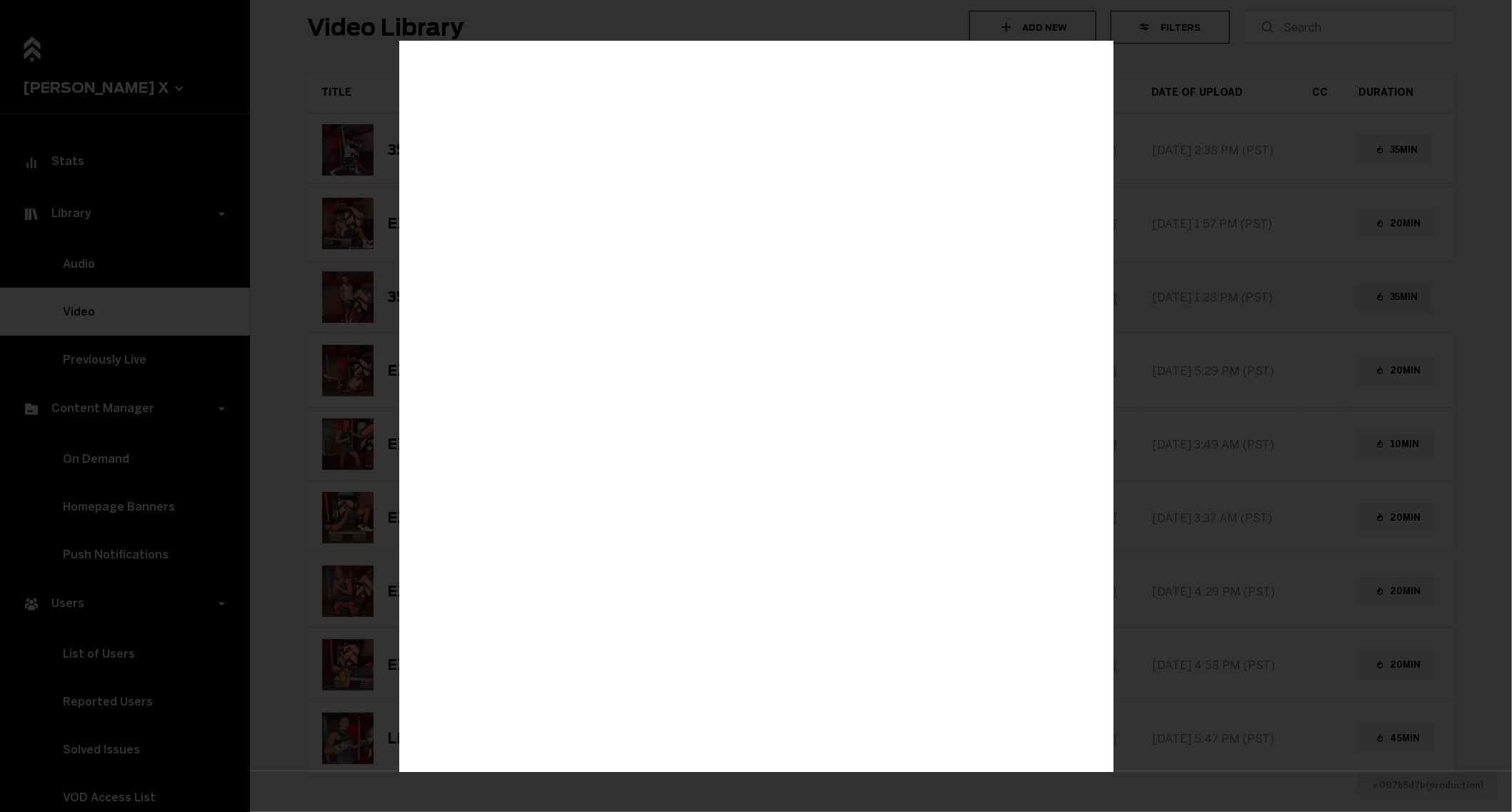
scroll to position [0, 0]
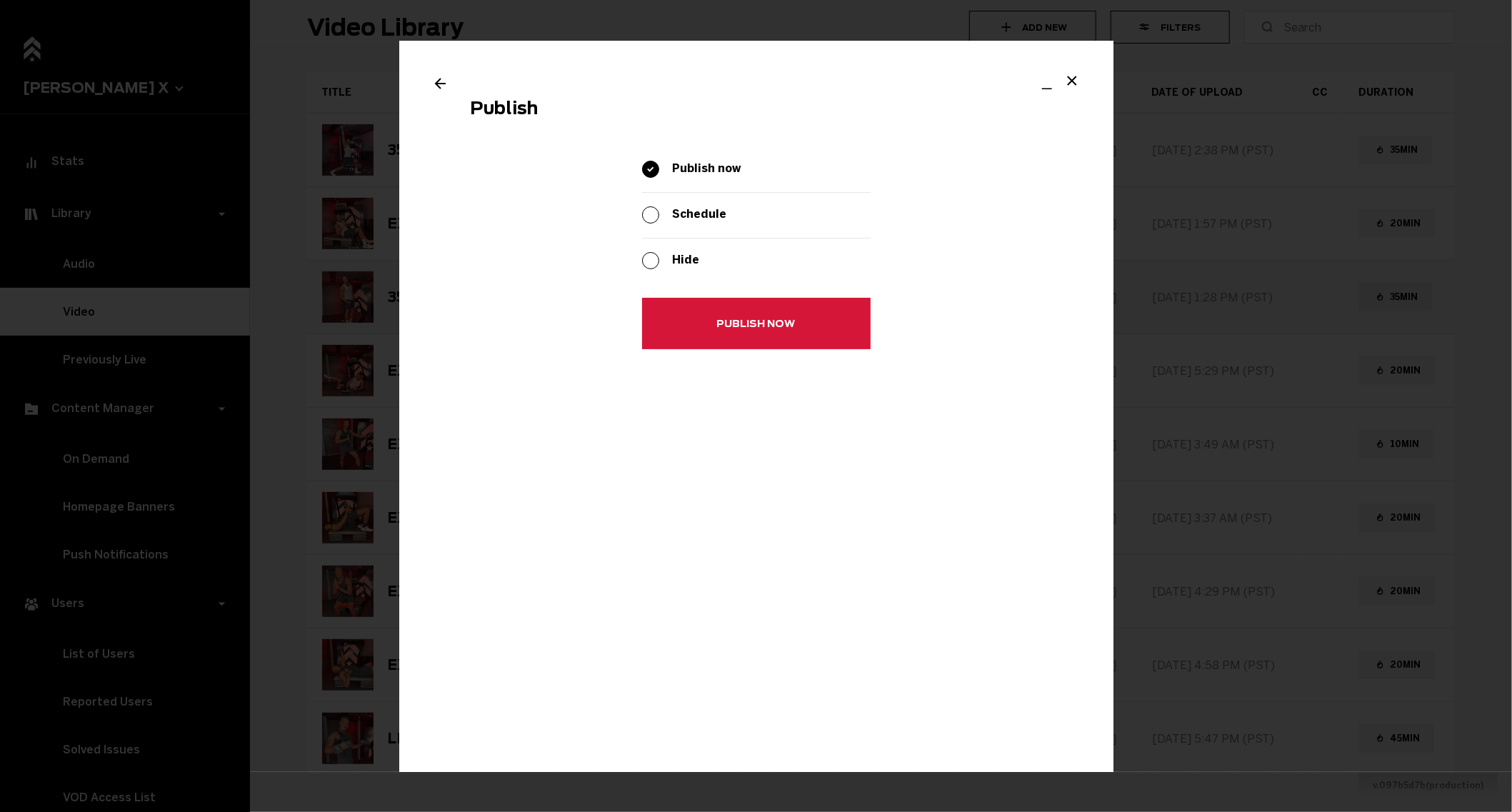
click at [712, 330] on button "Publish now" at bounding box center [756, 324] width 228 height 51
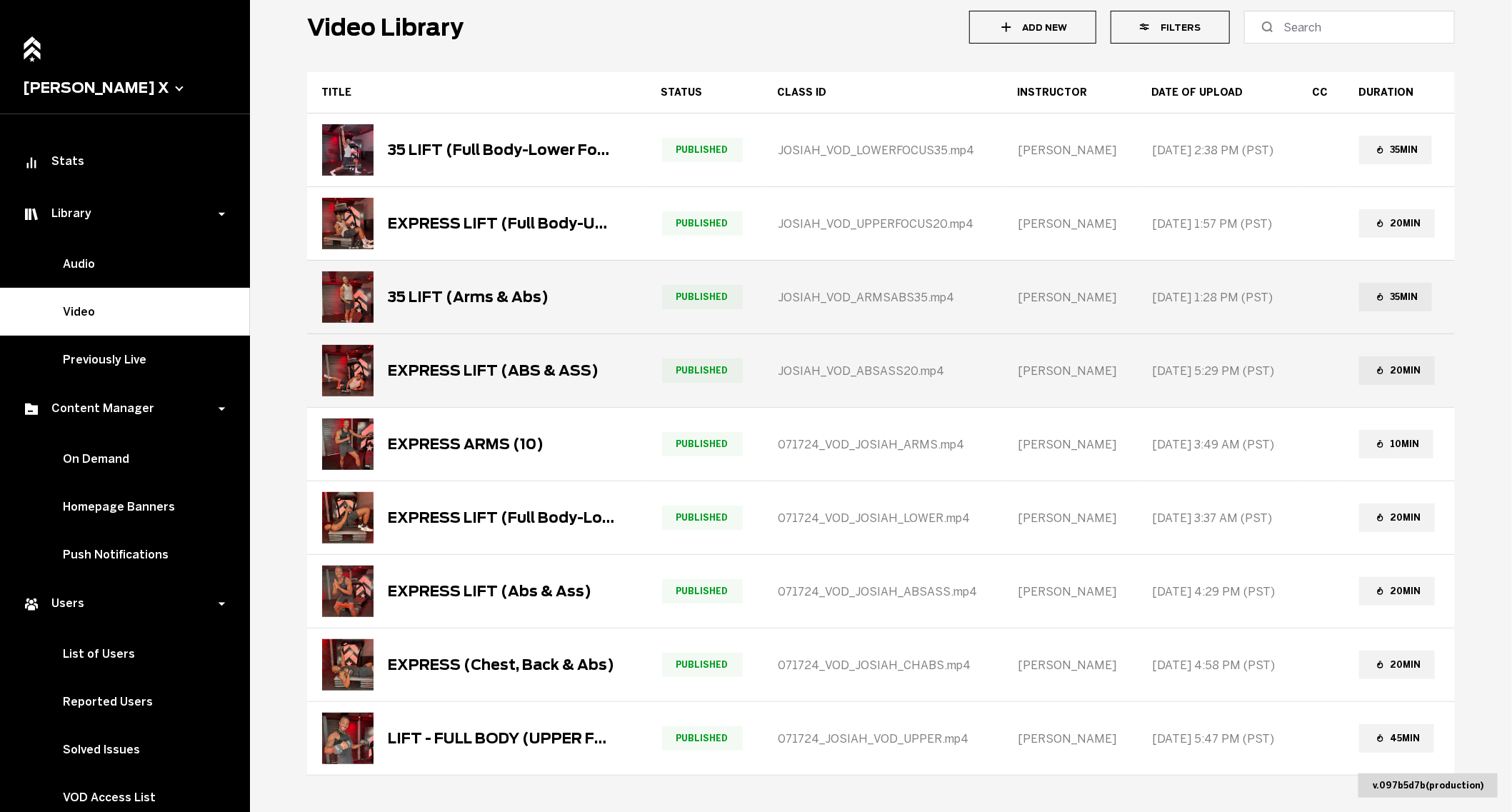
scroll to position [91, 0]
